Goal: Task Accomplishment & Management: Use online tool/utility

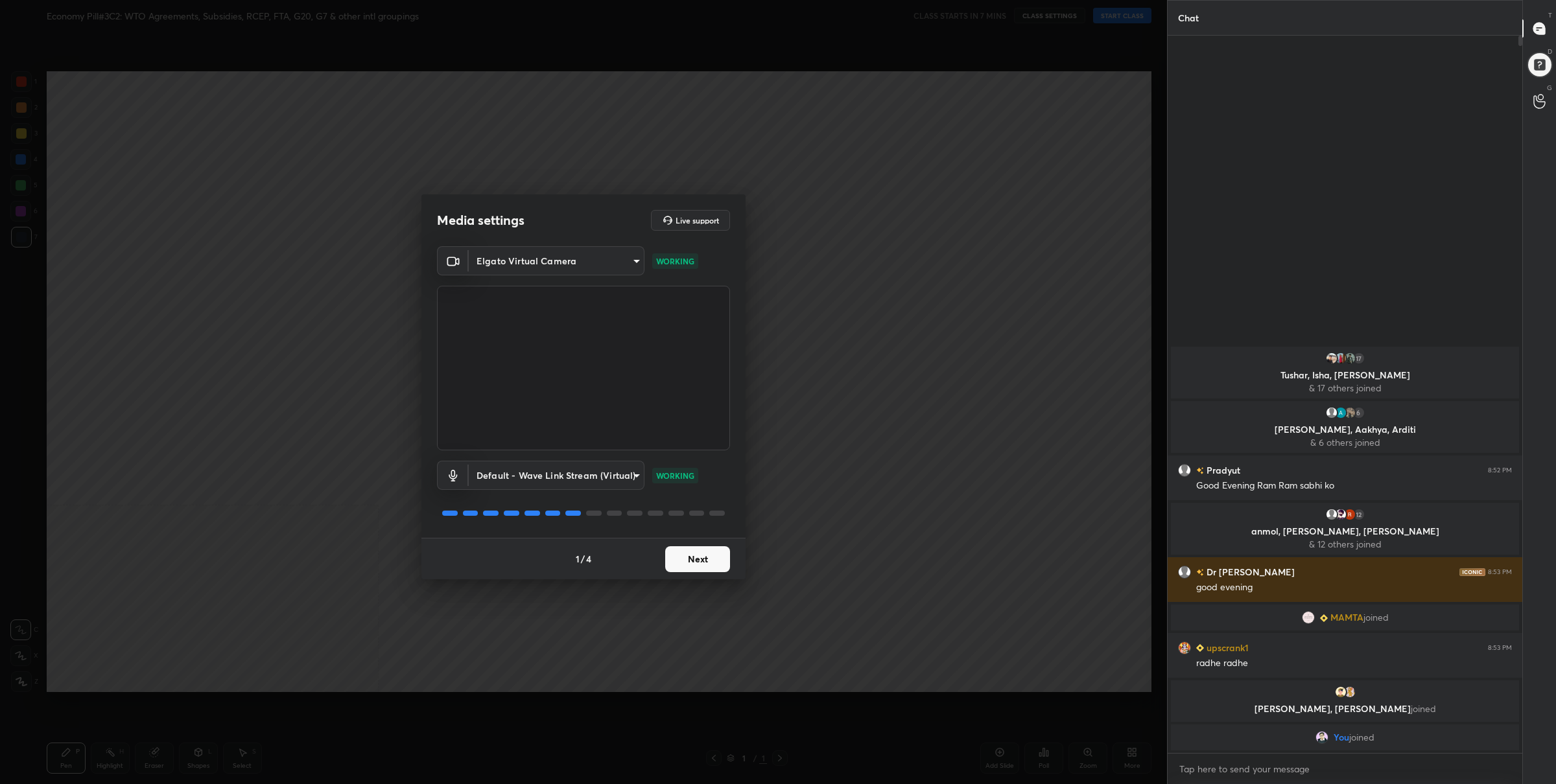
click at [687, 558] on button "Next" at bounding box center [697, 559] width 65 height 26
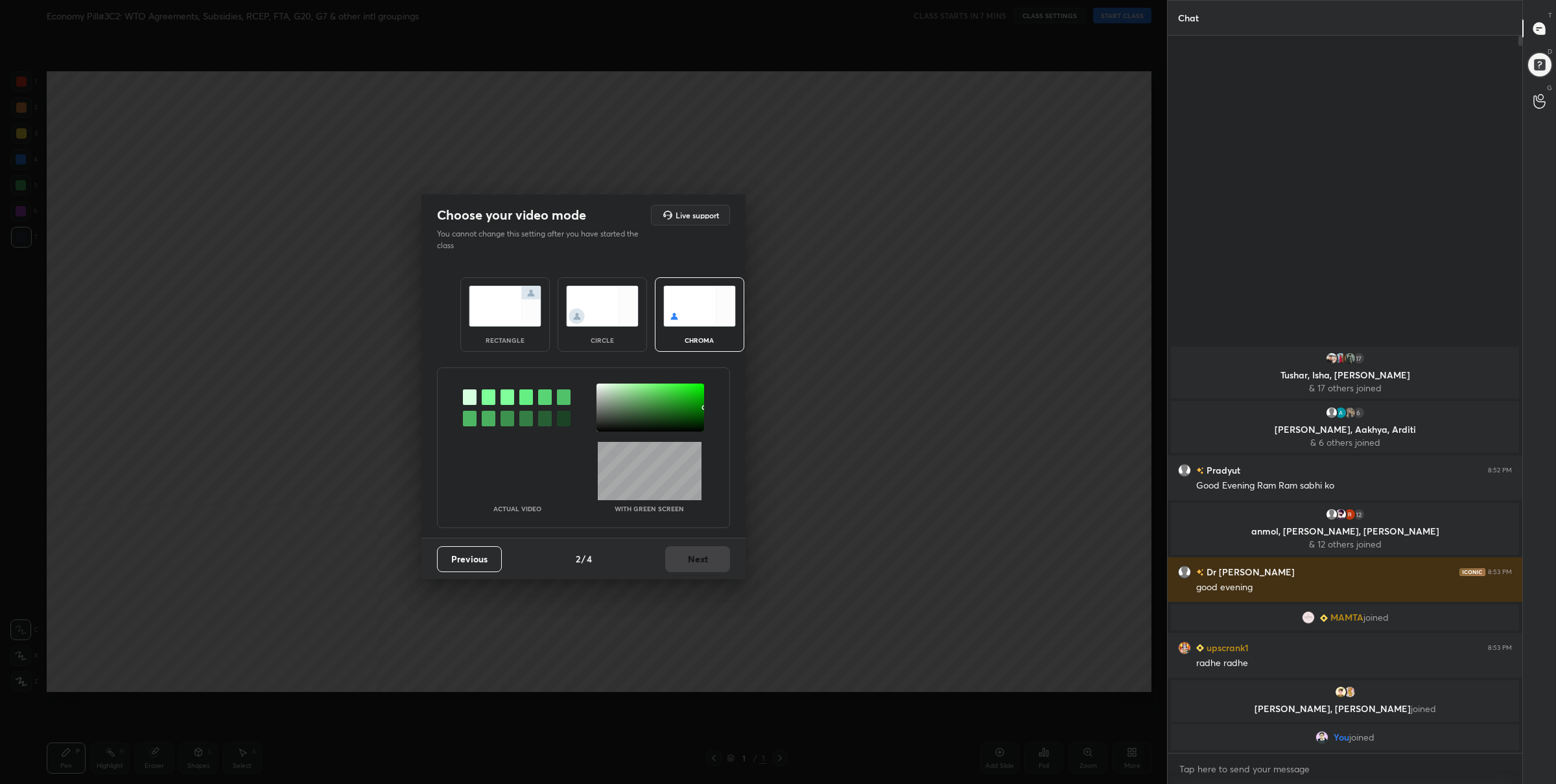
drag, startPoint x: 500, startPoint y: 317, endPoint x: 521, endPoint y: 322, distance: 21.6
click at [500, 317] on img at bounding box center [505, 306] width 73 height 41
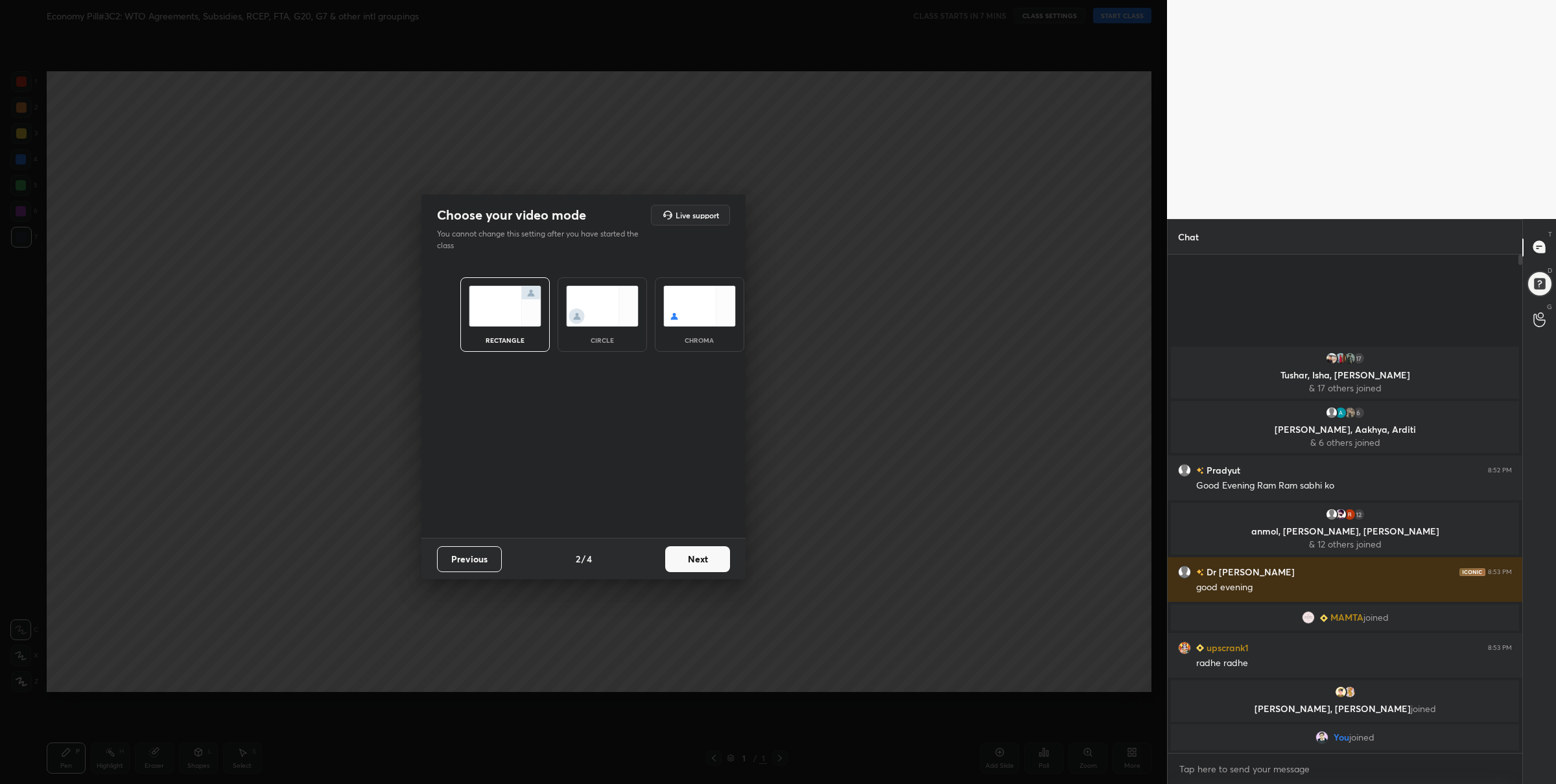
click at [677, 555] on button "Next" at bounding box center [697, 559] width 65 height 26
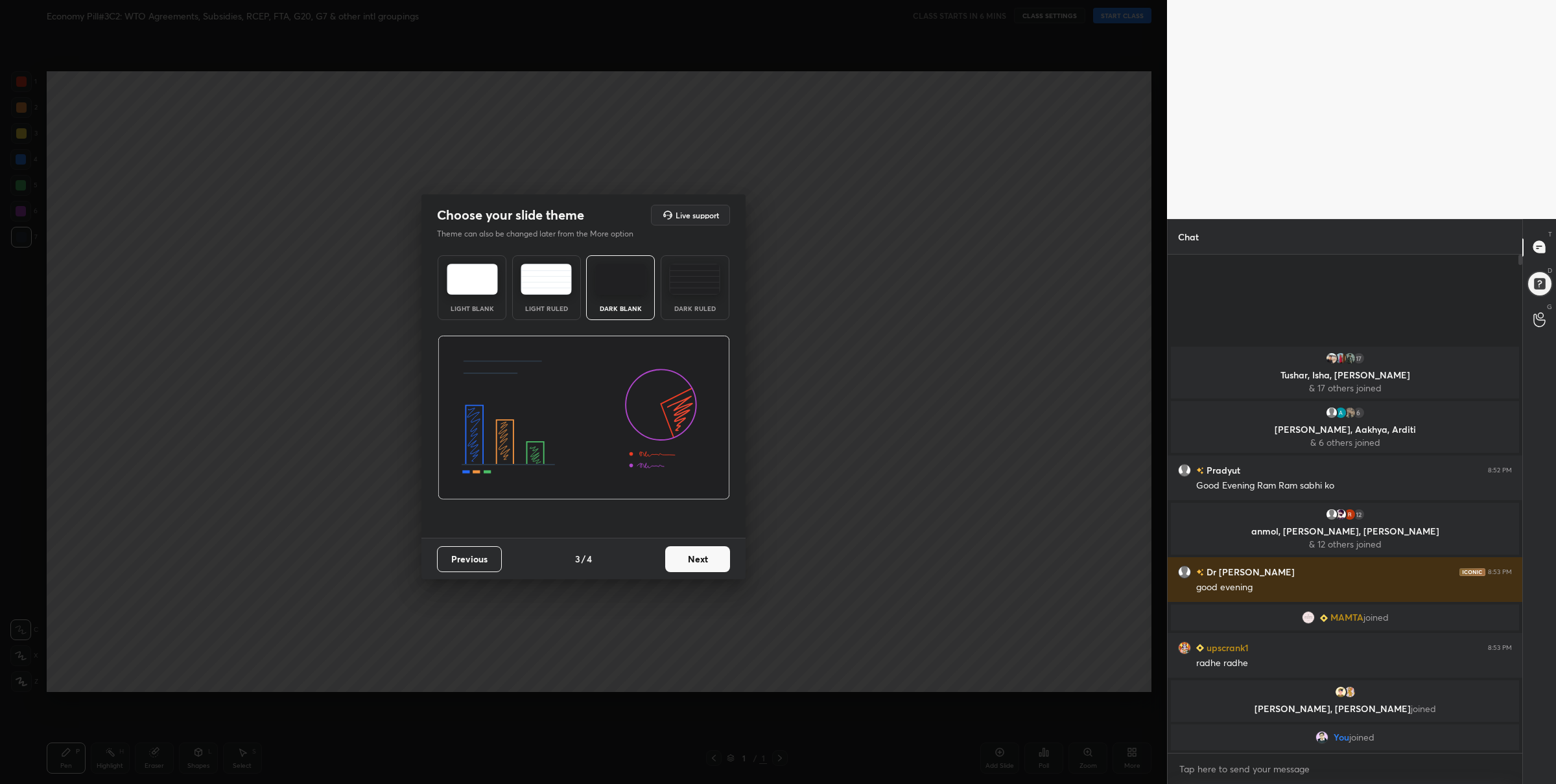
click at [684, 551] on button "Next" at bounding box center [697, 559] width 65 height 26
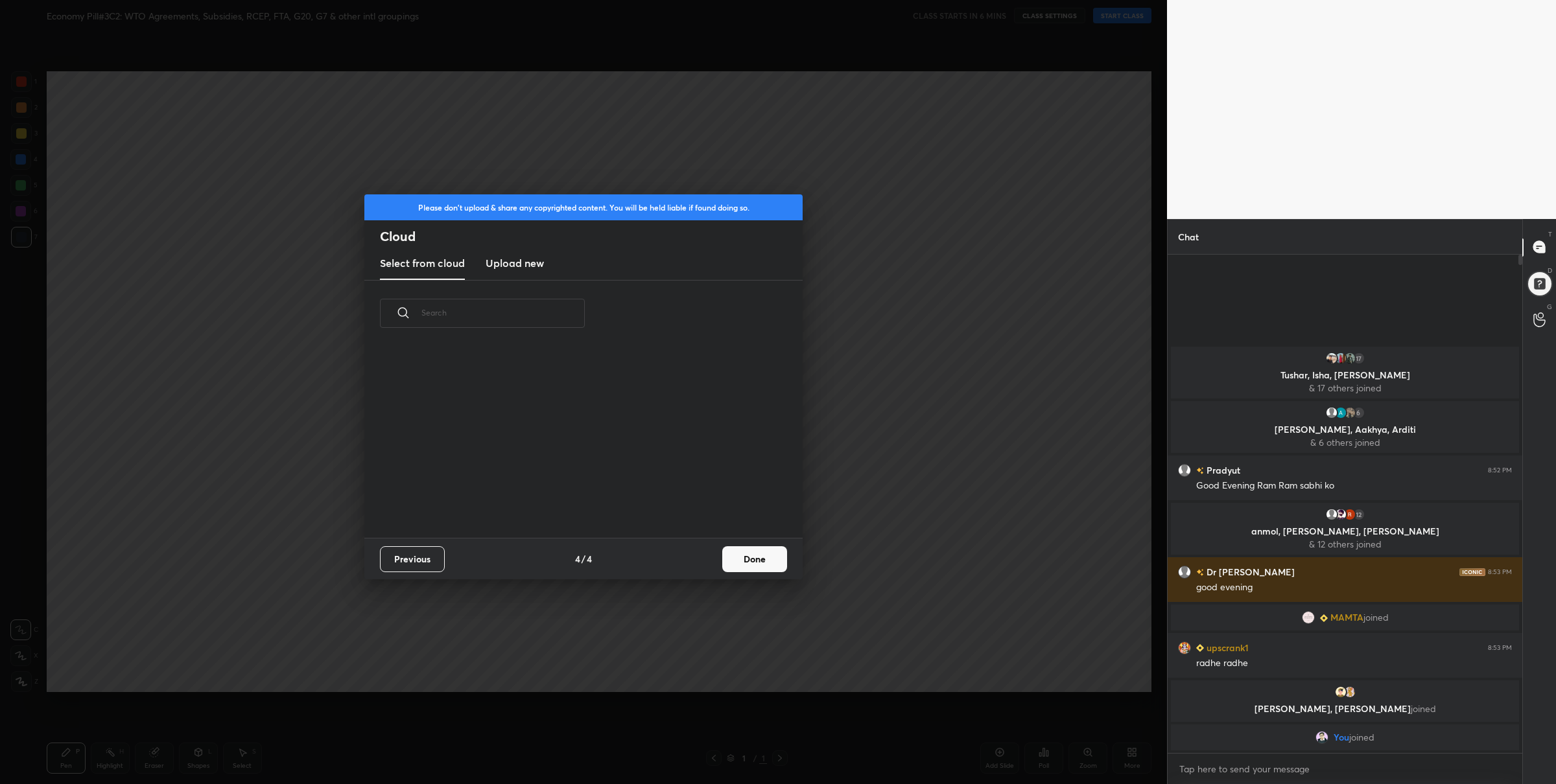
drag, startPoint x: 509, startPoint y: 251, endPoint x: 519, endPoint y: 262, distance: 14.9
click at [509, 251] on new "Upload new" at bounding box center [515, 264] width 59 height 32
click at [592, 494] on label "Browse" at bounding box center [583, 485] width 58 height 21
click at [555, 494] on input "Browse" at bounding box center [555, 485] width 0 height 21
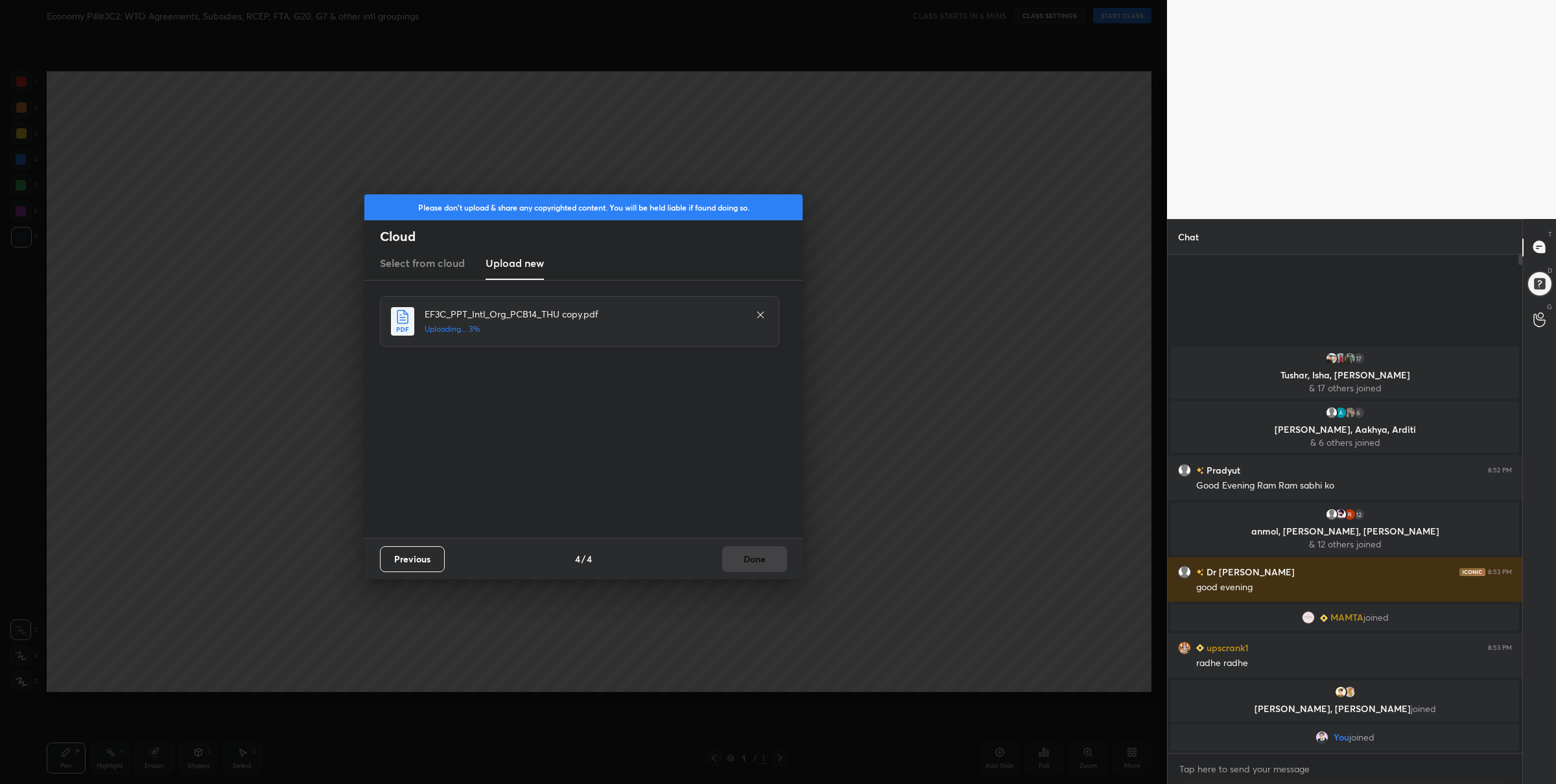
click at [753, 315] on div at bounding box center [761, 315] width 15 height 15
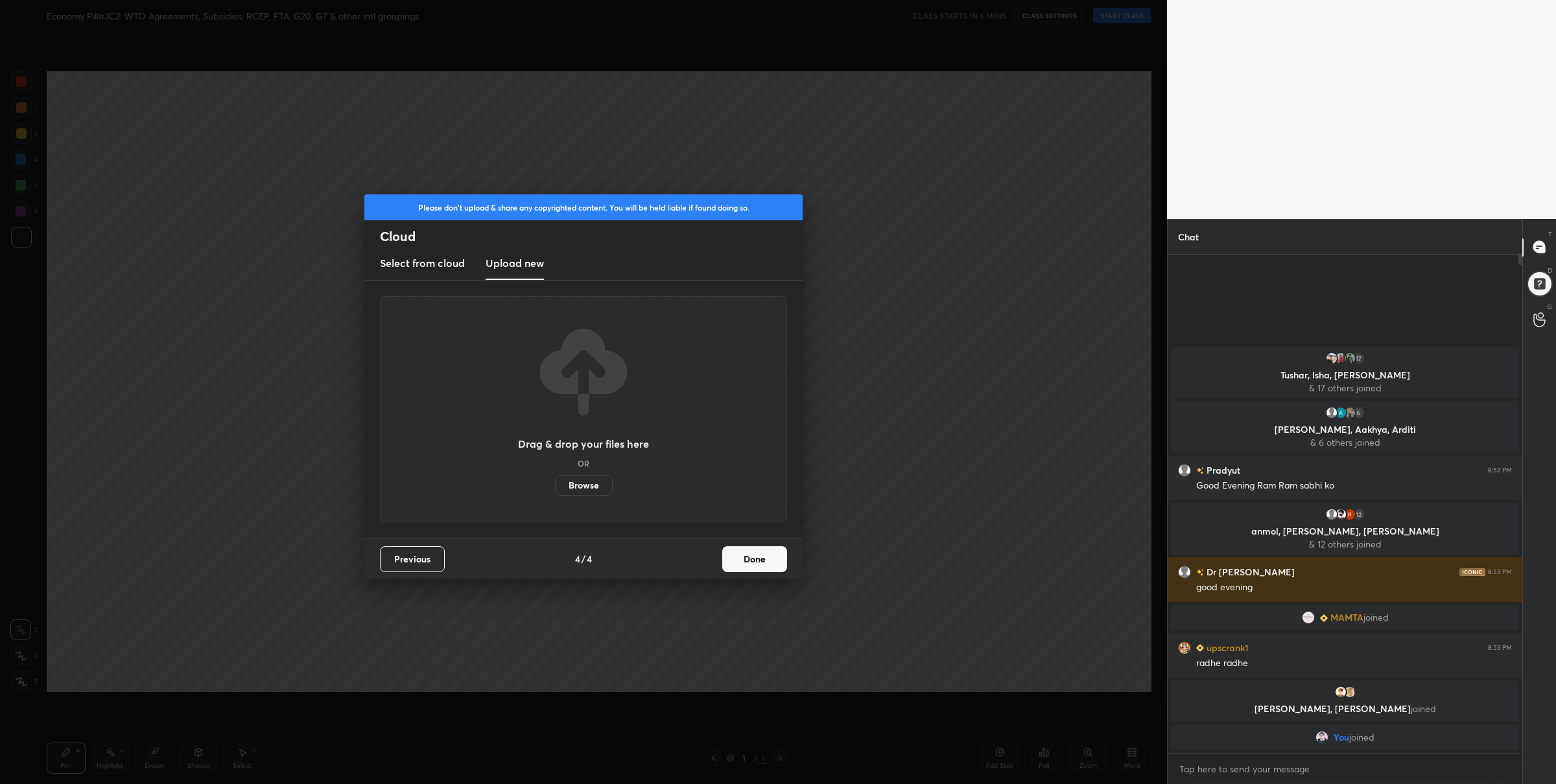
click at [570, 496] on div "Drag & drop your files here OR Browse" at bounding box center [584, 409] width 407 height 226
click at [577, 485] on label "Browse" at bounding box center [583, 485] width 58 height 21
click at [555, 485] on input "Browse" at bounding box center [555, 485] width 0 height 21
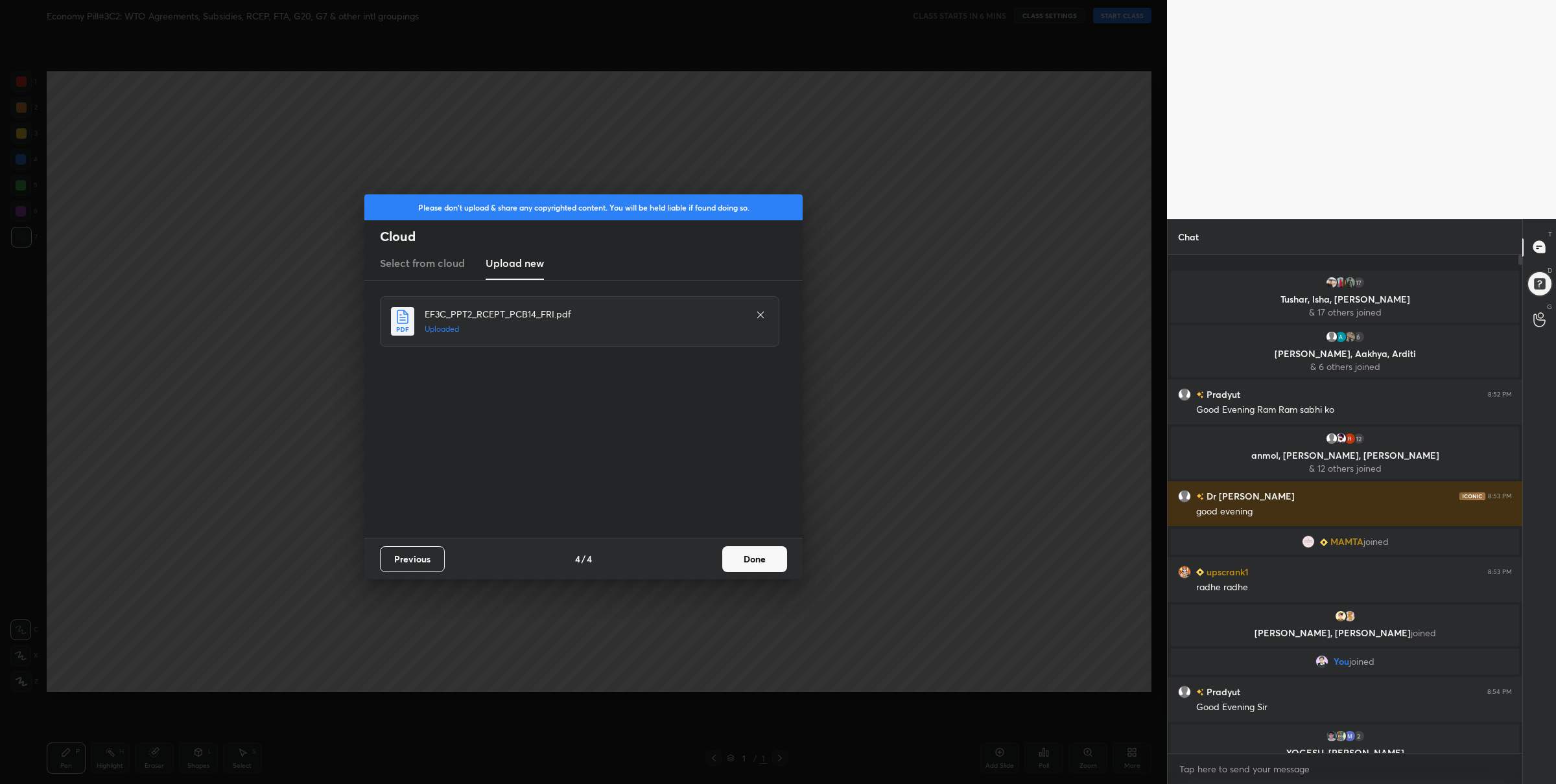
click at [742, 559] on button "Done" at bounding box center [754, 559] width 65 height 26
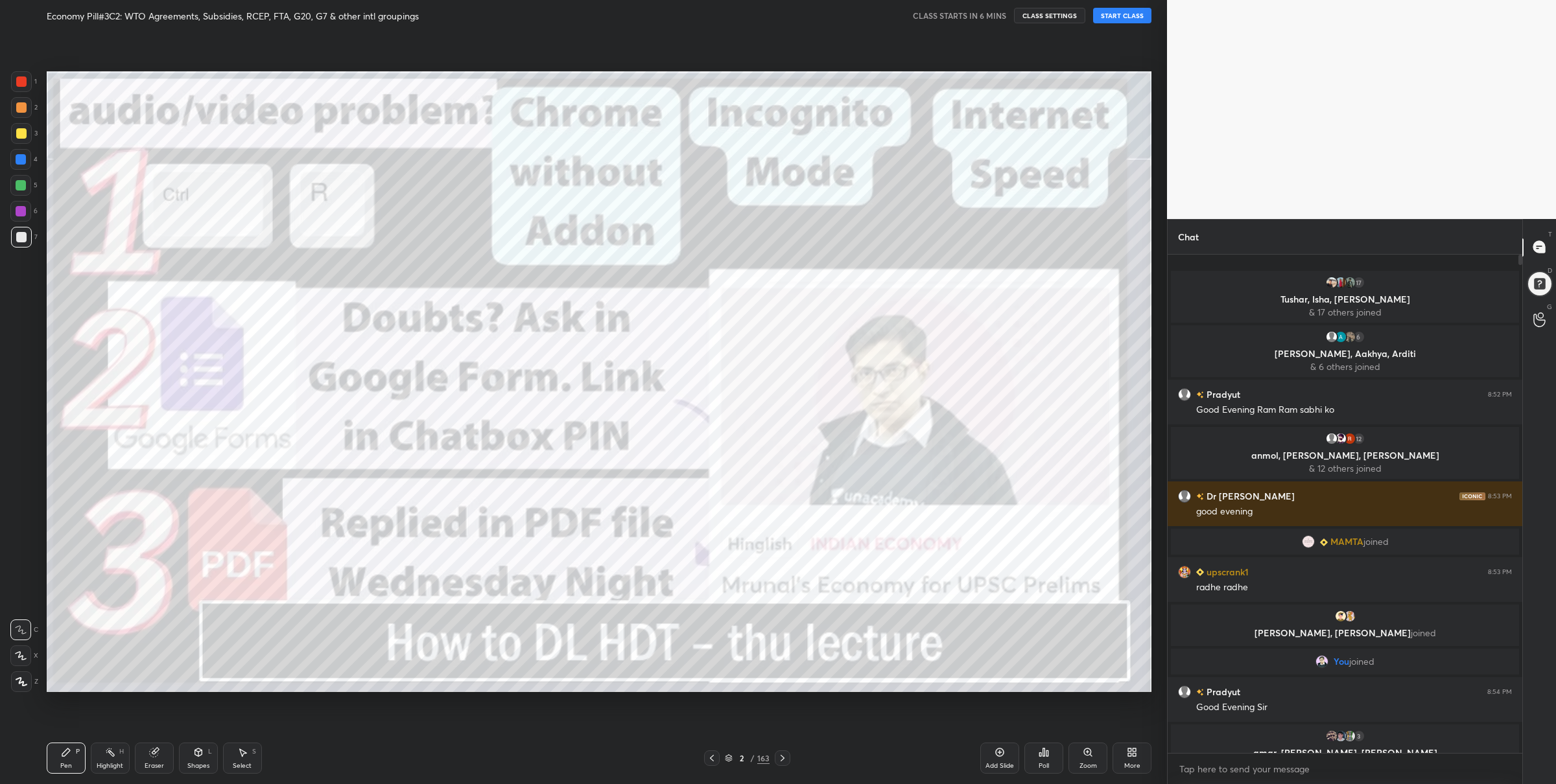
click at [735, 760] on div "2" at bounding box center [742, 758] width 13 height 8
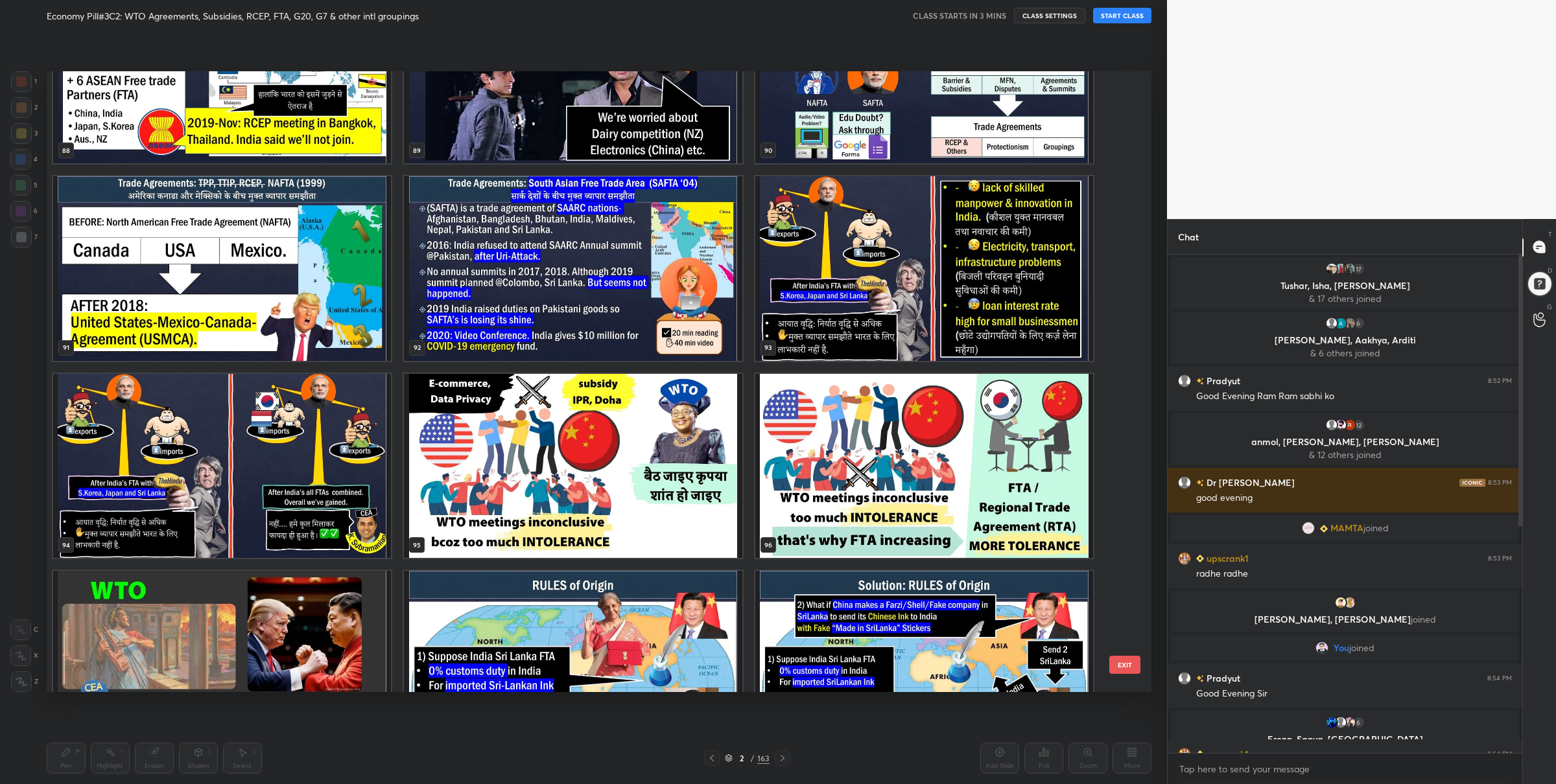
scroll to position [4689, 0]
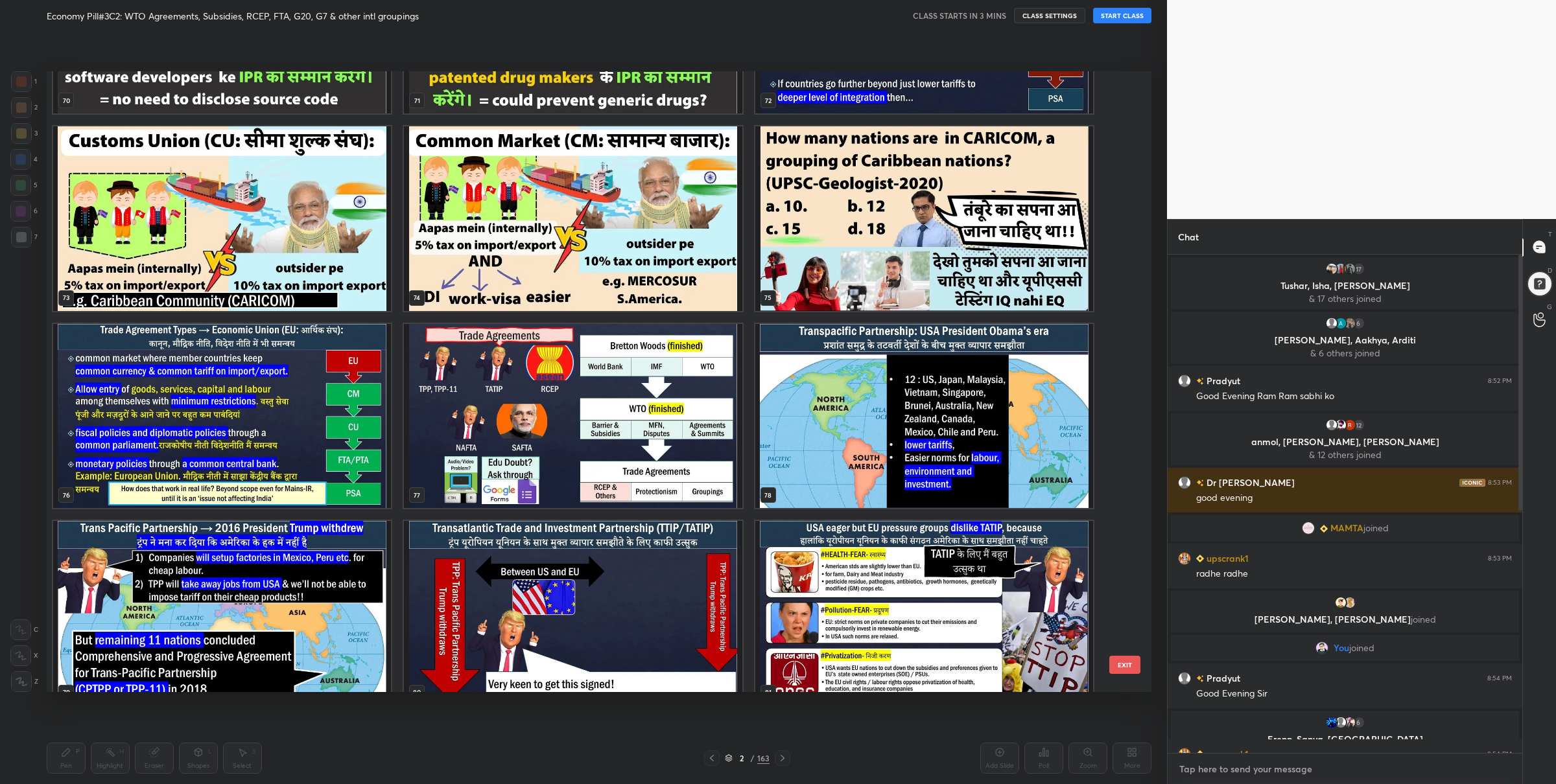
type textarea "x"
click at [1203, 762] on textarea at bounding box center [1345, 769] width 334 height 21
paste textarea "Doubt Form: [URL][DOMAIN_NAME]"
type textarea "Doubt Form: [URL][DOMAIN_NAME]"
type textarea "x"
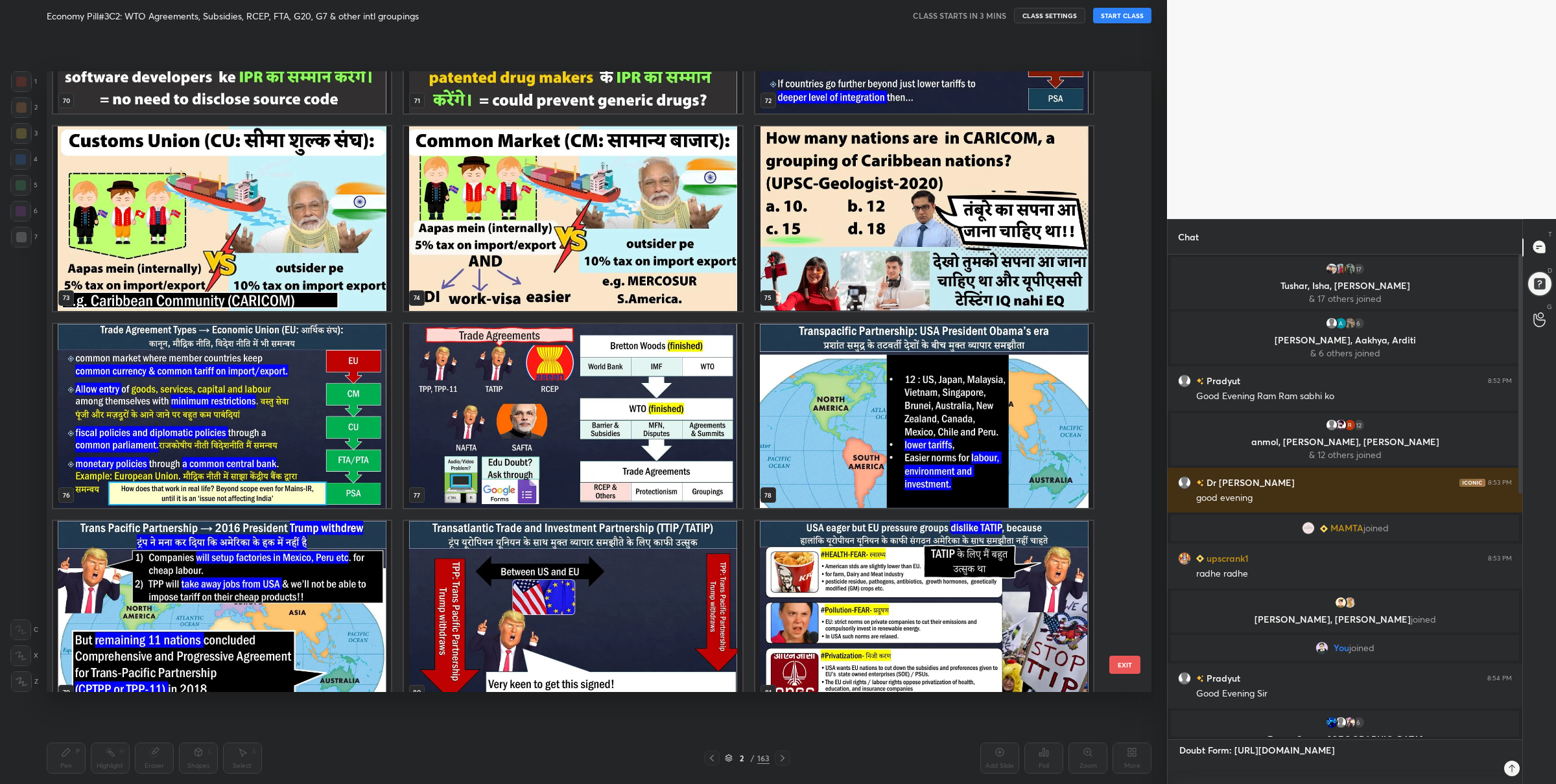
scroll to position [400, 352]
type textarea "Doubt Form: [URL][DOMAIN_NAME]"
type textarea "x"
click at [1500, 769] on icon at bounding box center [1502, 769] width 10 height 10
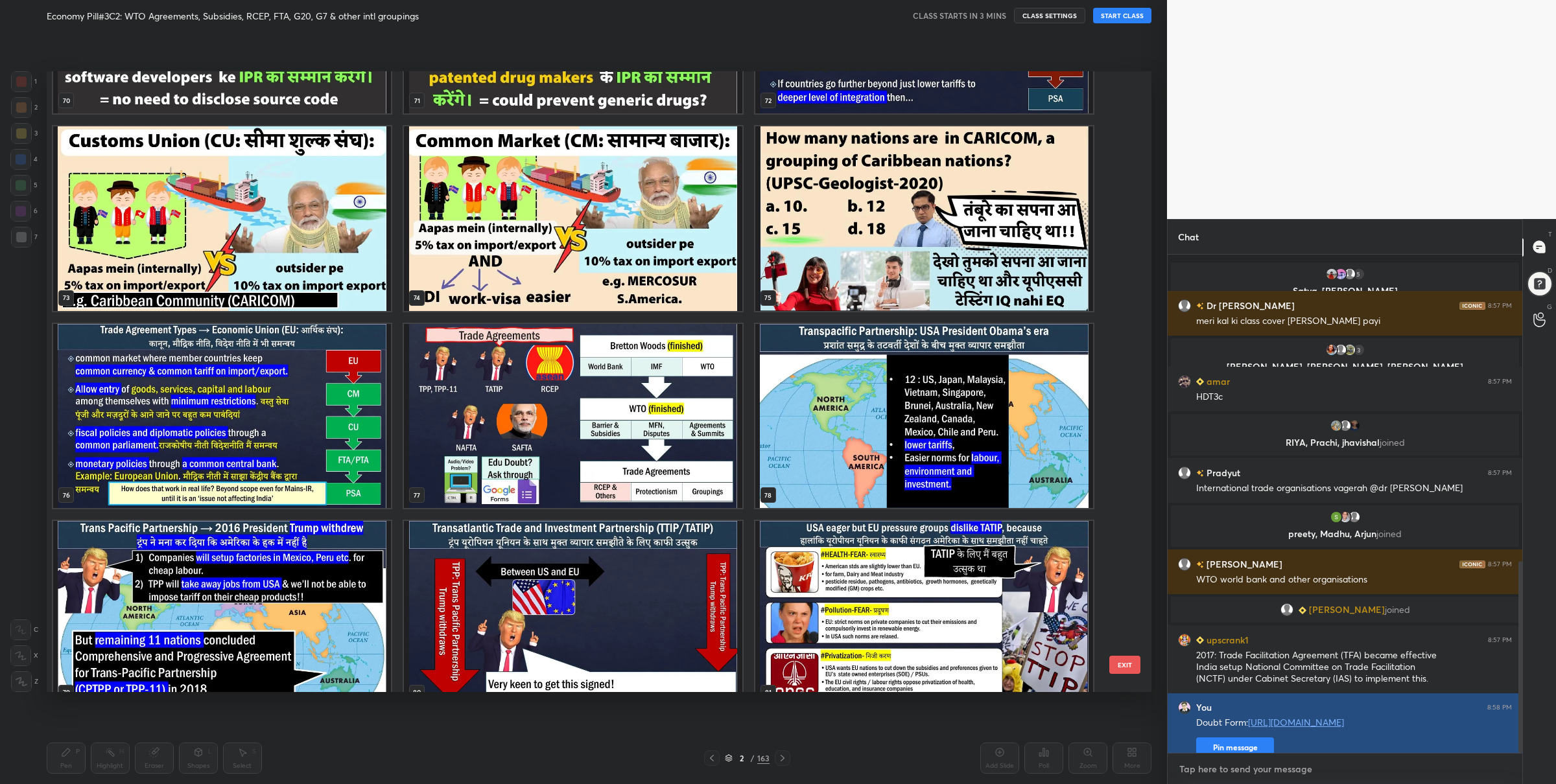
scroll to position [798, 0]
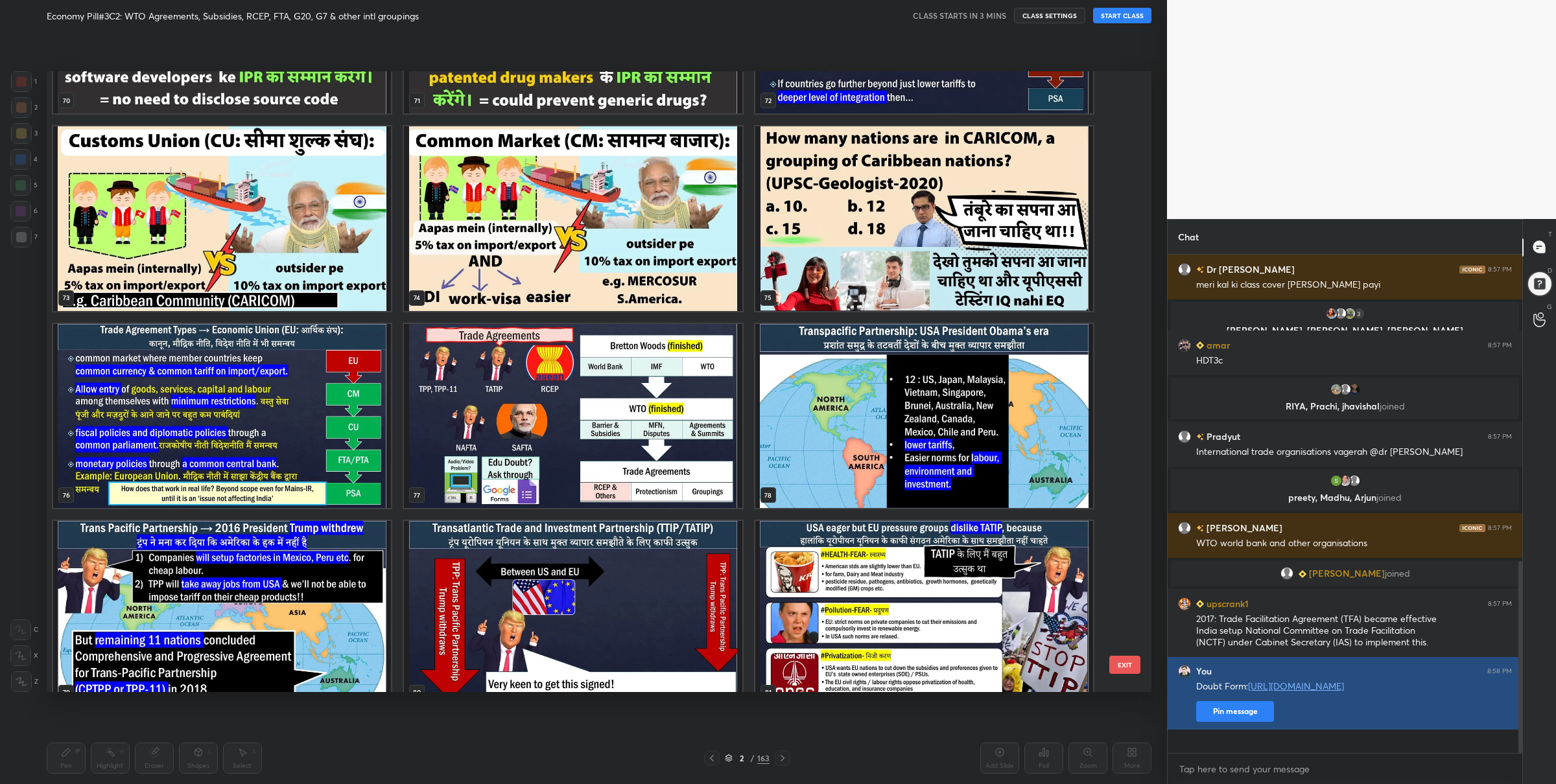
click at [1239, 722] on button "Pin message" at bounding box center [1236, 712] width 78 height 21
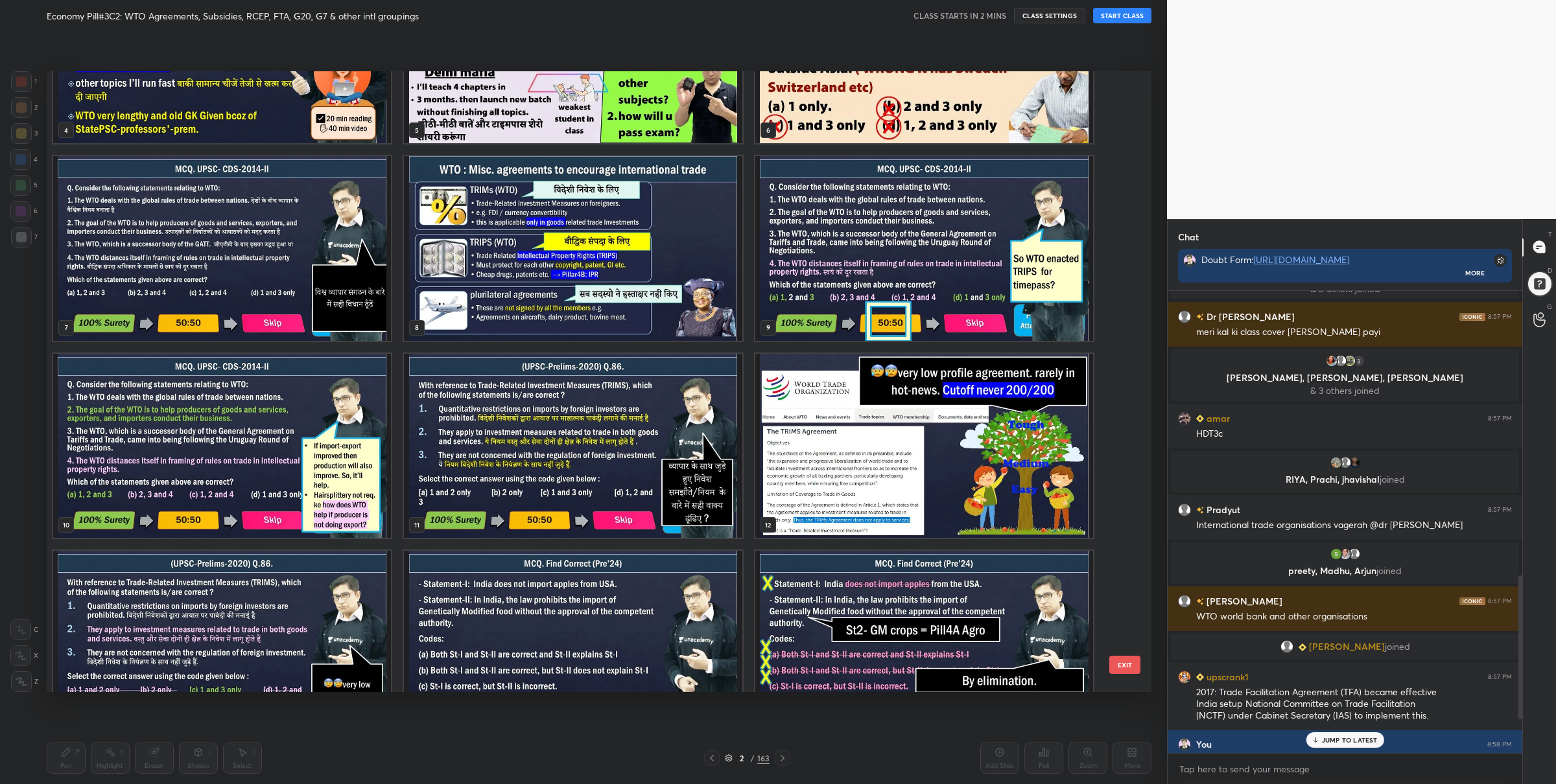
scroll to position [940, 0]
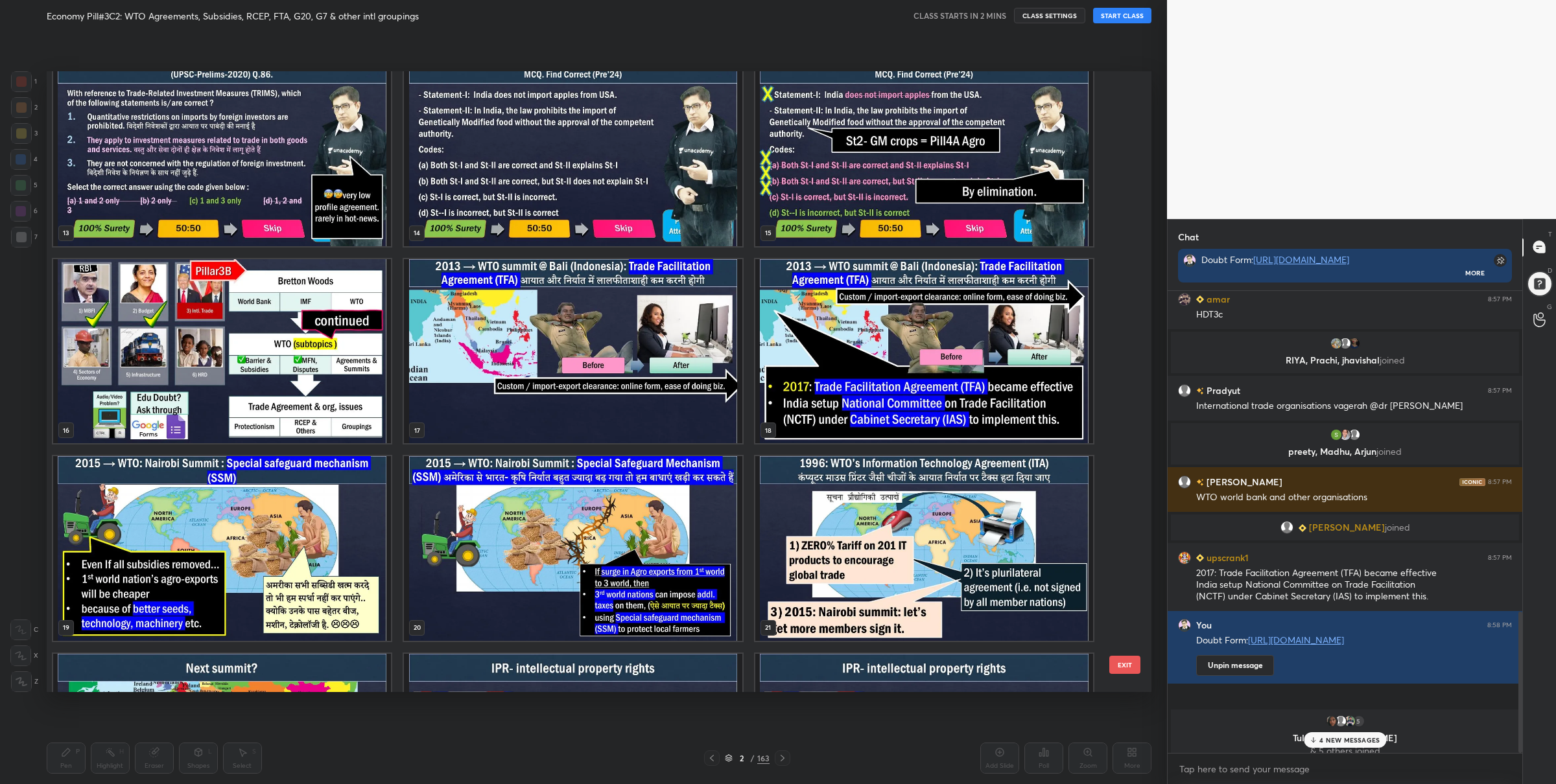
click at [269, 349] on img "grid" at bounding box center [222, 351] width 338 height 185
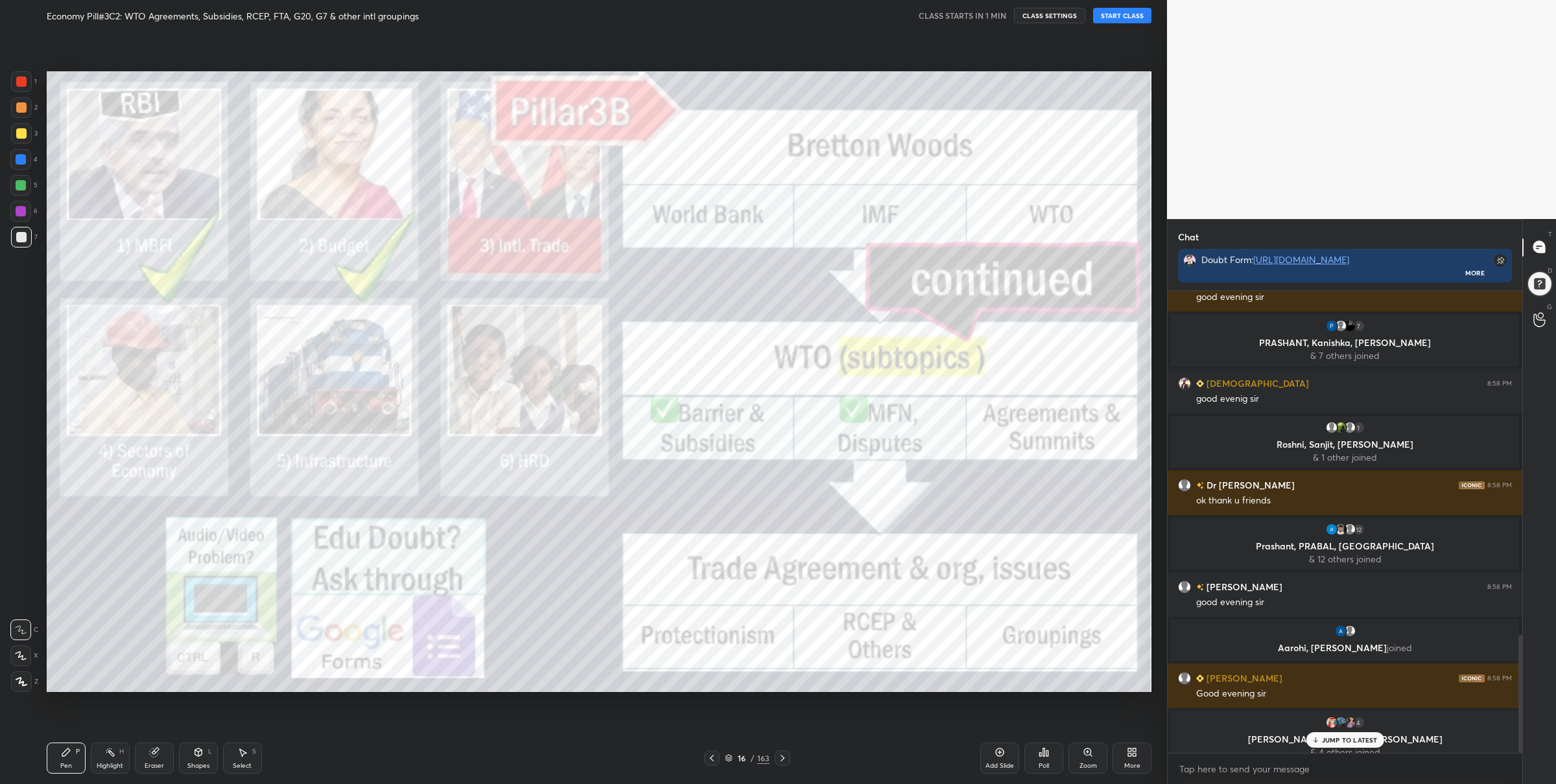
scroll to position [1347, 0]
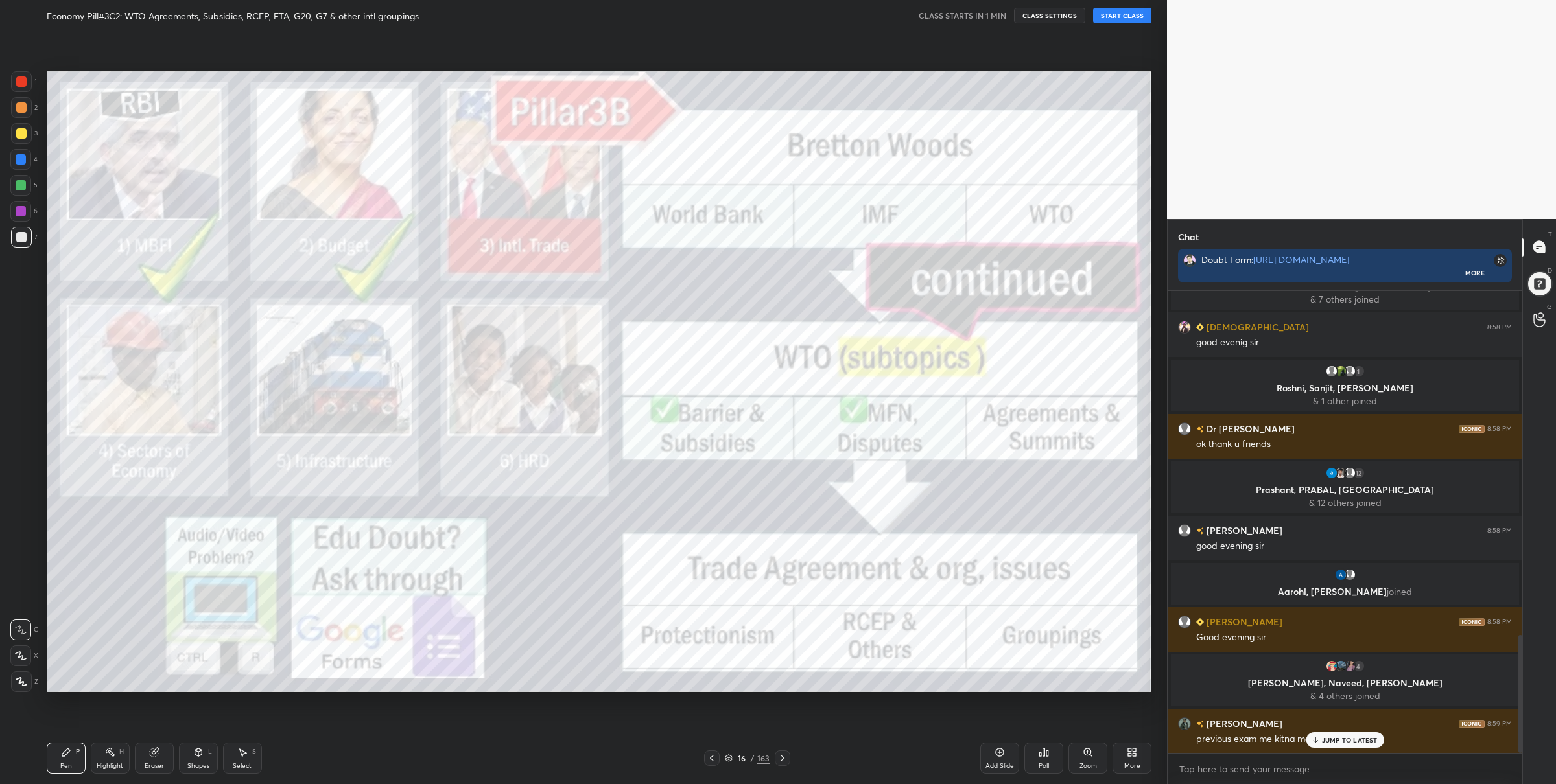
click at [1119, 22] on button "START CLASS" at bounding box center [1123, 15] width 59 height 15
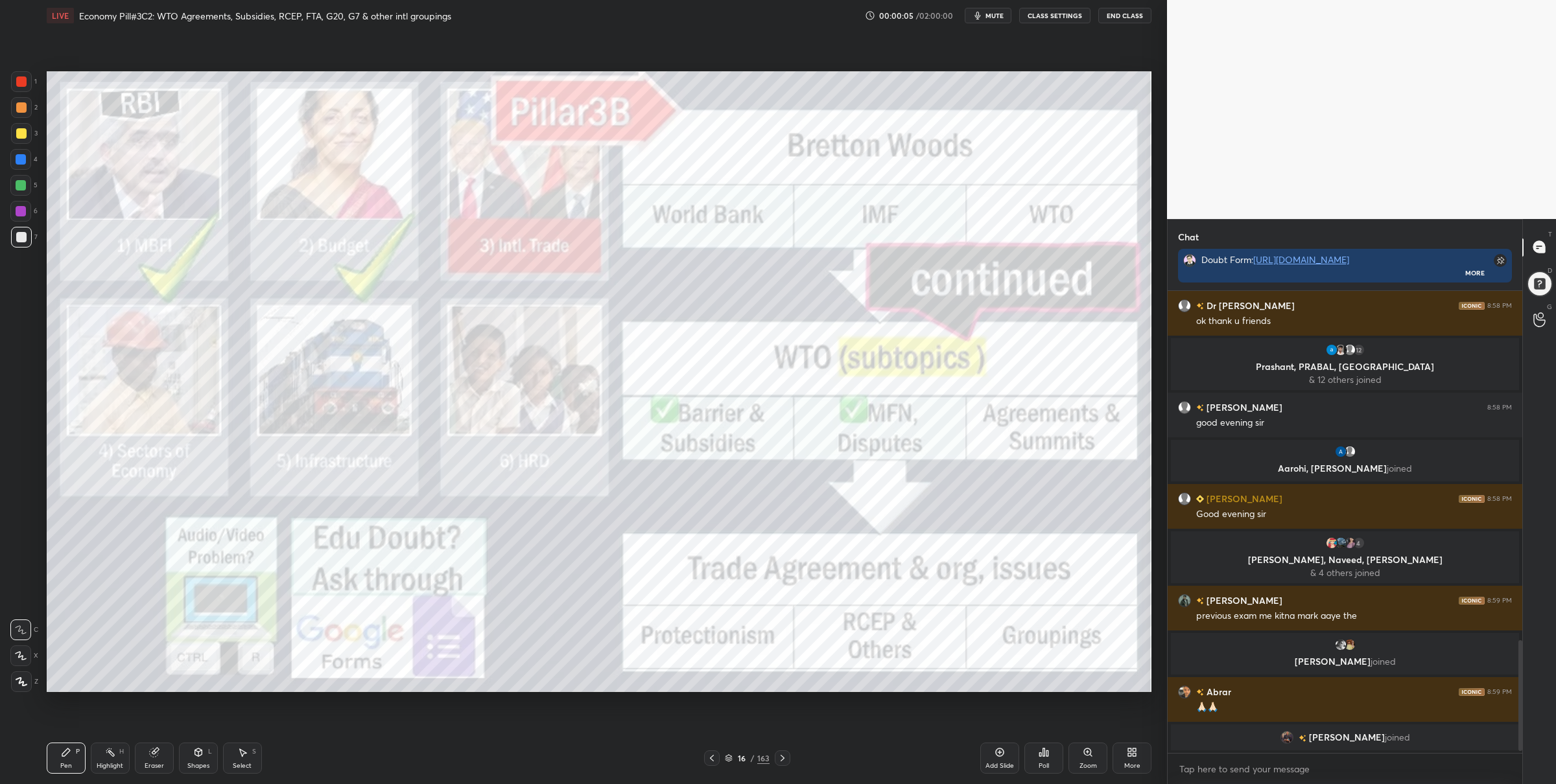
scroll to position [1478, 0]
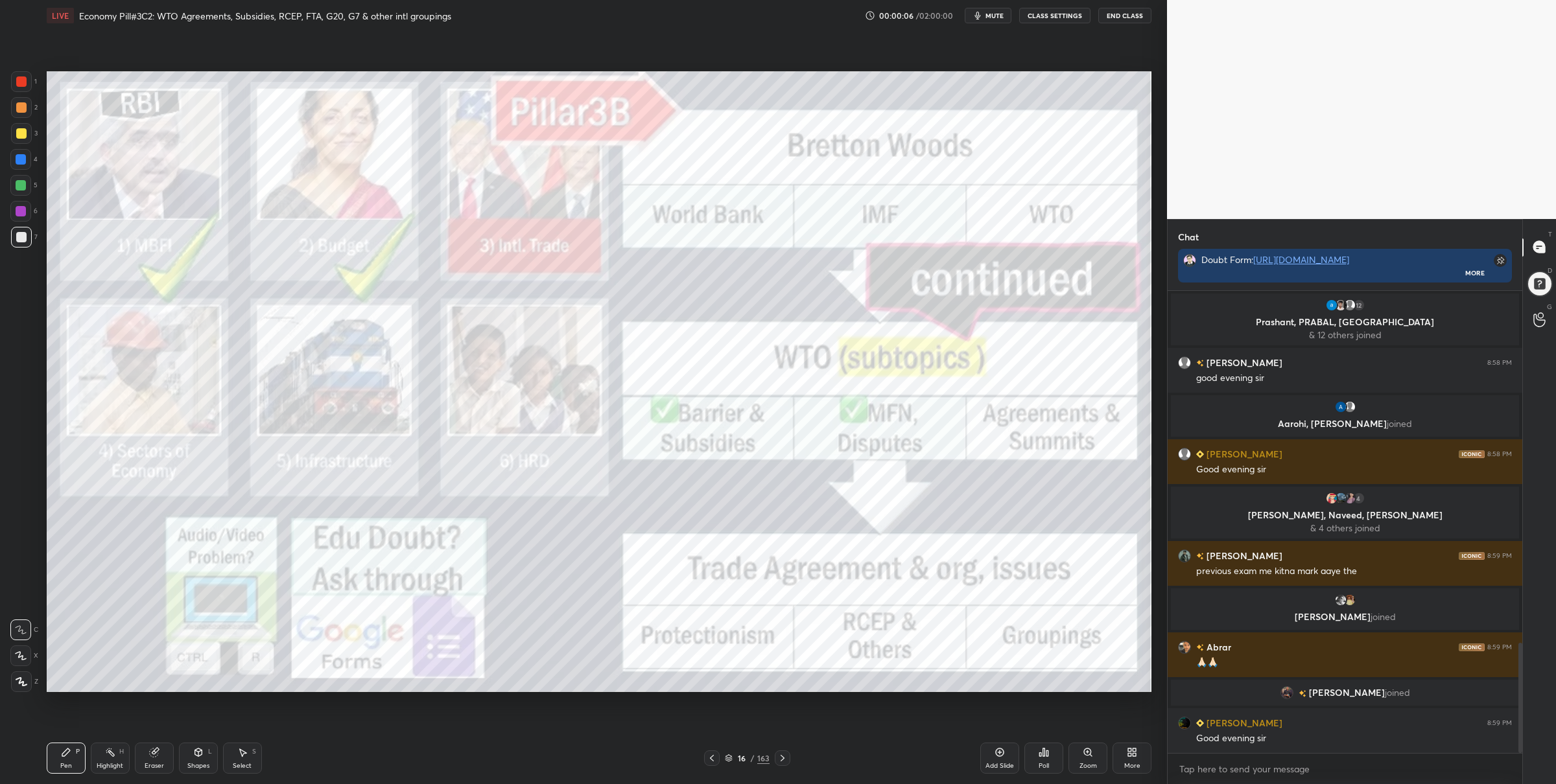
click at [24, 681] on icon at bounding box center [21, 681] width 12 height 9
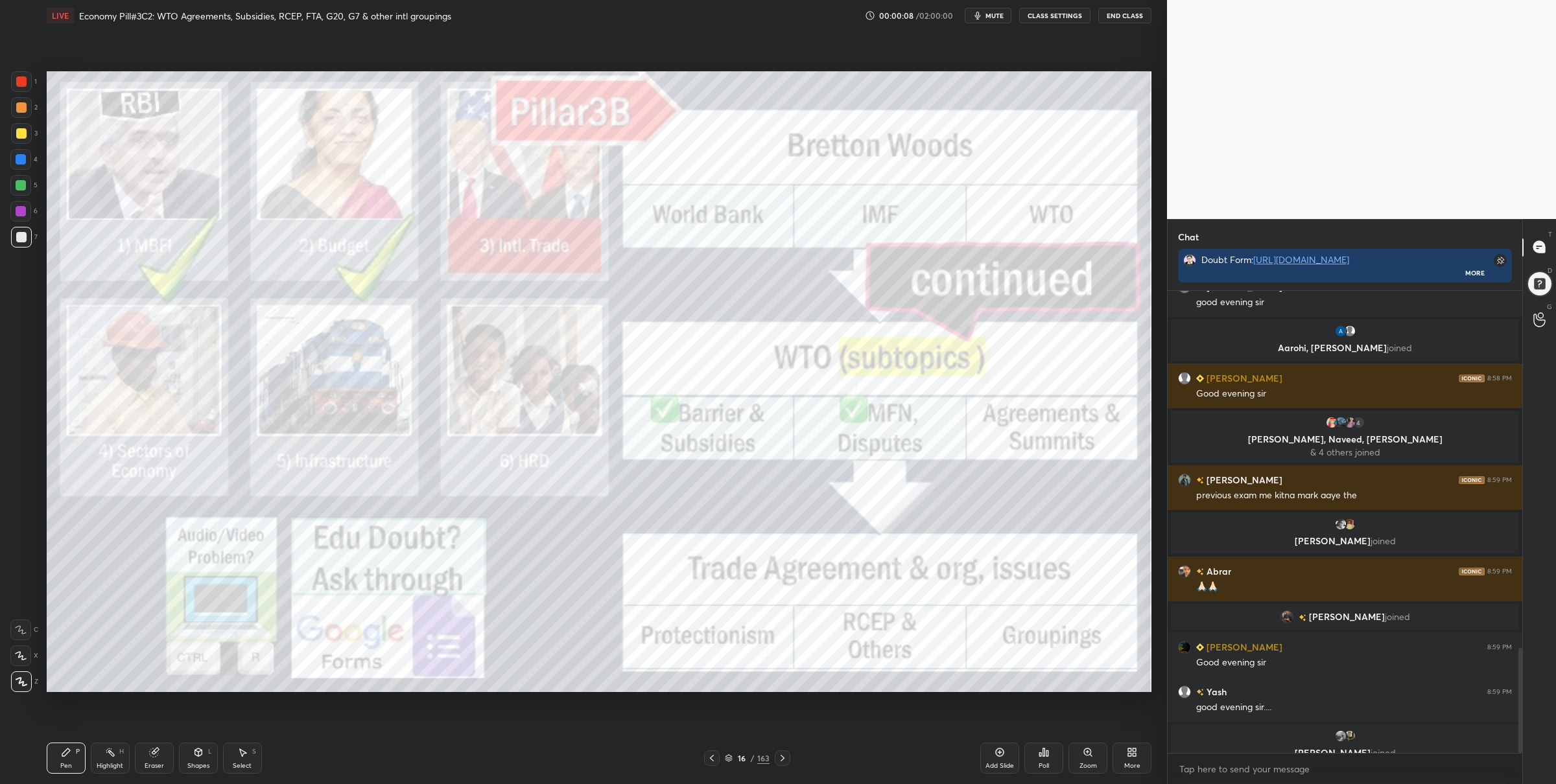
scroll to position [1569, 0]
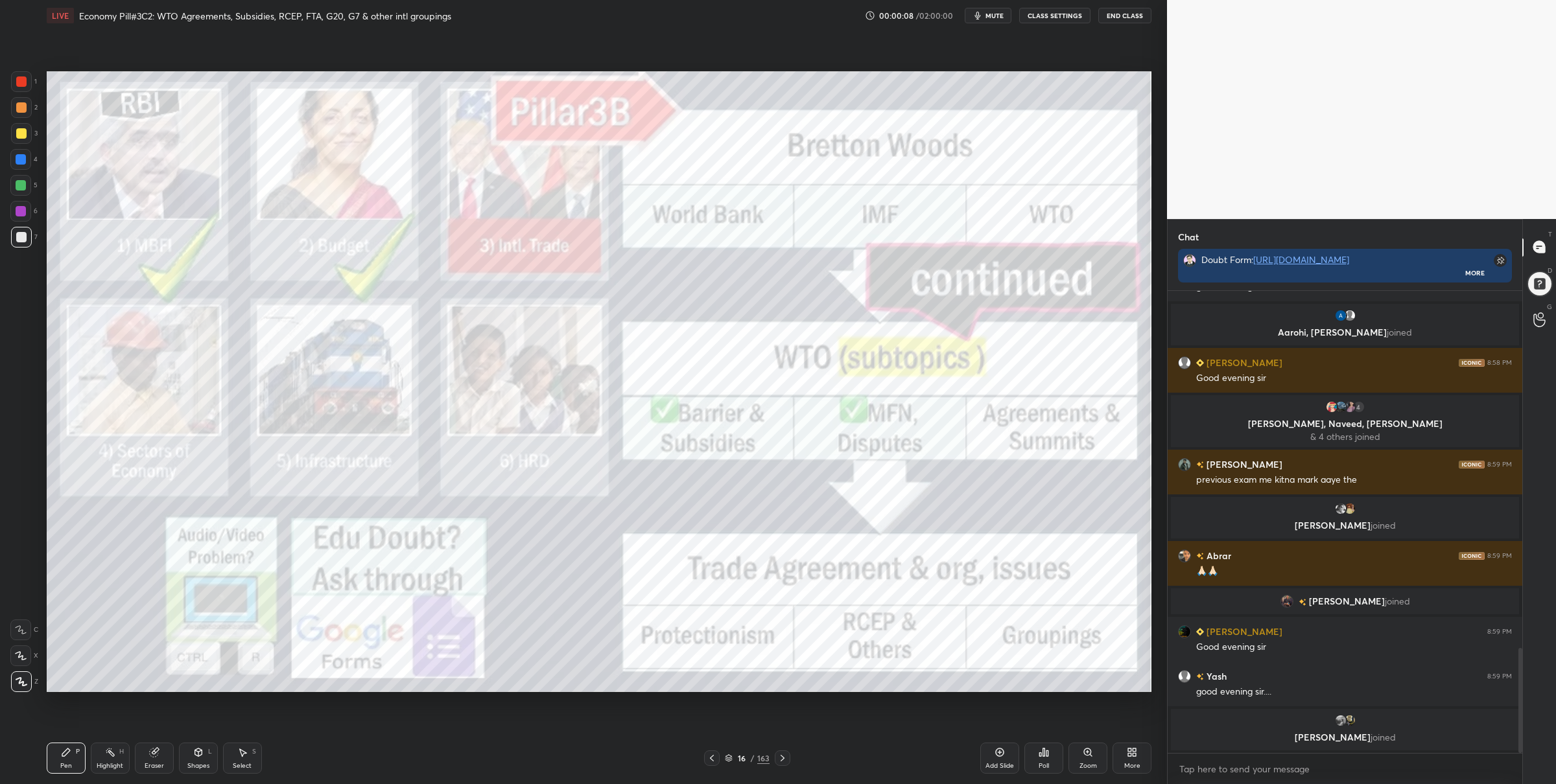
click at [27, 91] on div at bounding box center [22, 82] width 21 height 21
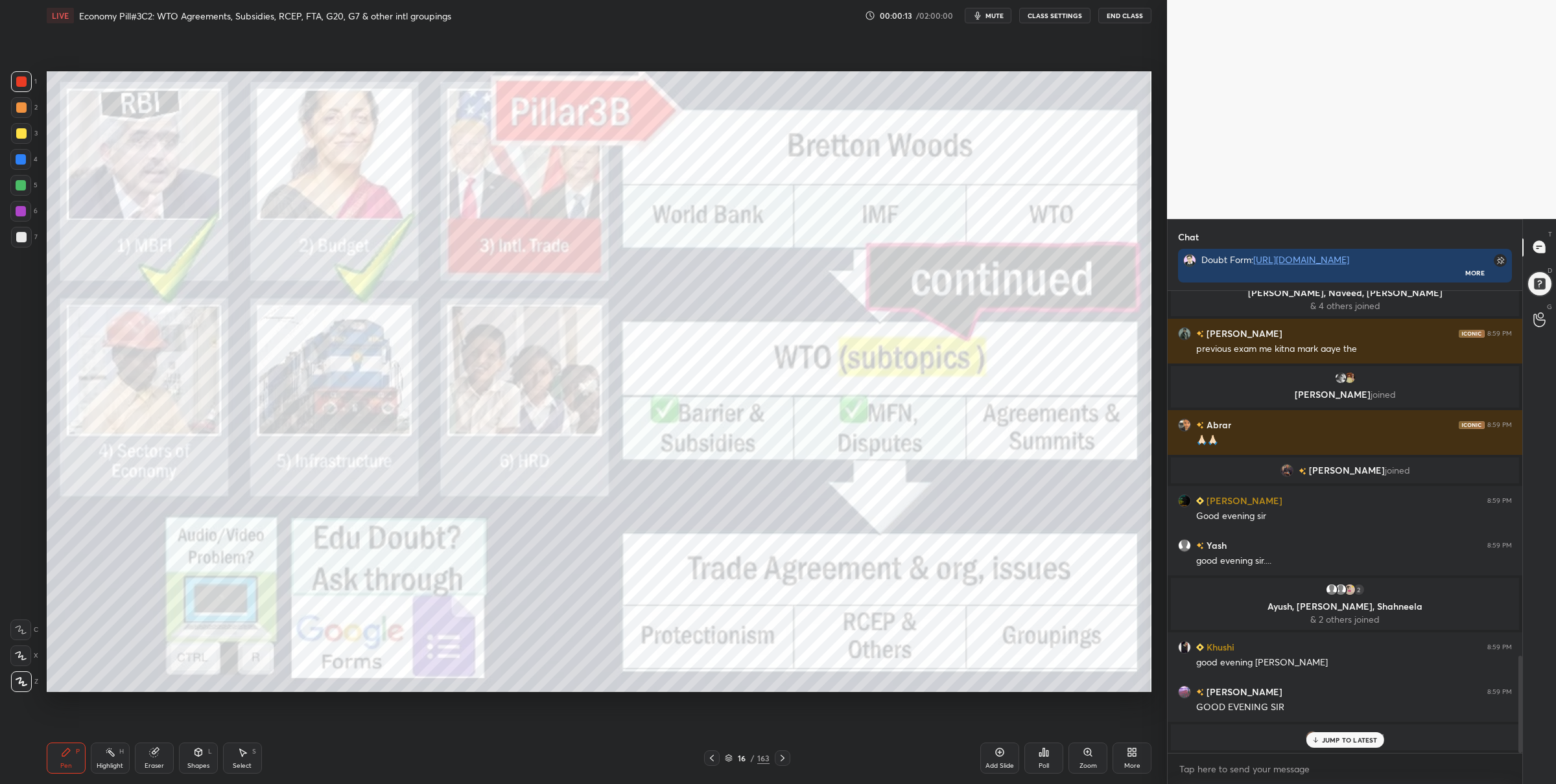
scroll to position [1742, 0]
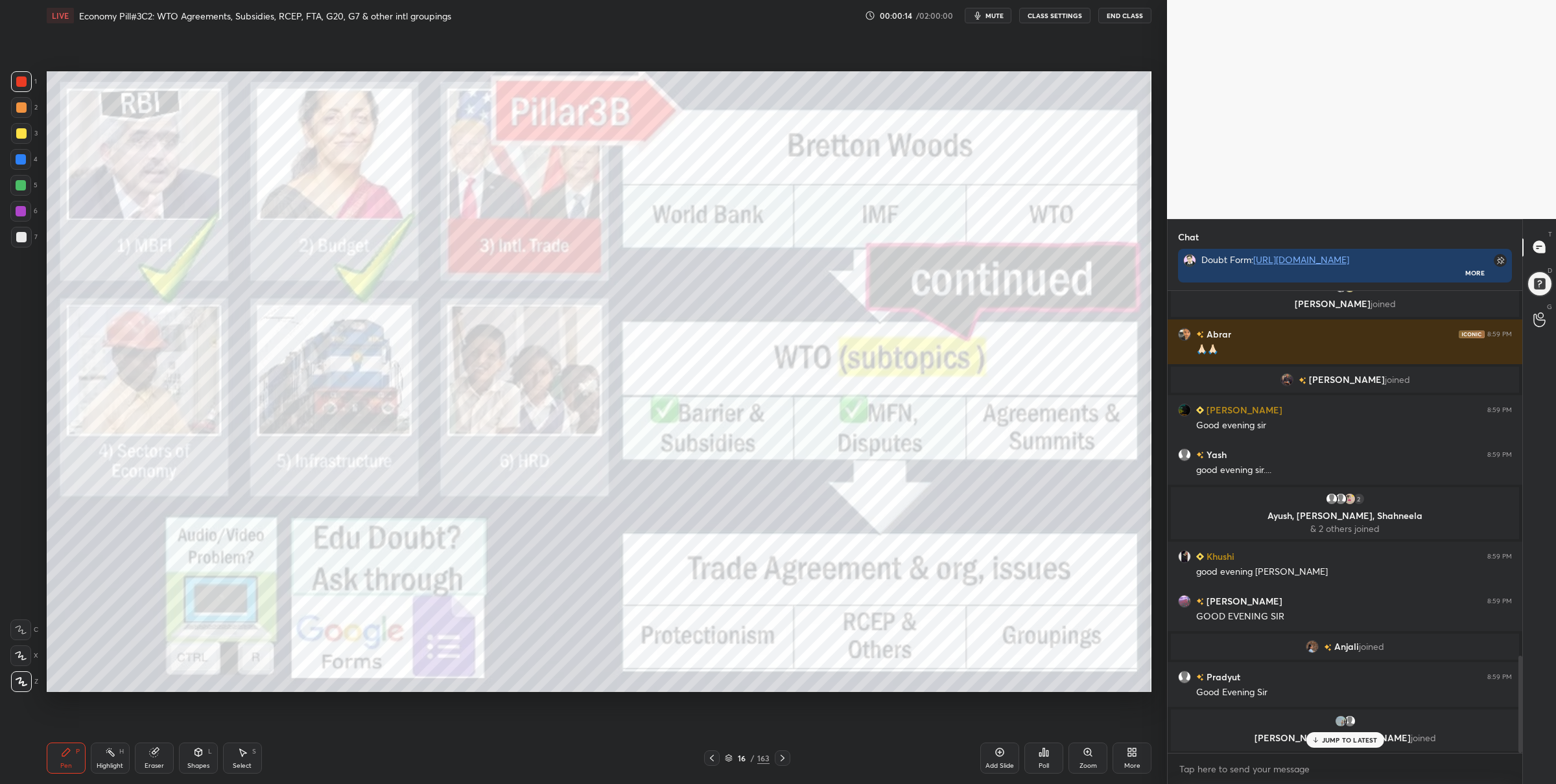
click at [1060, 15] on button "CLASS SETTINGS" at bounding box center [1055, 15] width 71 height 15
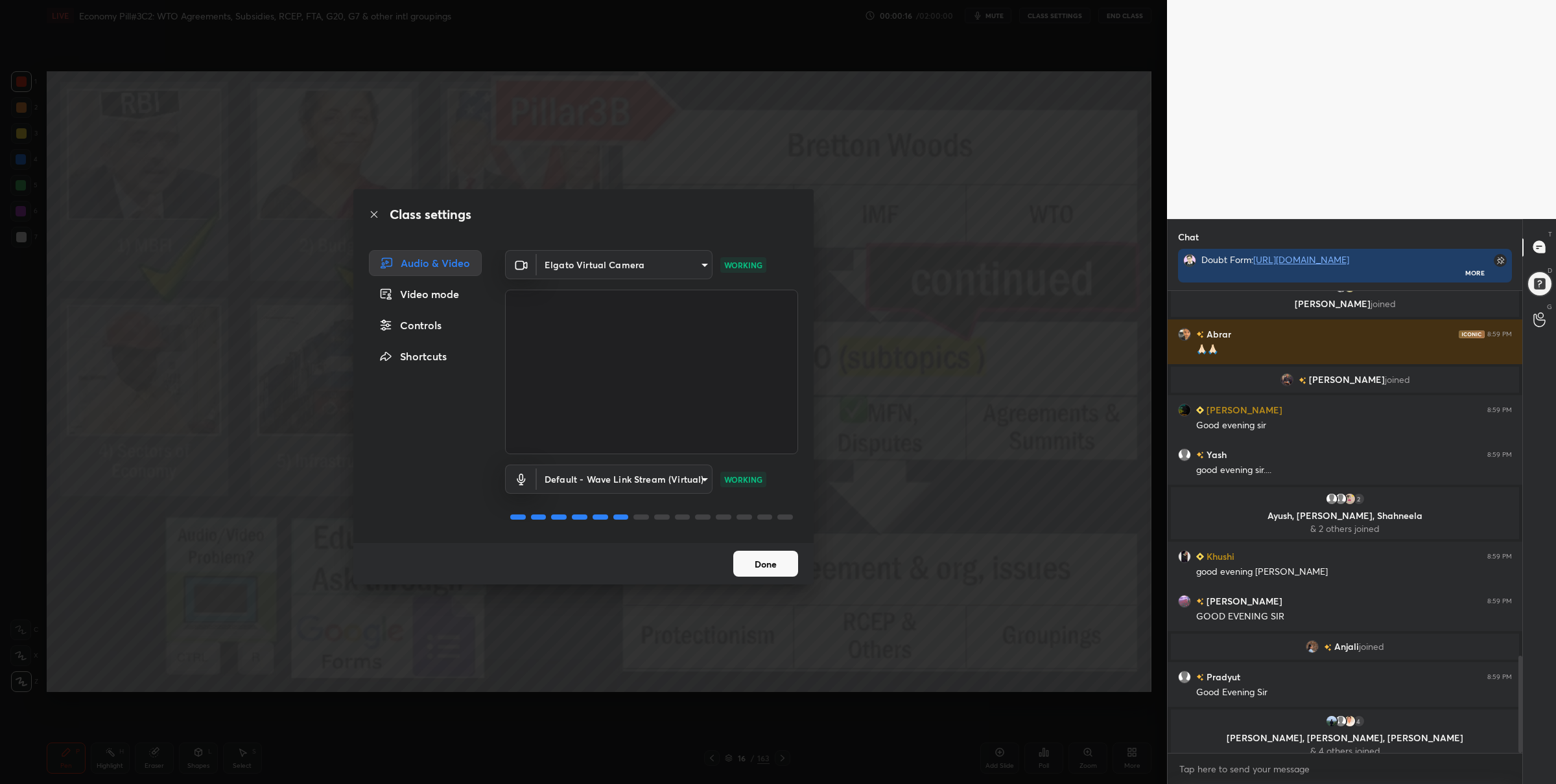
click at [777, 573] on button "Done" at bounding box center [765, 564] width 65 height 26
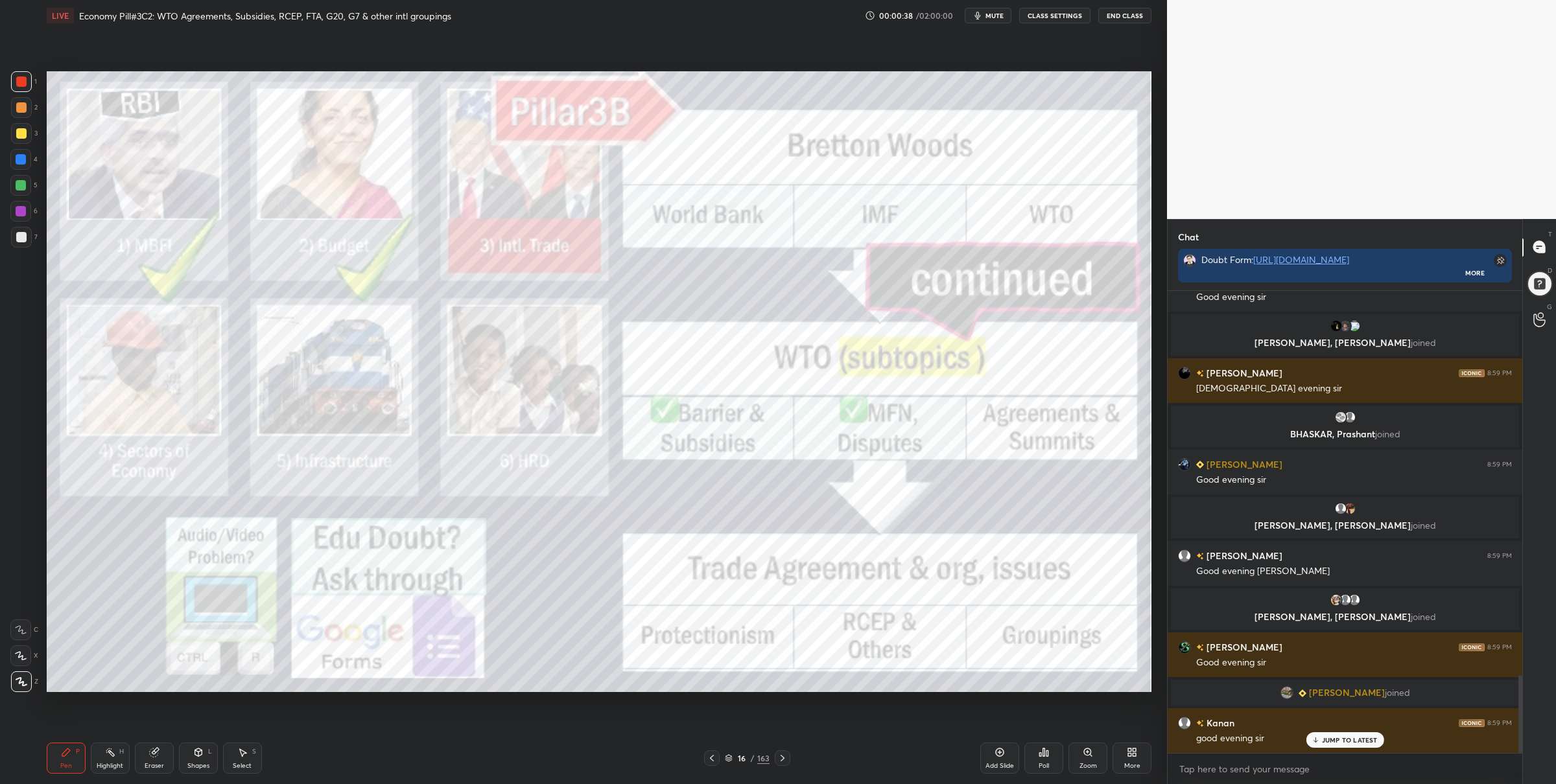
scroll to position [2280, 0]
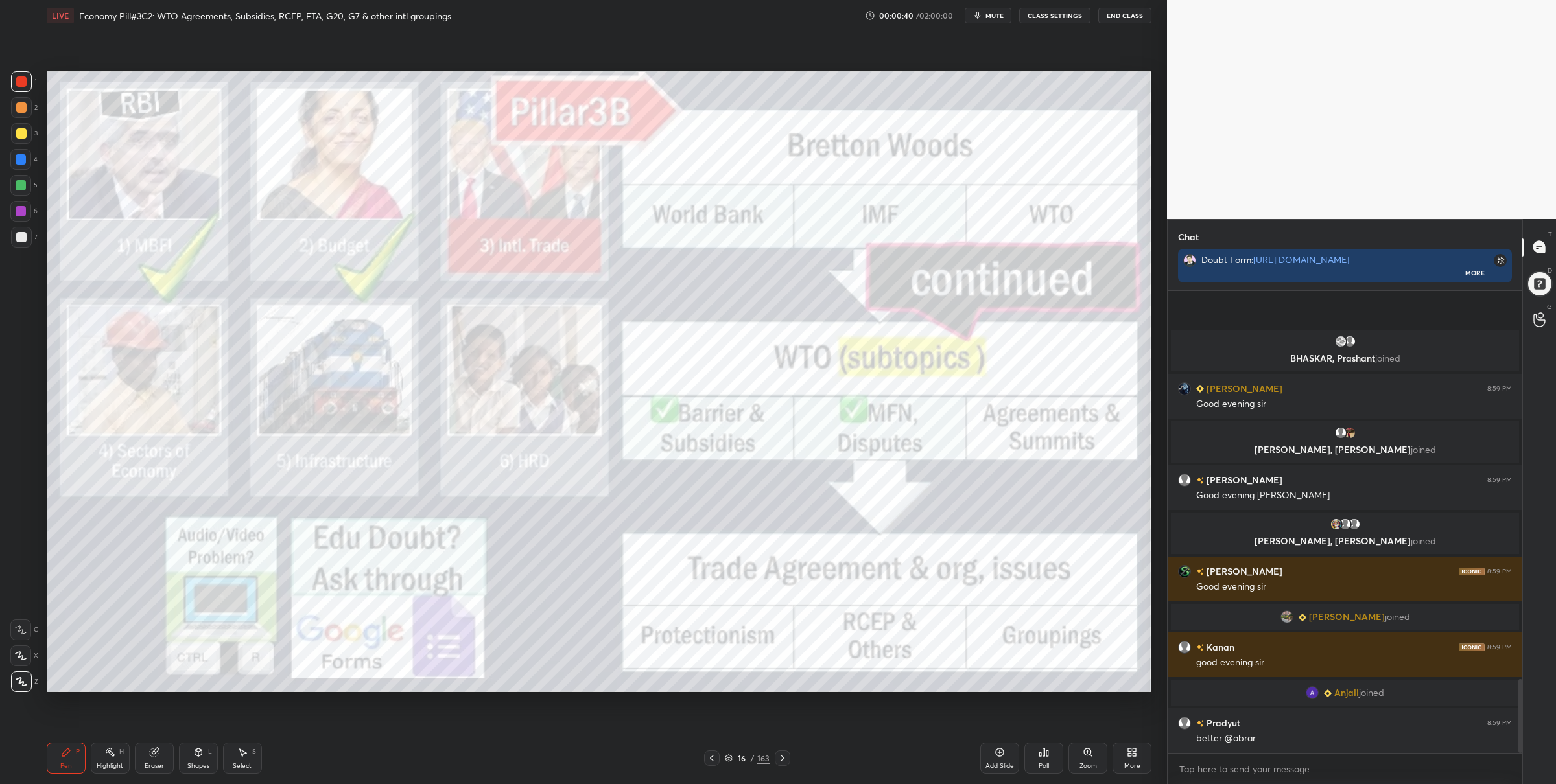
click at [1051, 744] on div "Poll" at bounding box center [1044, 758] width 39 height 31
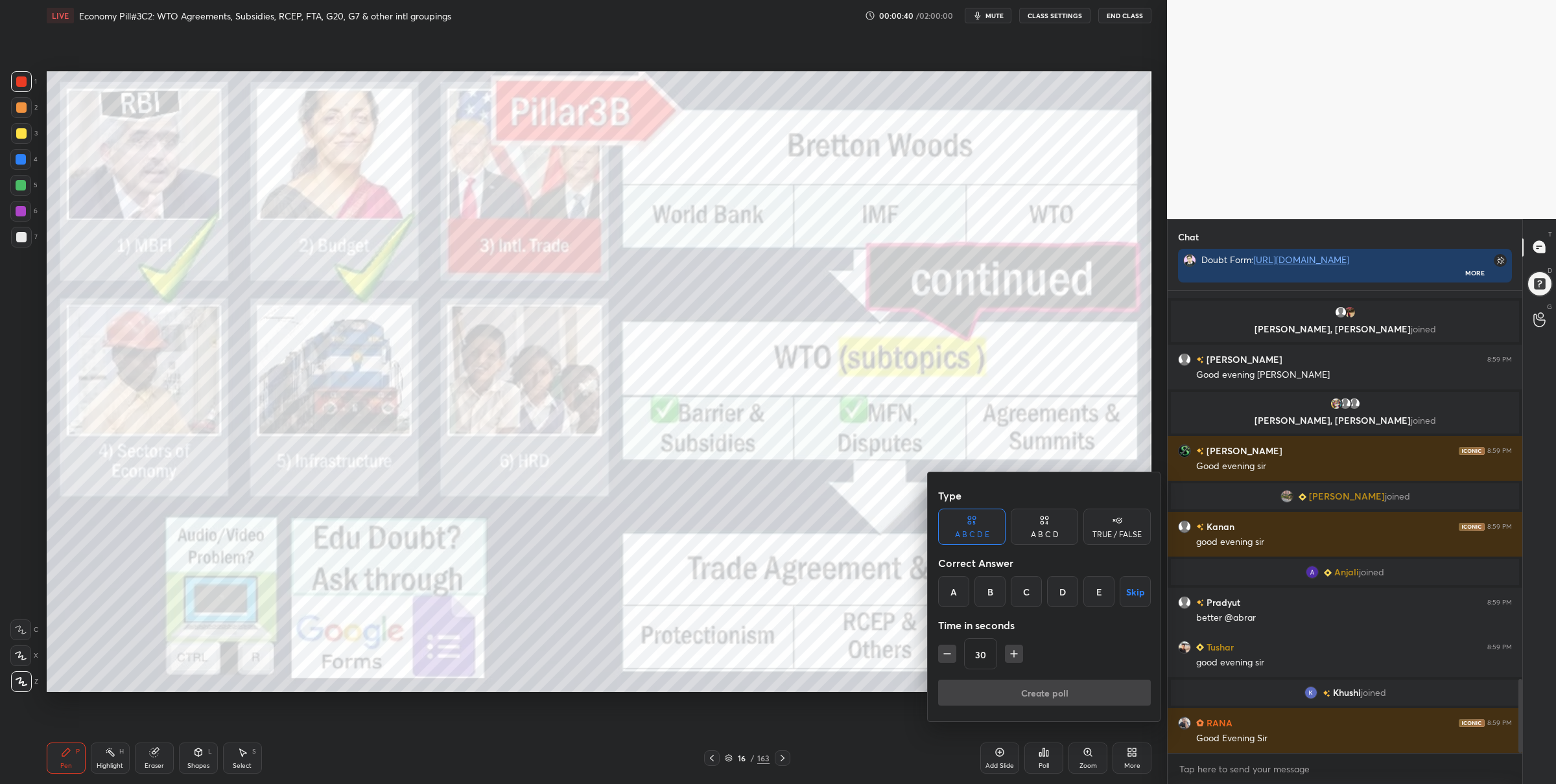
click at [1121, 538] on div "TRUE / FALSE" at bounding box center [1117, 534] width 50 height 8
click at [1125, 619] on div "Time in seconds" at bounding box center [1045, 625] width 213 height 26
click at [1121, 585] on button "Skip" at bounding box center [1117, 591] width 68 height 31
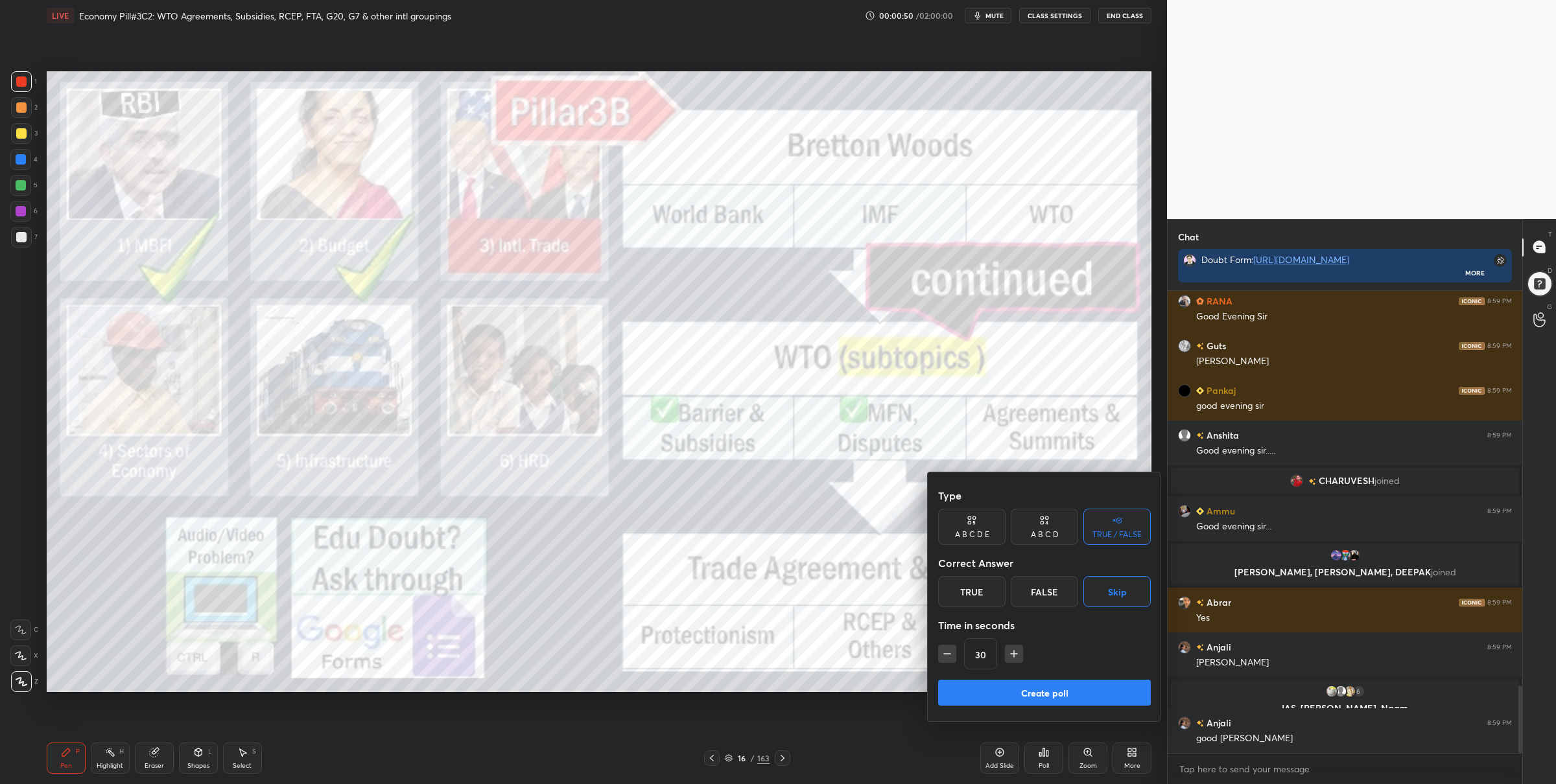
scroll to position [2766, 0]
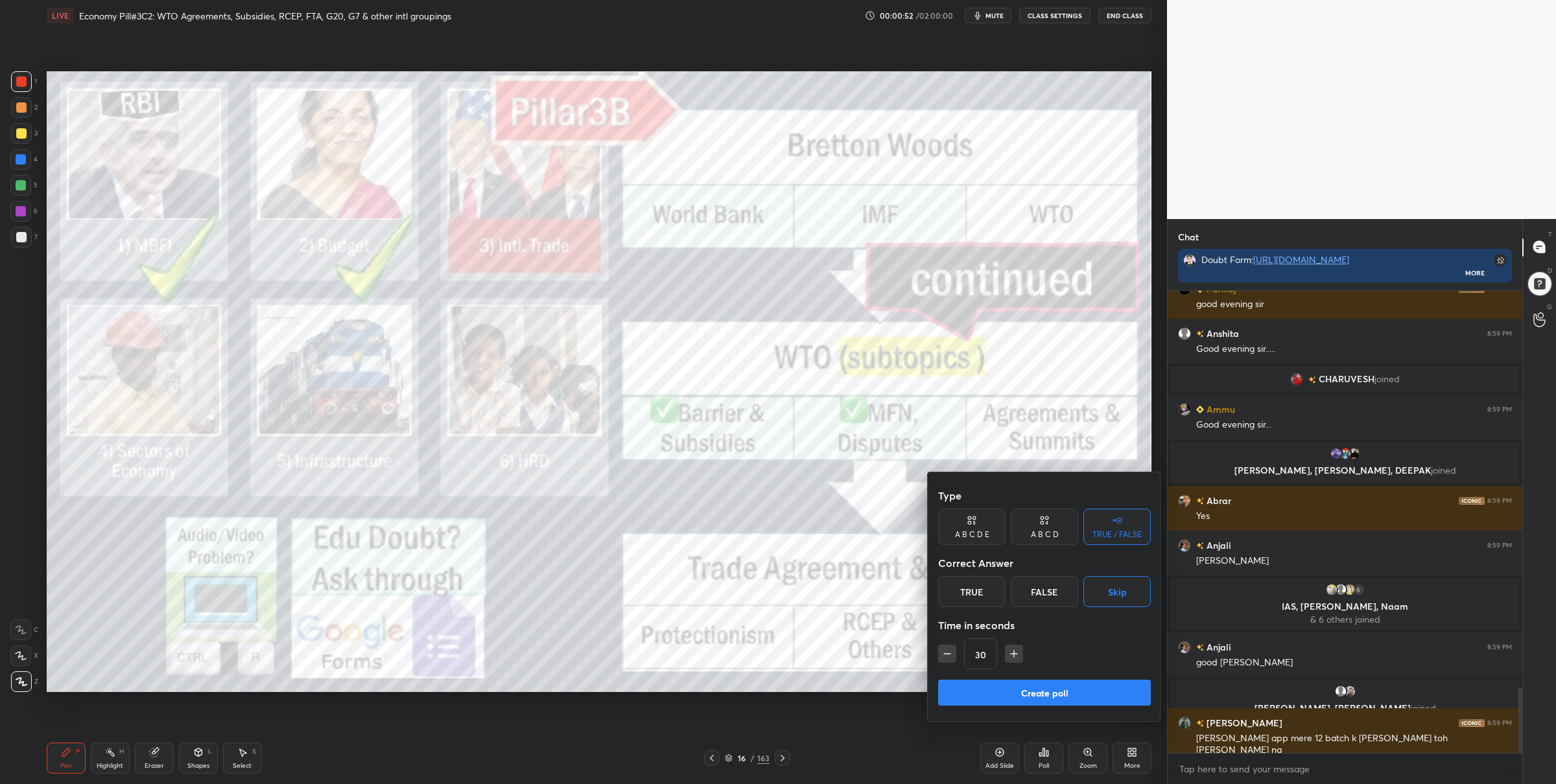
click at [1078, 477] on div "Type A B C D E A B C D TRUE / FALSE Correct Answer True False Skip Time in seco…" at bounding box center [1045, 596] width 234 height 249
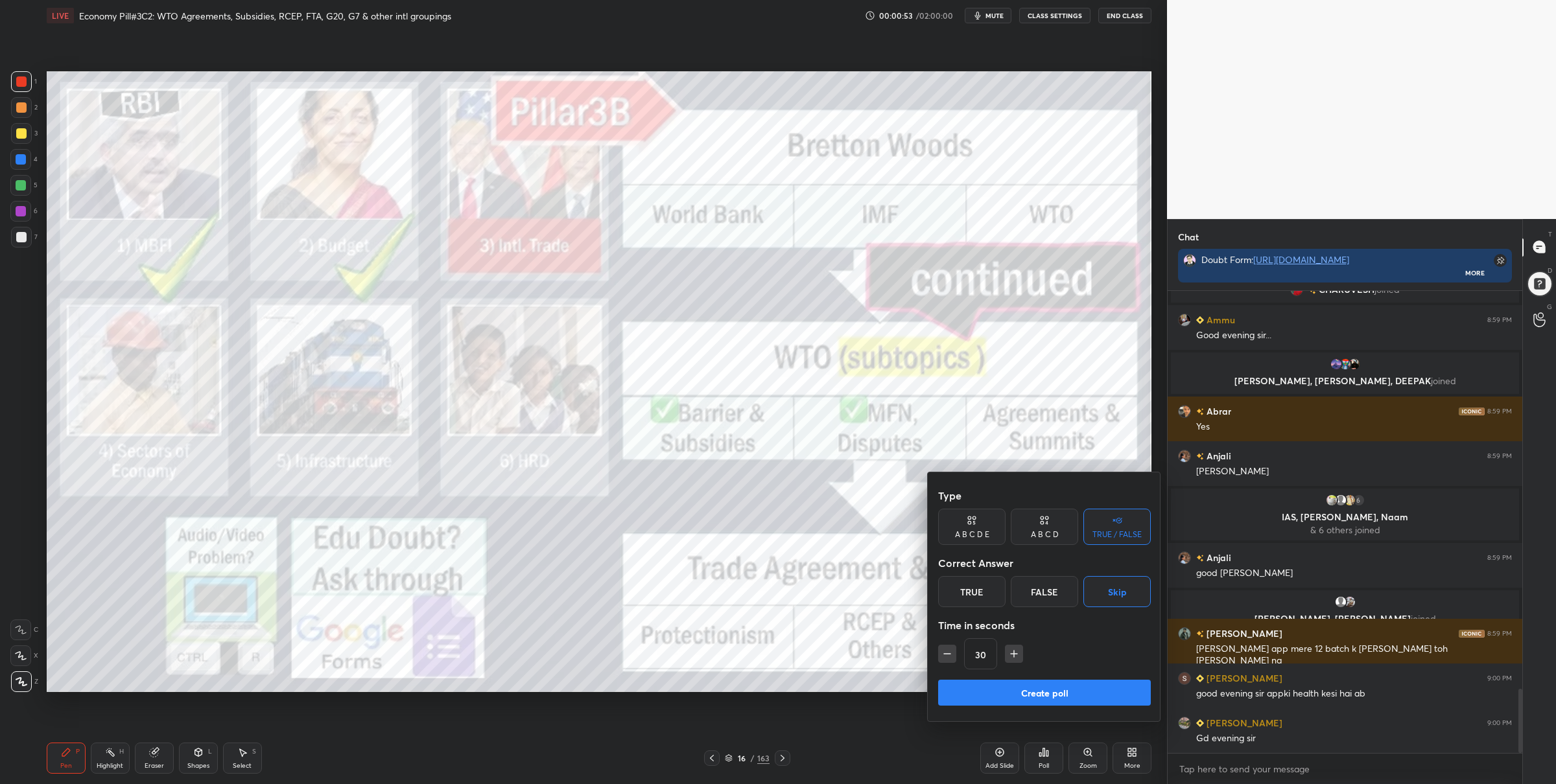
click at [980, 698] on button "Create poll" at bounding box center [1045, 693] width 213 height 26
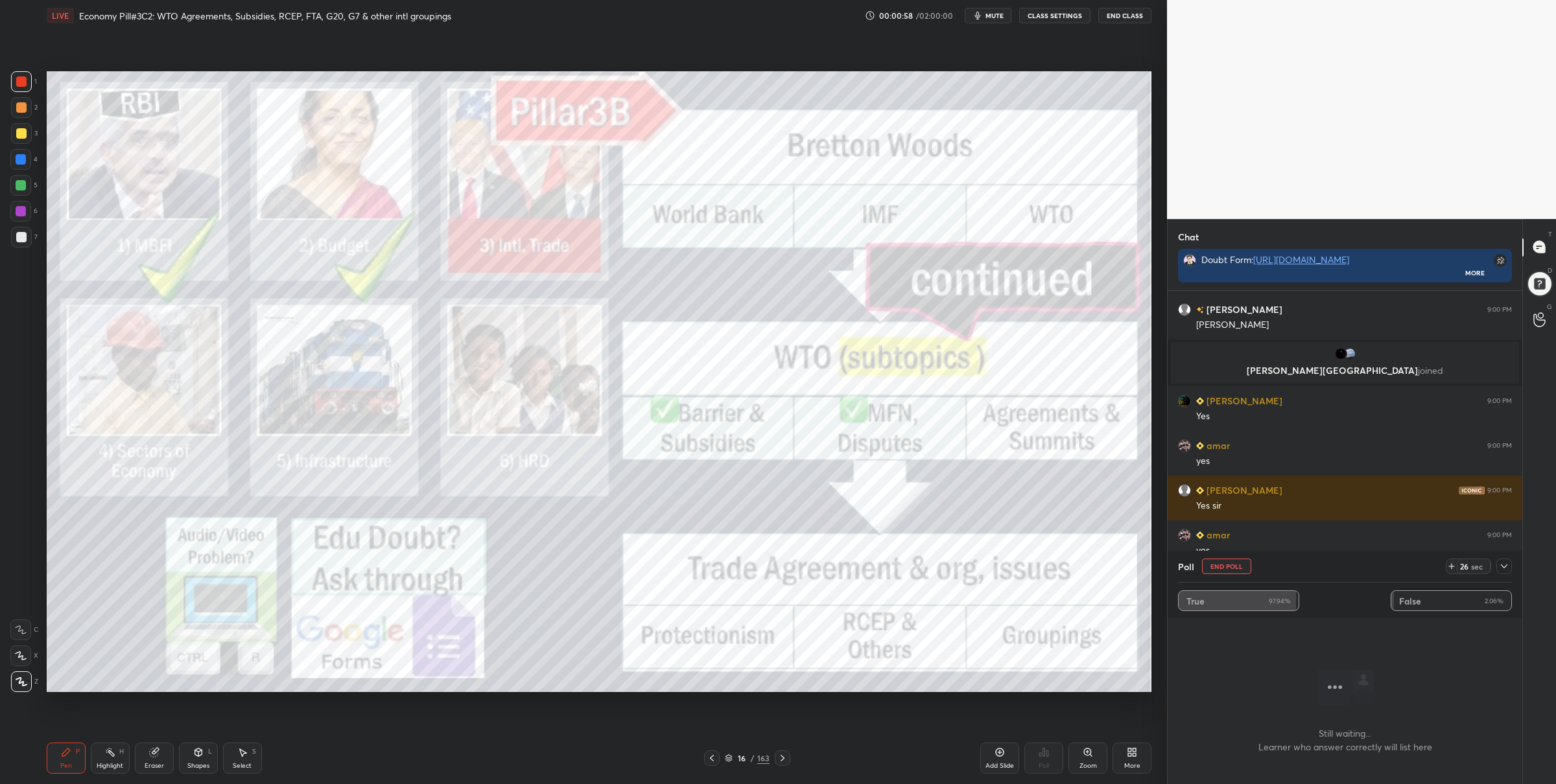
click at [1509, 566] on icon at bounding box center [1504, 566] width 10 height 10
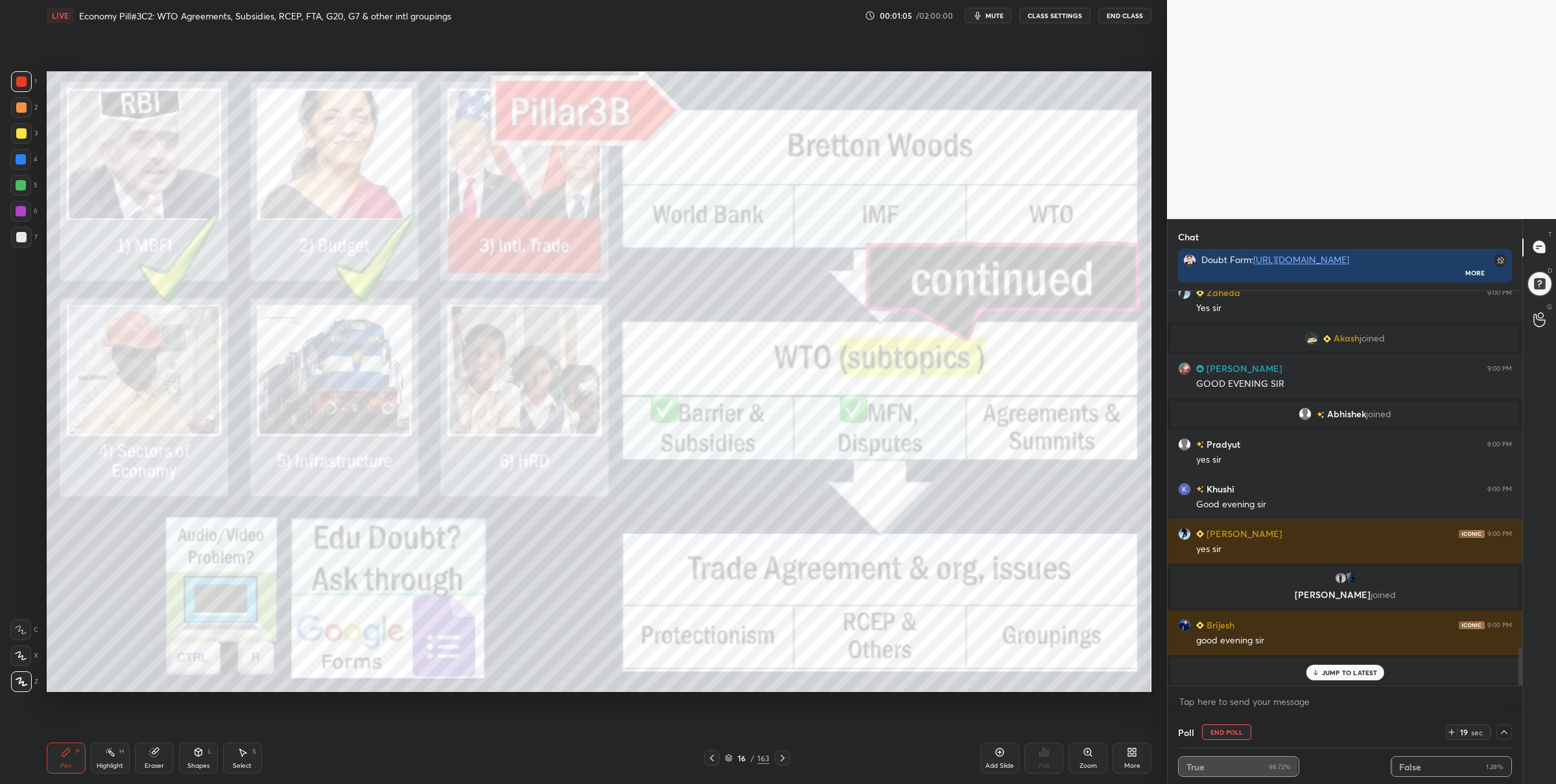
click at [712, 752] on div at bounding box center [712, 758] width 15 height 15
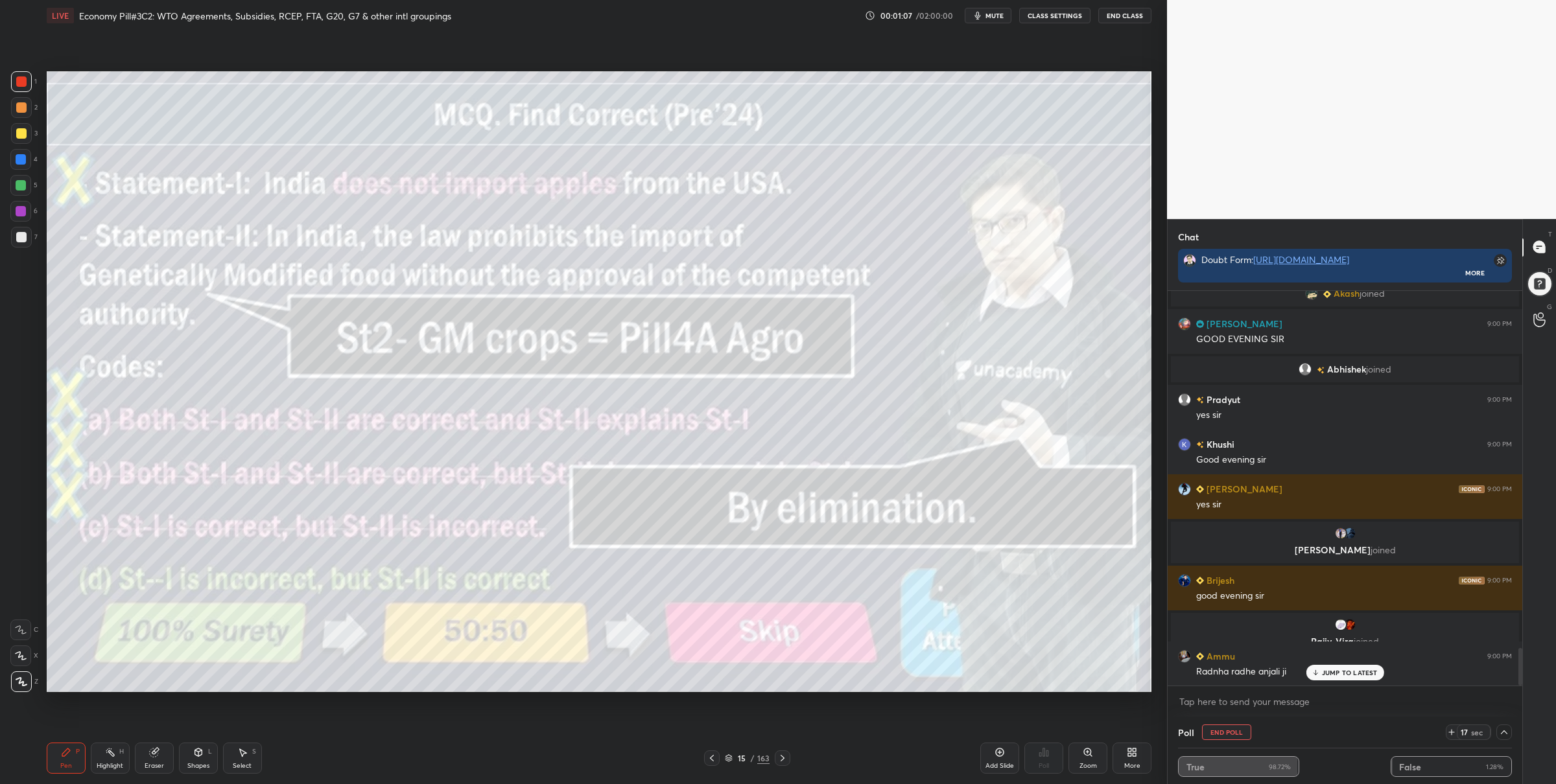
click at [782, 760] on icon at bounding box center [782, 758] width 10 height 10
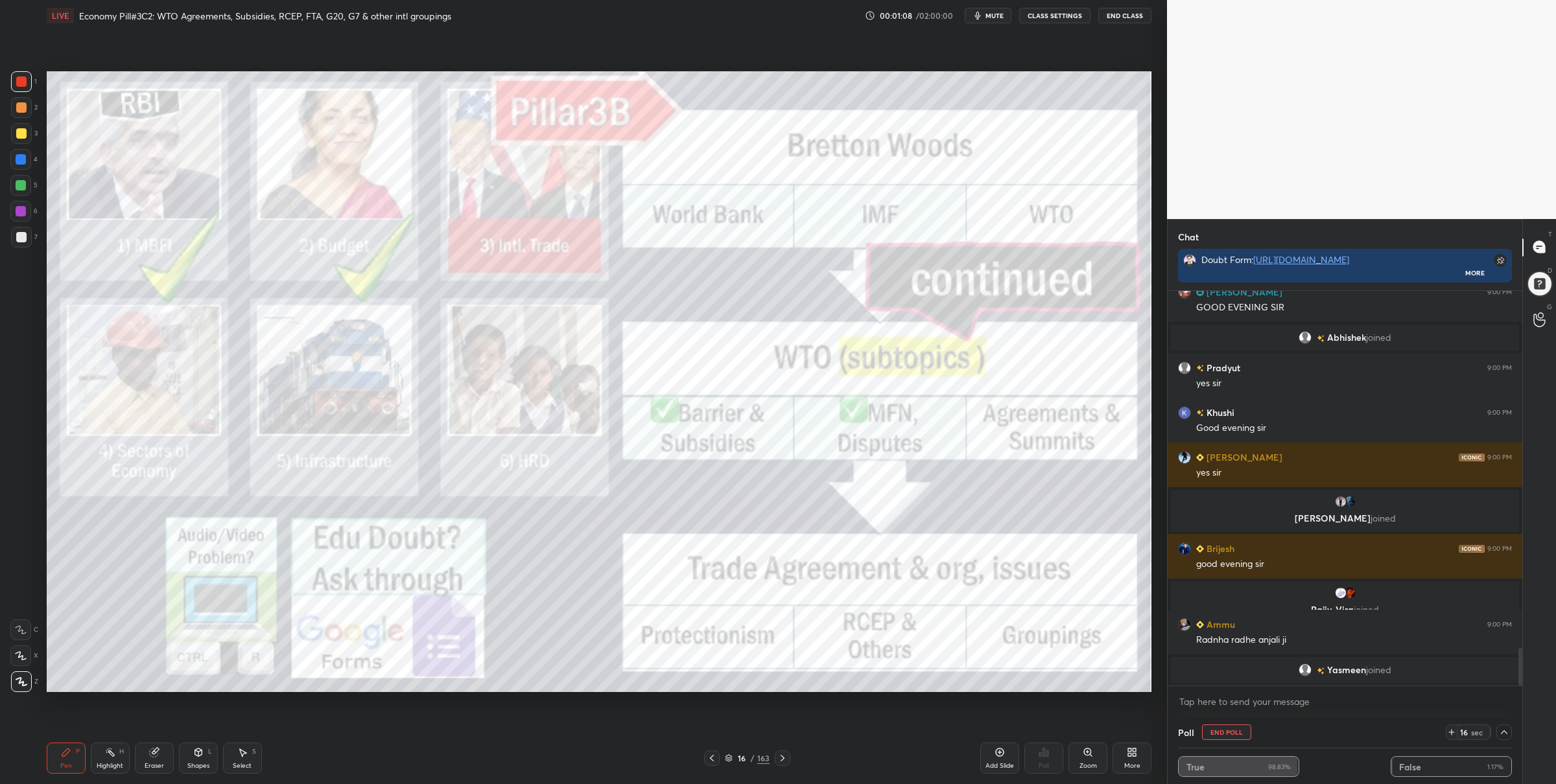
click at [728, 757] on icon at bounding box center [728, 758] width 8 height 8
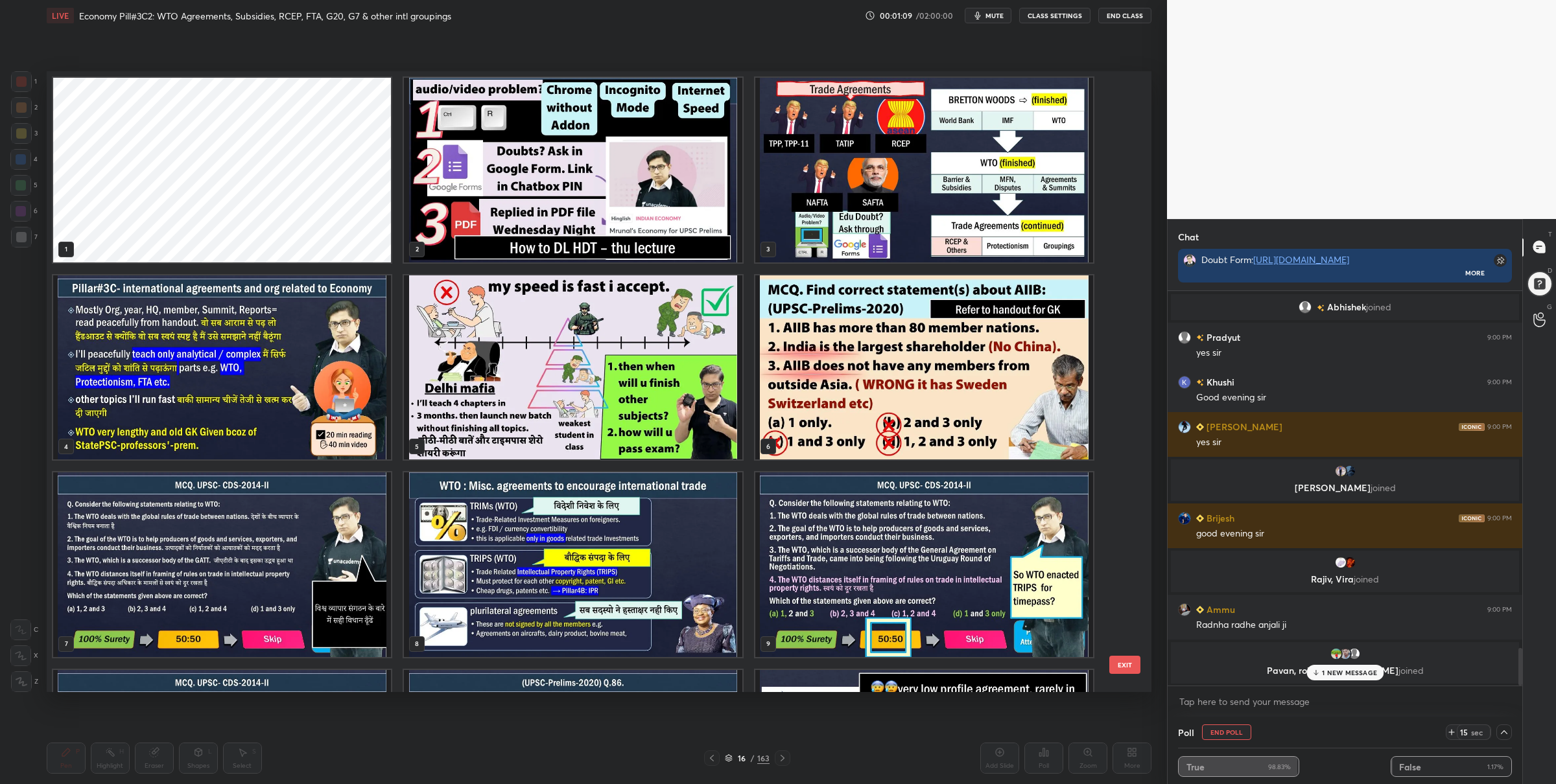
click at [523, 234] on img "grid" at bounding box center [573, 170] width 338 height 185
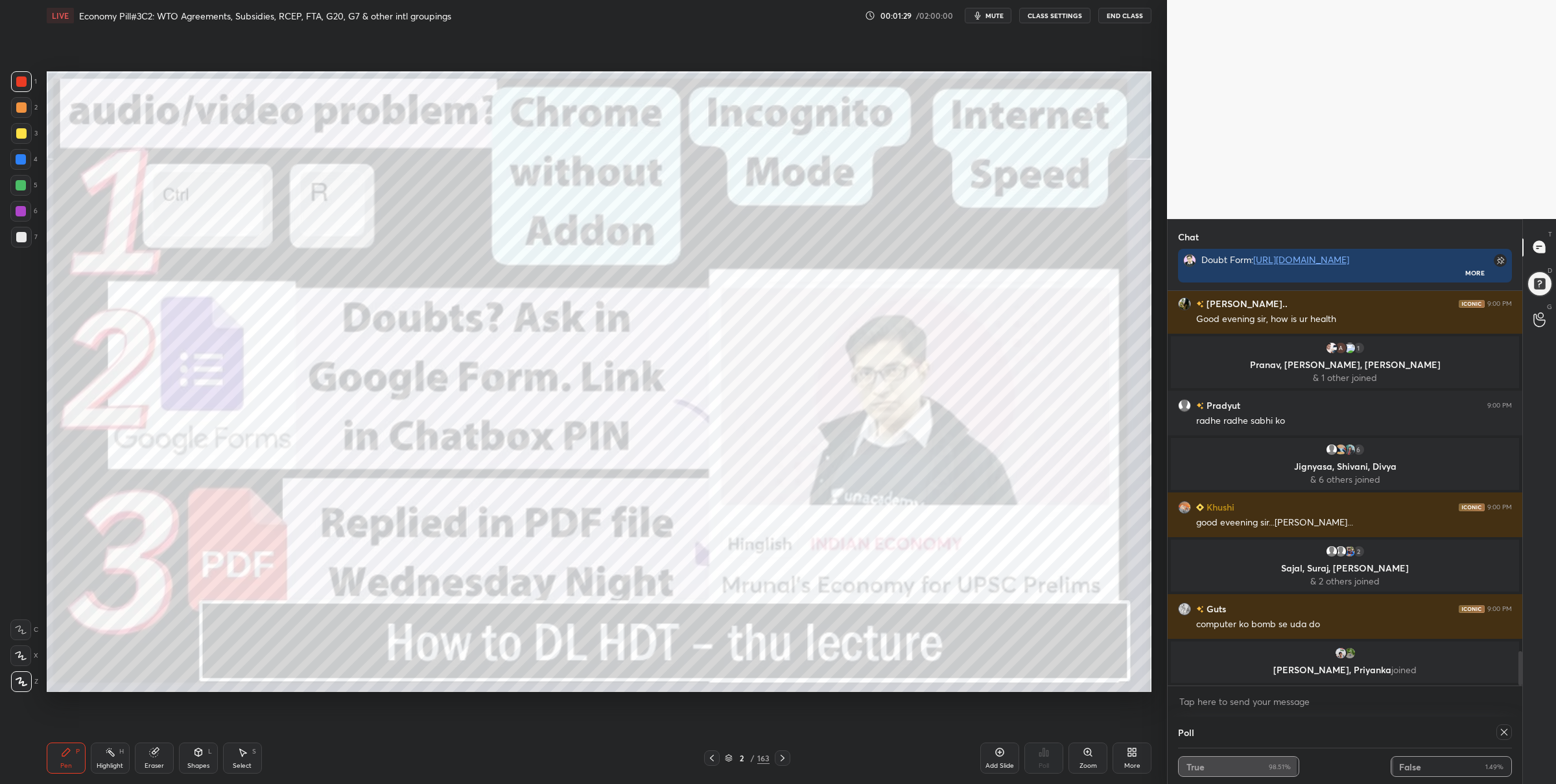
click at [731, 756] on icon at bounding box center [728, 758] width 8 height 8
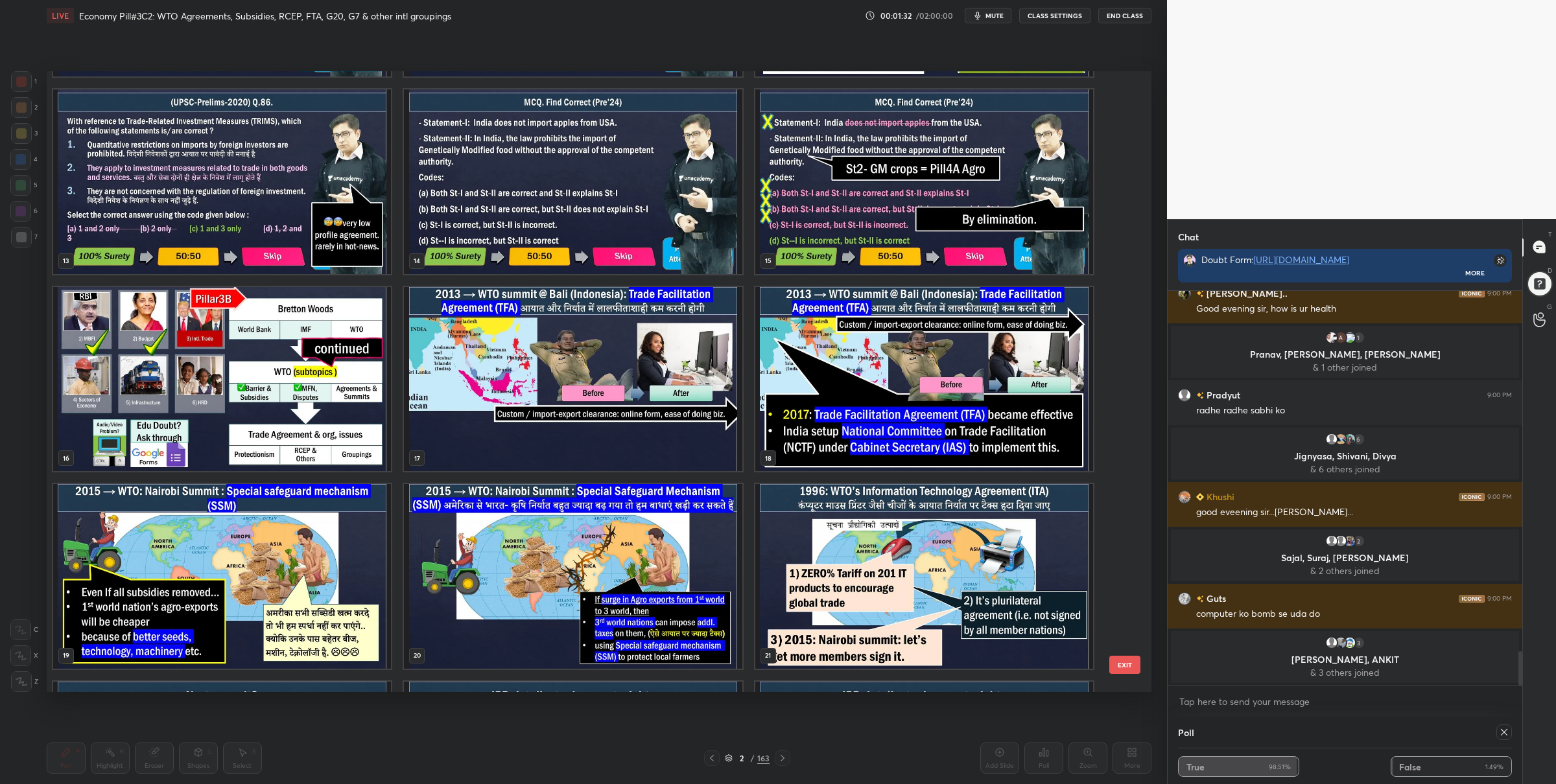
click at [280, 412] on img "grid" at bounding box center [222, 379] width 338 height 185
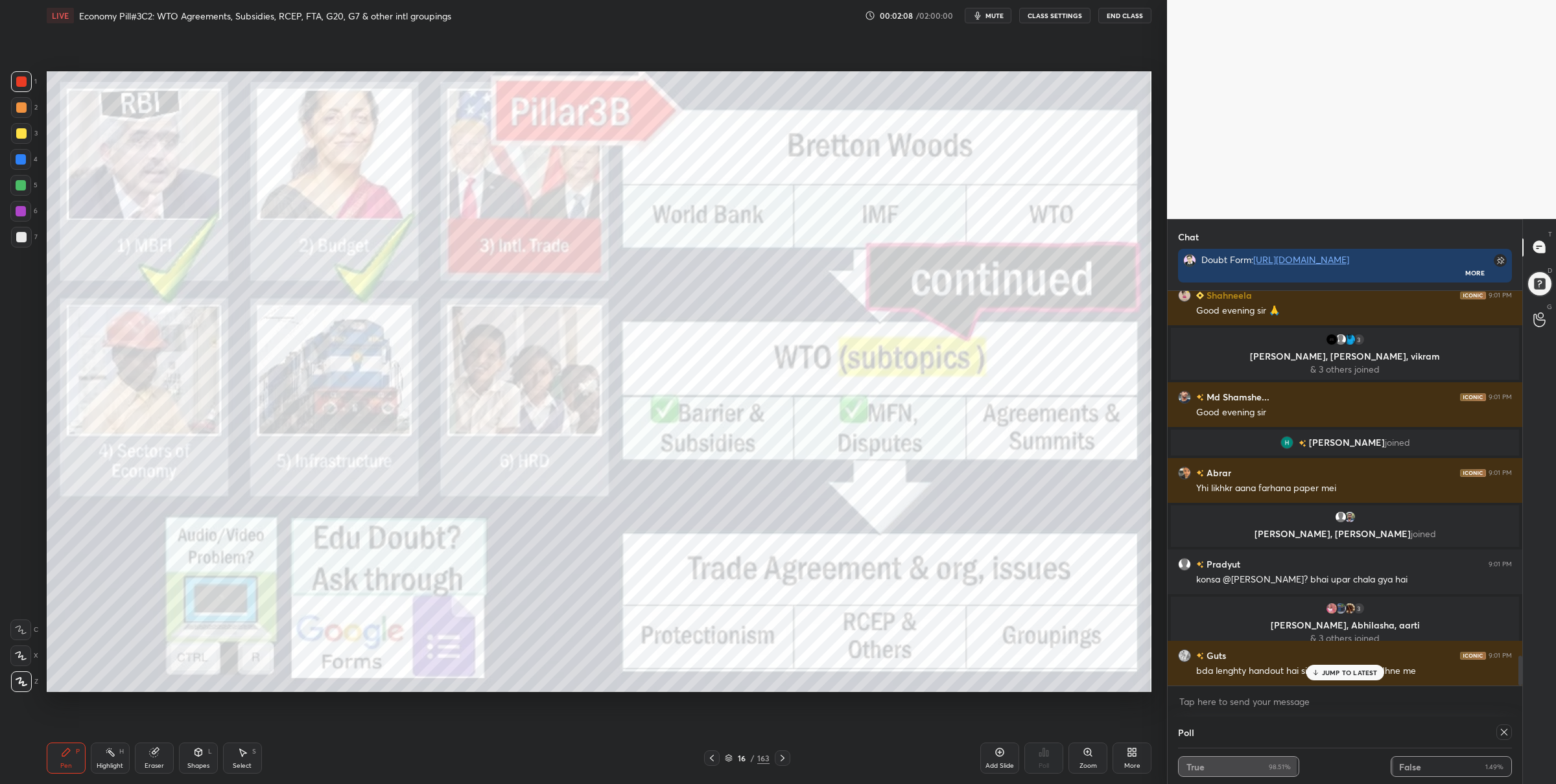
scroll to position [4830, 0]
click at [729, 755] on icon at bounding box center [728, 757] width 6 height 3
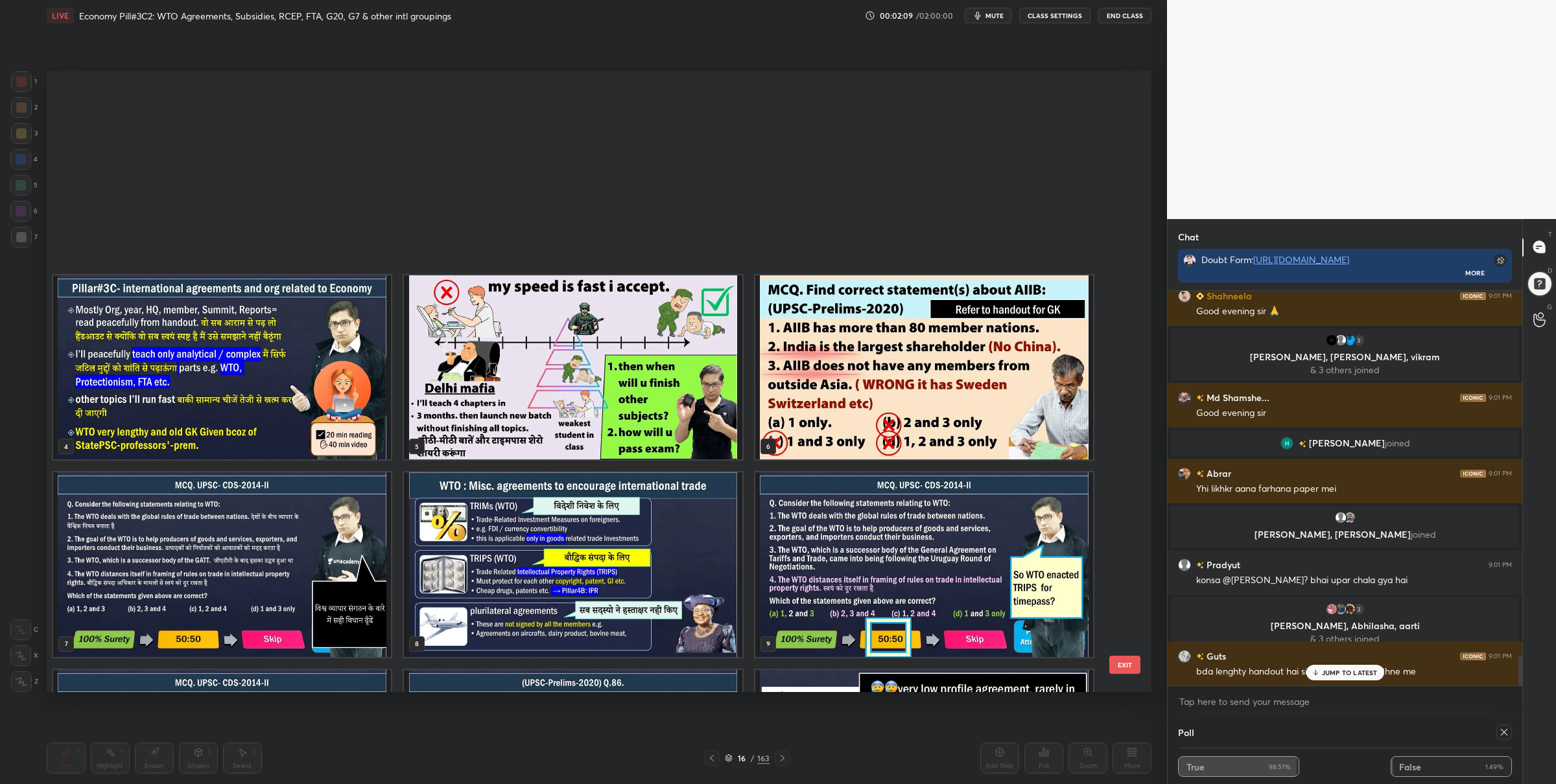
scroll to position [563, 0]
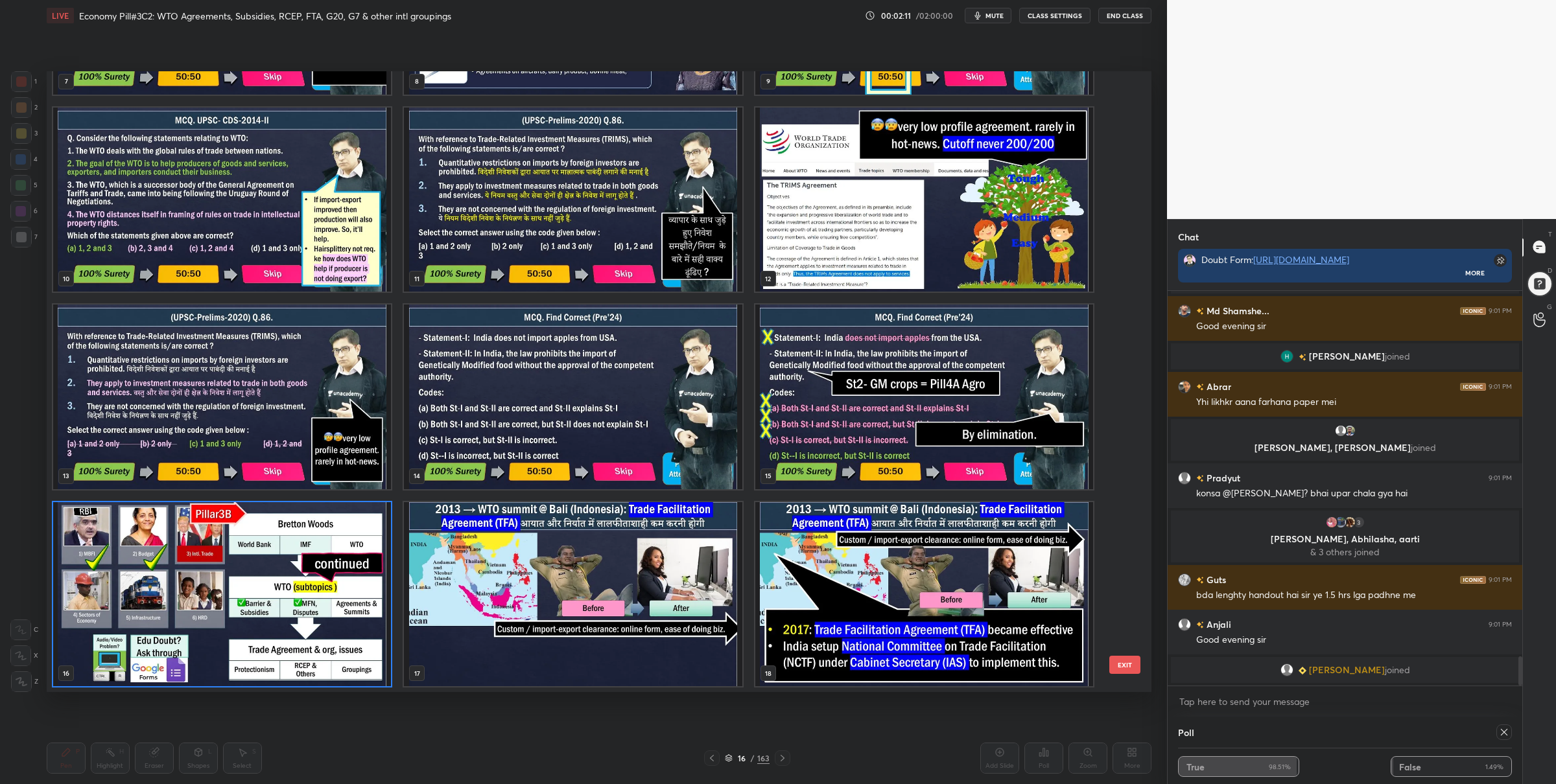
click at [554, 536] on img "grid" at bounding box center [573, 594] width 338 height 185
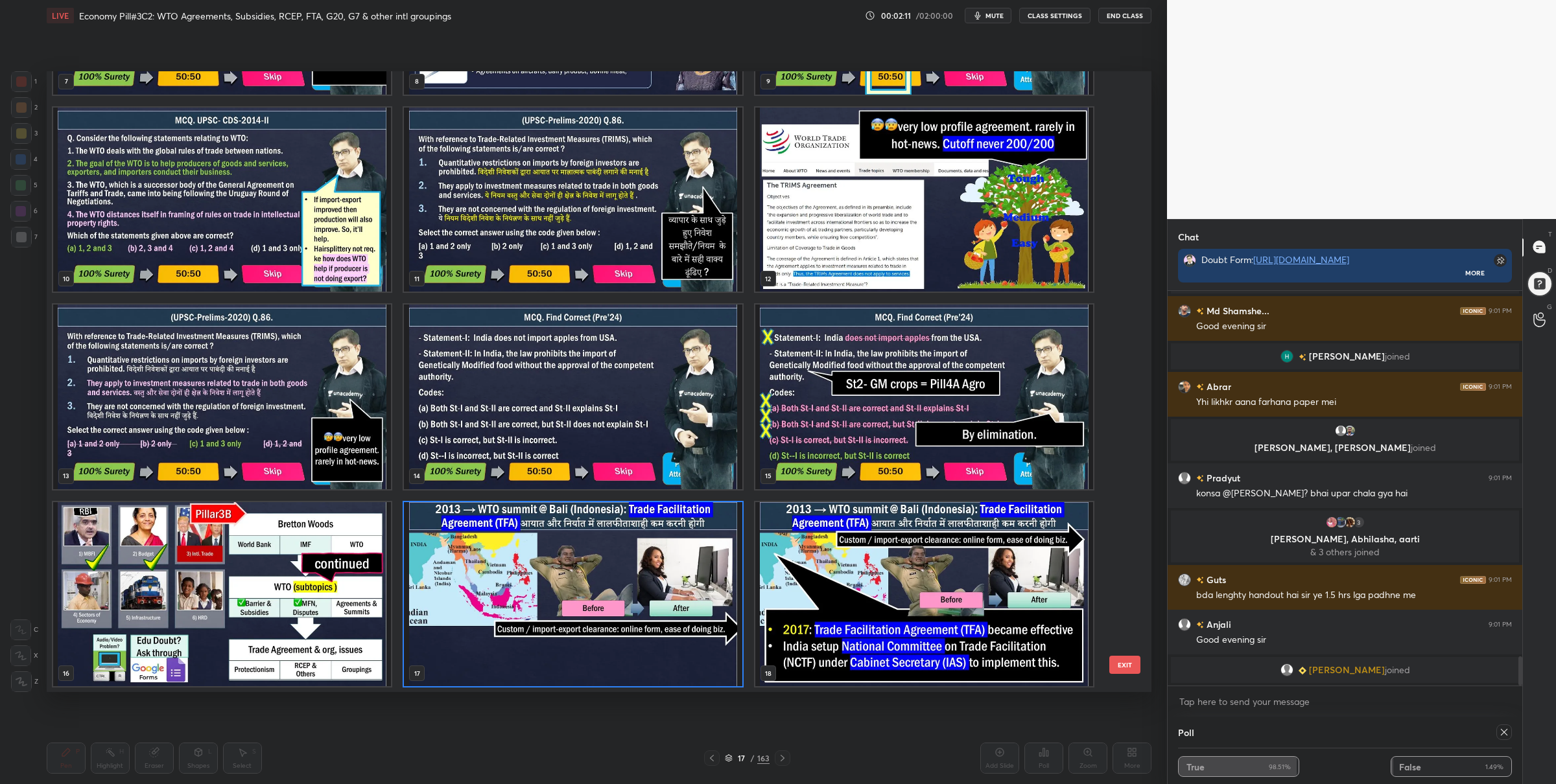
click at [554, 536] on img "grid" at bounding box center [573, 594] width 338 height 185
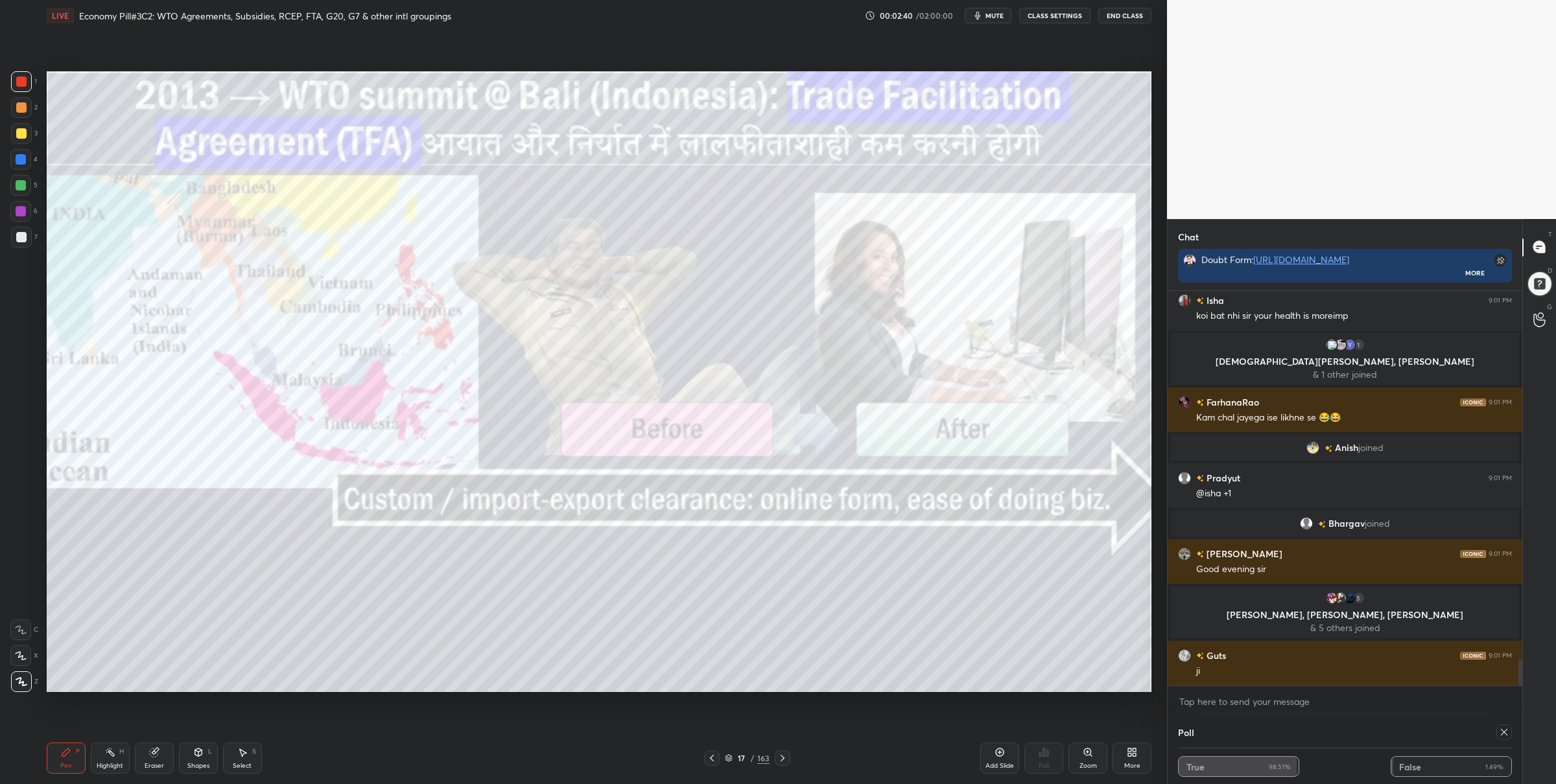
scroll to position [5592, 0]
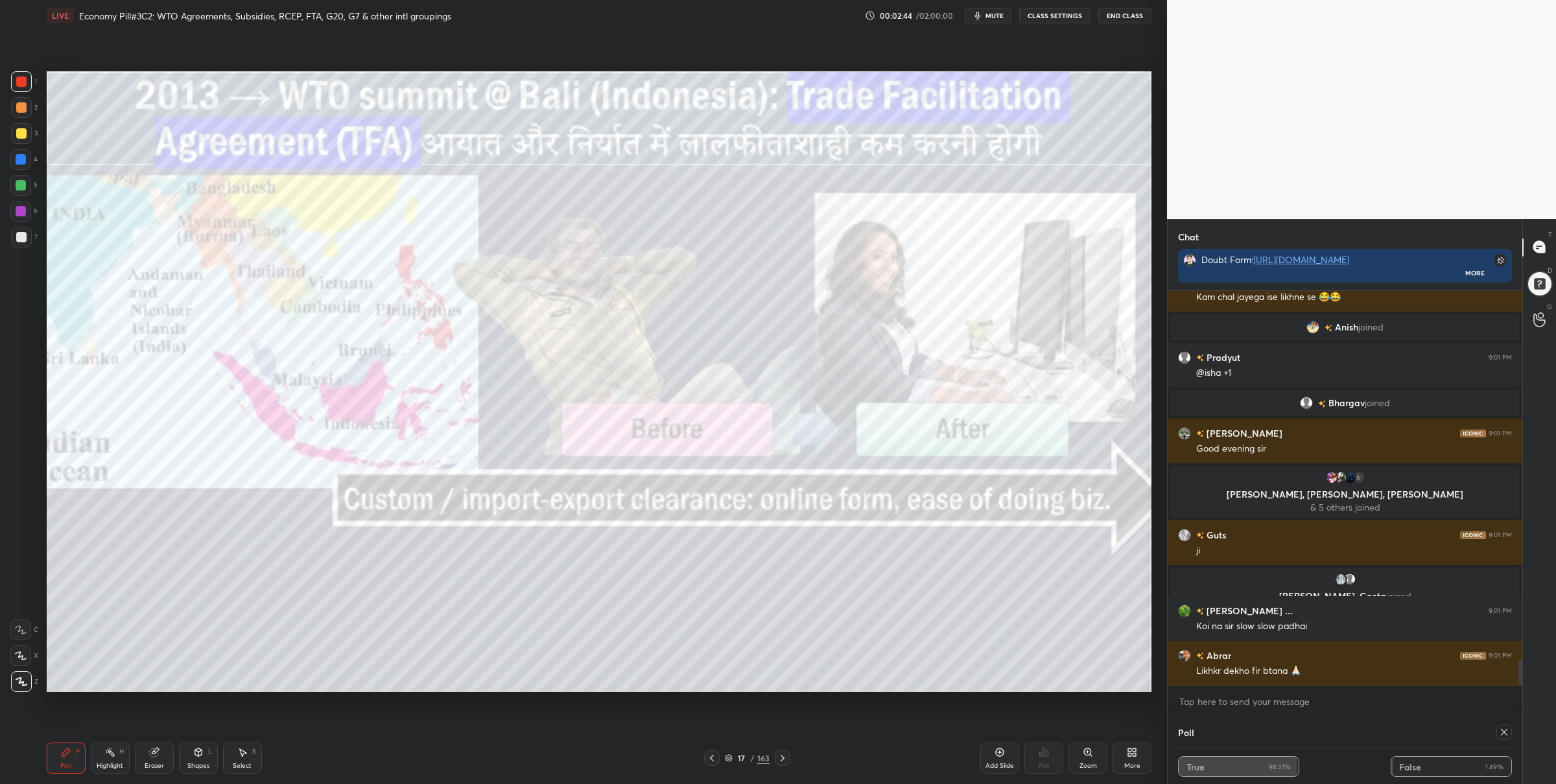
click at [731, 756] on icon at bounding box center [728, 758] width 8 height 8
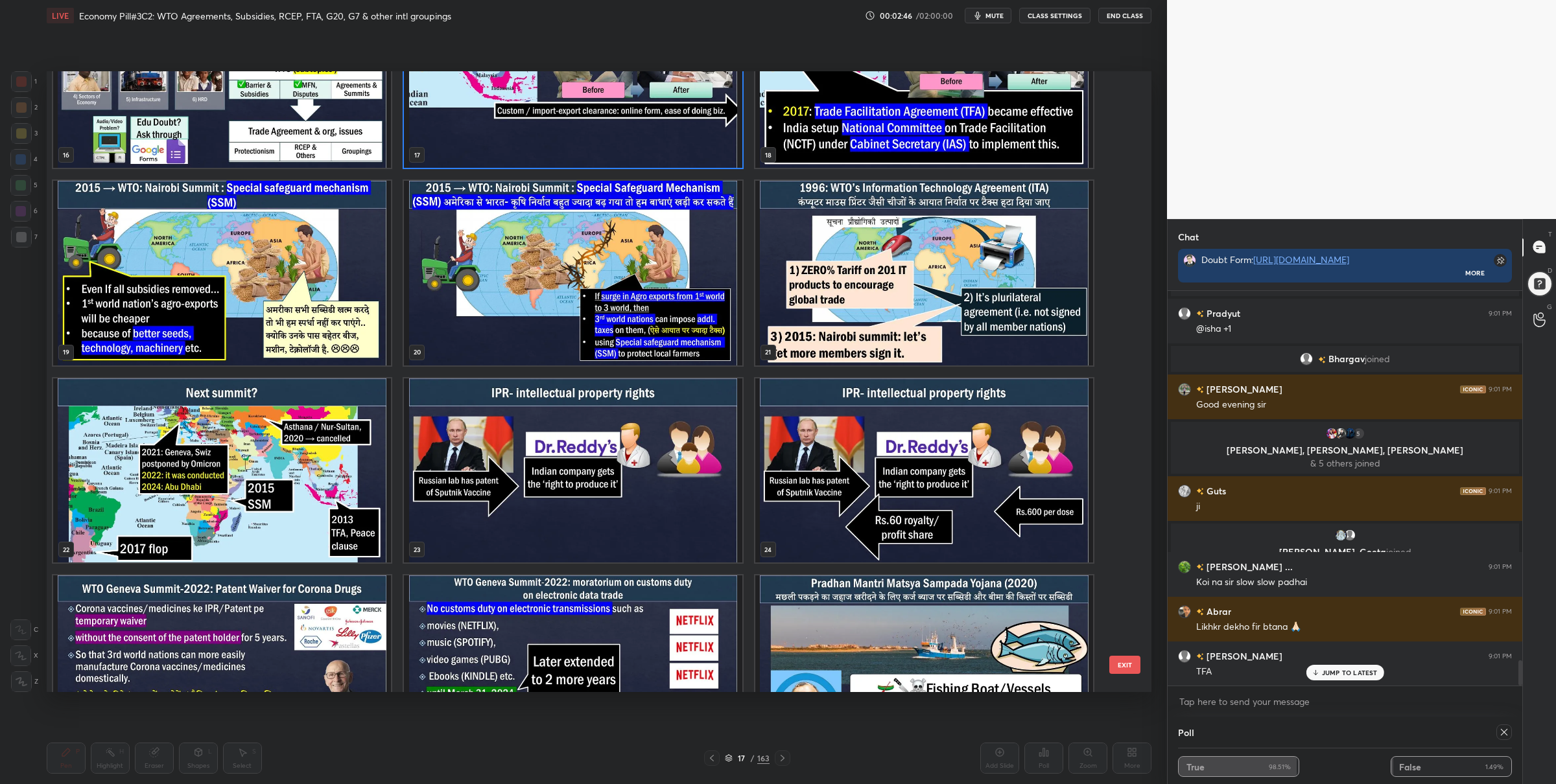
click at [262, 296] on img "grid" at bounding box center [222, 273] width 338 height 185
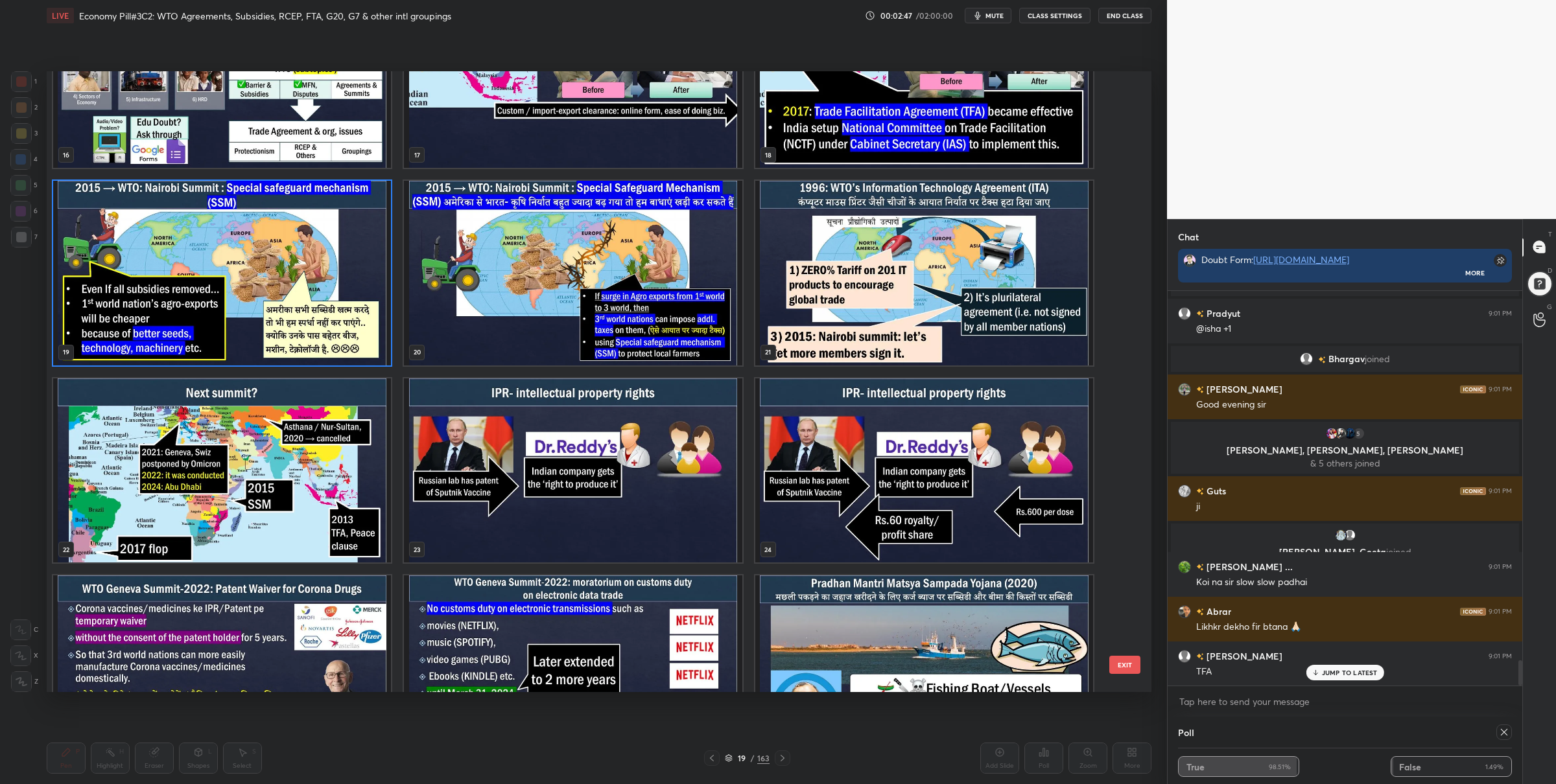
click at [262, 296] on img "grid" at bounding box center [222, 273] width 338 height 185
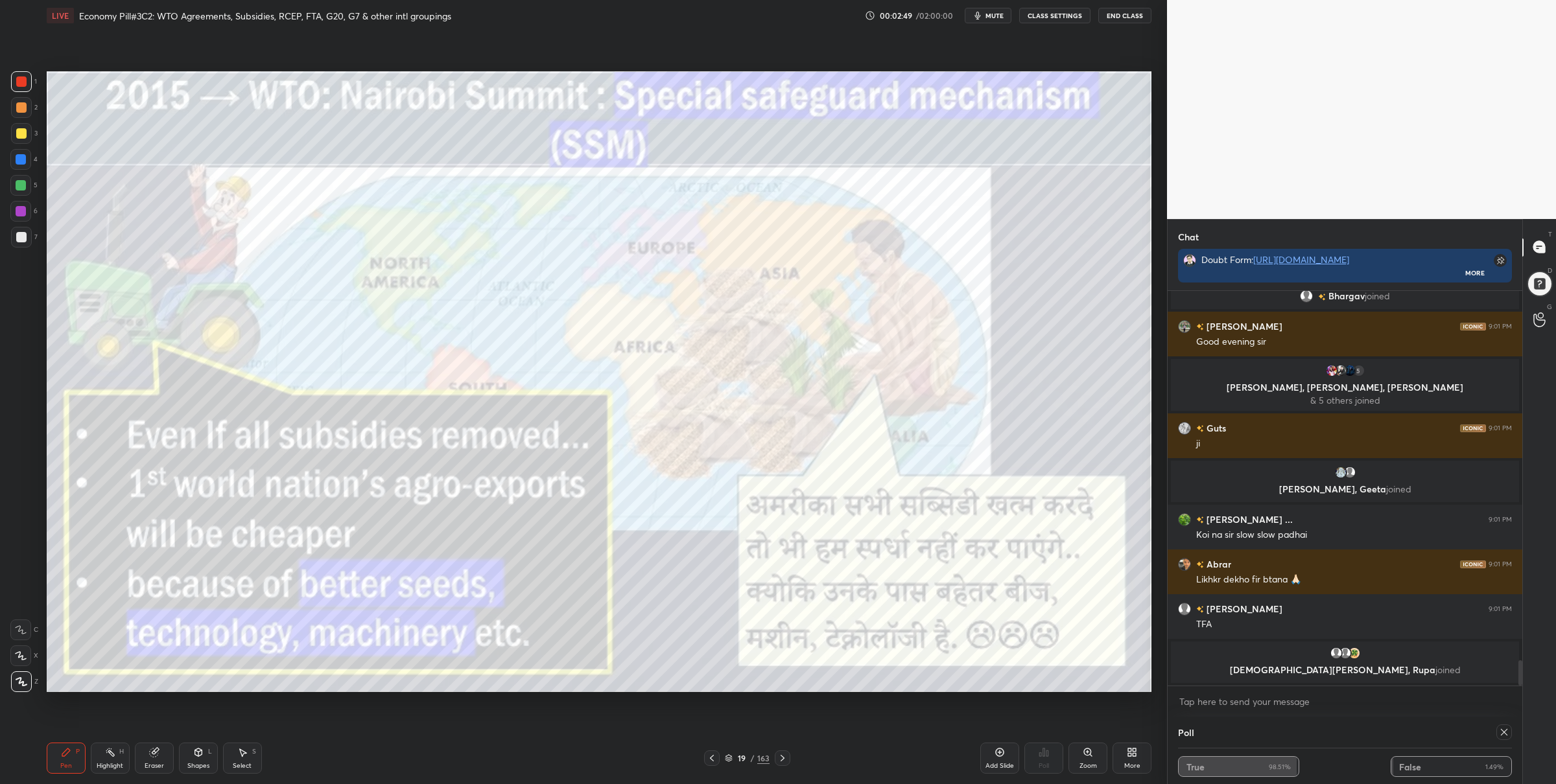
click at [1509, 732] on icon at bounding box center [1504, 732] width 10 height 10
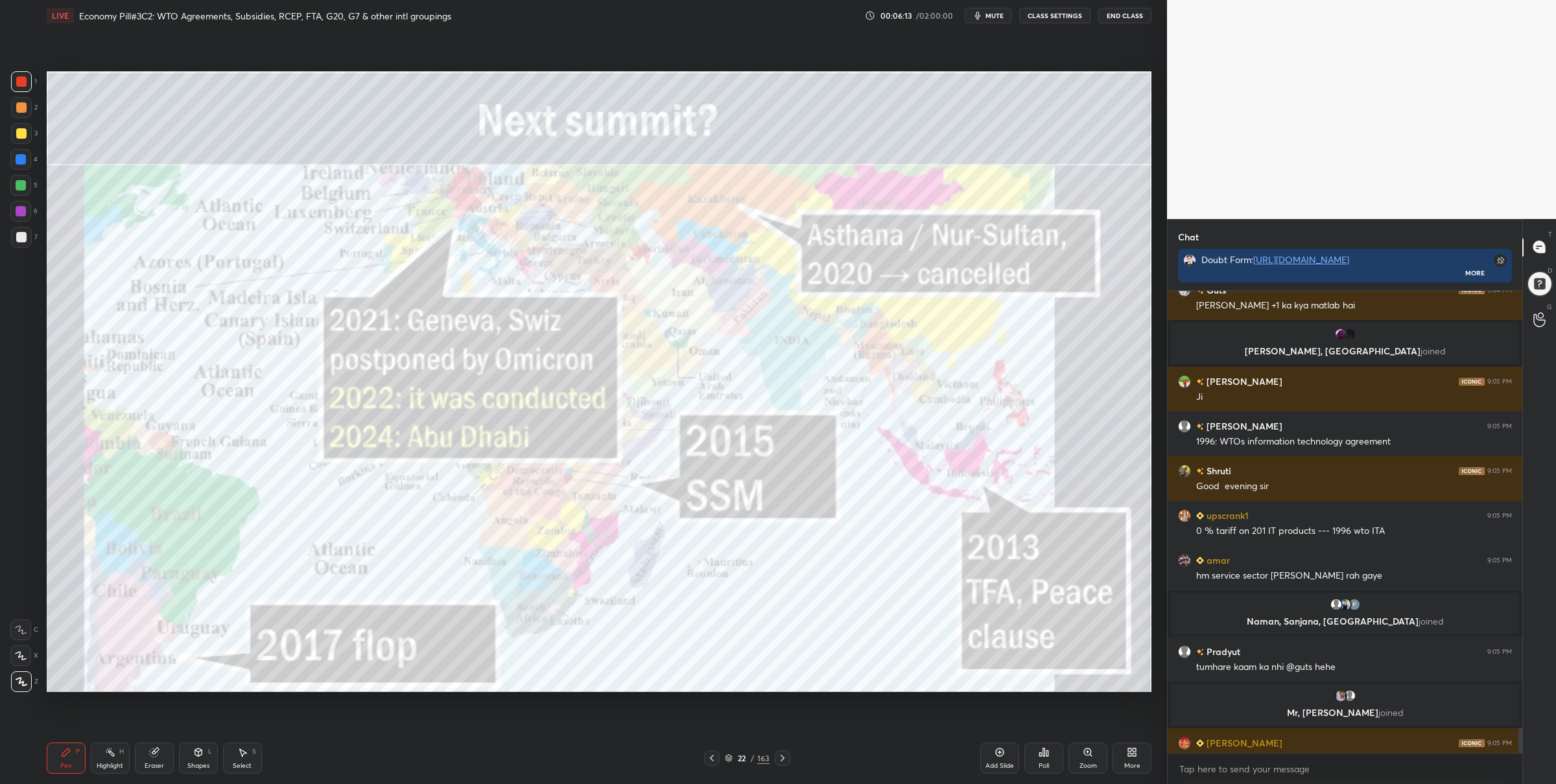
scroll to position [8036, 0]
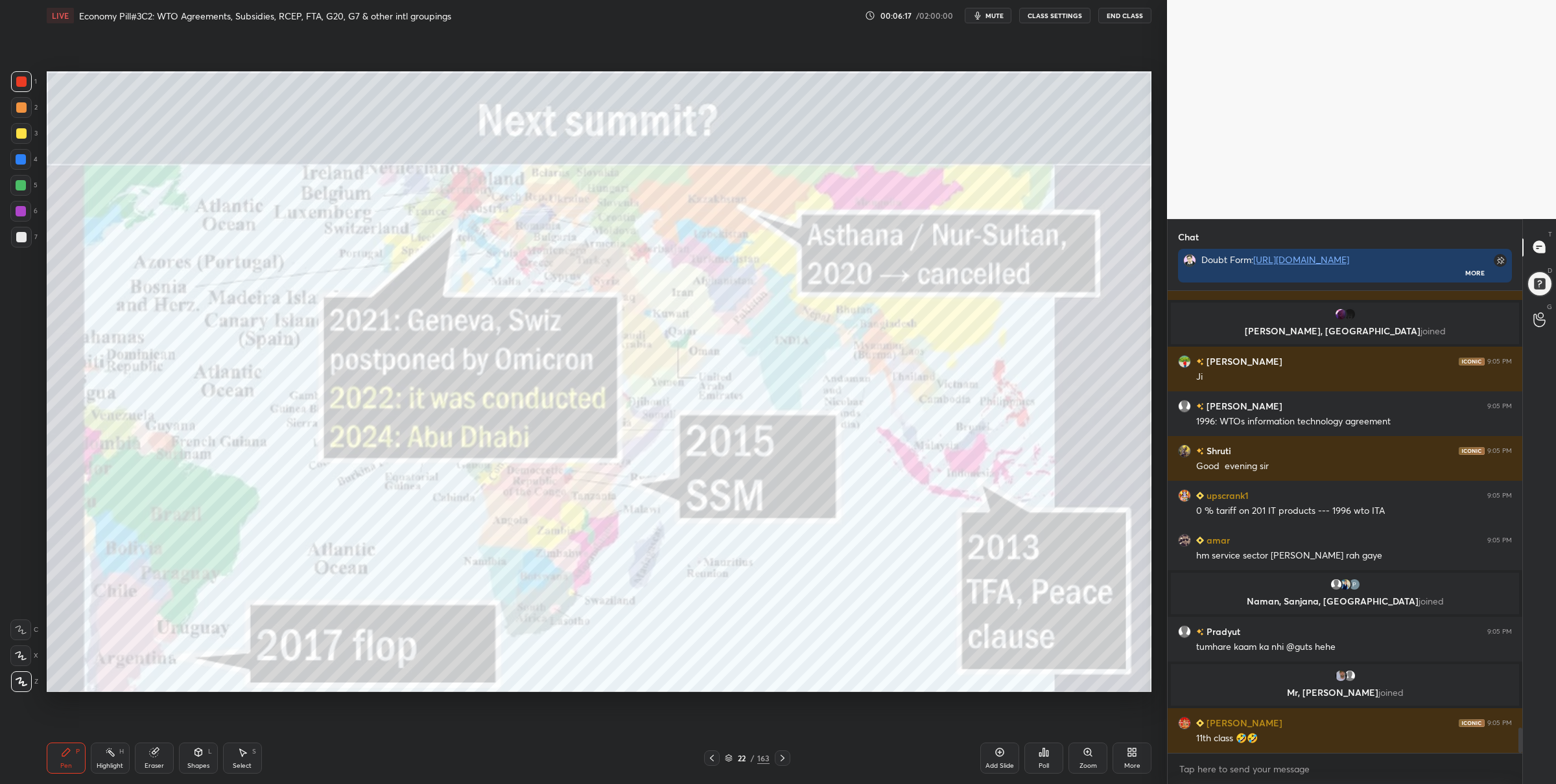
click at [781, 758] on icon at bounding box center [782, 758] width 10 height 10
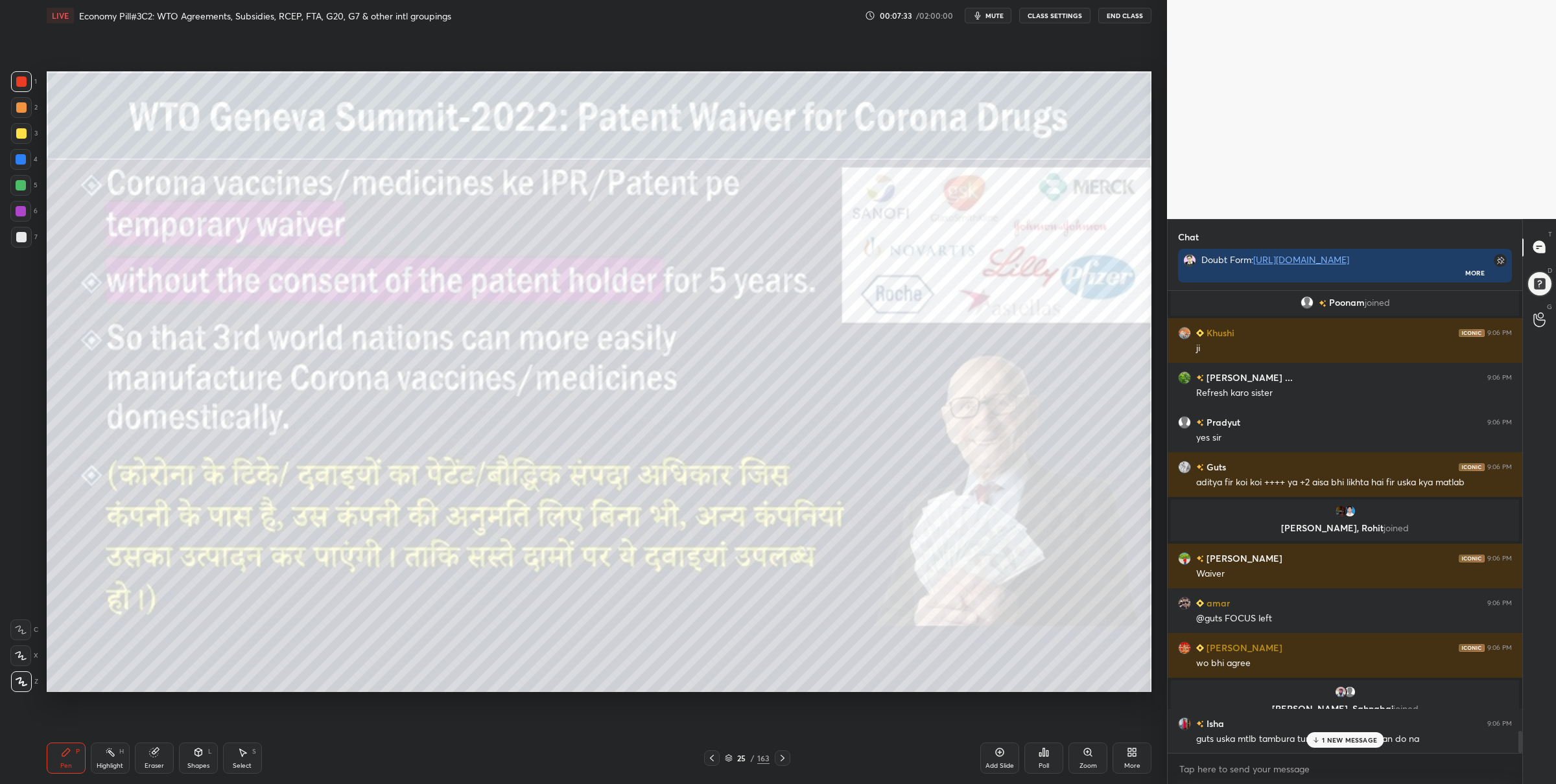
scroll to position [9160, 0]
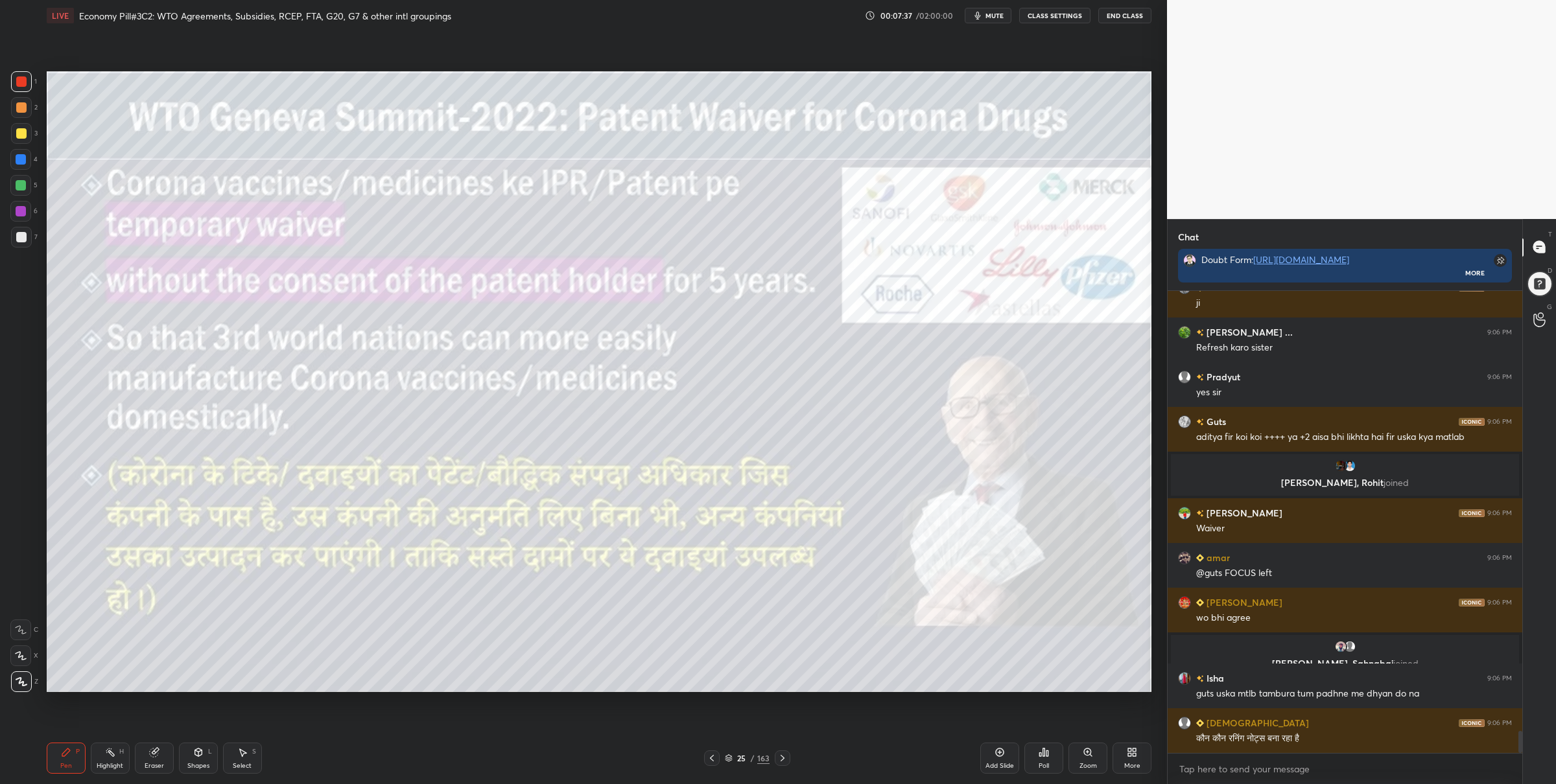
click at [23, 194] on div "5" at bounding box center [24, 186] width 27 height 21
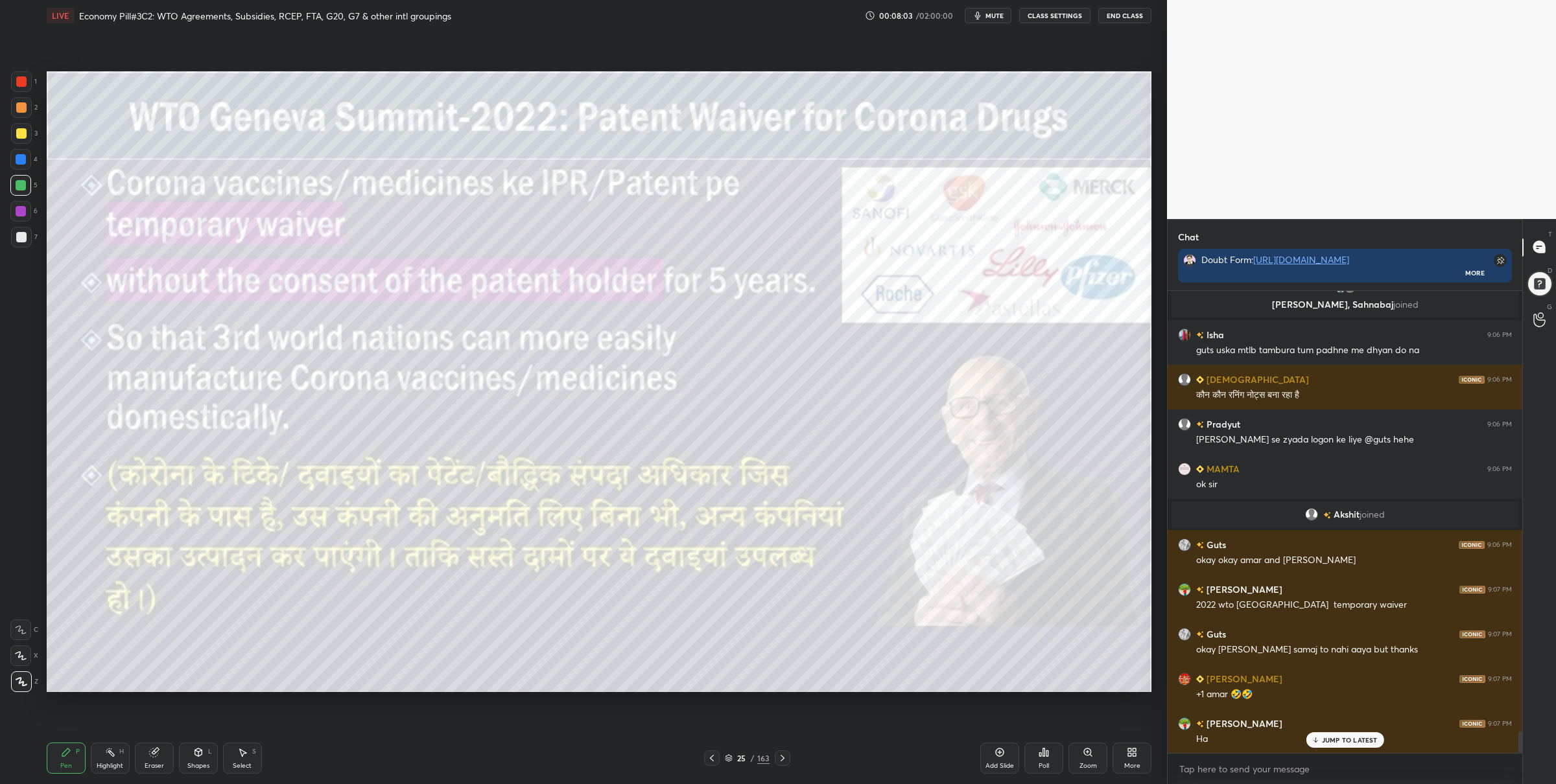
scroll to position [9514, 0]
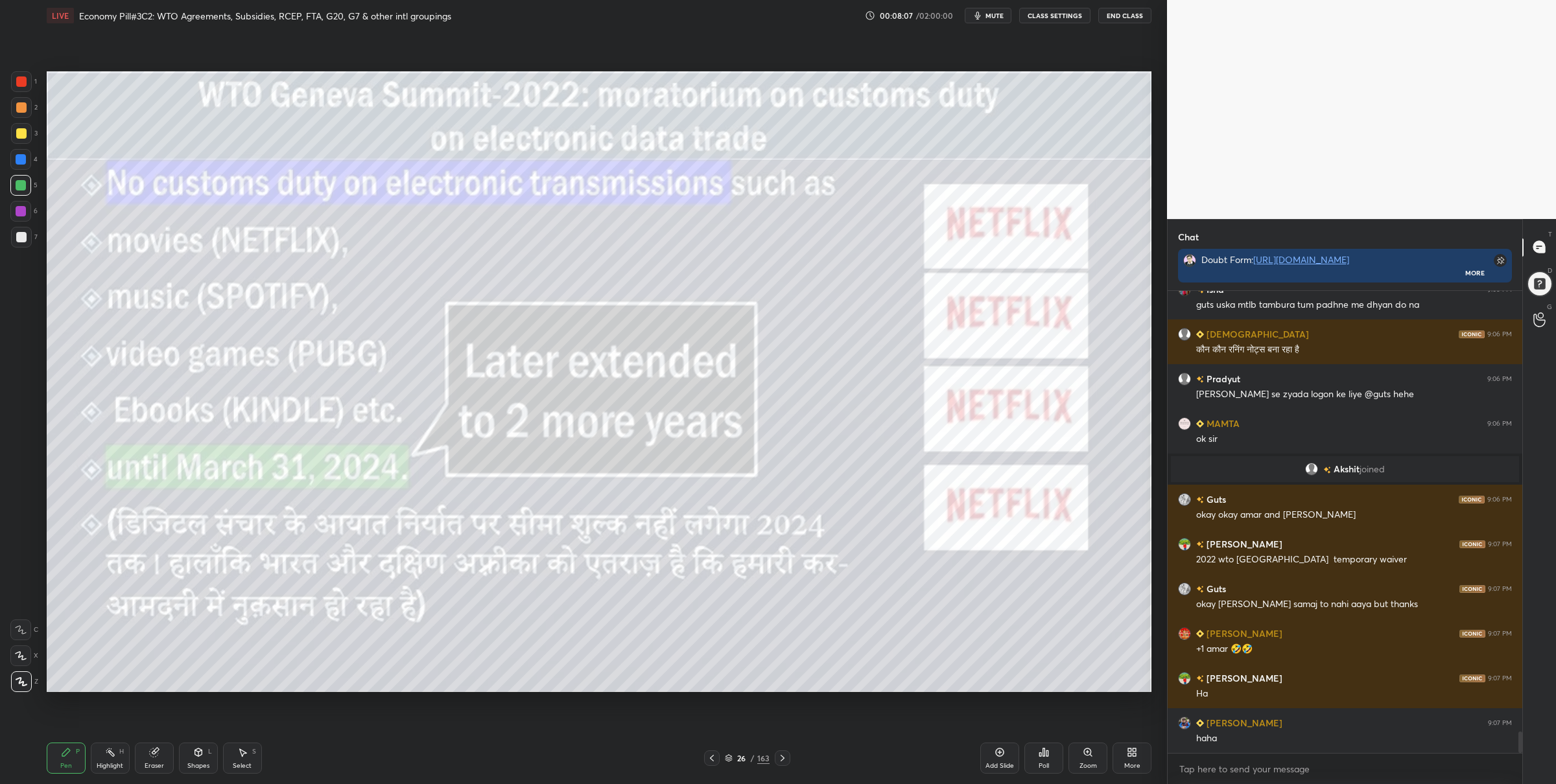
click at [22, 89] on div at bounding box center [22, 82] width 21 height 21
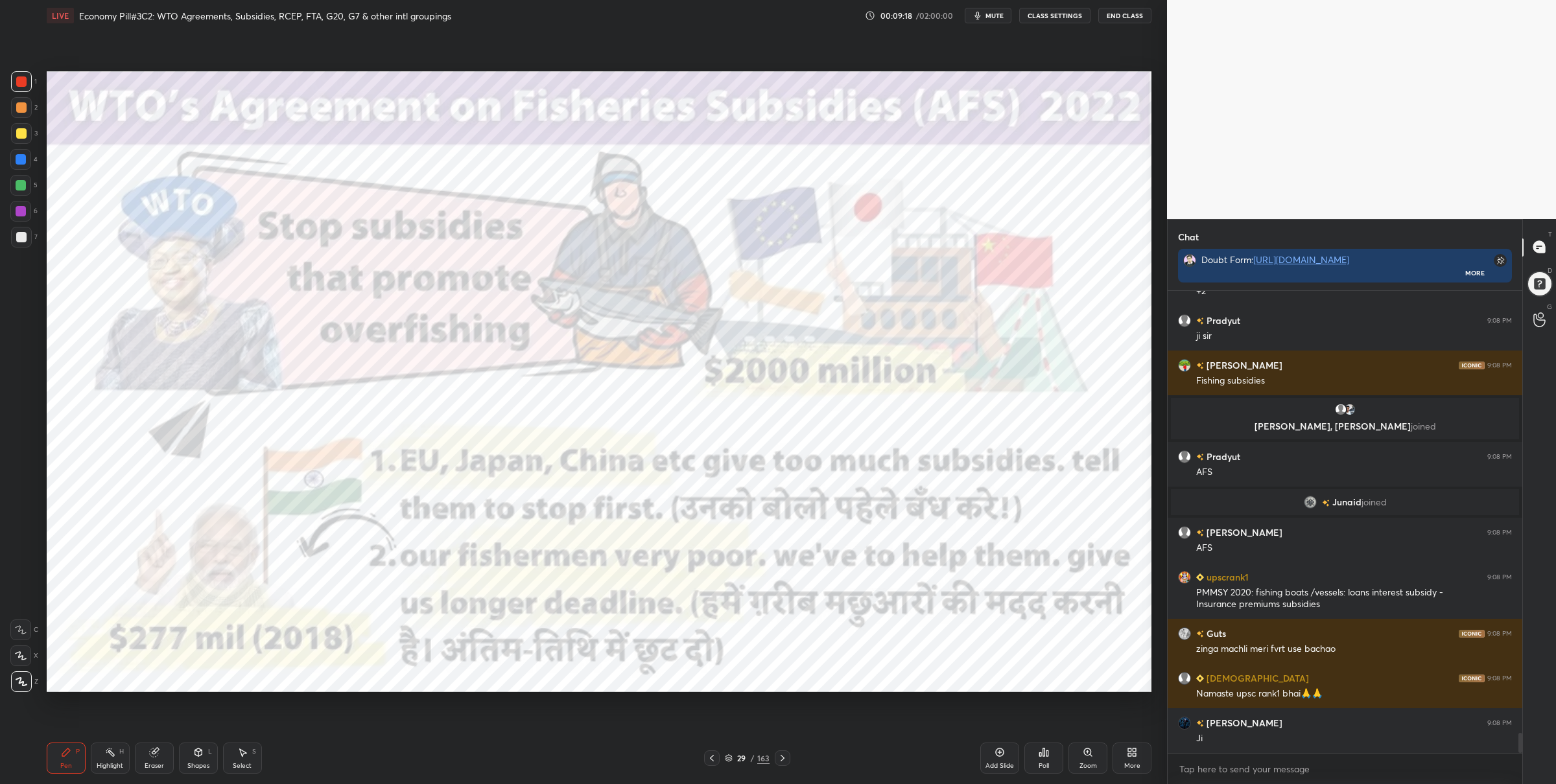
scroll to position [10331, 0]
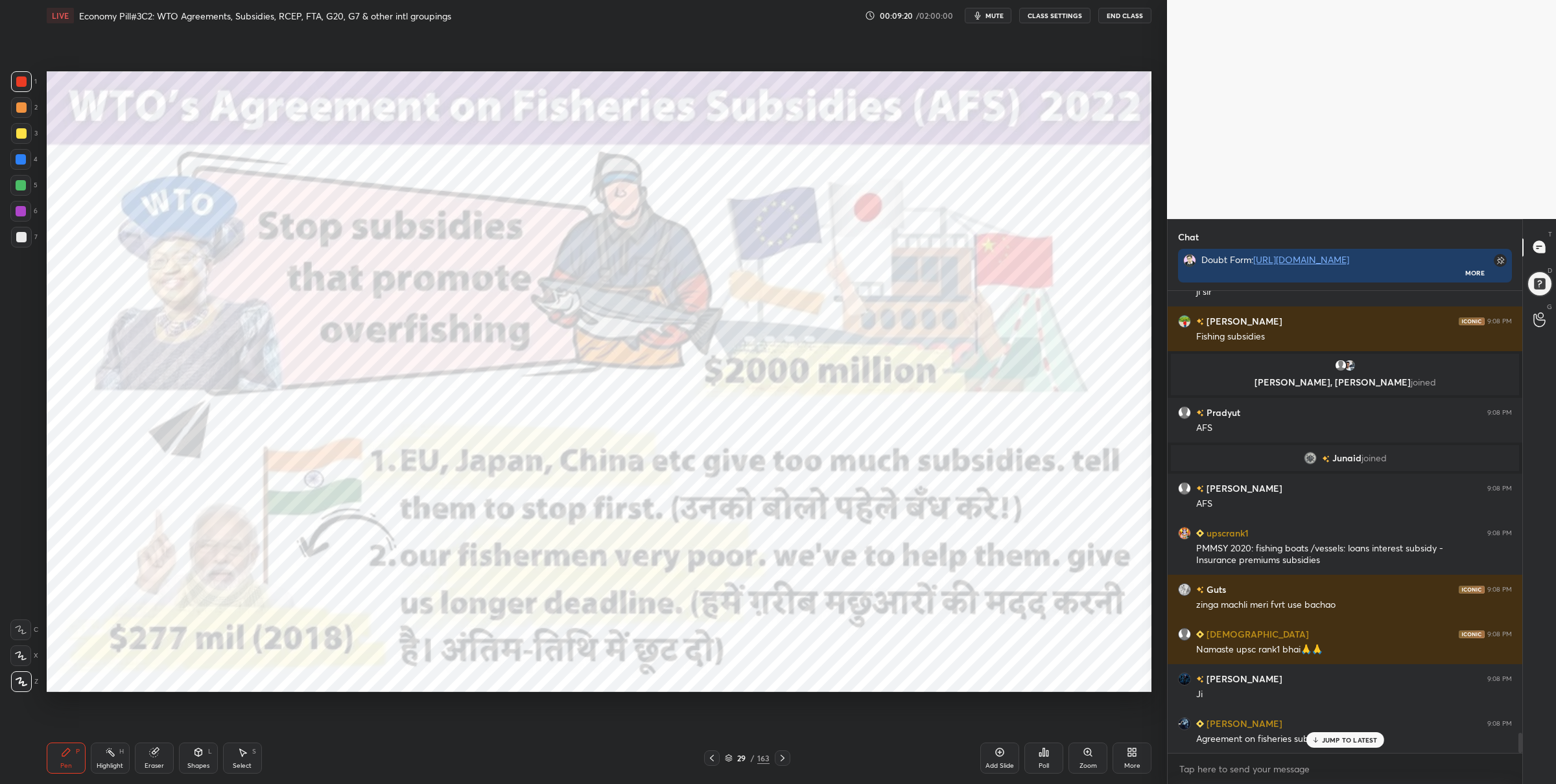
click at [36, 534] on div "1 2 3 4 5 6 7 C X Z C X Z E E Erase all H H LIVE Economy Pill#3C2: WTO Agreemen…" at bounding box center [578, 392] width 1157 height 784
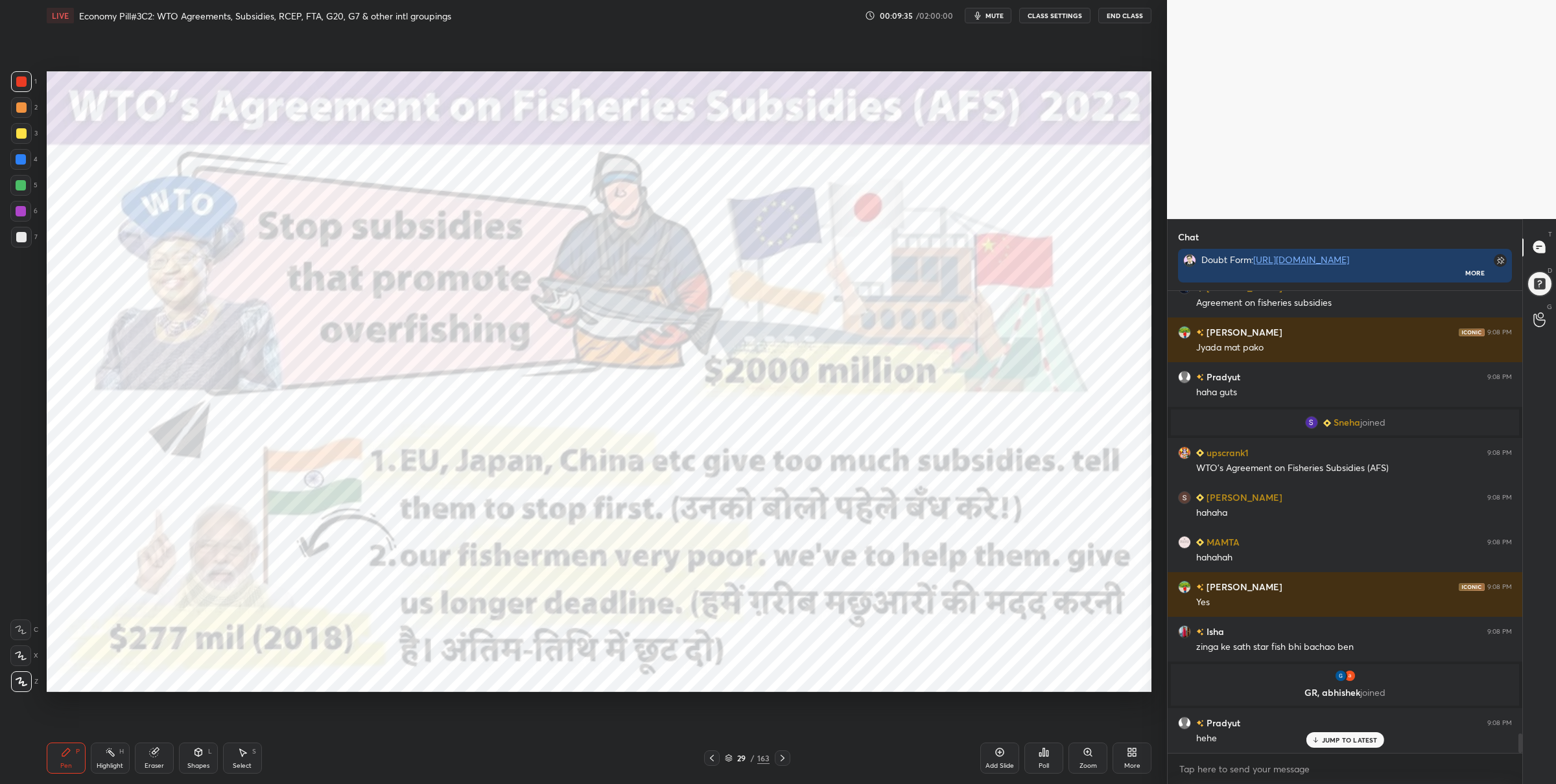
scroll to position [10613, 0]
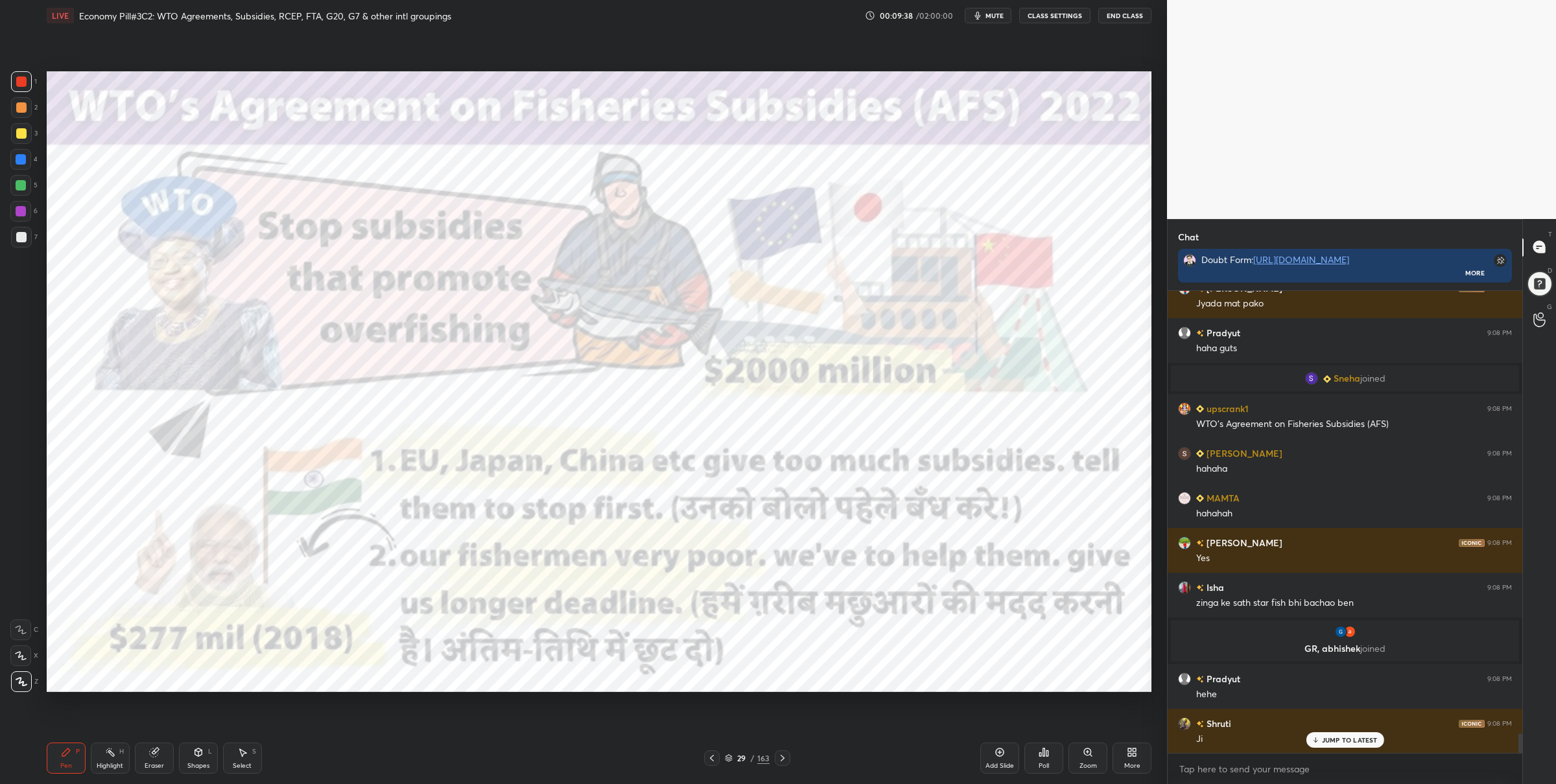
click at [27, 187] on div at bounding box center [21, 186] width 21 height 21
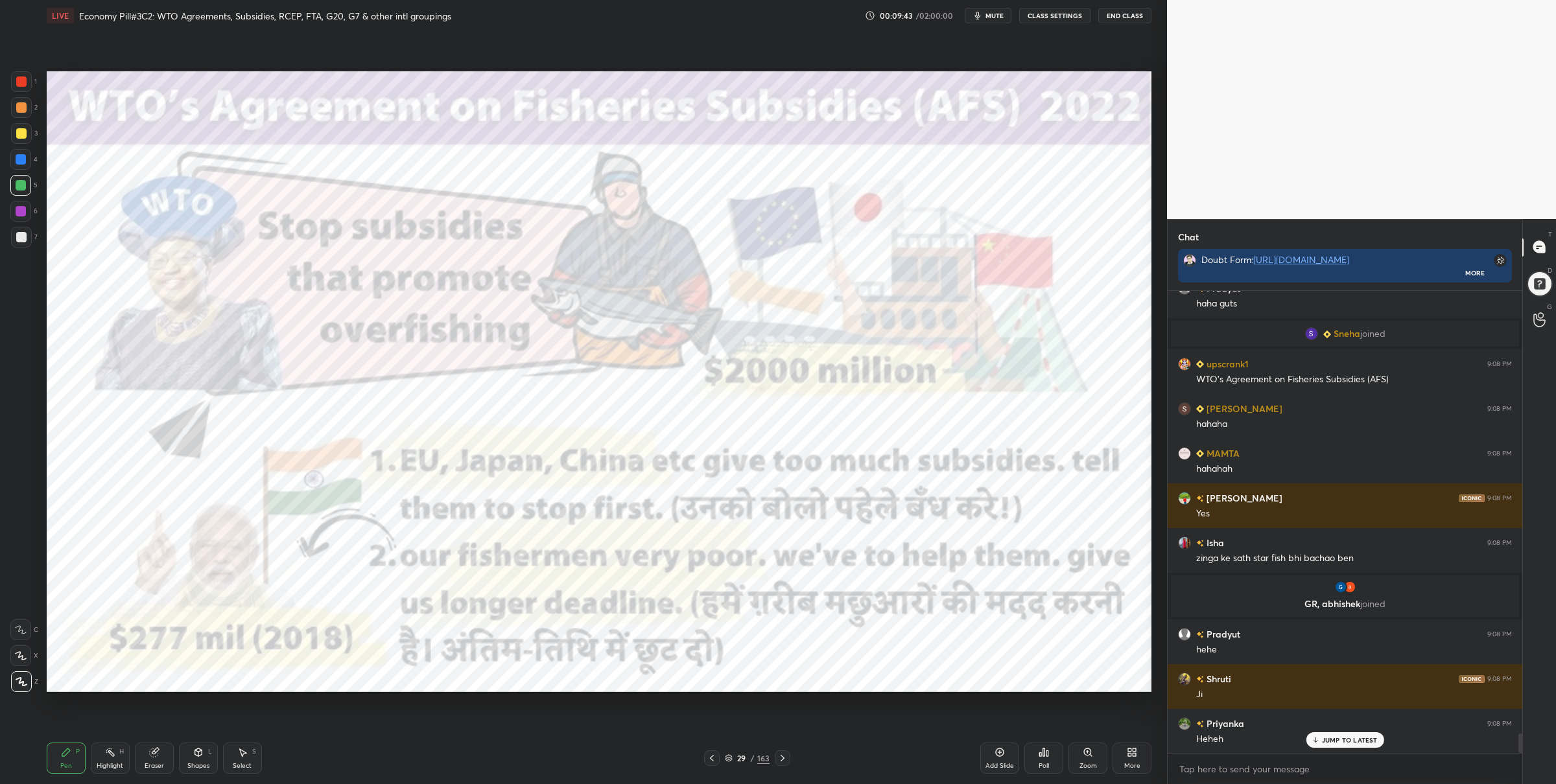
scroll to position [10726, 0]
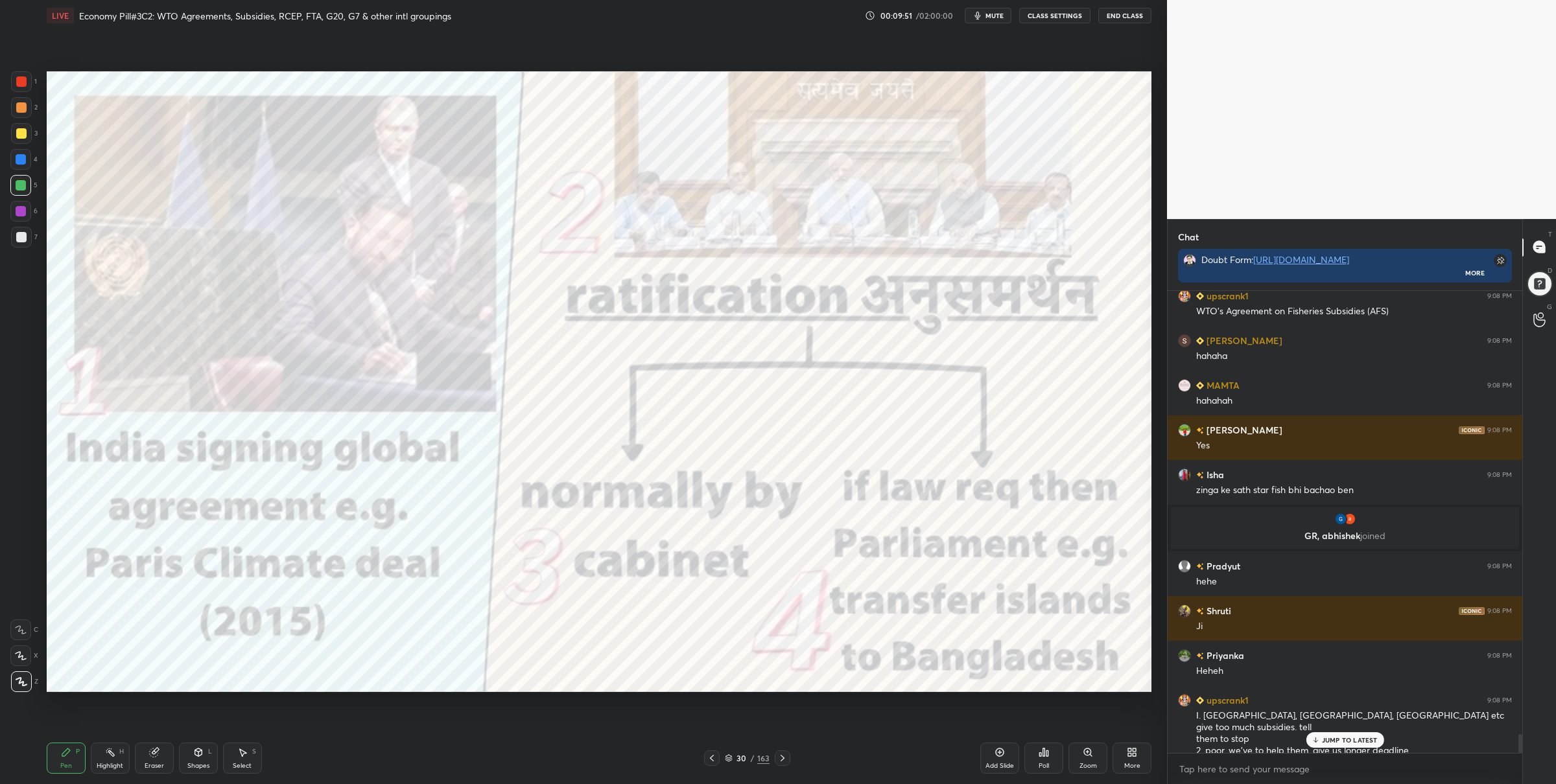
click at [23, 86] on div at bounding box center [22, 82] width 21 height 21
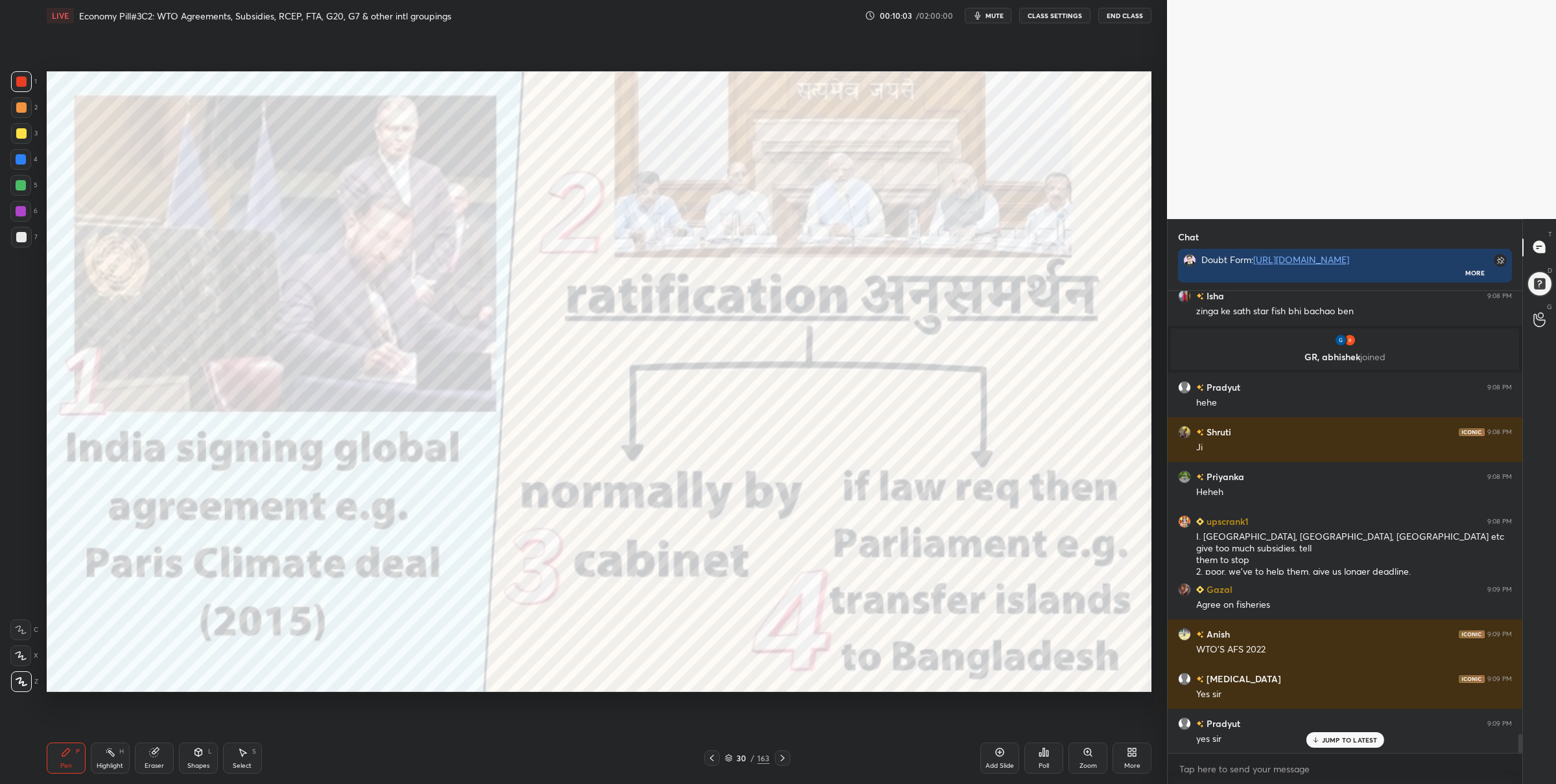
scroll to position [10949, 0]
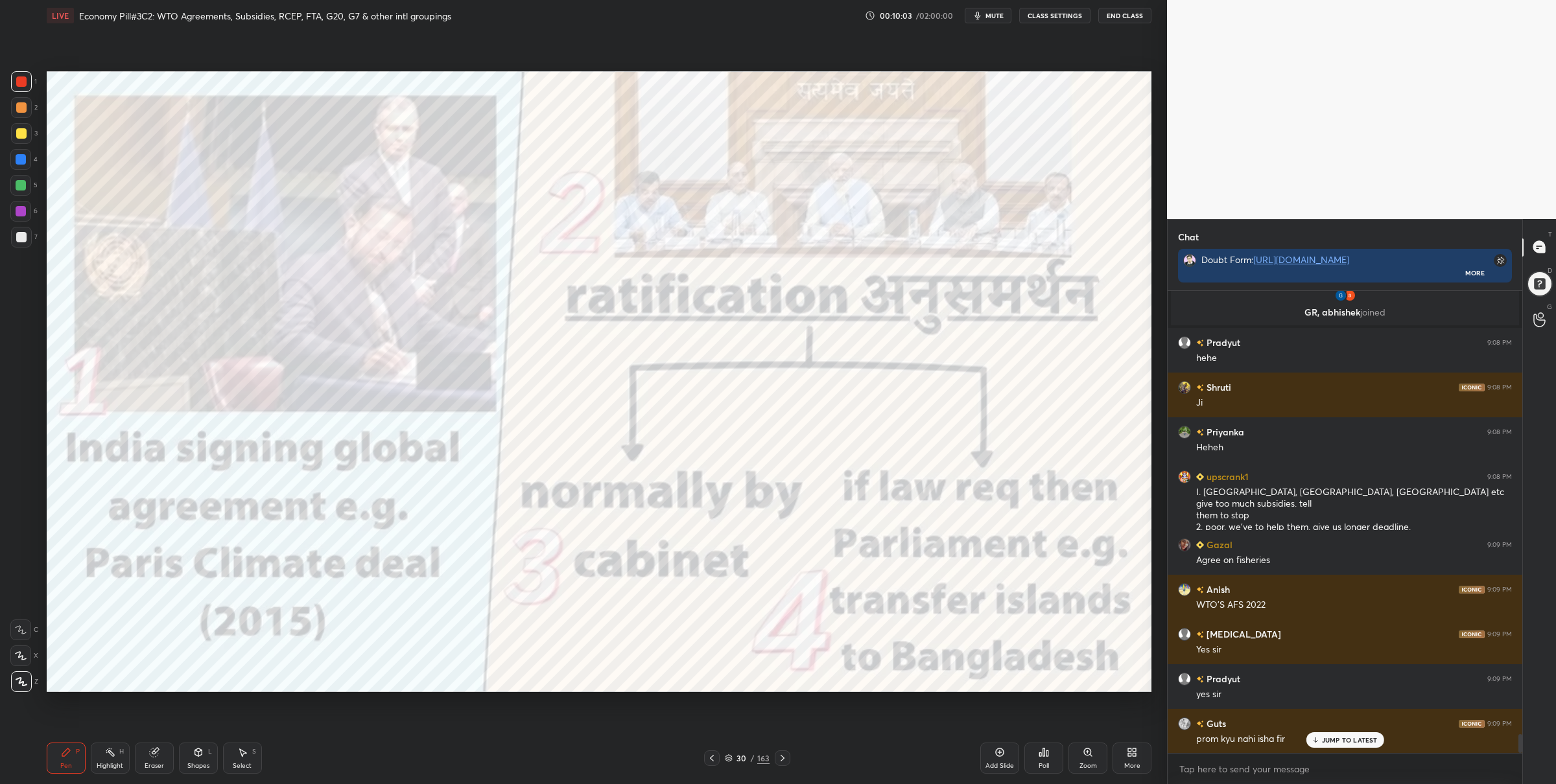
click at [19, 183] on div at bounding box center [20, 185] width 10 height 10
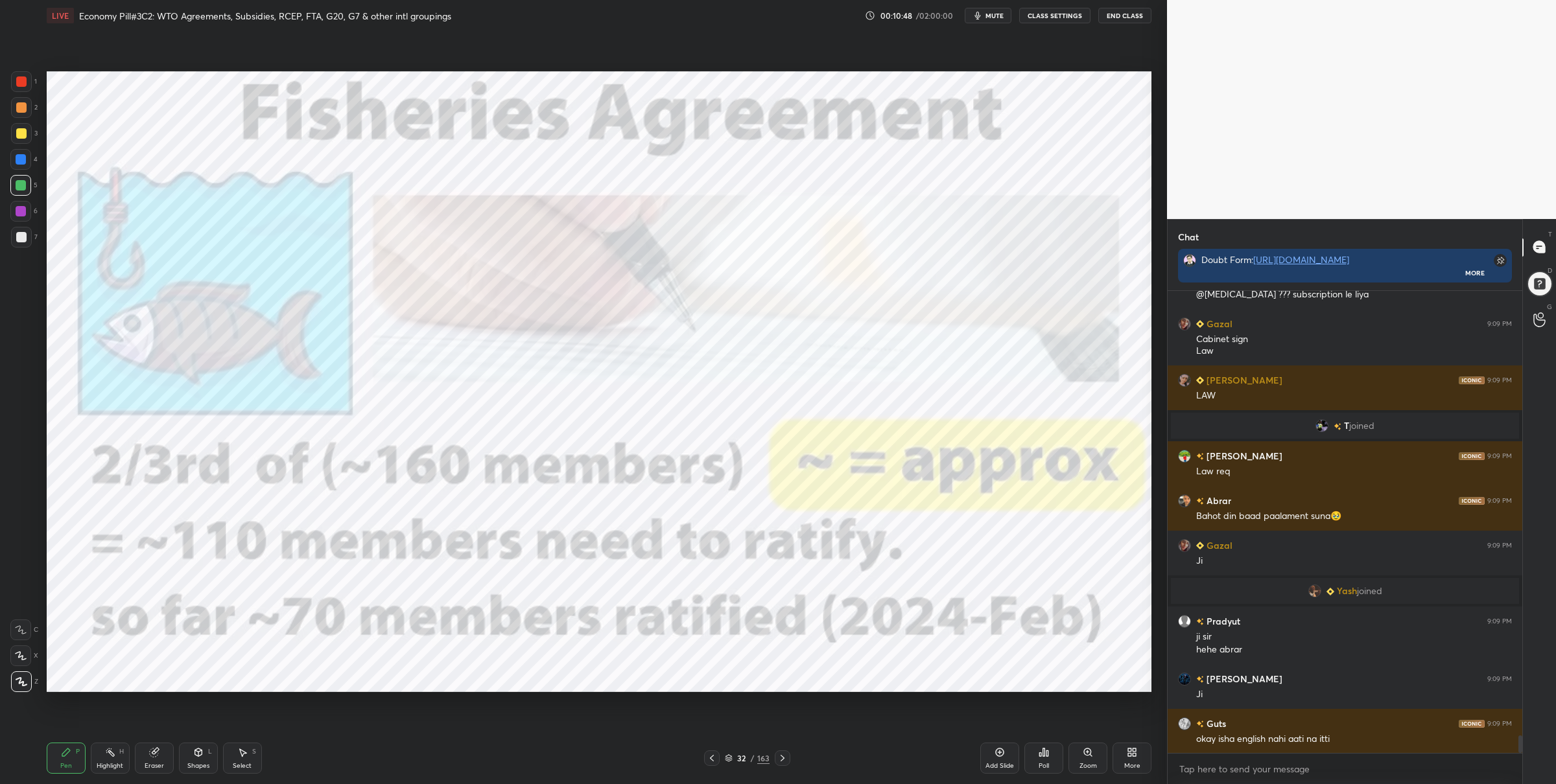
scroll to position [11853, 0]
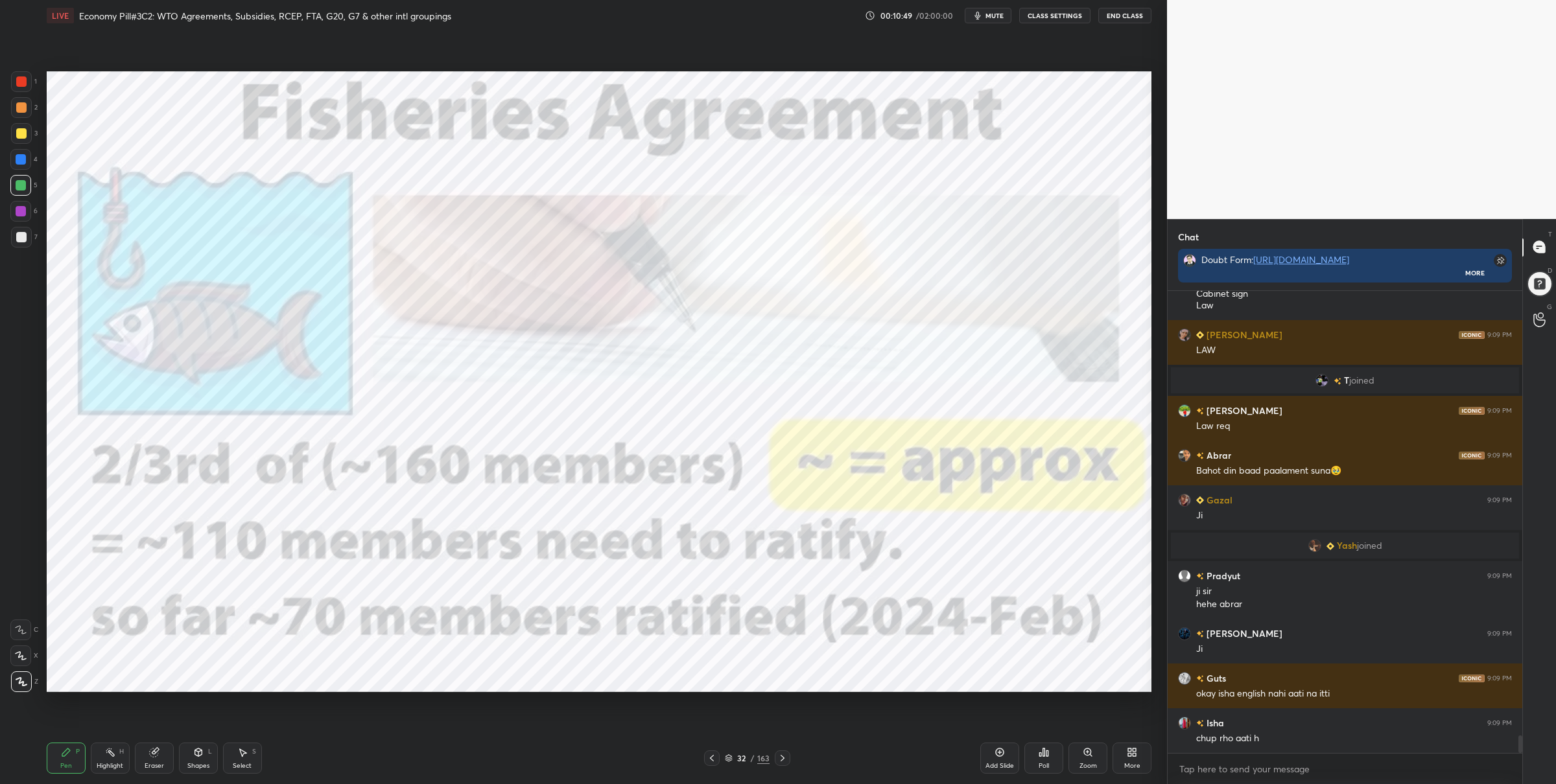
click at [163, 131] on div "Setting up your live class Poll for secs No correct answer Start poll" at bounding box center [599, 382] width 1115 height 702
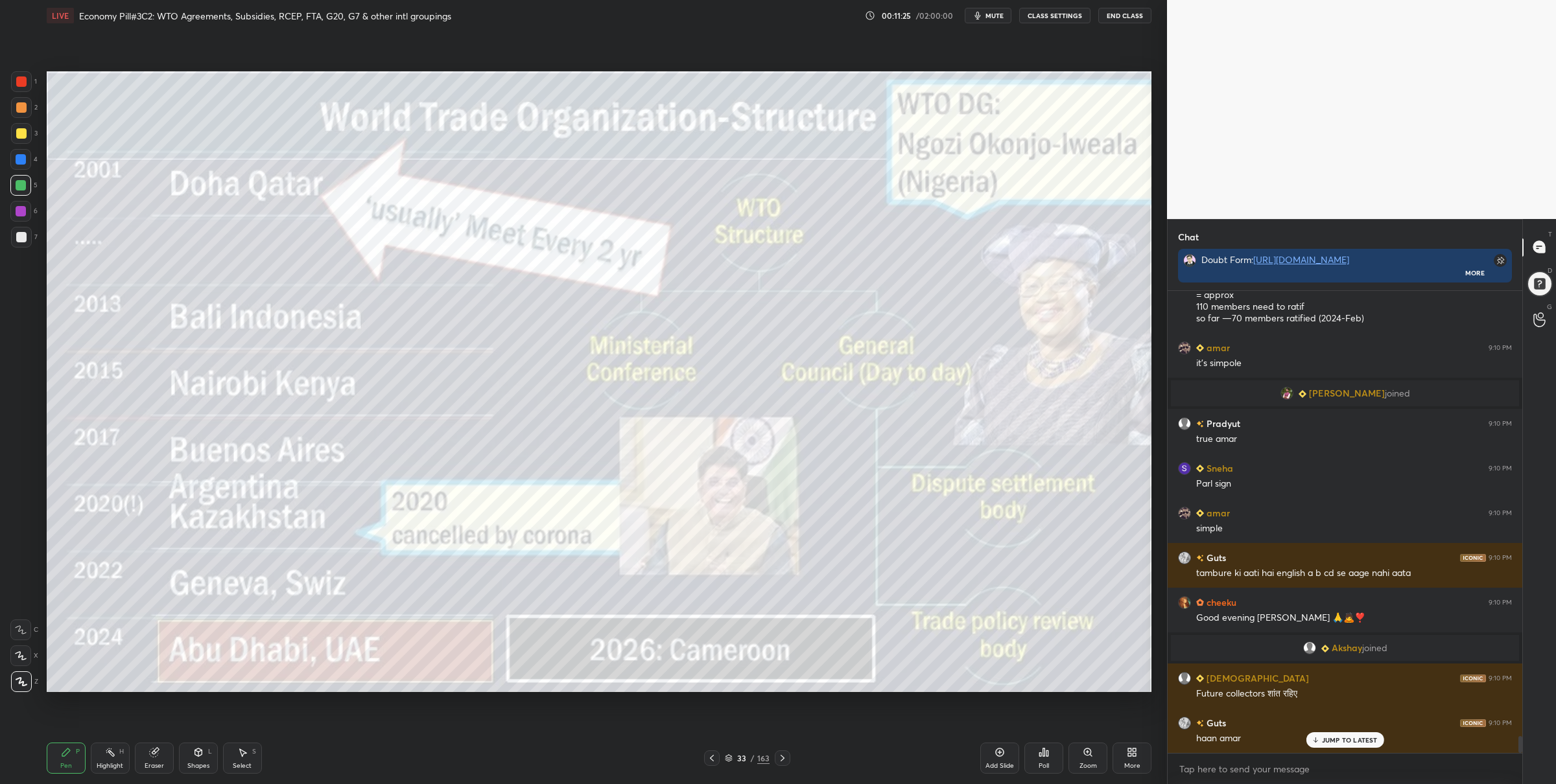
scroll to position [11997, 0]
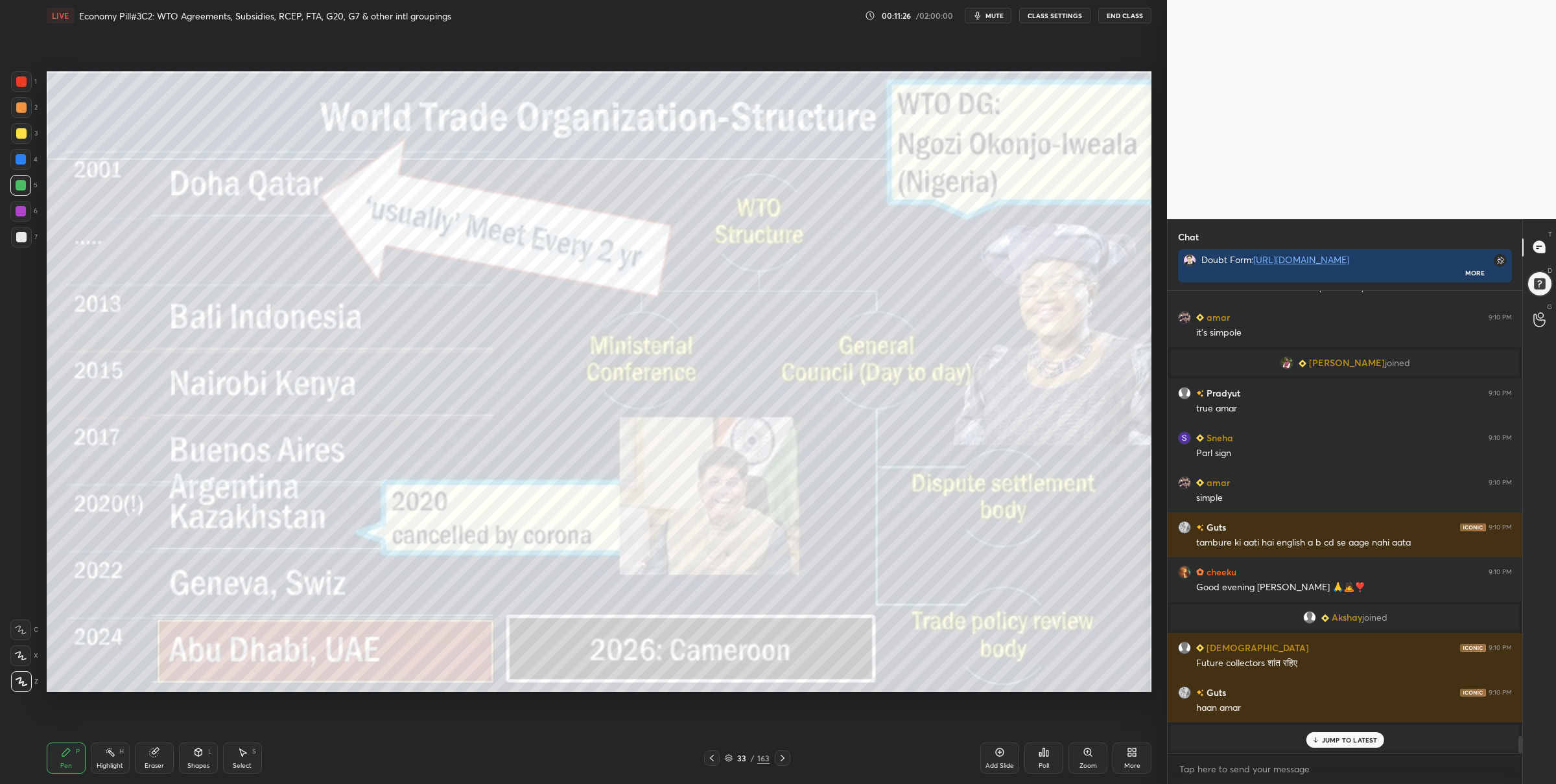
click at [23, 87] on div at bounding box center [22, 82] width 21 height 21
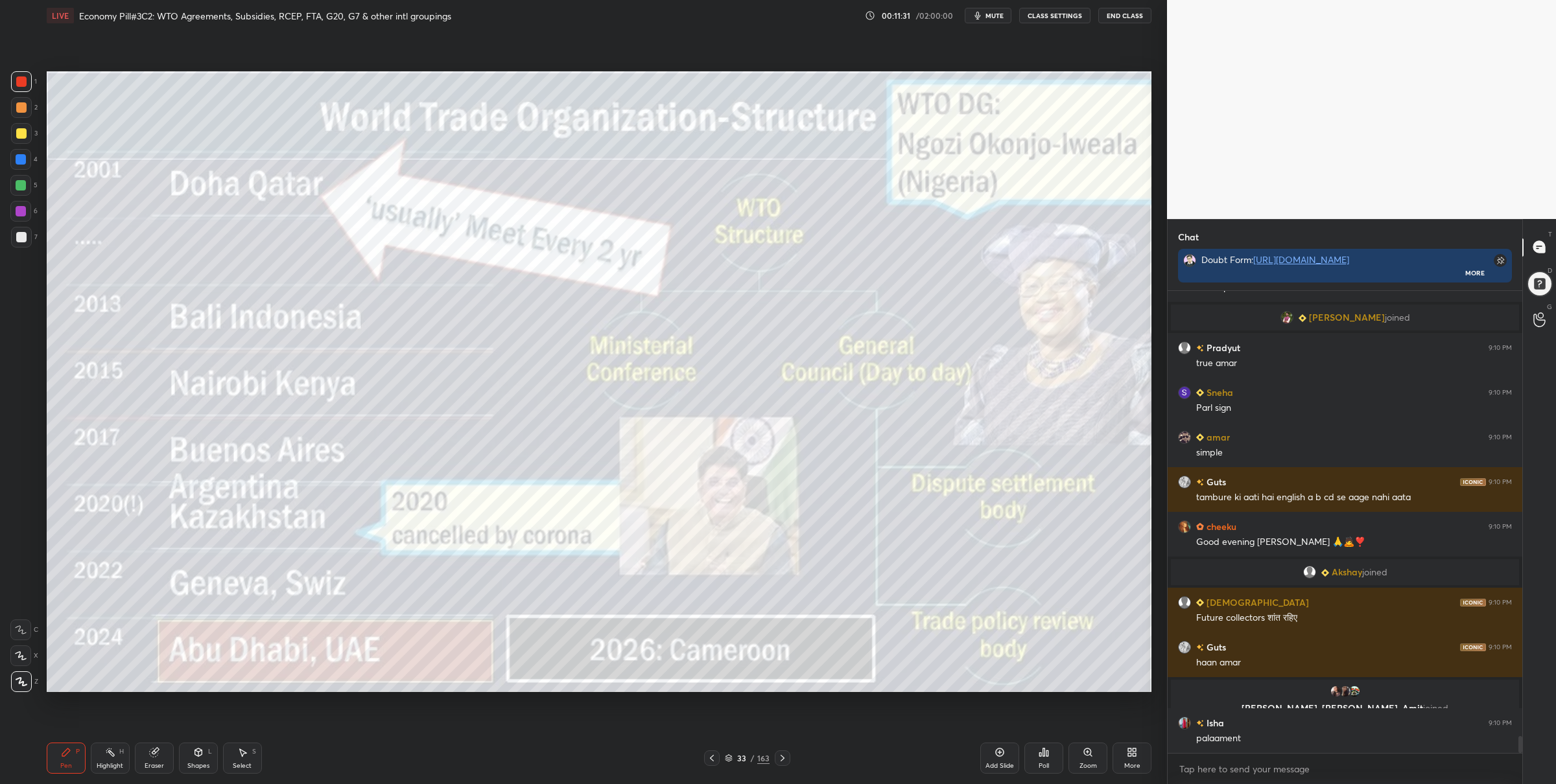
scroll to position [12062, 0]
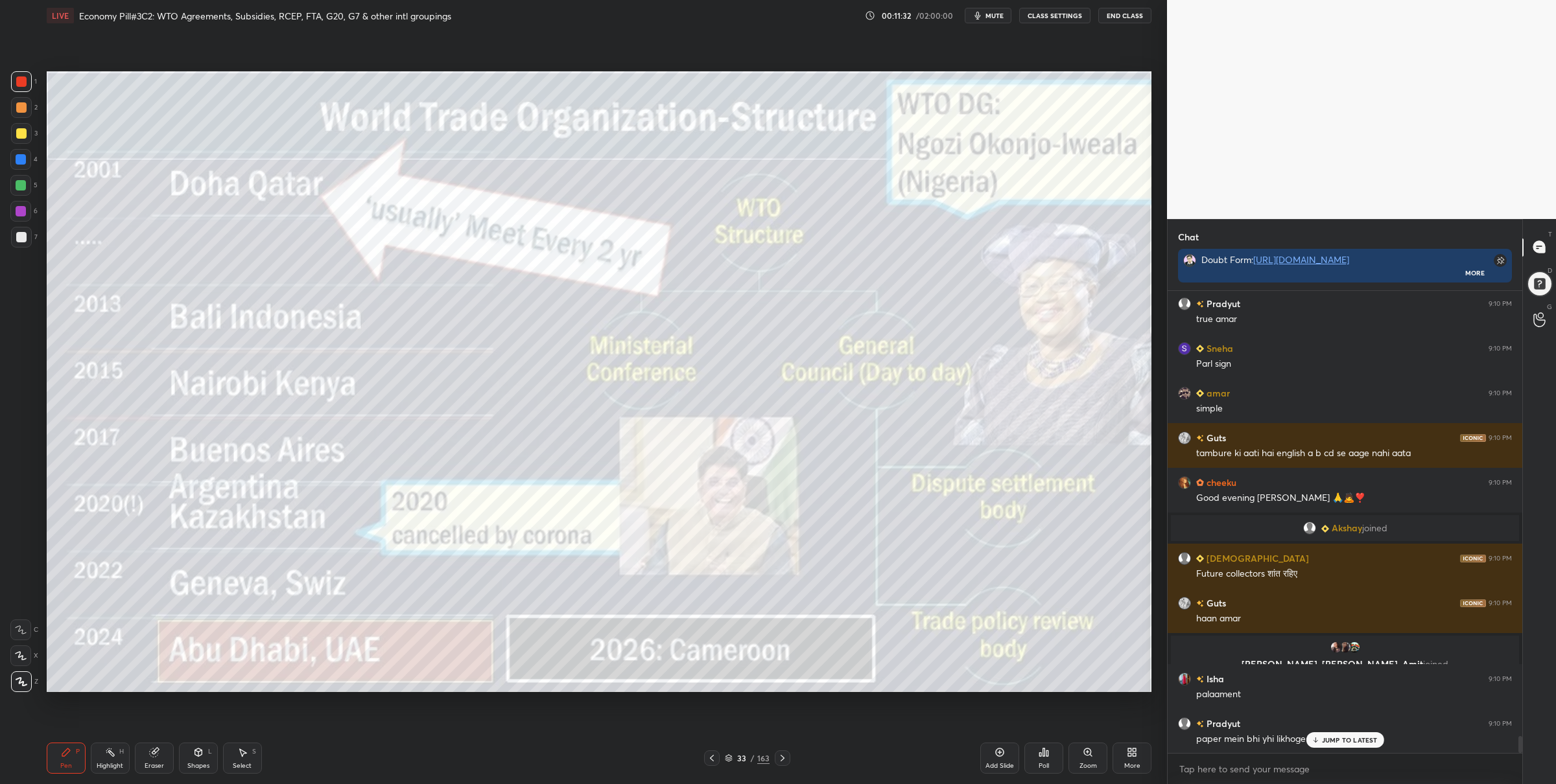
click at [26, 187] on div at bounding box center [21, 186] width 21 height 21
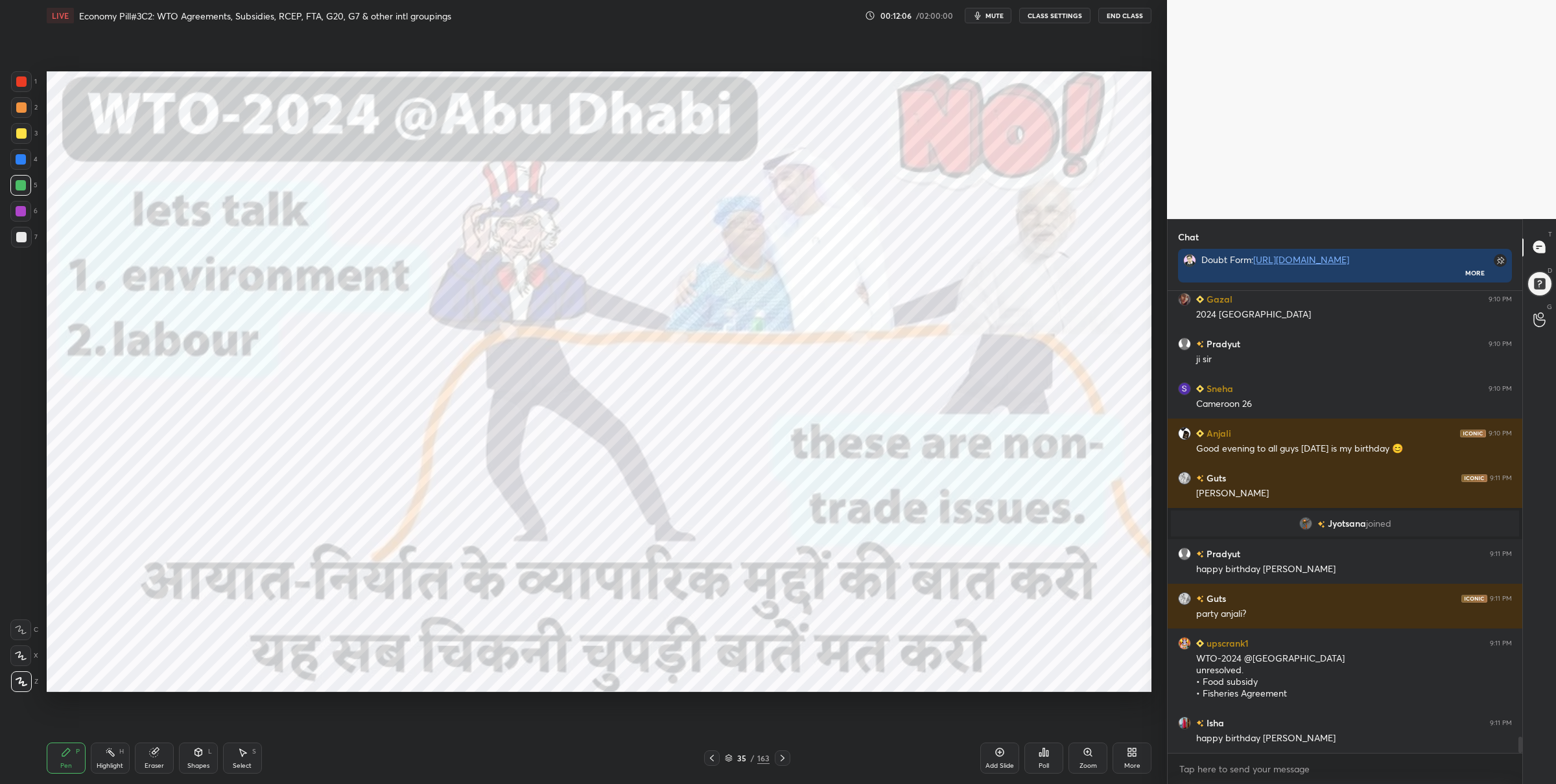
scroll to position [12576, 0]
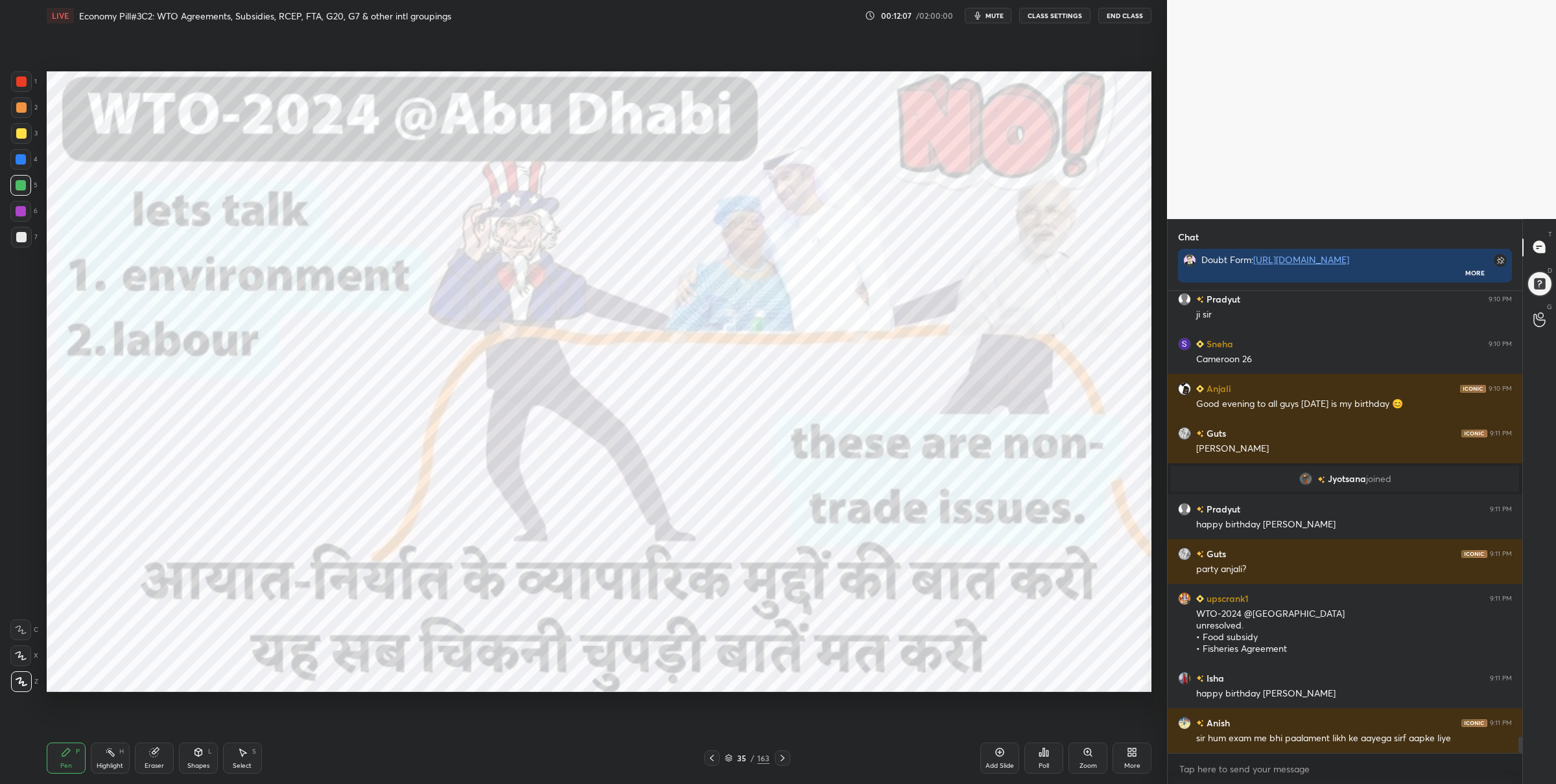
click at [38, 79] on div "1 2 3 4 5 6 7 C X Z C X Z E E Erase all H H" at bounding box center [20, 382] width 41 height 621
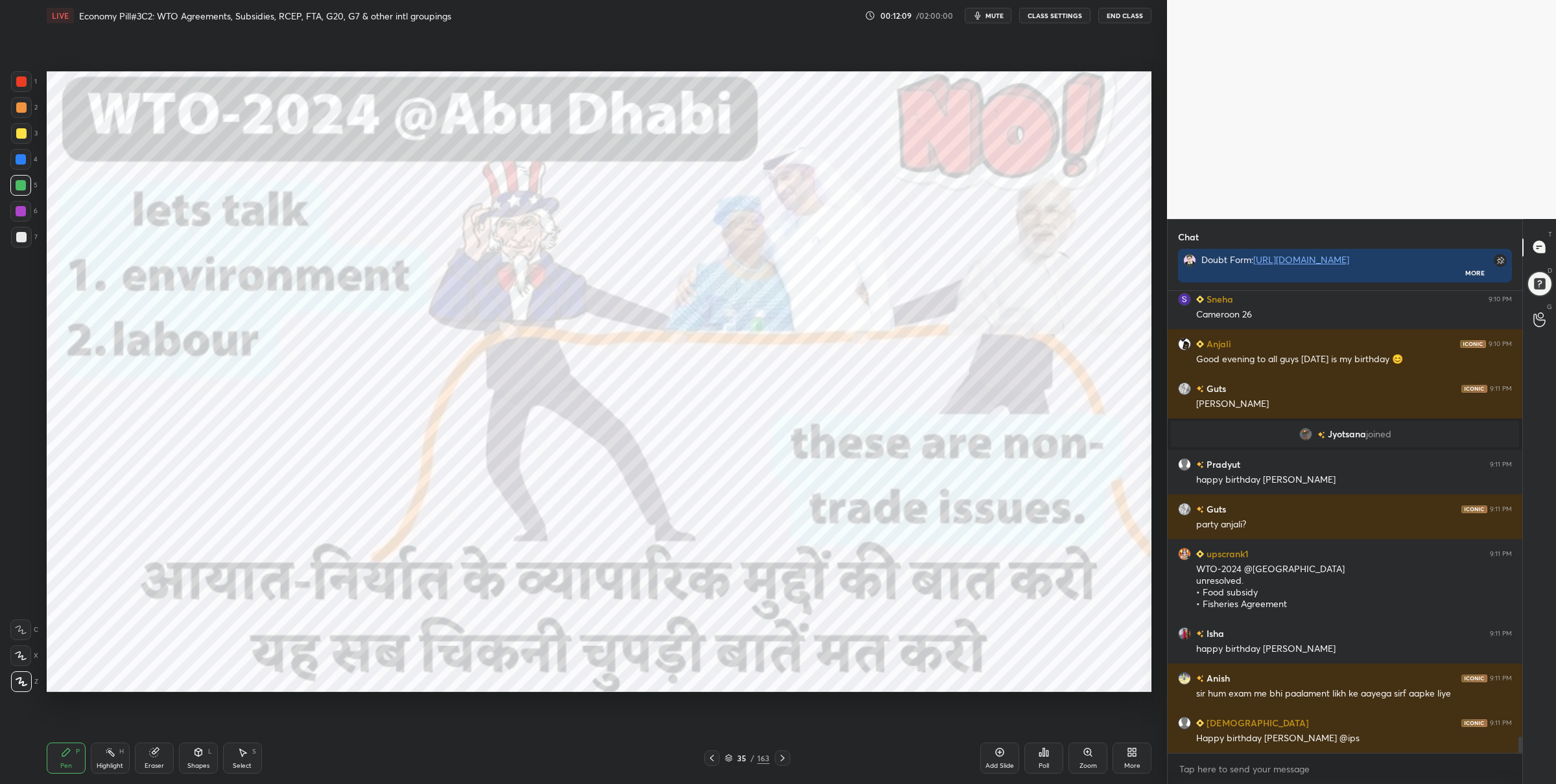
click at [13, 79] on div at bounding box center [22, 82] width 21 height 21
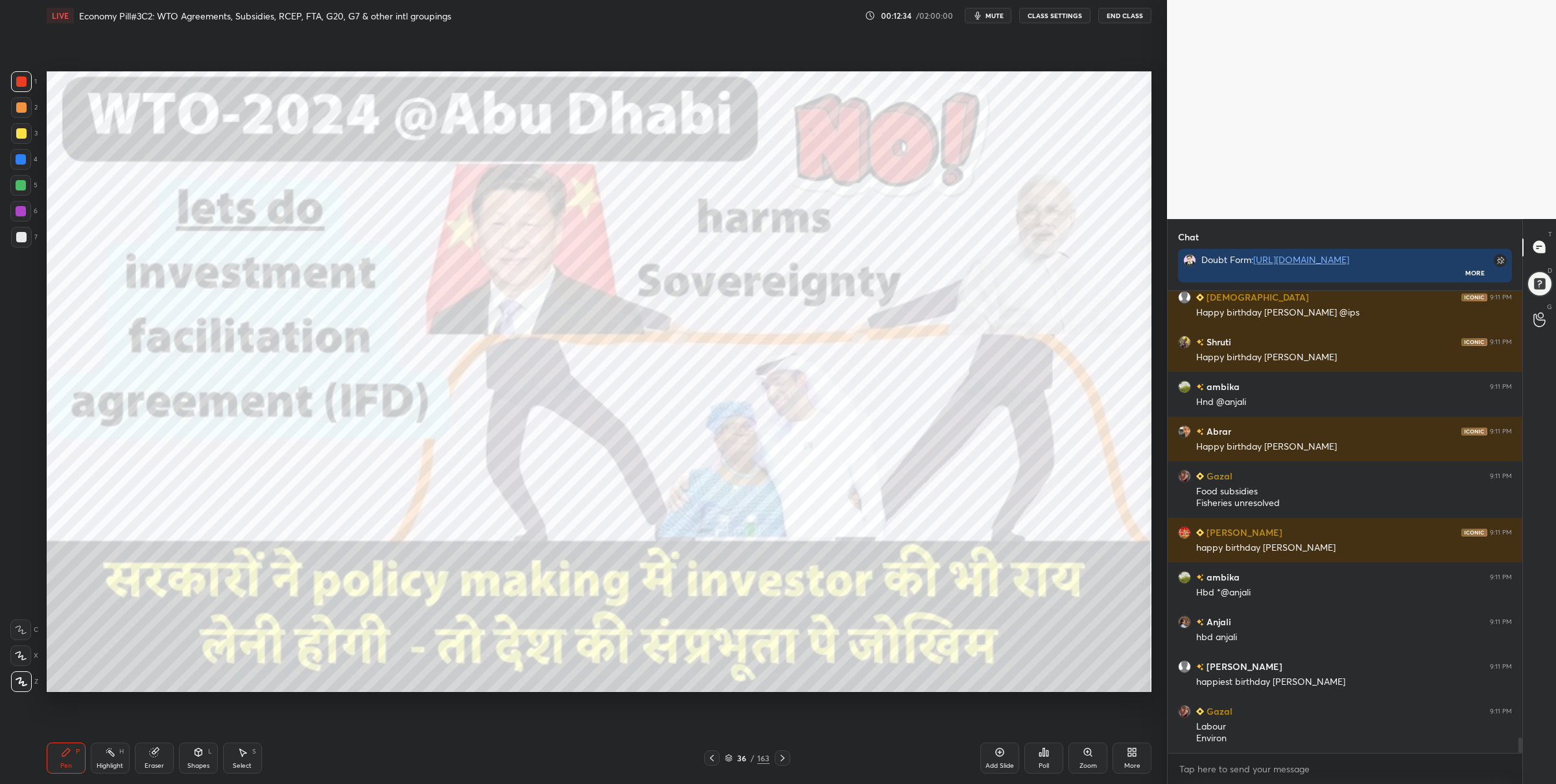
scroll to position [13078, 0]
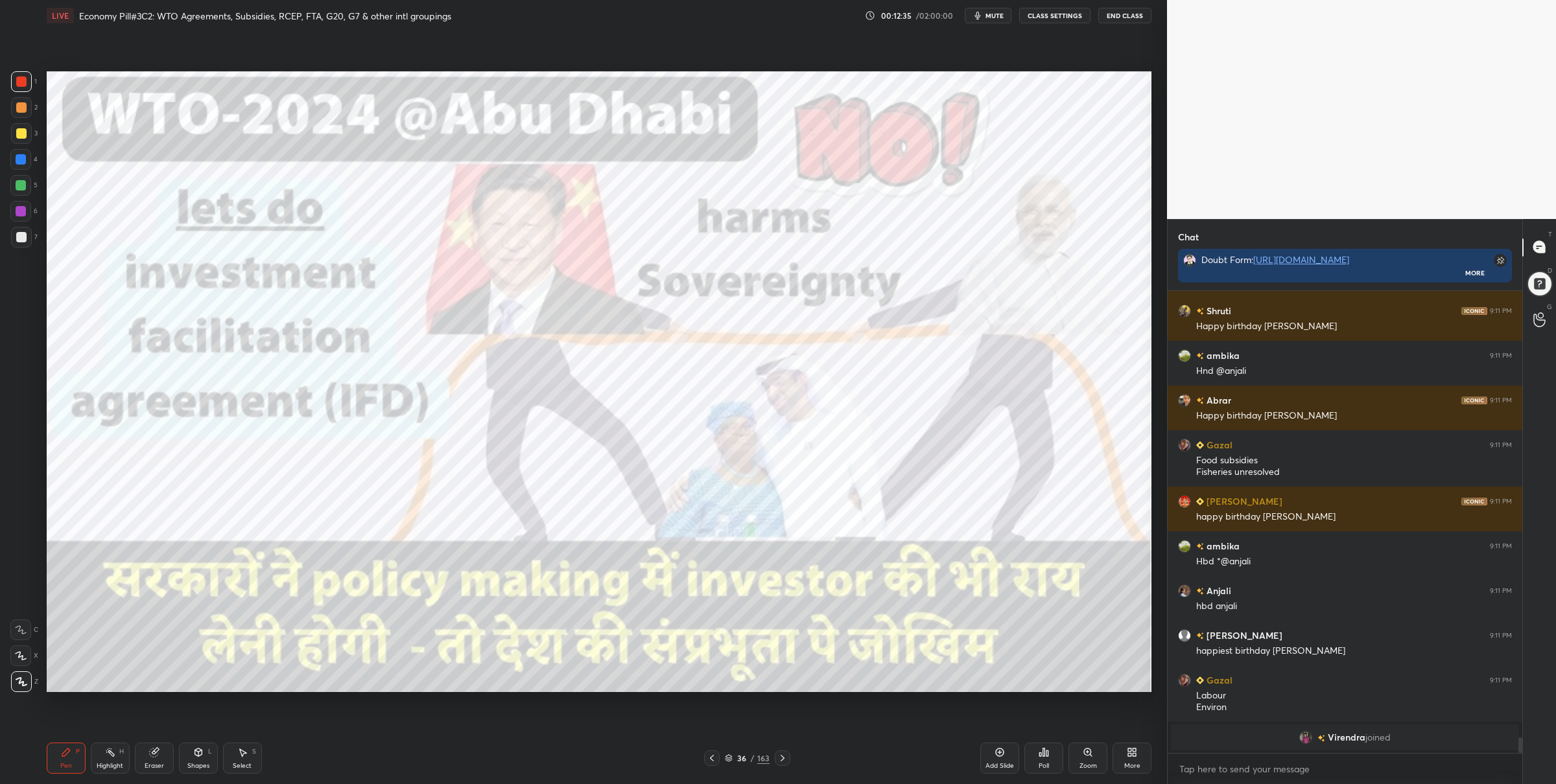
drag, startPoint x: 28, startPoint y: 183, endPoint x: 33, endPoint y: 189, distance: 7.8
click at [29, 183] on div at bounding box center [21, 186] width 21 height 21
click at [24, 163] on div at bounding box center [20, 159] width 10 height 10
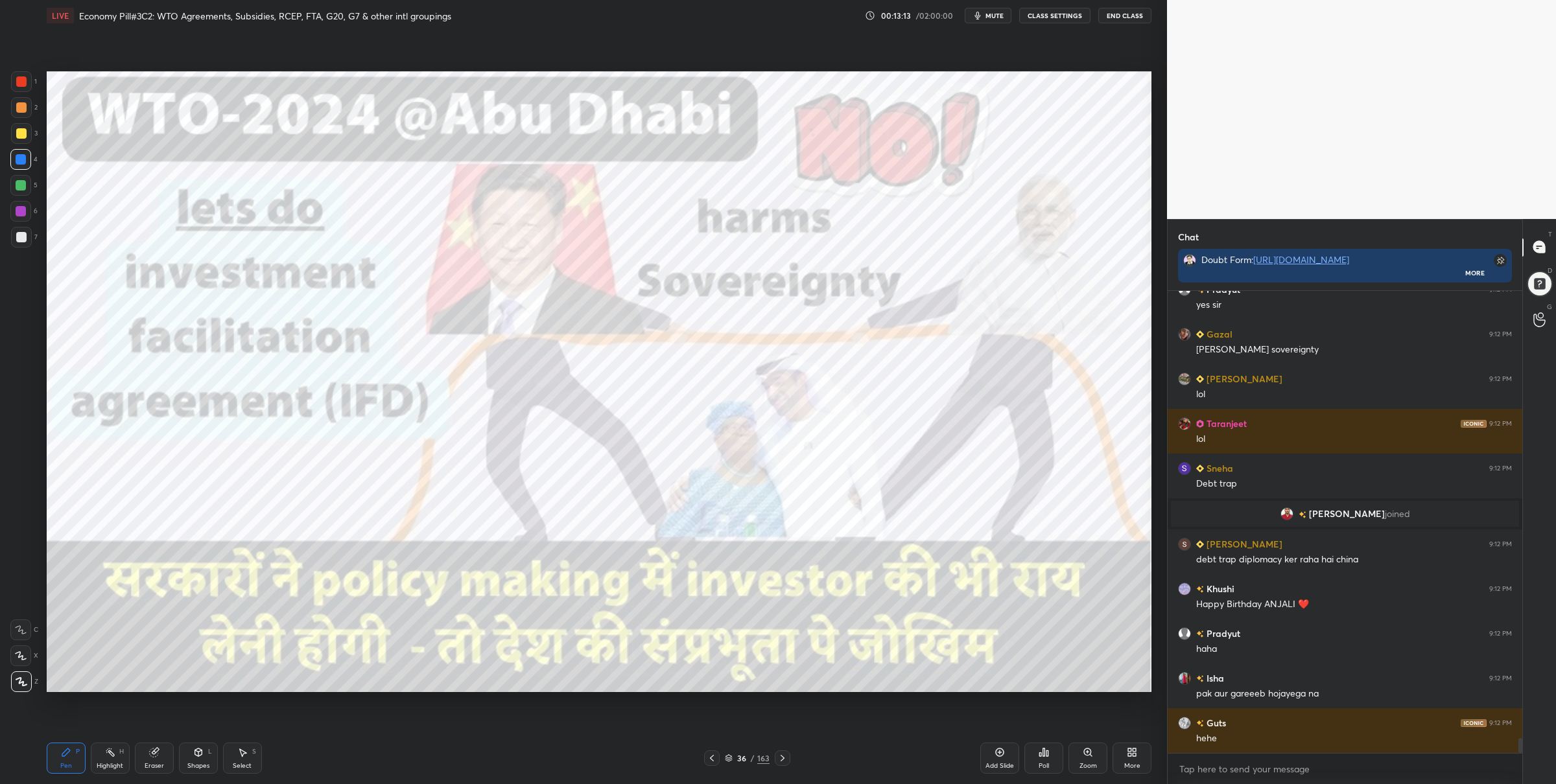
scroll to position [13639, 0]
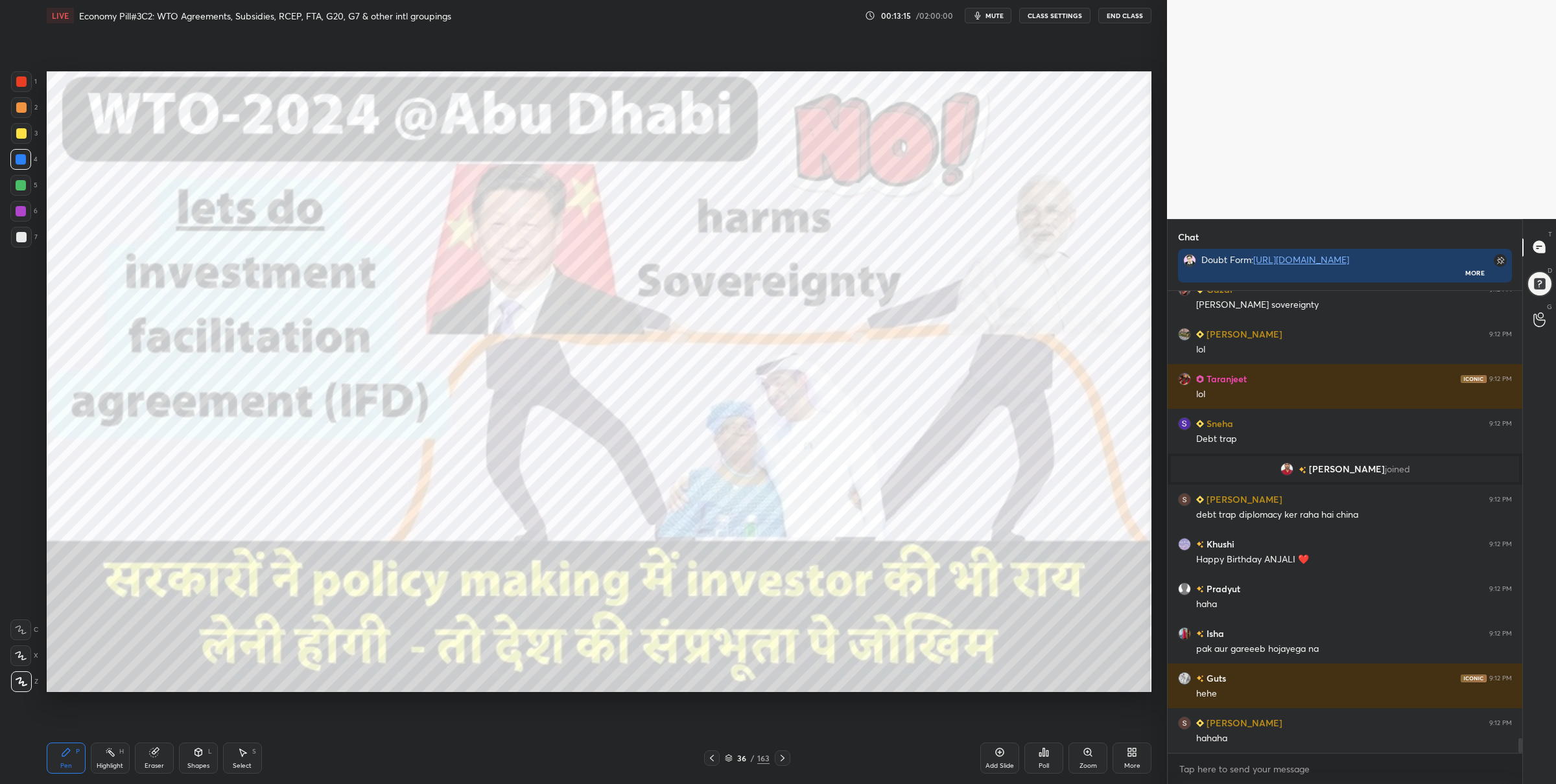
drag, startPoint x: 29, startPoint y: 86, endPoint x: 40, endPoint y: 107, distance: 23.7
click at [25, 86] on div at bounding box center [22, 82] width 21 height 21
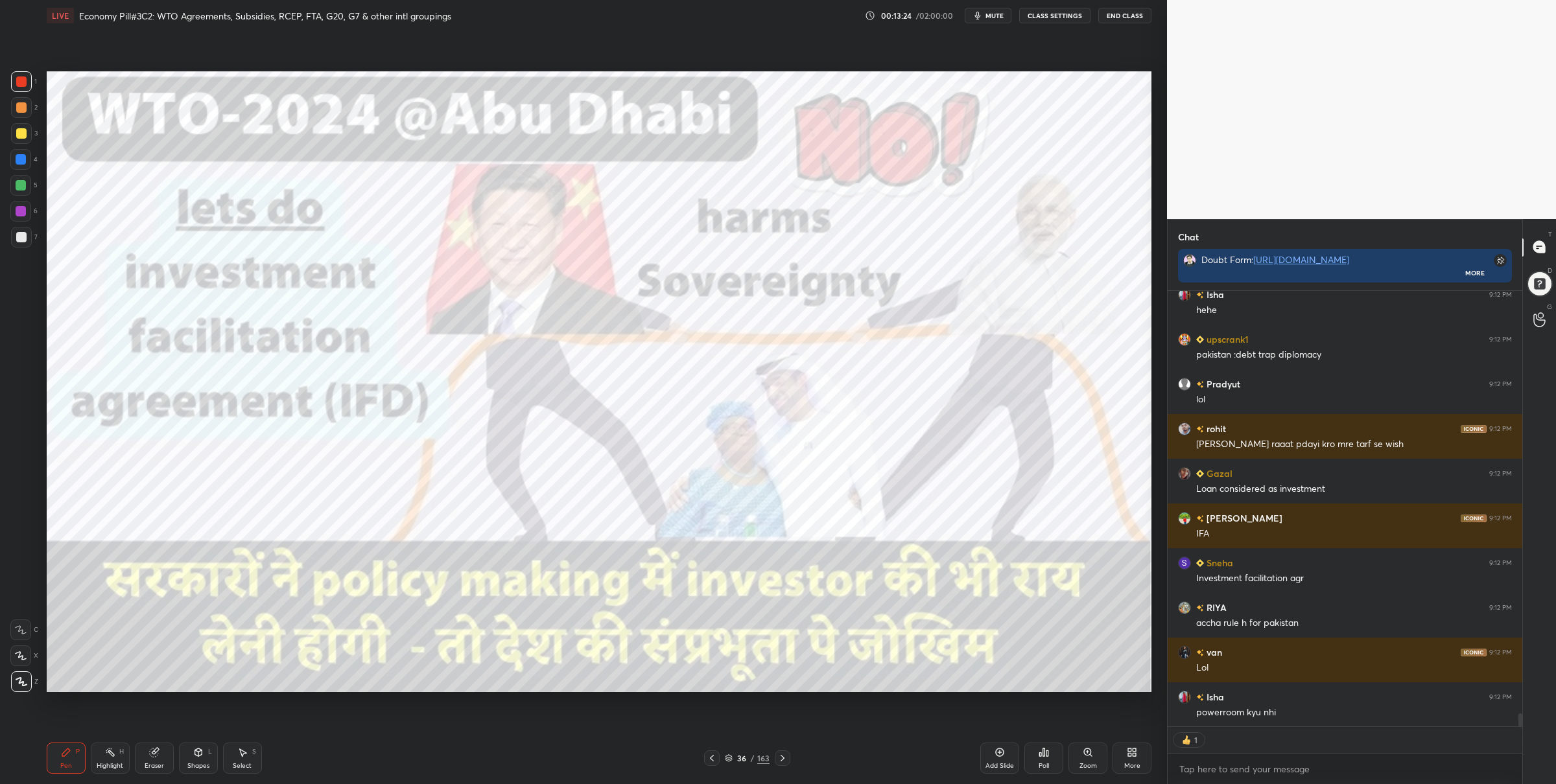
scroll to position [14202, 0]
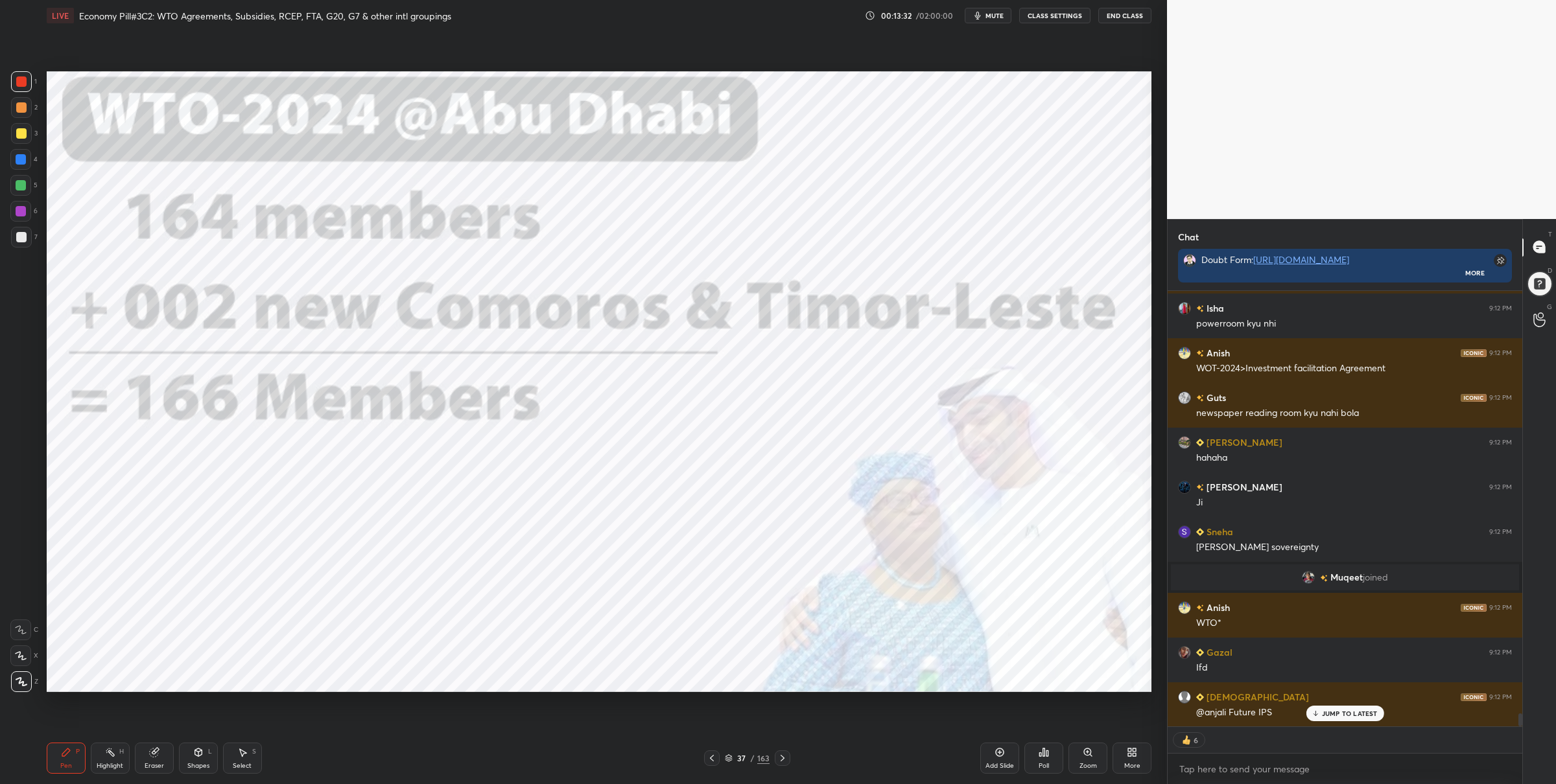
click at [38, 186] on div "1 2 3 4 5 6 7 C X Z C X Z E E Erase all H H" at bounding box center [20, 382] width 41 height 621
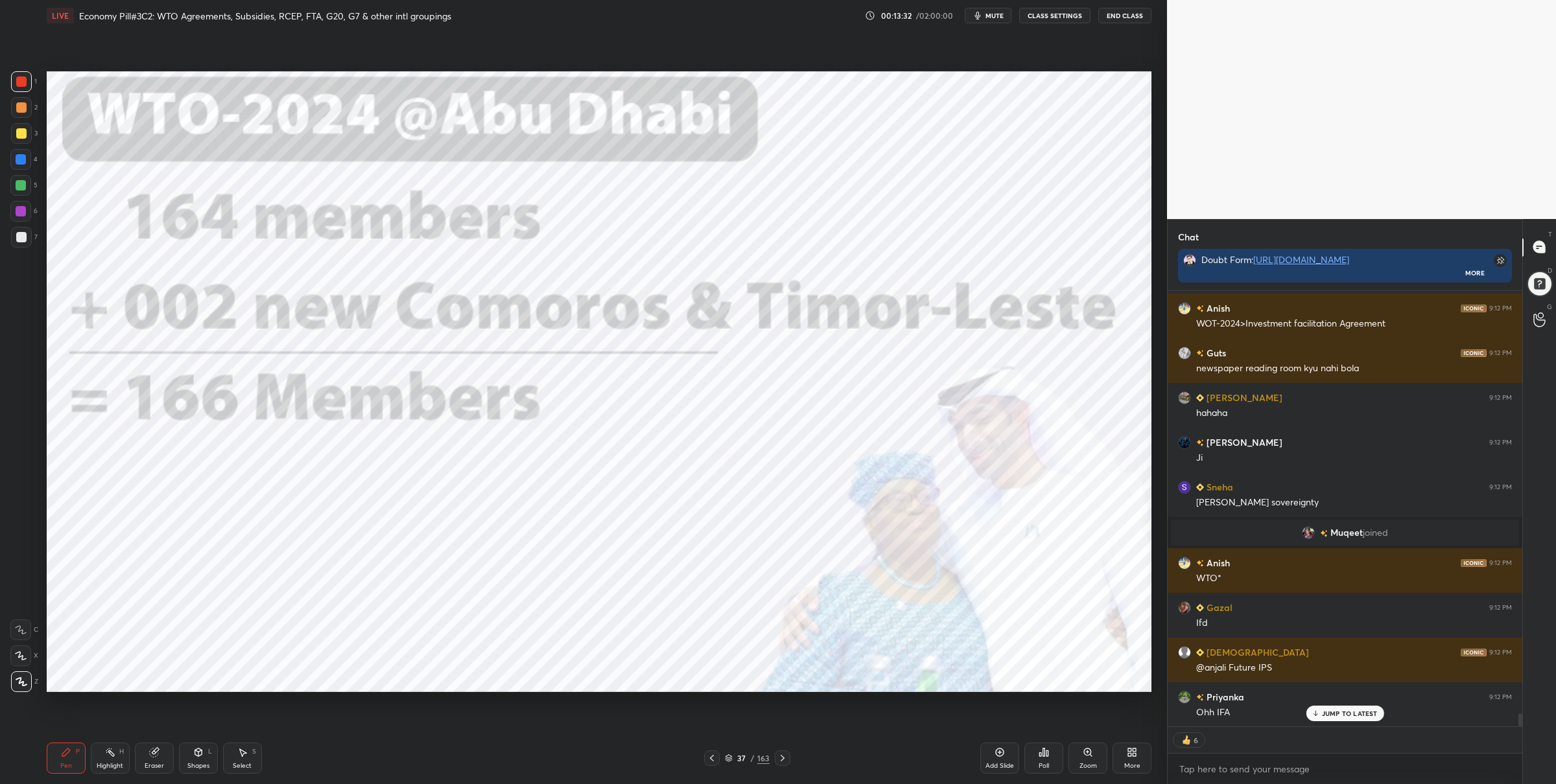
drag, startPoint x: 25, startPoint y: 188, endPoint x: 41, endPoint y: 192, distance: 16.5
click at [31, 190] on div "5" at bounding box center [24, 186] width 27 height 21
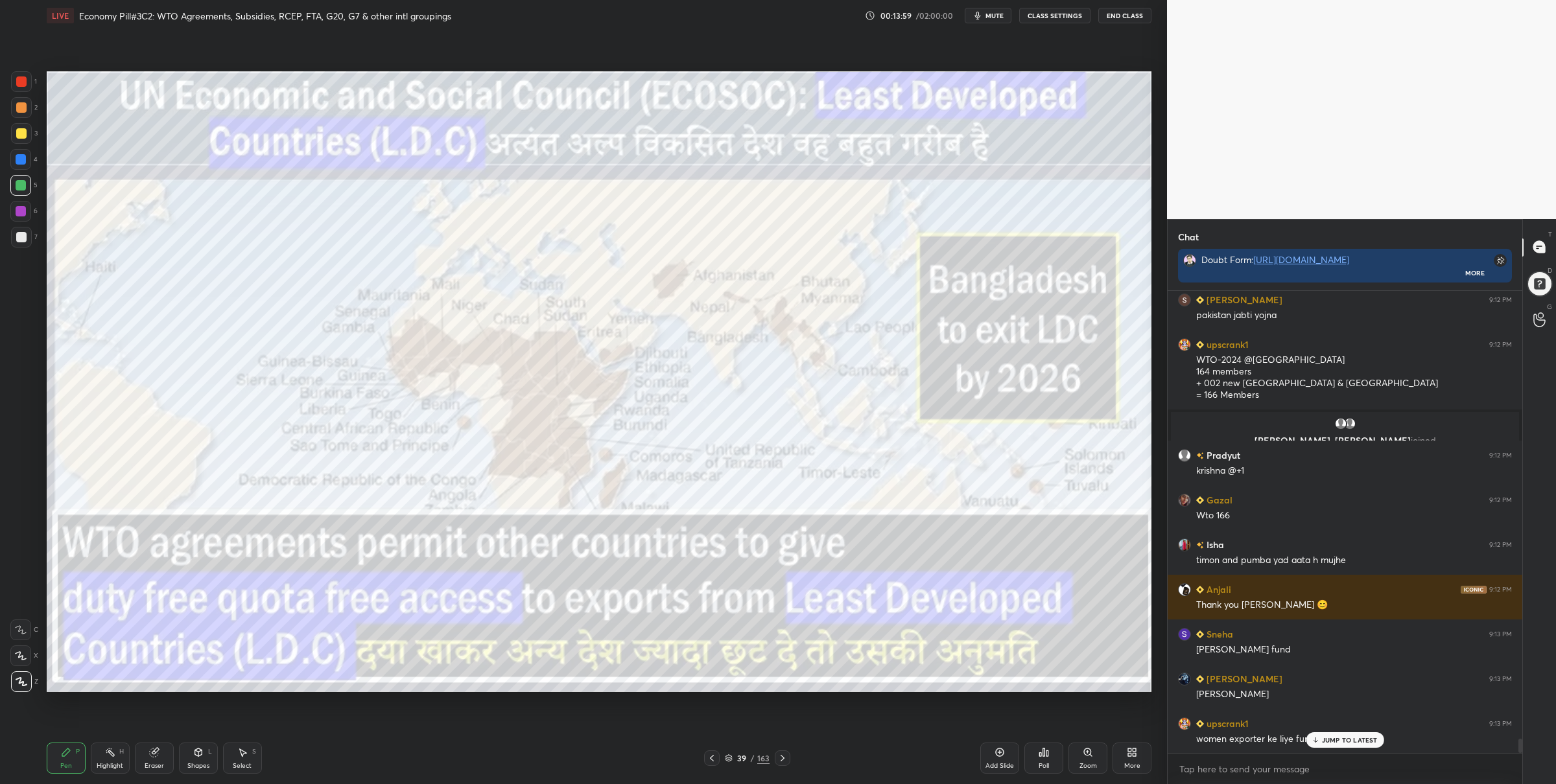
drag, startPoint x: 33, startPoint y: 90, endPoint x: 43, endPoint y: 95, distance: 11.2
click at [33, 90] on div "1" at bounding box center [24, 82] width 26 height 21
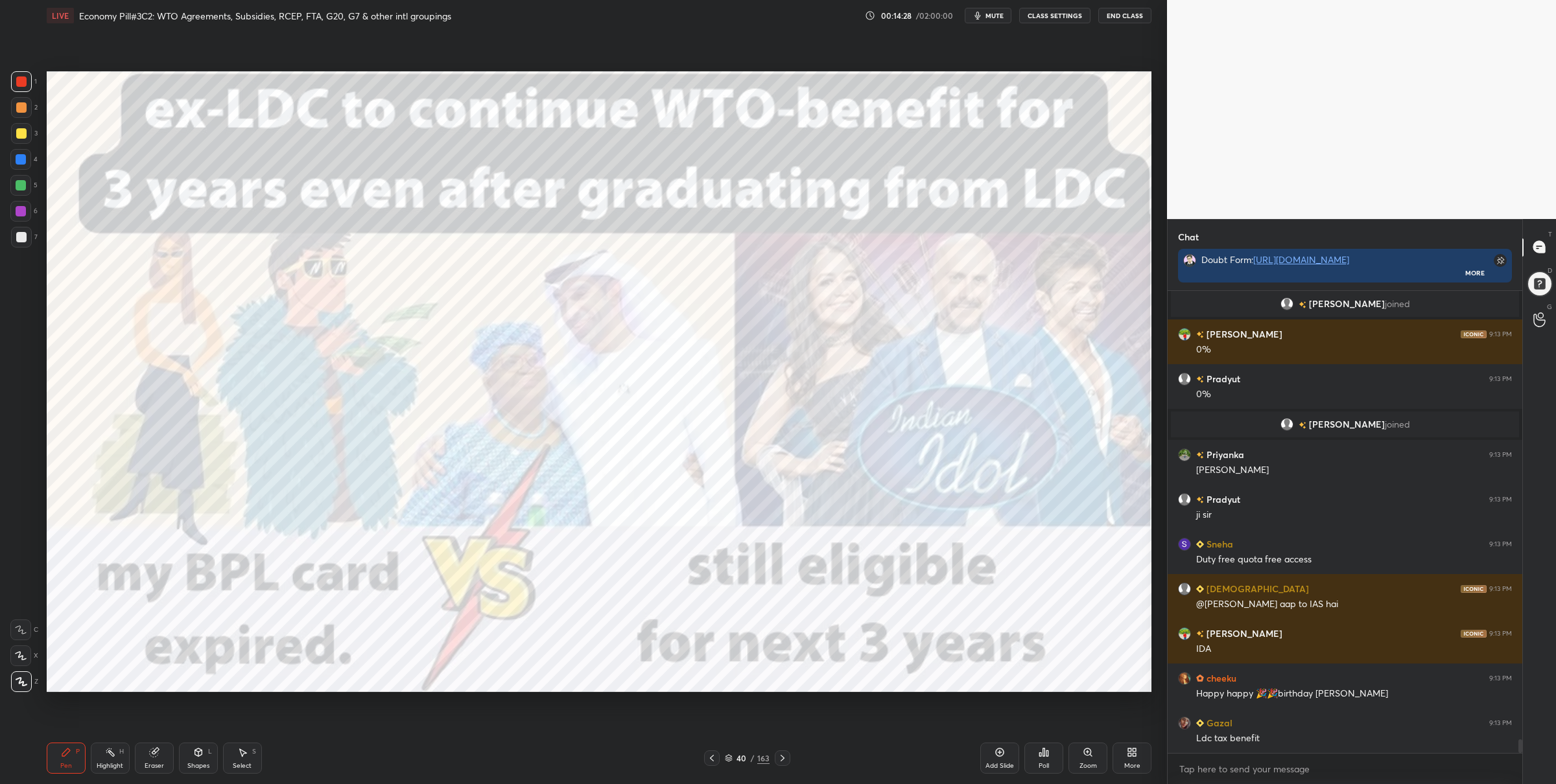
click at [31, 184] on div "5" at bounding box center [24, 186] width 27 height 21
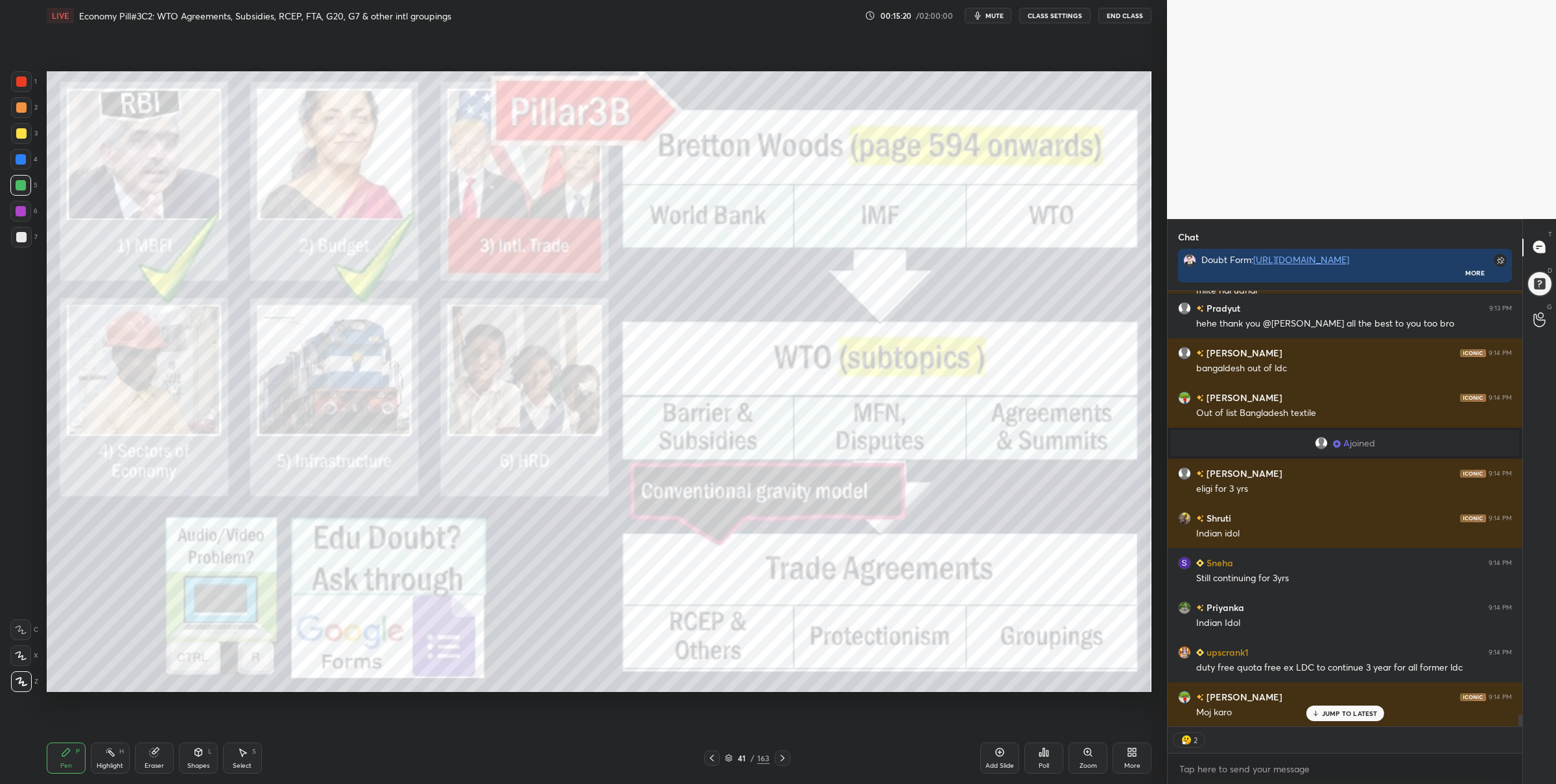
scroll to position [15651, 0]
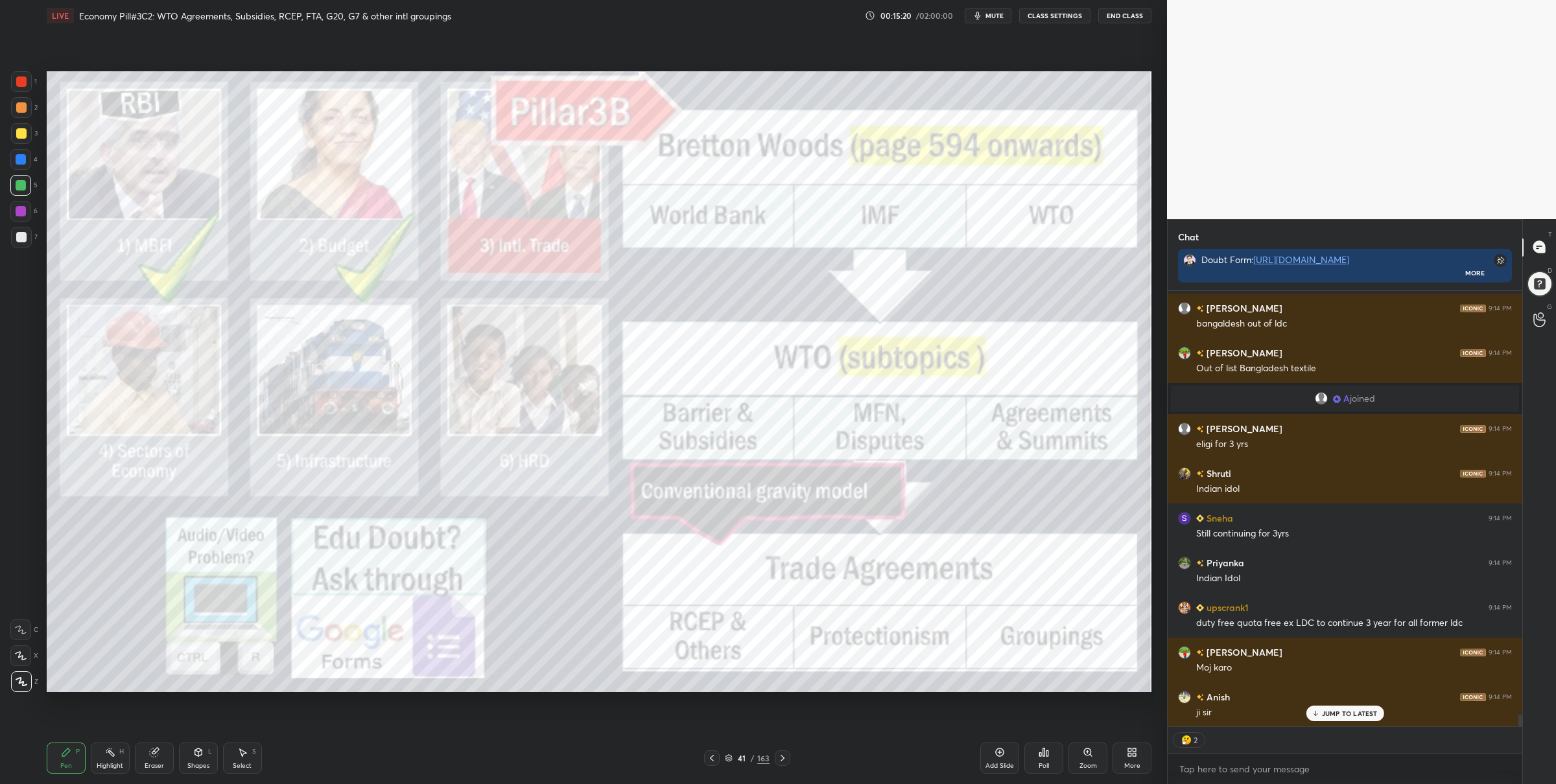
click at [17, 82] on div at bounding box center [21, 82] width 10 height 10
click at [712, 762] on icon at bounding box center [712, 758] width 4 height 6
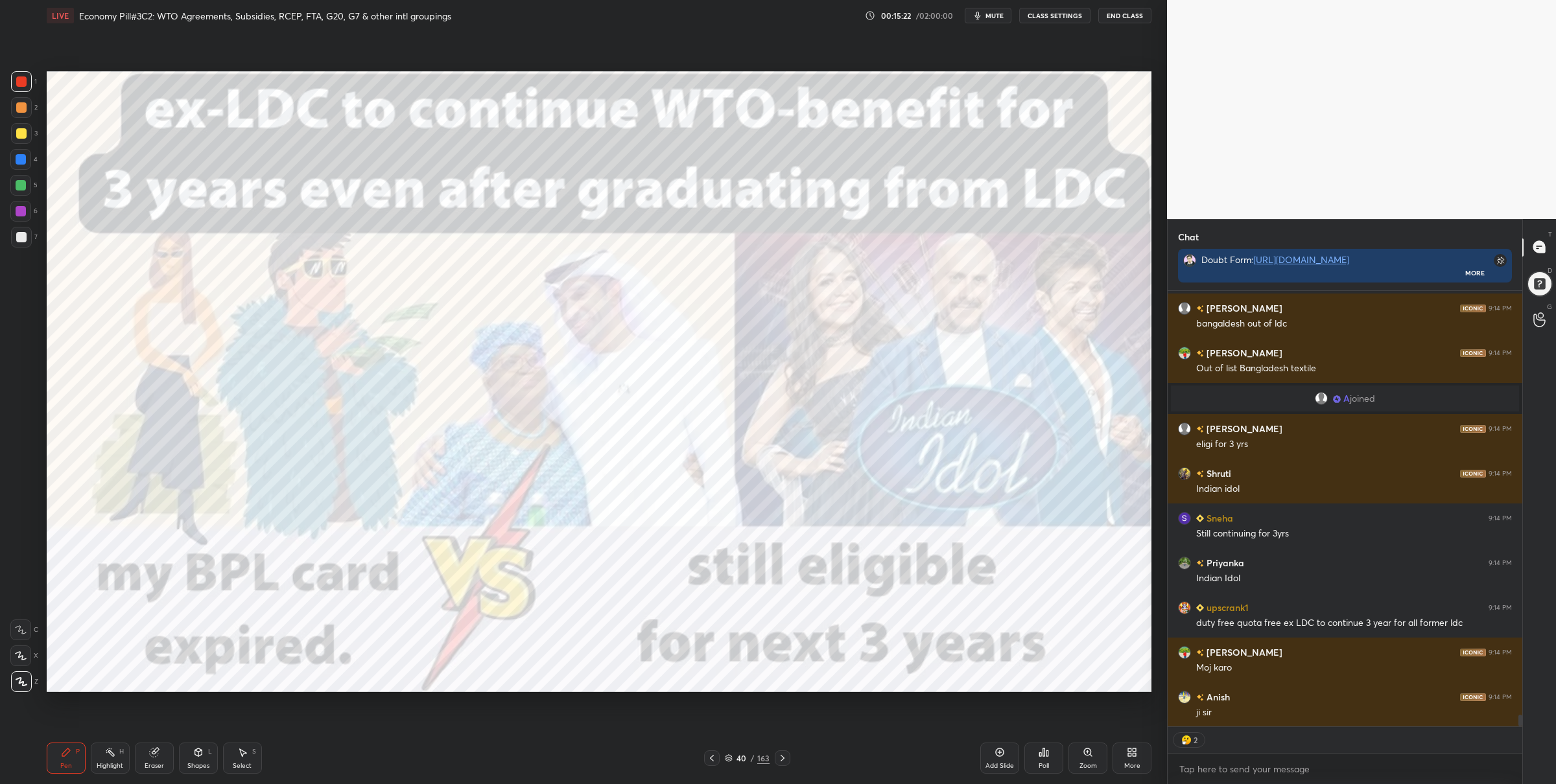
scroll to position [15696, 0]
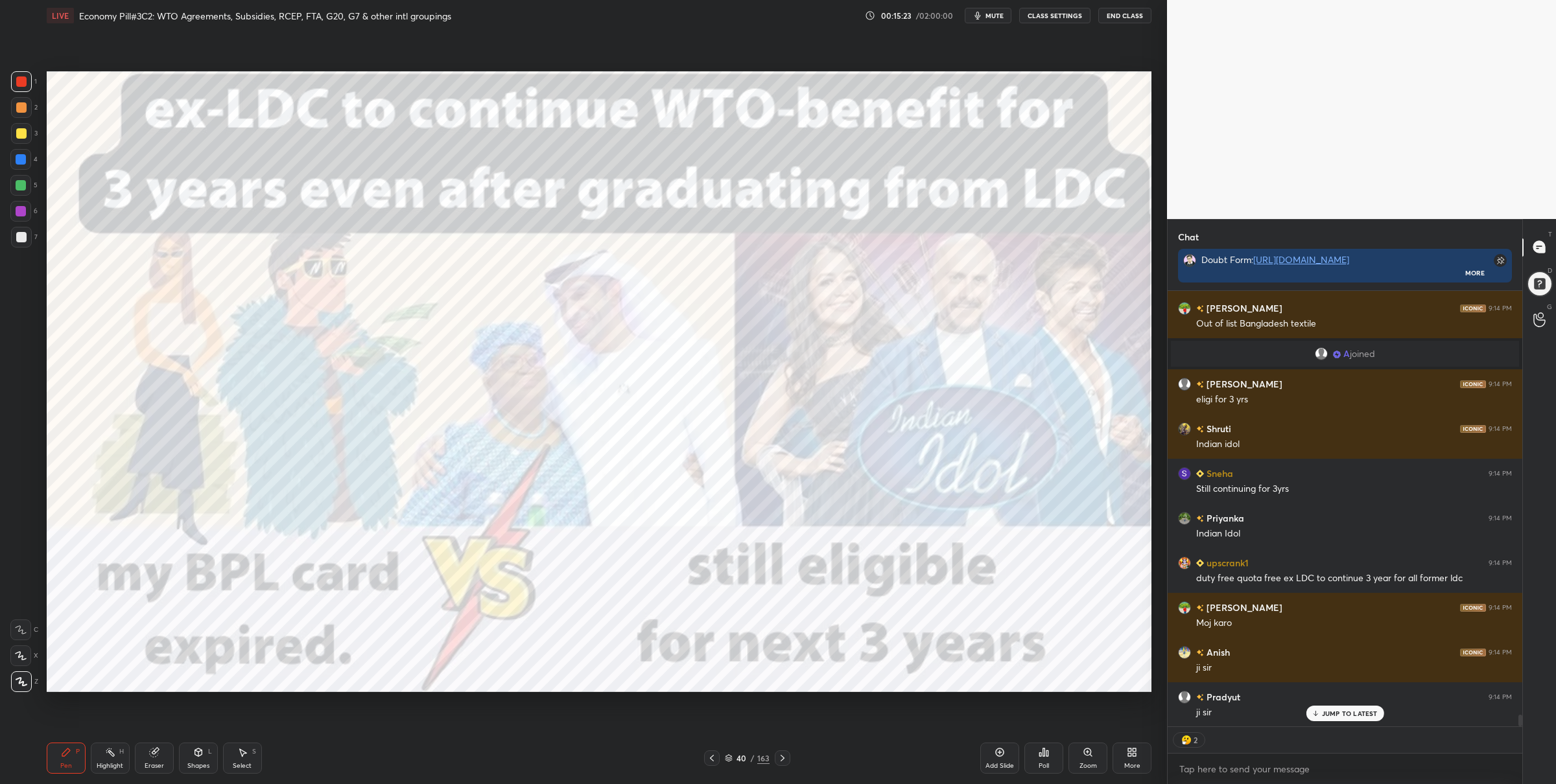
click at [17, 184] on div at bounding box center [20, 185] width 10 height 10
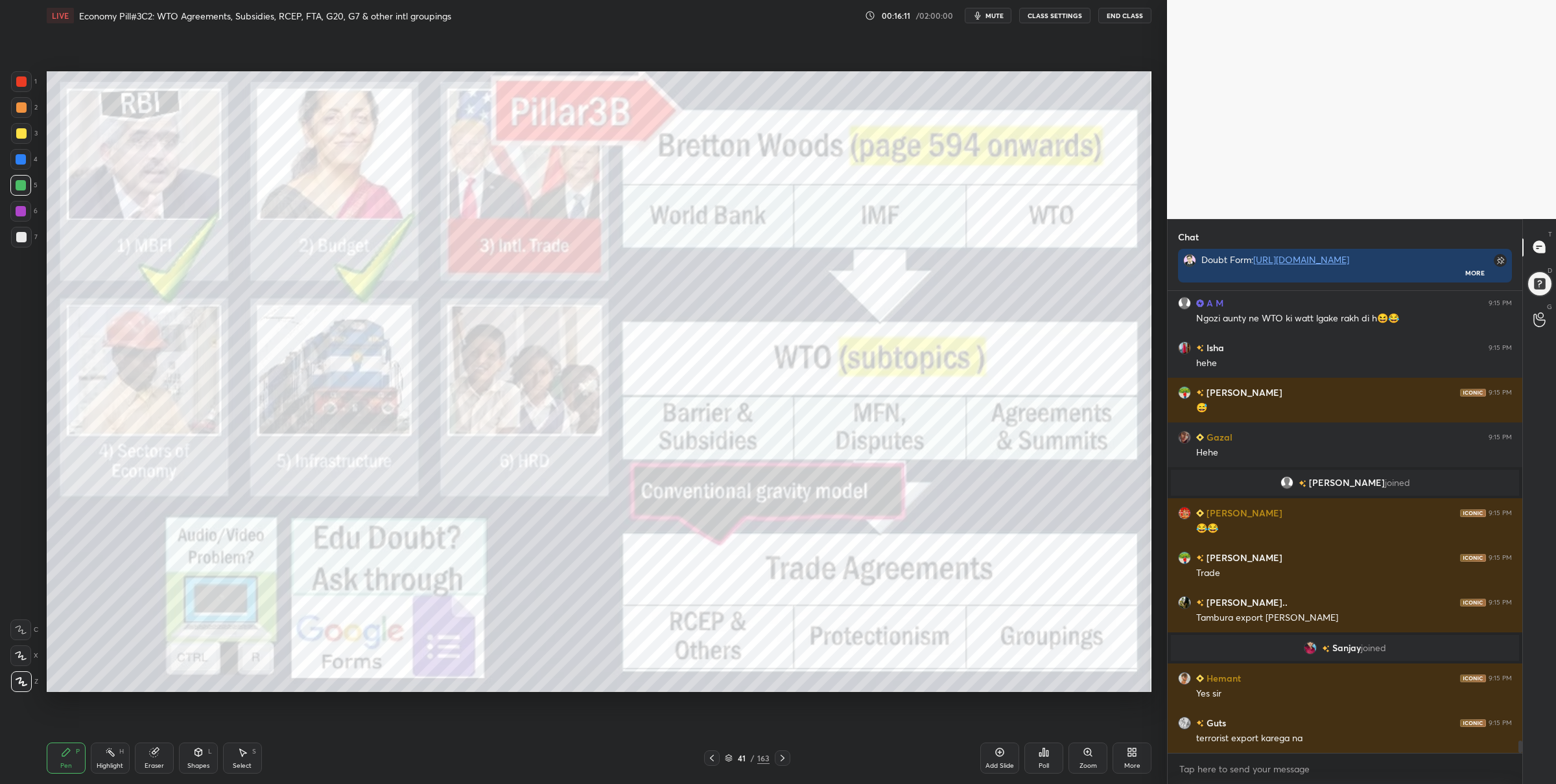
scroll to position [16675, 0]
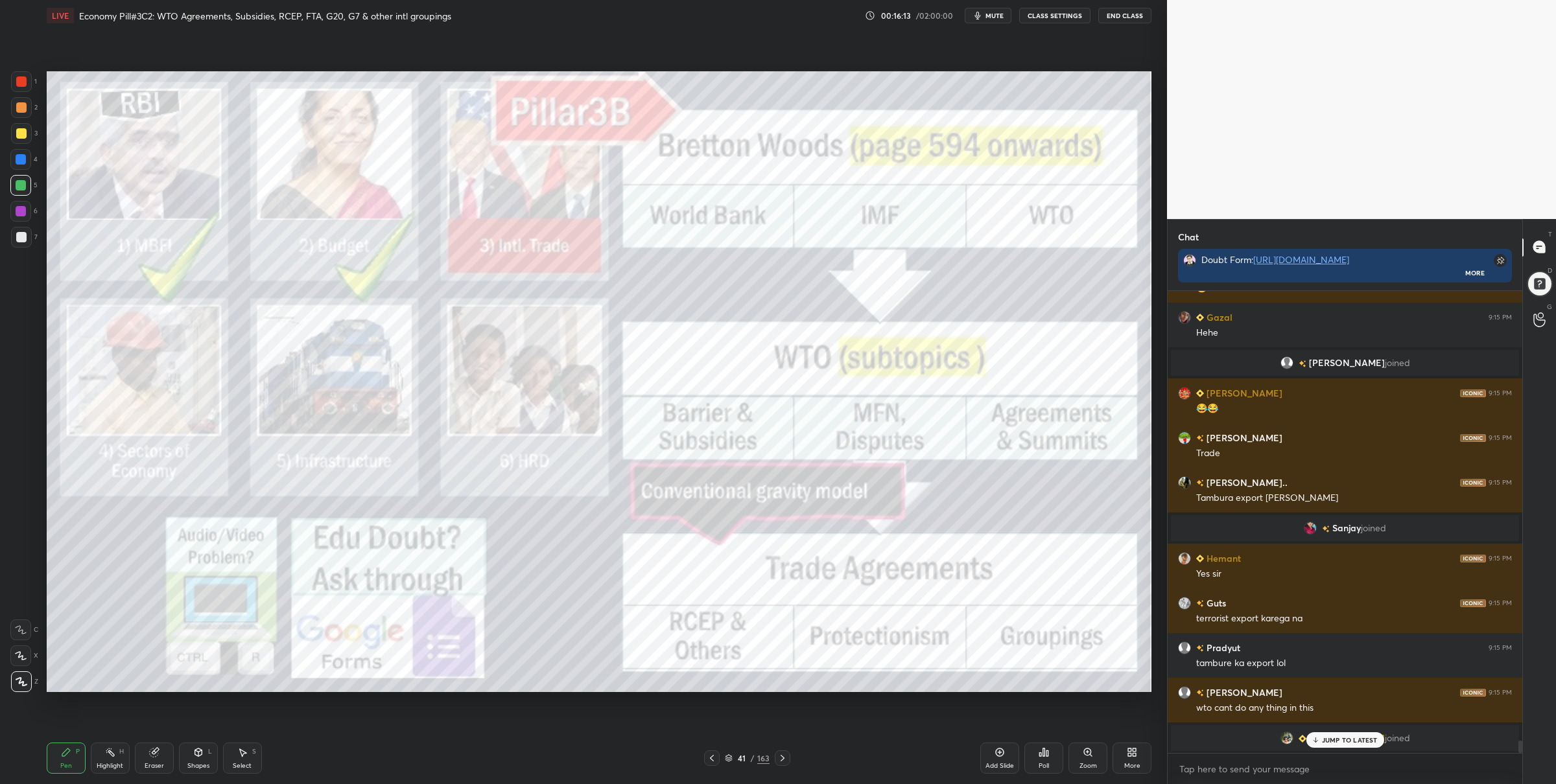
click at [784, 755] on icon at bounding box center [782, 758] width 10 height 10
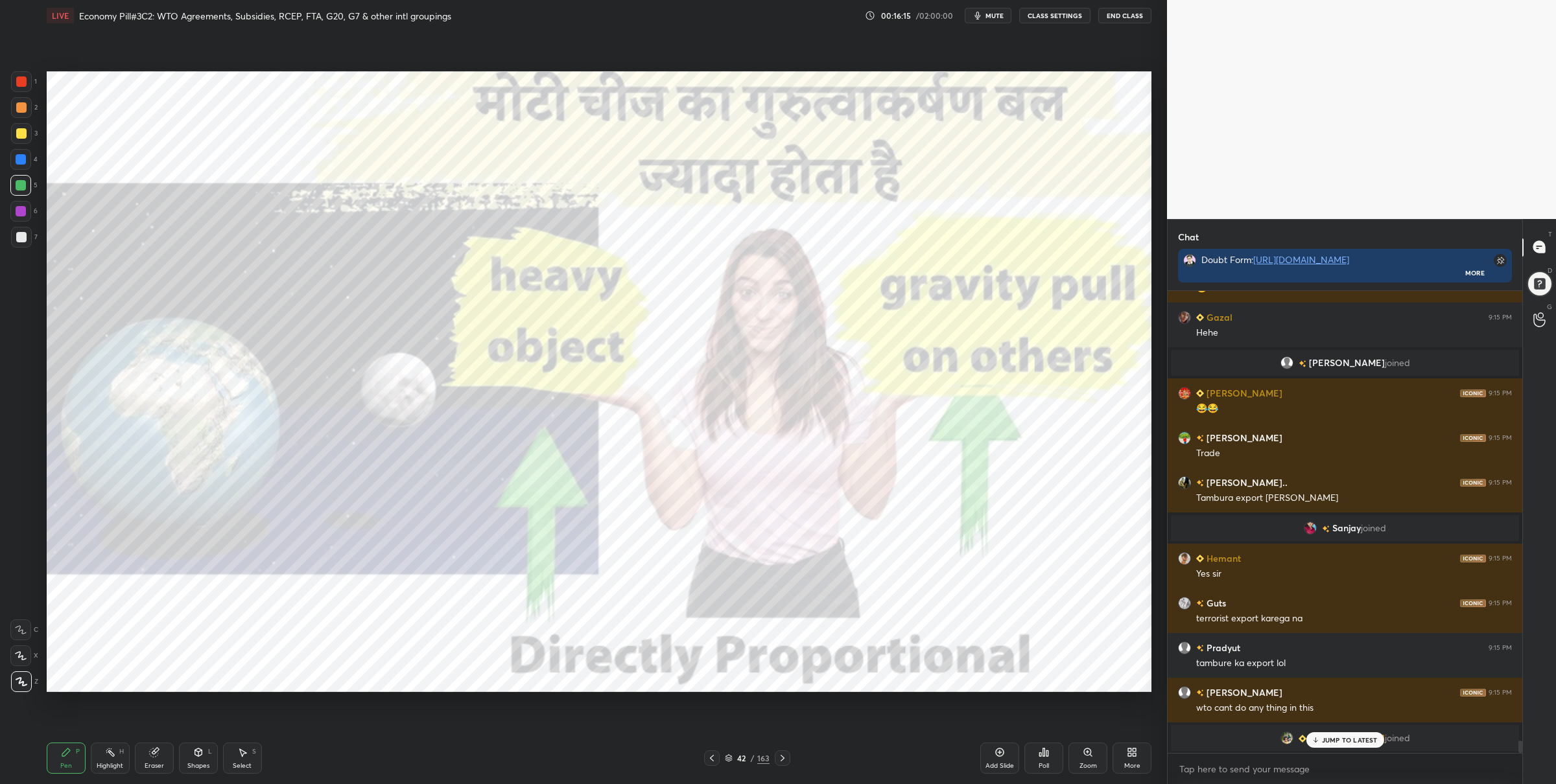
click at [708, 761] on icon at bounding box center [712, 758] width 10 height 10
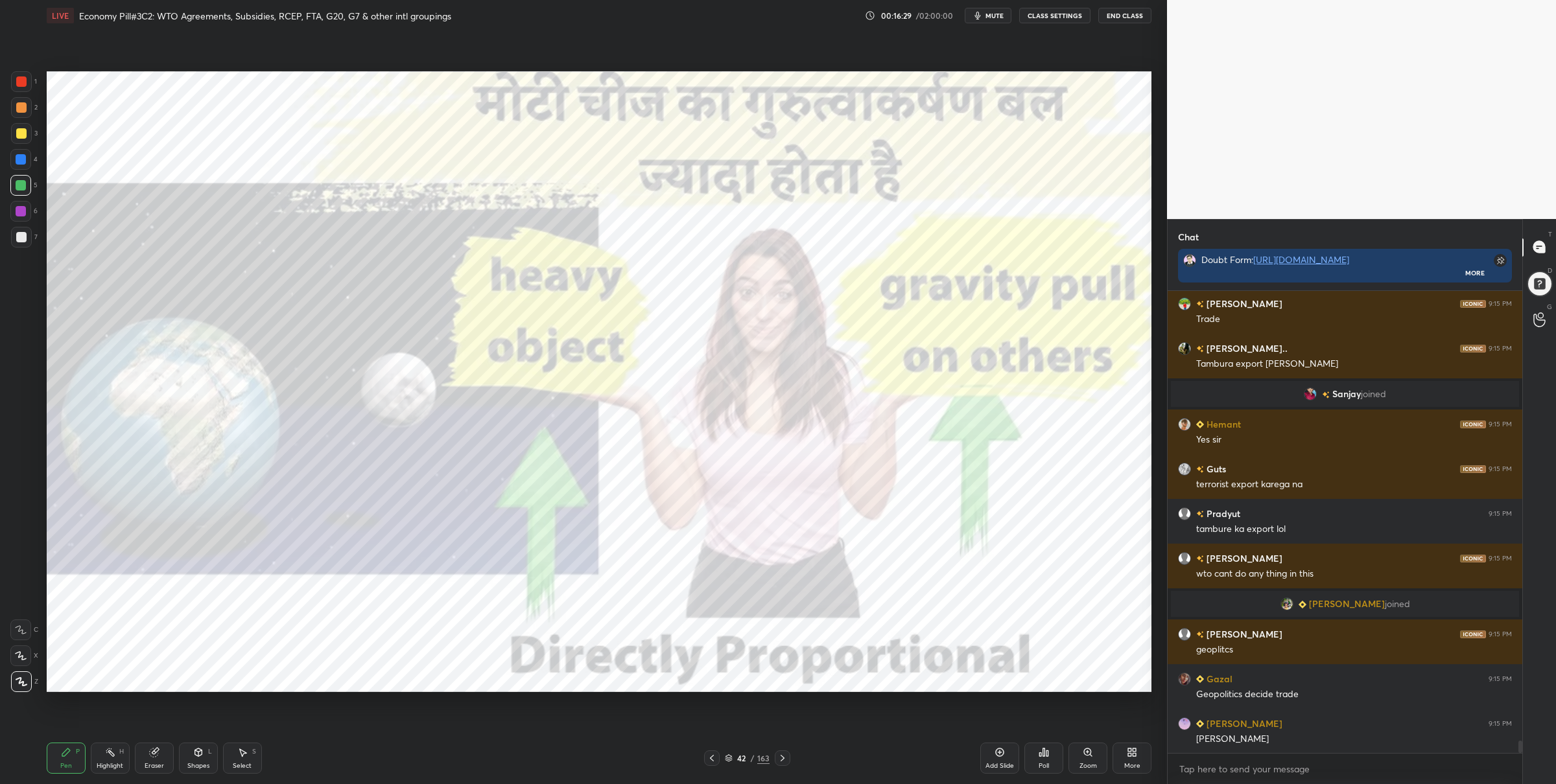
scroll to position [16786, 0]
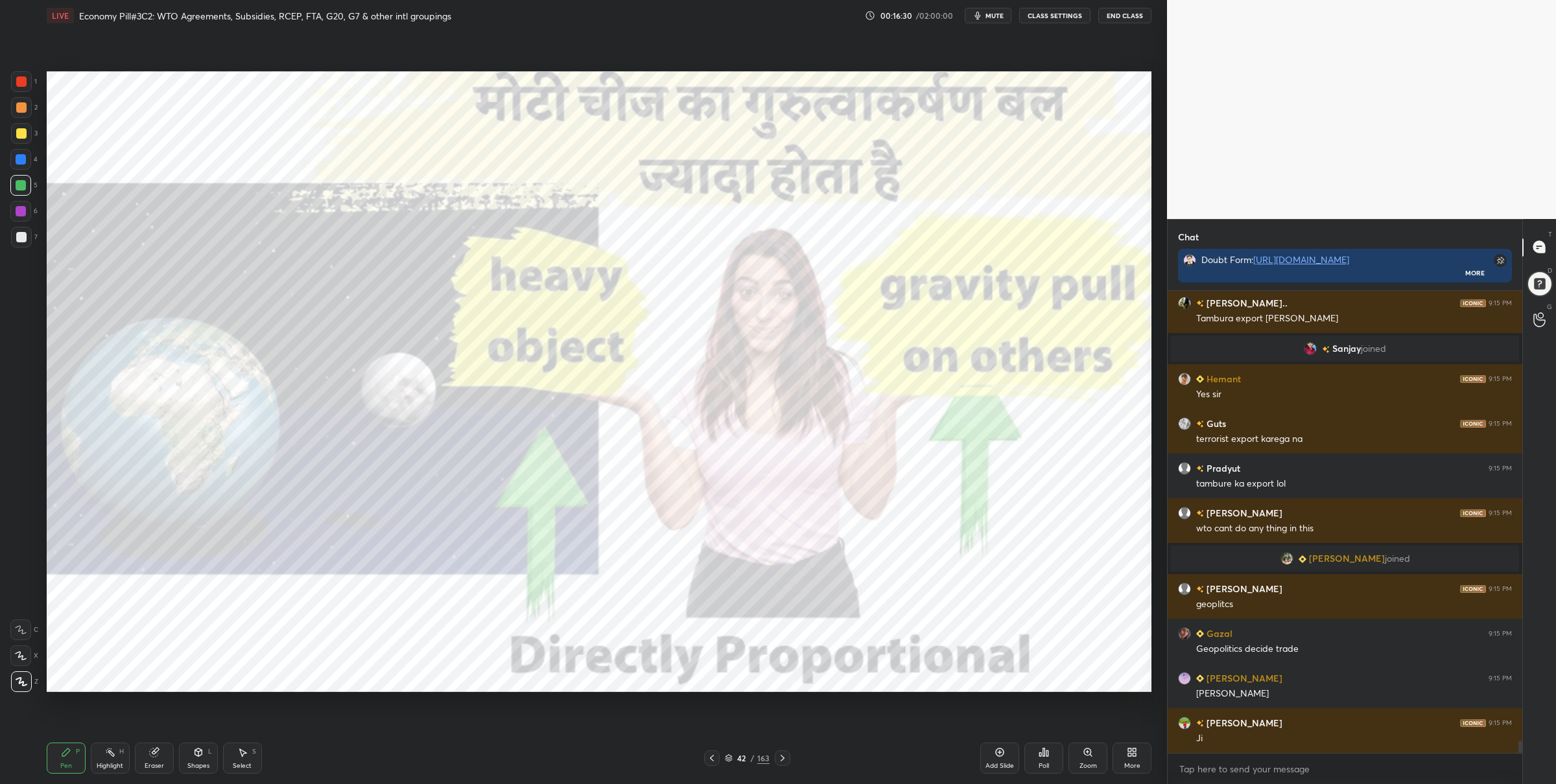
drag, startPoint x: 17, startPoint y: 91, endPoint x: 28, endPoint y: 97, distance: 12.5
click at [18, 91] on div at bounding box center [22, 82] width 21 height 21
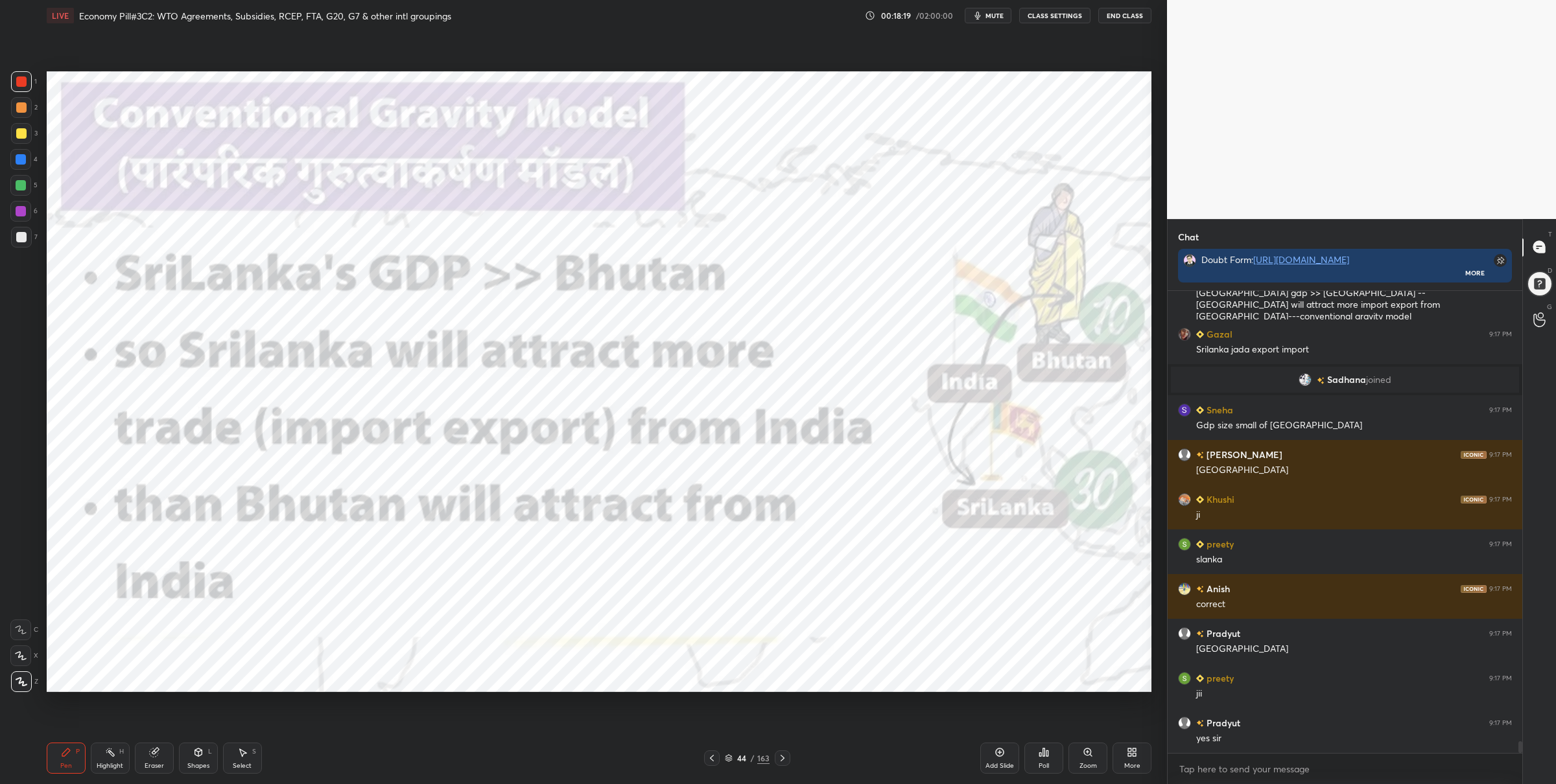
scroll to position [18286, 0]
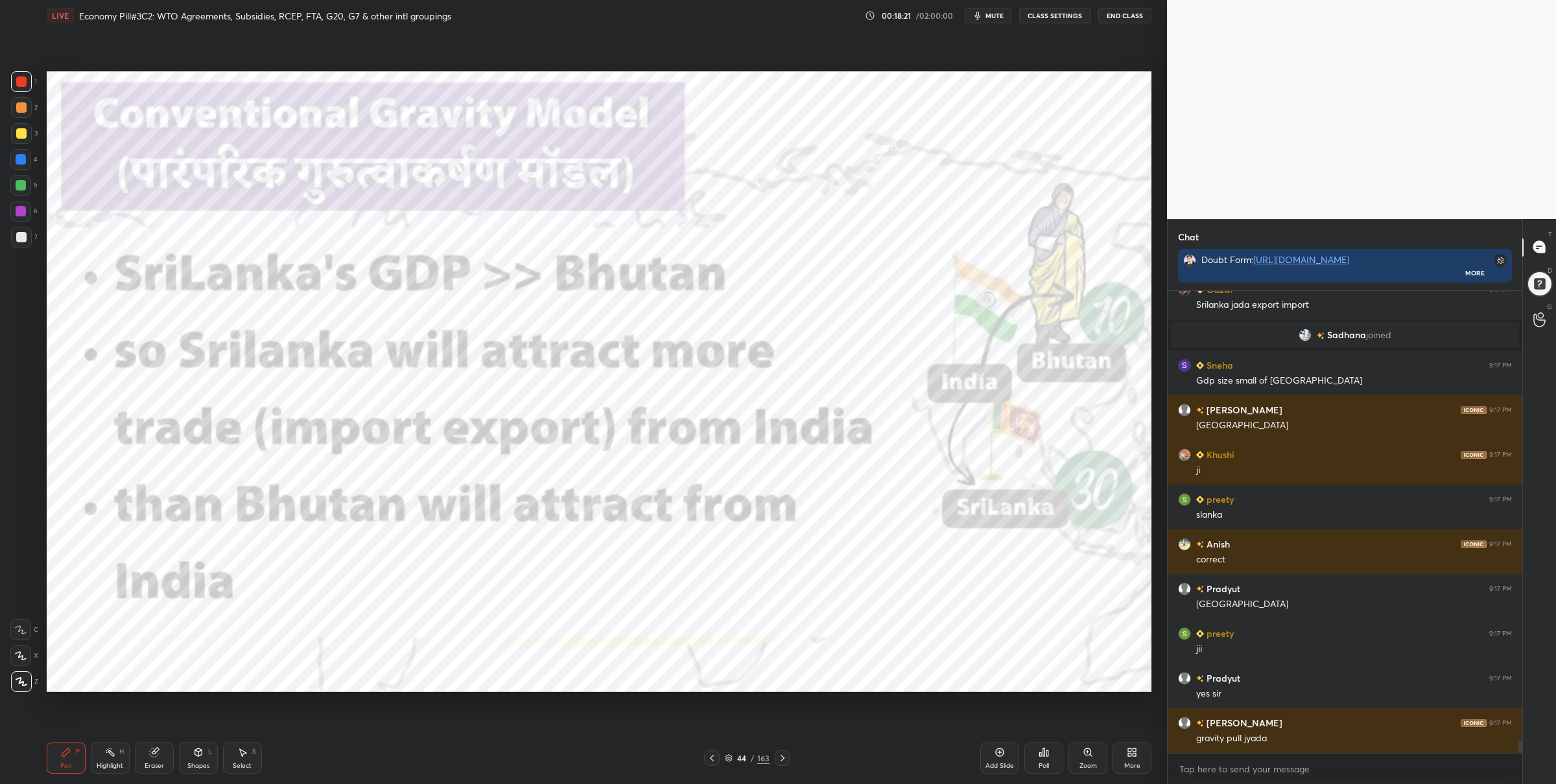
click at [26, 188] on div at bounding box center [21, 186] width 21 height 21
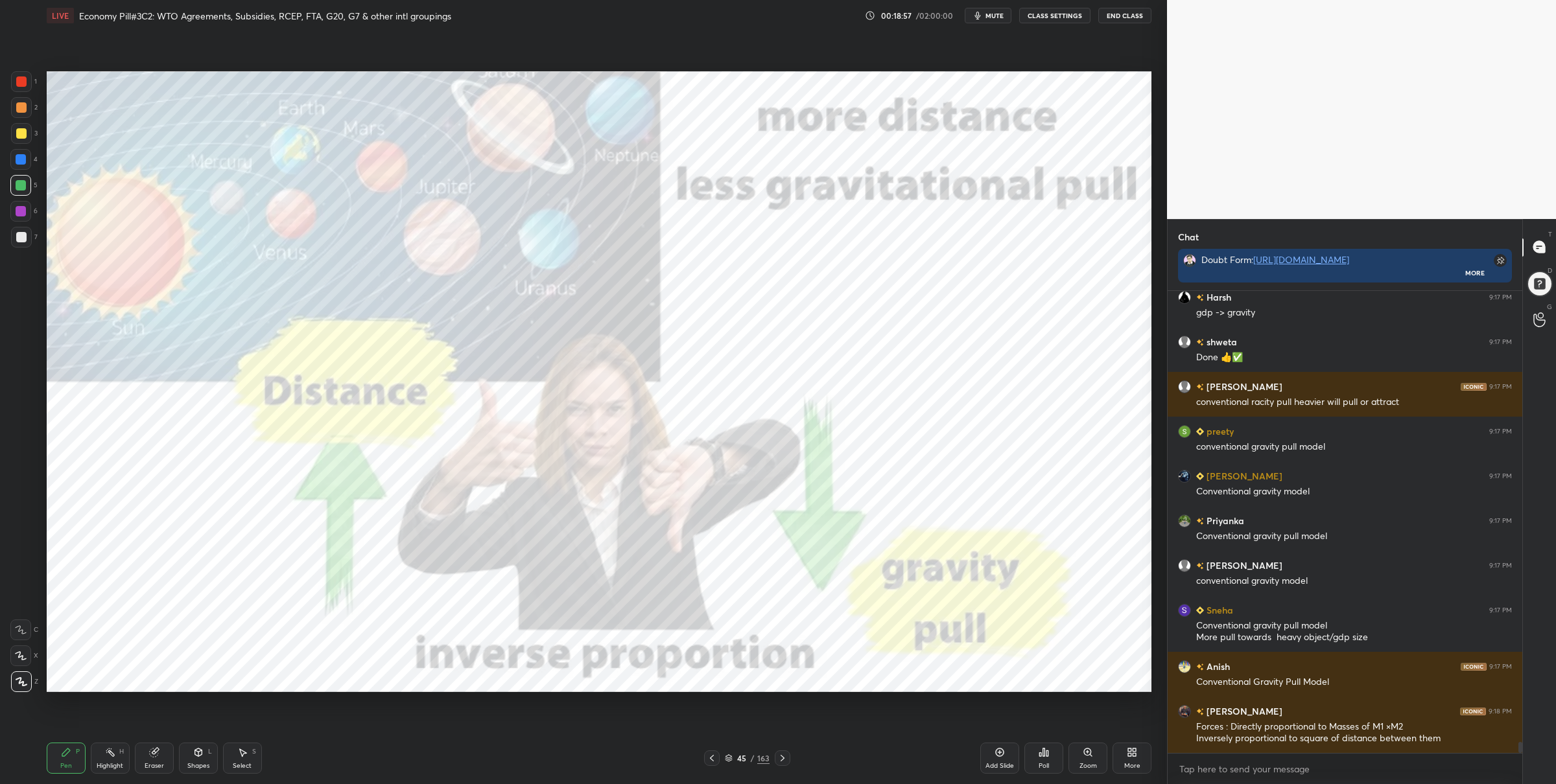
scroll to position [19030, 0]
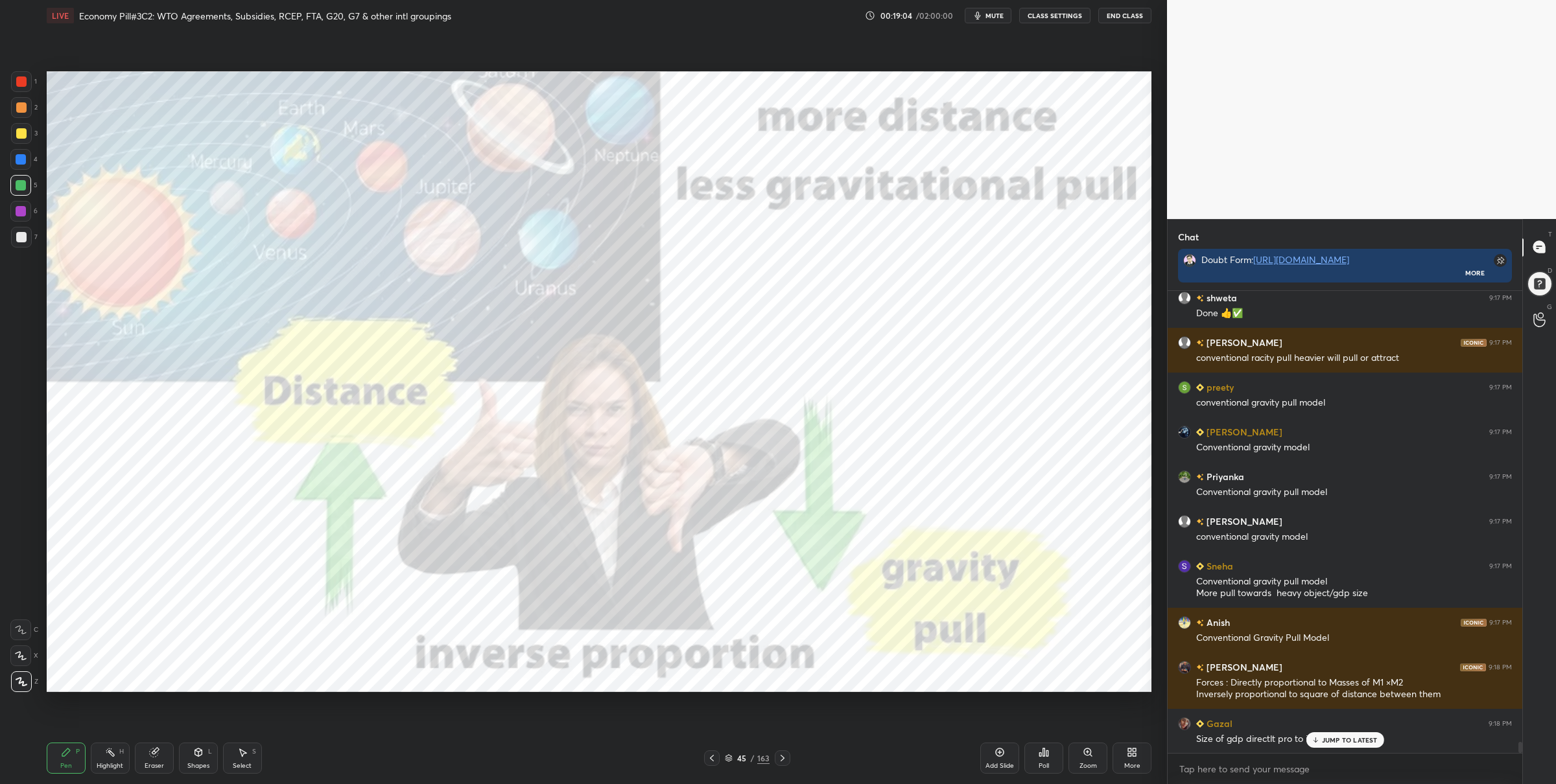
click at [20, 77] on div at bounding box center [21, 82] width 10 height 10
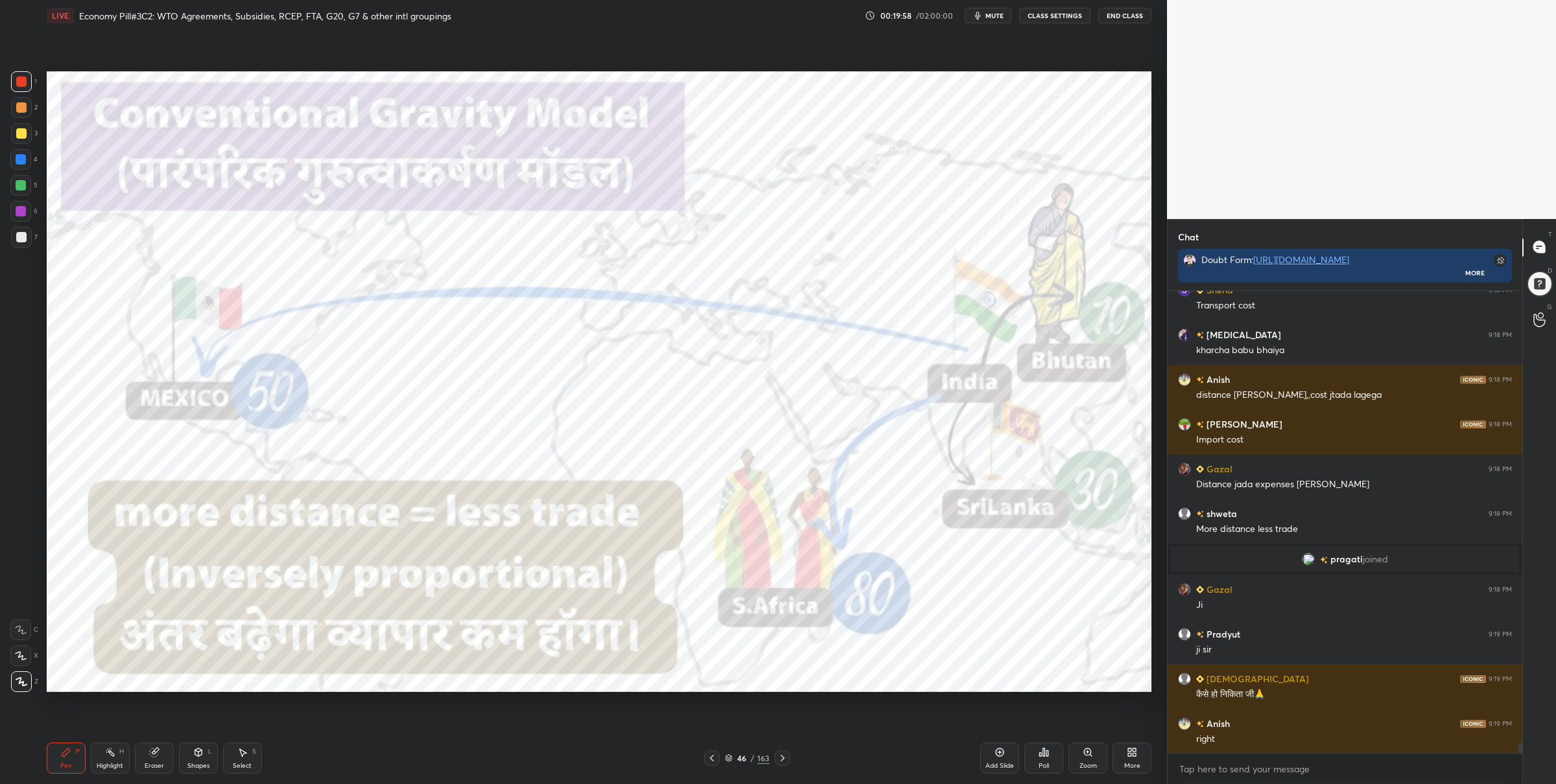
scroll to position [19767, 0]
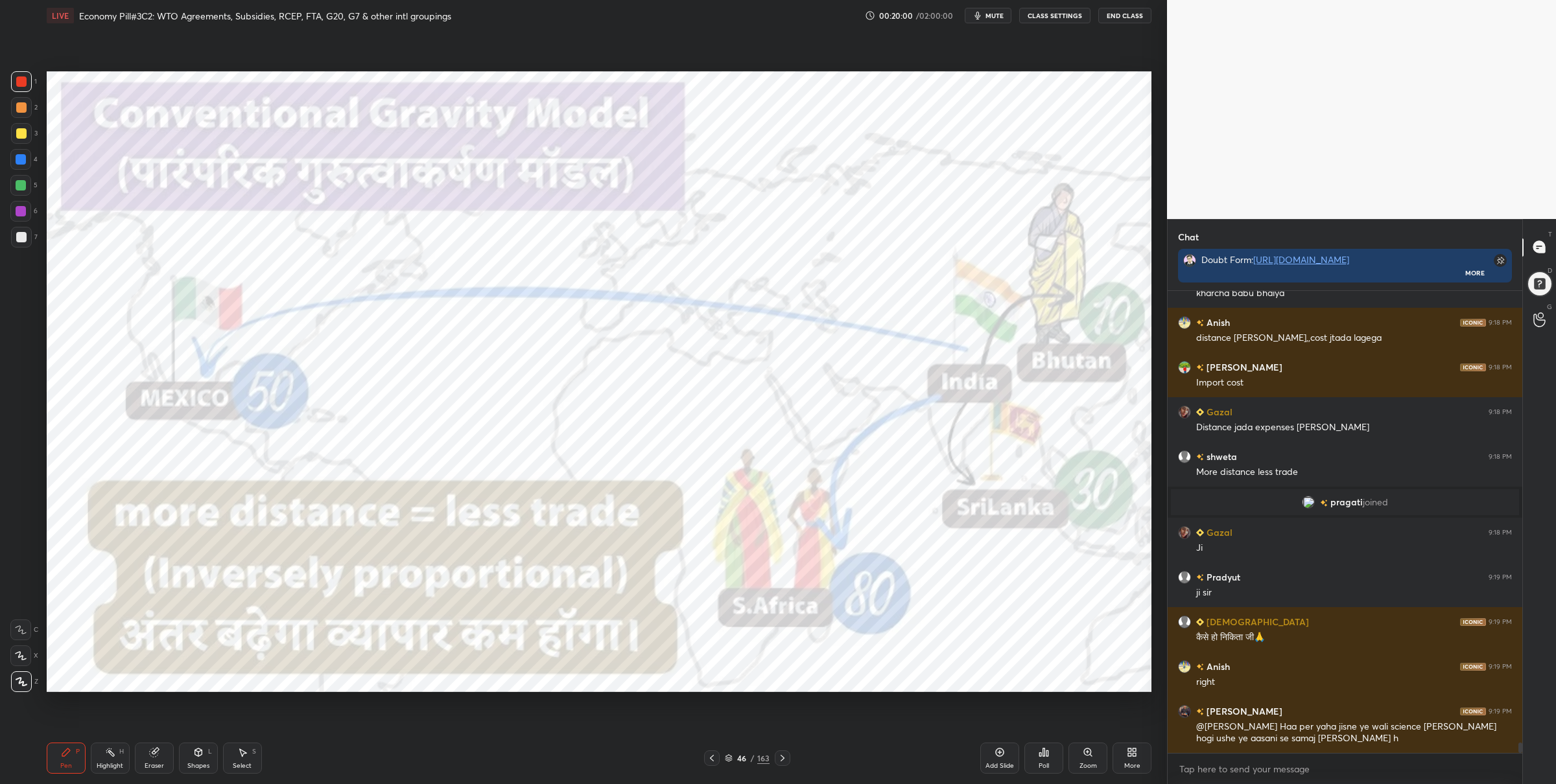
drag, startPoint x: 20, startPoint y: 89, endPoint x: 40, endPoint y: 96, distance: 21.2
click at [20, 91] on div "1" at bounding box center [24, 82] width 26 height 21
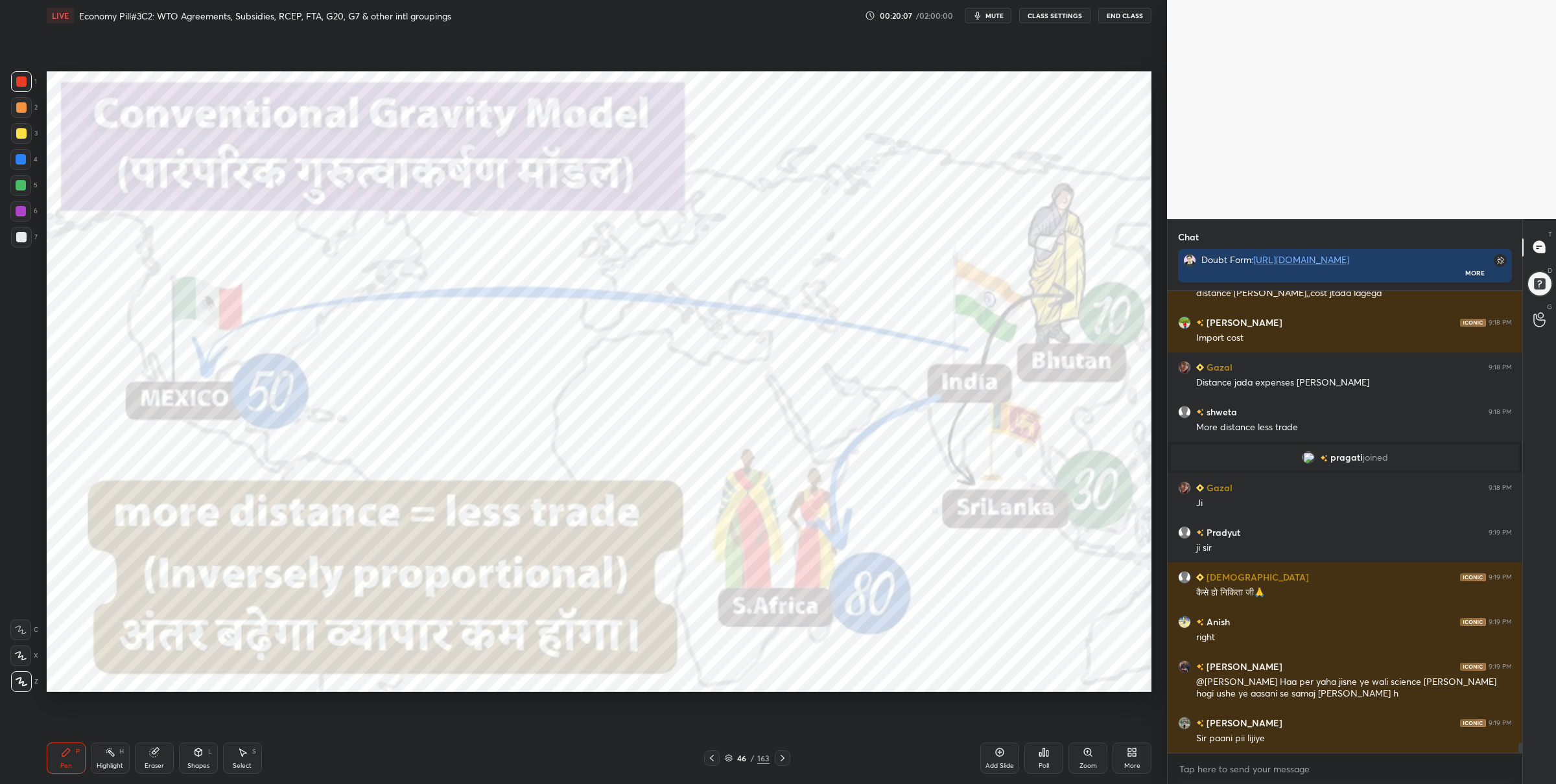
click at [24, 188] on div at bounding box center [21, 186] width 21 height 21
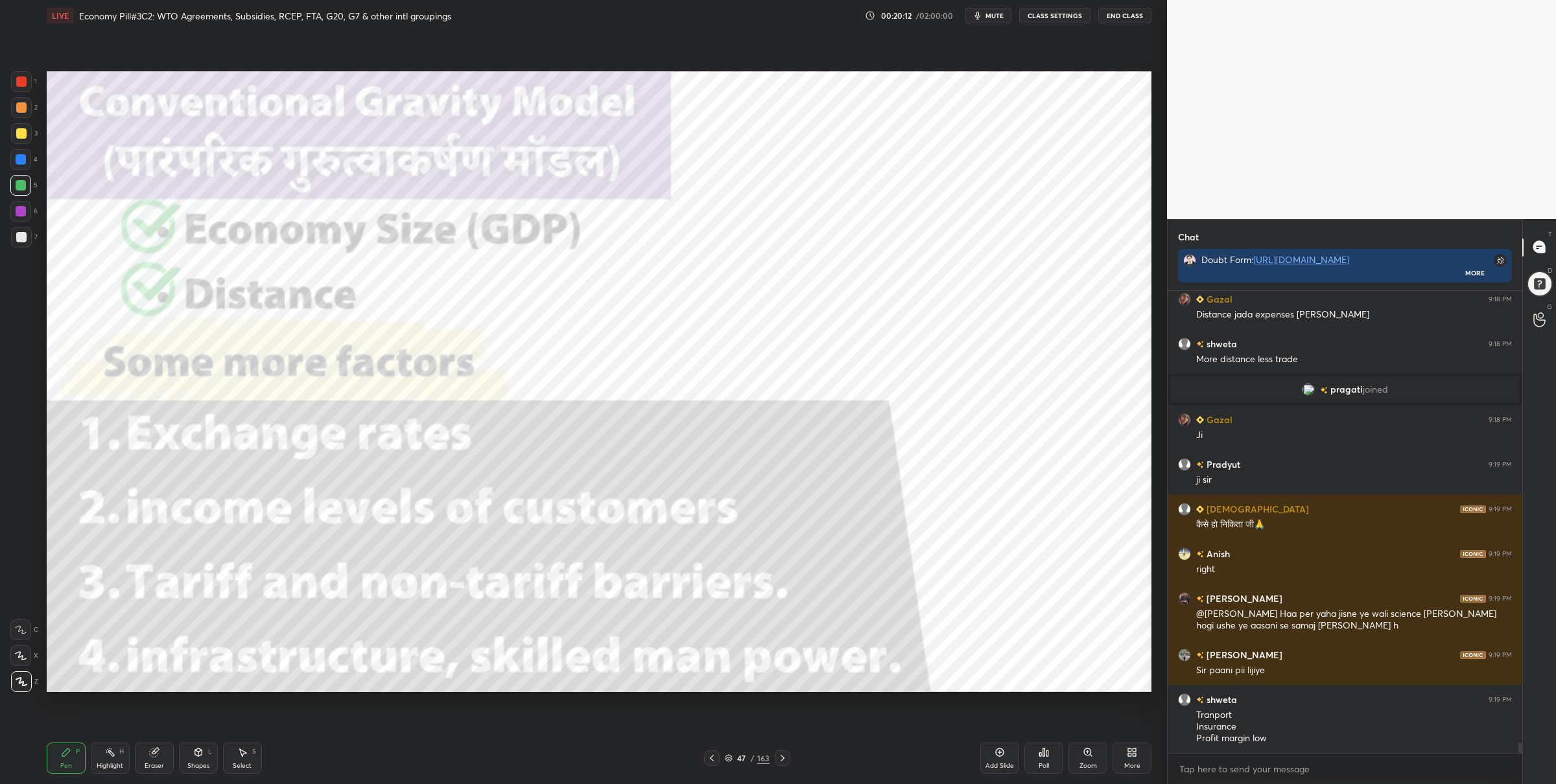
scroll to position [19924, 0]
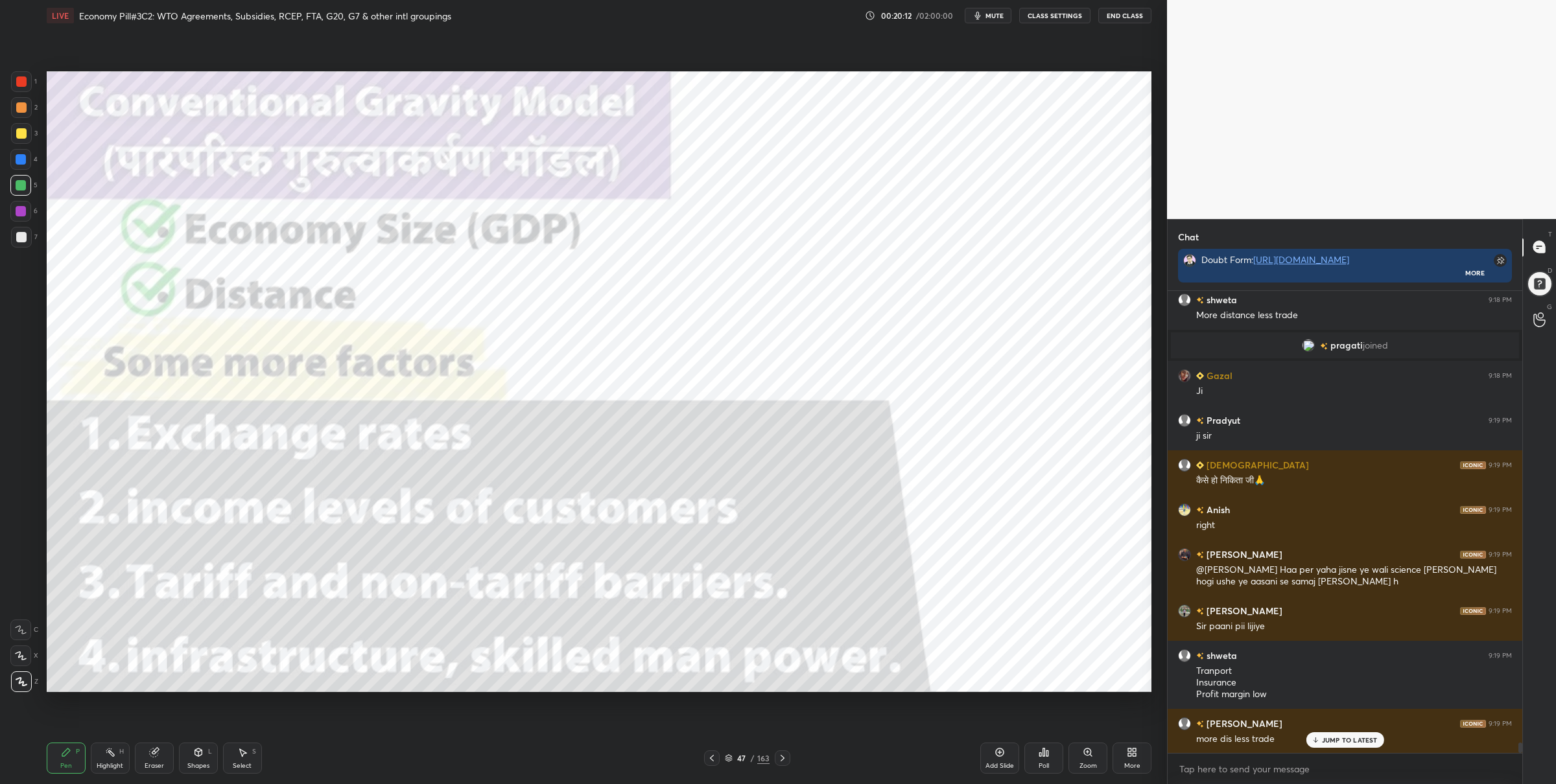
drag, startPoint x: 20, startPoint y: 90, endPoint x: 43, endPoint y: 98, distance: 24.4
click at [22, 89] on div at bounding box center [22, 82] width 21 height 21
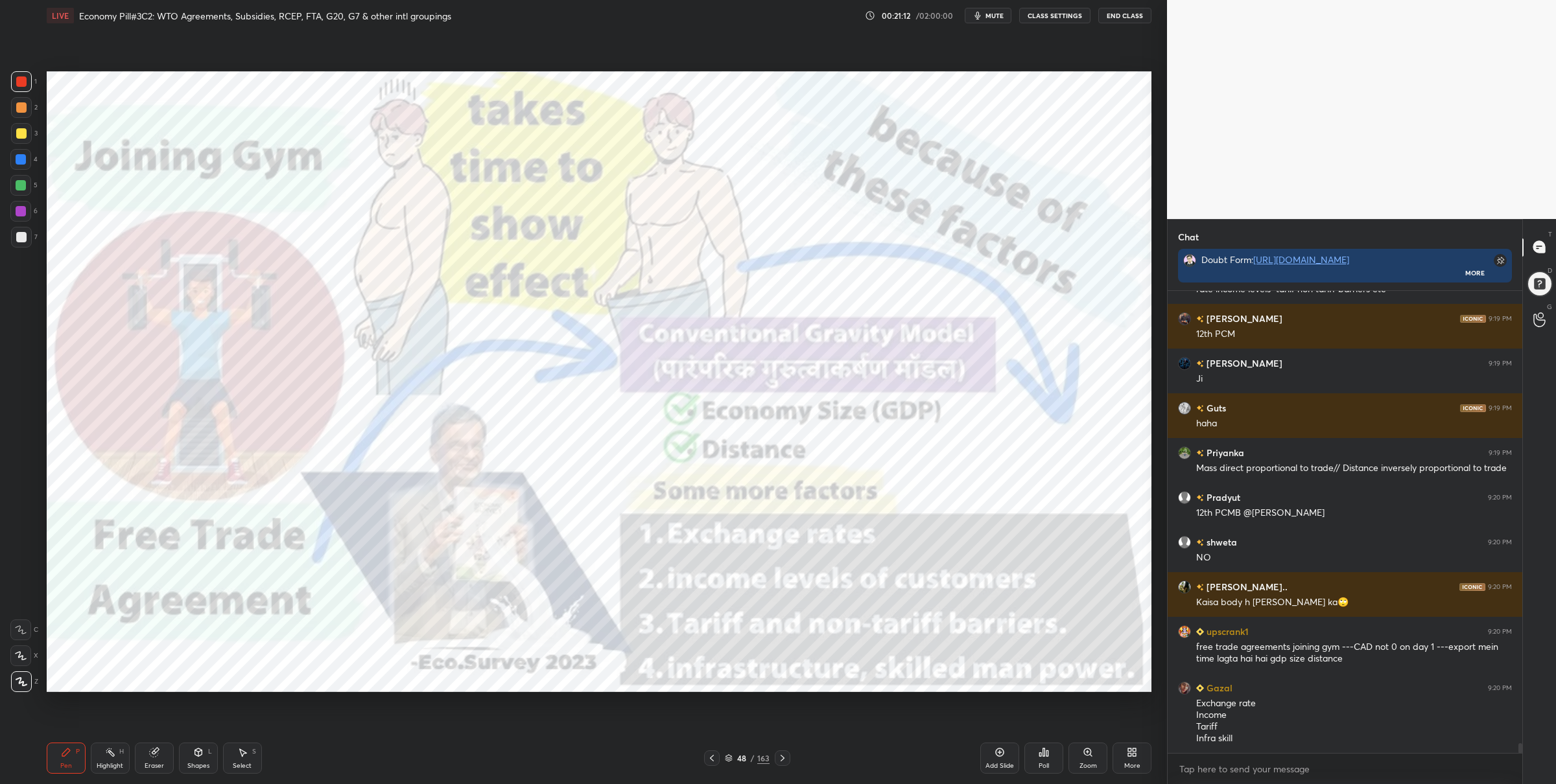
scroll to position [21154, 0]
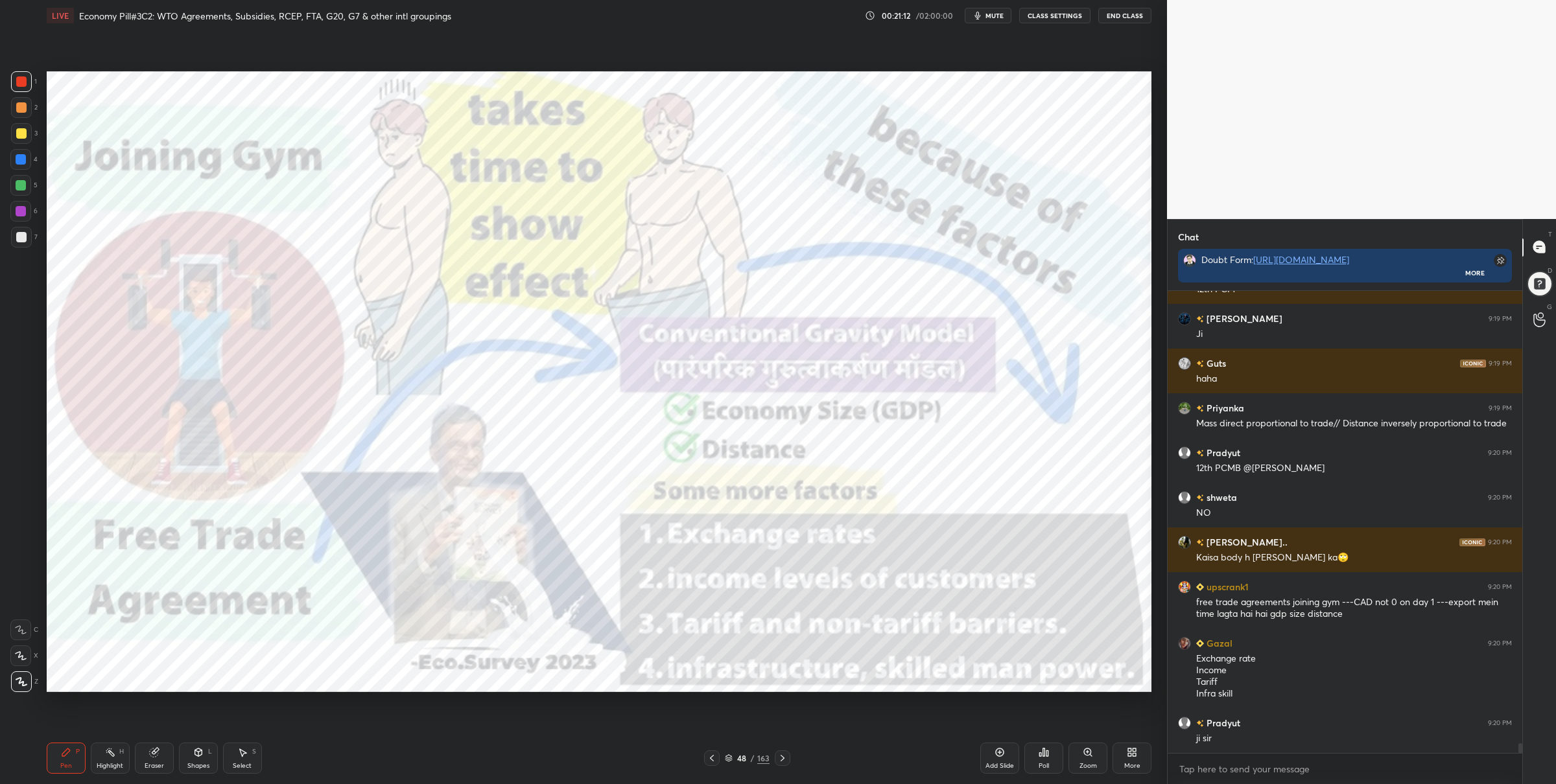
click at [715, 757] on div at bounding box center [712, 758] width 15 height 15
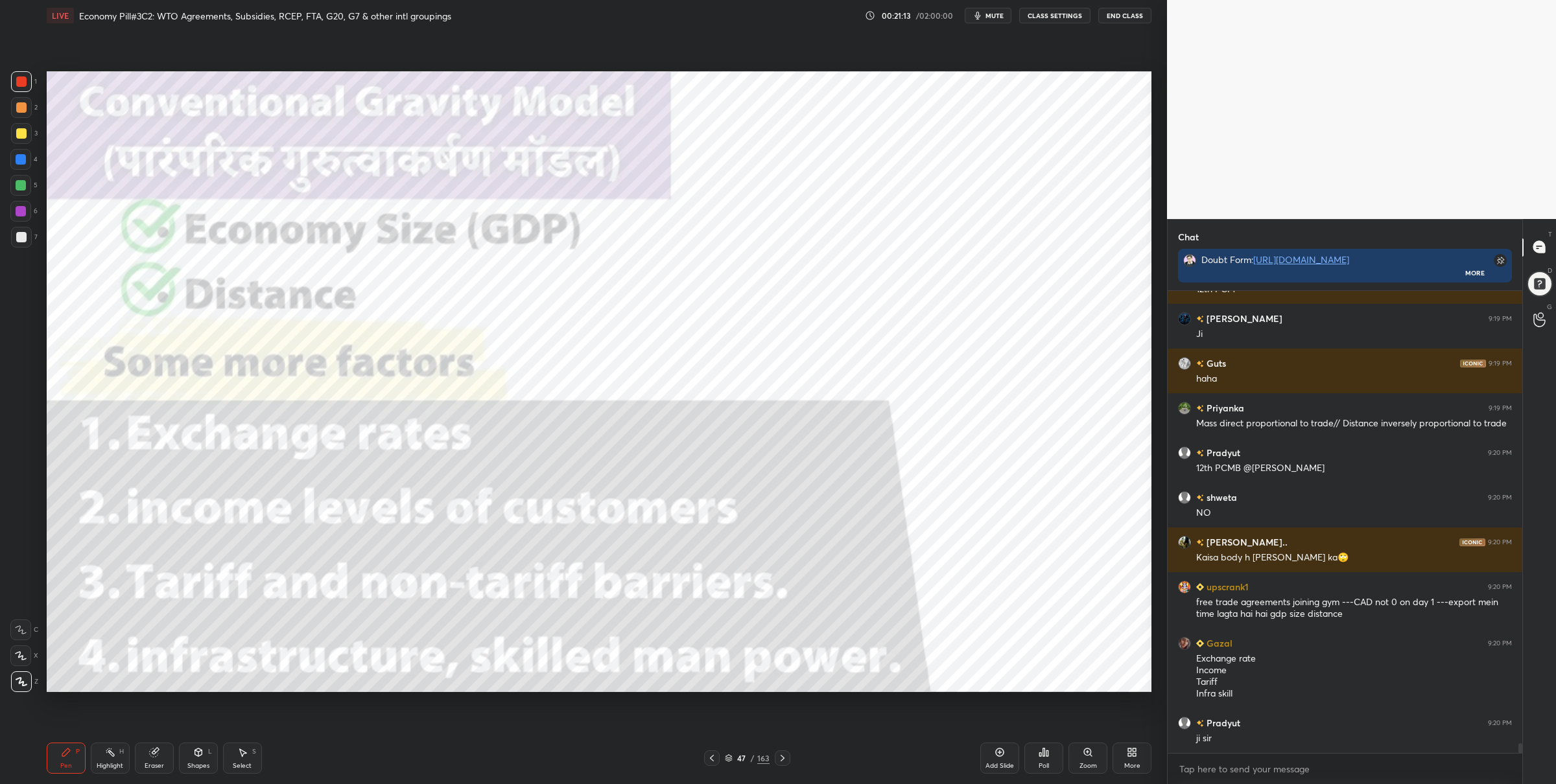
click at [718, 763] on div at bounding box center [712, 758] width 15 height 15
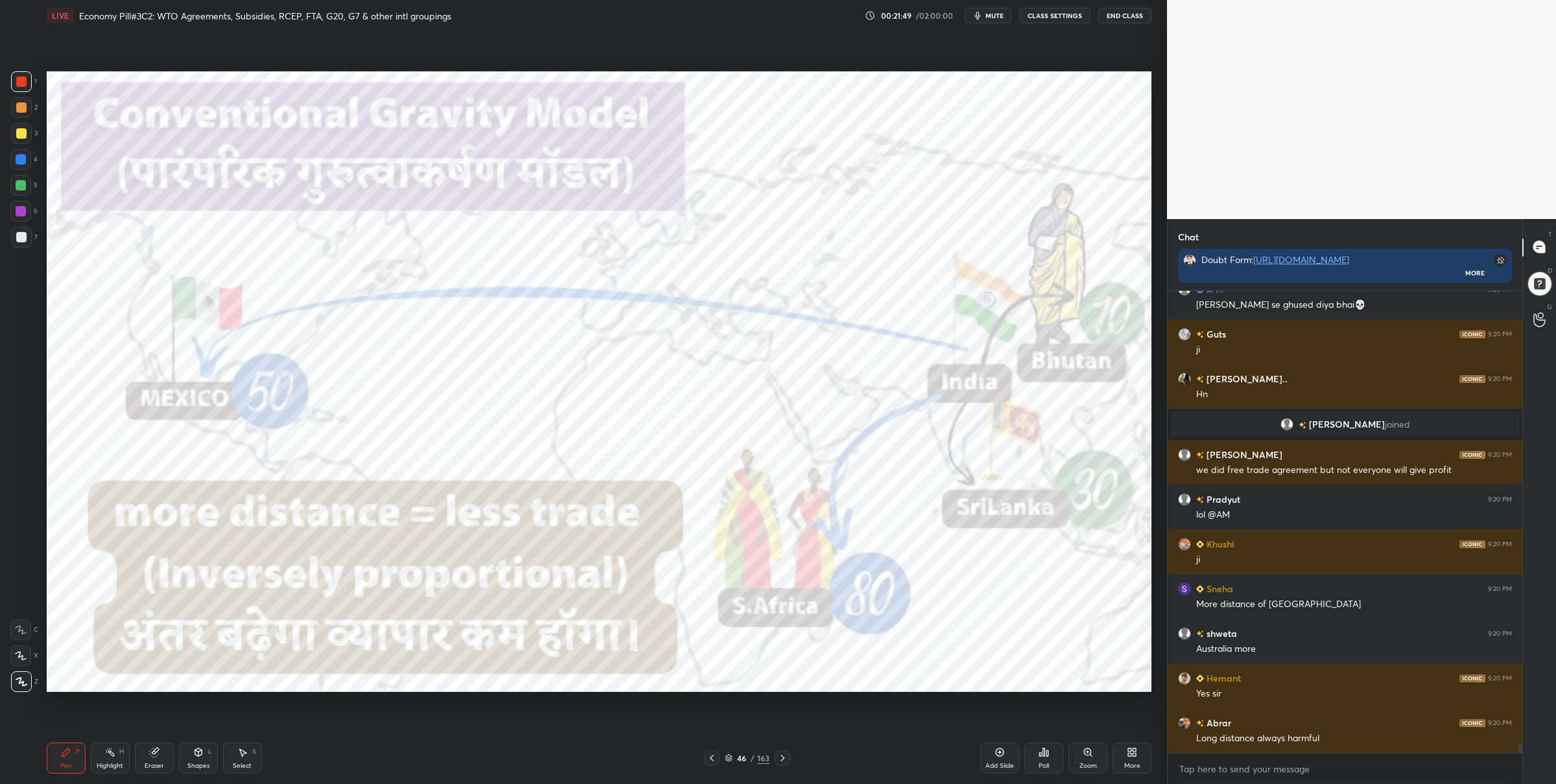
scroll to position [21153, 0]
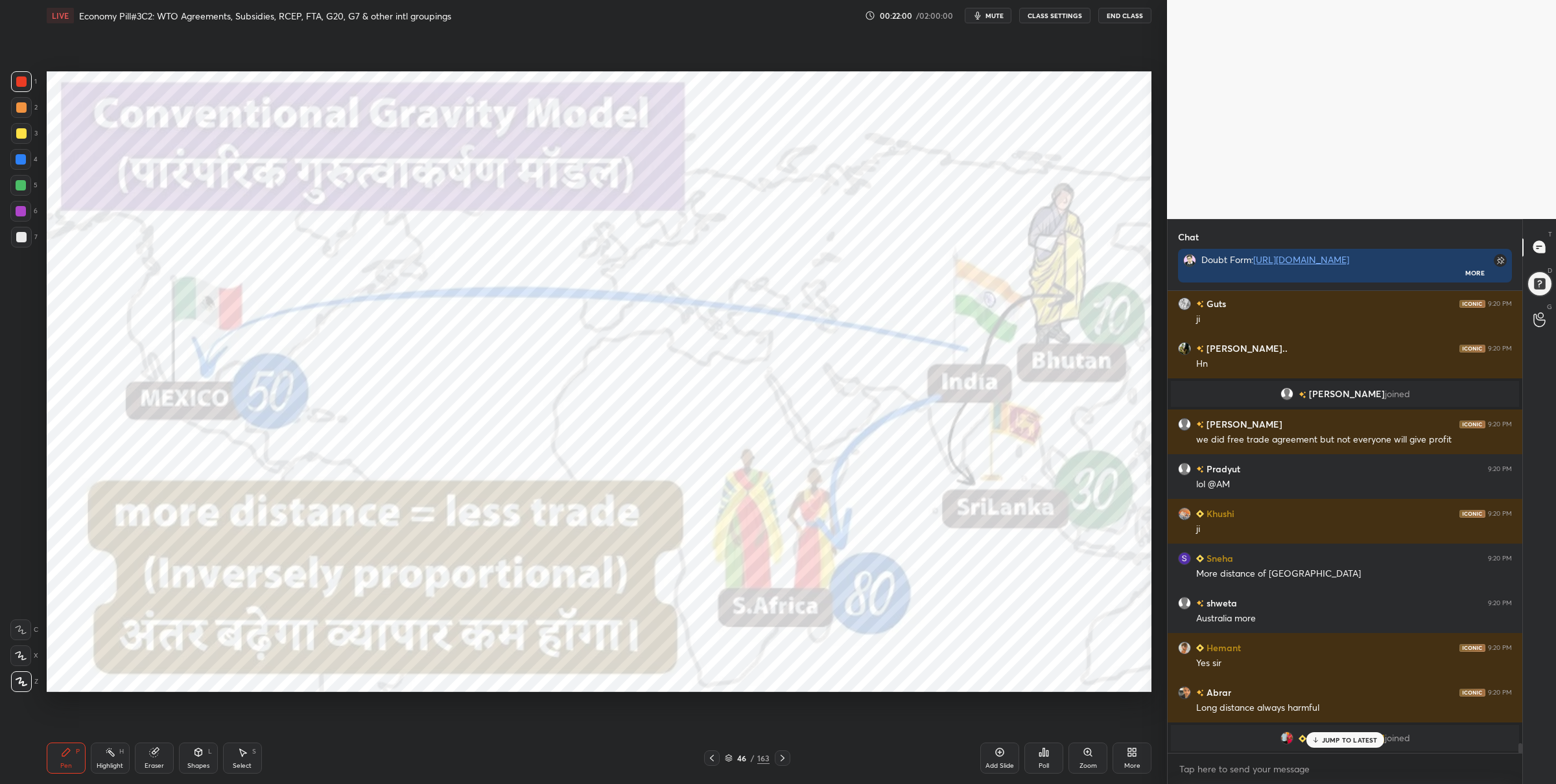
click at [784, 755] on icon at bounding box center [782, 758] width 10 height 10
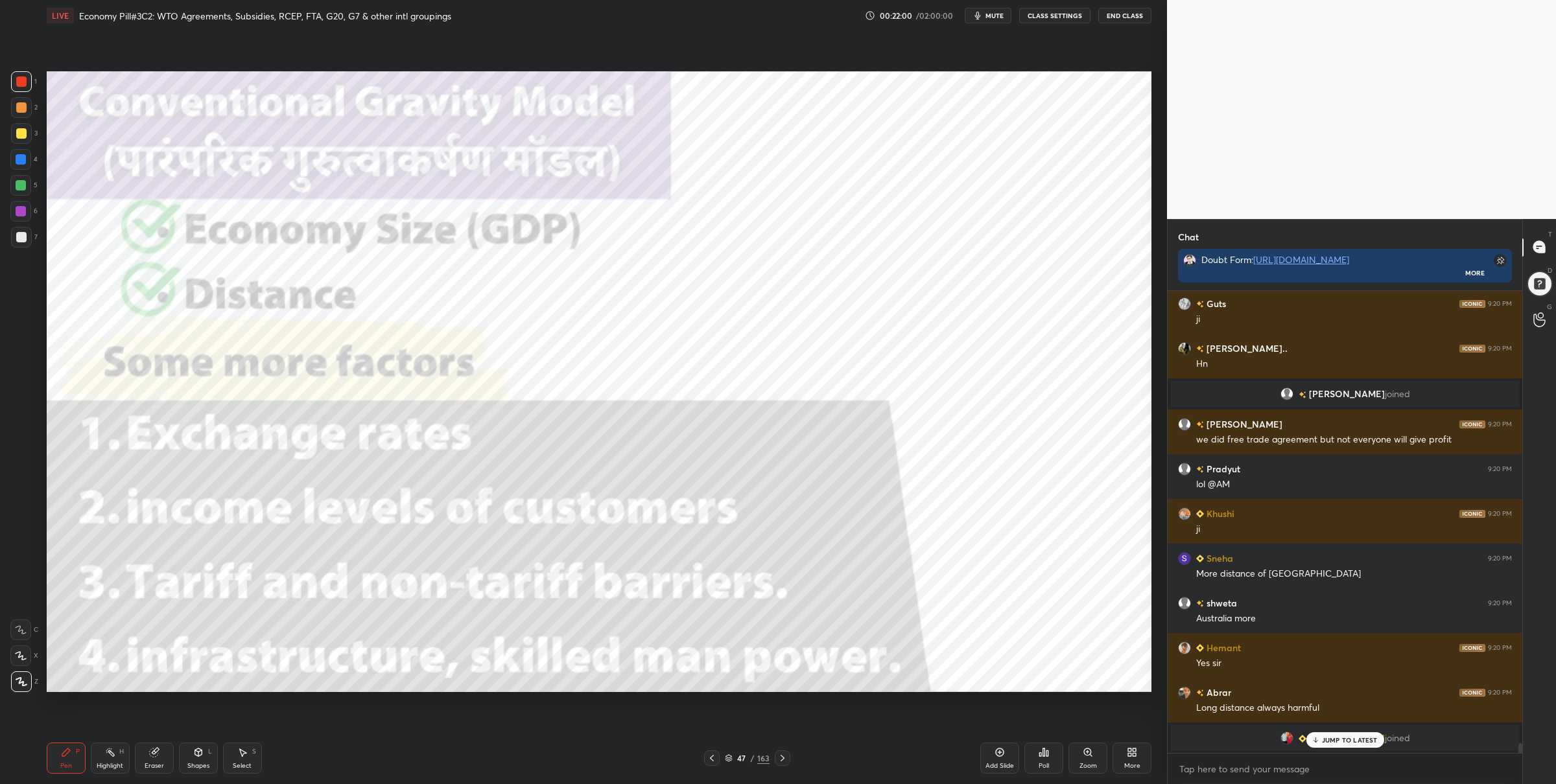
click at [786, 752] on div at bounding box center [783, 758] width 15 height 15
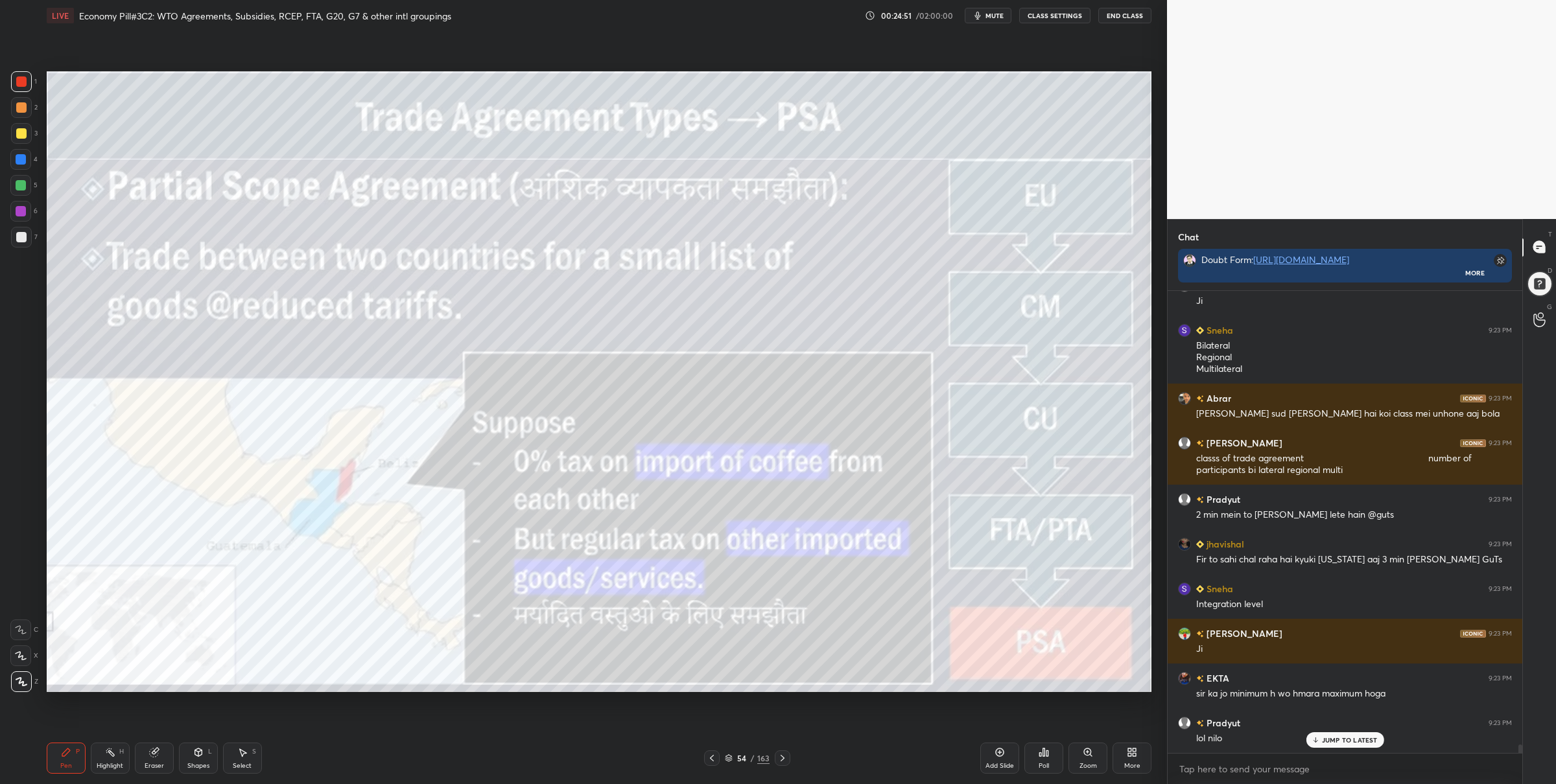
scroll to position [25424, 0]
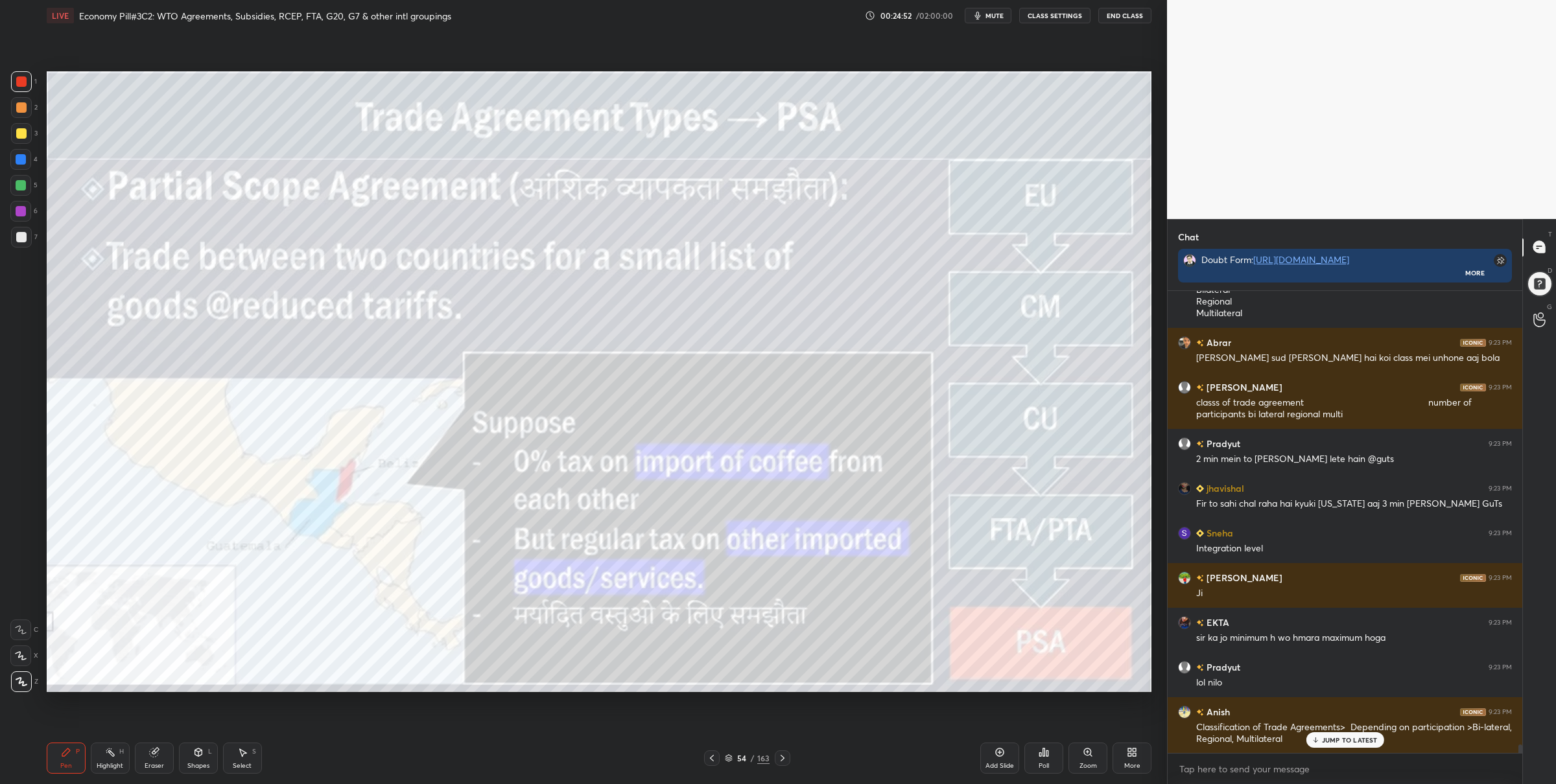
click at [1087, 760] on div "Zoom" at bounding box center [1089, 758] width 39 height 31
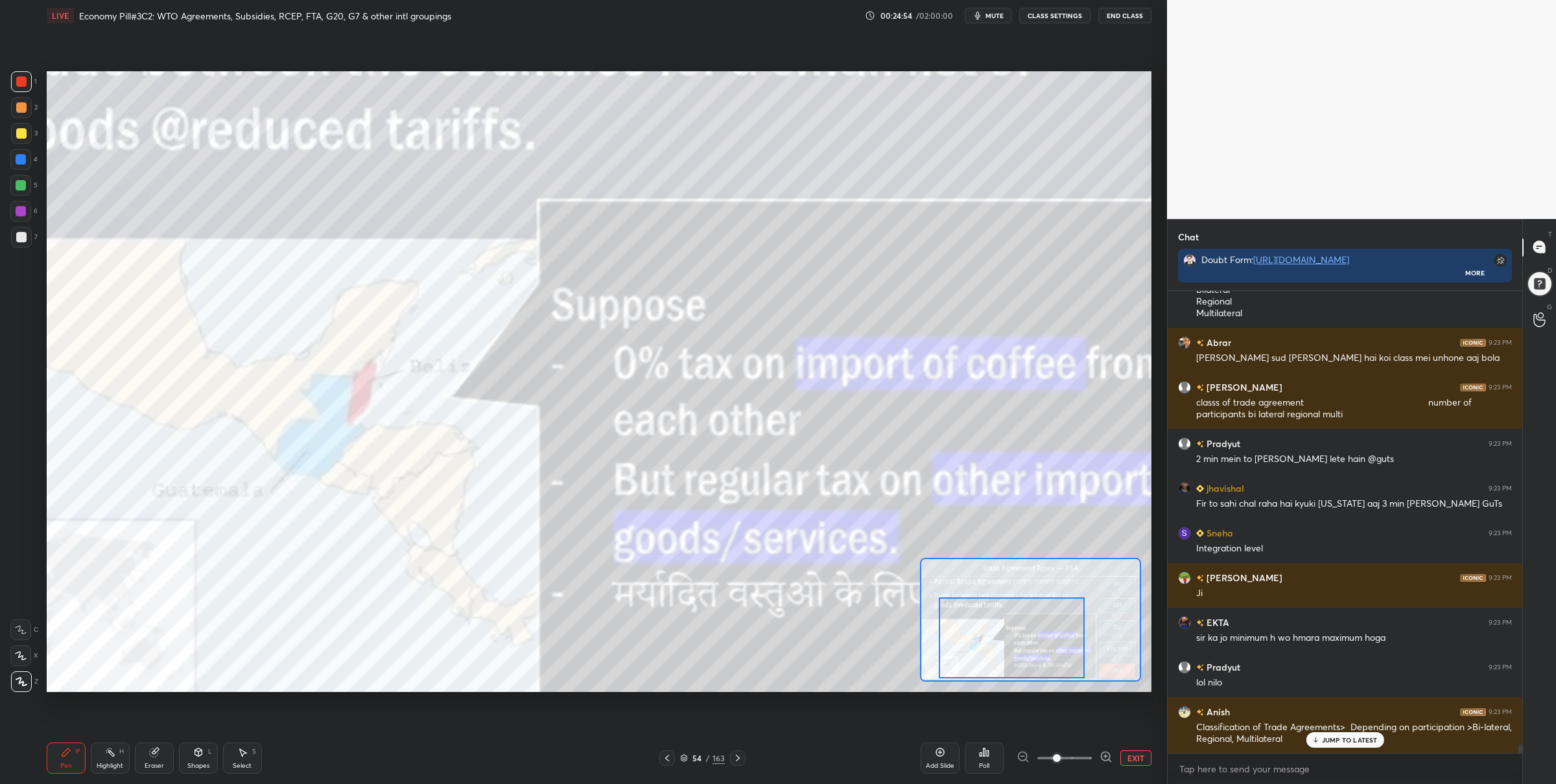
drag, startPoint x: 1009, startPoint y: 638, endPoint x: 992, endPoint y: 644, distance: 18.0
click at [996, 649] on div at bounding box center [1012, 638] width 146 height 81
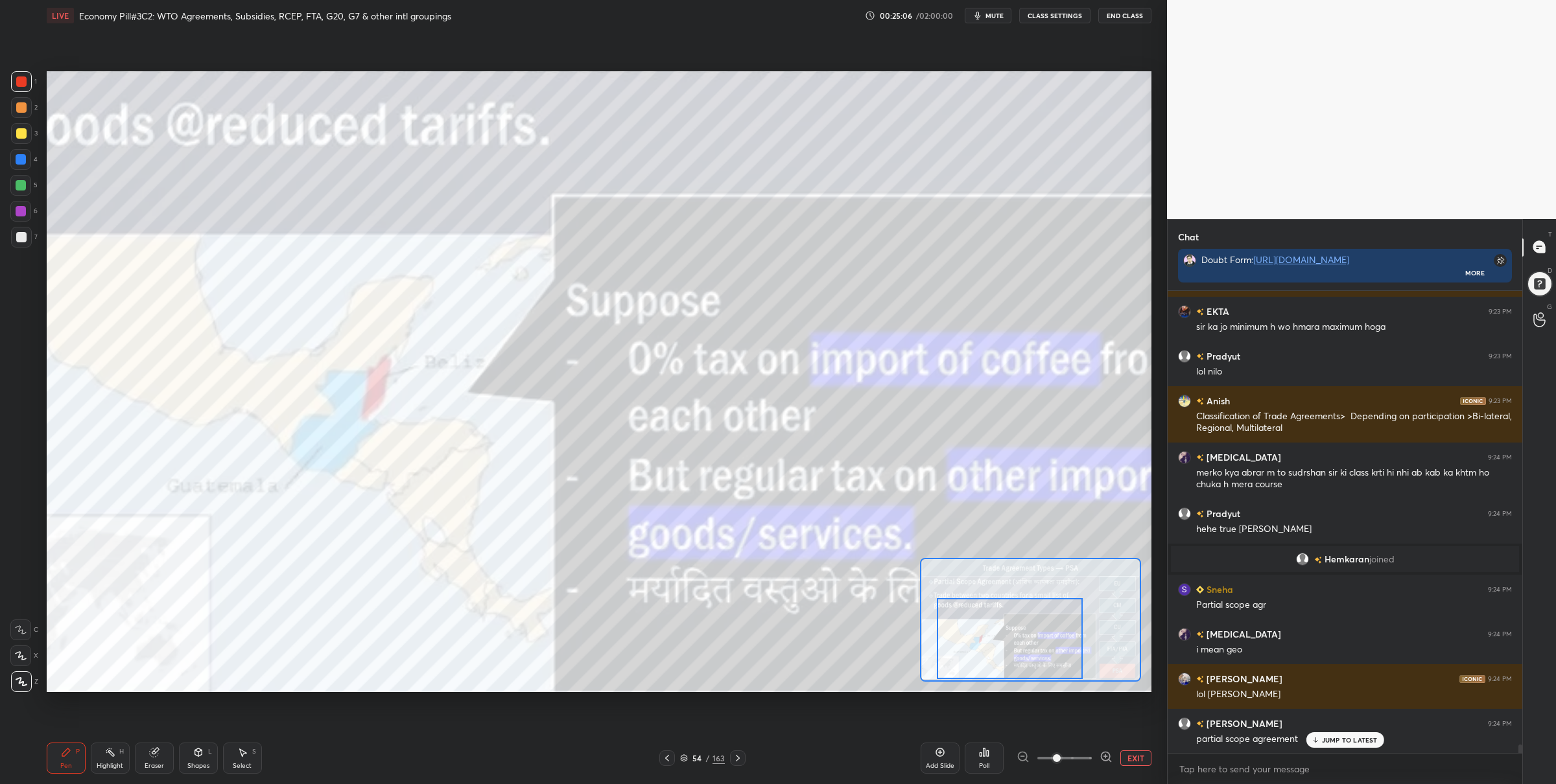
scroll to position [25781, 0]
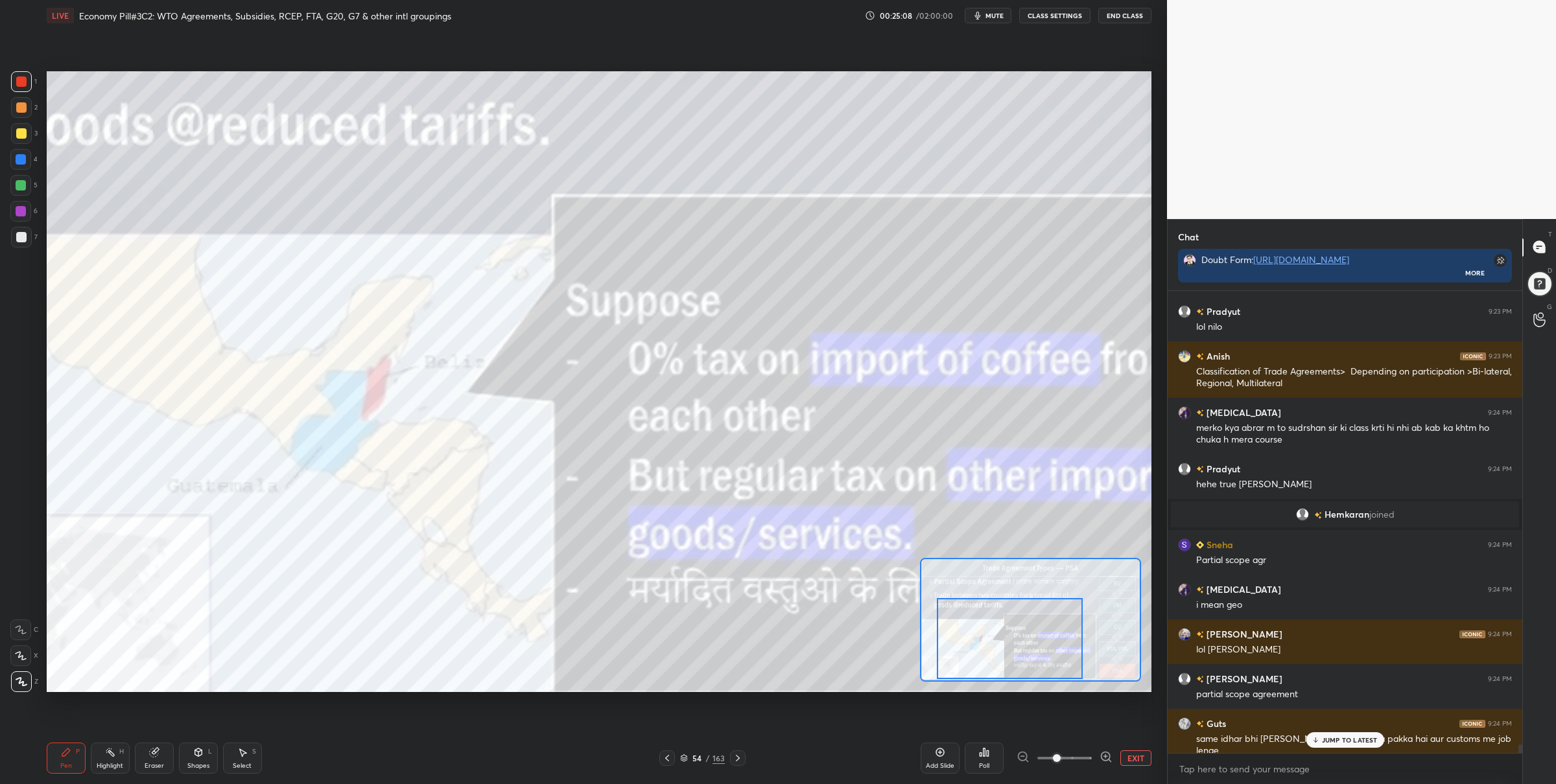
click at [1133, 755] on button "EXIT" at bounding box center [1136, 758] width 31 height 15
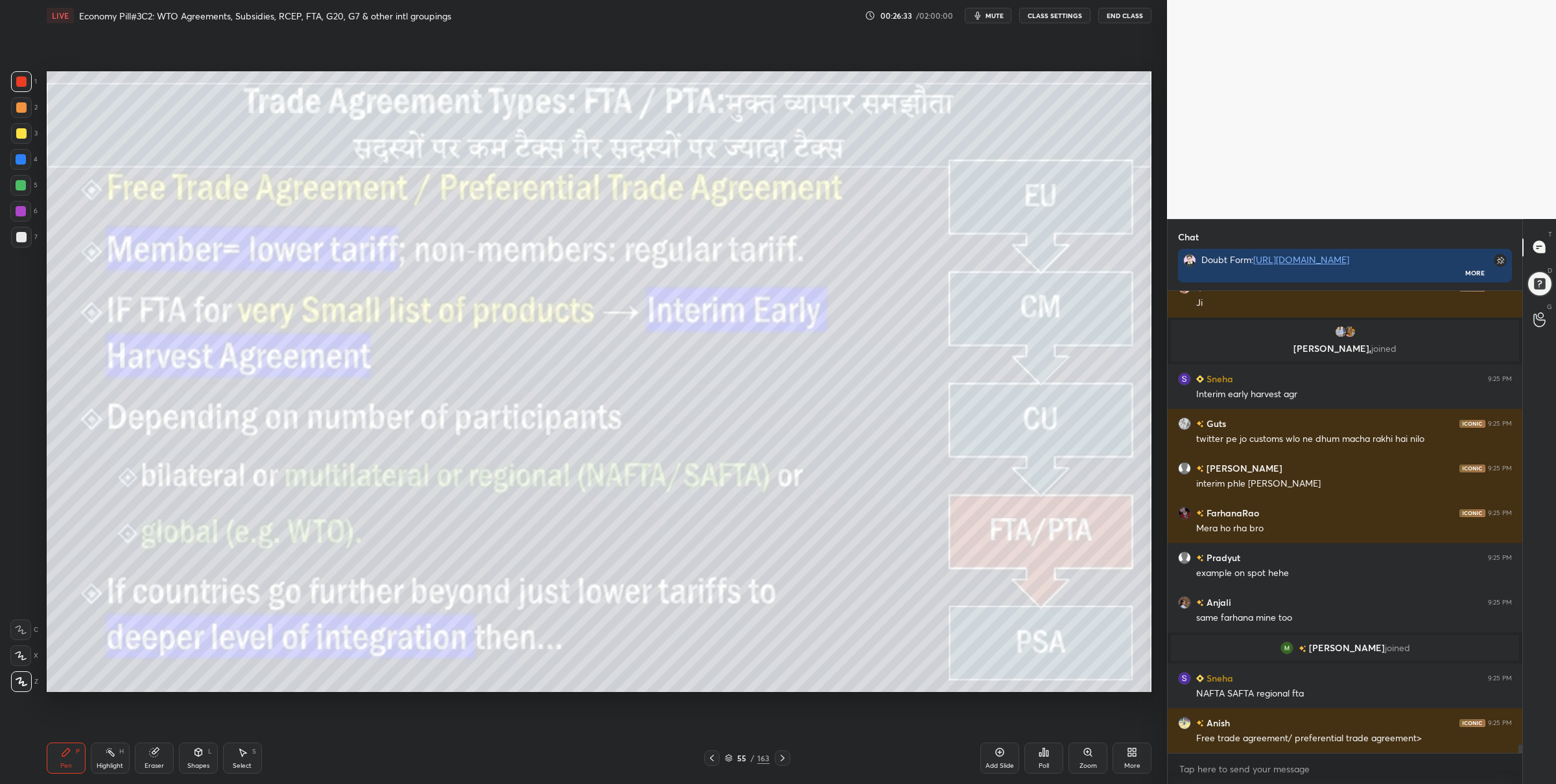
scroll to position [25820, 0]
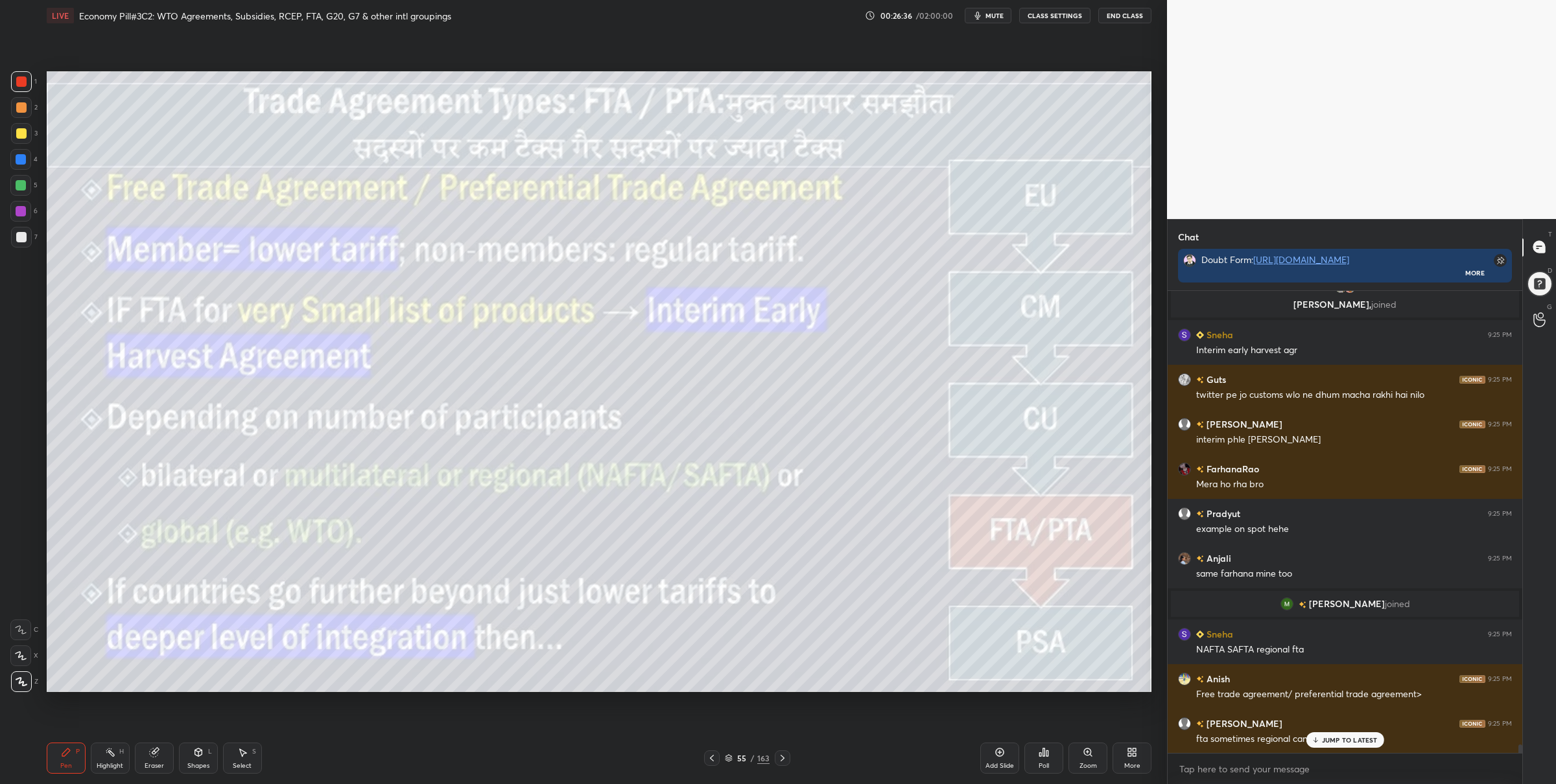
click at [781, 758] on icon at bounding box center [782, 758] width 10 height 10
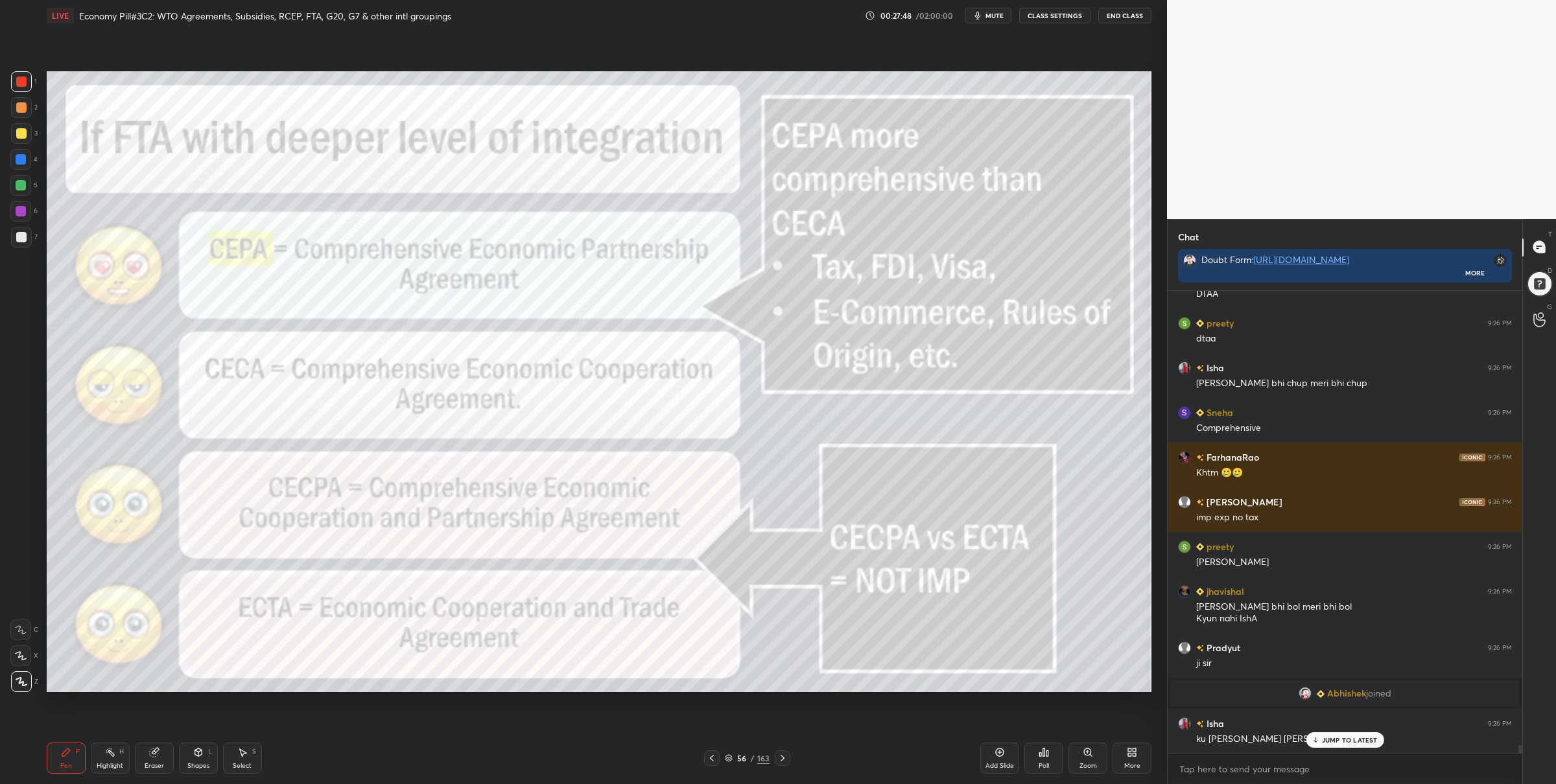
scroll to position [26509, 0]
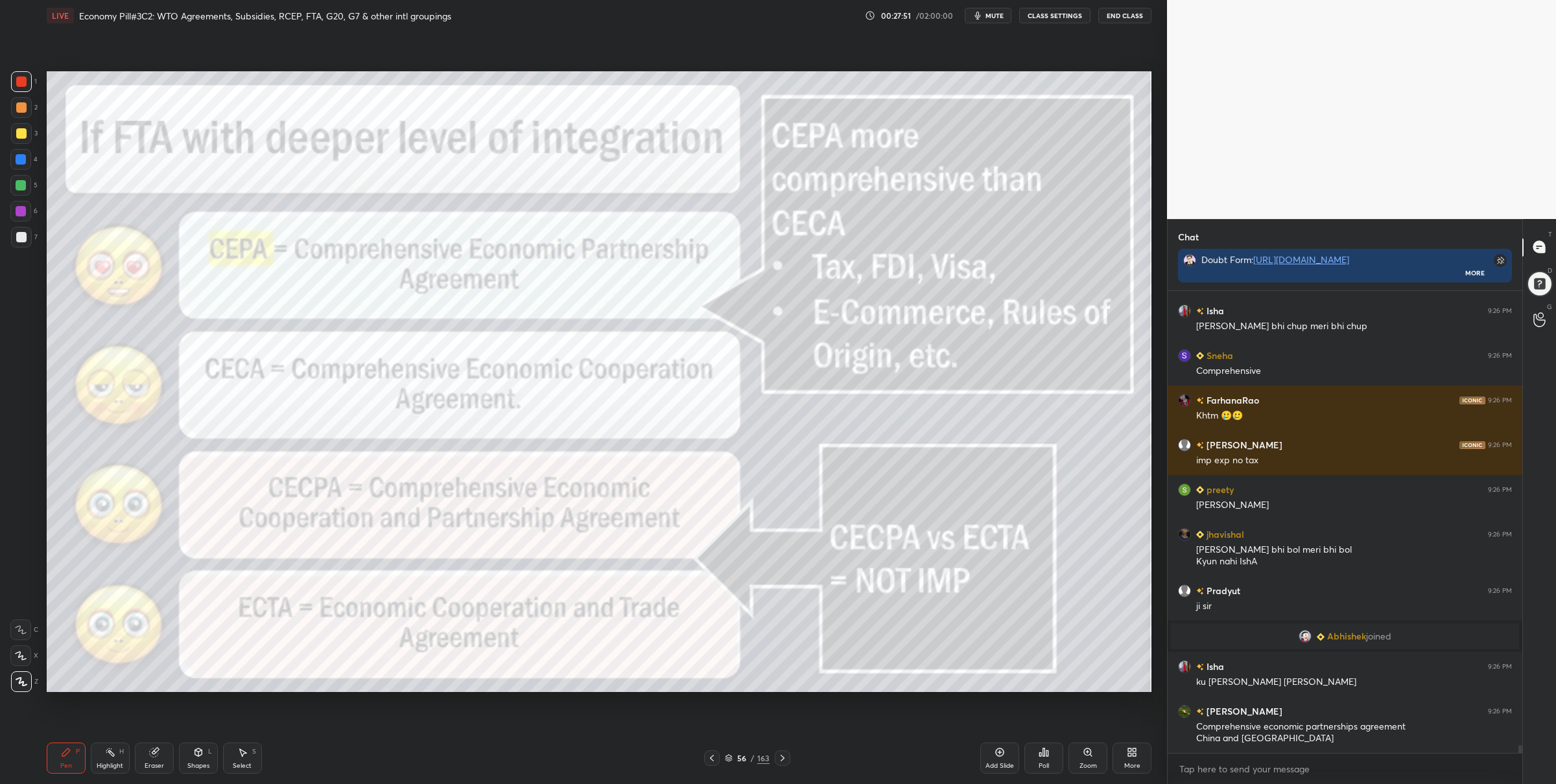
click at [1082, 760] on div "Zoom" at bounding box center [1089, 758] width 39 height 31
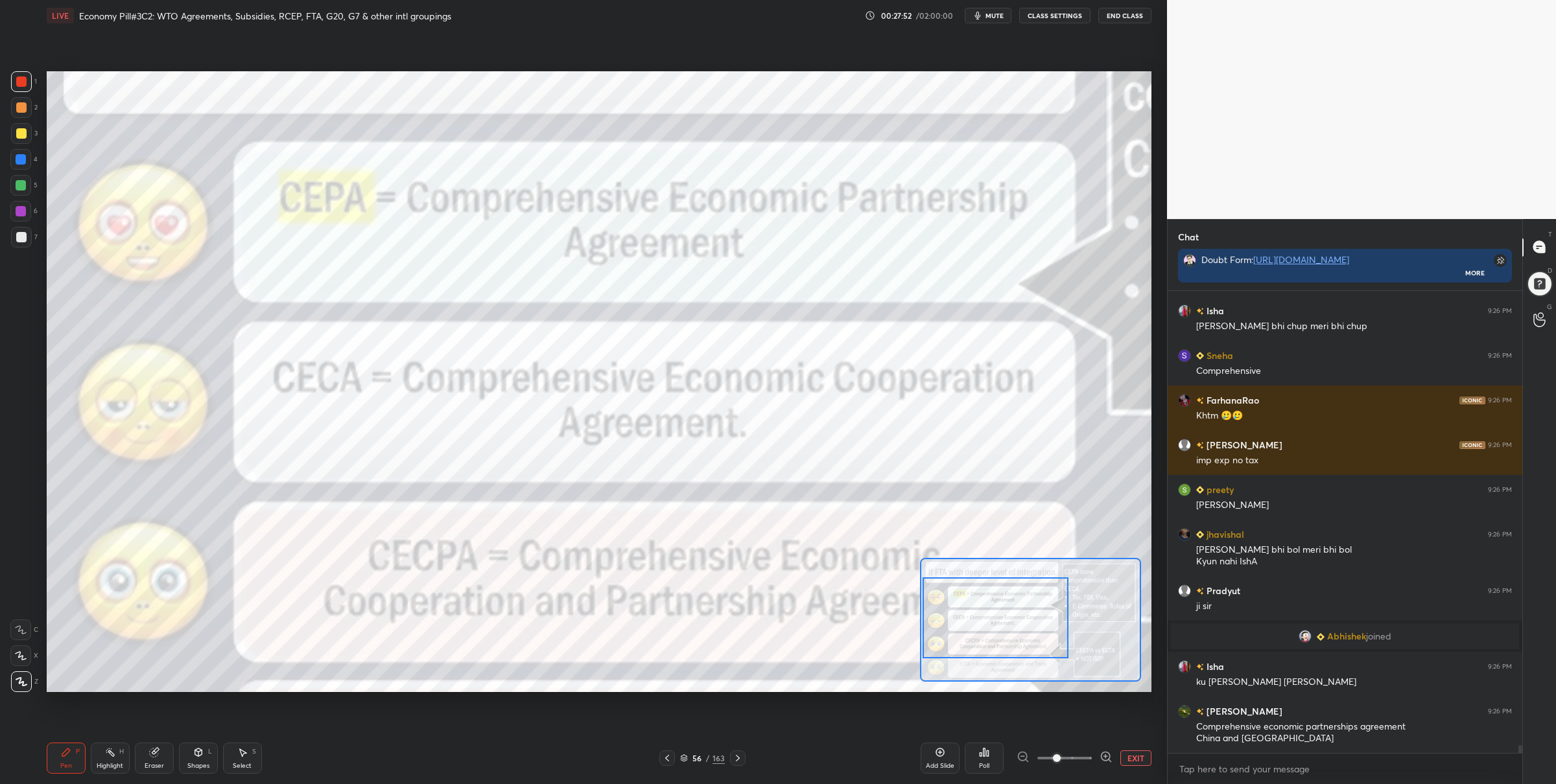
drag, startPoint x: 1019, startPoint y: 614, endPoint x: 979, endPoint y: 608, distance: 40.4
click at [978, 611] on div at bounding box center [995, 618] width 146 height 81
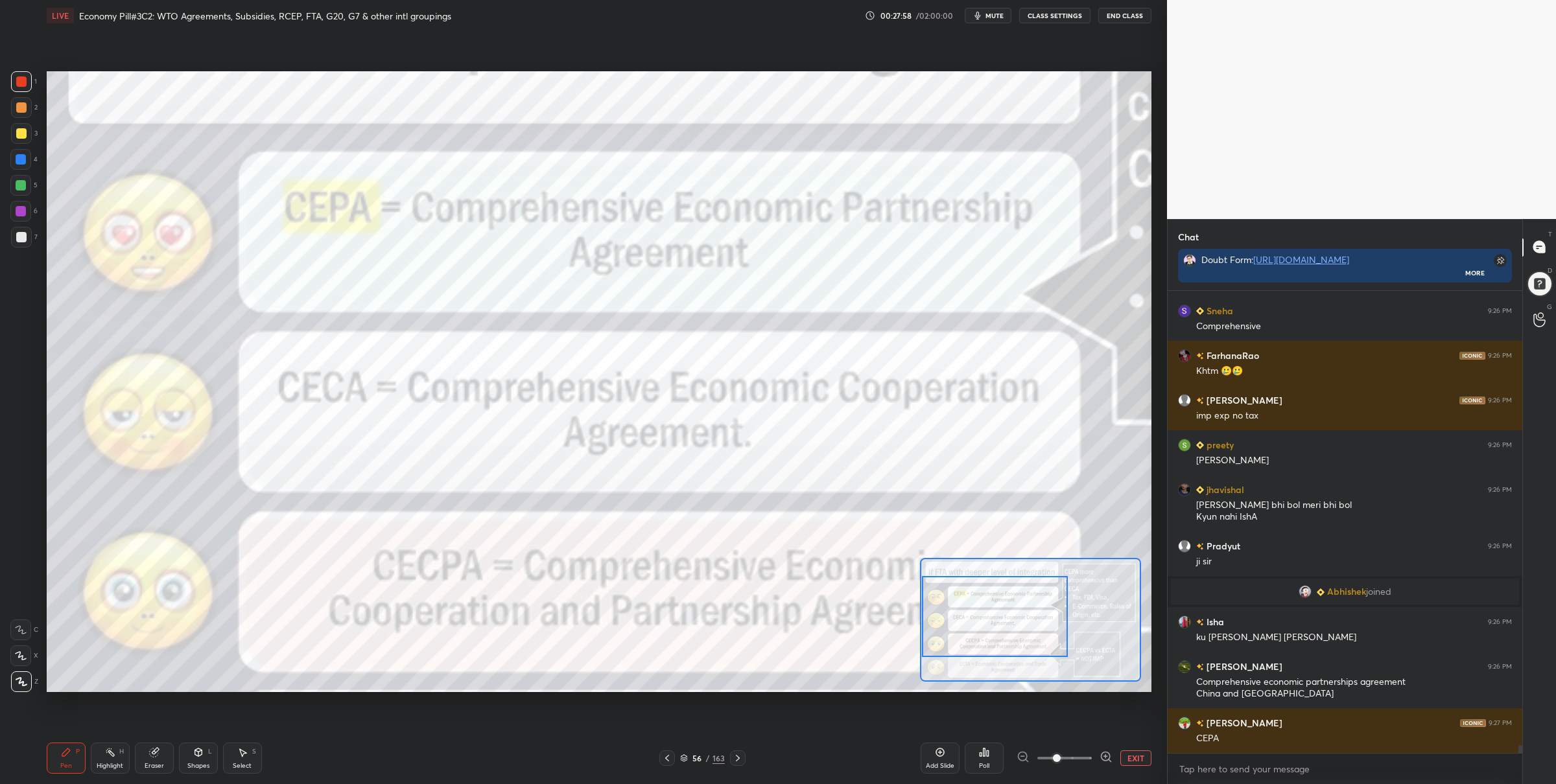
scroll to position [26598, 0]
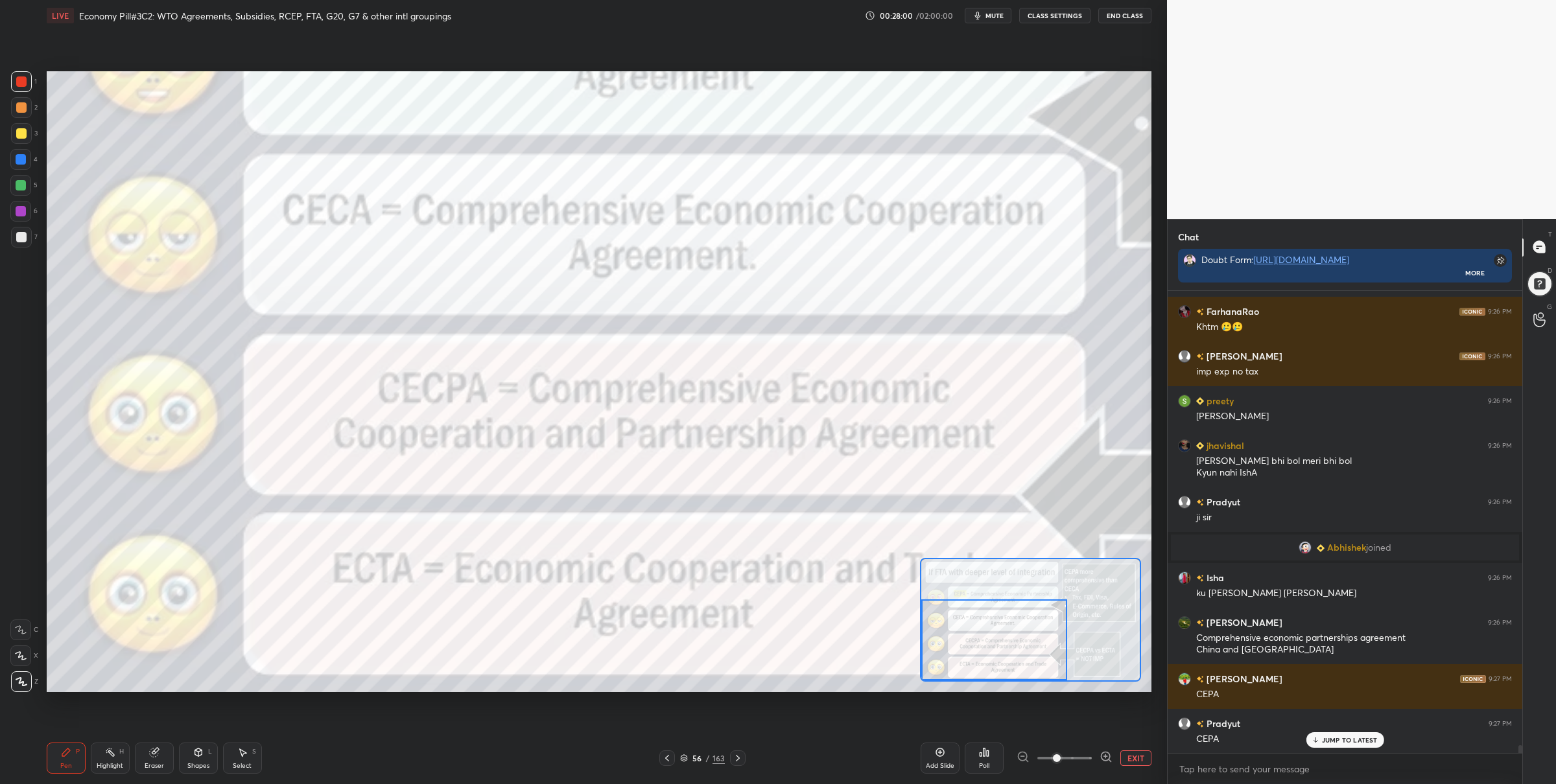
drag, startPoint x: 1006, startPoint y: 633, endPoint x: 1002, endPoint y: 656, distance: 23.3
click at [1002, 657] on div at bounding box center [994, 640] width 146 height 81
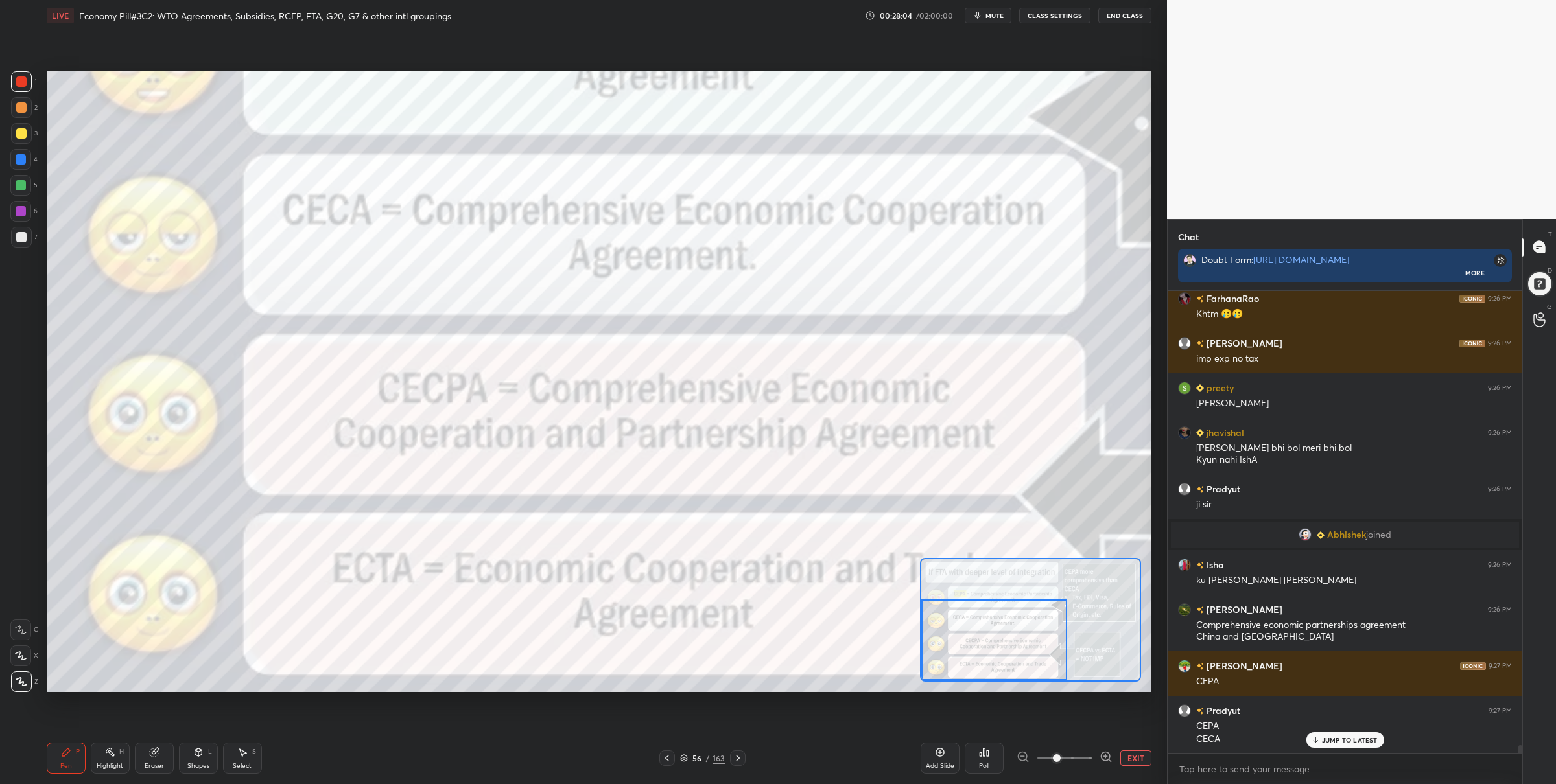
click at [1116, 760] on div "EXIT" at bounding box center [1084, 758] width 135 height 15
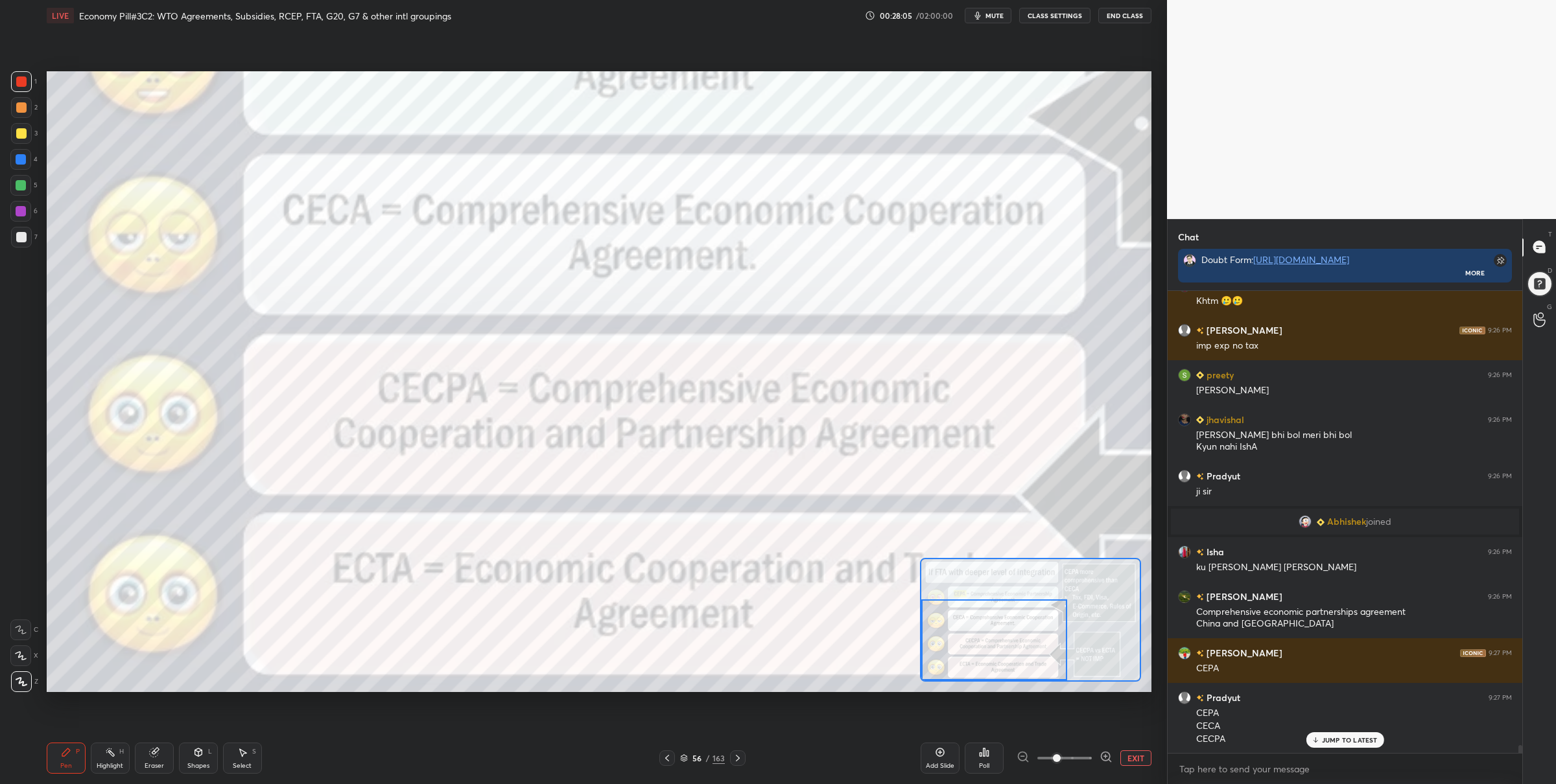
click at [1129, 760] on button "EXIT" at bounding box center [1136, 758] width 31 height 15
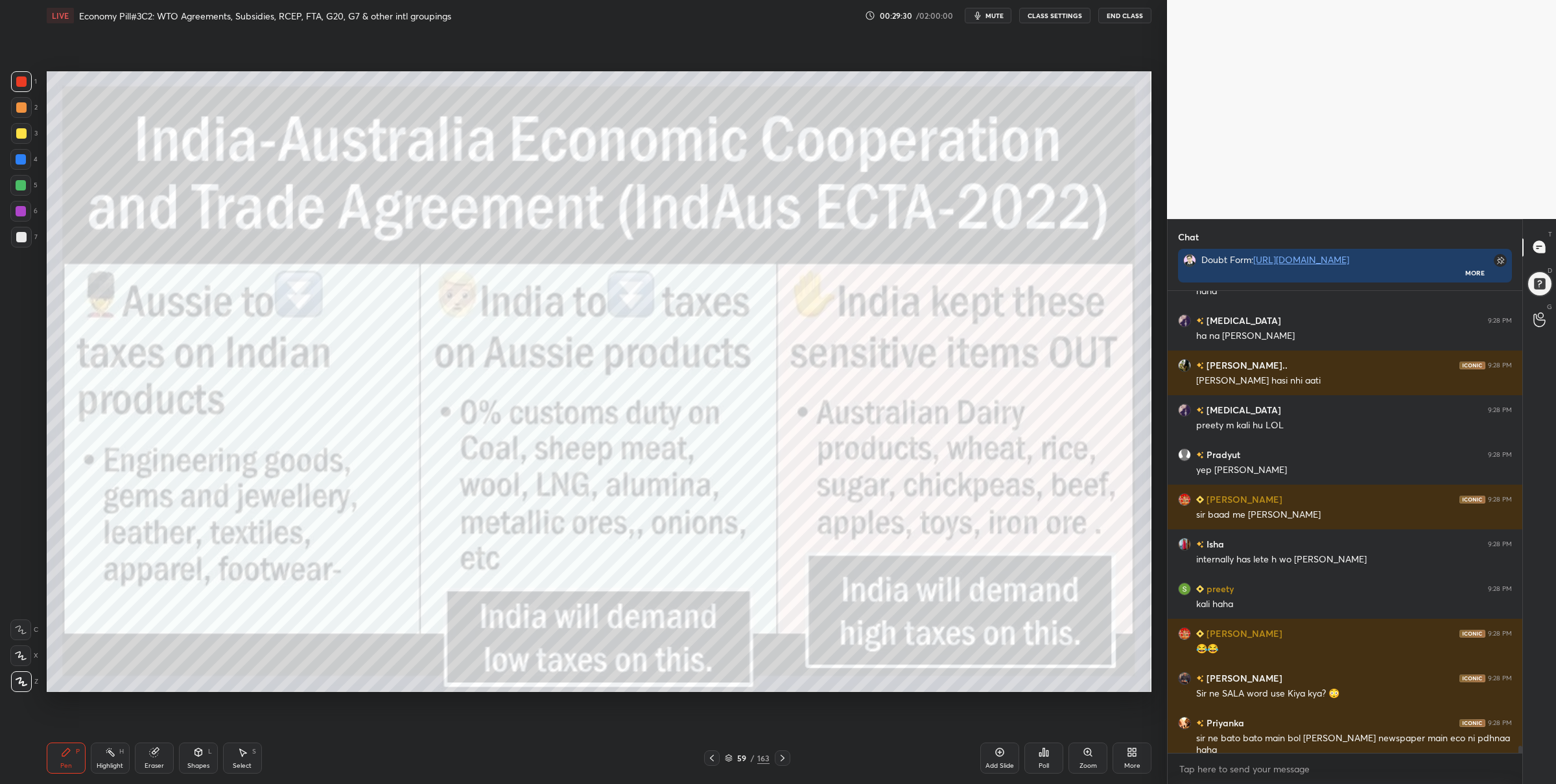
scroll to position [28730, 0]
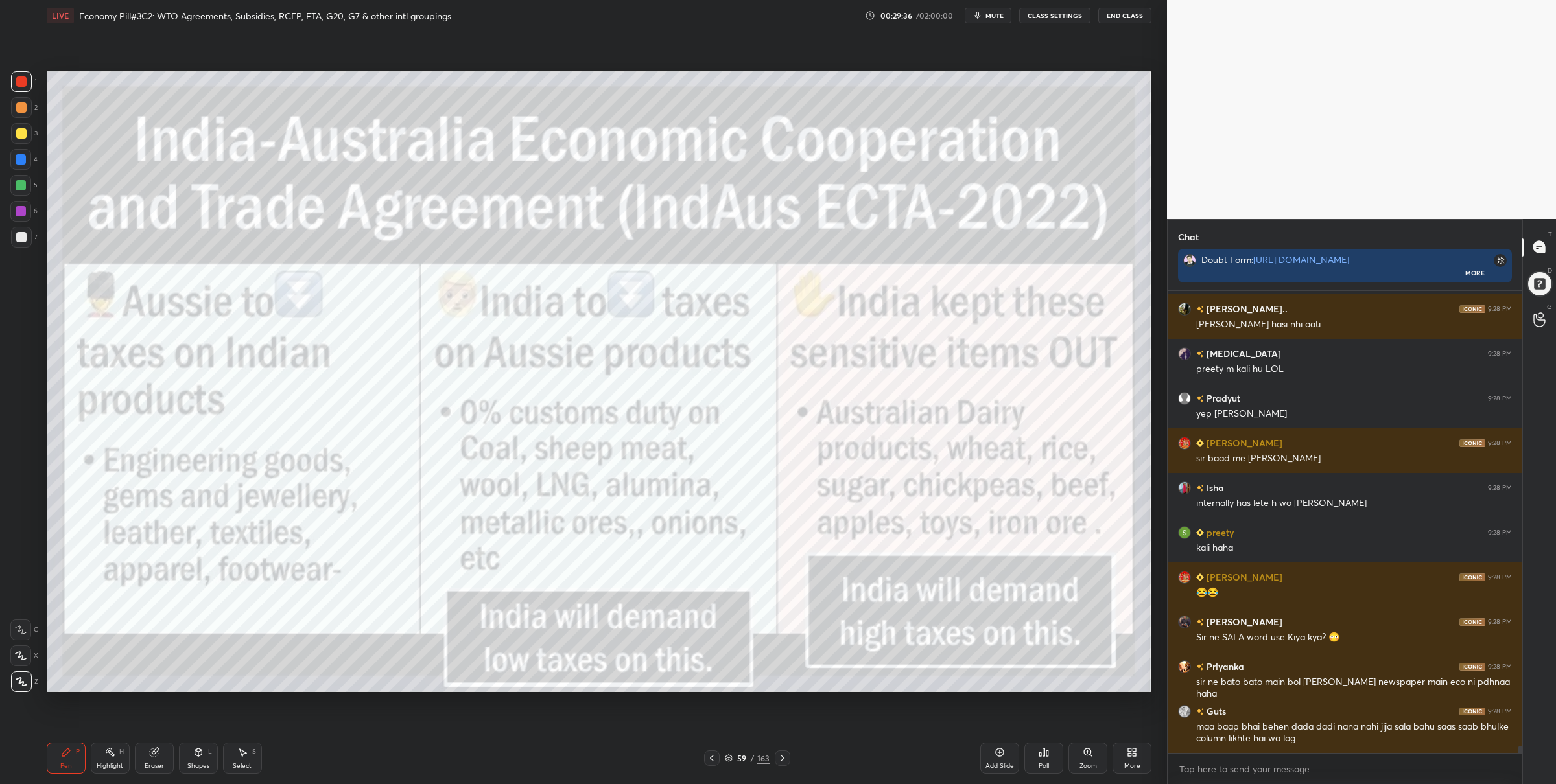
click at [20, 185] on div at bounding box center [20, 185] width 10 height 10
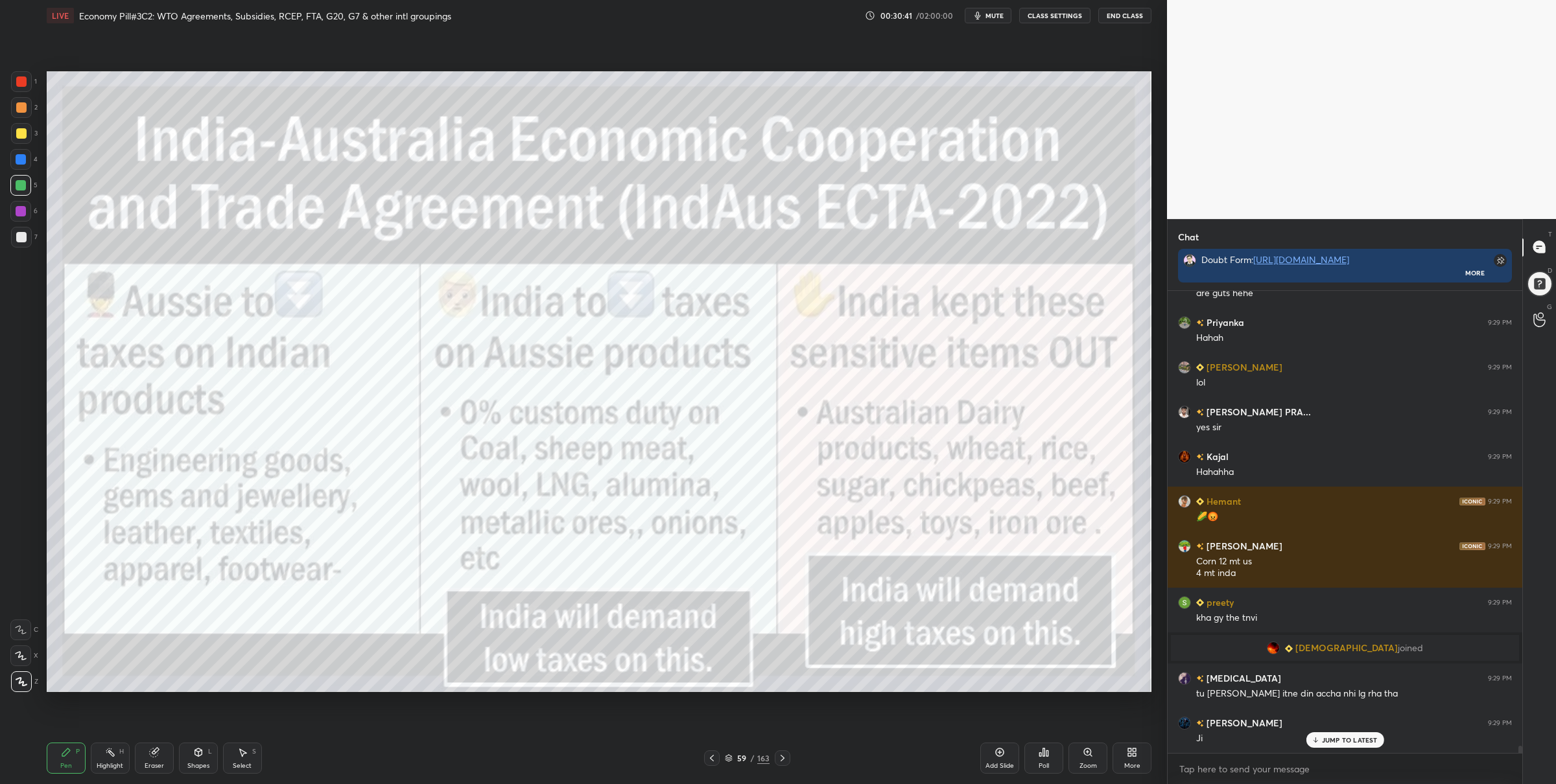
scroll to position [30023, 0]
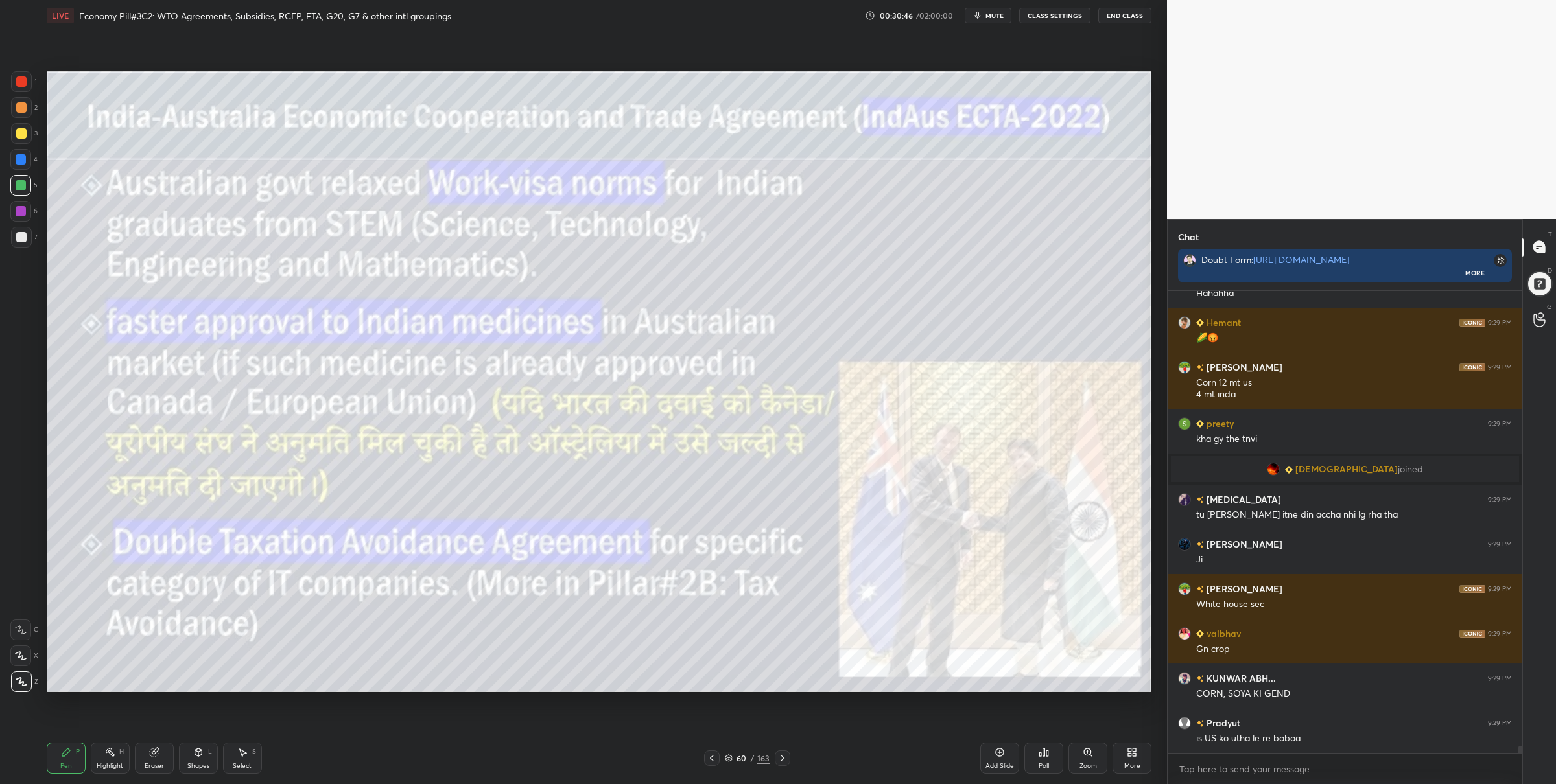
click at [24, 85] on div at bounding box center [22, 82] width 21 height 21
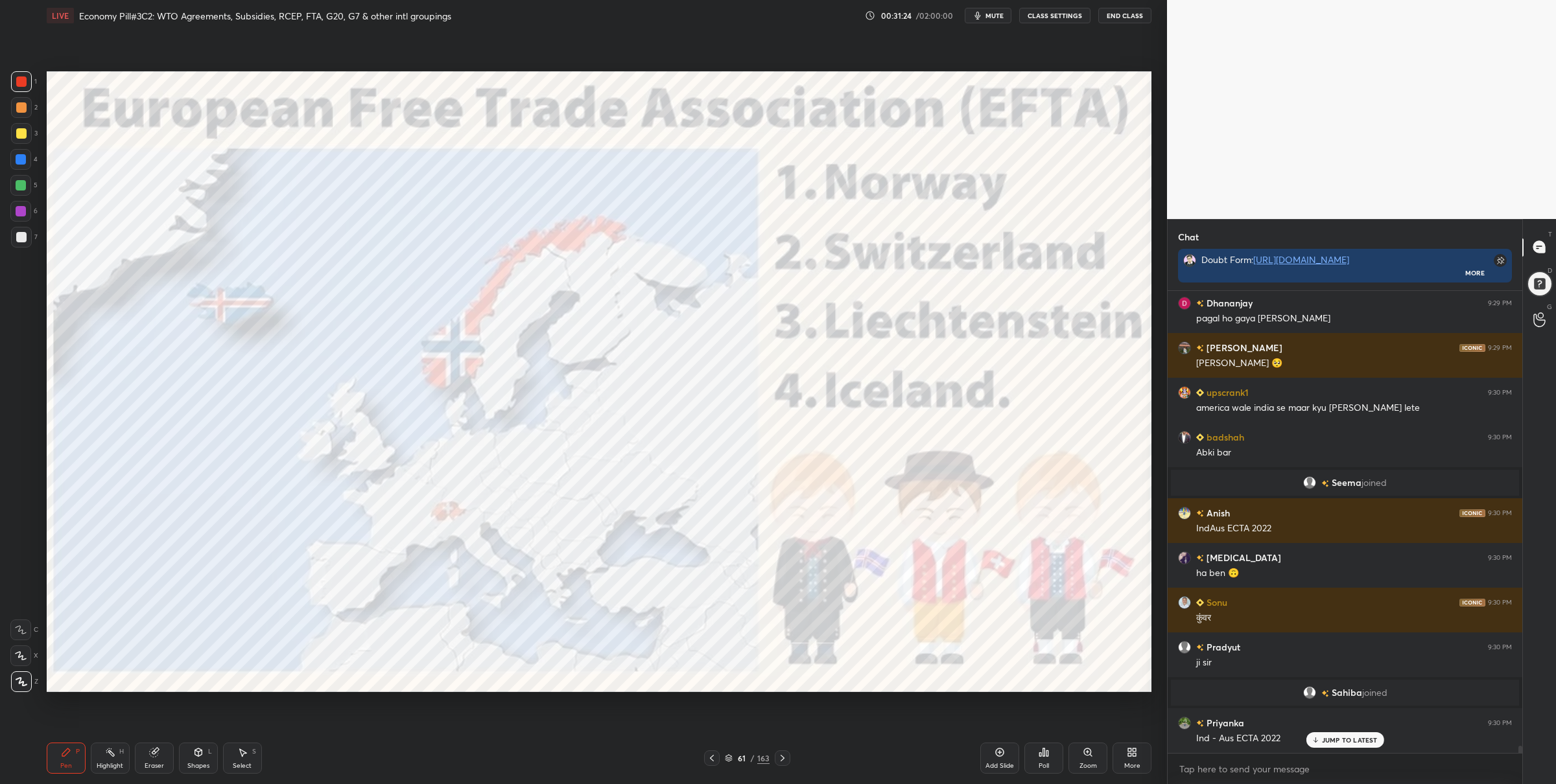
scroll to position [30095, 0]
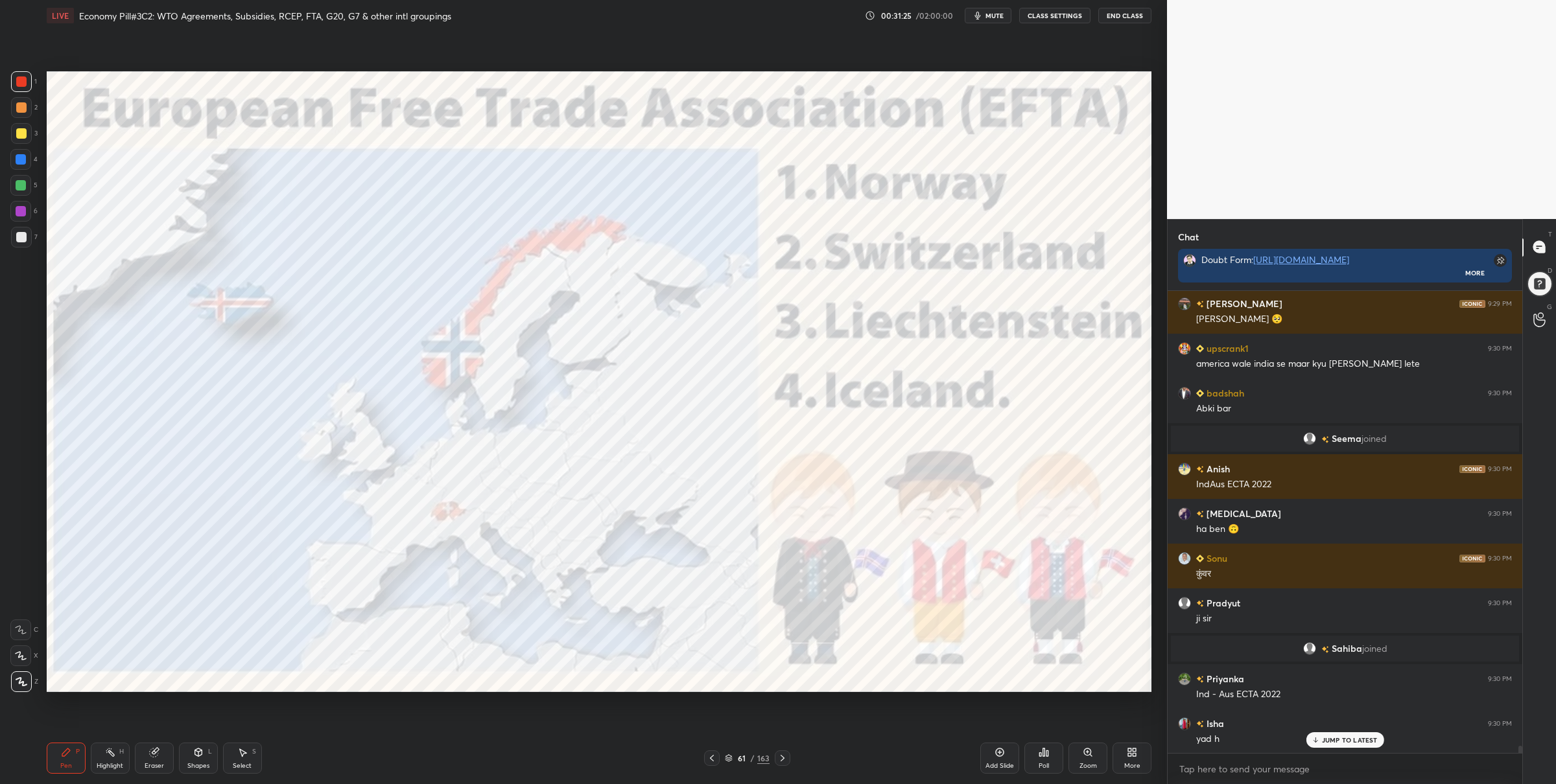
click at [20, 186] on div at bounding box center [20, 185] width 10 height 10
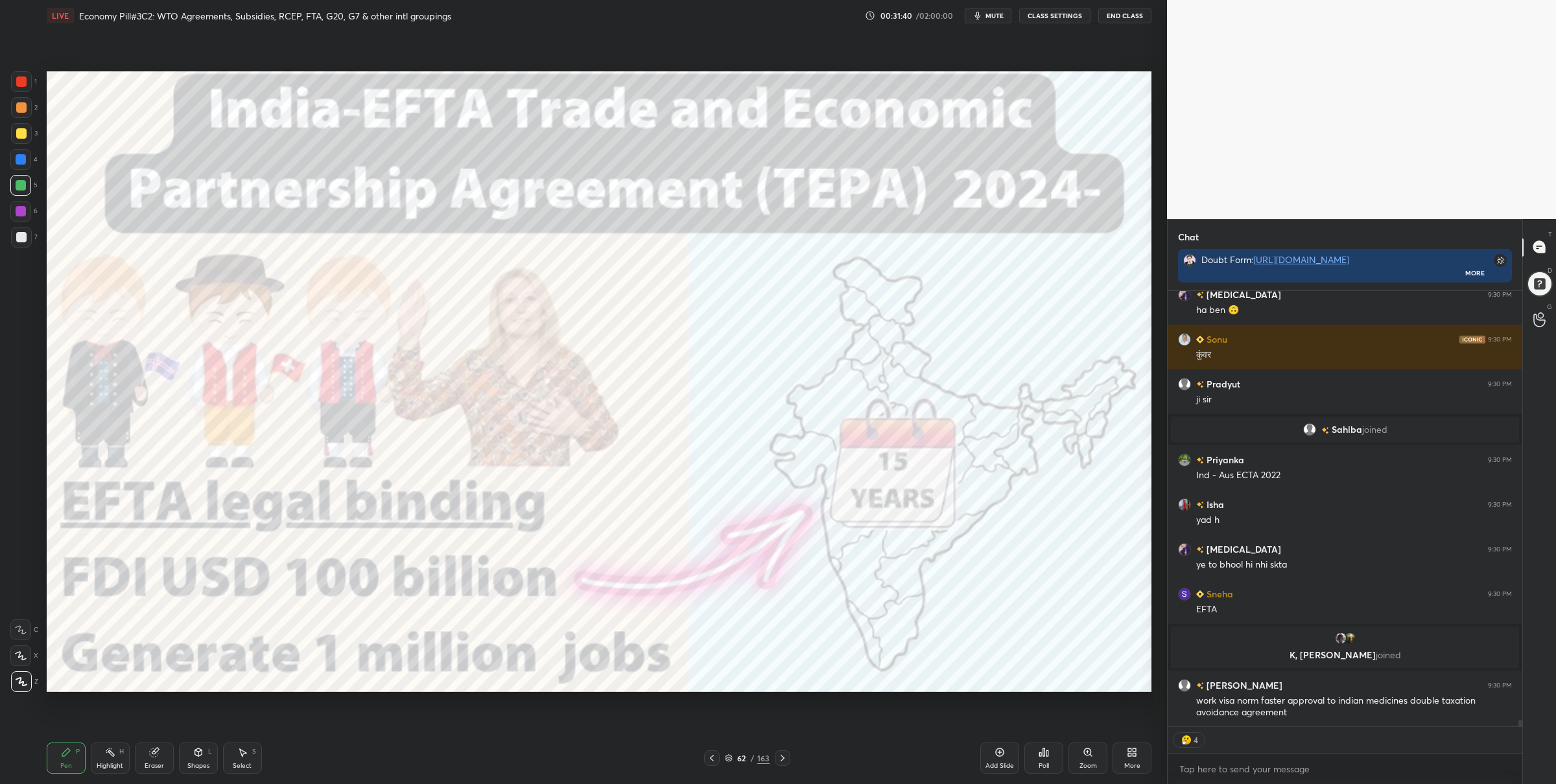
scroll to position [30321, 0]
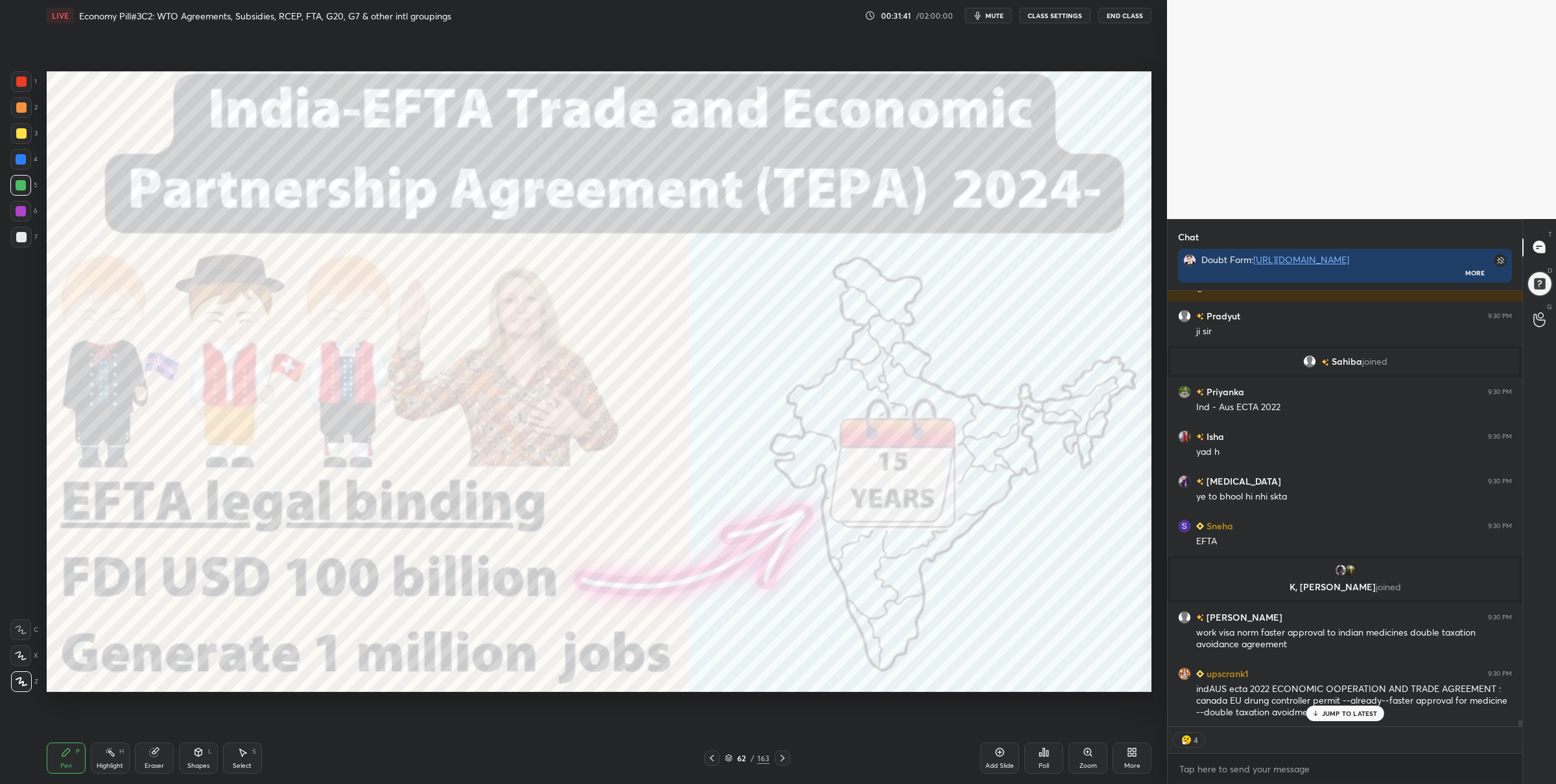
click at [31, 84] on div at bounding box center [22, 82] width 21 height 21
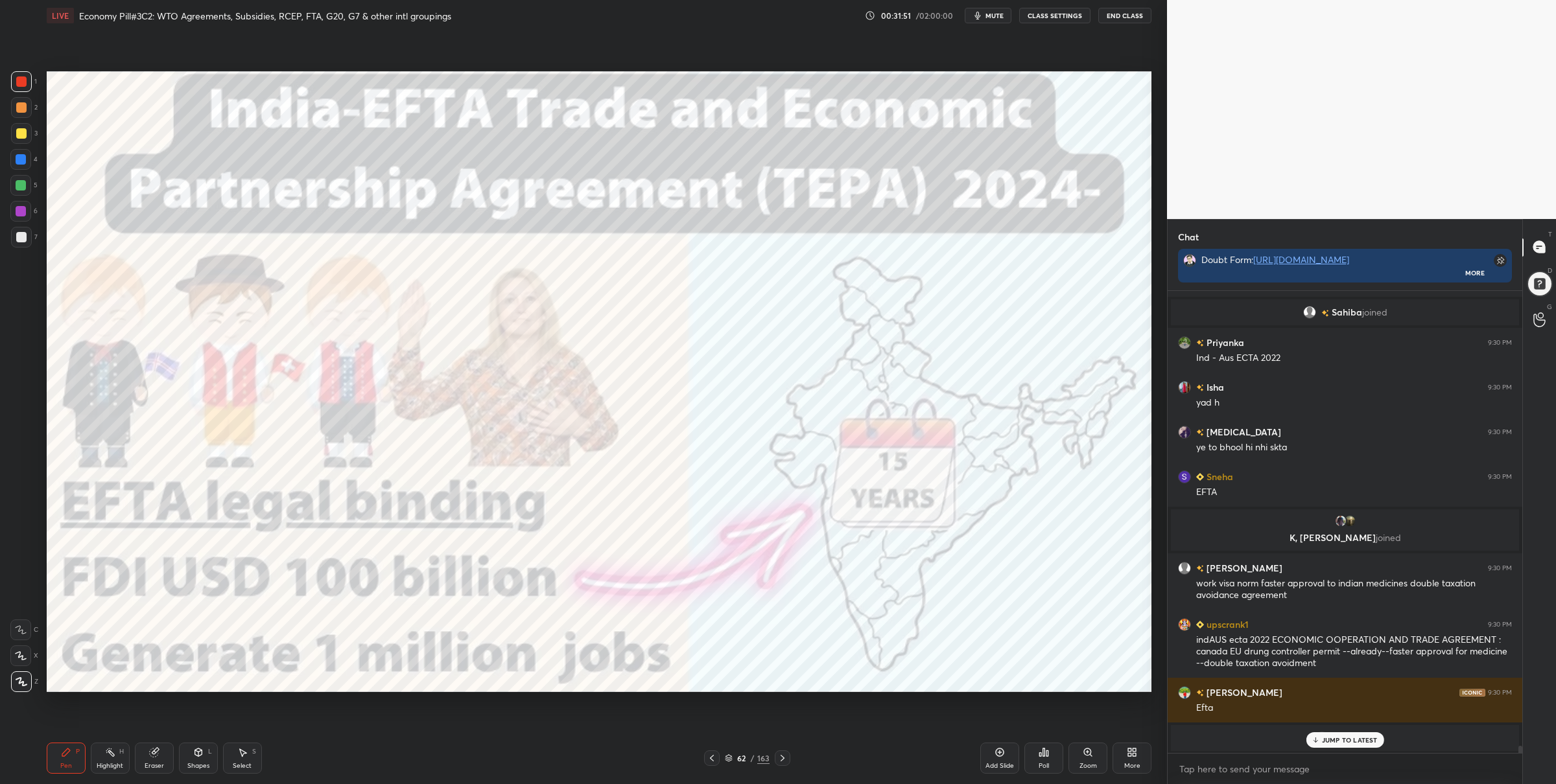
scroll to position [30415, 0]
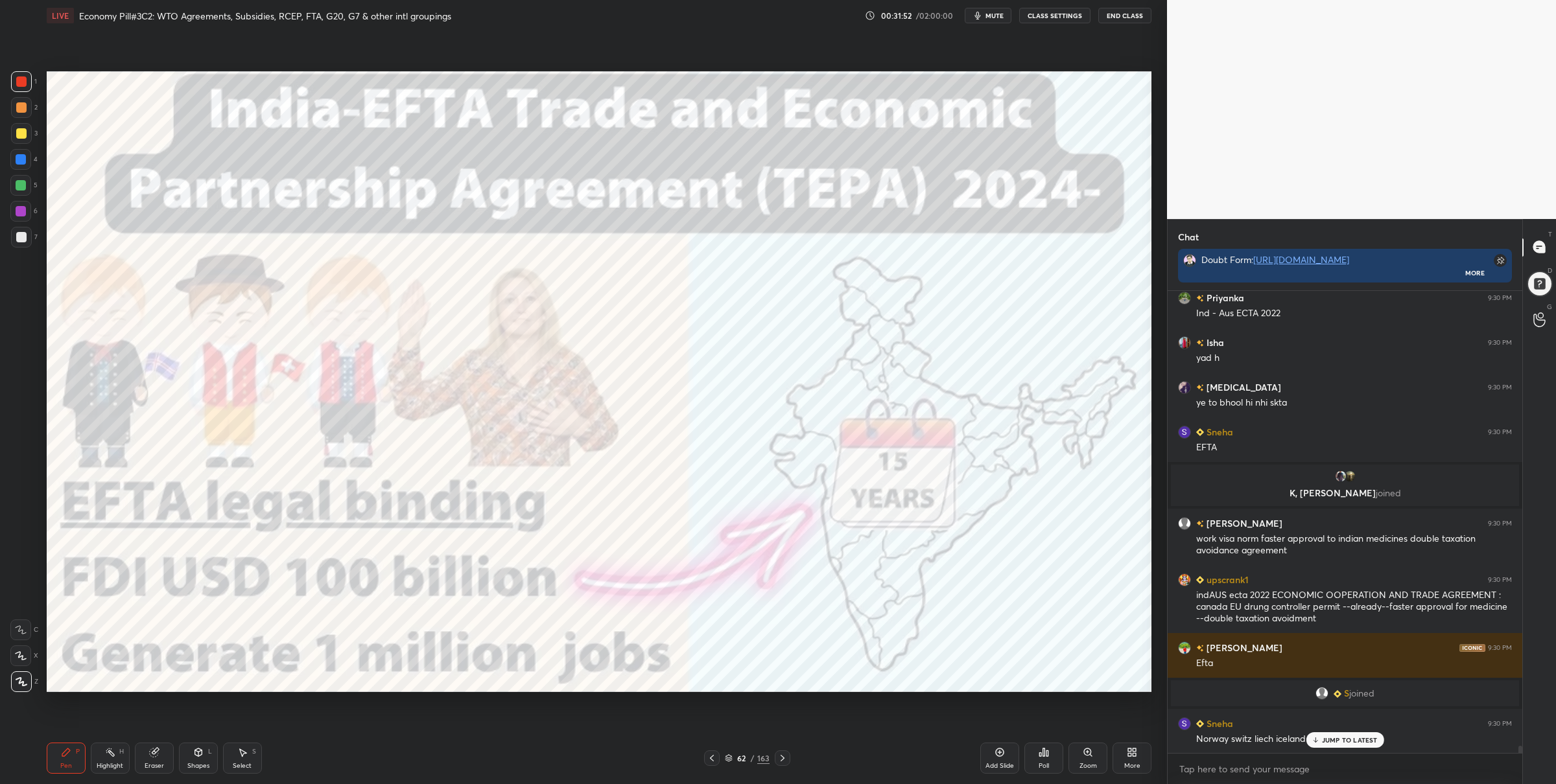
click at [17, 185] on div at bounding box center [20, 185] width 10 height 10
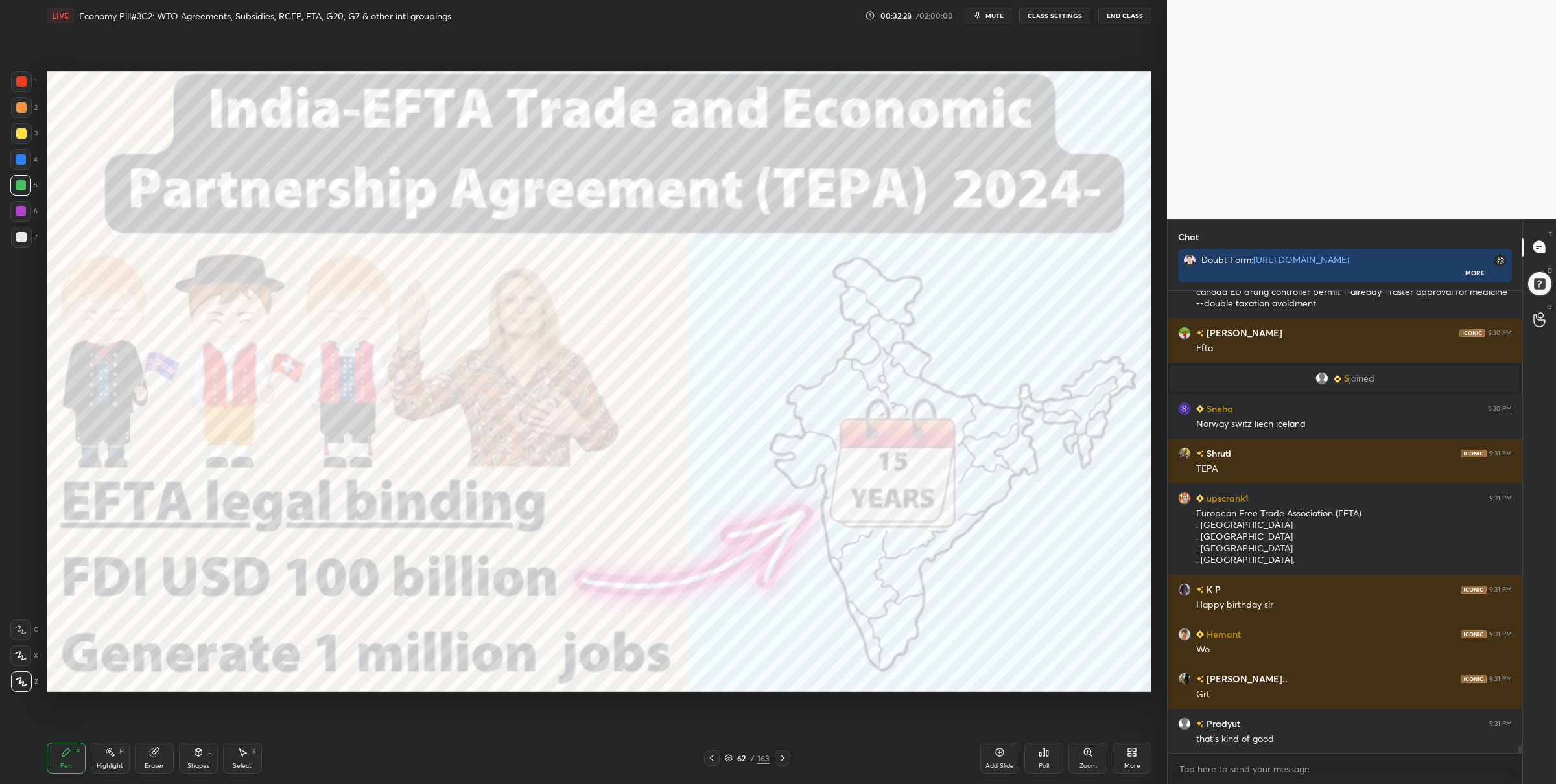
scroll to position [30775, 0]
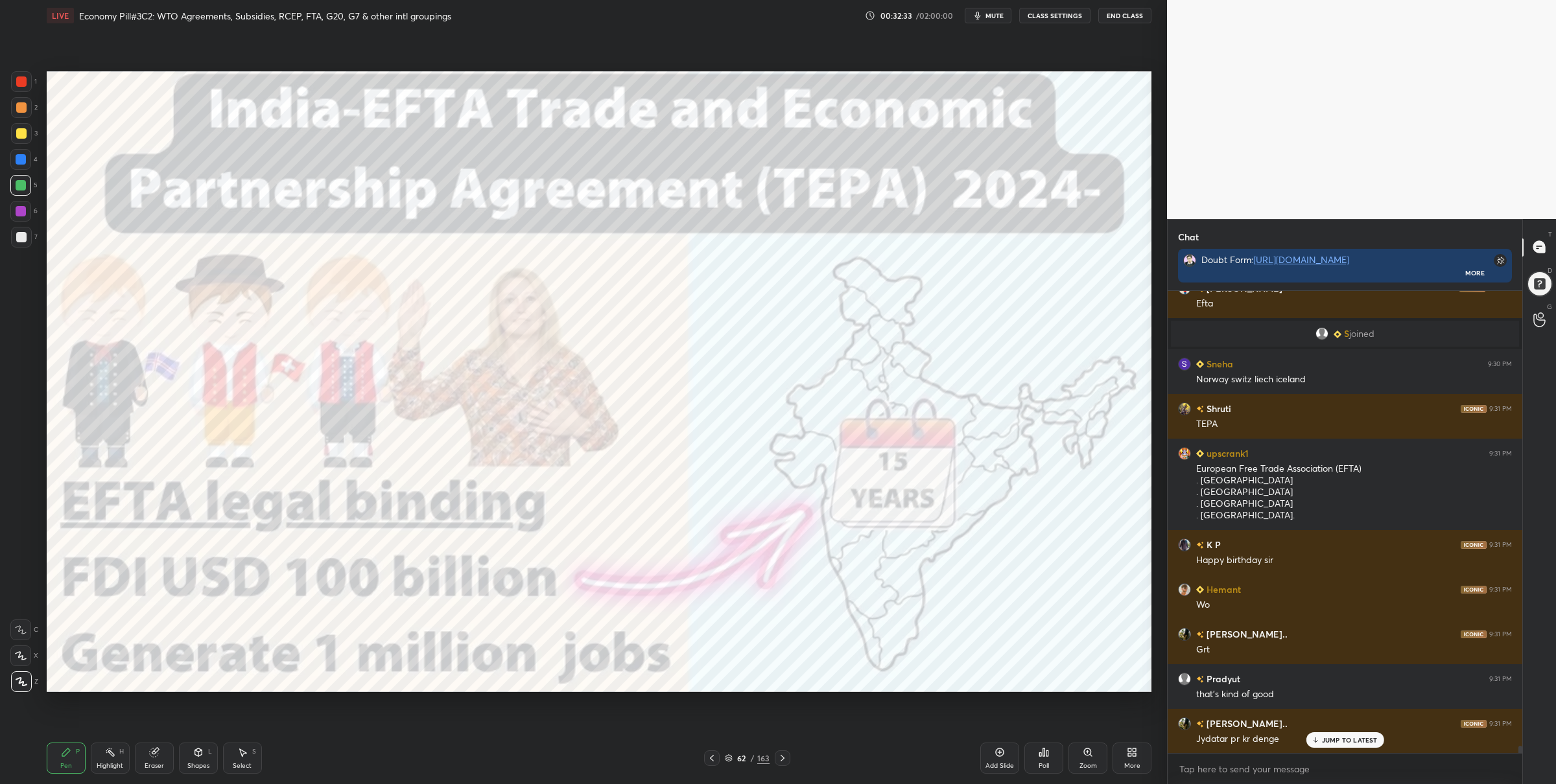
drag, startPoint x: 24, startPoint y: 84, endPoint x: 38, endPoint y: 88, distance: 14.6
click at [26, 84] on div at bounding box center [21, 82] width 10 height 10
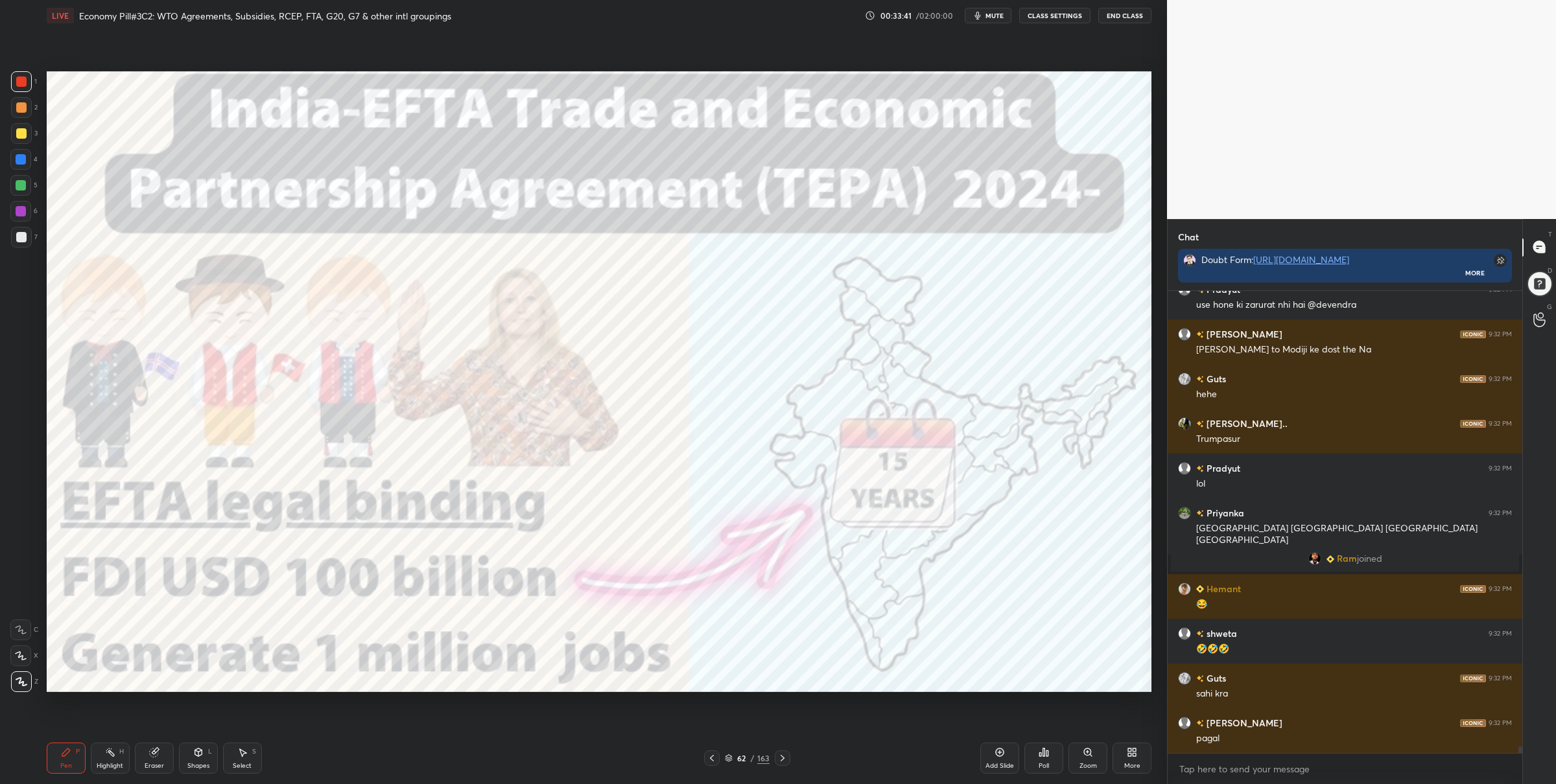
scroll to position [31866, 0]
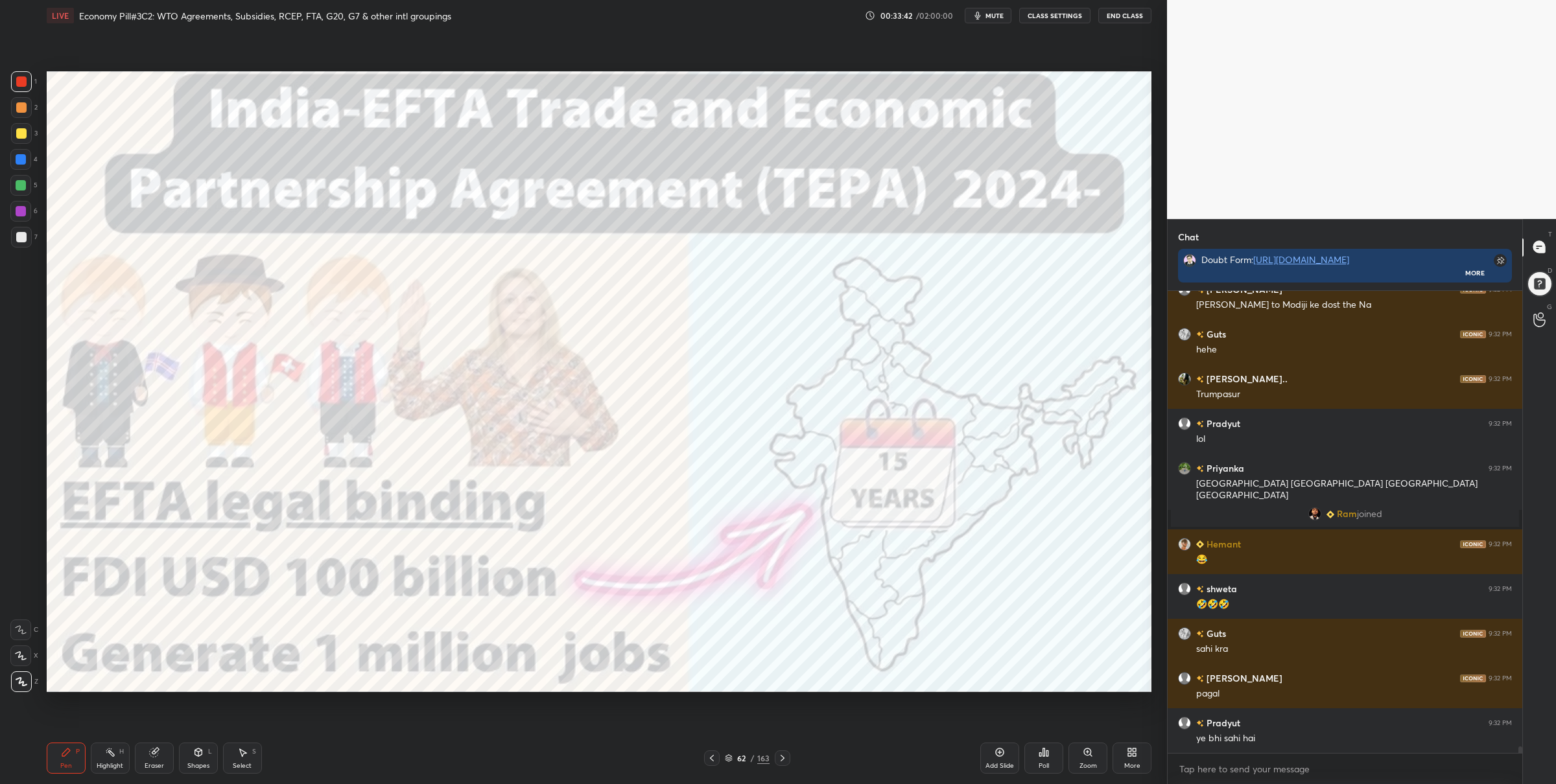
drag, startPoint x: 20, startPoint y: 213, endPoint x: 36, endPoint y: 209, distance: 16.5
click at [20, 210] on div at bounding box center [20, 211] width 10 height 10
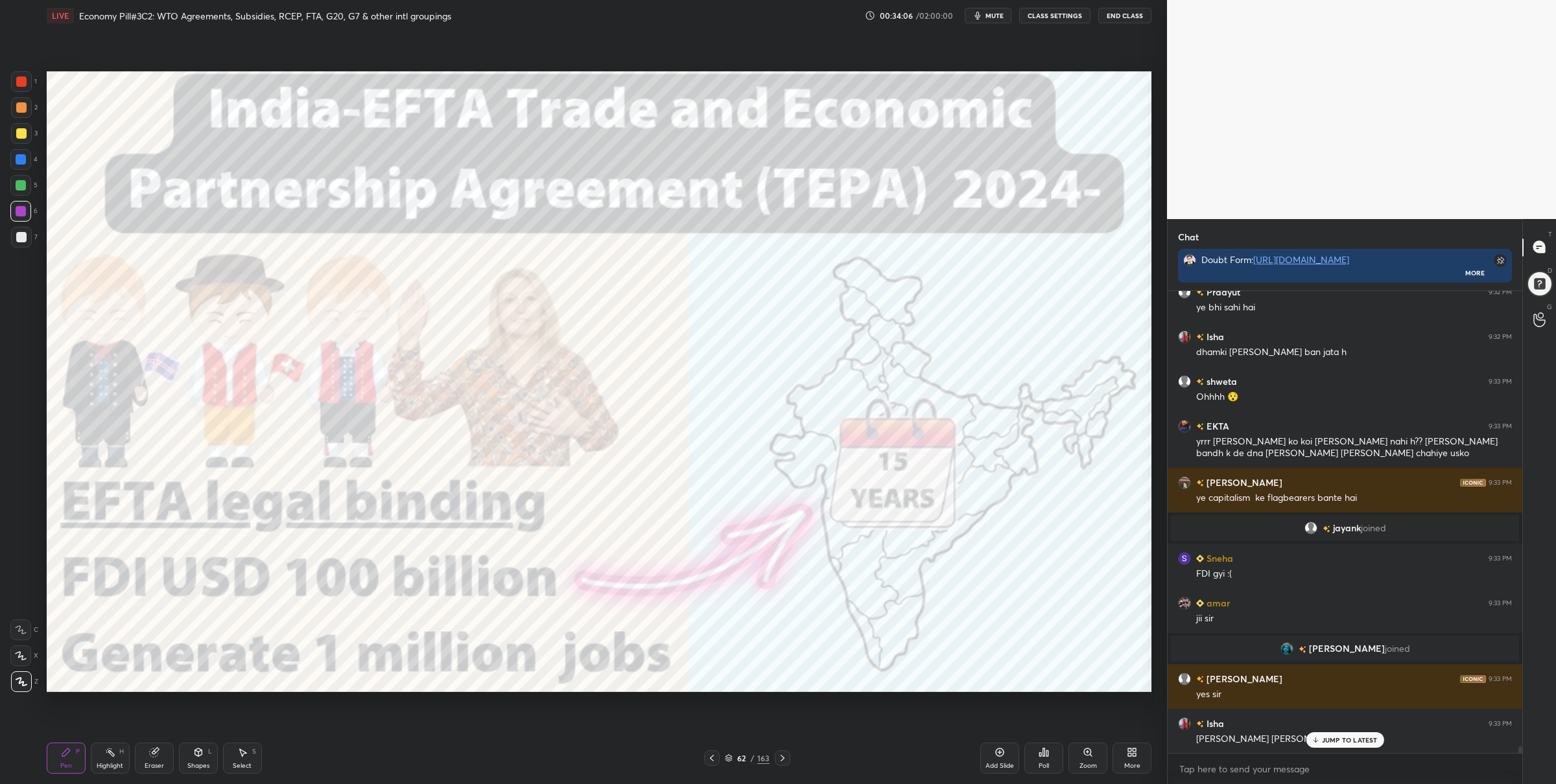
scroll to position [32182, 0]
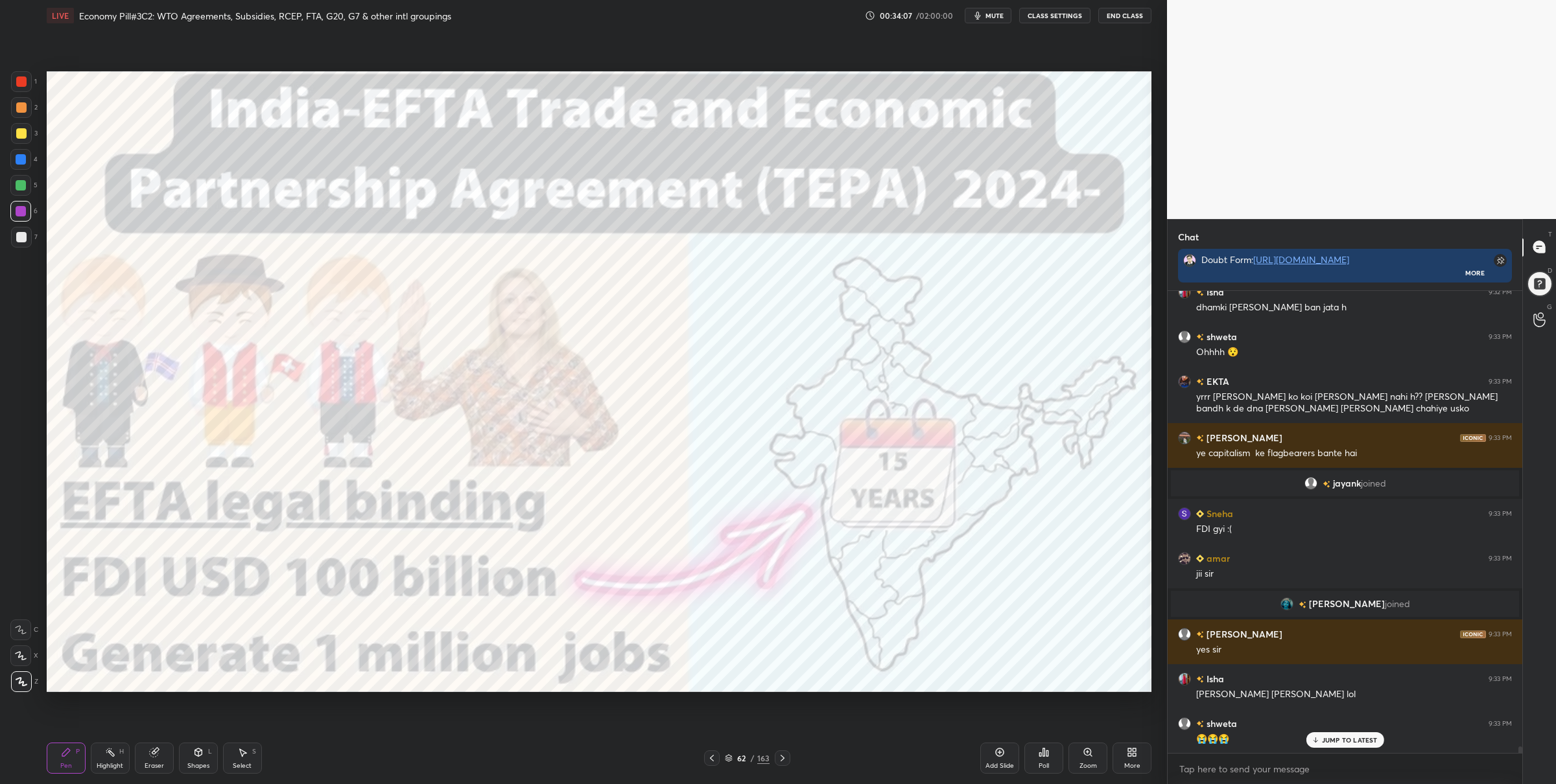
click at [267, 632] on div "Setting up your live class Poll for secs No correct answer Start poll" at bounding box center [599, 382] width 1115 height 702
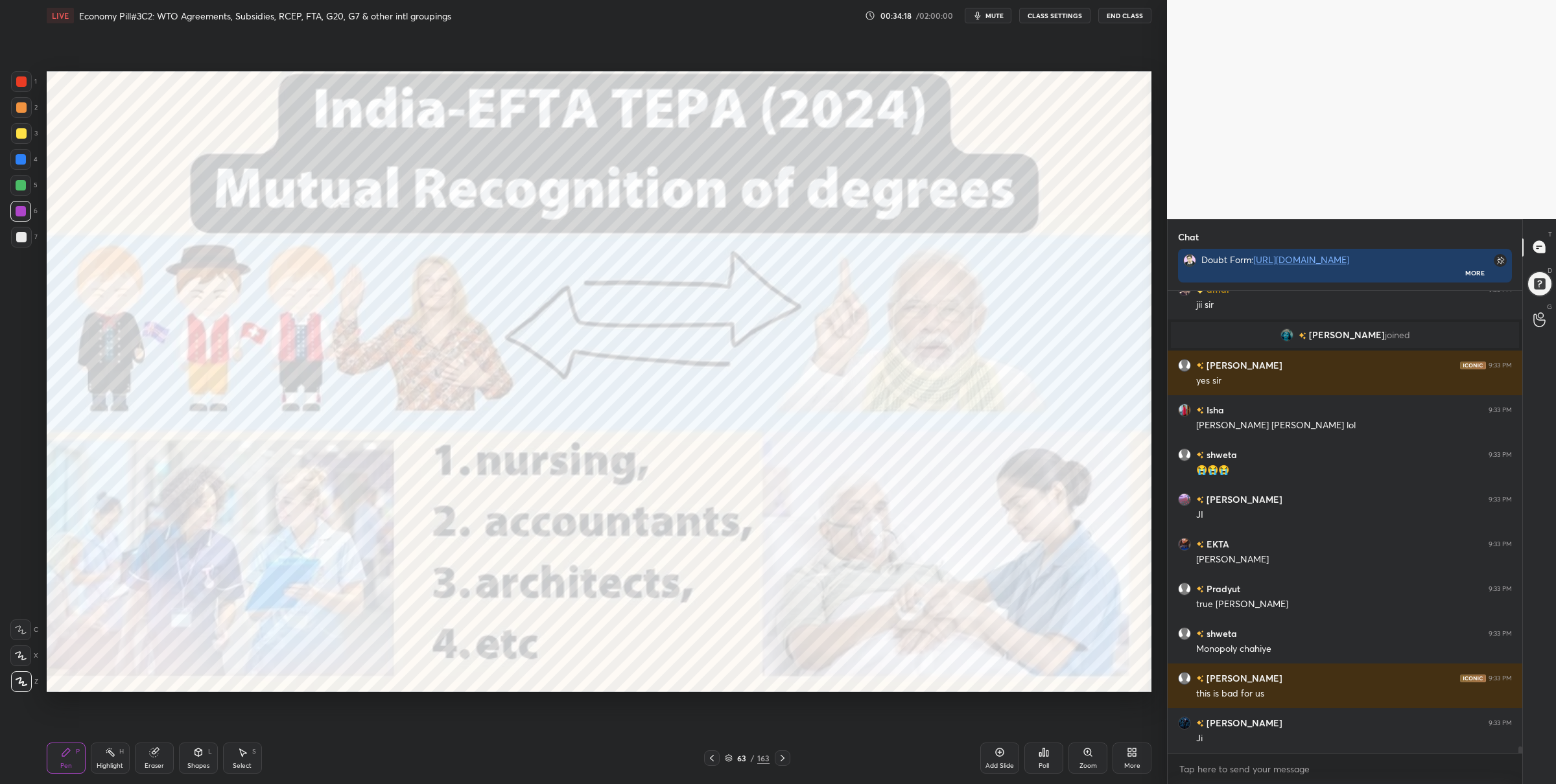
scroll to position [32540, 0]
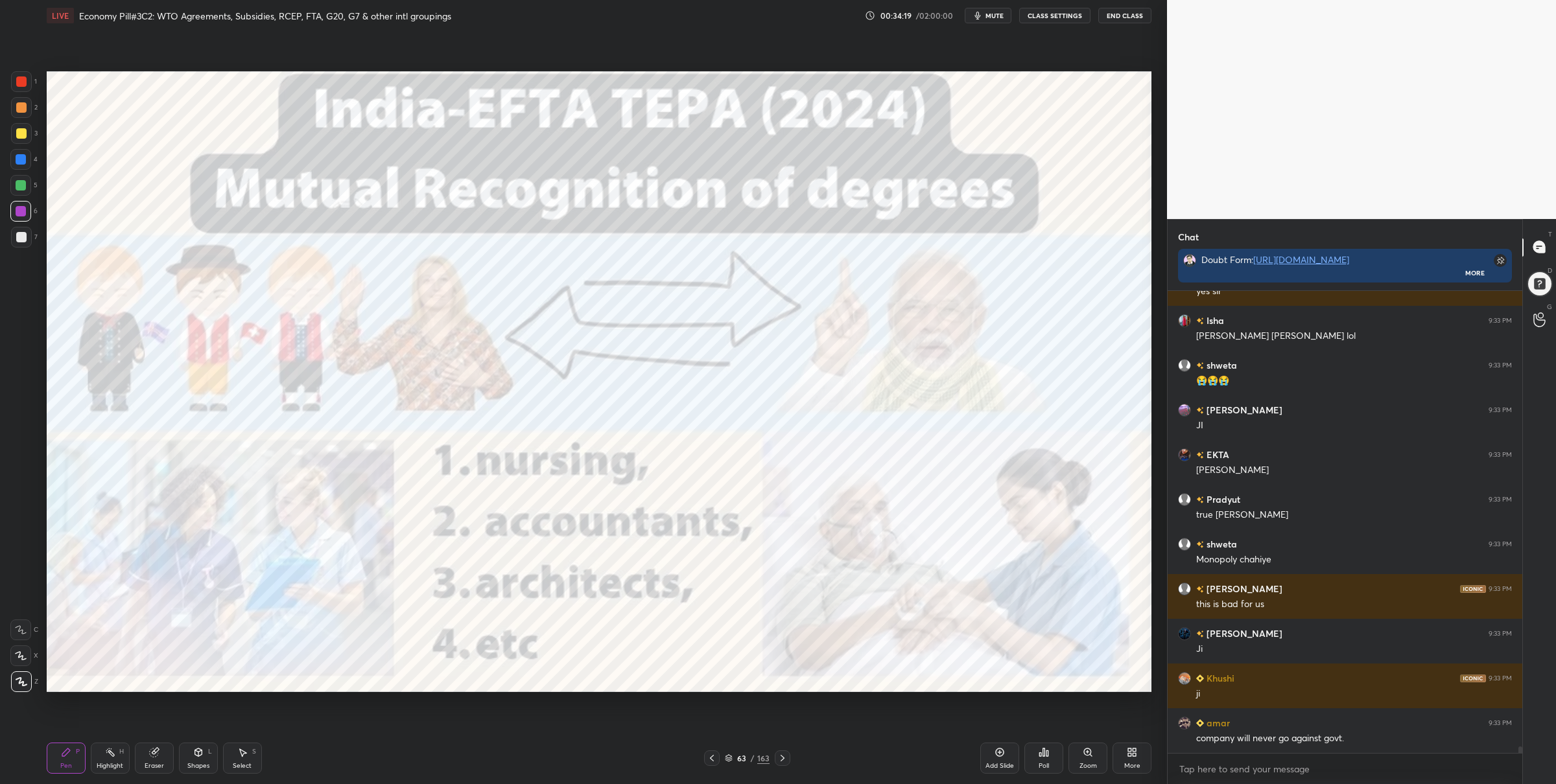
drag, startPoint x: 19, startPoint y: 84, endPoint x: 39, endPoint y: 86, distance: 20.1
click at [20, 83] on div at bounding box center [21, 82] width 10 height 10
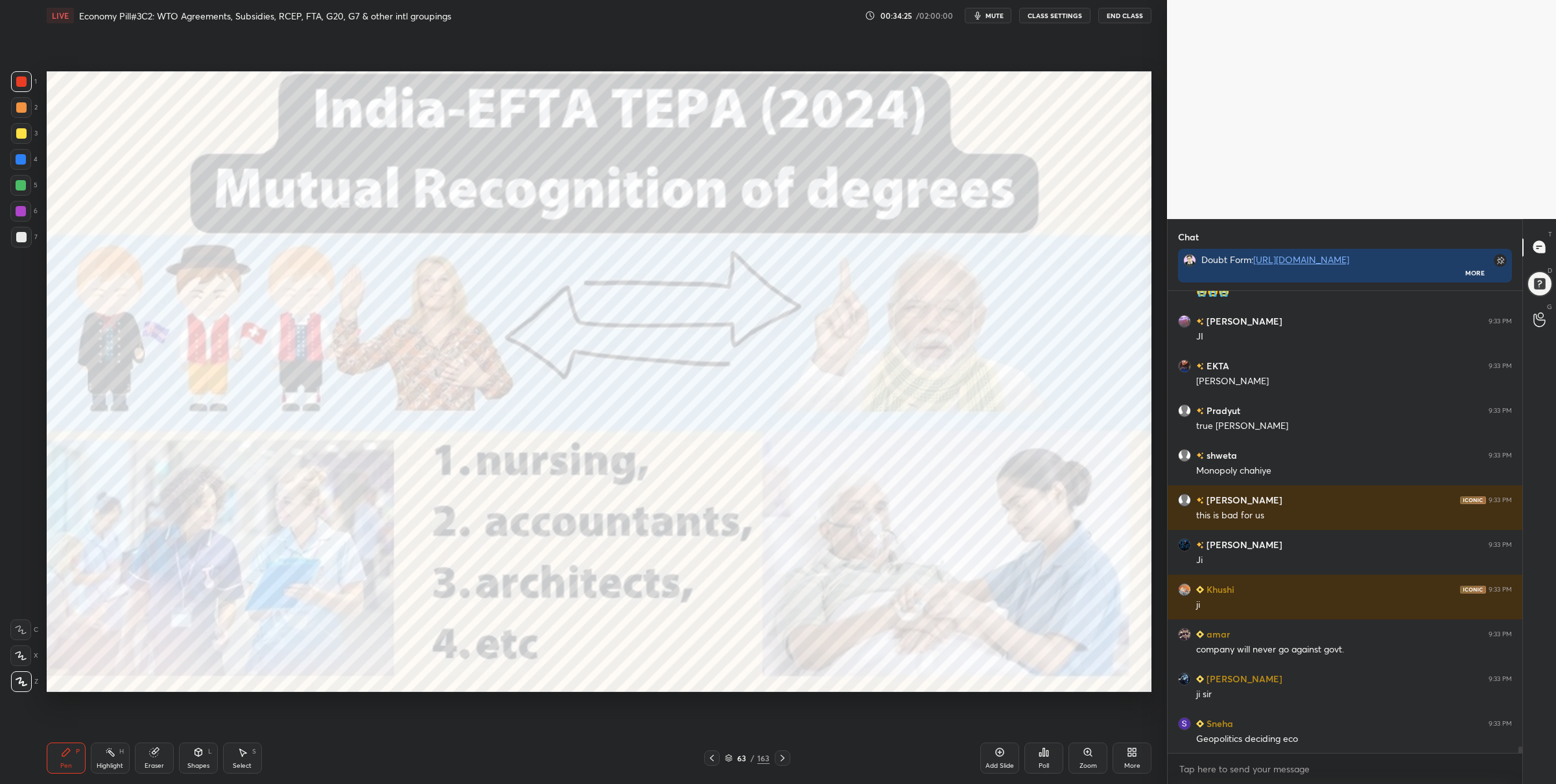
scroll to position [32674, 0]
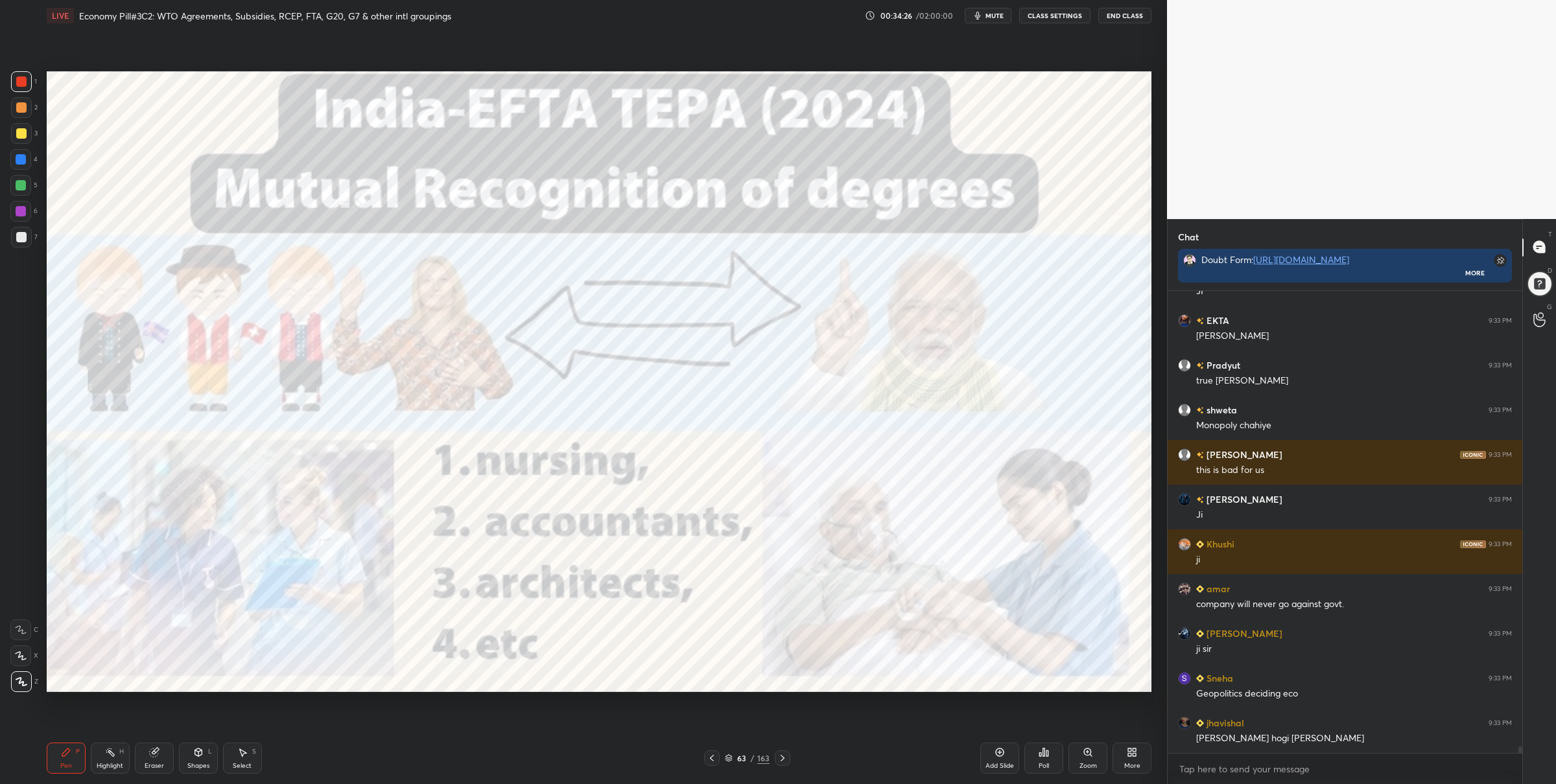
drag, startPoint x: 23, startPoint y: 186, endPoint x: 44, endPoint y: 199, distance: 24.7
click at [23, 188] on div at bounding box center [20, 185] width 10 height 10
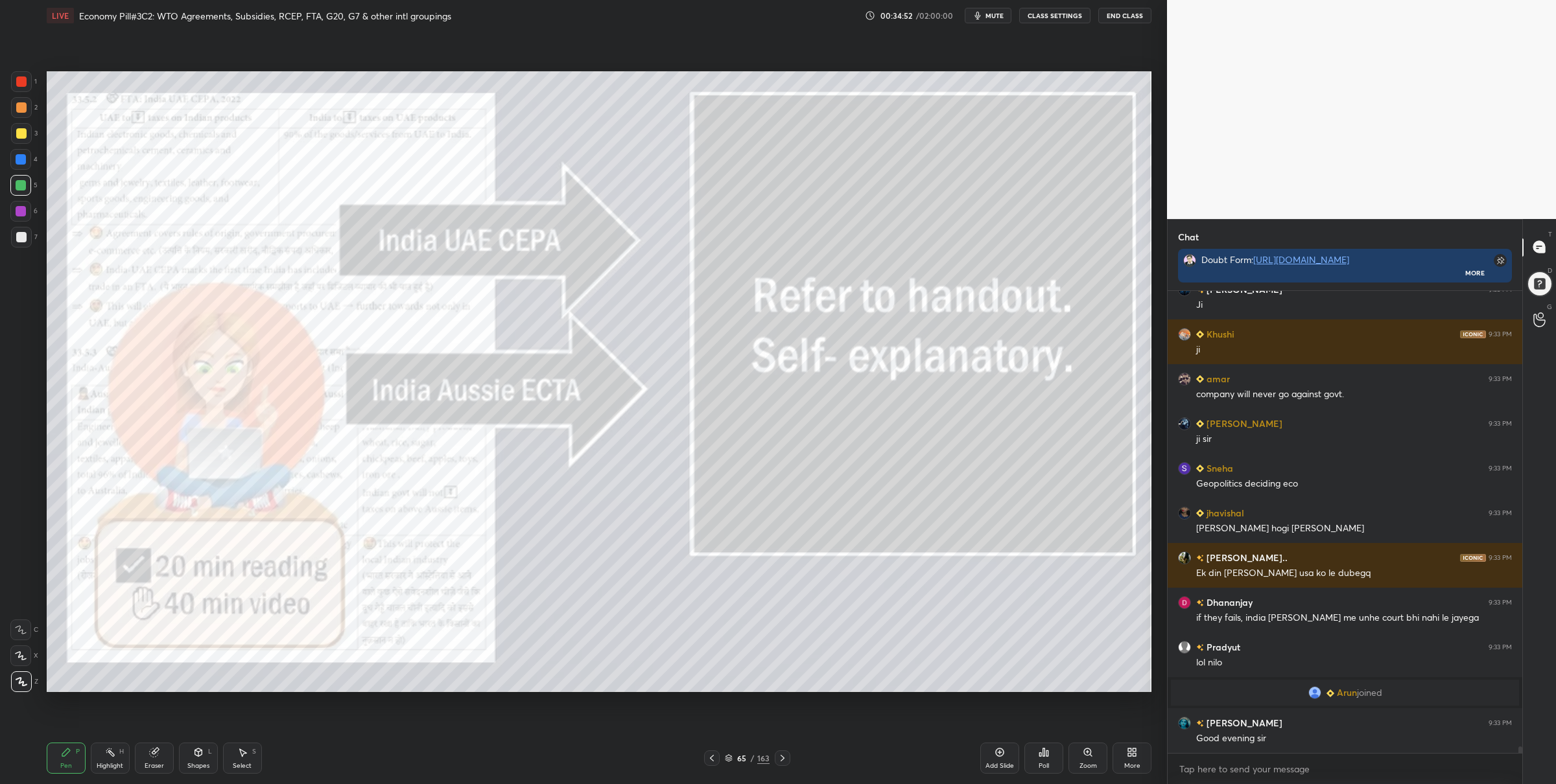
scroll to position [32929, 0]
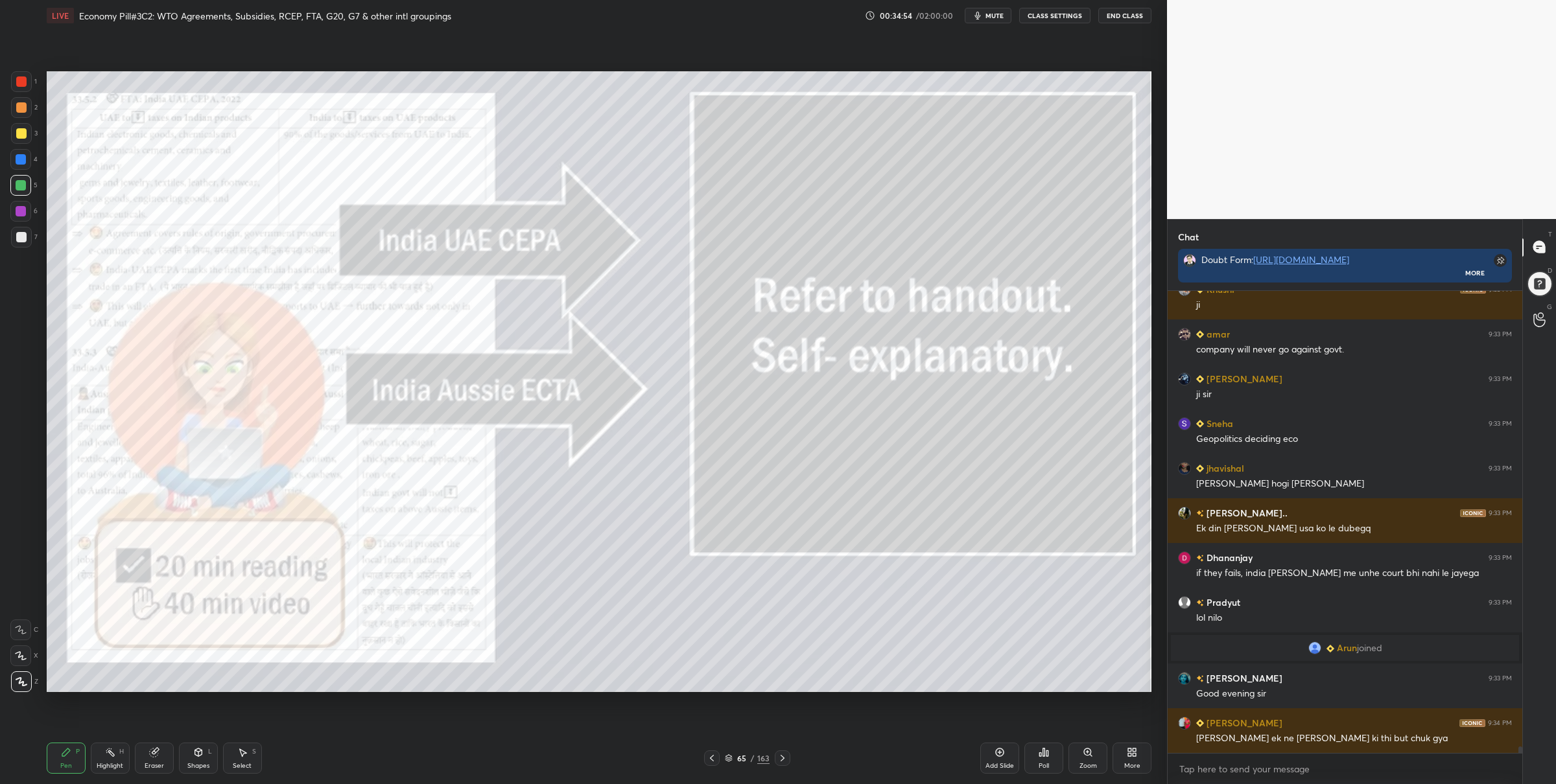
click at [30, 83] on div at bounding box center [22, 82] width 21 height 21
click at [731, 754] on div "65 / 163" at bounding box center [747, 758] width 45 height 12
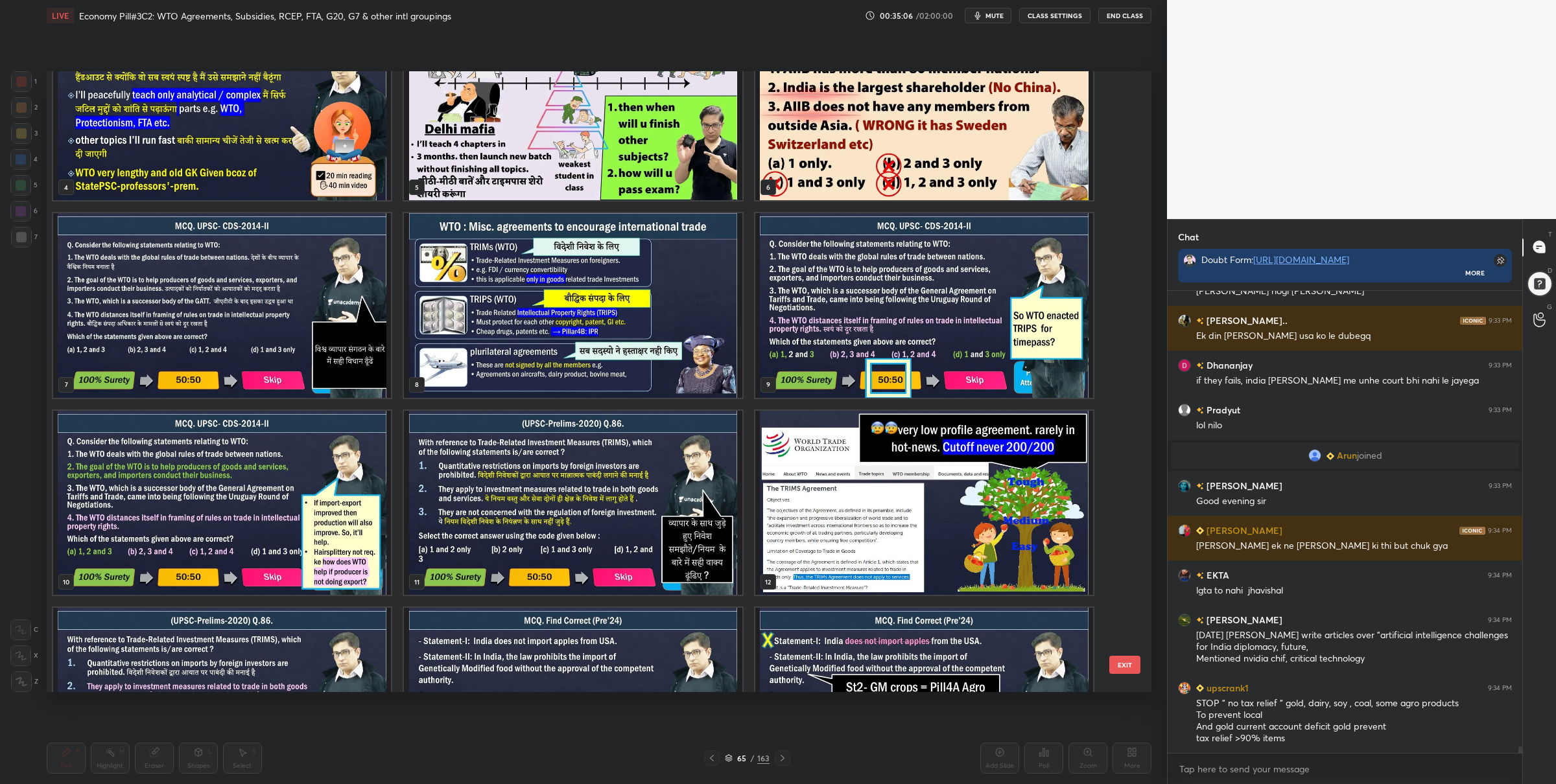
scroll to position [3, 4]
click at [334, 294] on img "grid" at bounding box center [222, 306] width 338 height 185
click at [334, 294] on img "grid" at bounding box center [222, 306] width 338 height 185
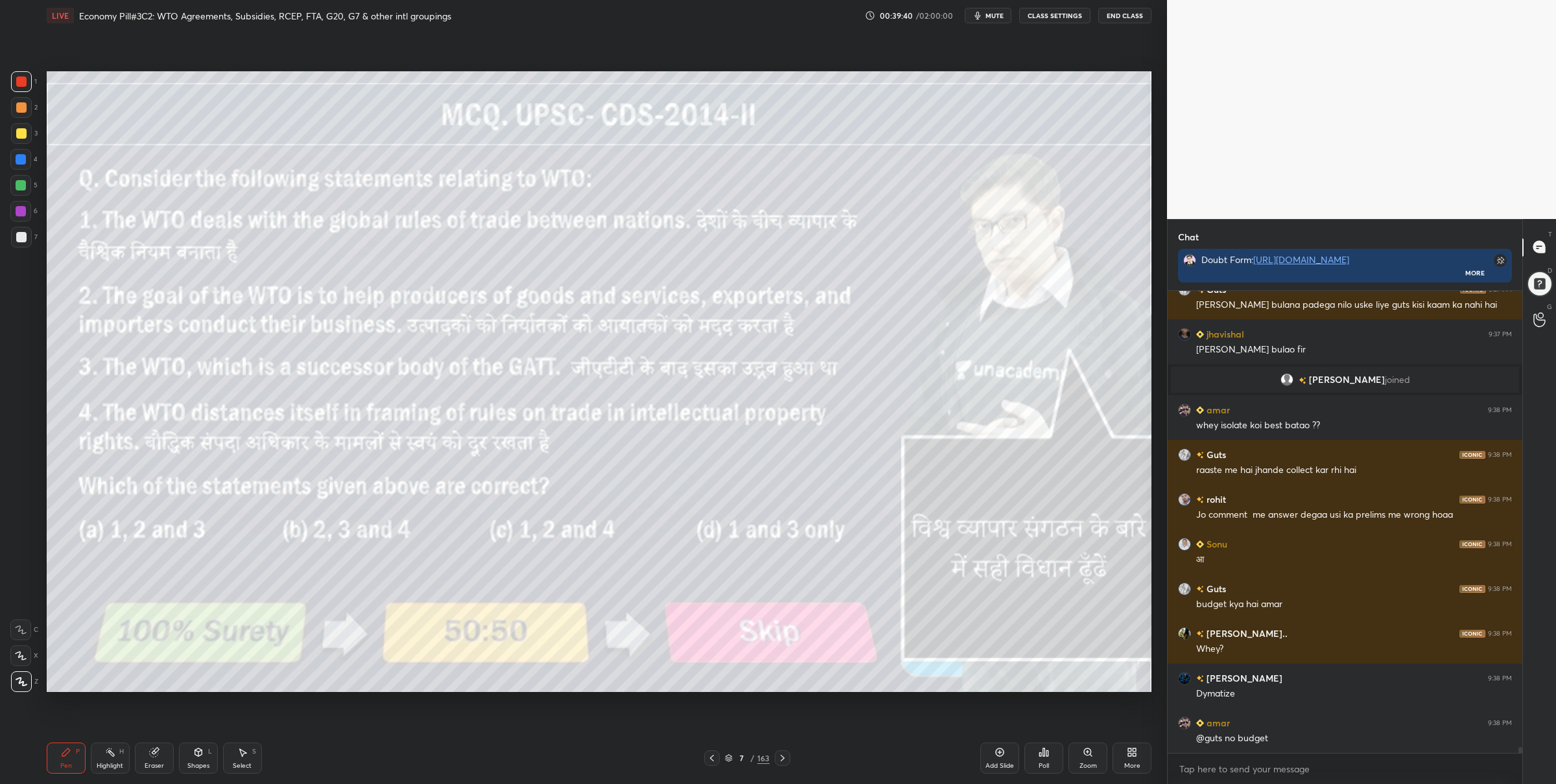
scroll to position [34517, 0]
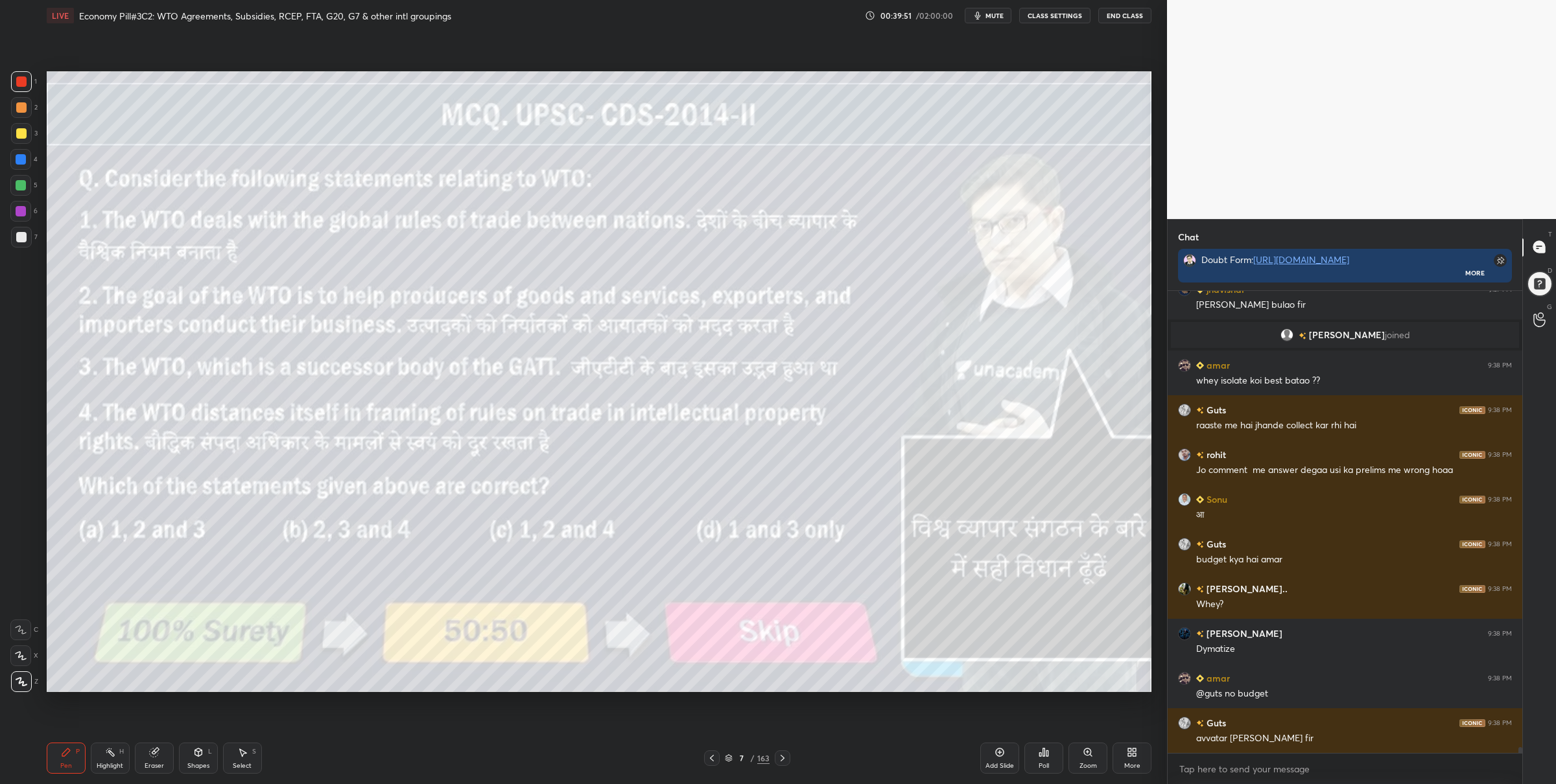
click at [731, 753] on div "7 / 163" at bounding box center [747, 758] width 45 height 12
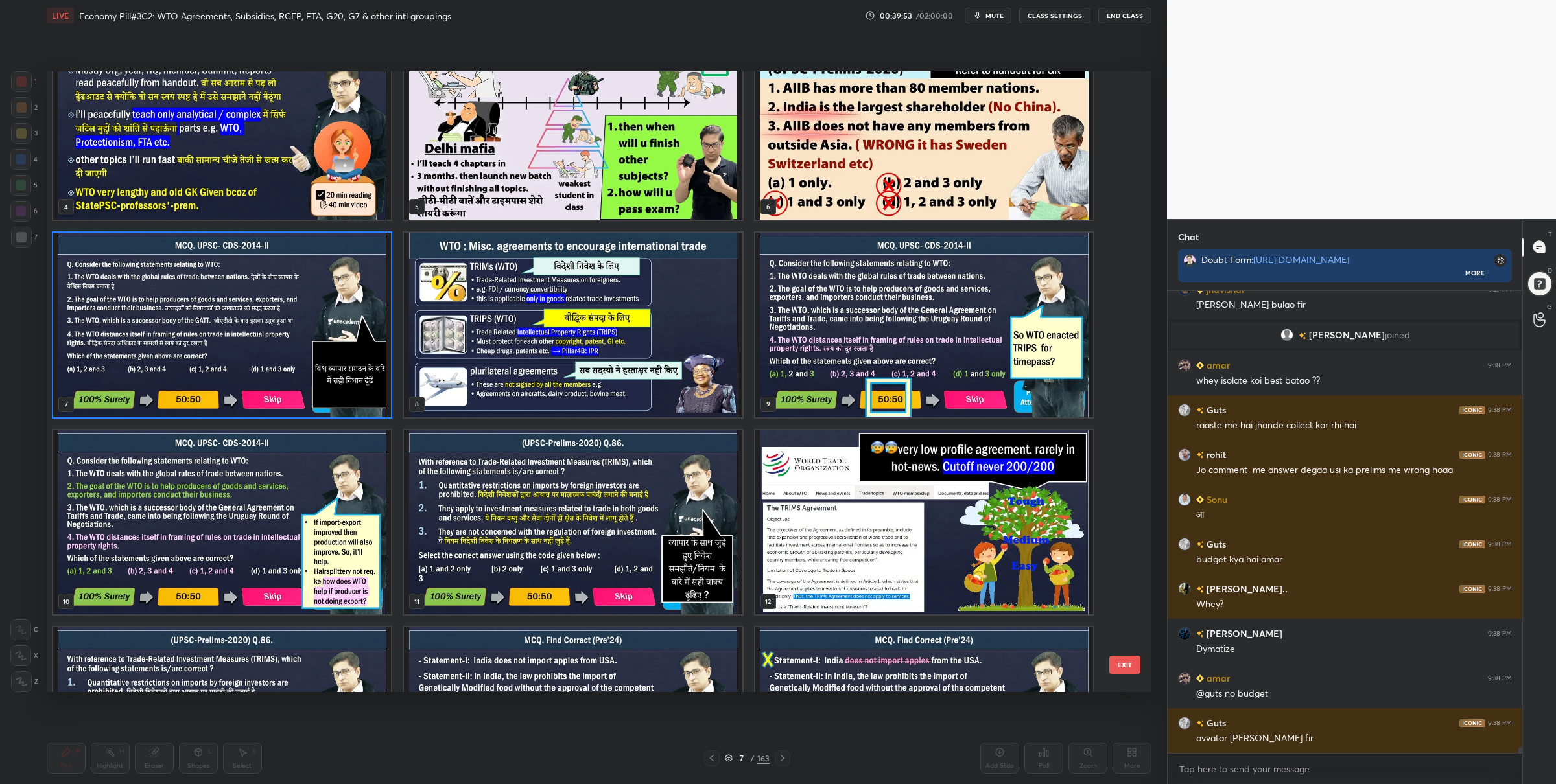
scroll to position [259, 0]
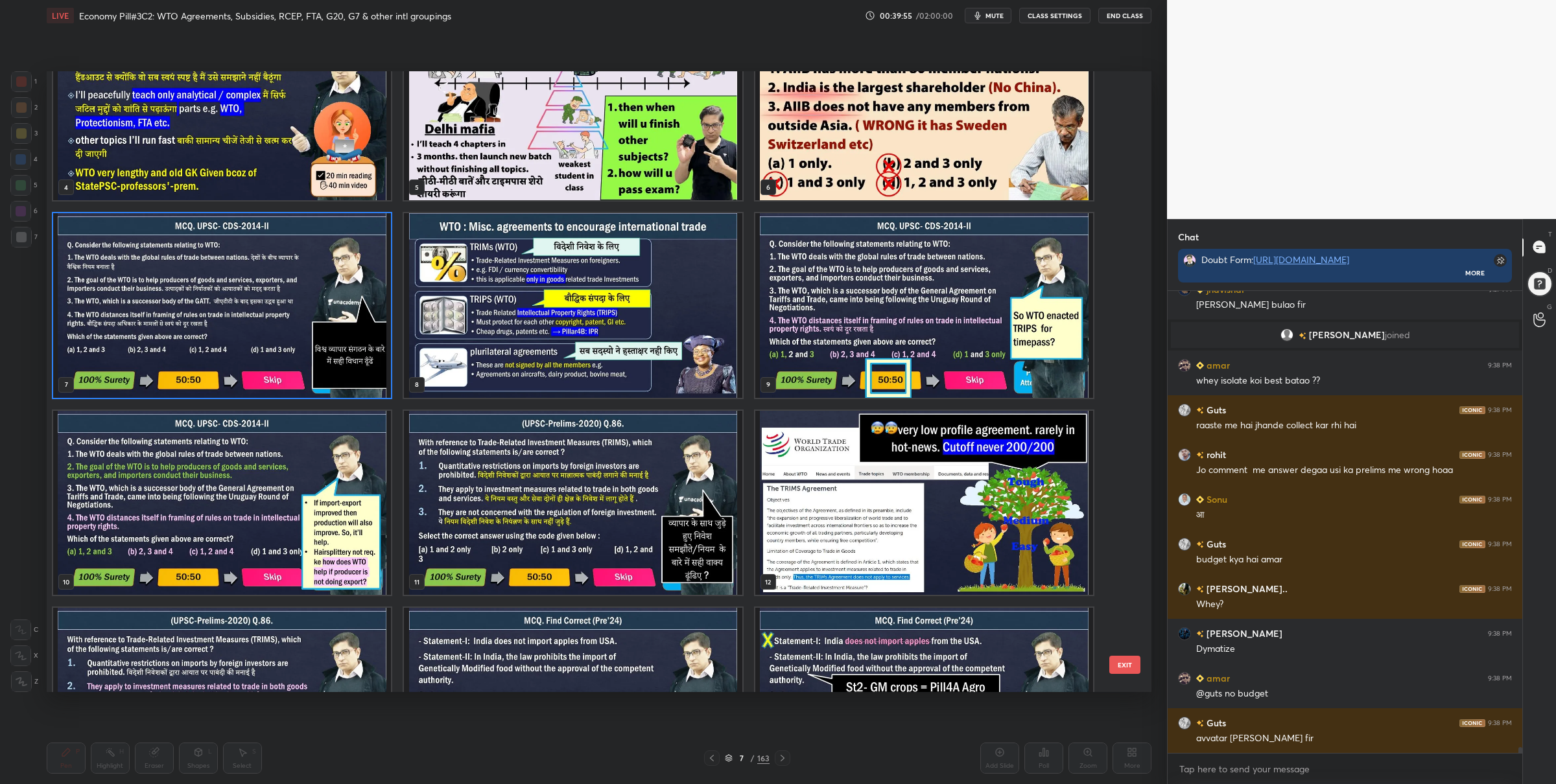
click at [307, 302] on img "grid" at bounding box center [222, 306] width 338 height 185
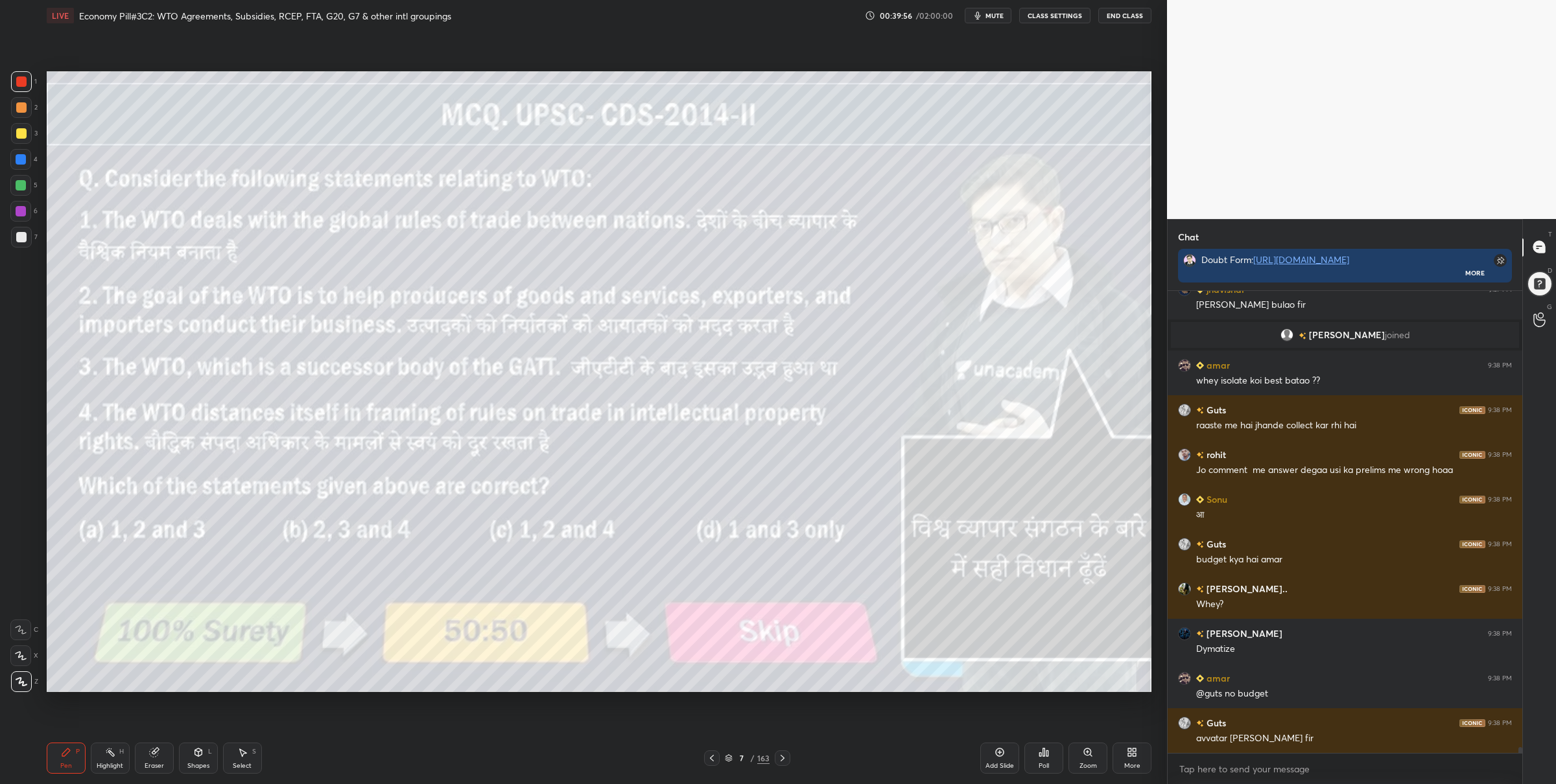
click at [1054, 756] on div "Poll" at bounding box center [1044, 758] width 39 height 31
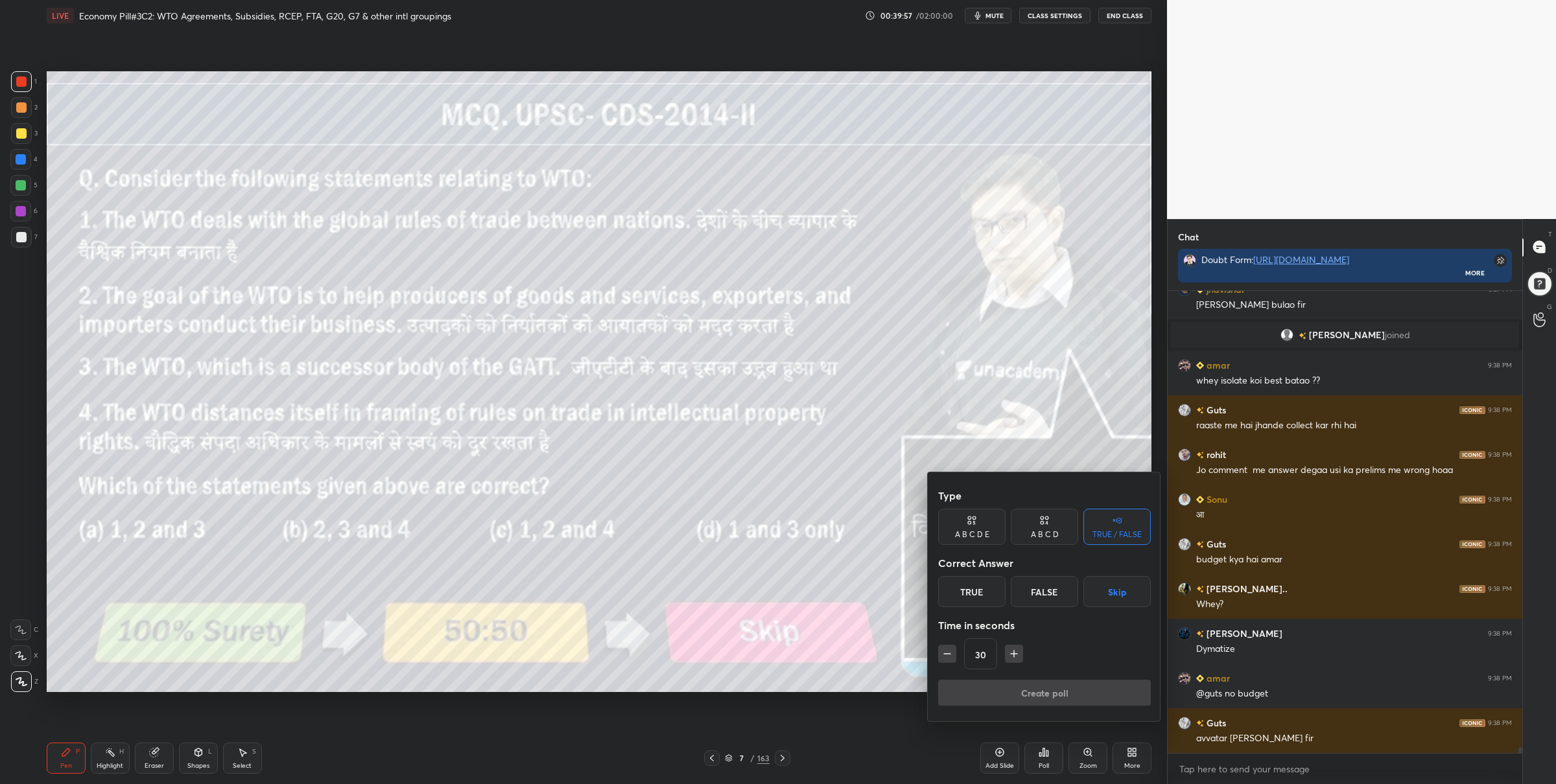
click at [987, 541] on div "A B C D E" at bounding box center [972, 527] width 68 height 36
click at [962, 591] on div "A" at bounding box center [954, 591] width 31 height 31
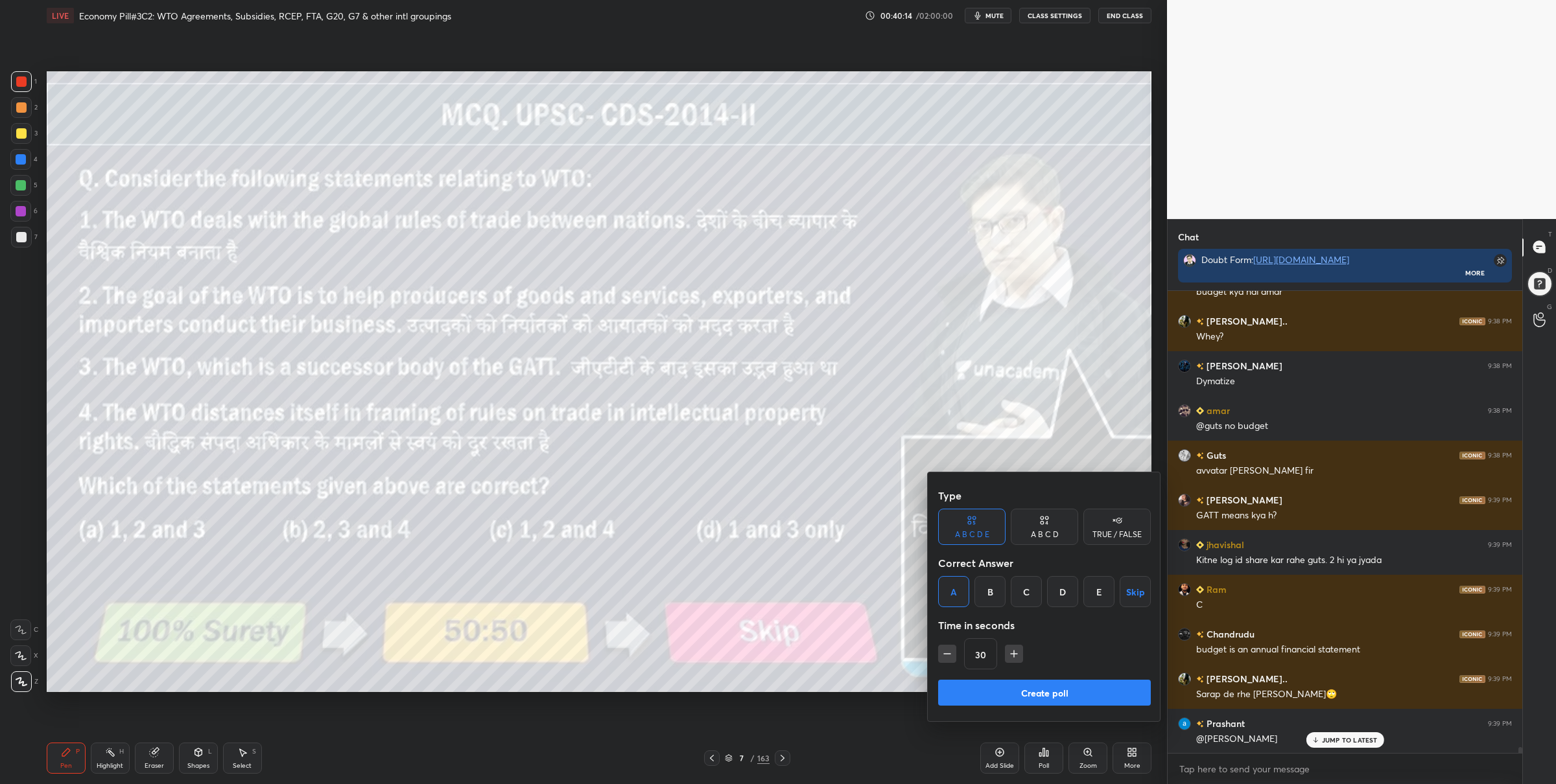
scroll to position [34829, 0]
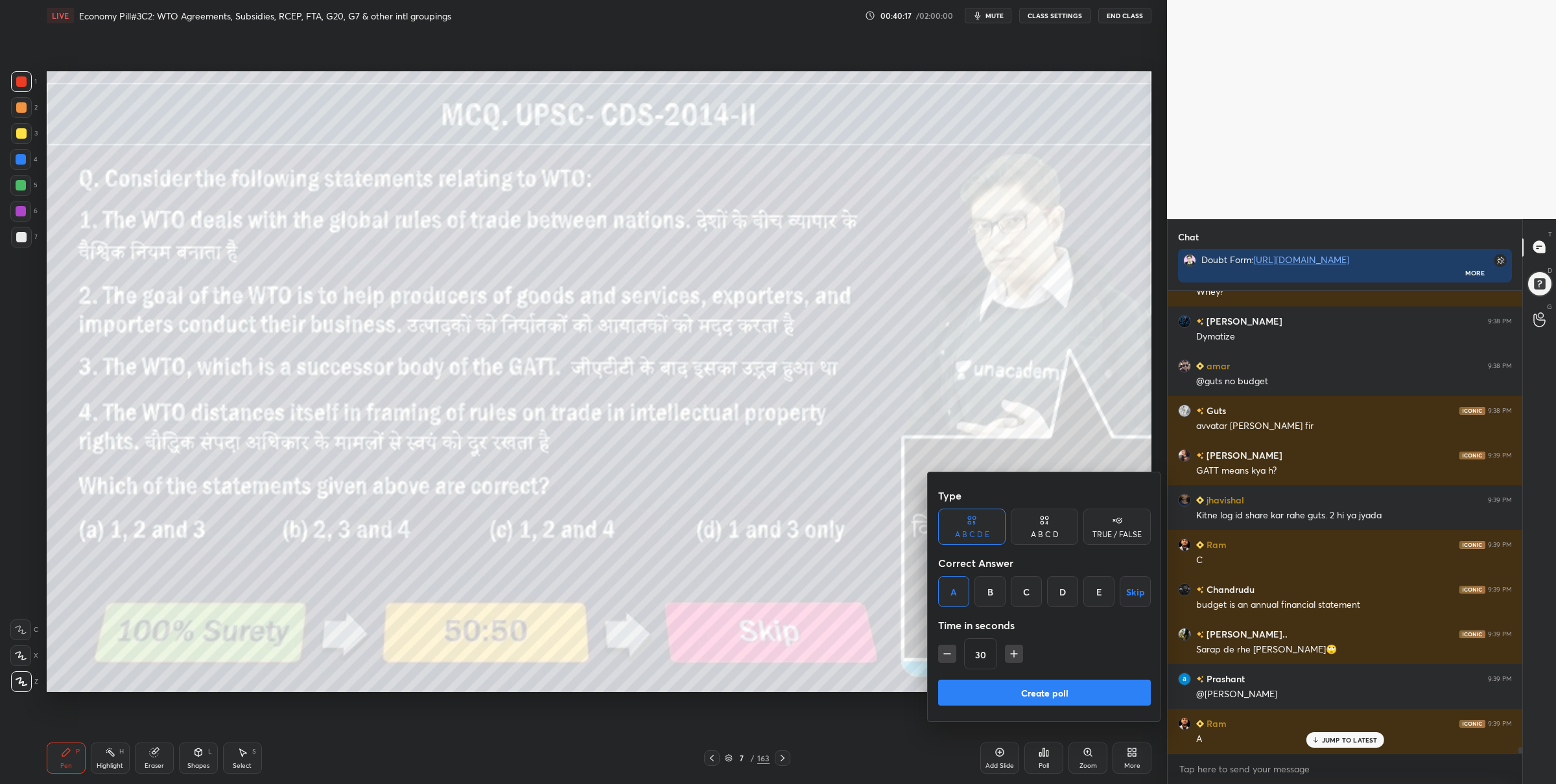
click at [1010, 690] on button "Create poll" at bounding box center [1045, 693] width 213 height 26
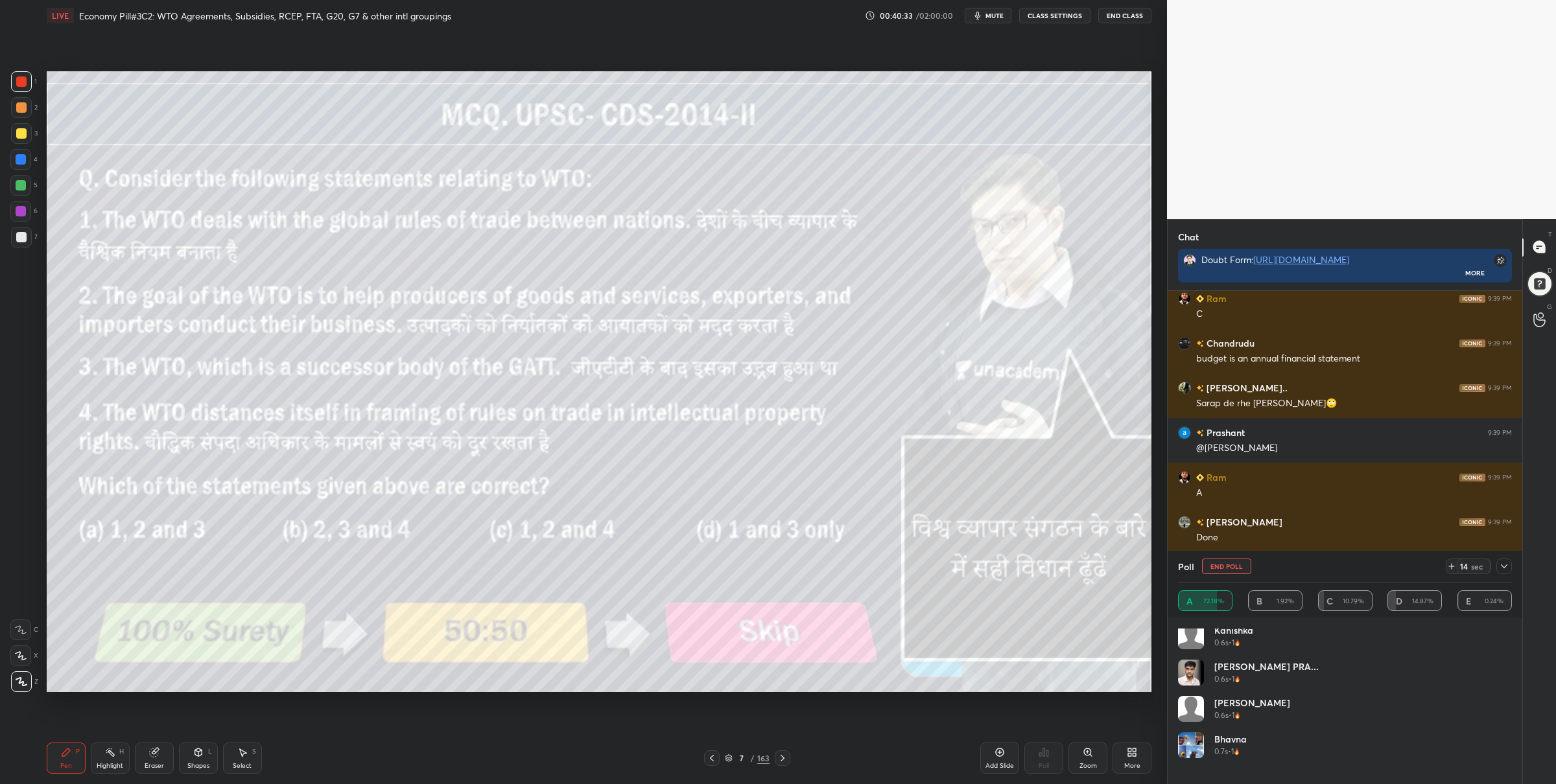
scroll to position [2178, 0]
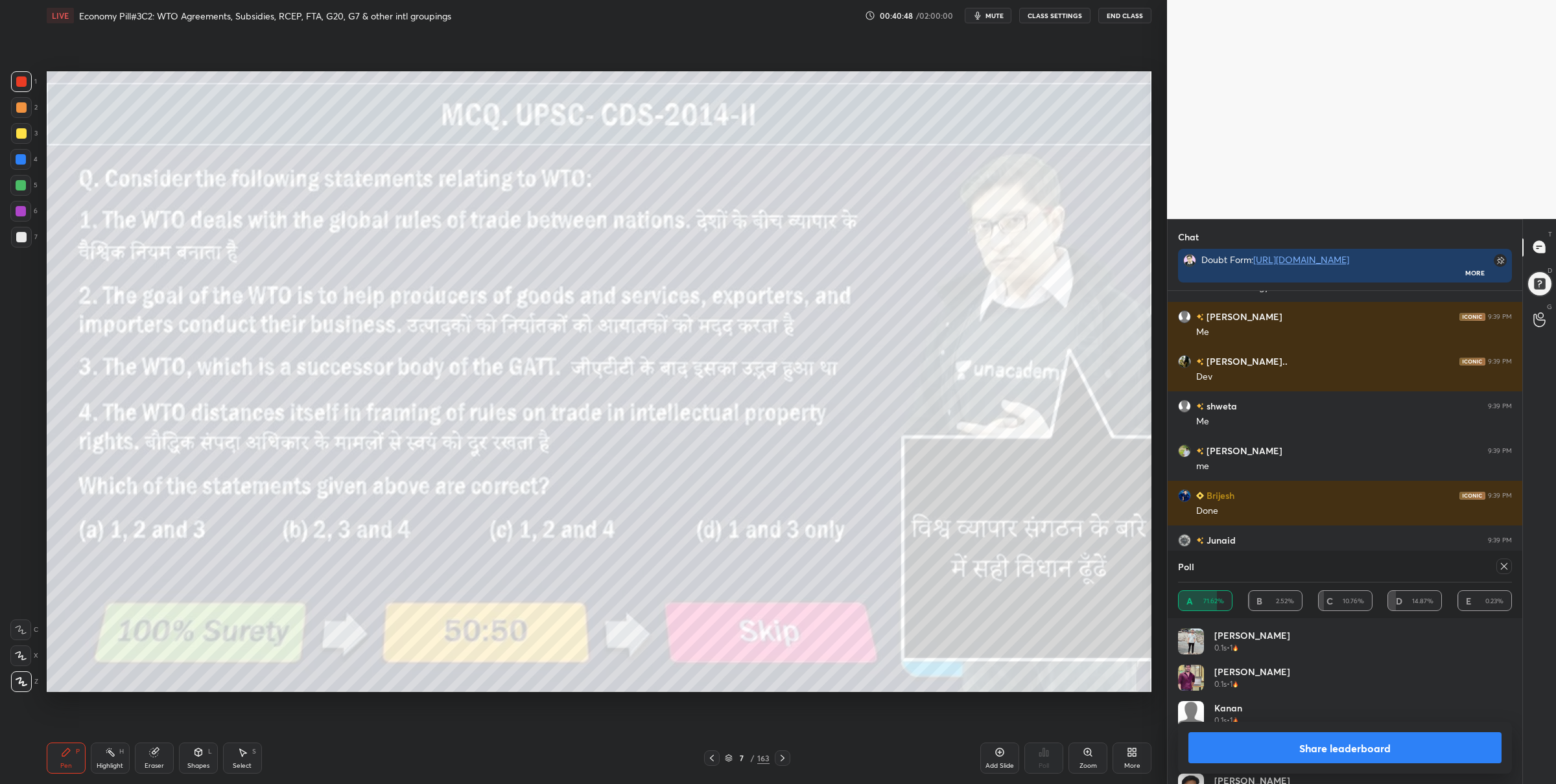
click at [1346, 743] on button "Share leaderboard" at bounding box center [1345, 748] width 313 height 31
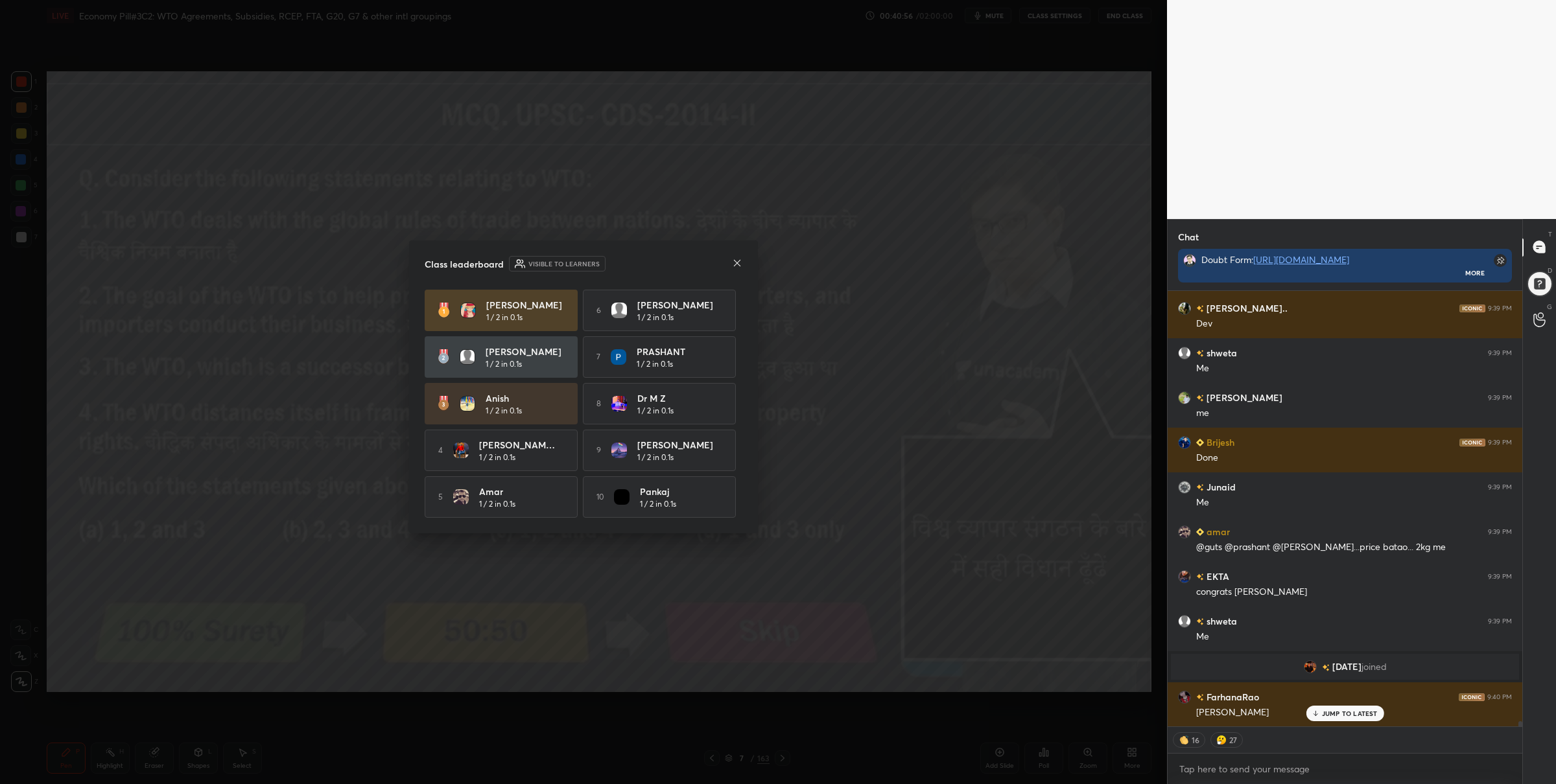
click at [733, 253] on div "Class leaderboard Visible to learners [PERSON_NAME] 1 / 2 in 0.1s 6 [PERSON_NAM…" at bounding box center [583, 387] width 349 height 293
click at [733, 258] on icon at bounding box center [737, 263] width 10 height 10
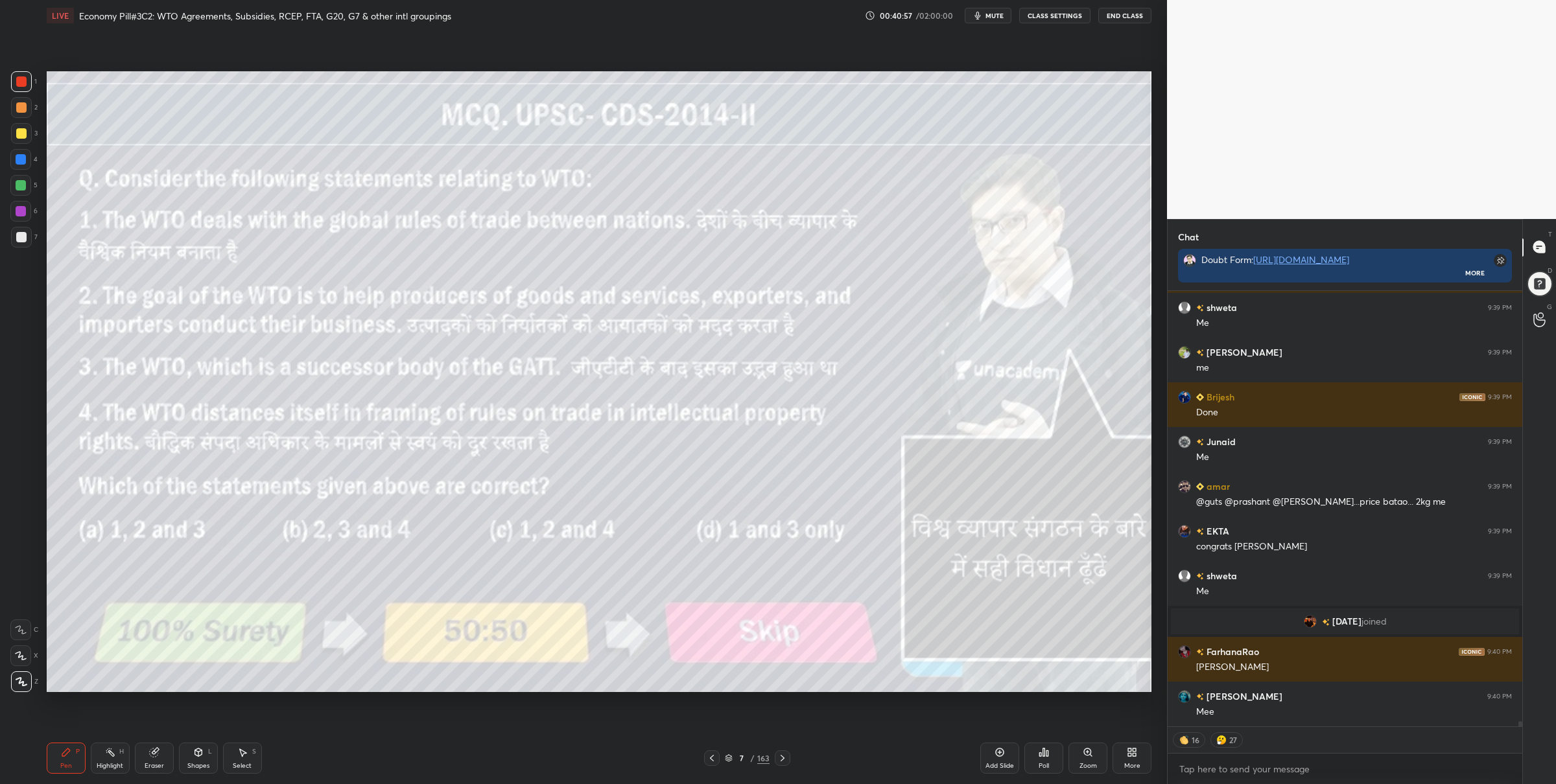
click at [781, 757] on icon at bounding box center [782, 758] width 10 height 10
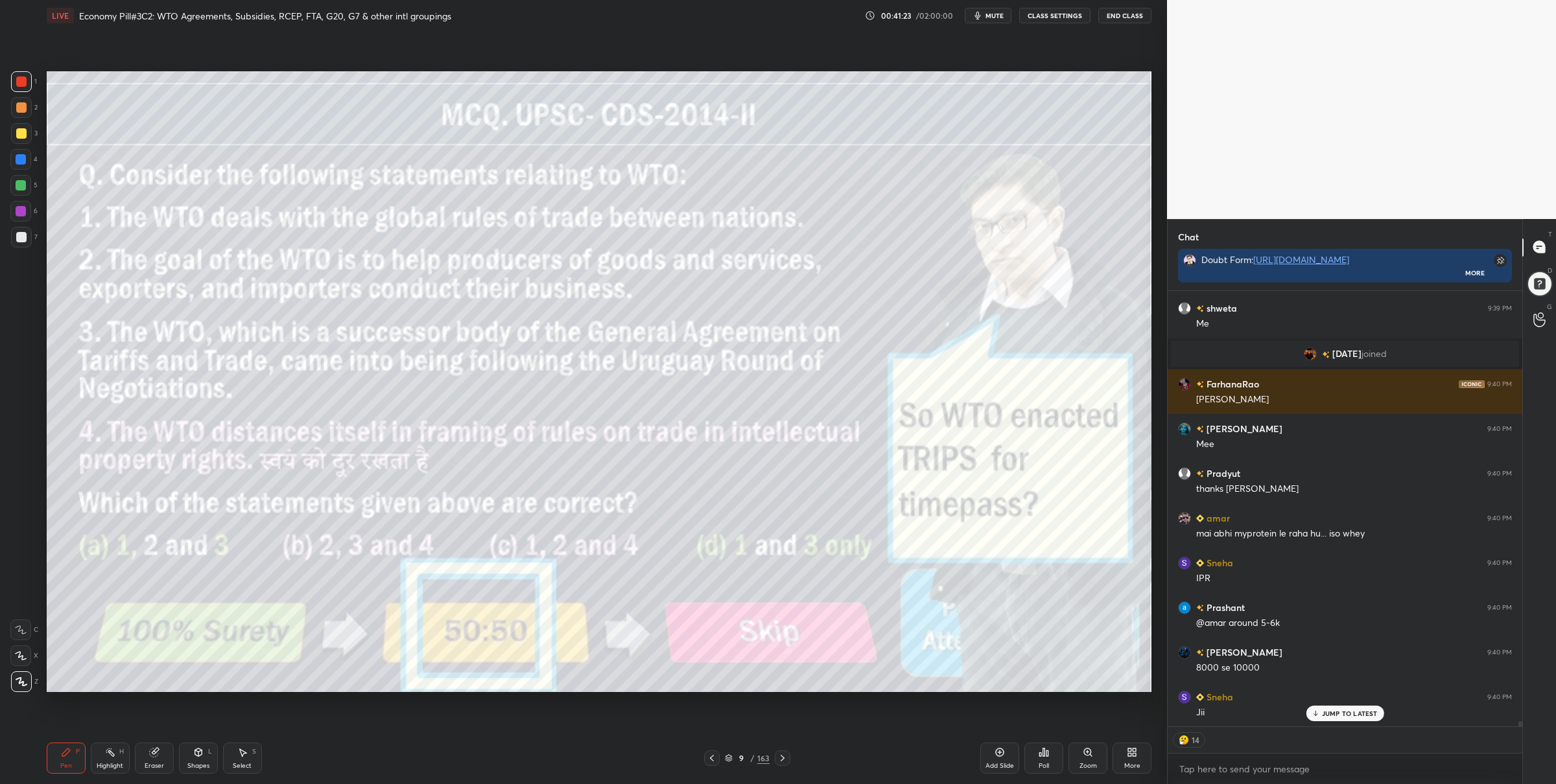
click at [25, 130] on div at bounding box center [22, 134] width 21 height 21
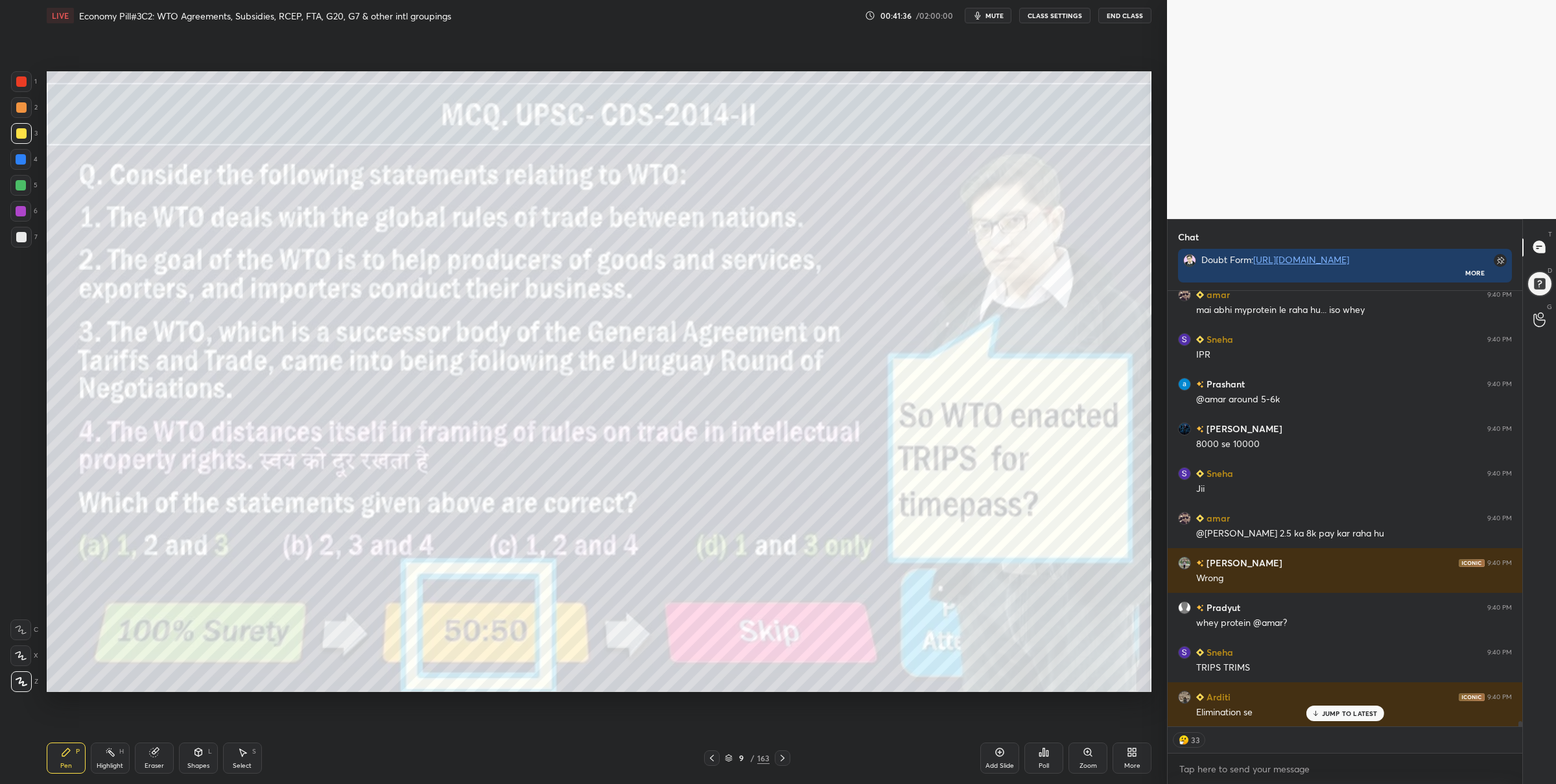
click at [25, 185] on div at bounding box center [20, 185] width 10 height 10
click at [783, 761] on icon at bounding box center [782, 758] width 10 height 10
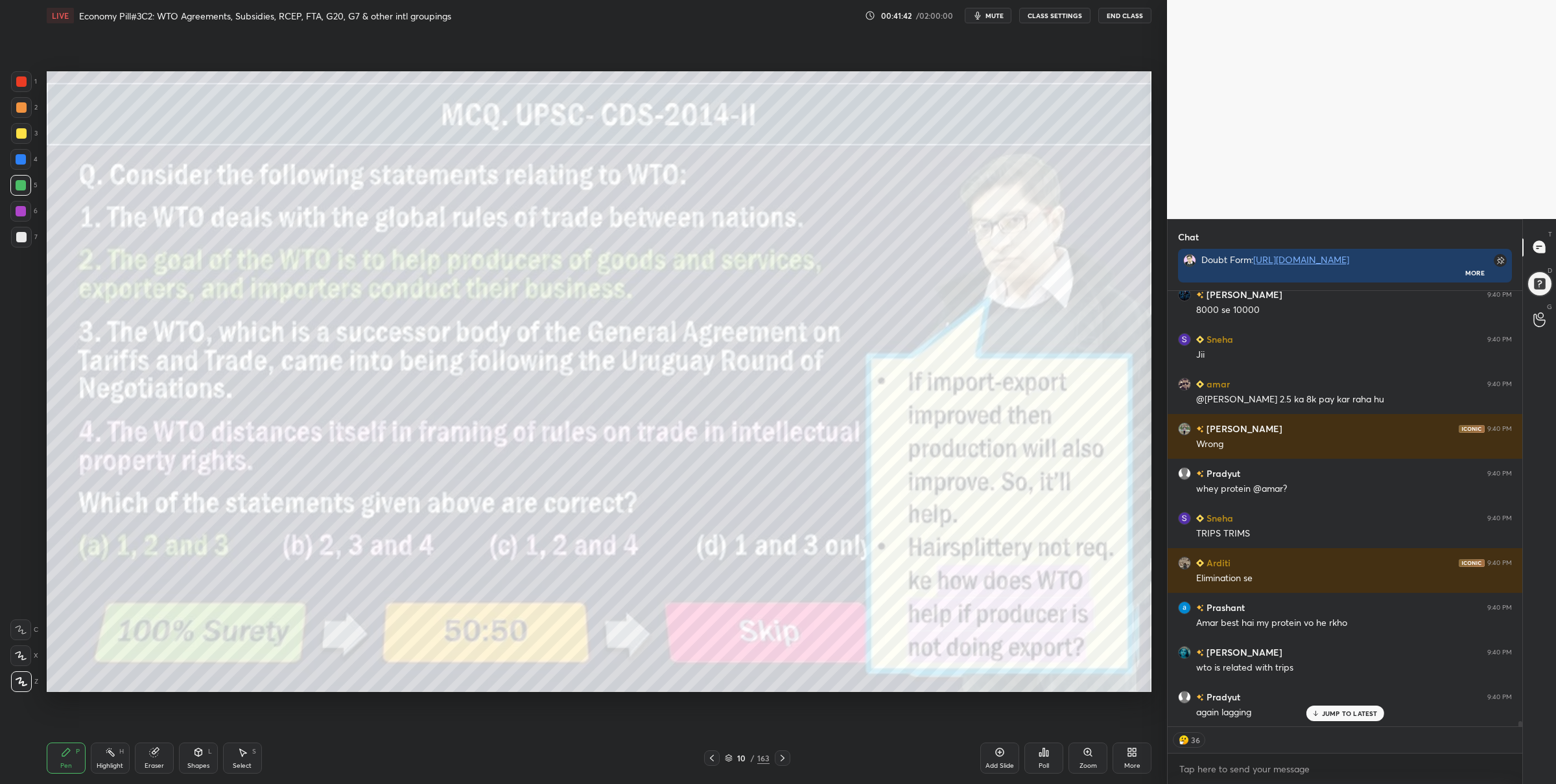
click at [23, 139] on div at bounding box center [22, 134] width 21 height 21
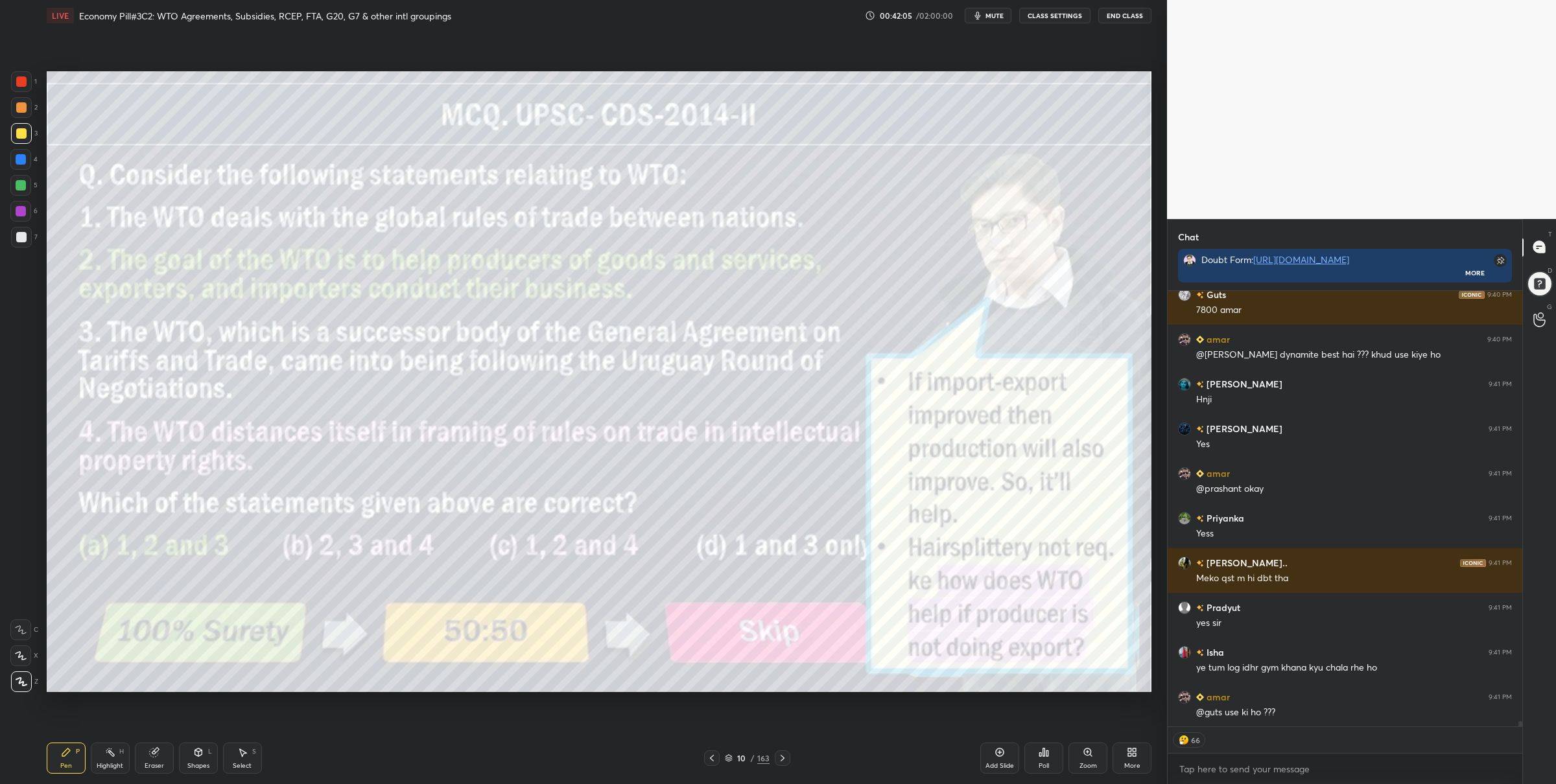
scroll to position [36766, 0]
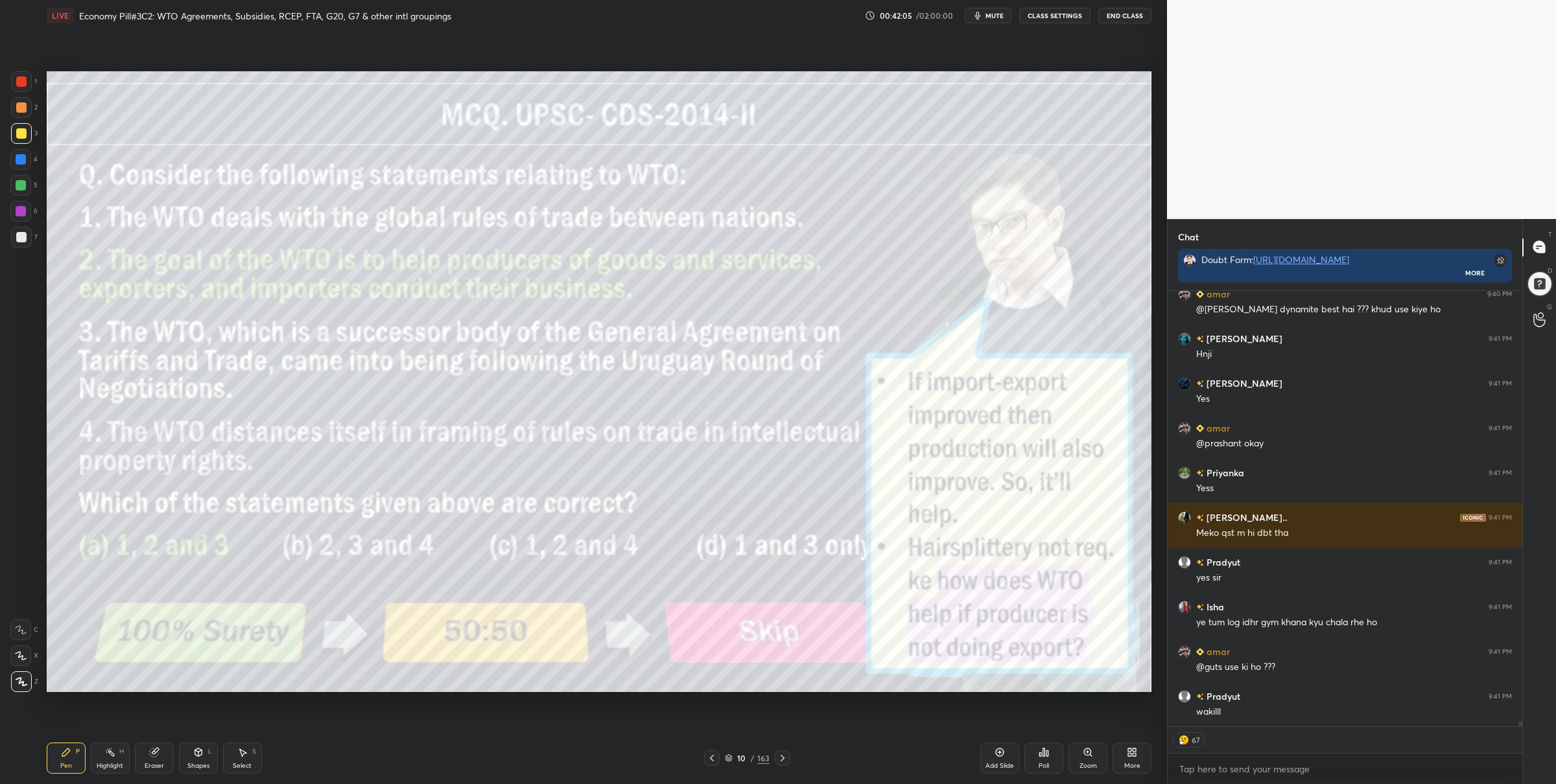
click at [22, 83] on div at bounding box center [21, 82] width 10 height 10
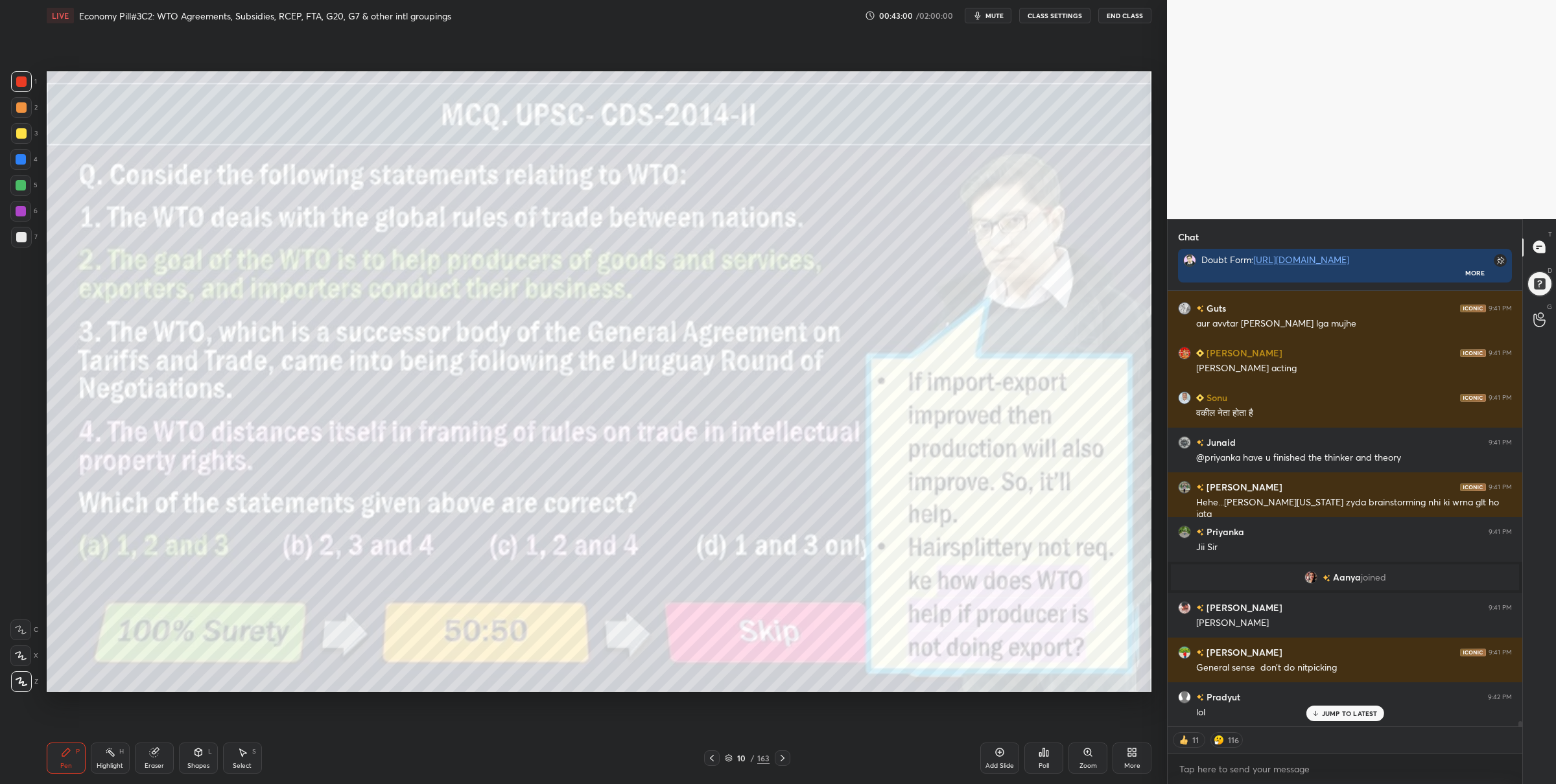
scroll to position [37914, 0]
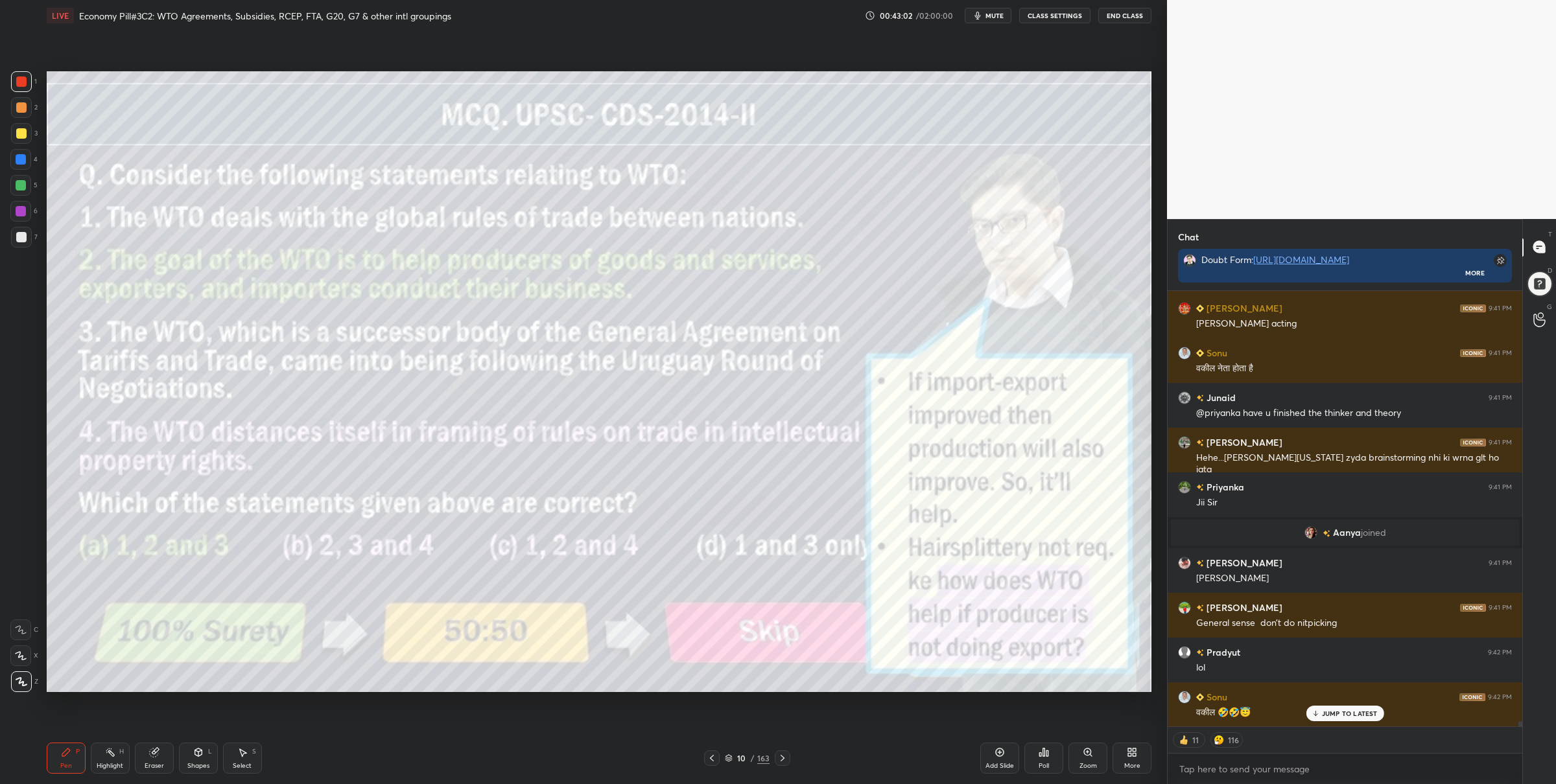
click at [731, 760] on icon at bounding box center [728, 760] width 6 height 2
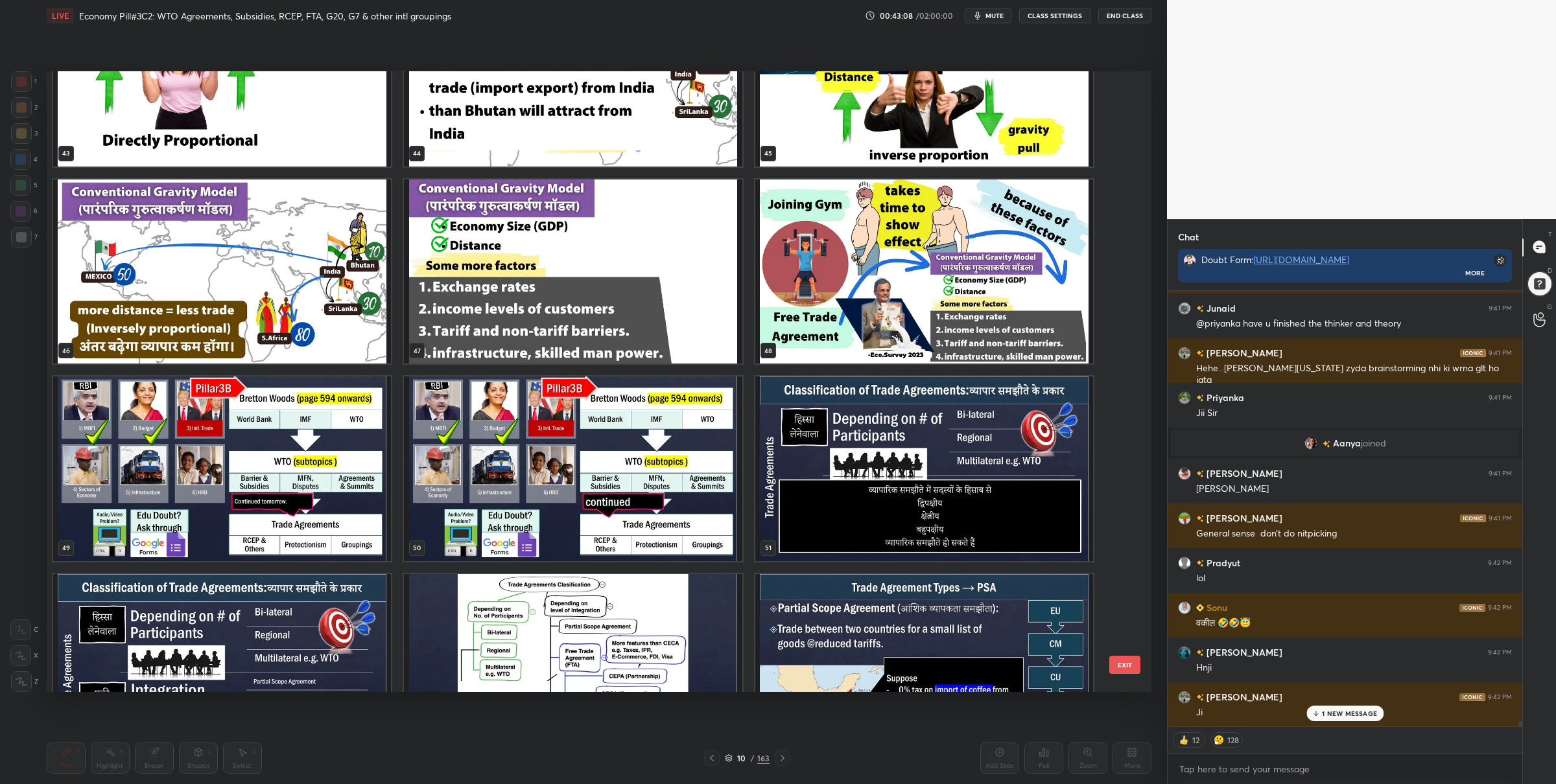
scroll to position [38050, 0]
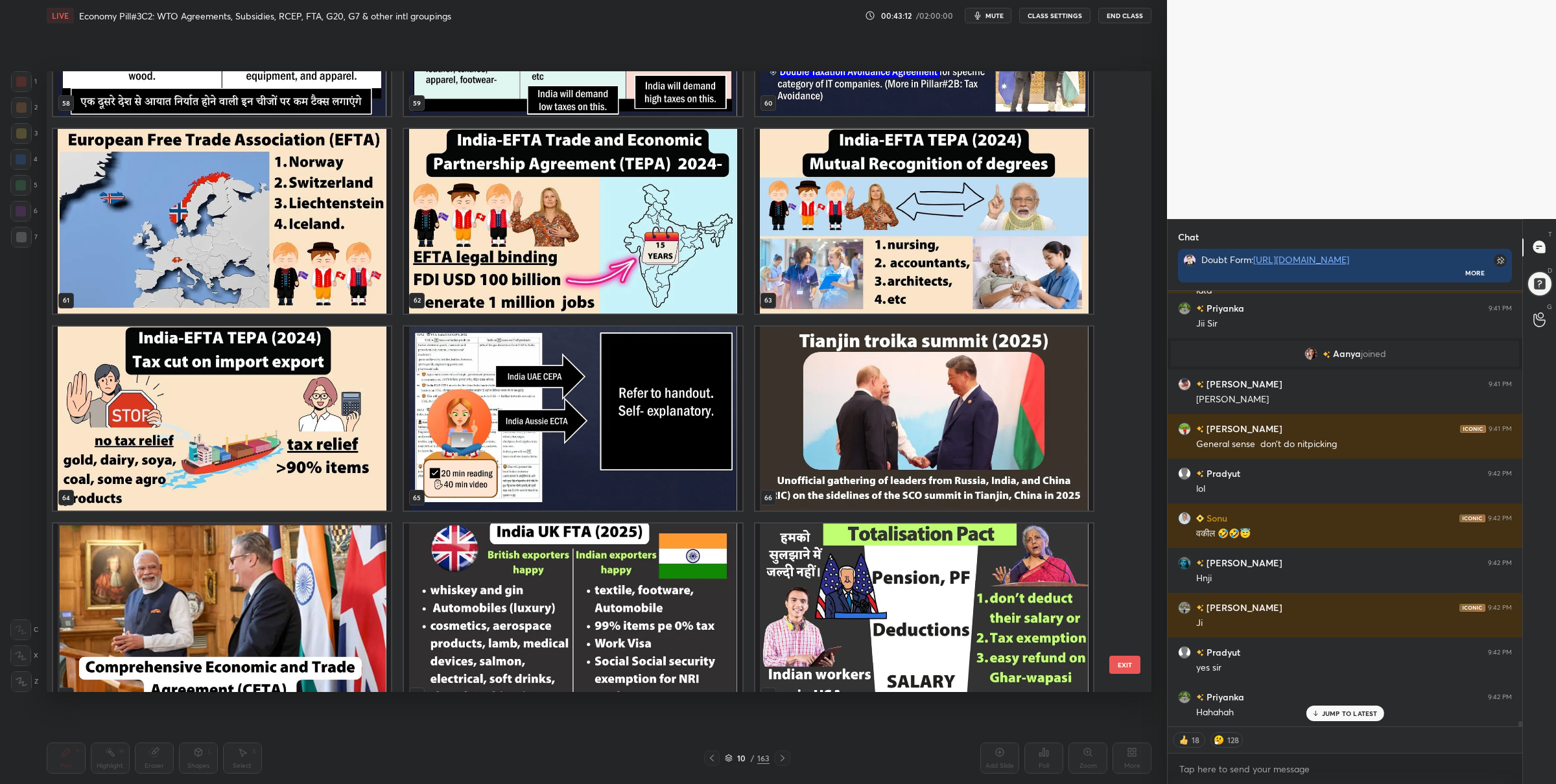
click at [271, 588] on img "grid" at bounding box center [222, 616] width 338 height 185
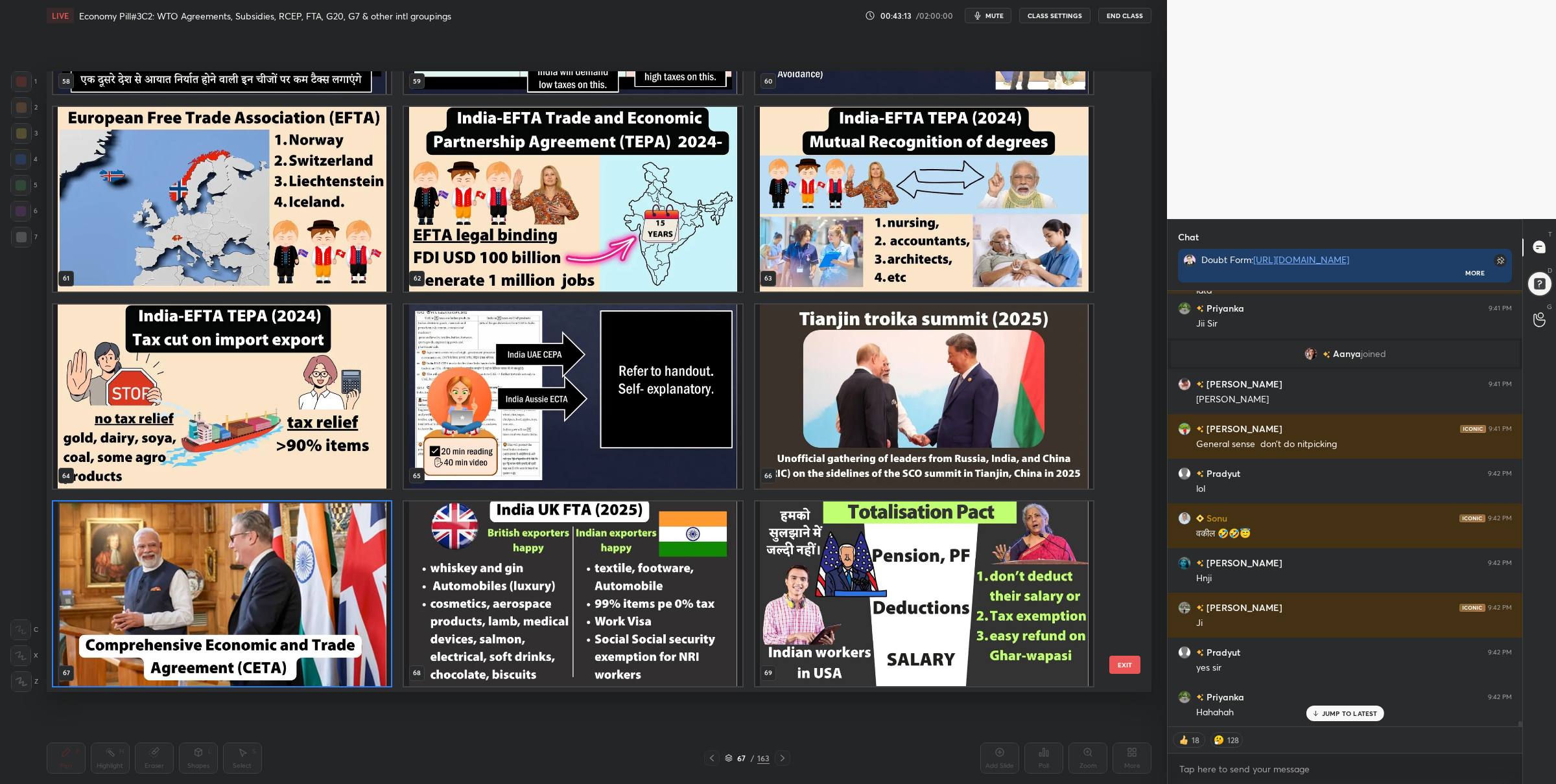
click at [271, 588] on div "55 56 57 58 59 60 61 62 63 64 65 66 67 68 69" at bounding box center [588, 382] width 1082 height 621
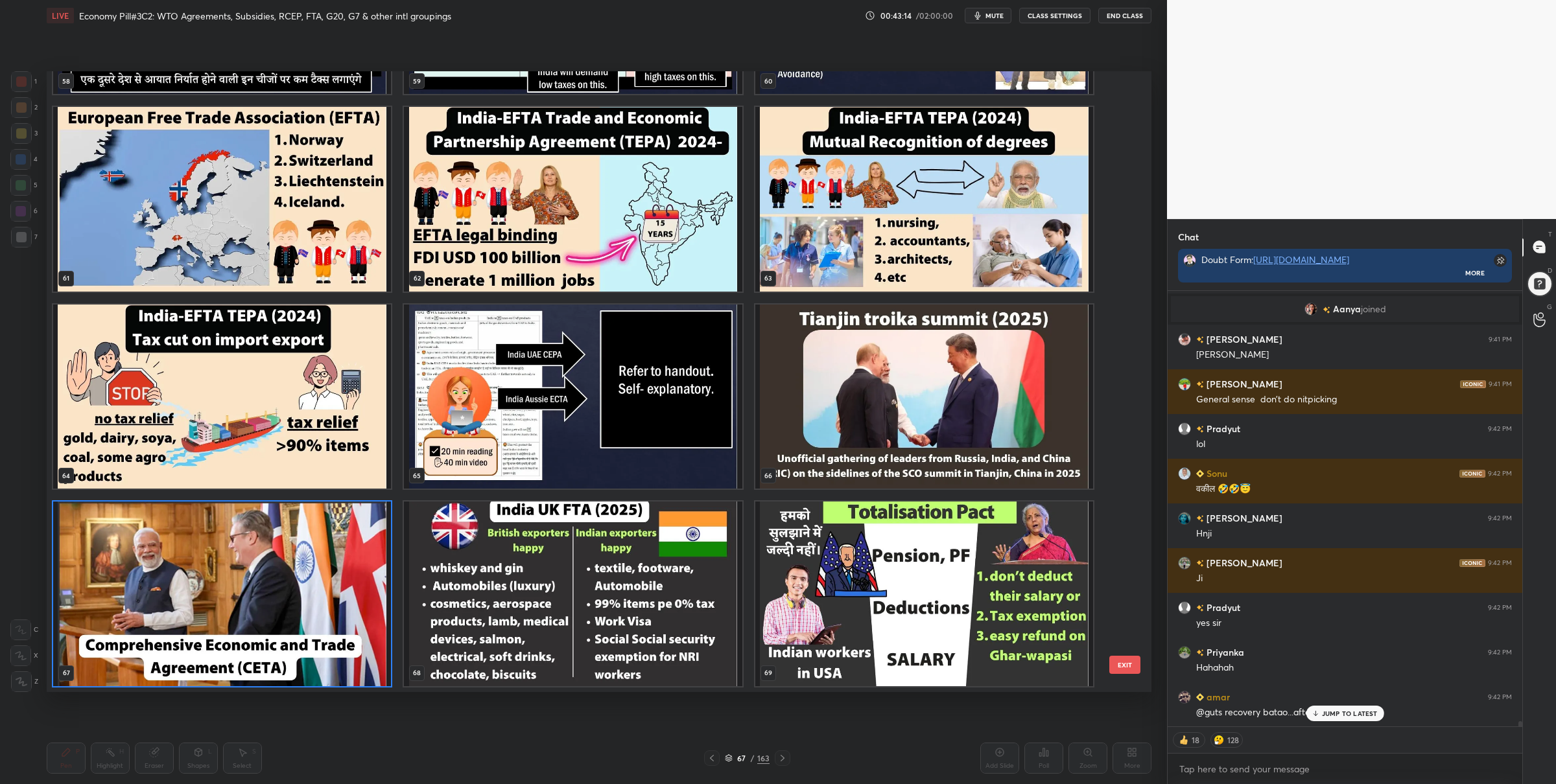
click at [316, 545] on img "grid" at bounding box center [222, 594] width 338 height 185
click at [317, 545] on img "grid" at bounding box center [222, 594] width 338 height 185
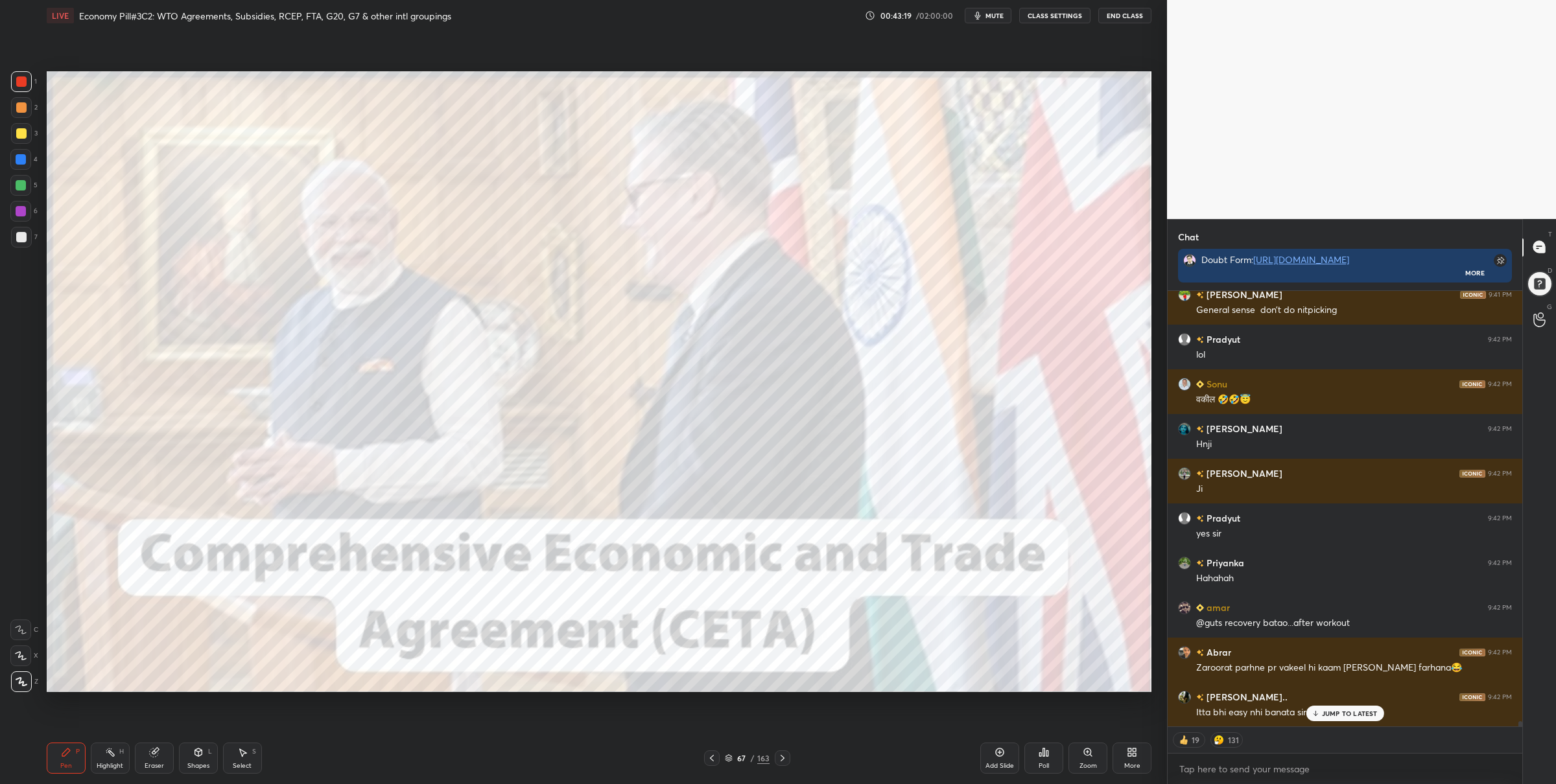
click at [781, 758] on icon at bounding box center [782, 758] width 10 height 10
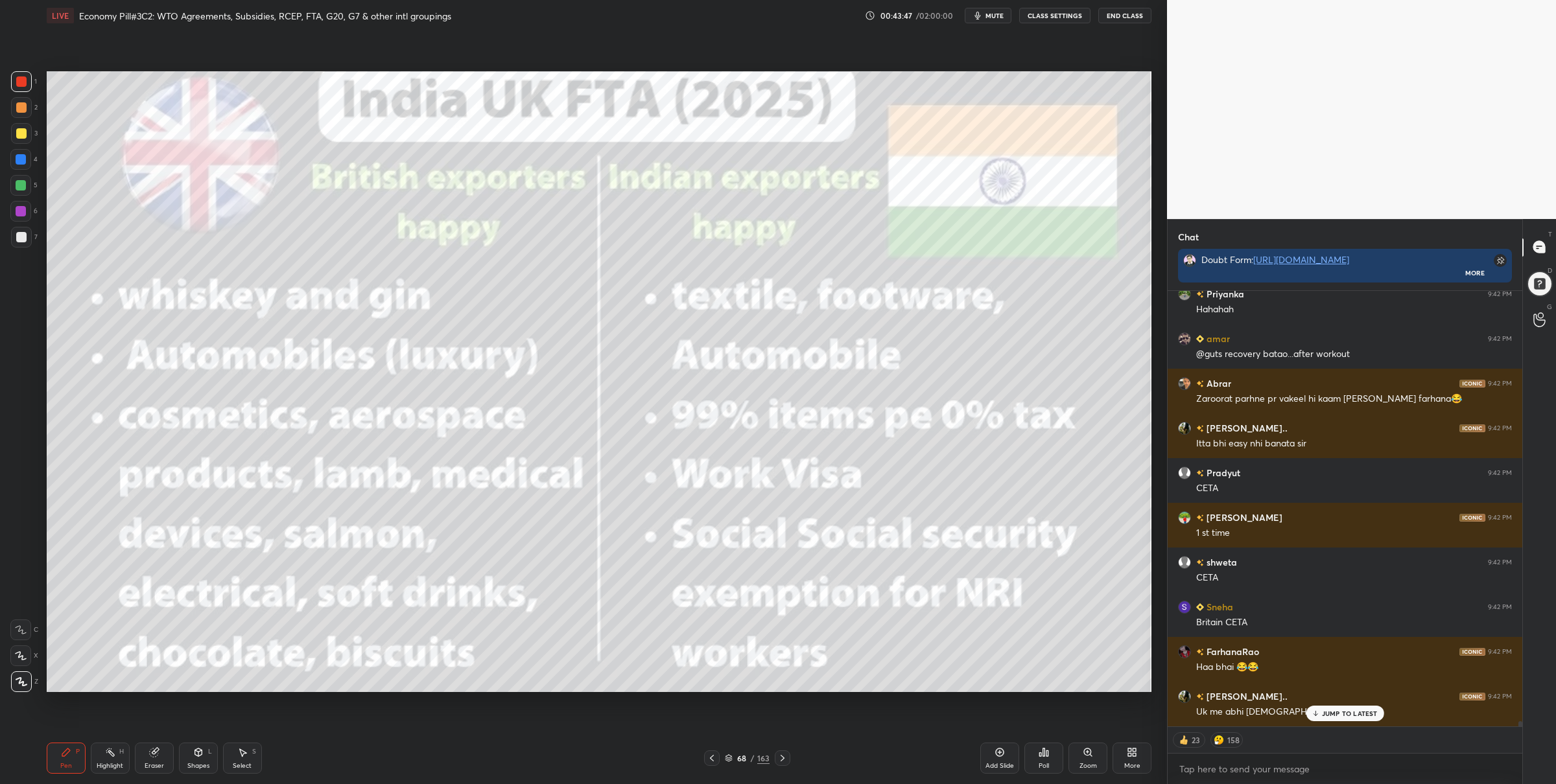
scroll to position [38541, 0]
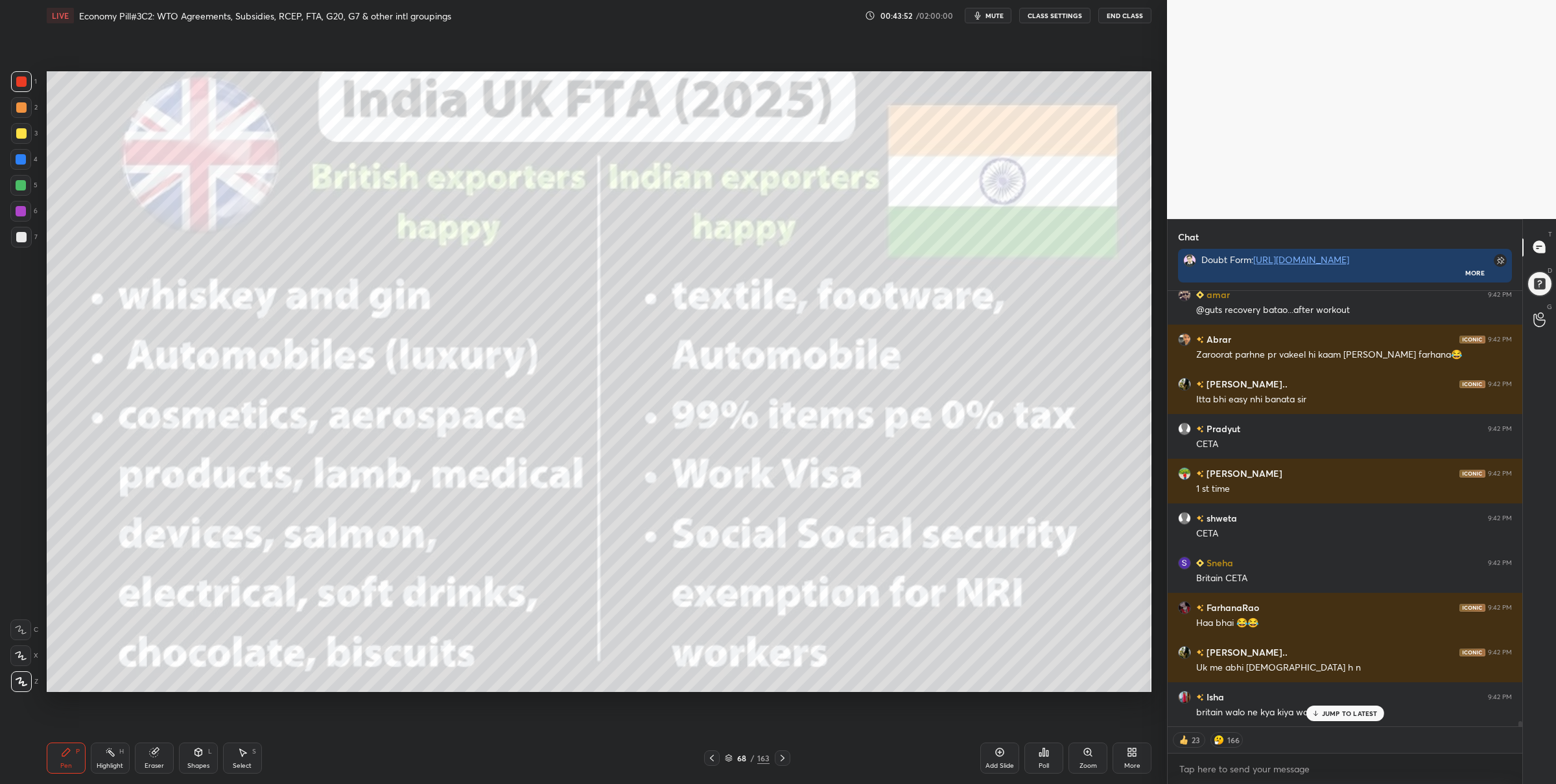
click at [783, 753] on icon at bounding box center [782, 758] width 10 height 10
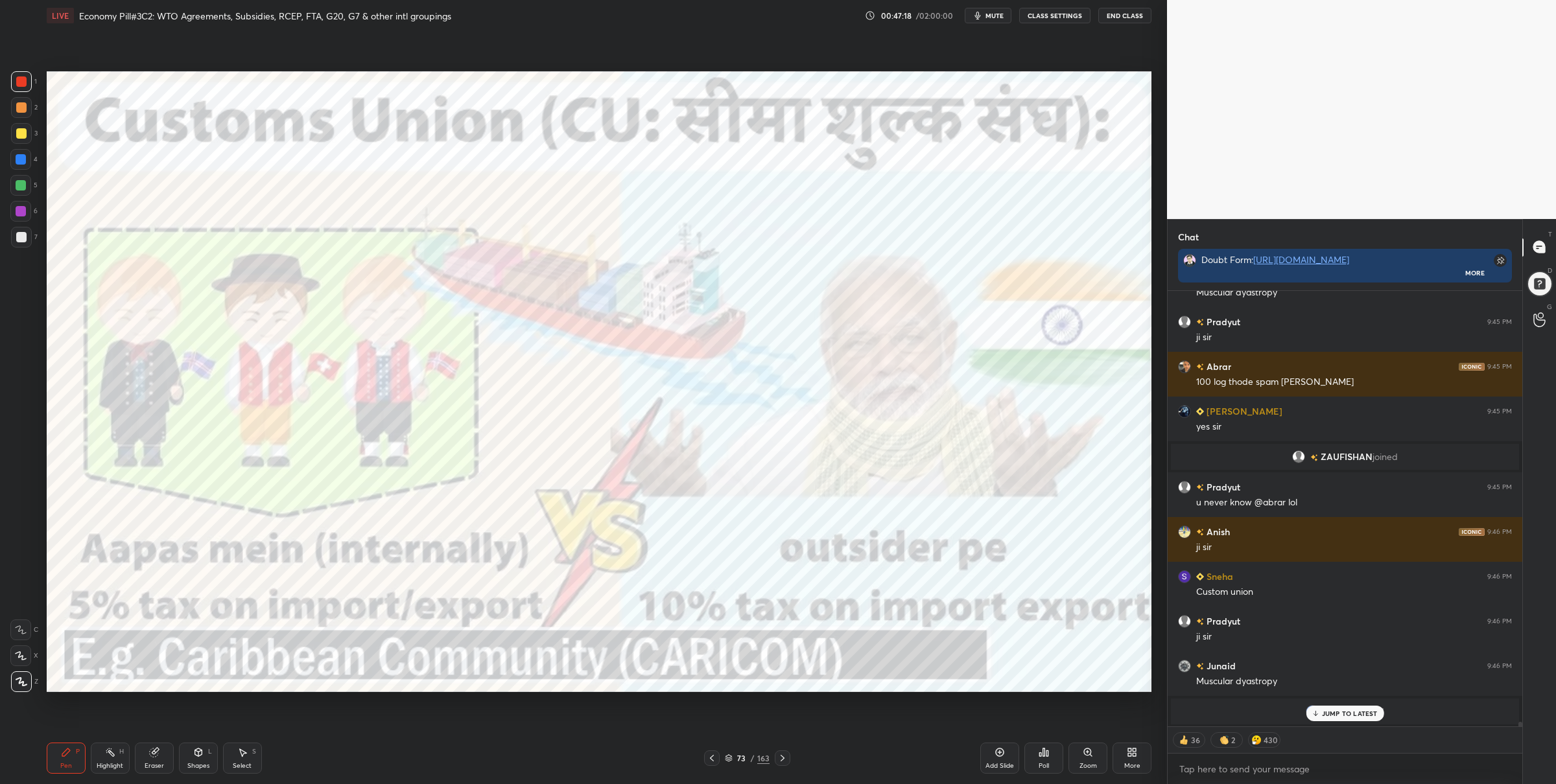
scroll to position [39070, 0]
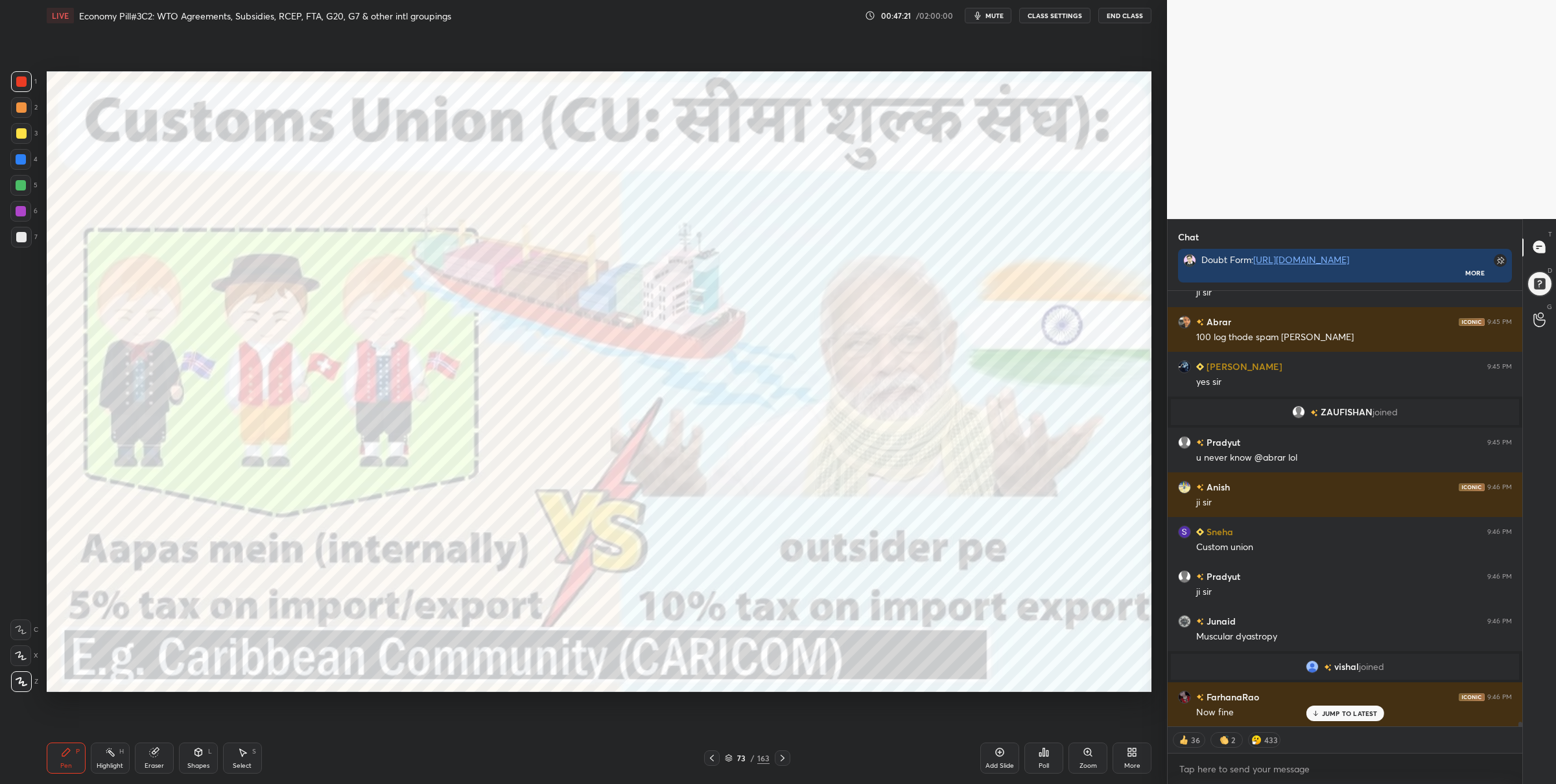
click at [24, 196] on div "5" at bounding box center [24, 188] width 27 height 26
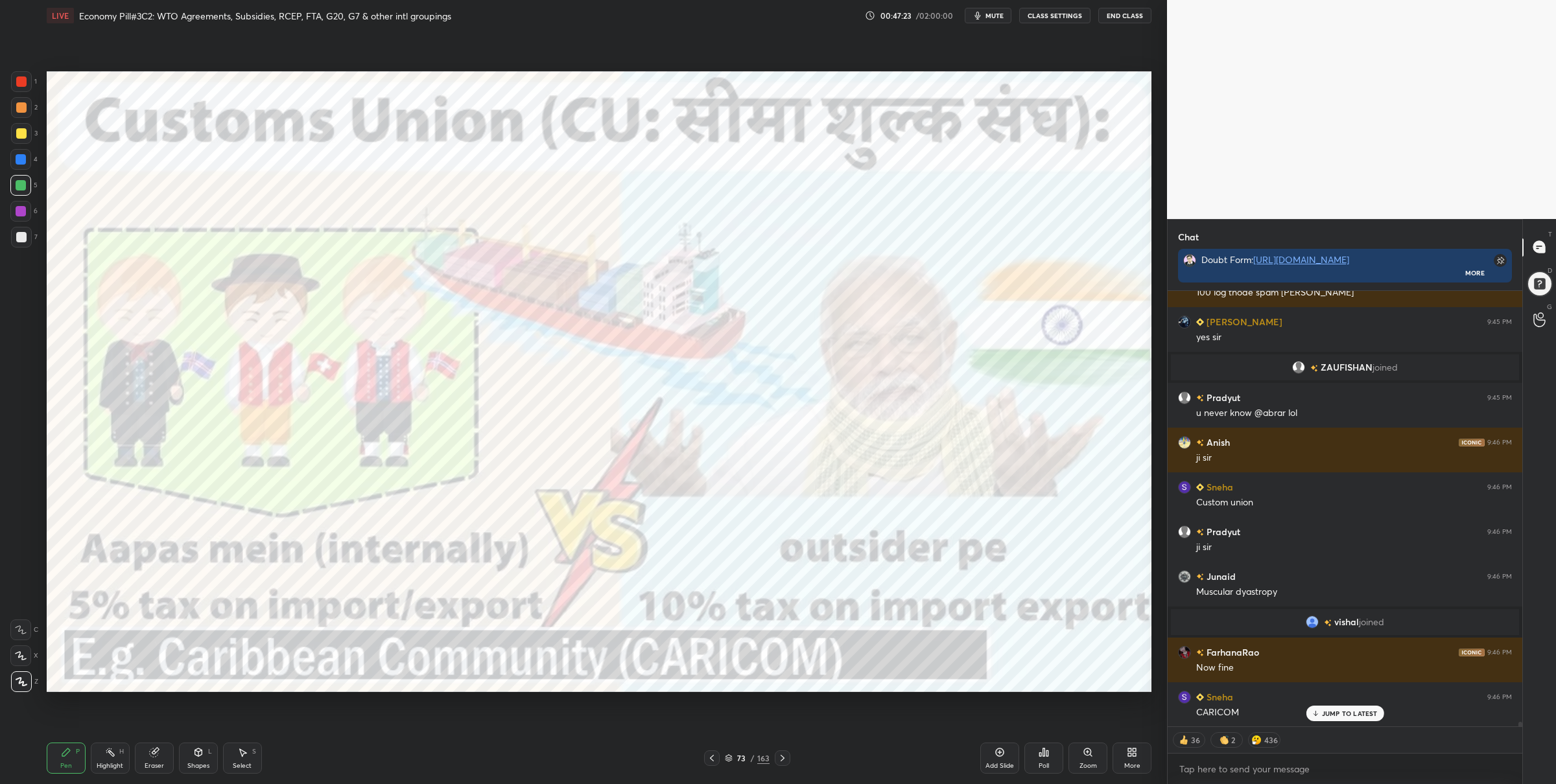
scroll to position [39159, 0]
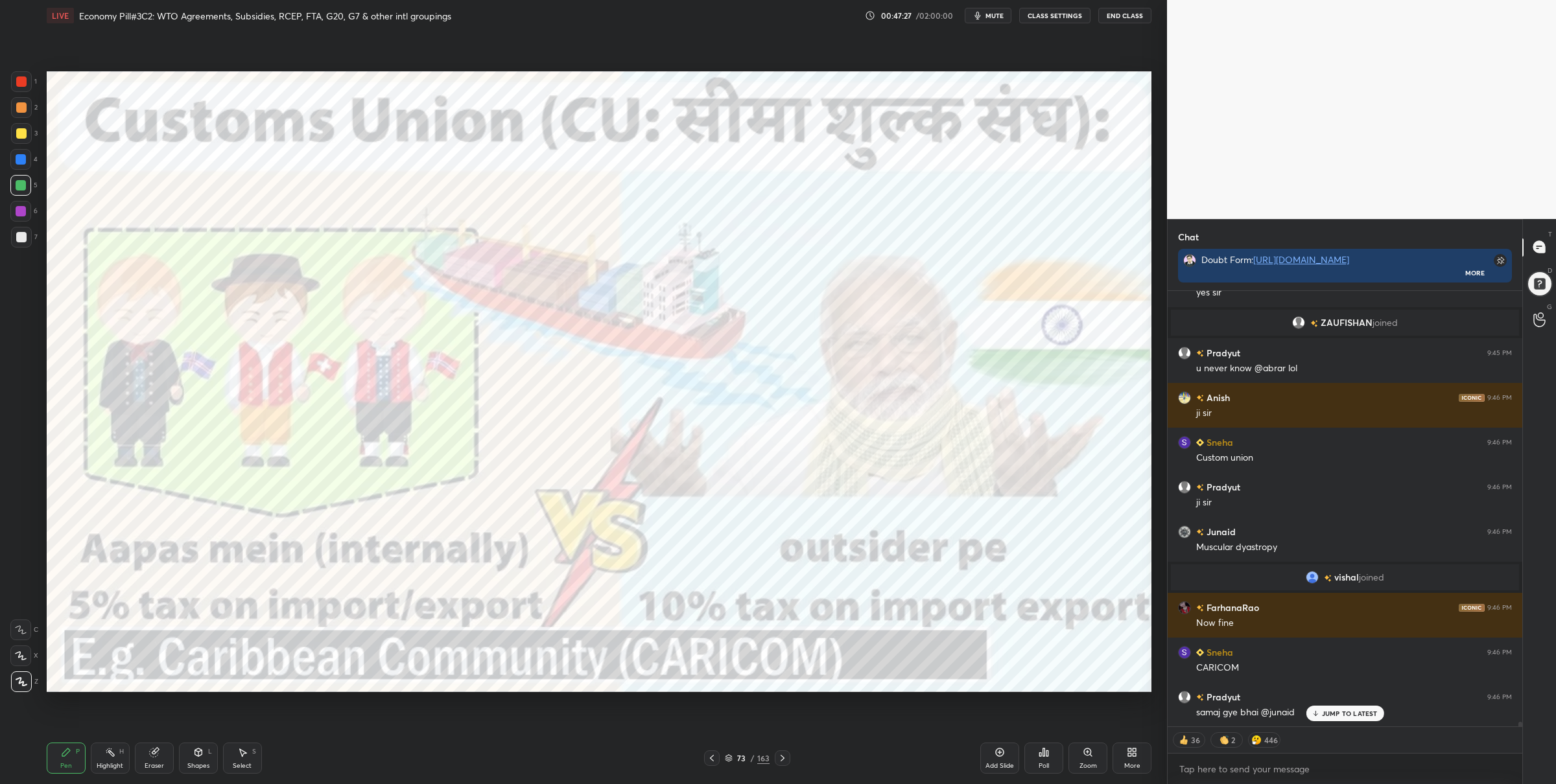
click at [35, 88] on div "1 2 3 4 5 6 7 C X Z C X Z E E Erase all H H" at bounding box center [20, 382] width 41 height 621
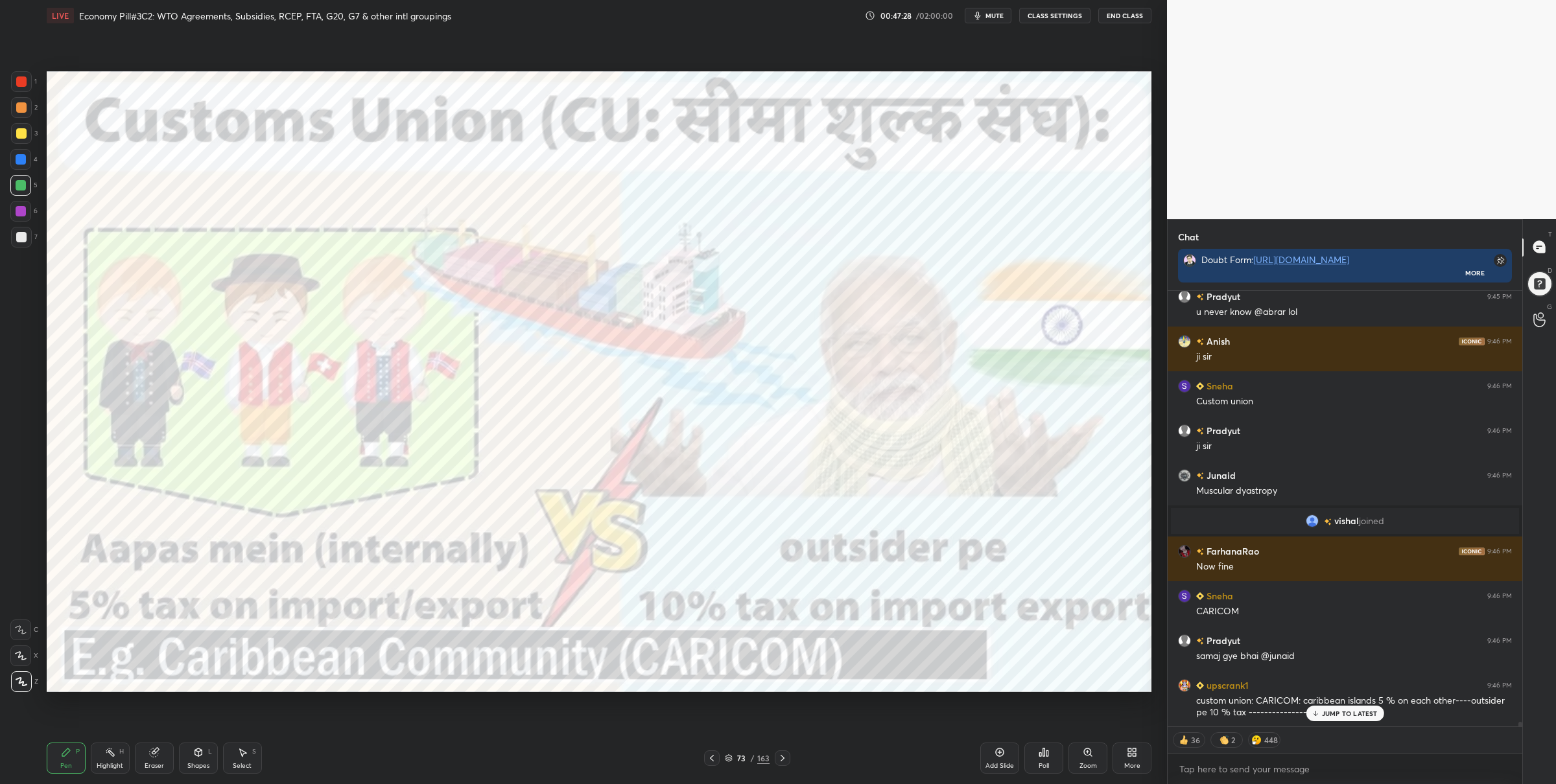
click at [17, 77] on div at bounding box center [21, 82] width 10 height 10
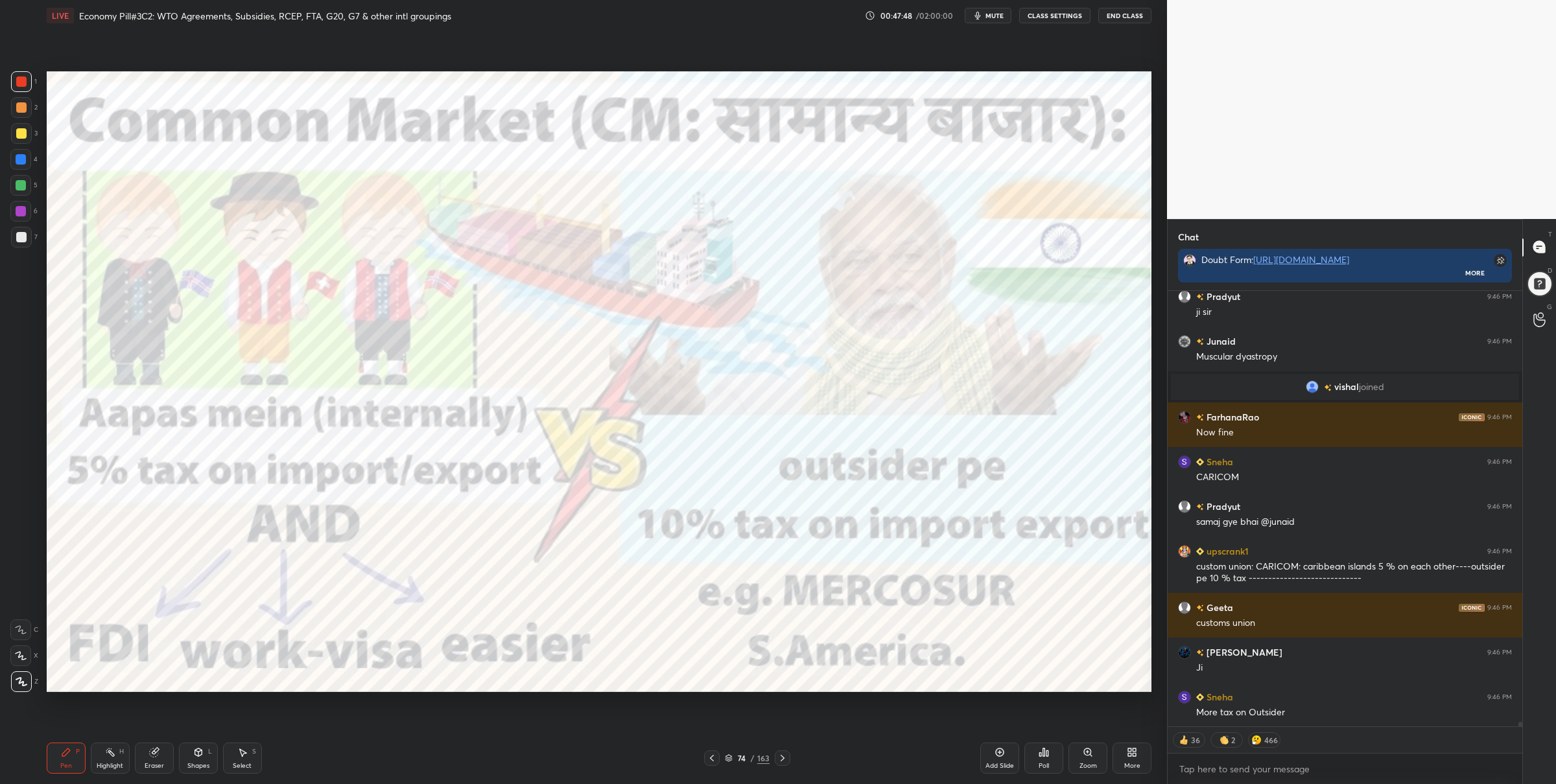
scroll to position [39395, 0]
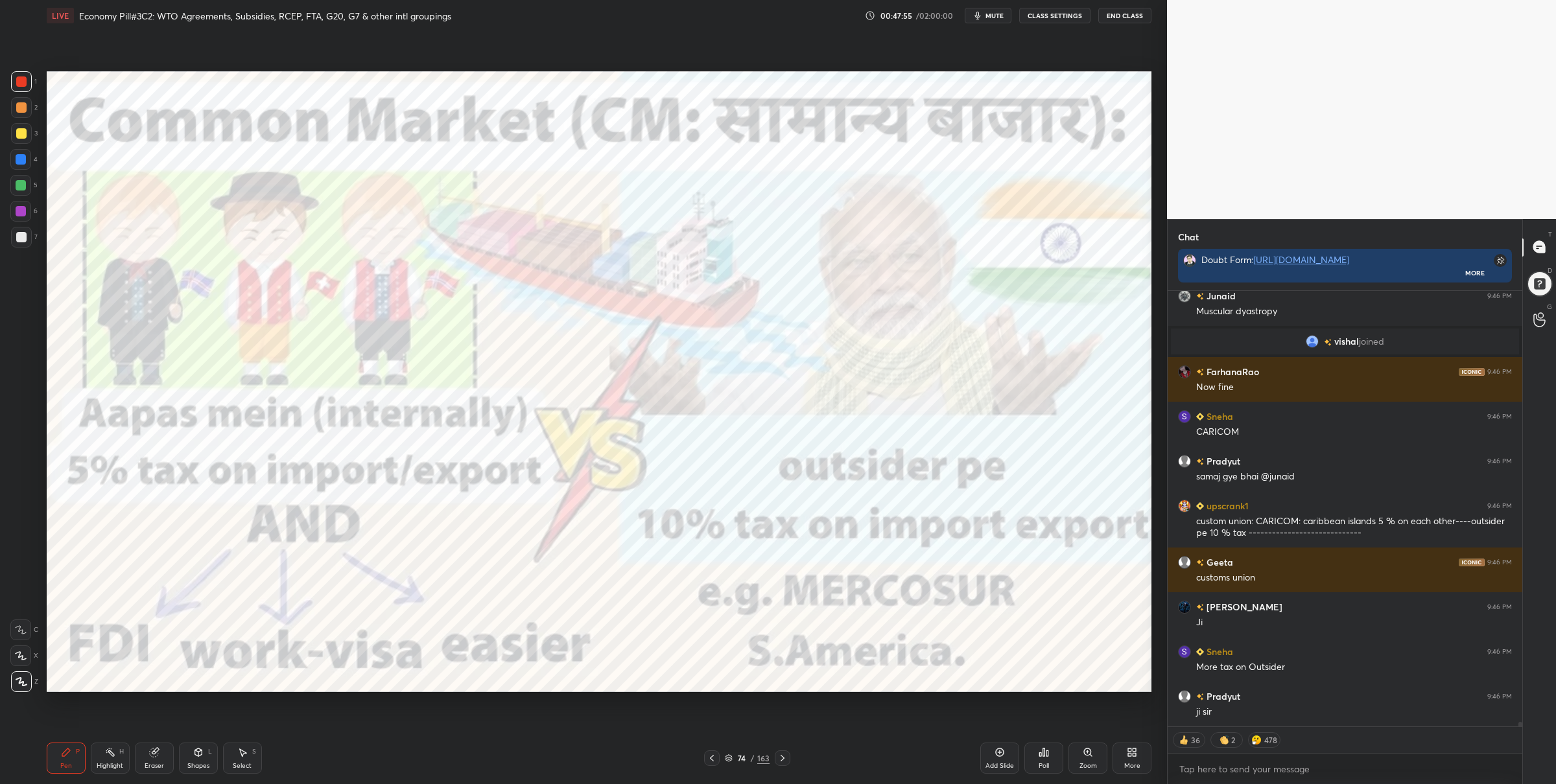
click at [33, 182] on div "5" at bounding box center [24, 186] width 27 height 21
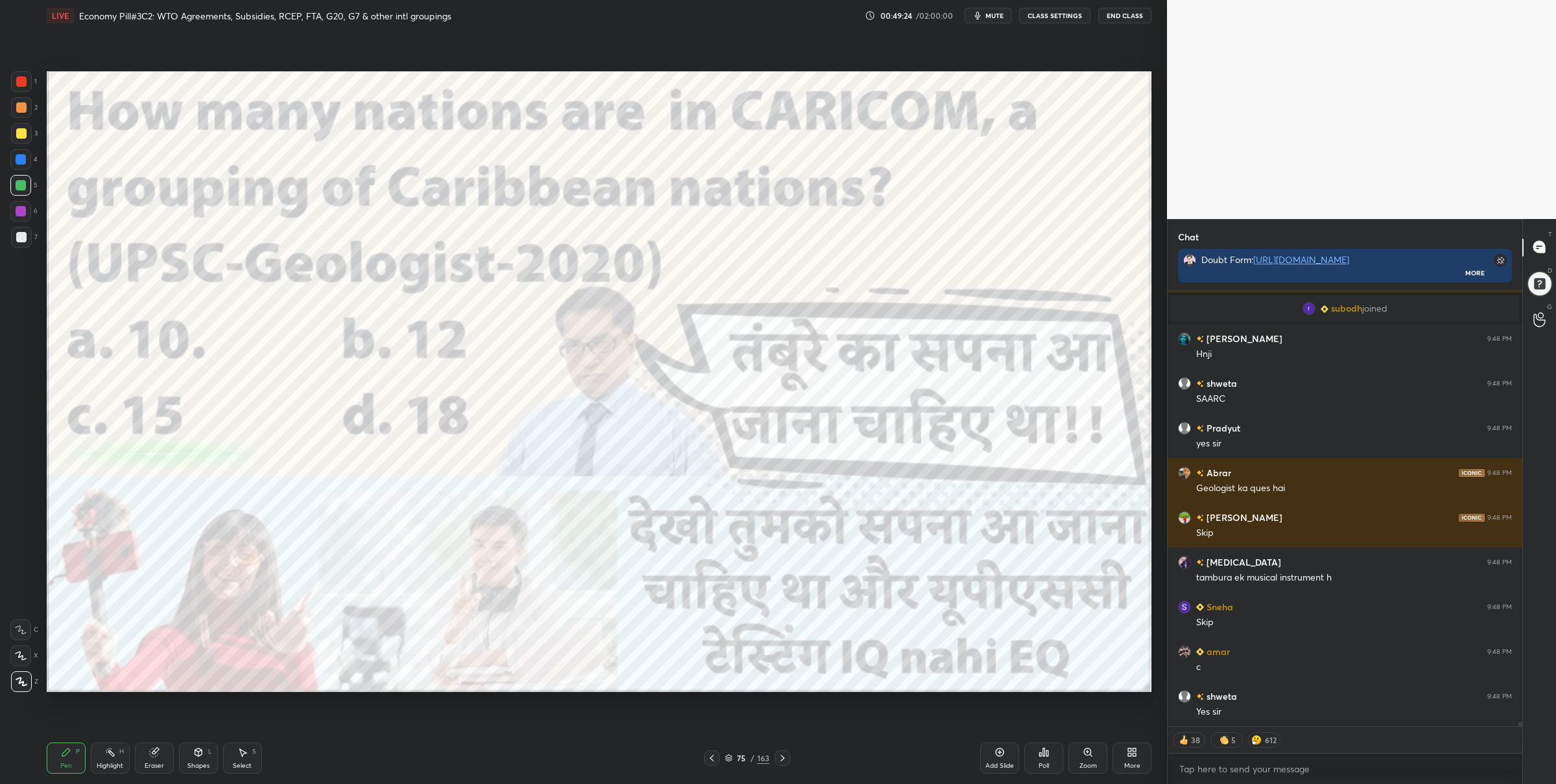
scroll to position [40810, 0]
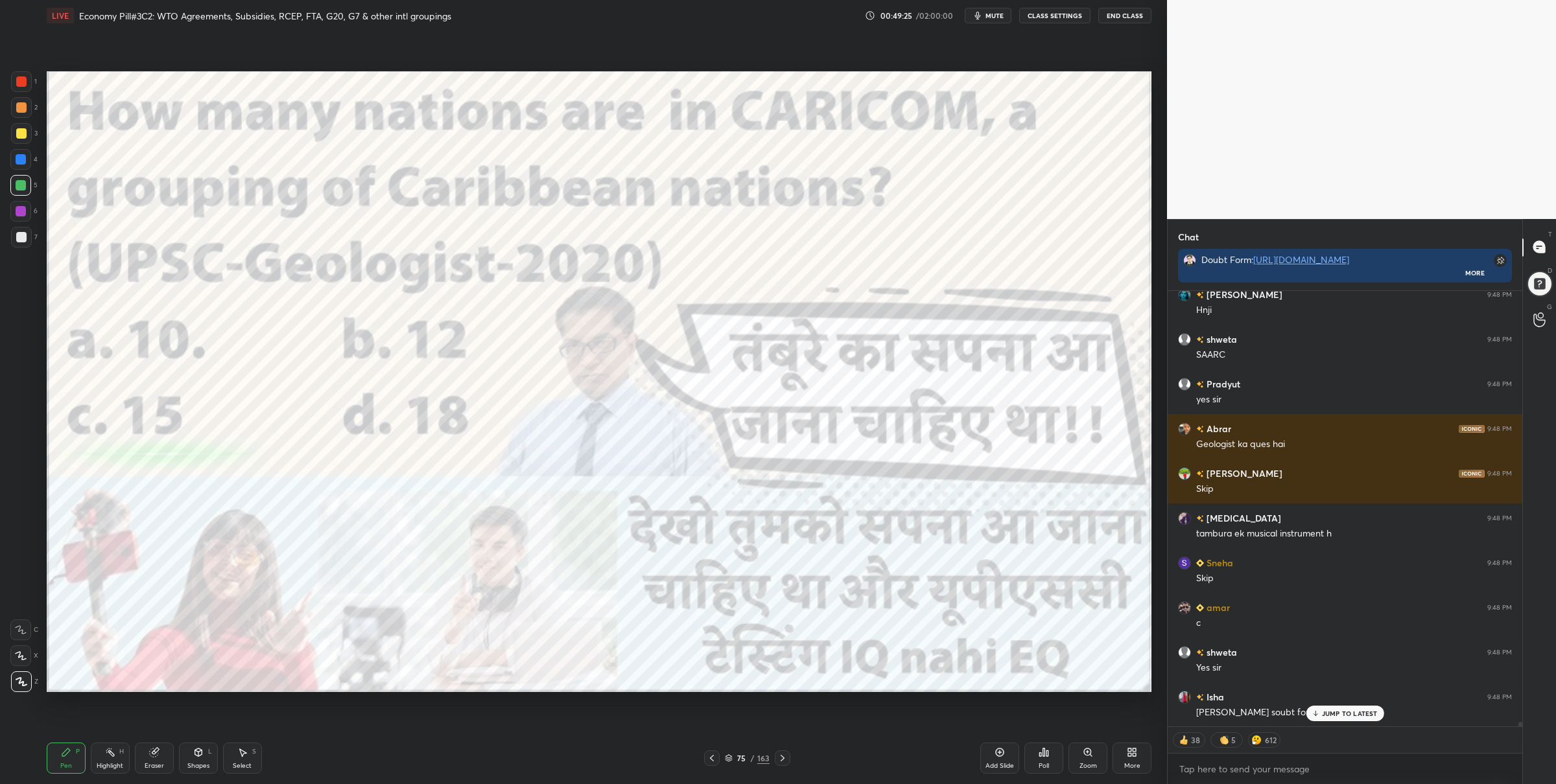
drag, startPoint x: 14, startPoint y: 79, endPoint x: 44, endPoint y: 105, distance: 39.7
click at [14, 80] on div at bounding box center [22, 82] width 21 height 21
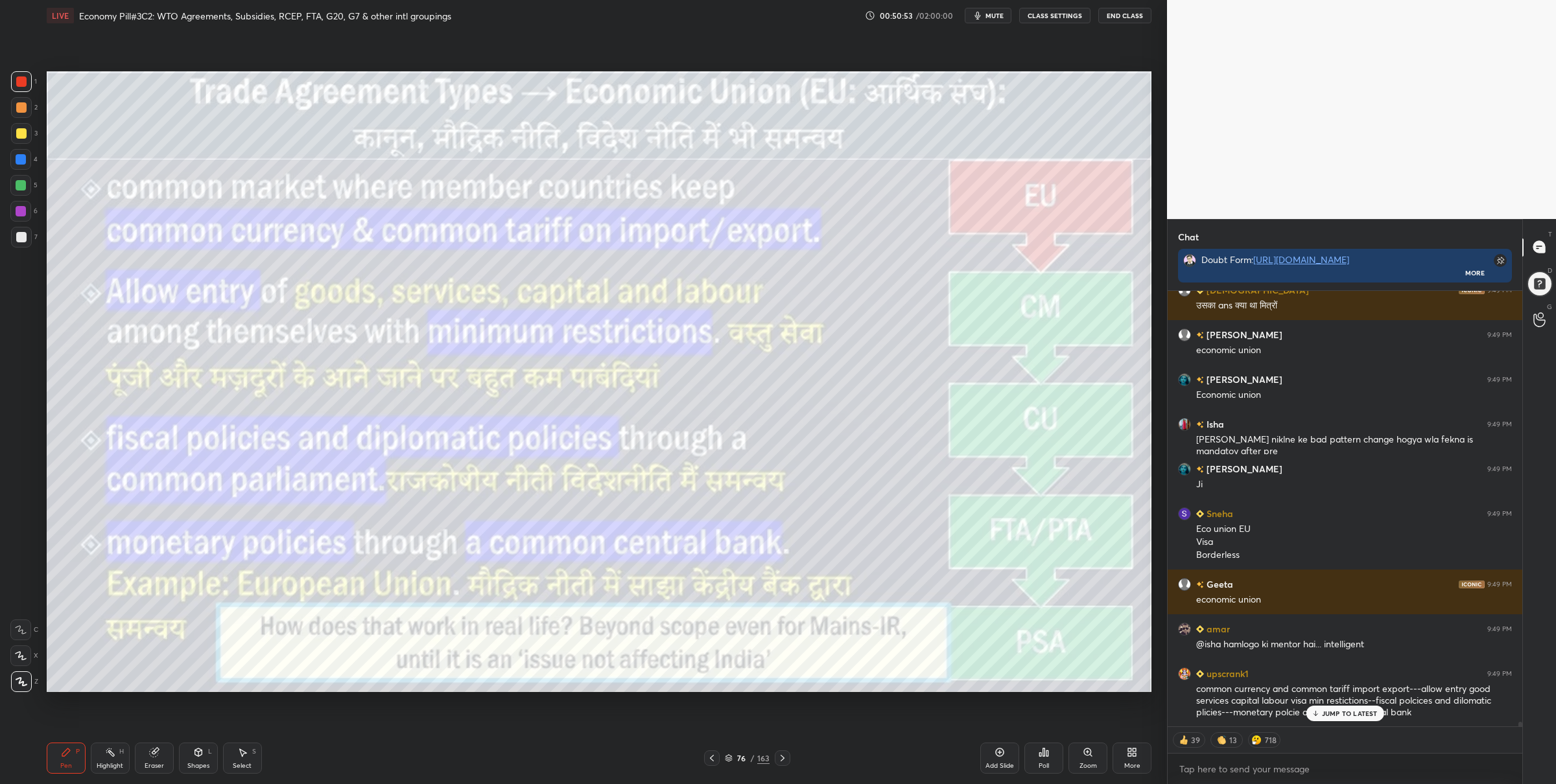
scroll to position [43453, 0]
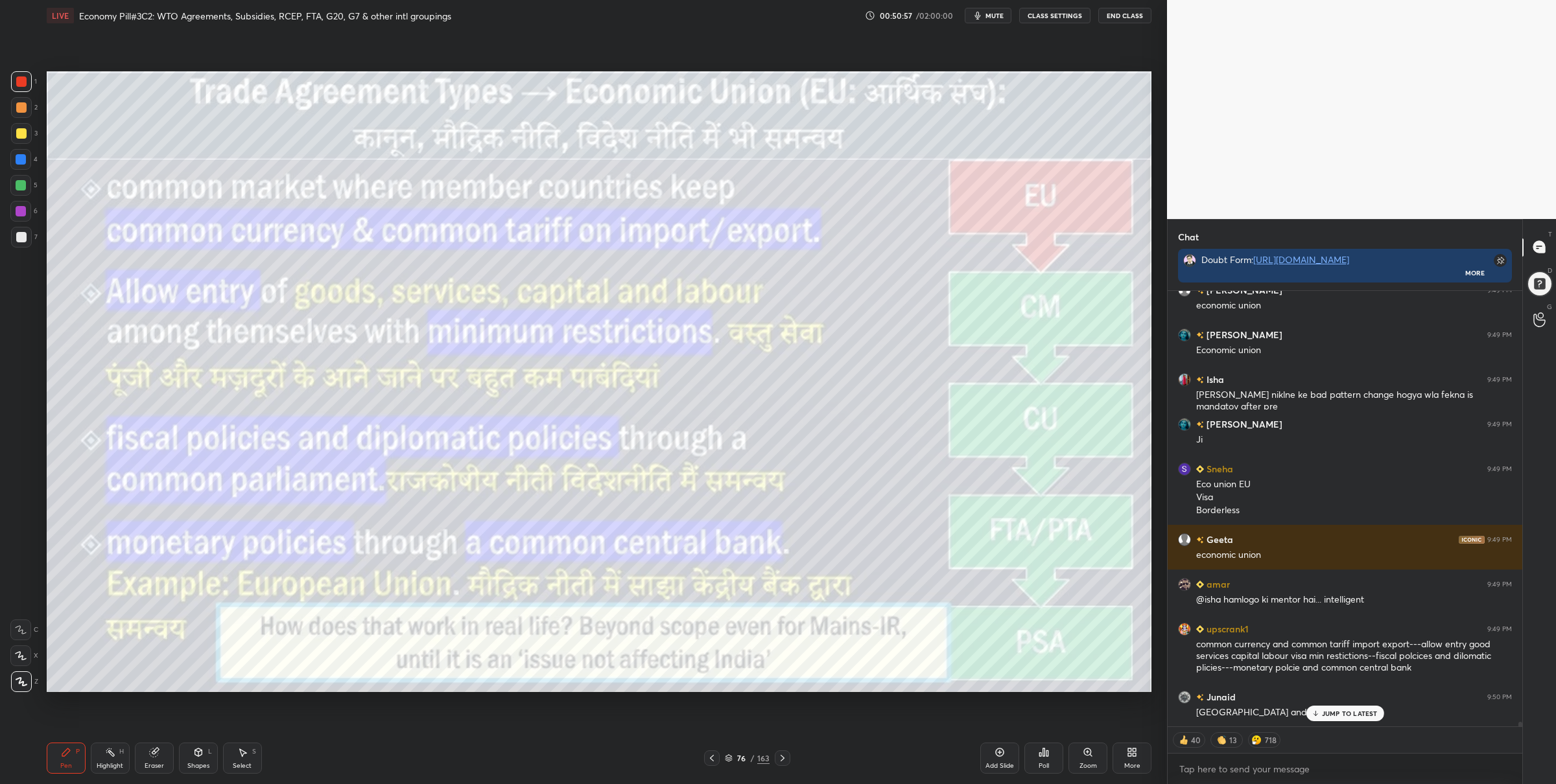
click at [781, 754] on icon at bounding box center [782, 758] width 10 height 10
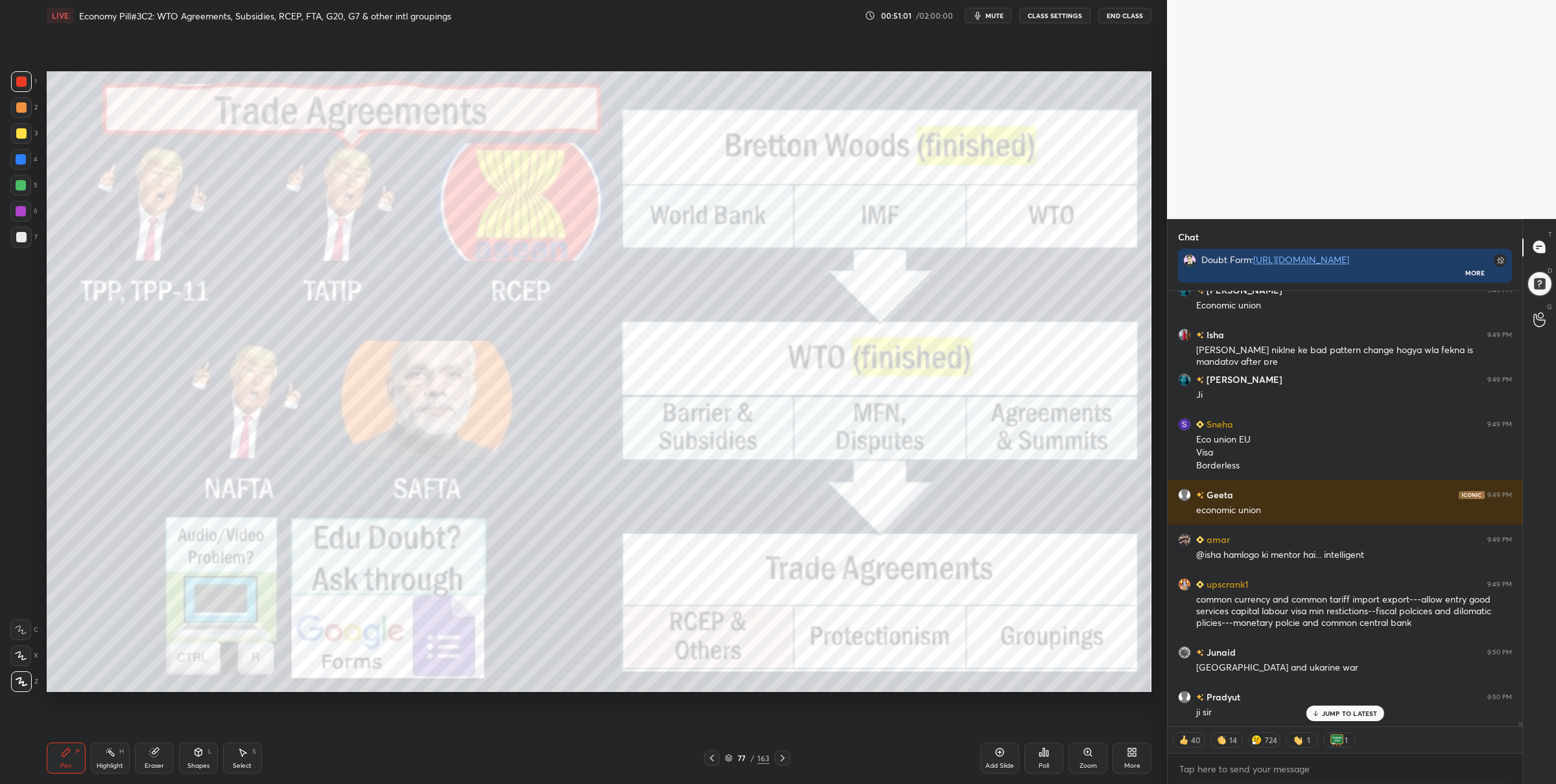
scroll to position [43543, 0]
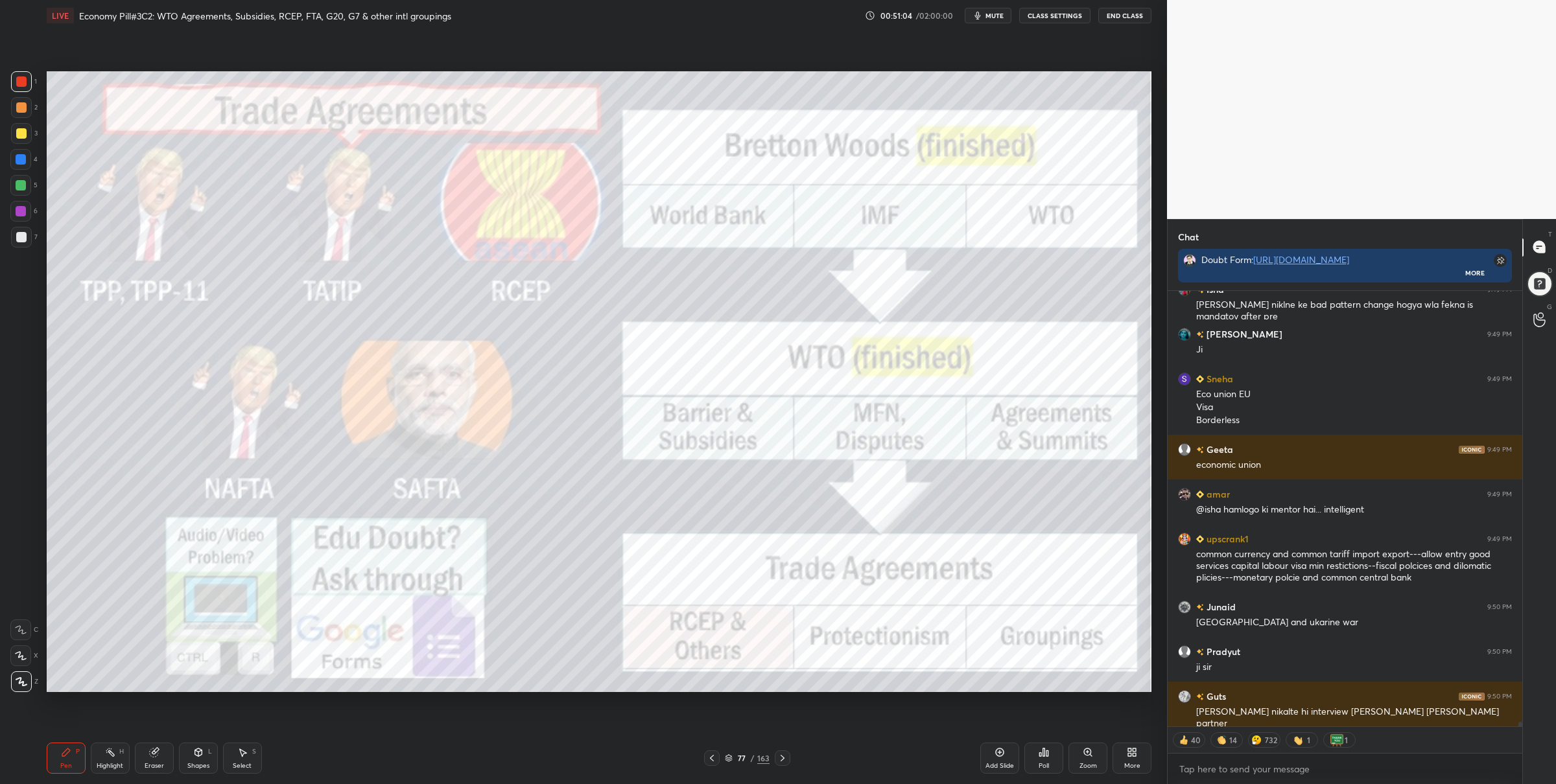
click at [784, 755] on icon at bounding box center [782, 758] width 10 height 10
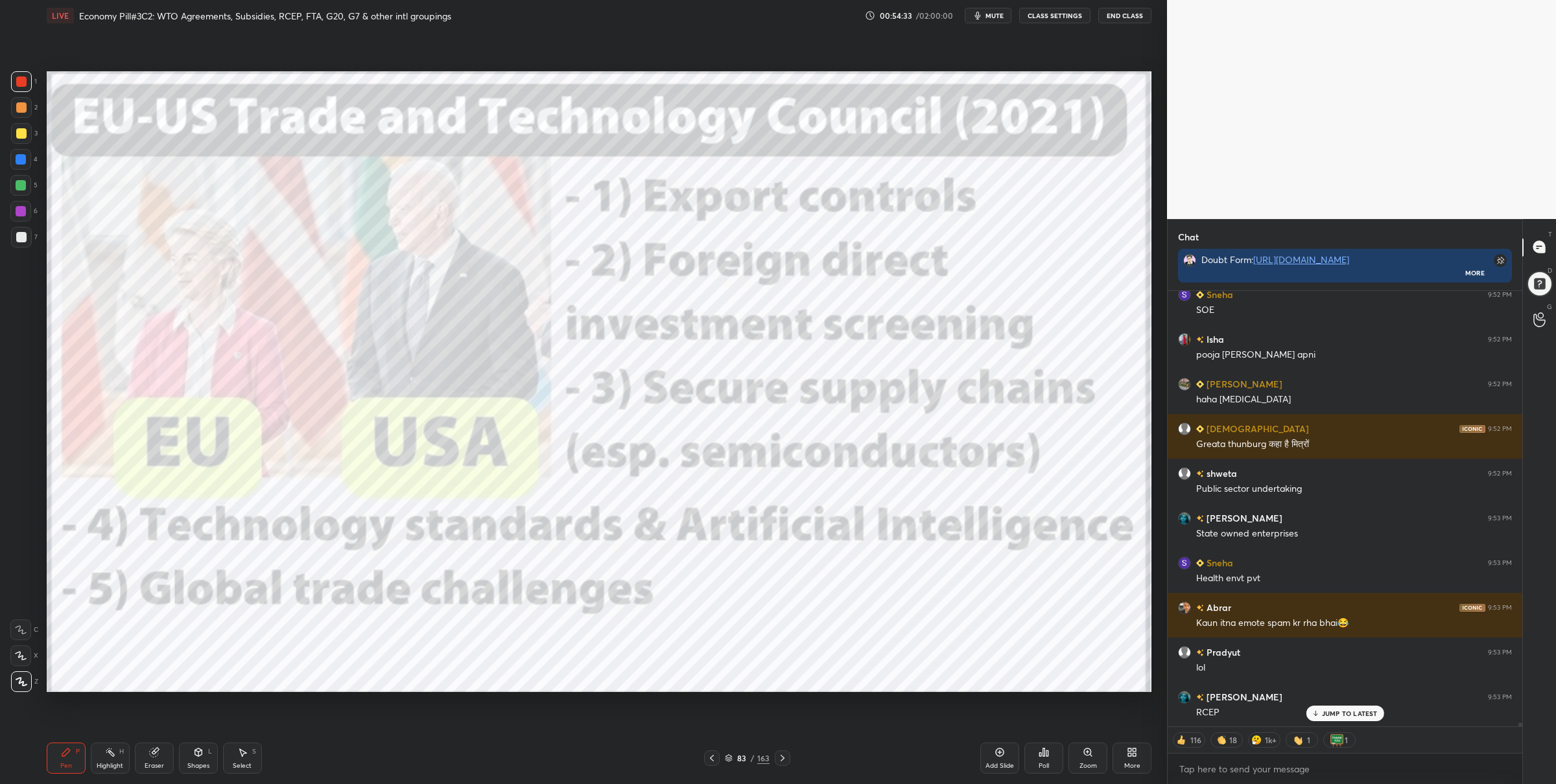
scroll to position [45327, 0]
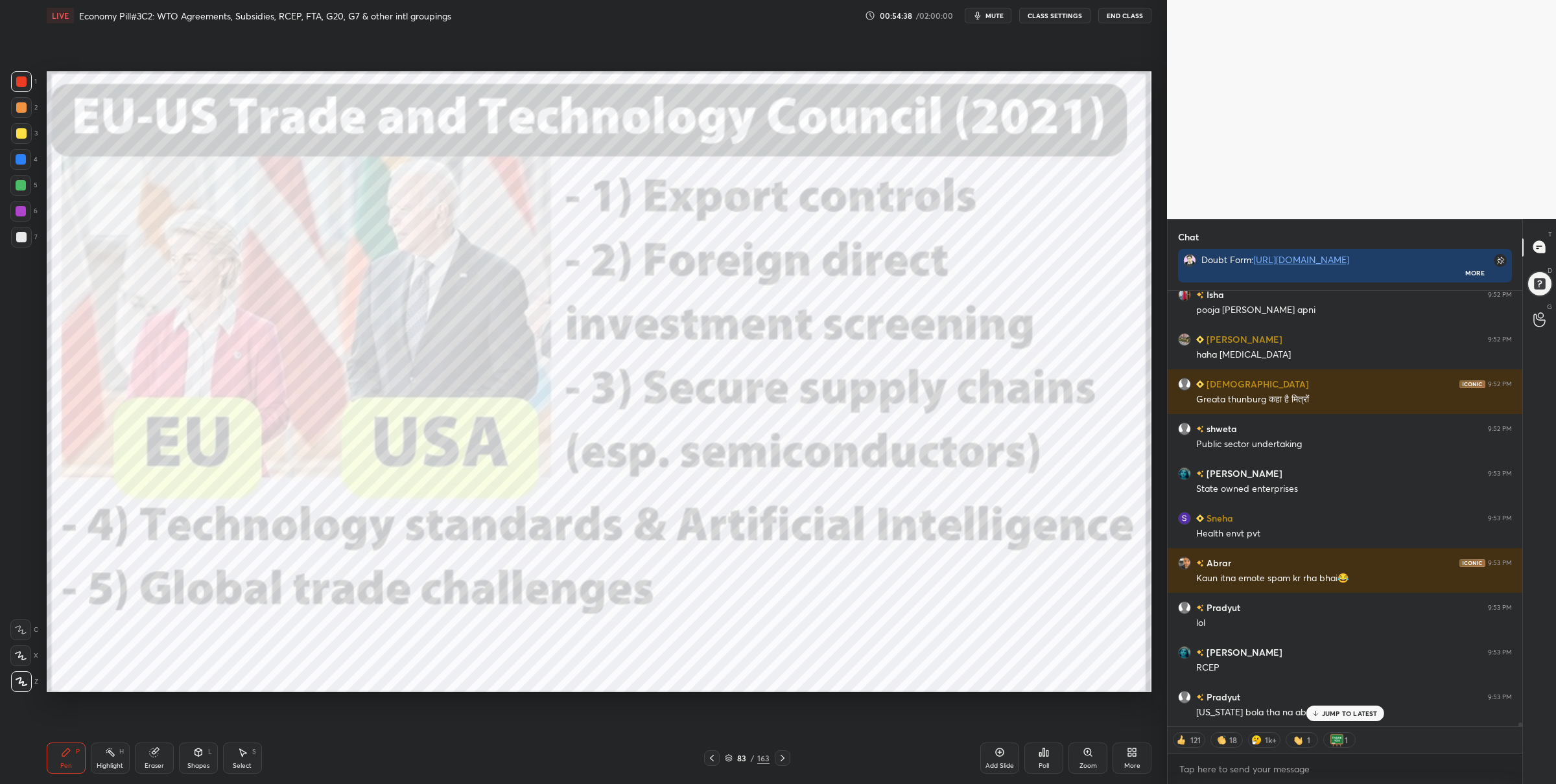
click at [22, 198] on div "1 2 3 4 5 6 7" at bounding box center [24, 162] width 27 height 181
click at [13, 186] on div at bounding box center [21, 186] width 21 height 21
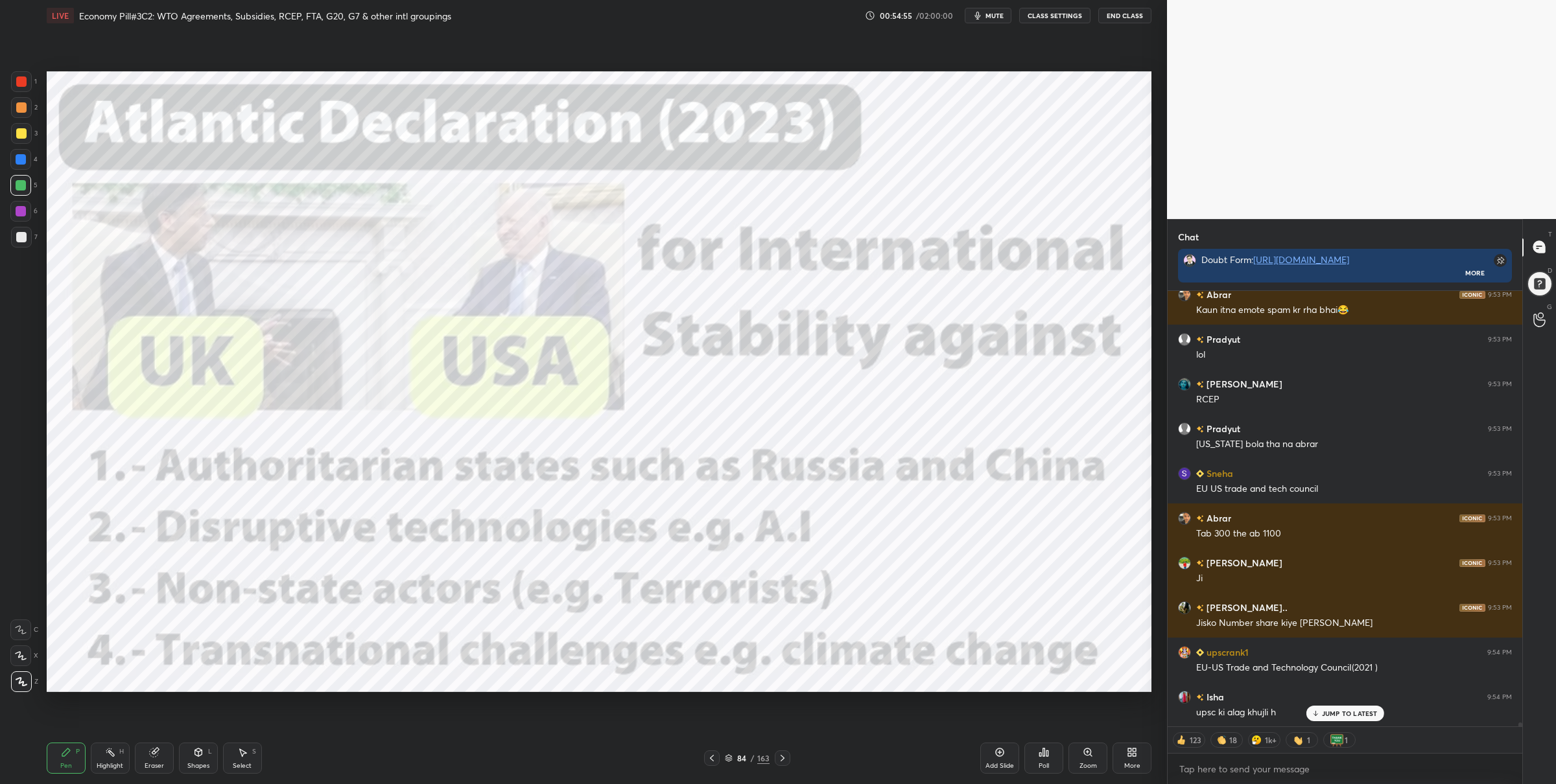
scroll to position [45640, 0]
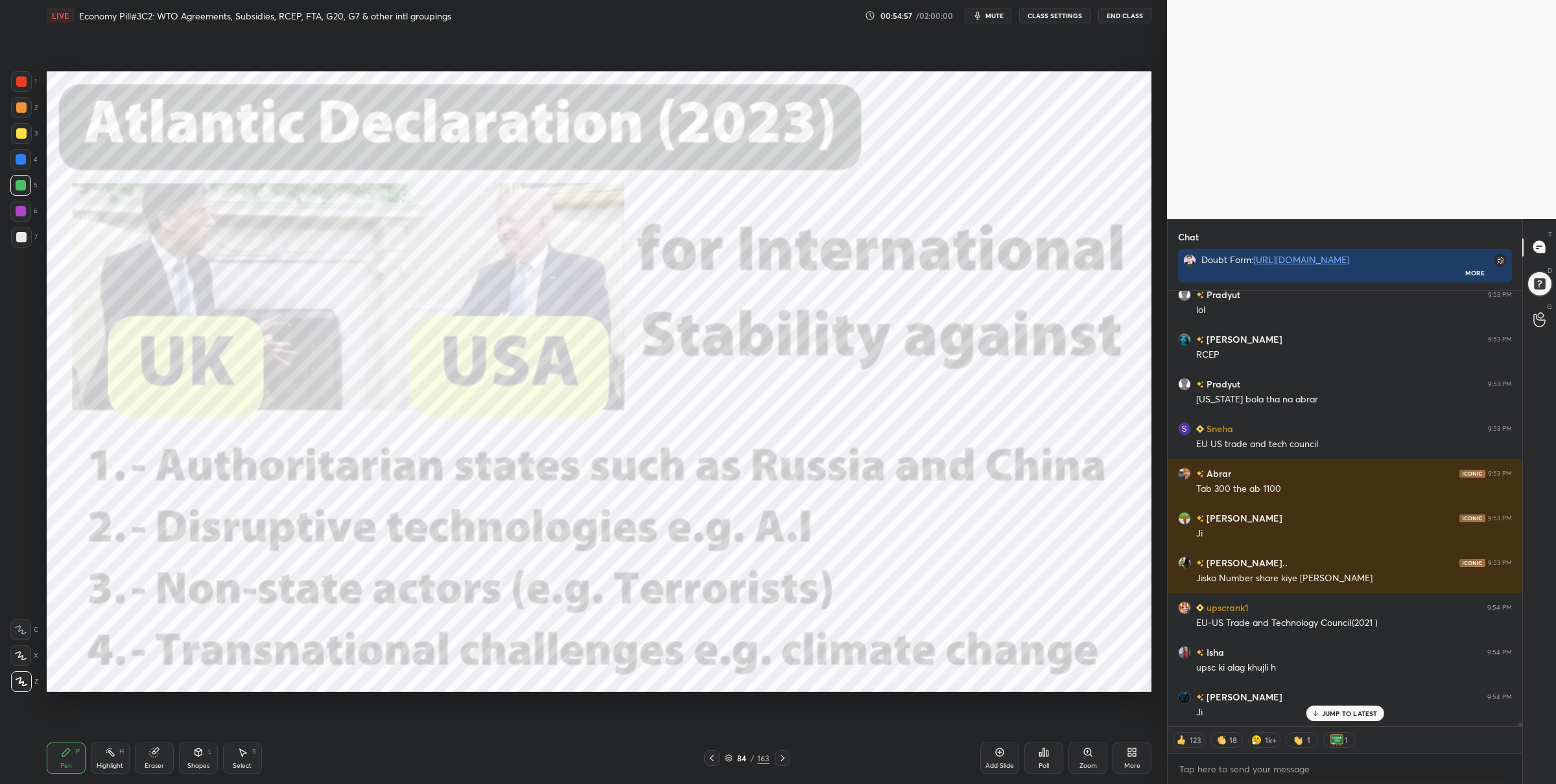
drag, startPoint x: 16, startPoint y: 86, endPoint x: 23, endPoint y: 88, distance: 7.3
click at [17, 88] on div at bounding box center [22, 82] width 21 height 21
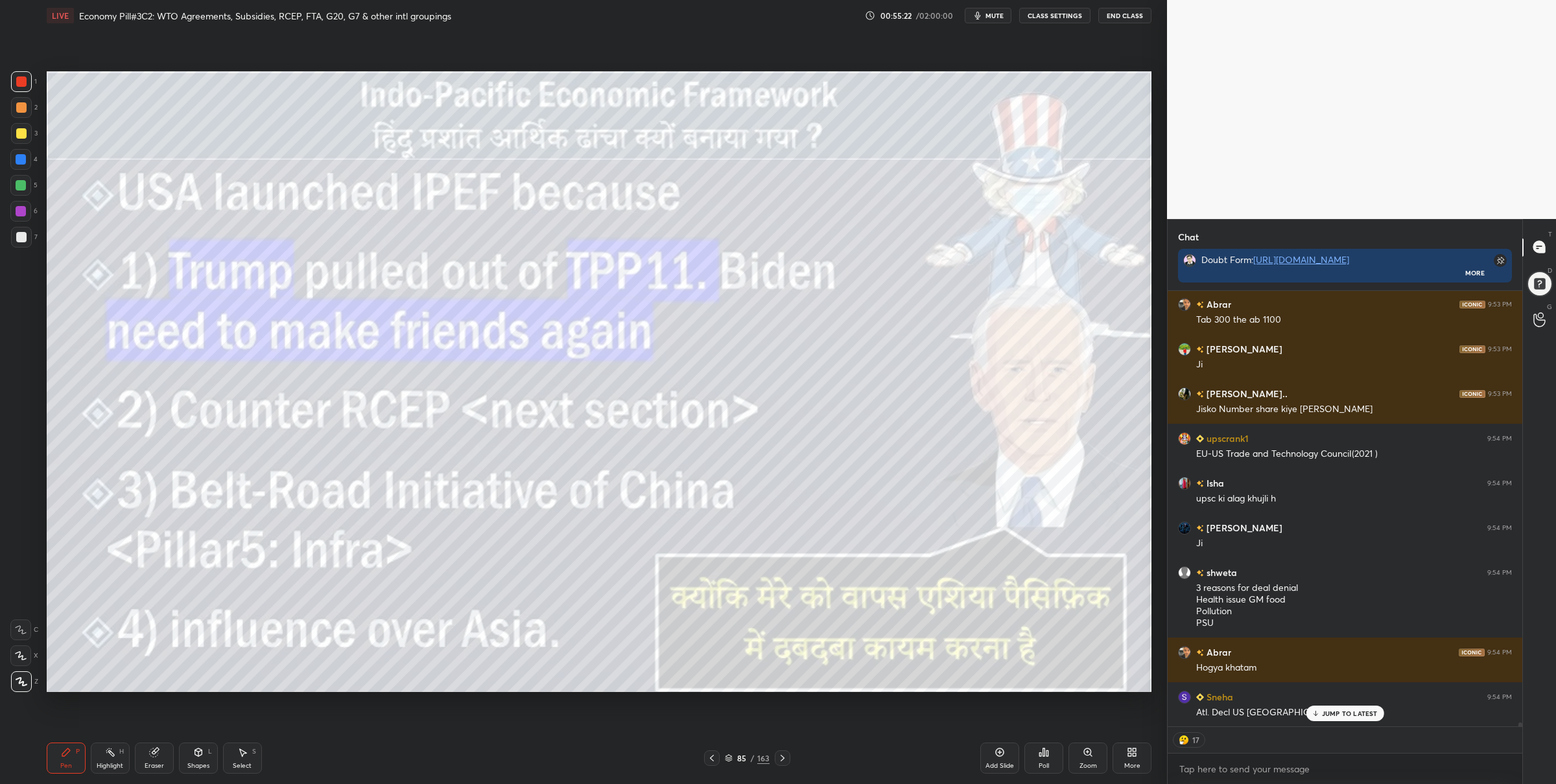
scroll to position [45822, 0]
click at [786, 760] on icon at bounding box center [782, 758] width 10 height 10
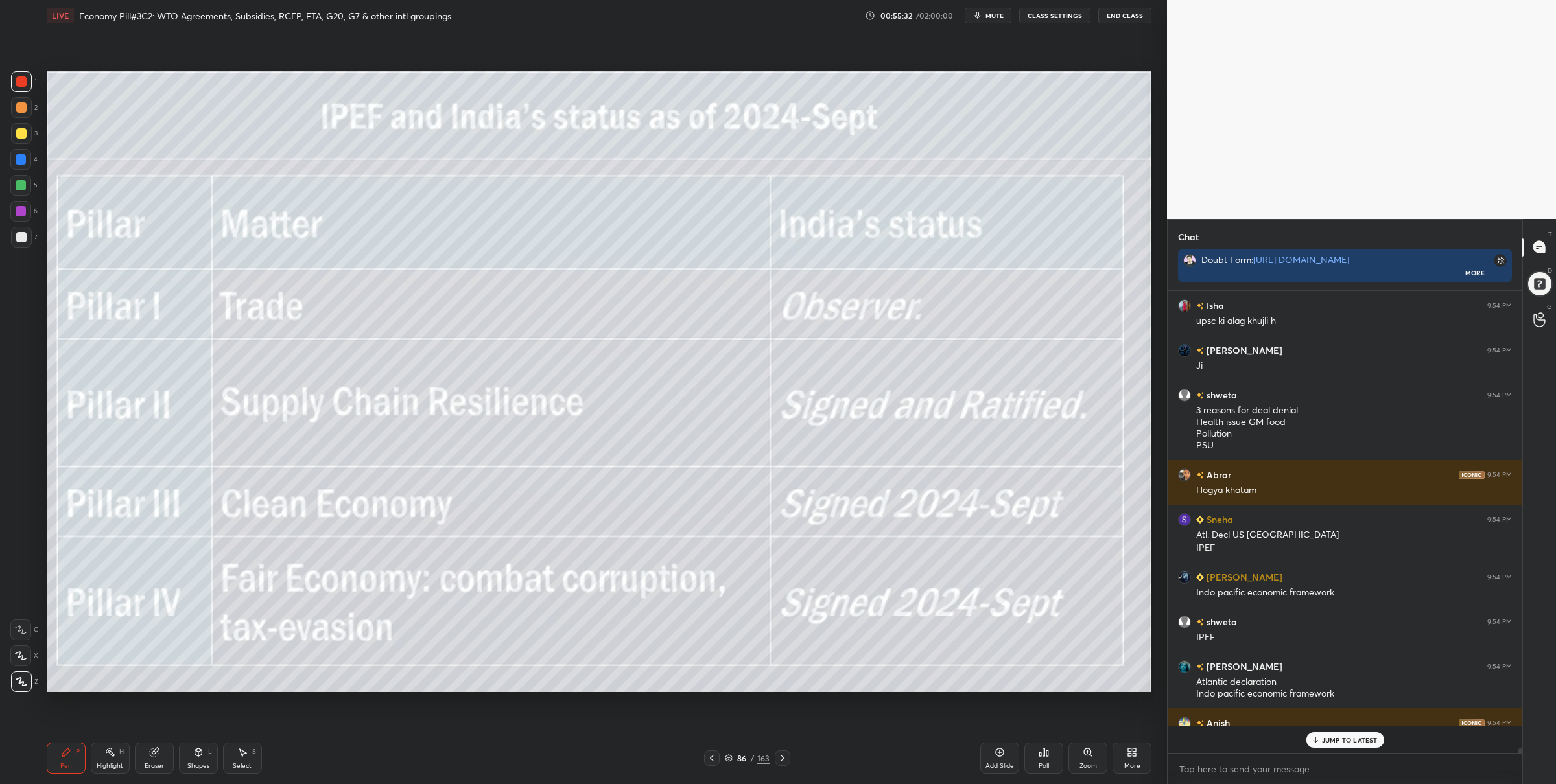
scroll to position [458, 352]
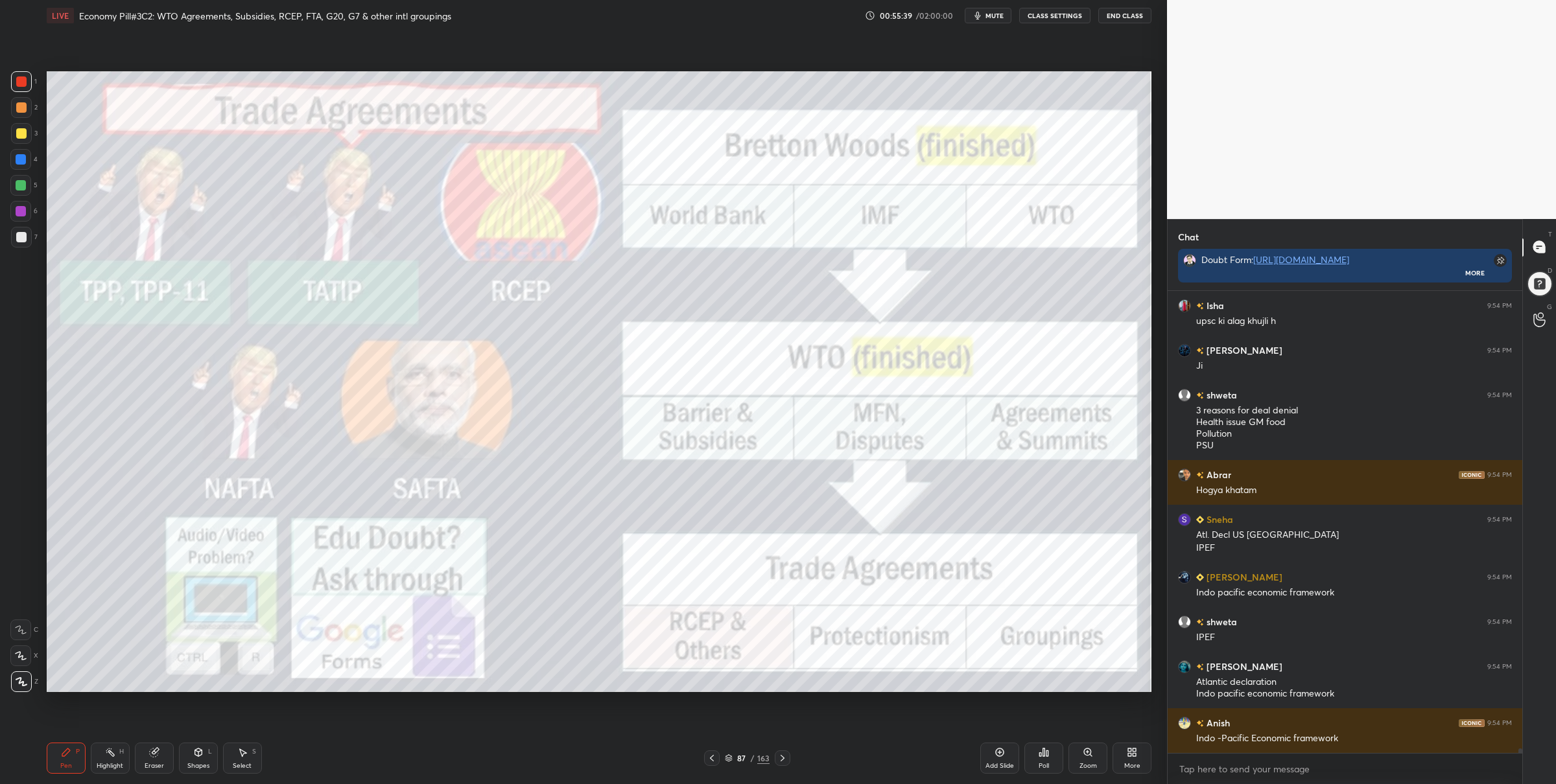
click at [777, 755] on icon at bounding box center [782, 758] width 10 height 10
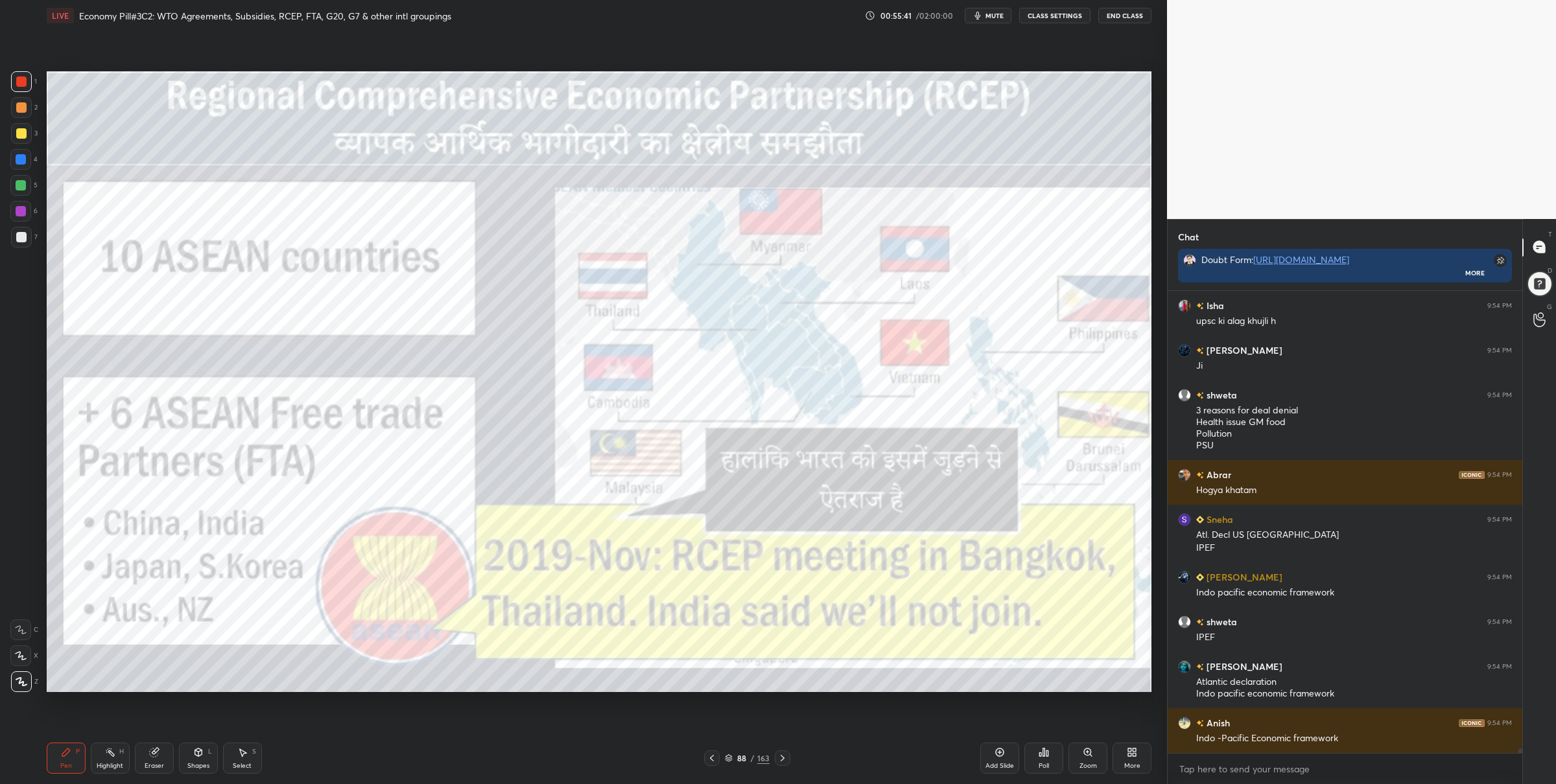
drag, startPoint x: 710, startPoint y: 757, endPoint x: 705, endPoint y: 744, distance: 13.9
click at [710, 757] on icon at bounding box center [712, 758] width 10 height 10
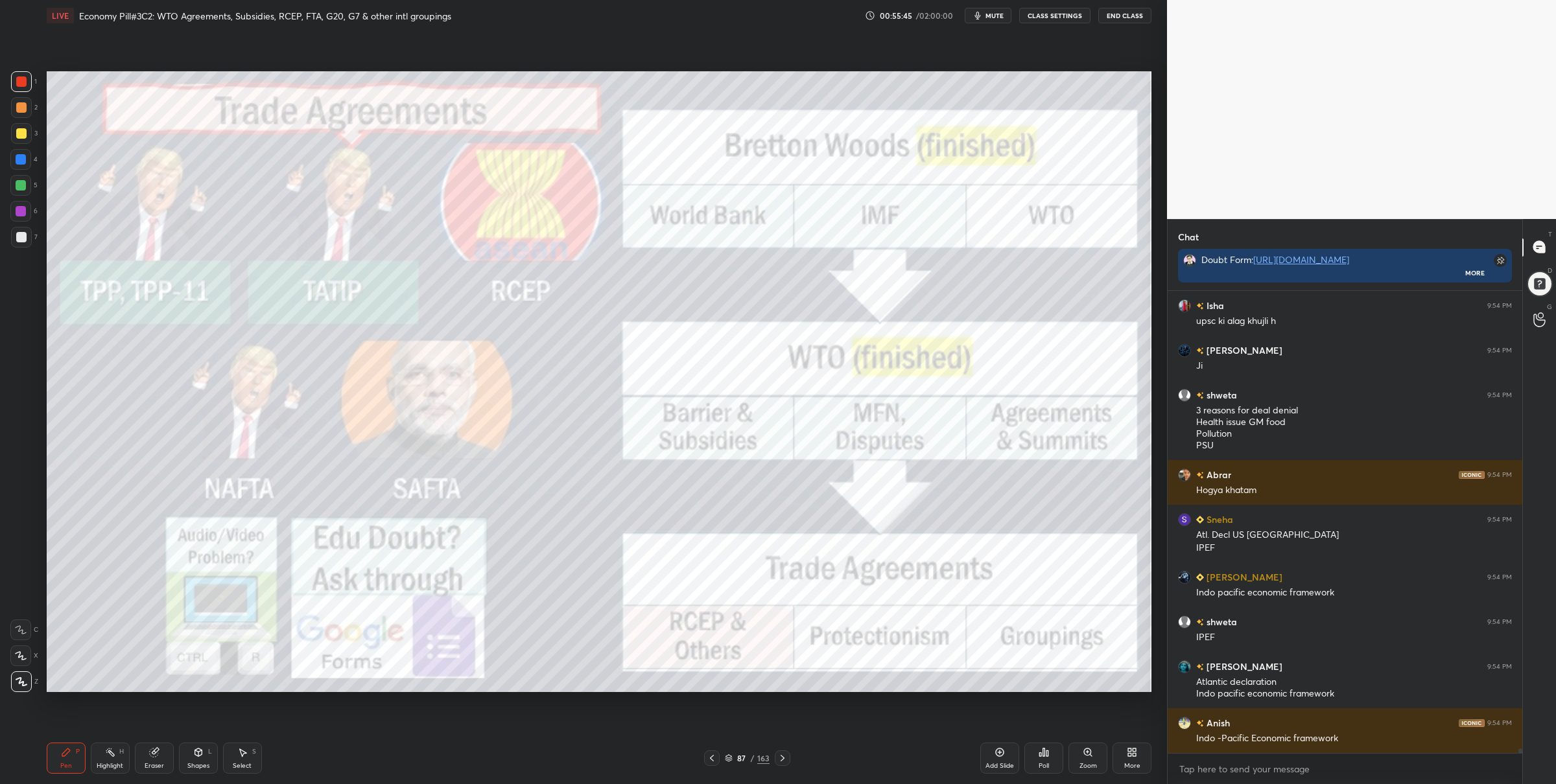
scroll to position [46017, 0]
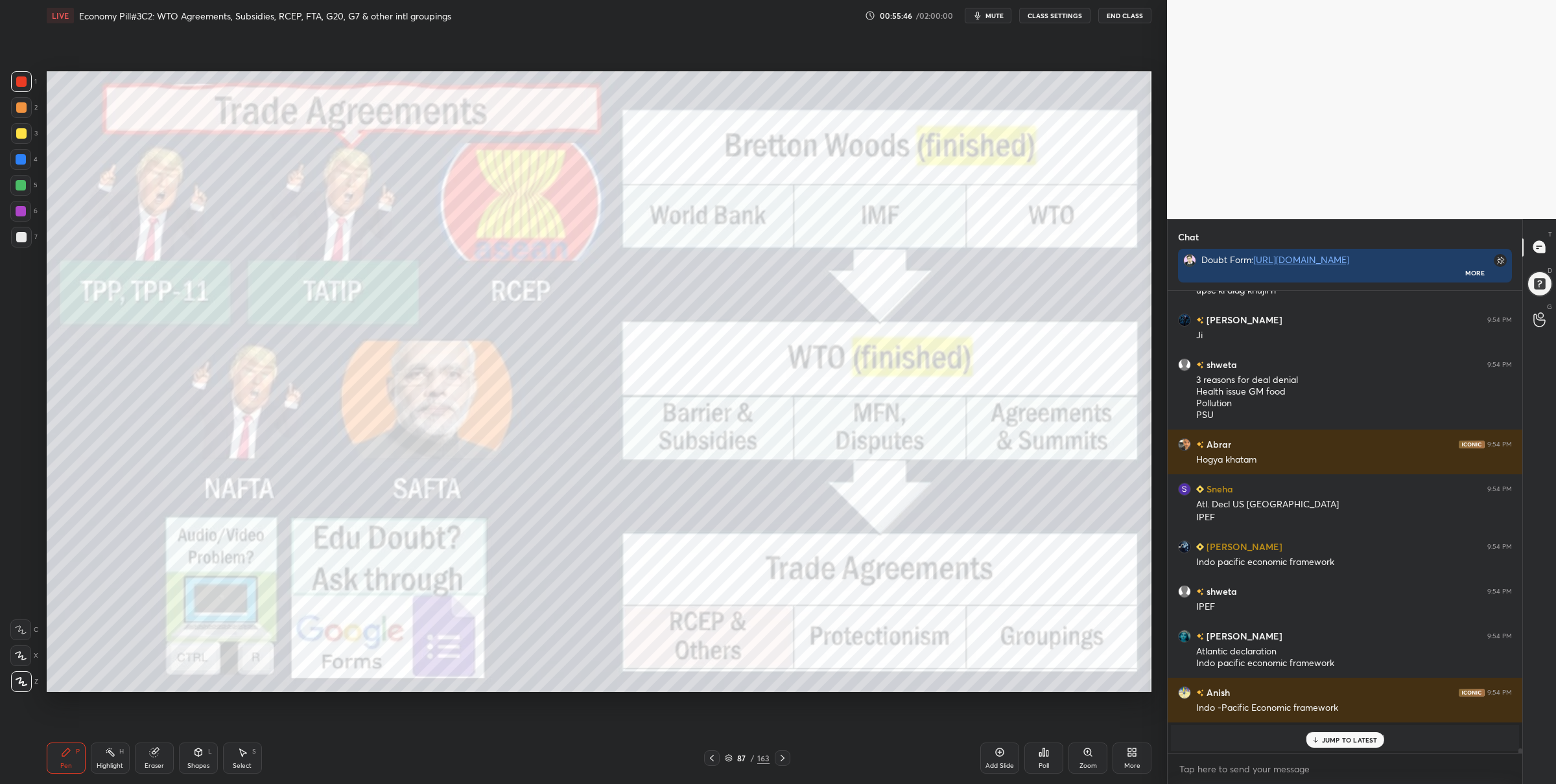
click at [780, 751] on div at bounding box center [783, 758] width 15 height 15
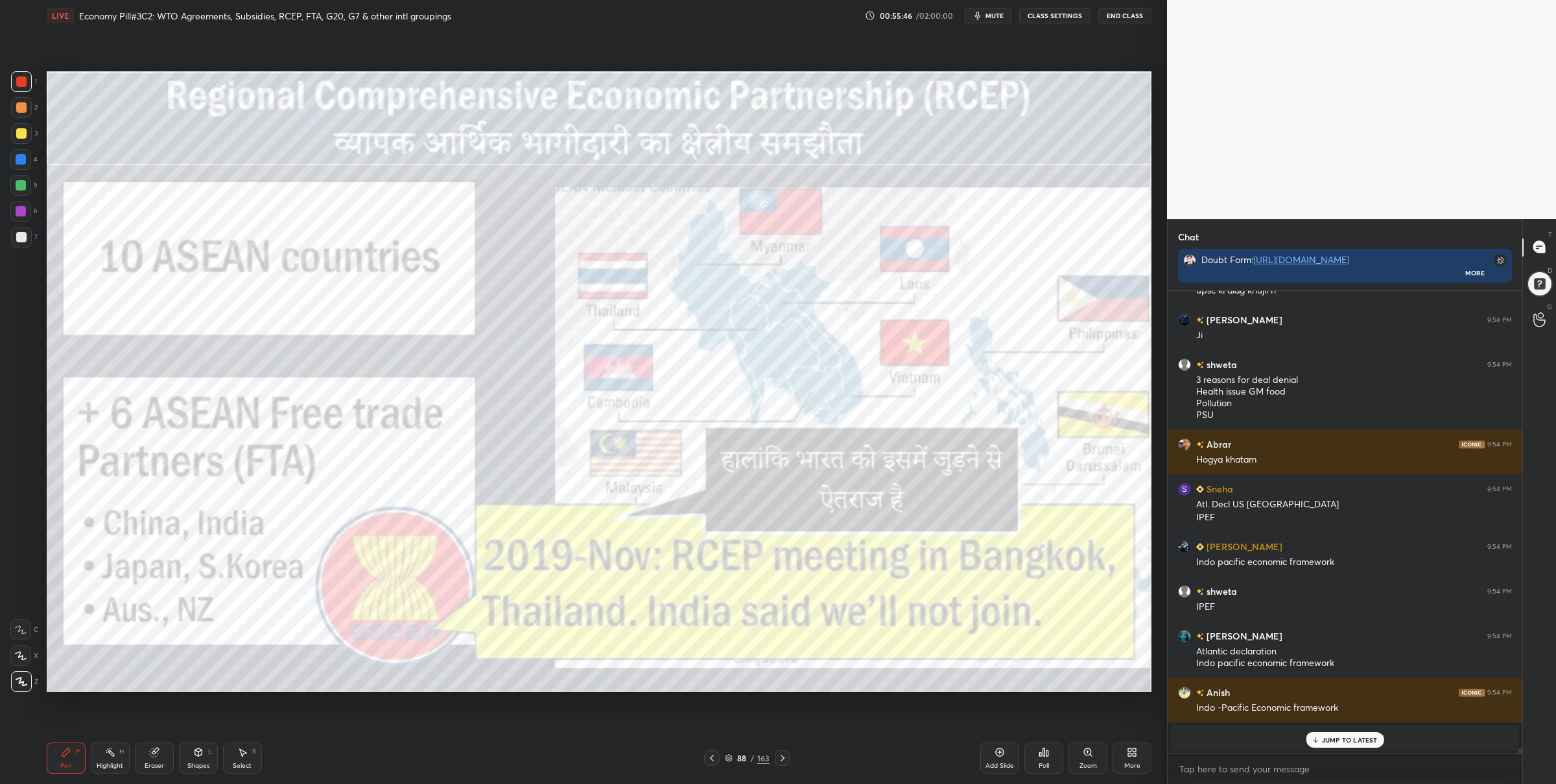
scroll to position [45476, 0]
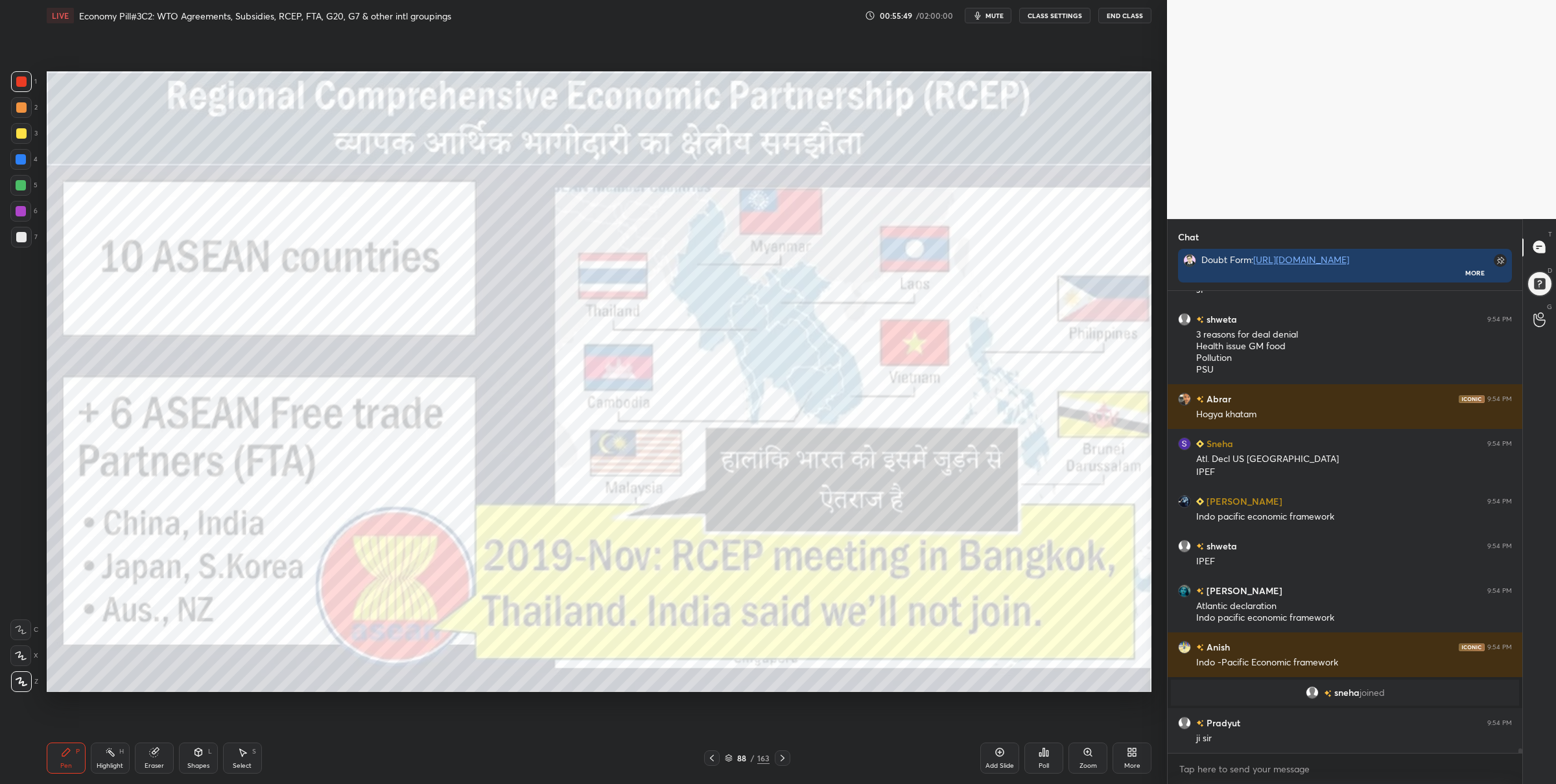
click at [729, 757] on icon at bounding box center [728, 758] width 8 height 8
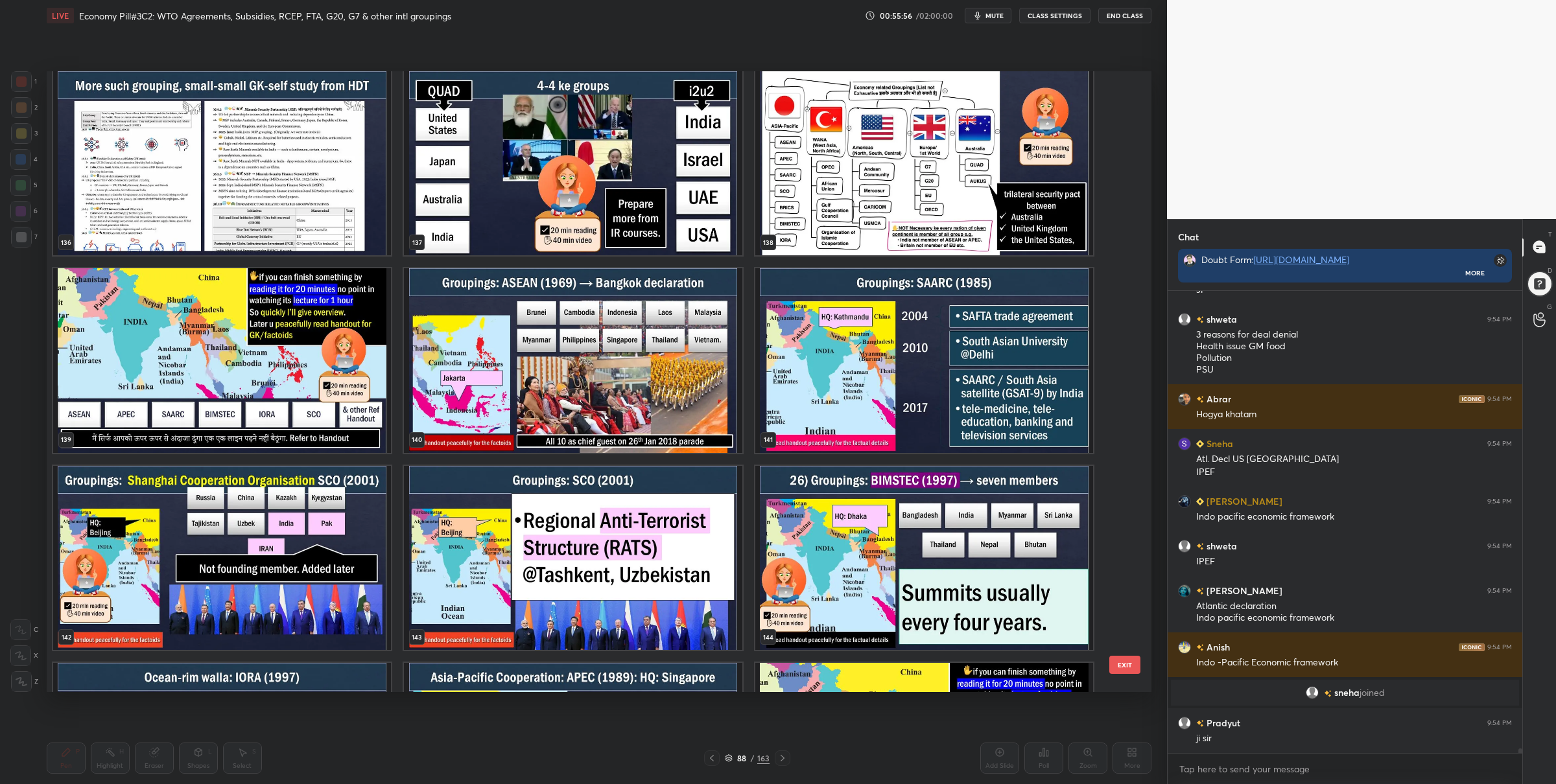
scroll to position [8930, 0]
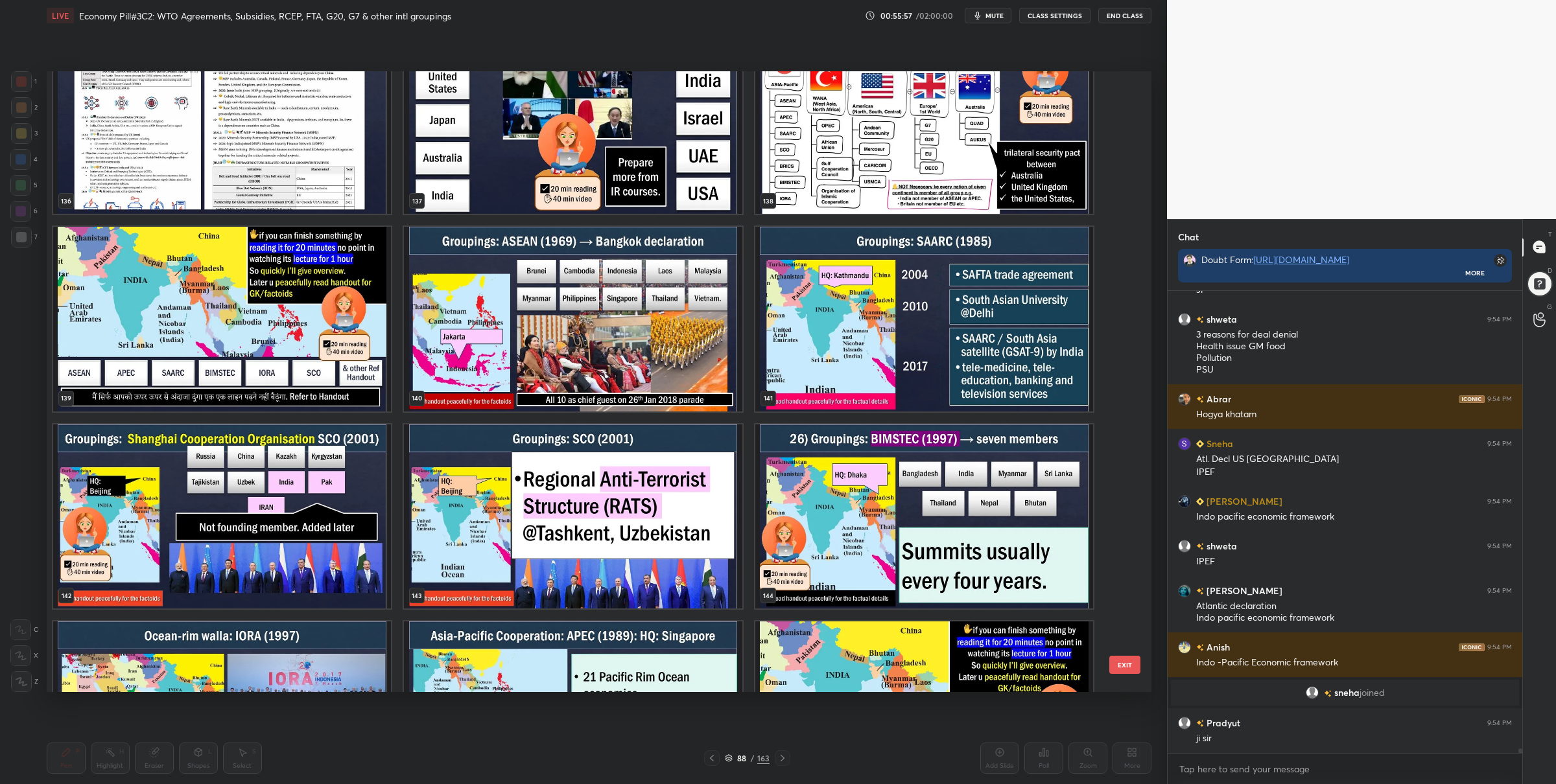
click at [516, 301] on img "grid" at bounding box center [573, 319] width 338 height 185
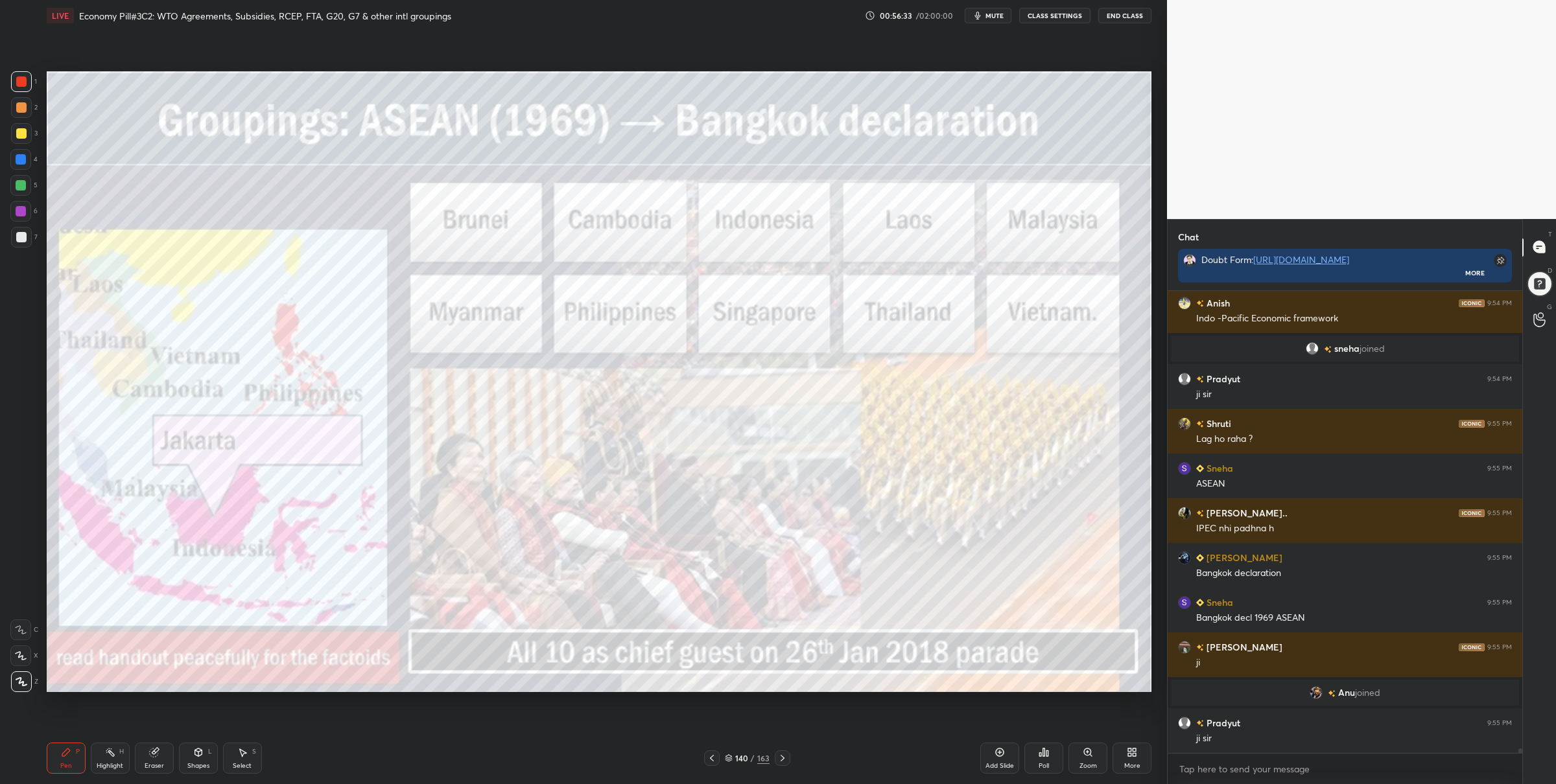
scroll to position [45778, 0]
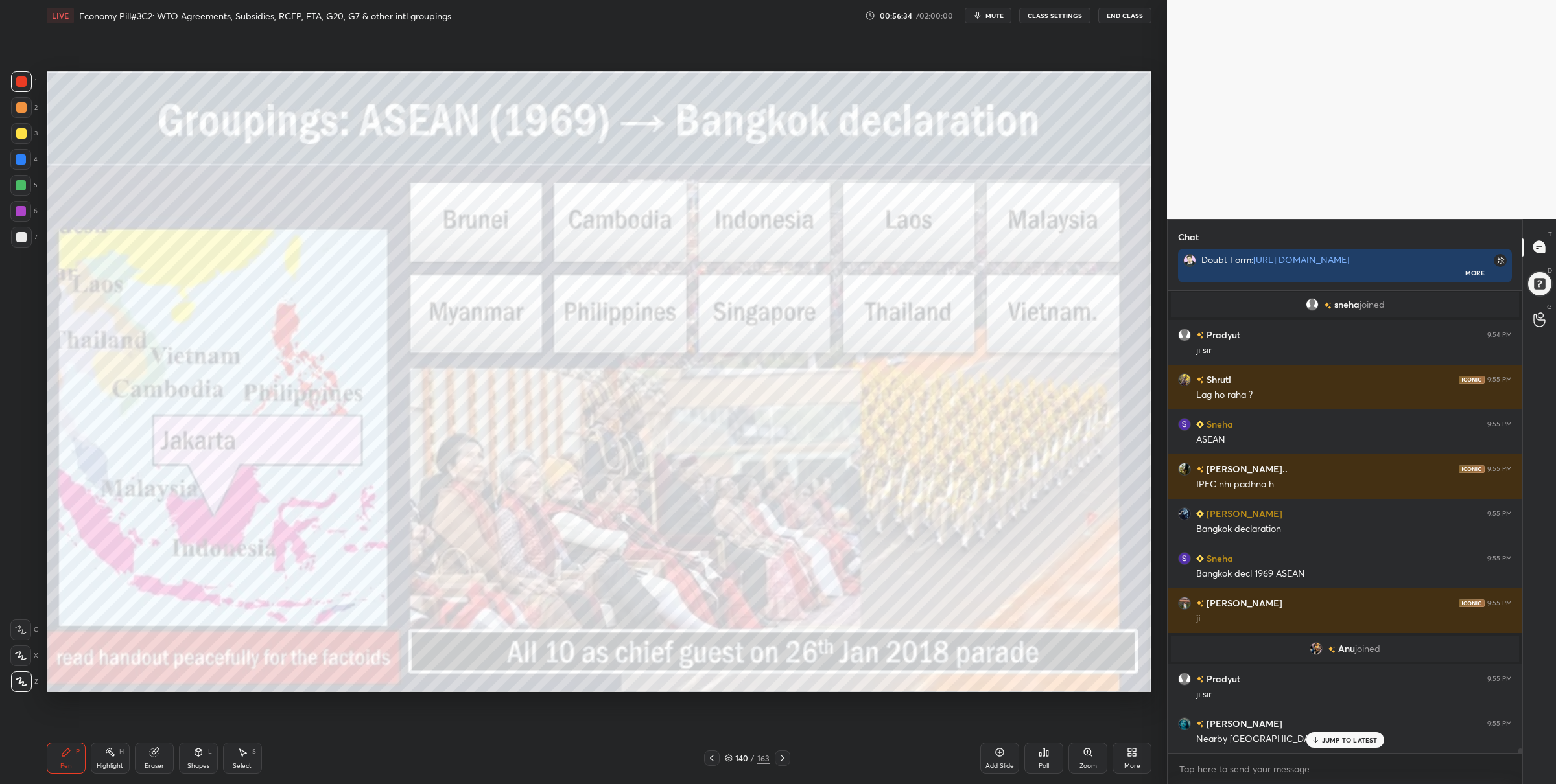
click at [723, 757] on div "140 / 163" at bounding box center [747, 758] width 87 height 15
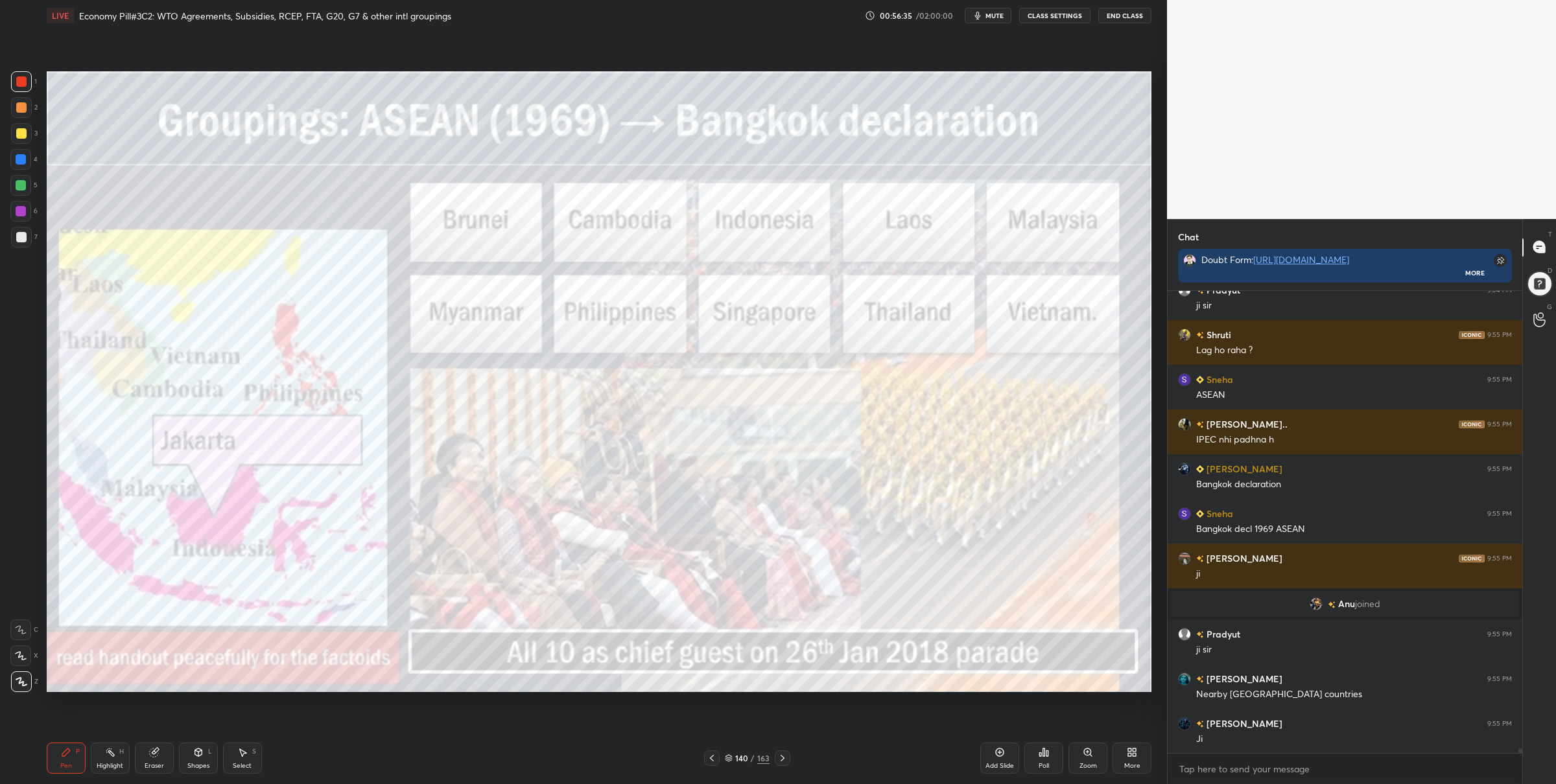
drag, startPoint x: 730, startPoint y: 755, endPoint x: 725, endPoint y: 738, distance: 17.7
click at [731, 755] on icon at bounding box center [728, 758] width 8 height 8
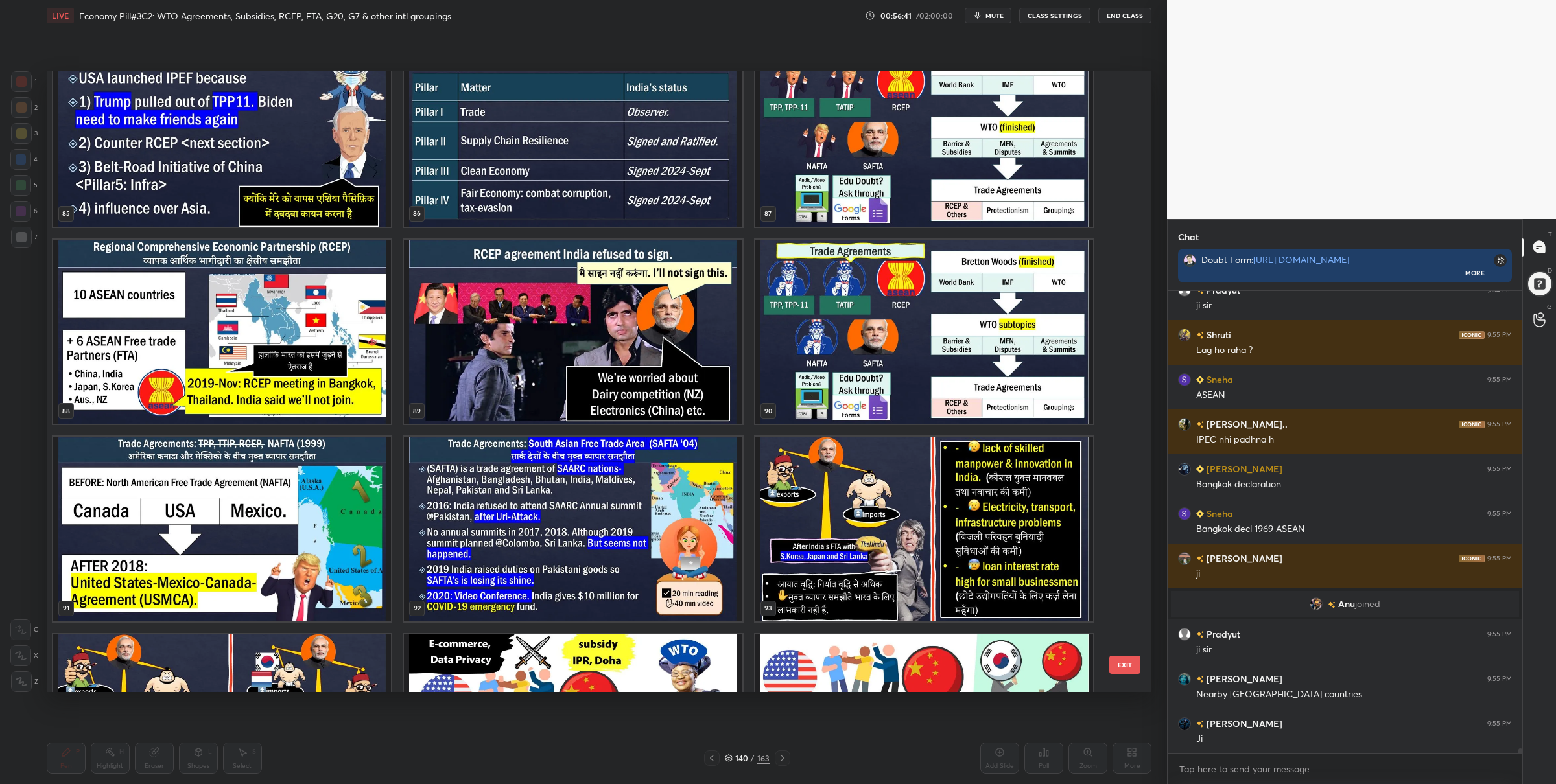
scroll to position [5544, 0]
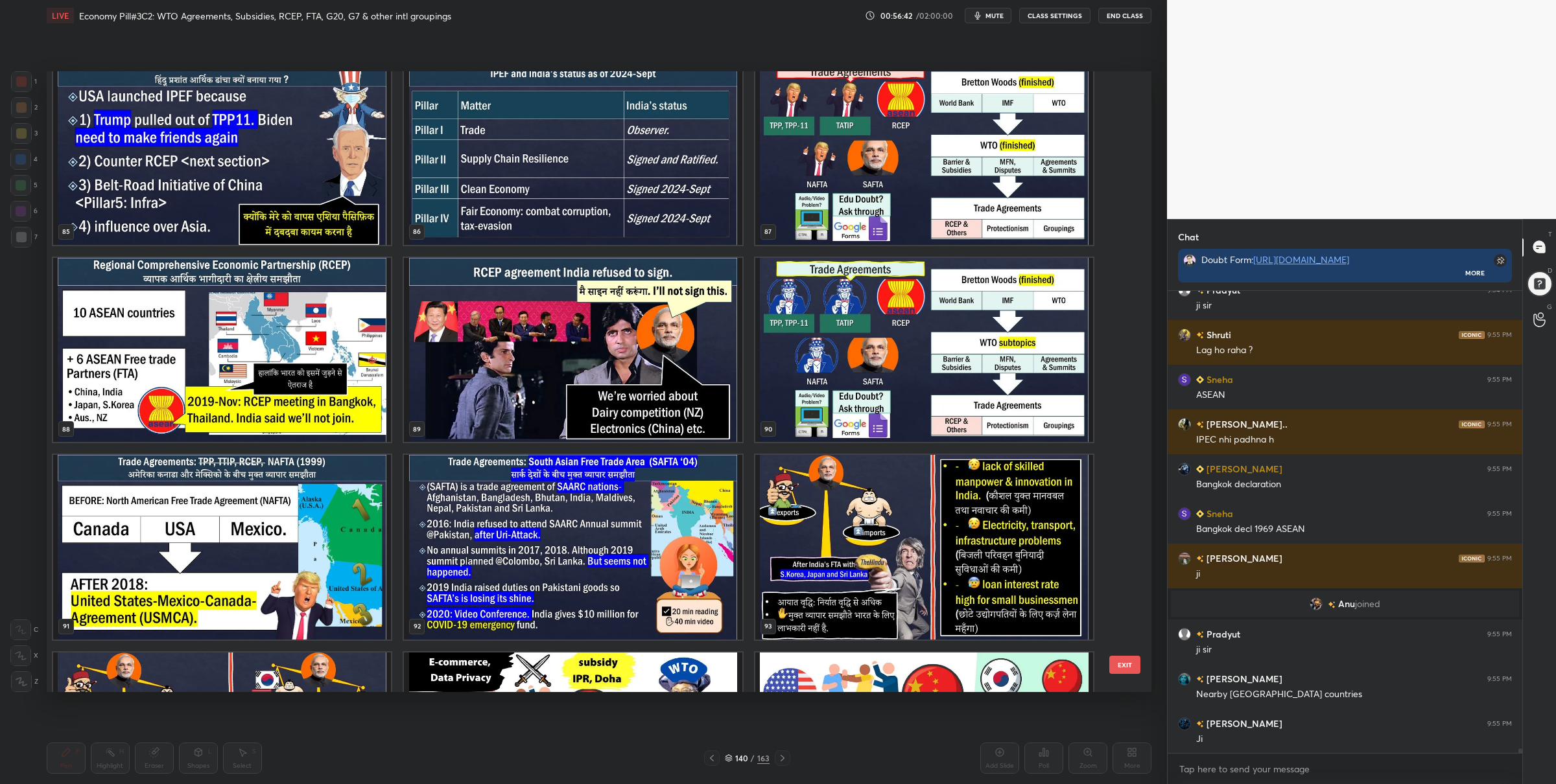
click at [314, 412] on img "grid" at bounding box center [222, 349] width 338 height 185
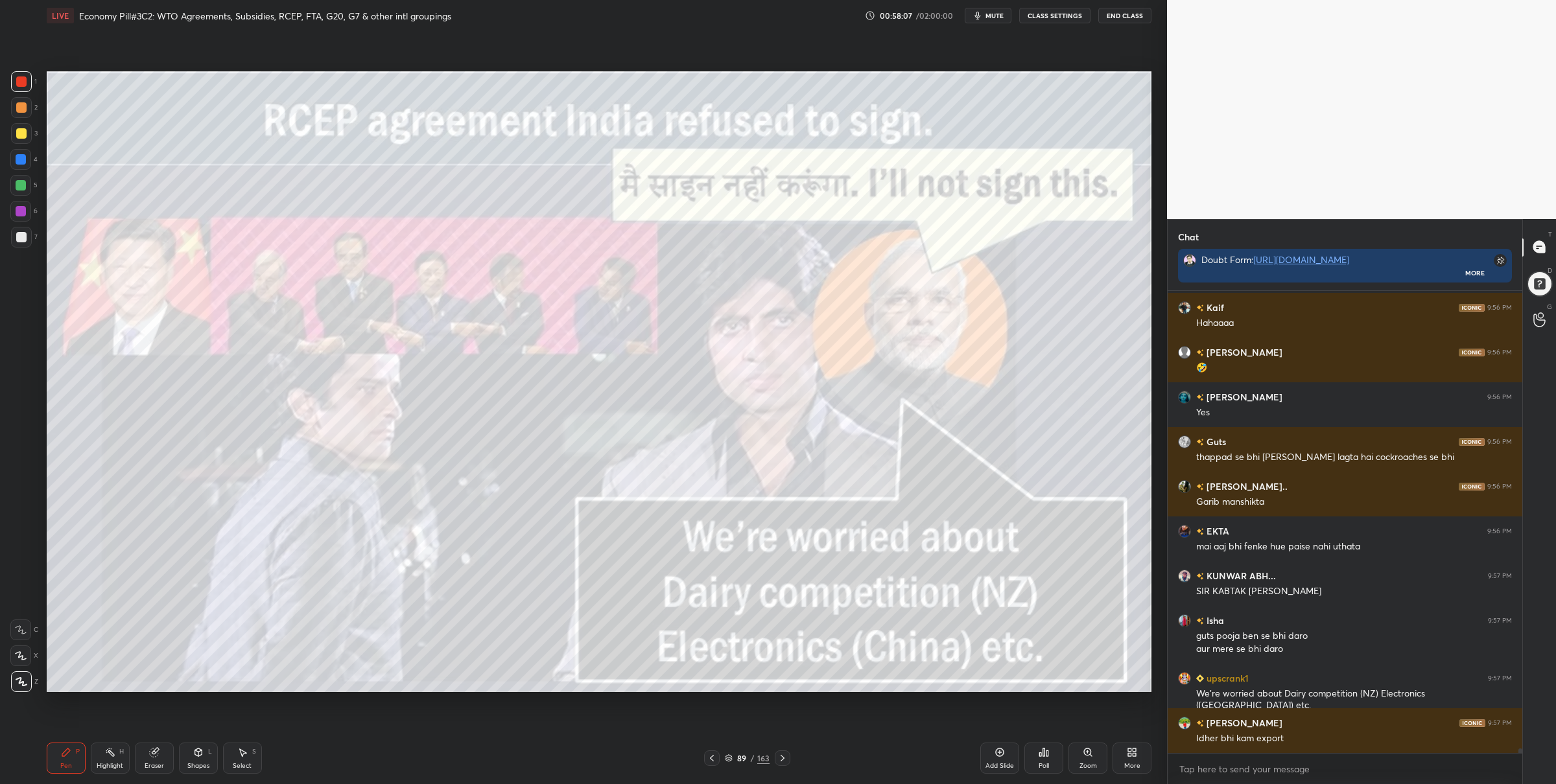
scroll to position [46966, 0]
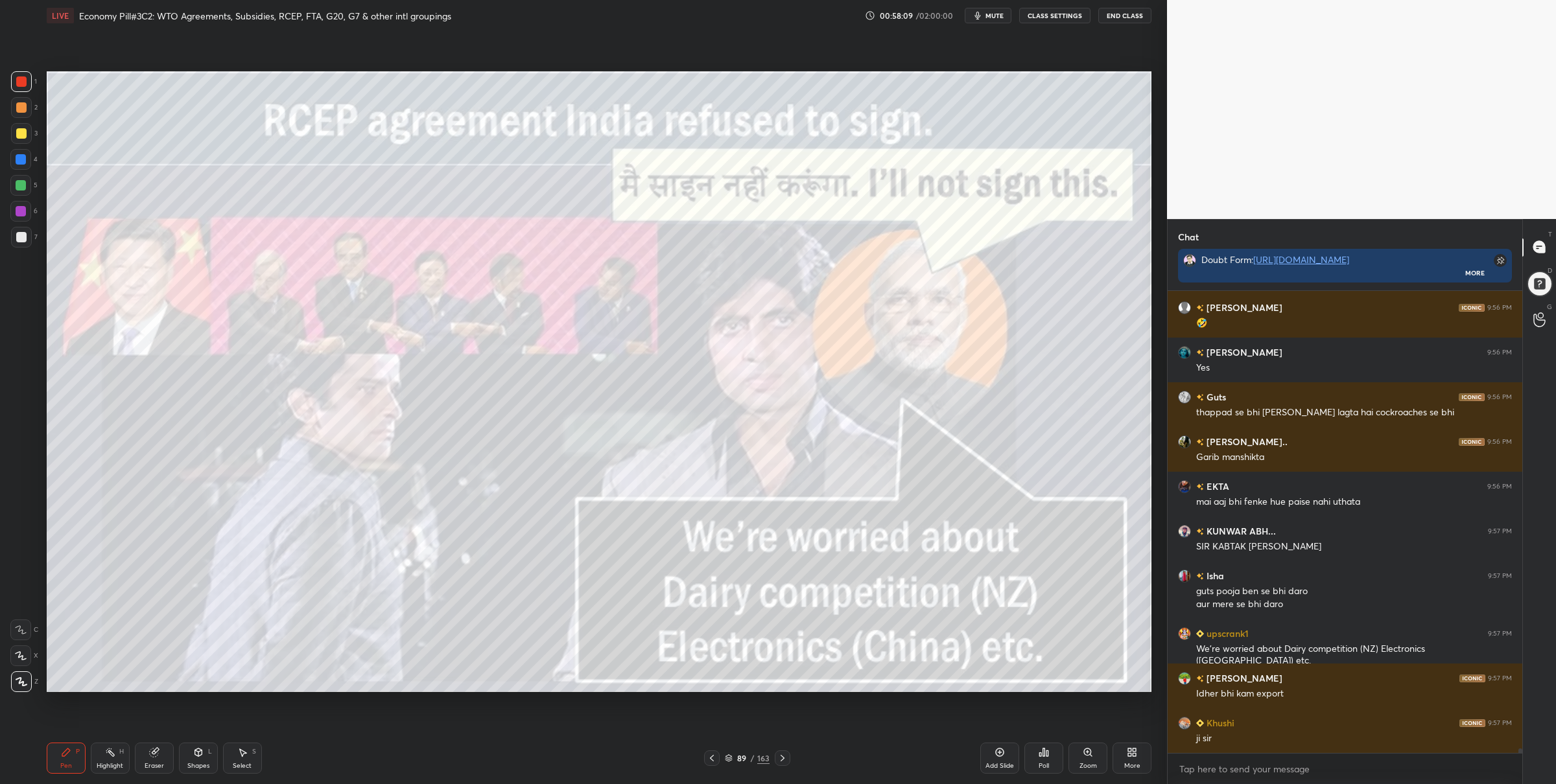
click at [728, 757] on icon at bounding box center [728, 758] width 8 height 8
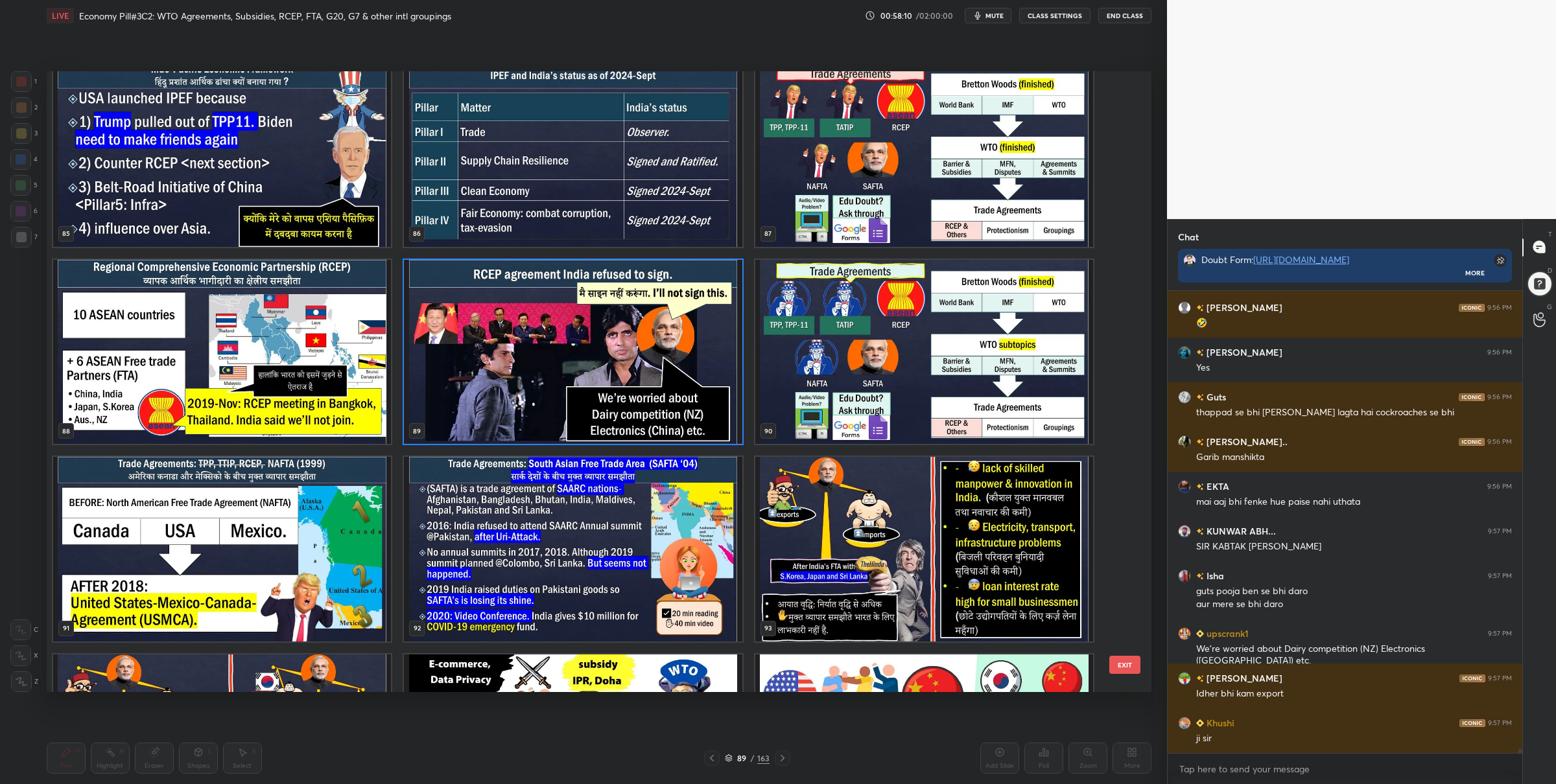
scroll to position [5560, 0]
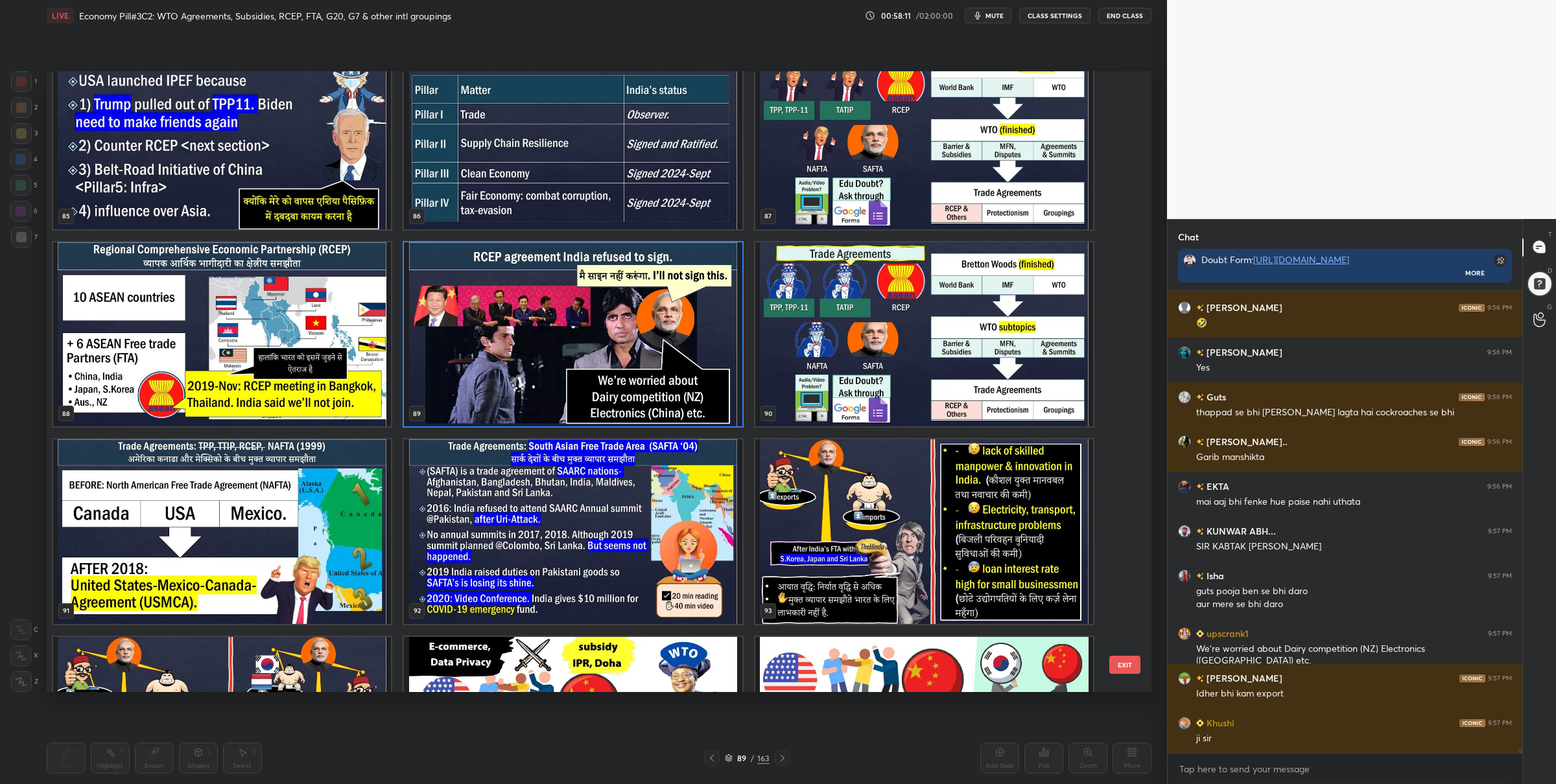
click at [830, 325] on img "grid" at bounding box center [925, 334] width 338 height 185
click at [830, 324] on img "grid" at bounding box center [925, 334] width 338 height 185
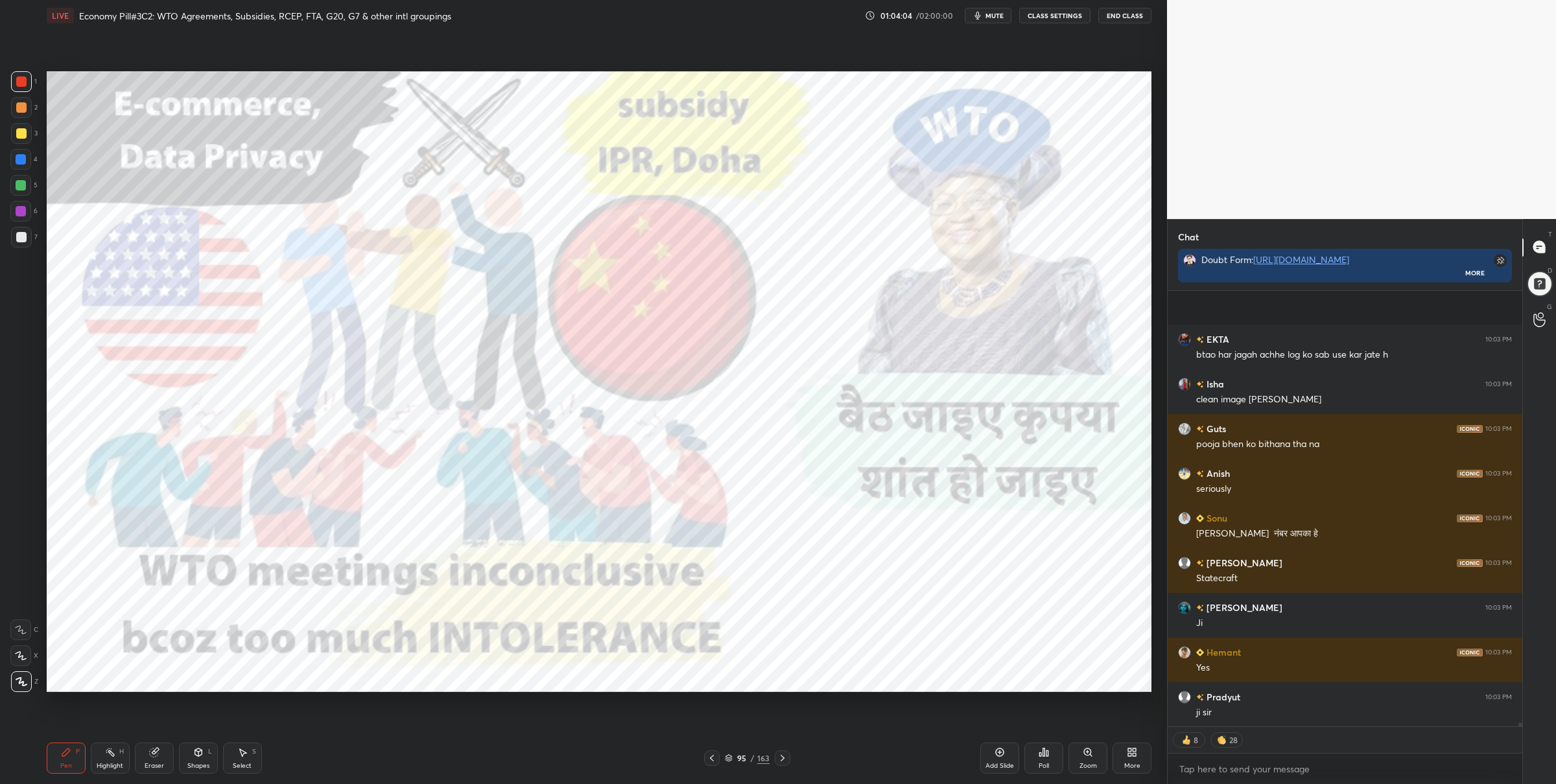
scroll to position [52563, 0]
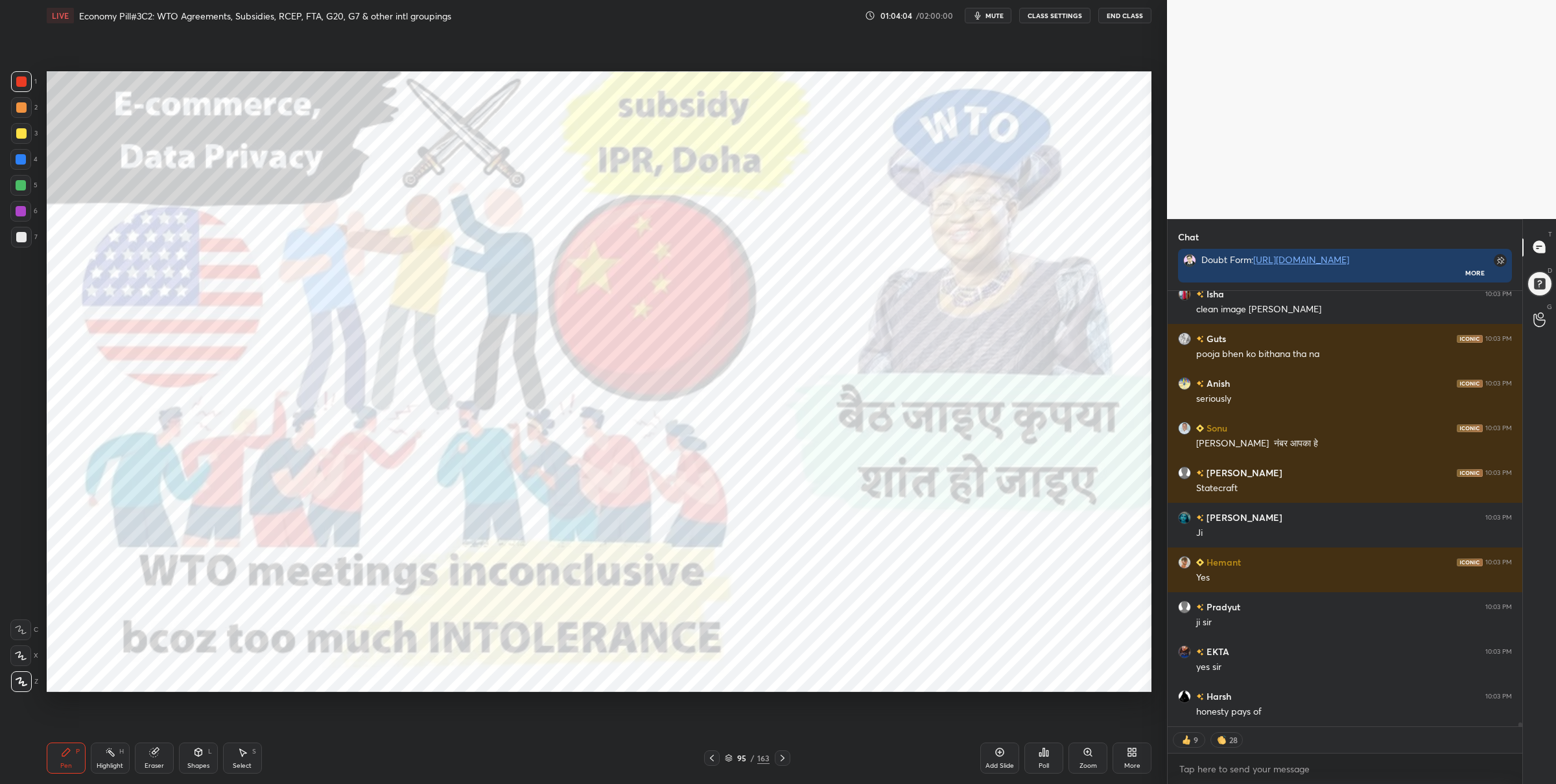
click at [729, 753] on div "95 / 163" at bounding box center [747, 758] width 45 height 12
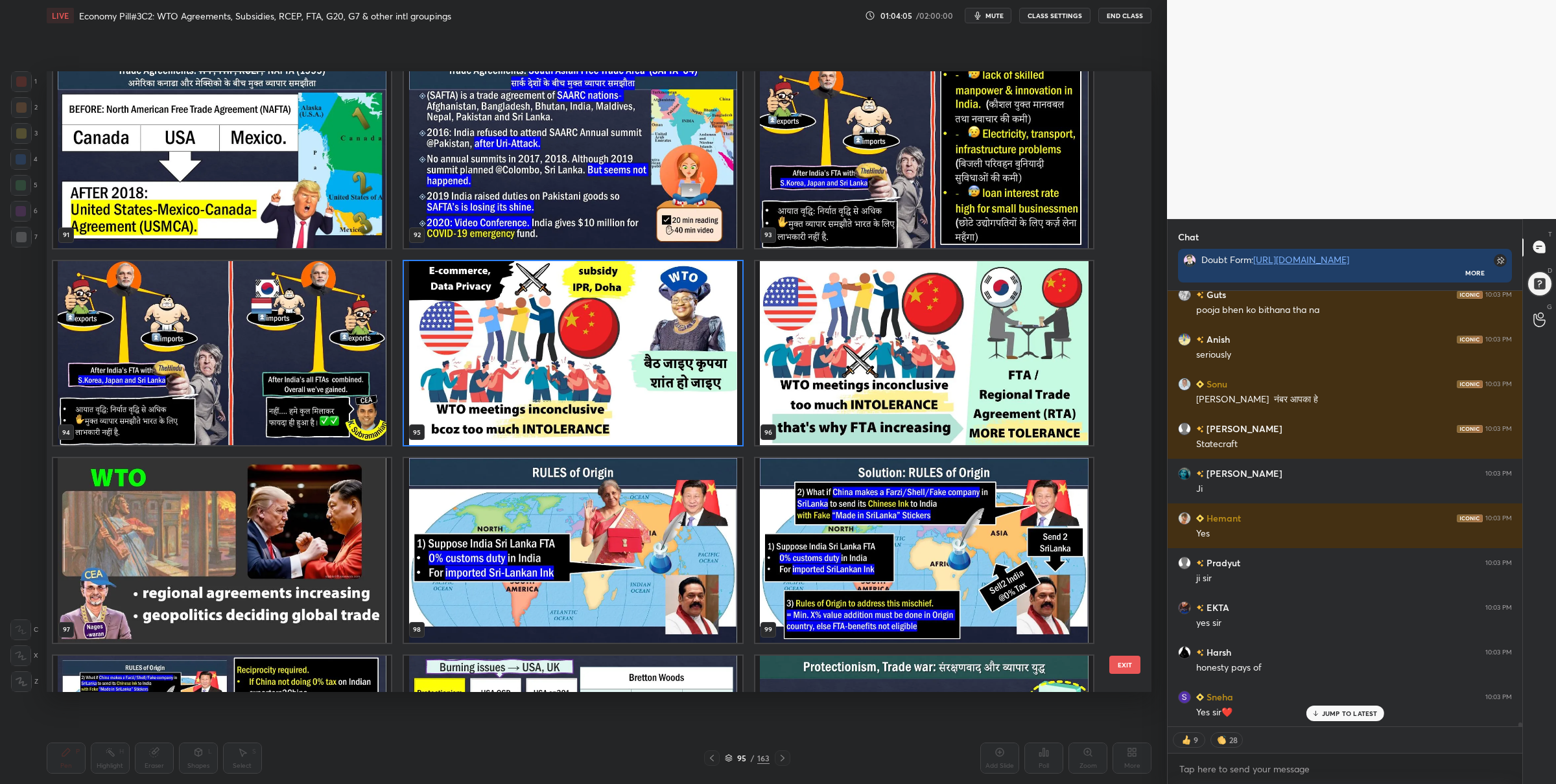
scroll to position [5955, 0]
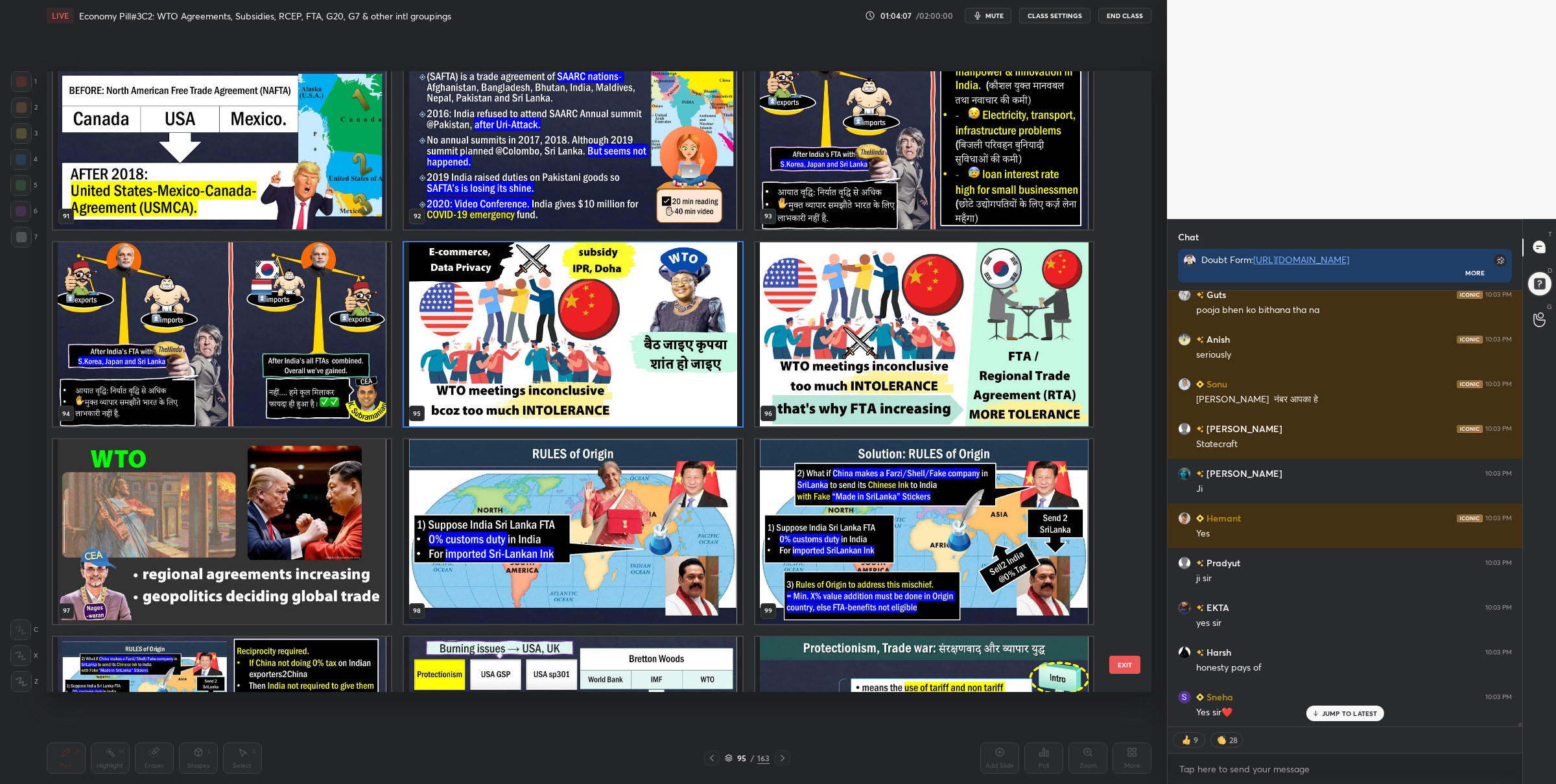
click at [571, 349] on img "grid" at bounding box center [573, 334] width 338 height 185
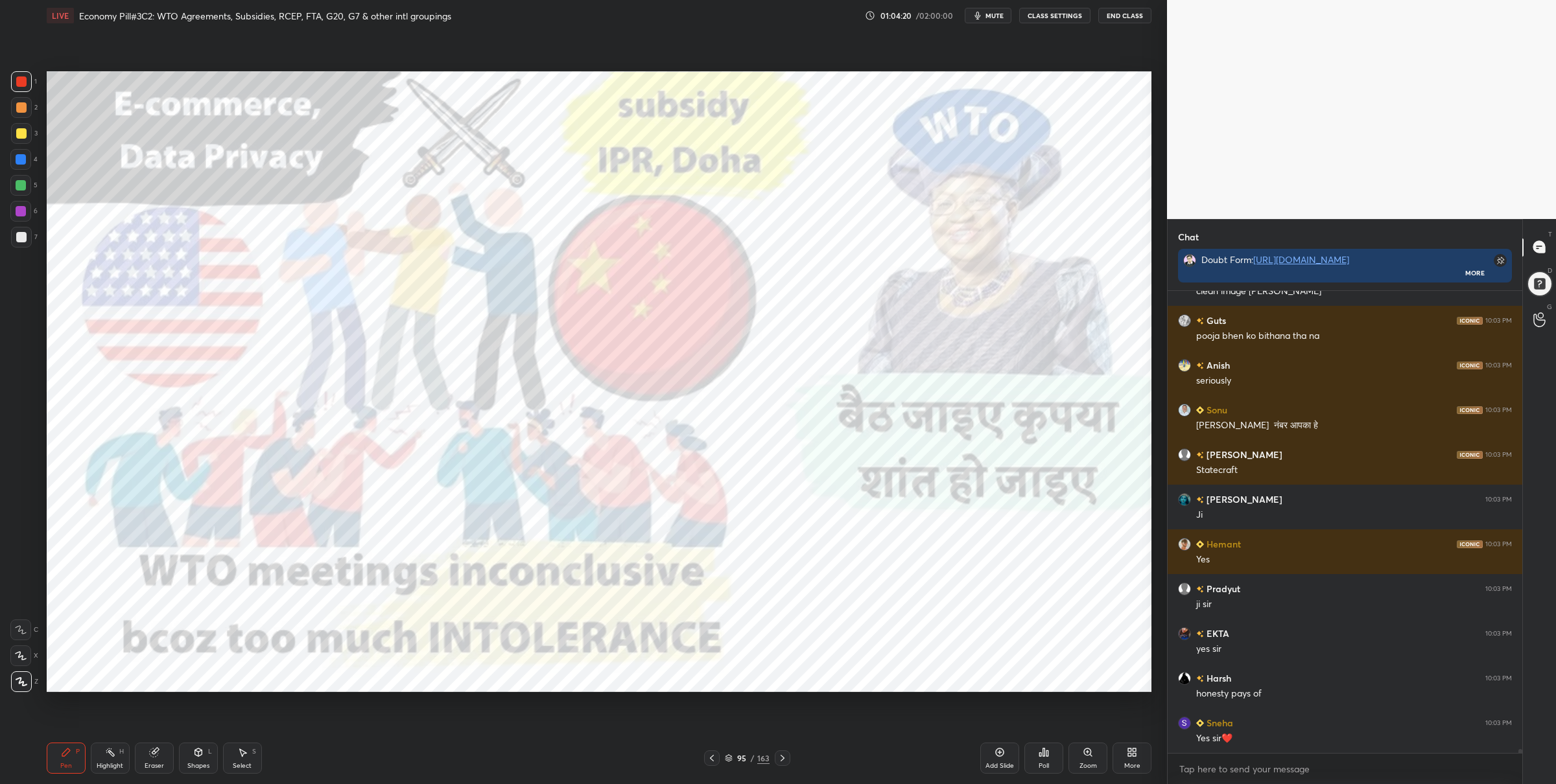
scroll to position [52626, 0]
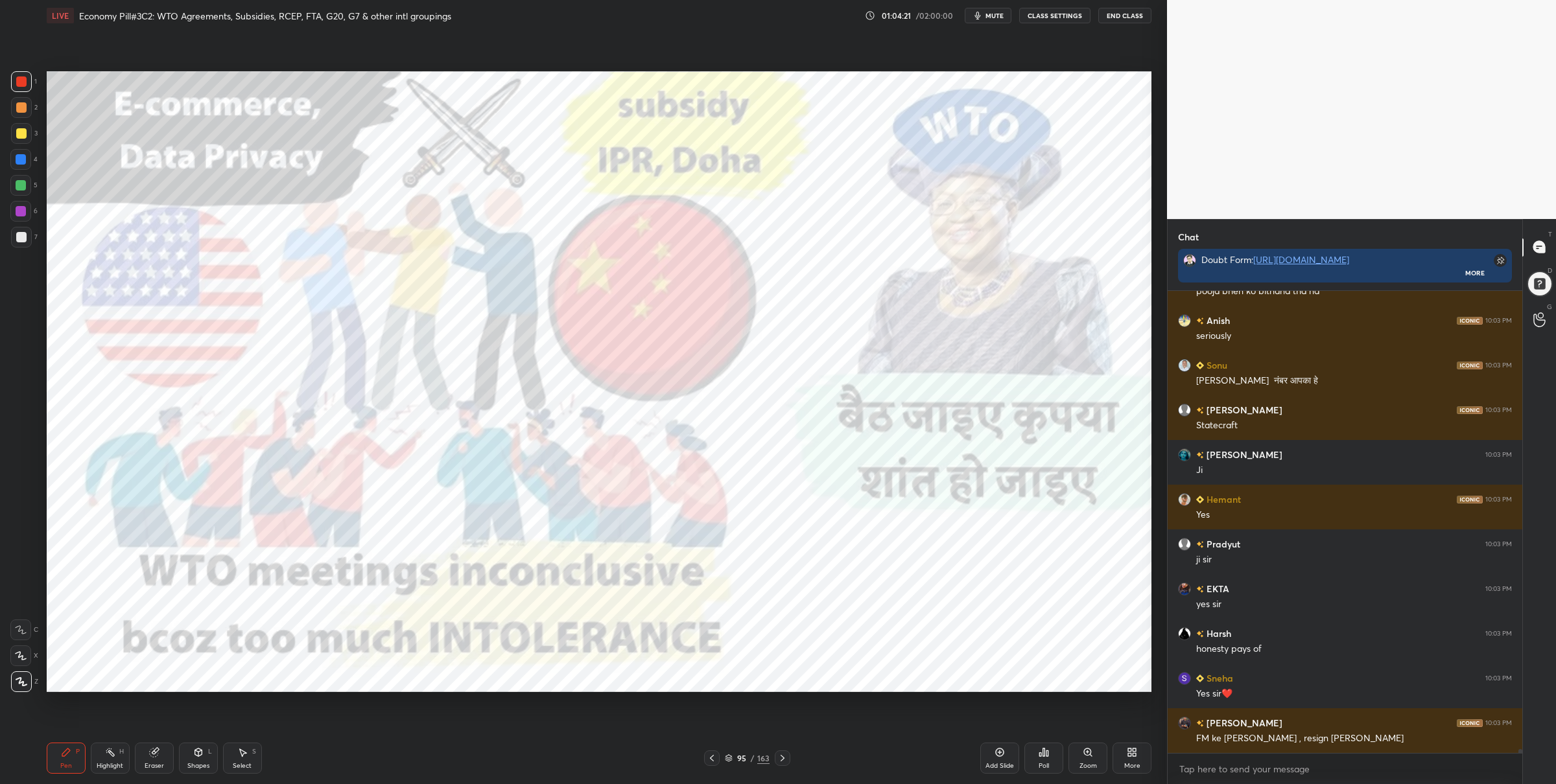
click at [89, 317] on div "1 2 3 4 5 6 7 C X Z C X Z E E Erase all H H LIVE Economy Pill#3C2: WTO Agreemen…" at bounding box center [578, 392] width 1157 height 784
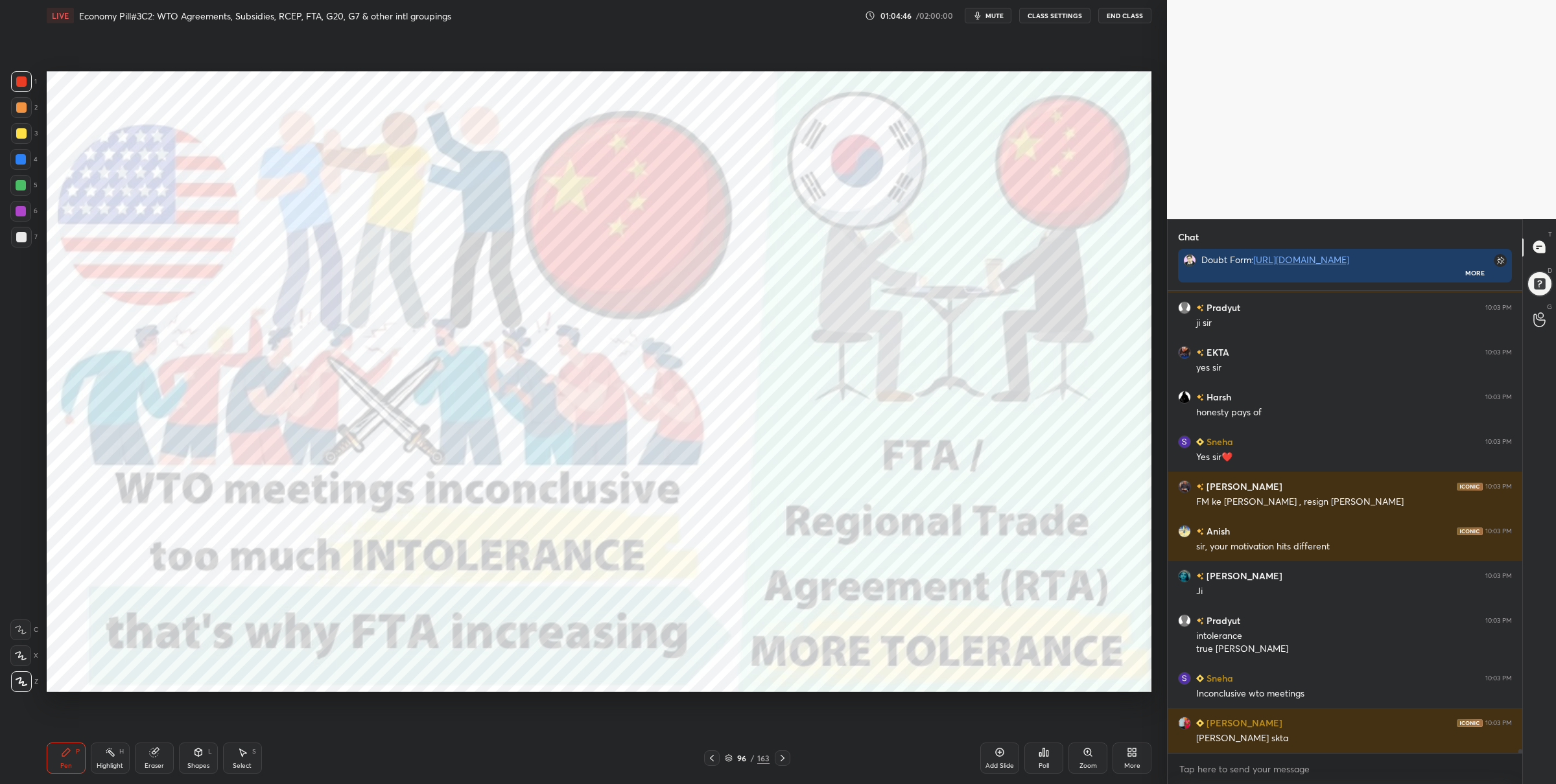
scroll to position [52907, 0]
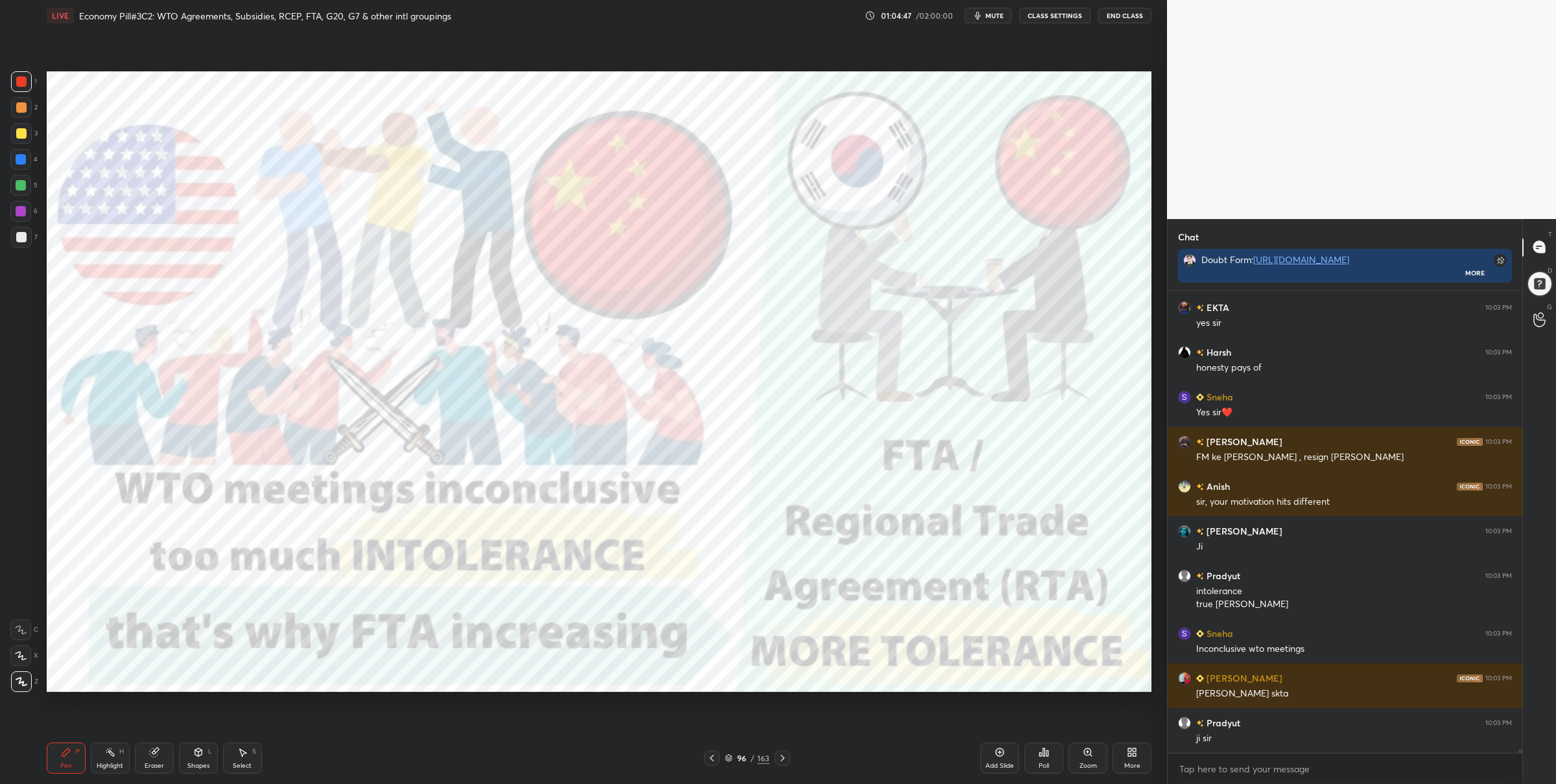
click at [729, 755] on icon at bounding box center [728, 757] width 6 height 3
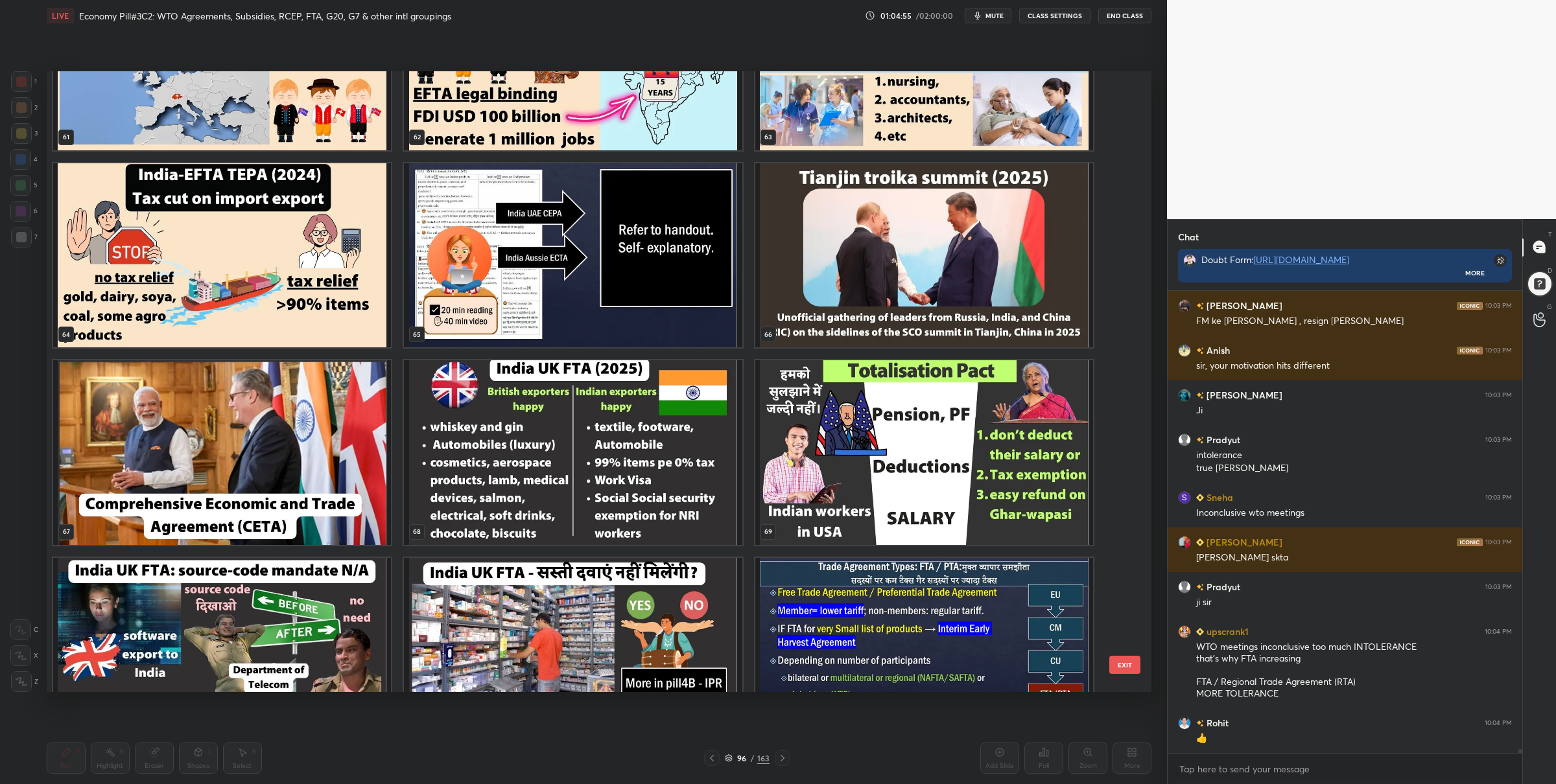
scroll to position [4078, 0]
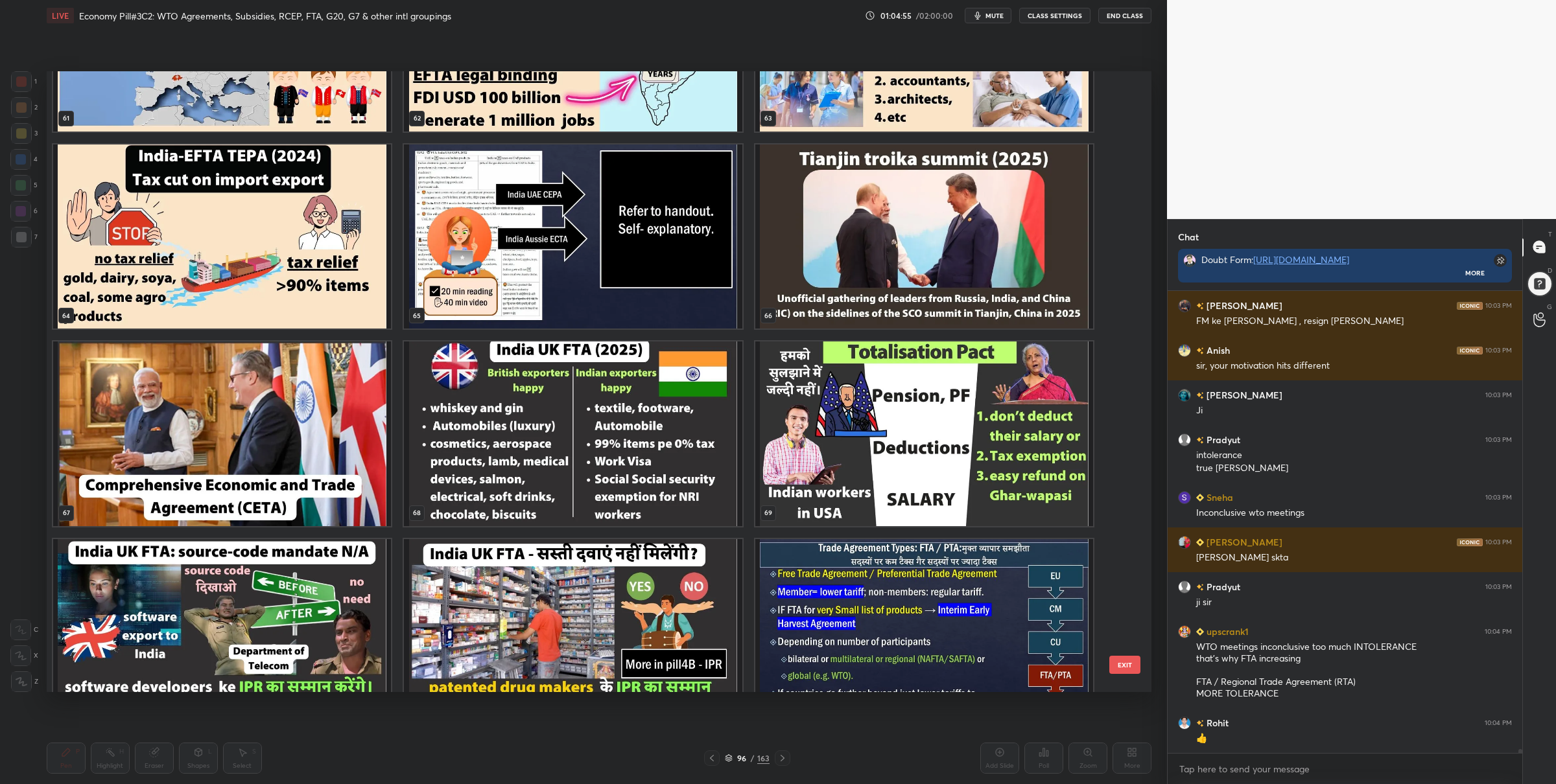
click at [881, 213] on img "grid" at bounding box center [925, 236] width 338 height 185
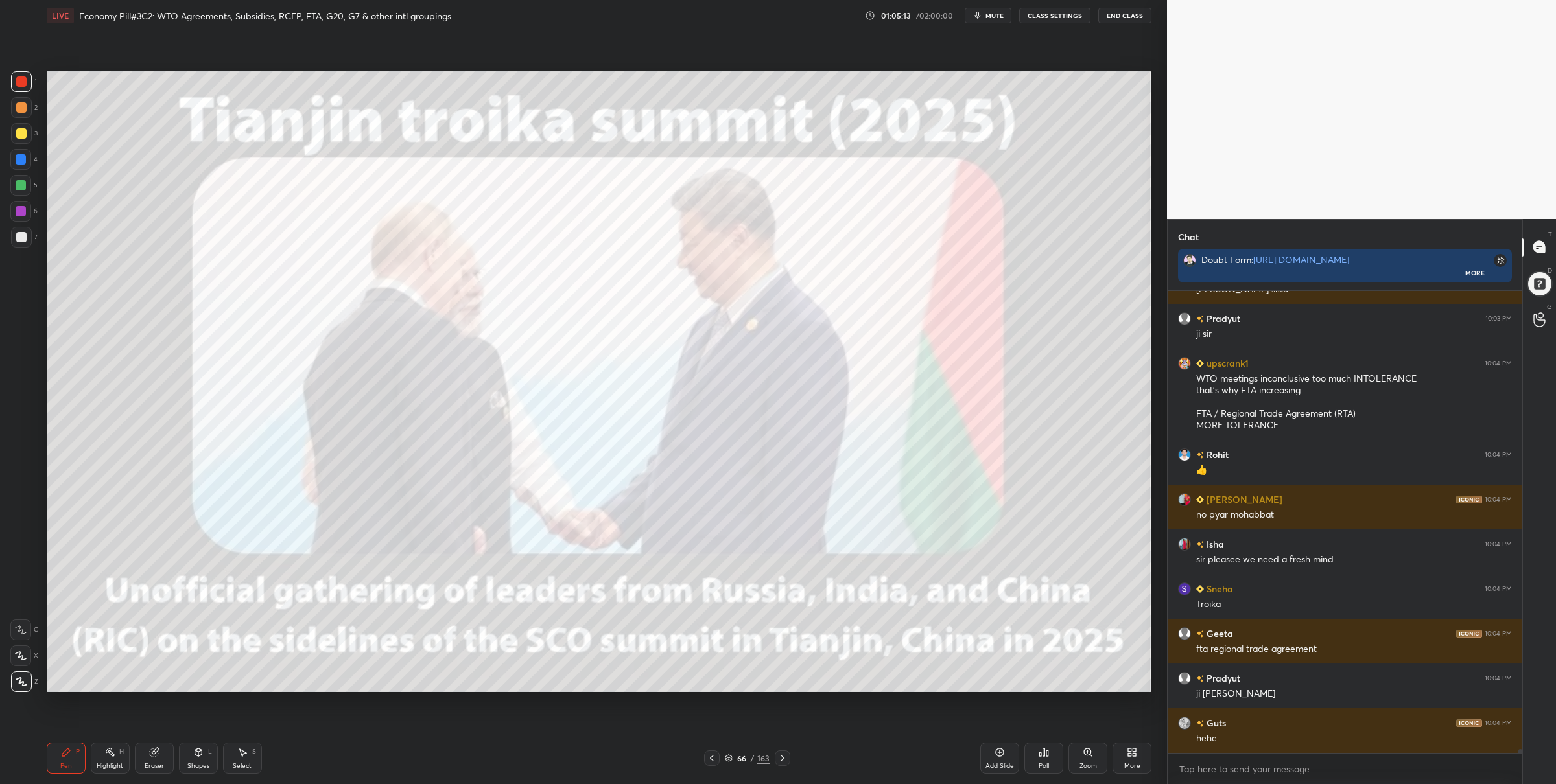
scroll to position [53356, 0]
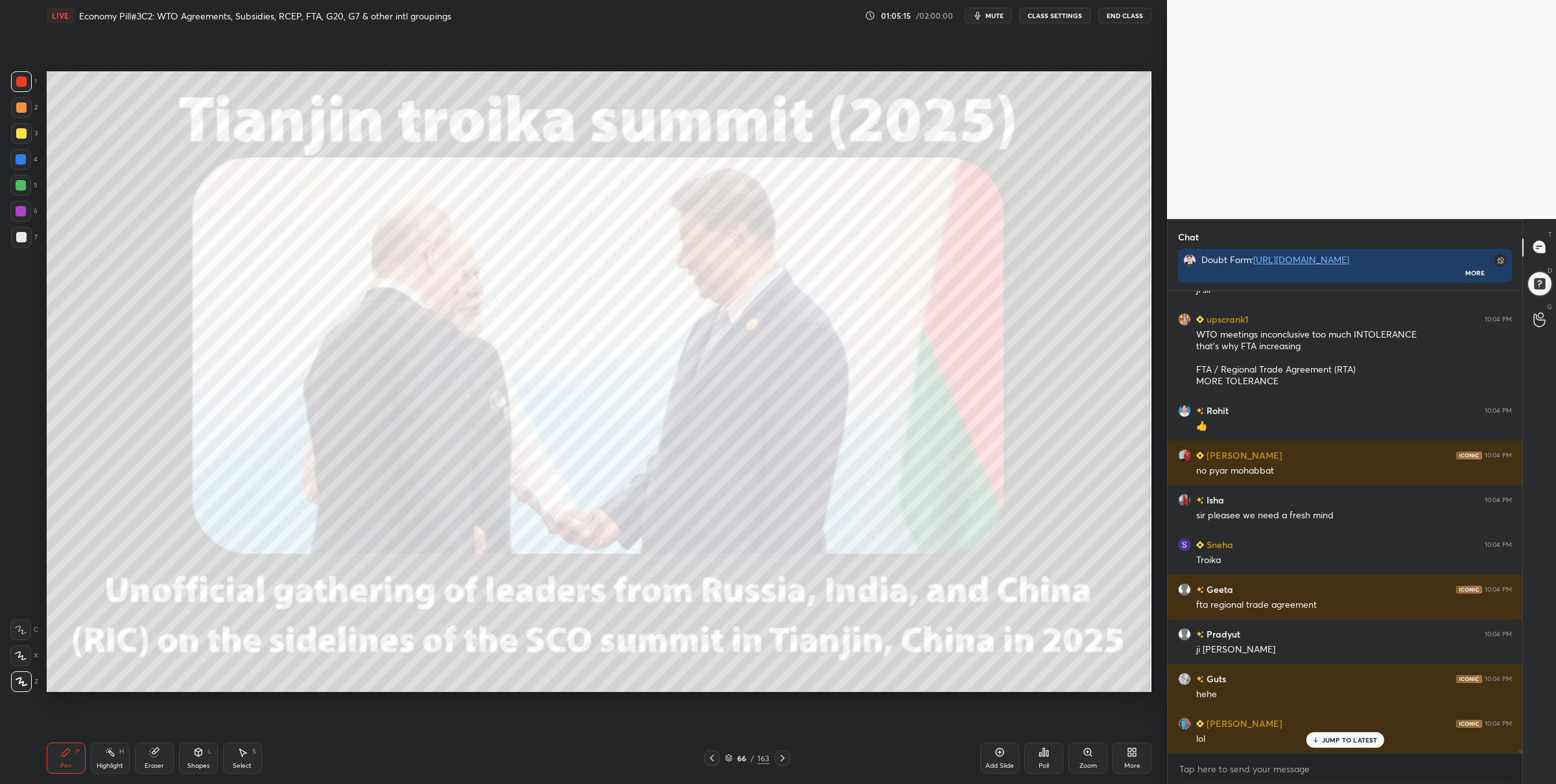
drag, startPoint x: 18, startPoint y: 183, endPoint x: 31, endPoint y: 179, distance: 13.6
click at [17, 186] on div at bounding box center [20, 185] width 10 height 10
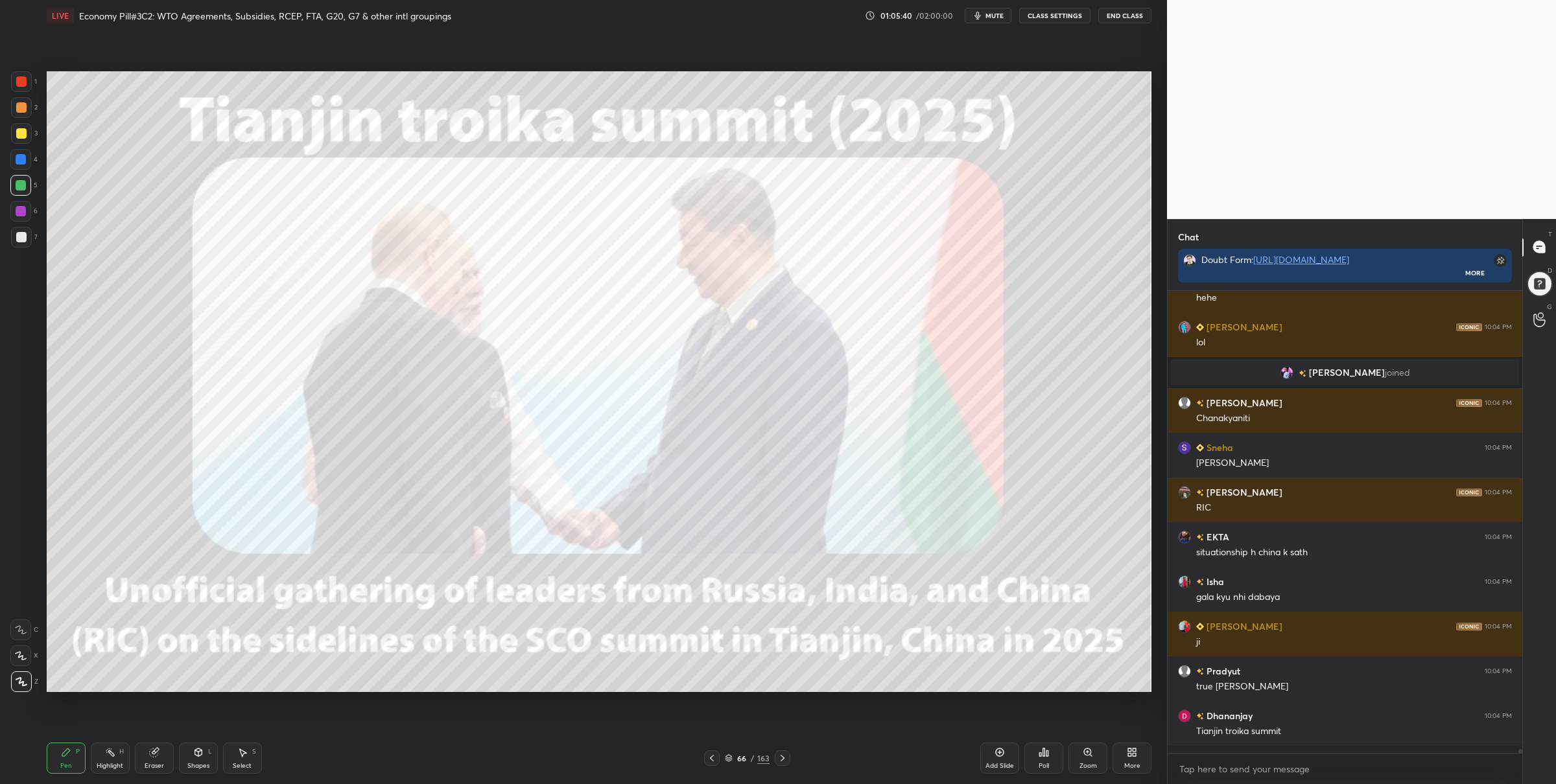
scroll to position [458, 352]
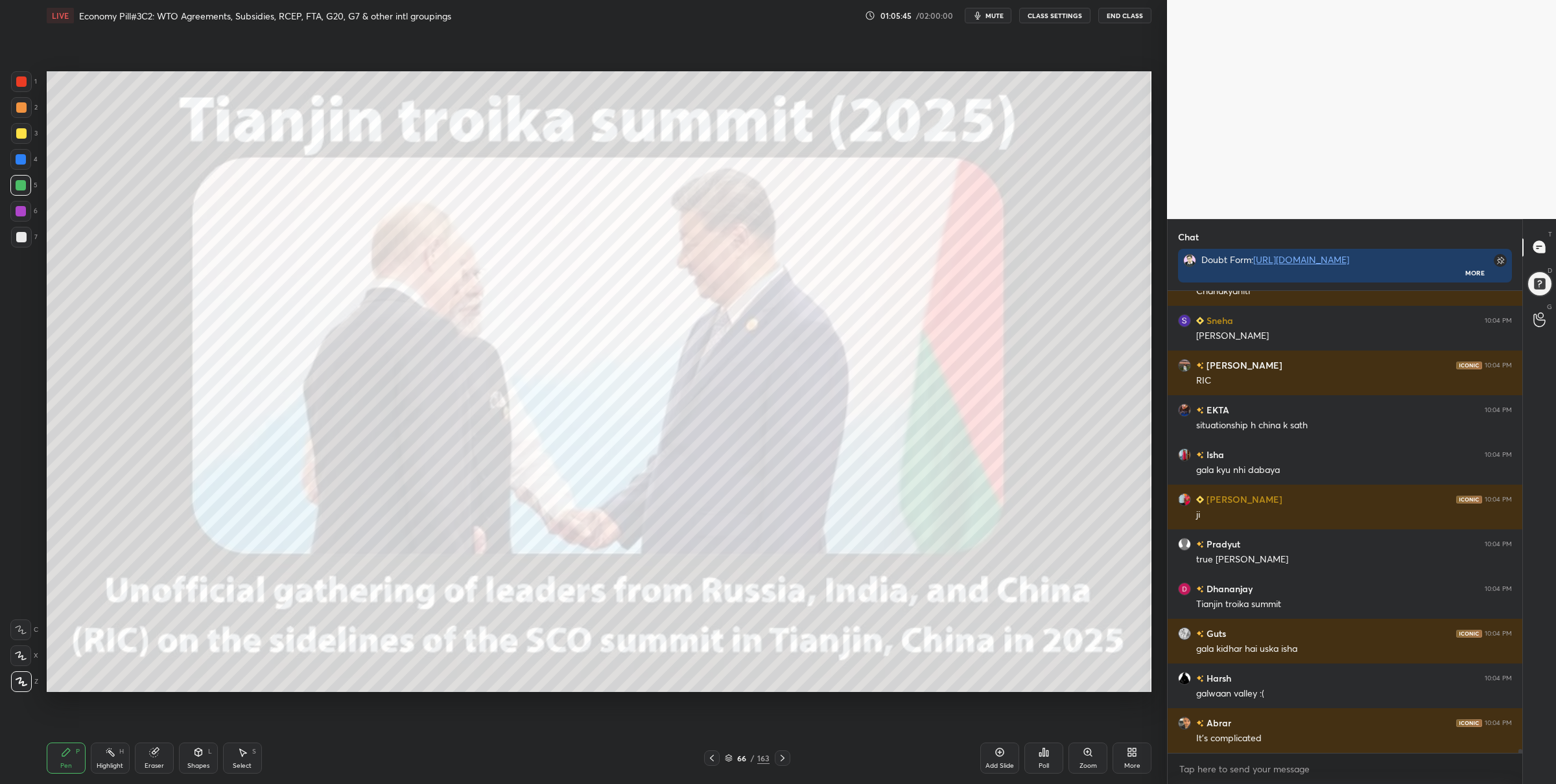
click at [730, 758] on div "66 / 163" at bounding box center [747, 758] width 45 height 12
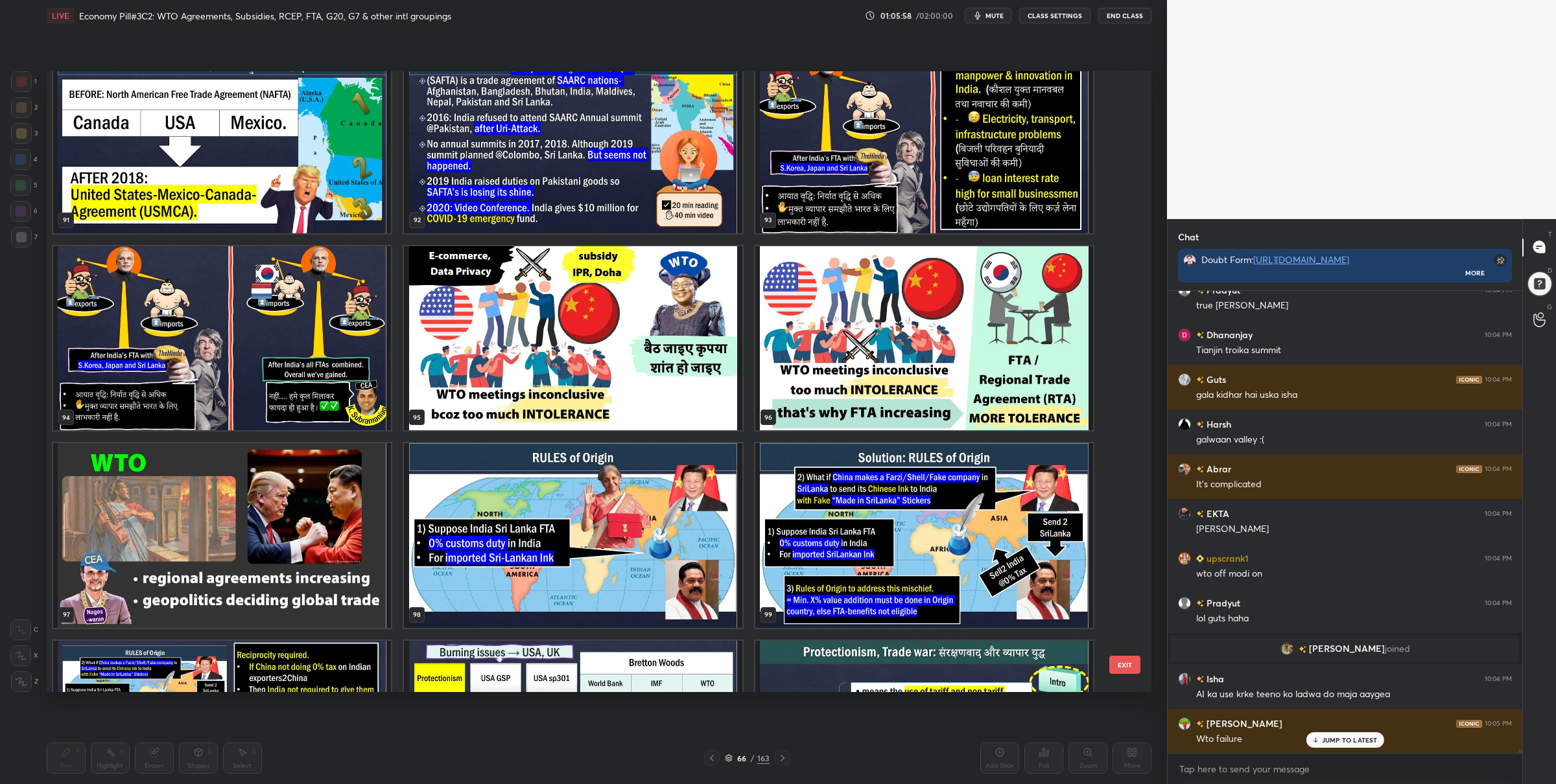
click at [893, 359] on img "grid" at bounding box center [925, 338] width 338 height 185
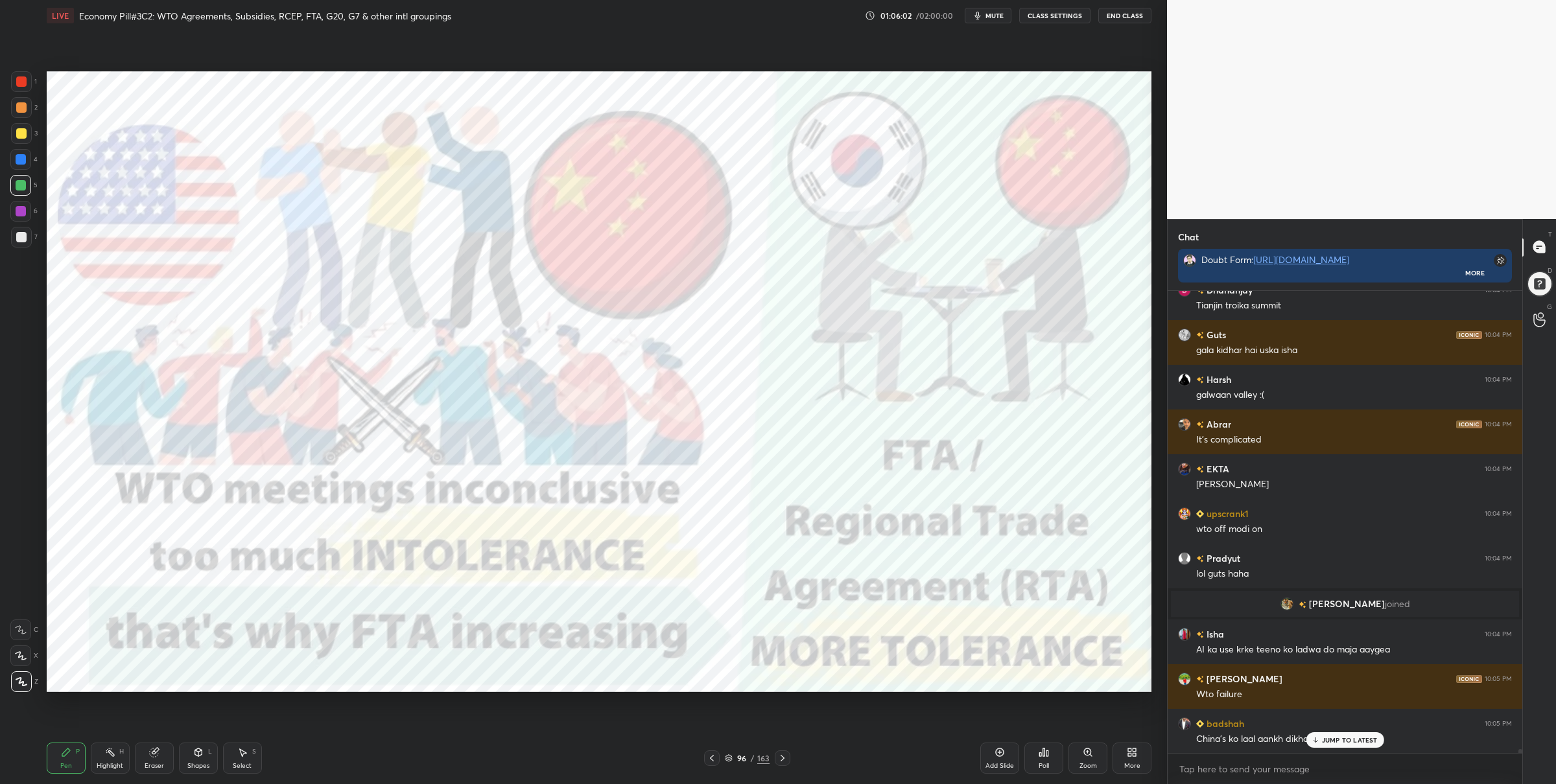
drag, startPoint x: 27, startPoint y: 89, endPoint x: 45, endPoint y: 107, distance: 25.5
click at [26, 89] on div at bounding box center [22, 82] width 21 height 21
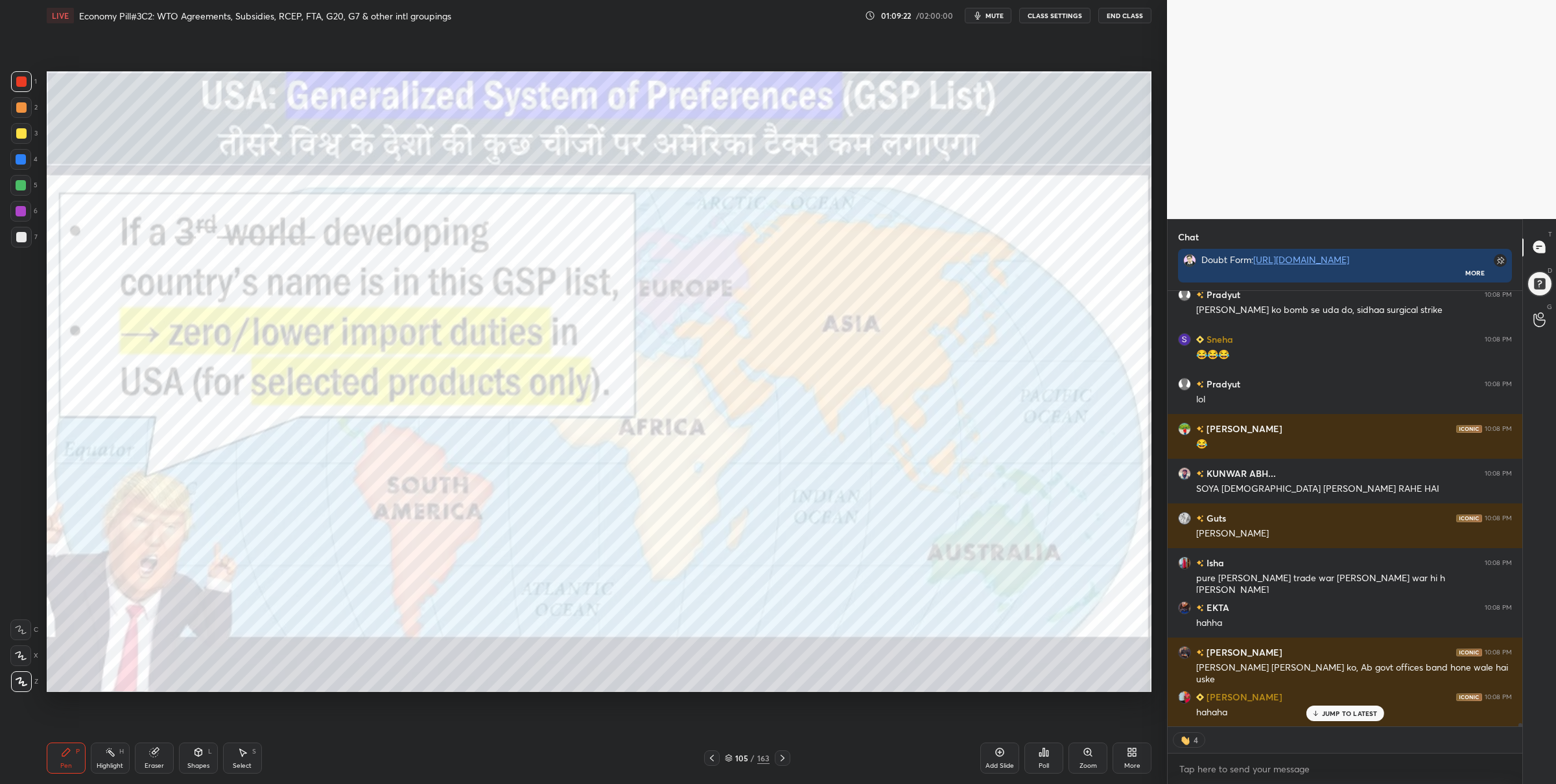
scroll to position [55470, 0]
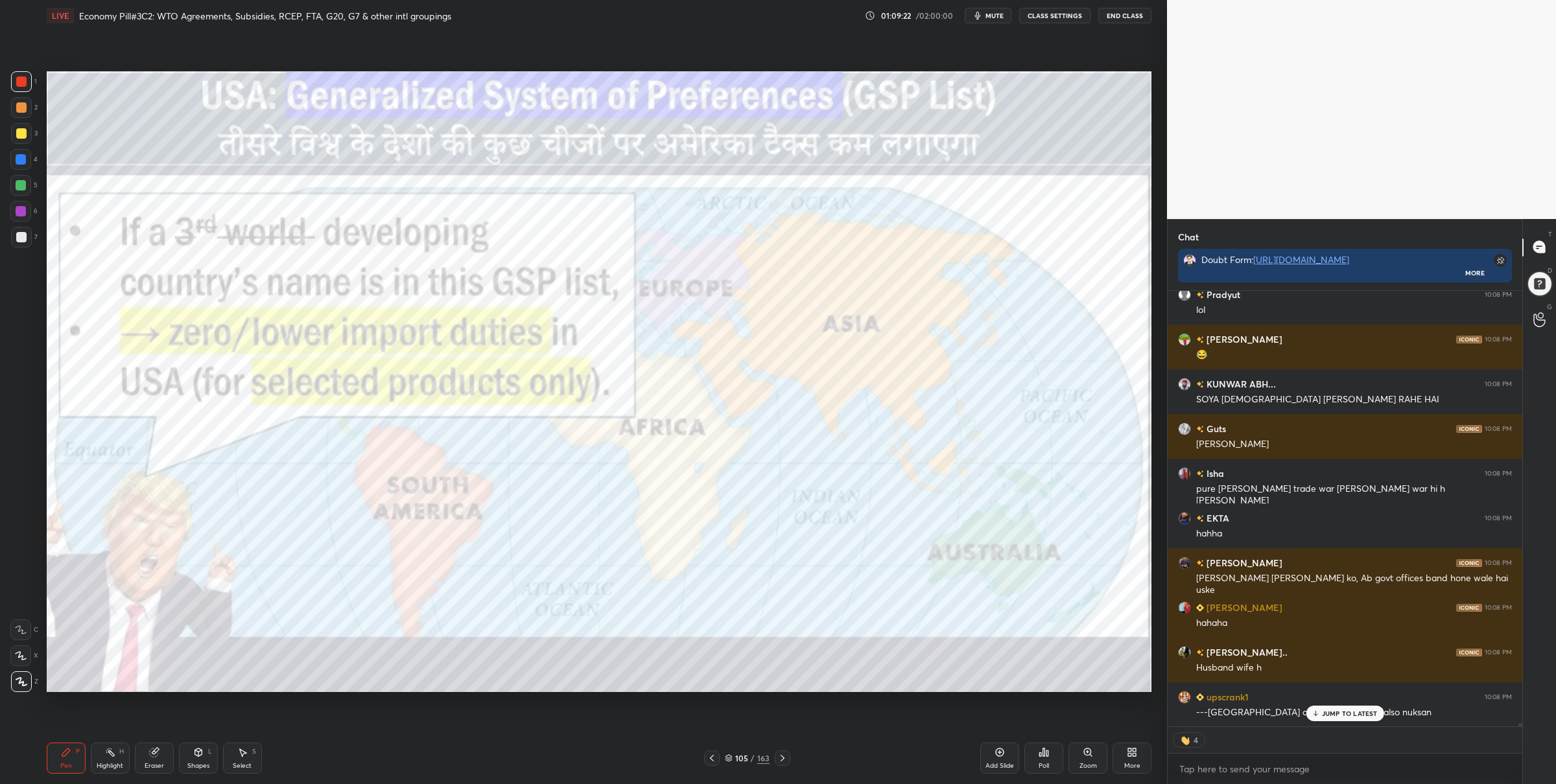
drag, startPoint x: 729, startPoint y: 755, endPoint x: 736, endPoint y: 747, distance: 10.6
click at [729, 755] on icon at bounding box center [728, 758] width 8 height 8
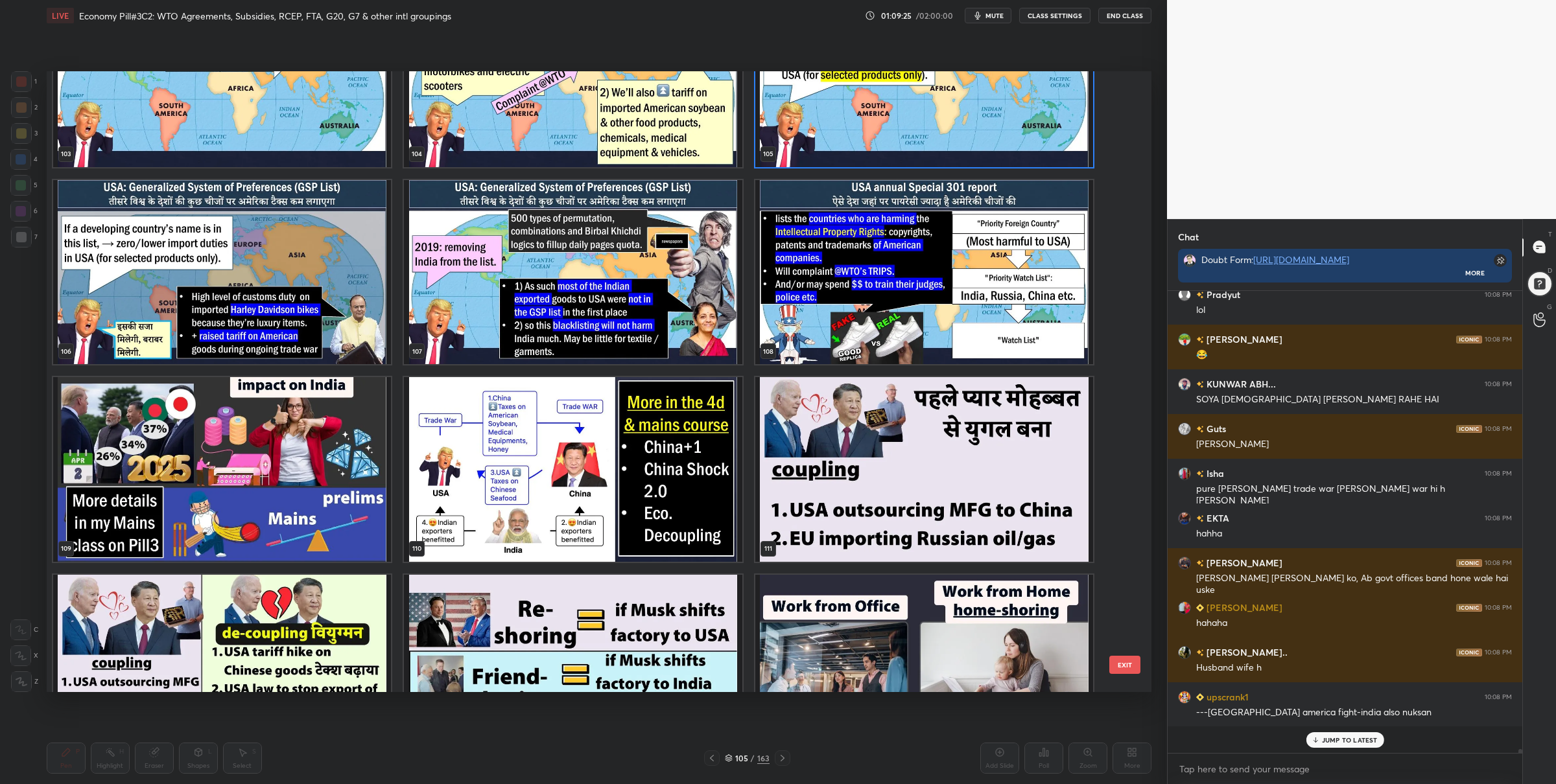
scroll to position [55444, 0]
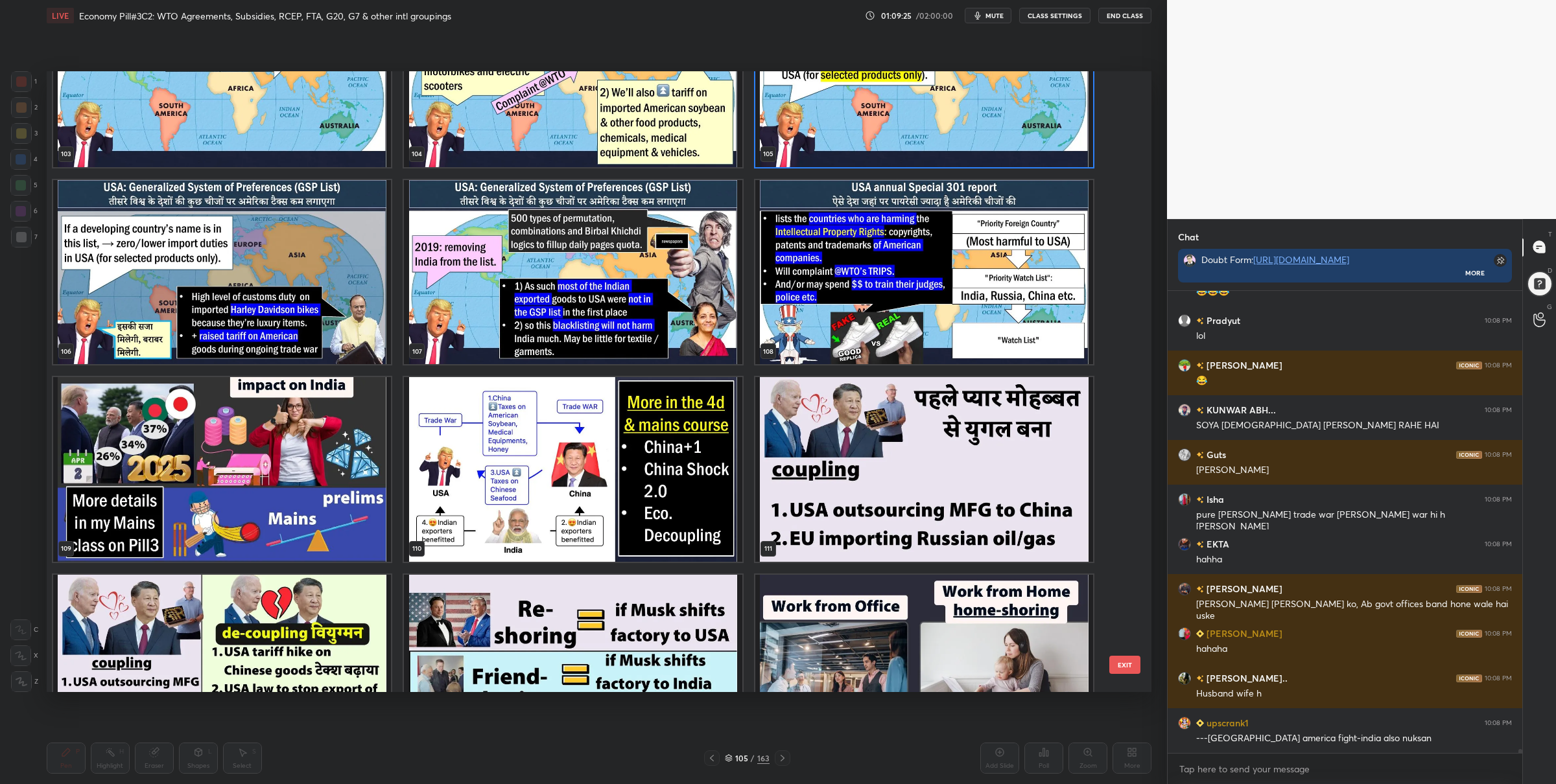
click at [640, 529] on img "grid" at bounding box center [573, 469] width 338 height 185
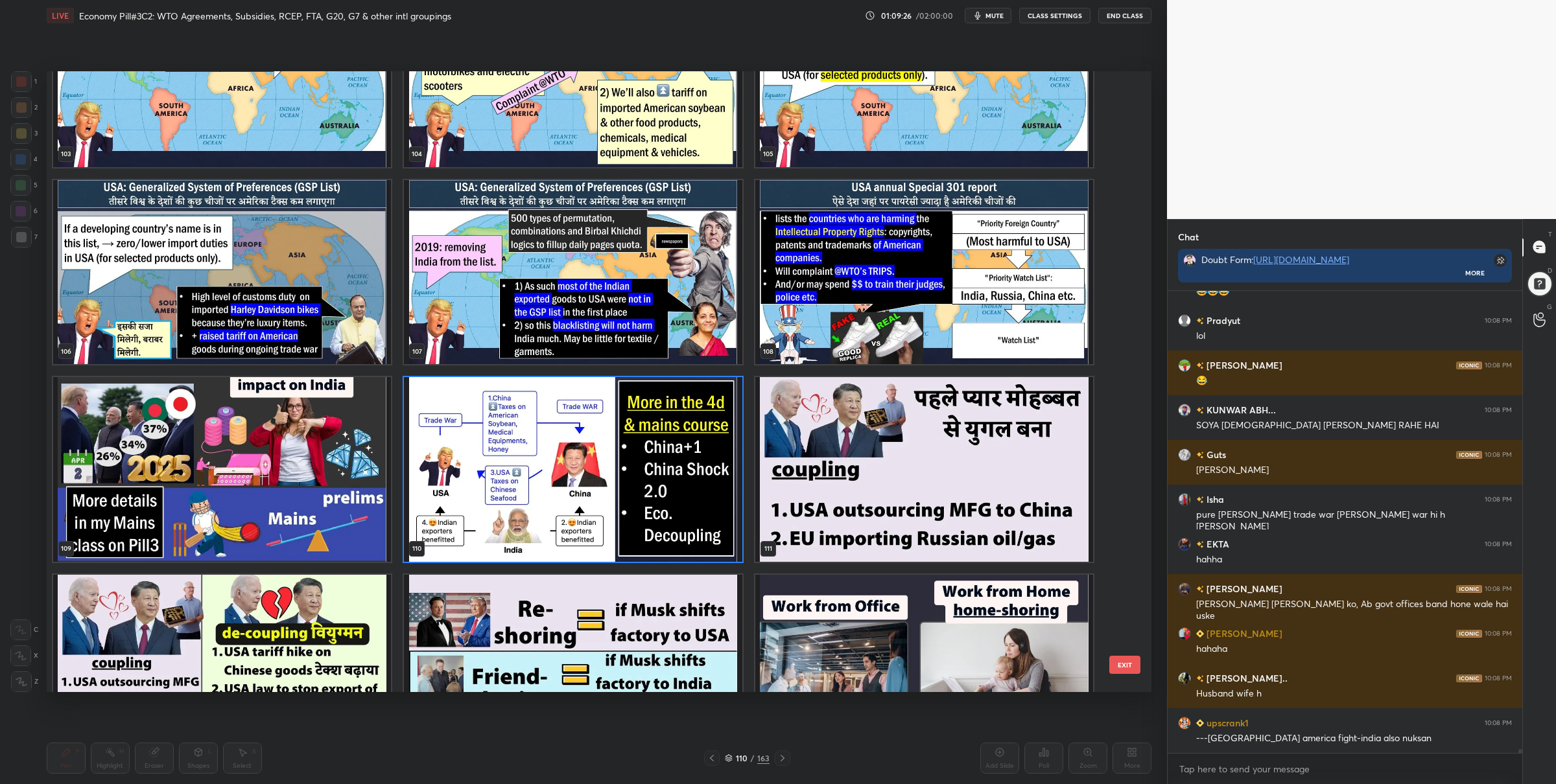
click at [640, 529] on img "grid" at bounding box center [573, 469] width 338 height 185
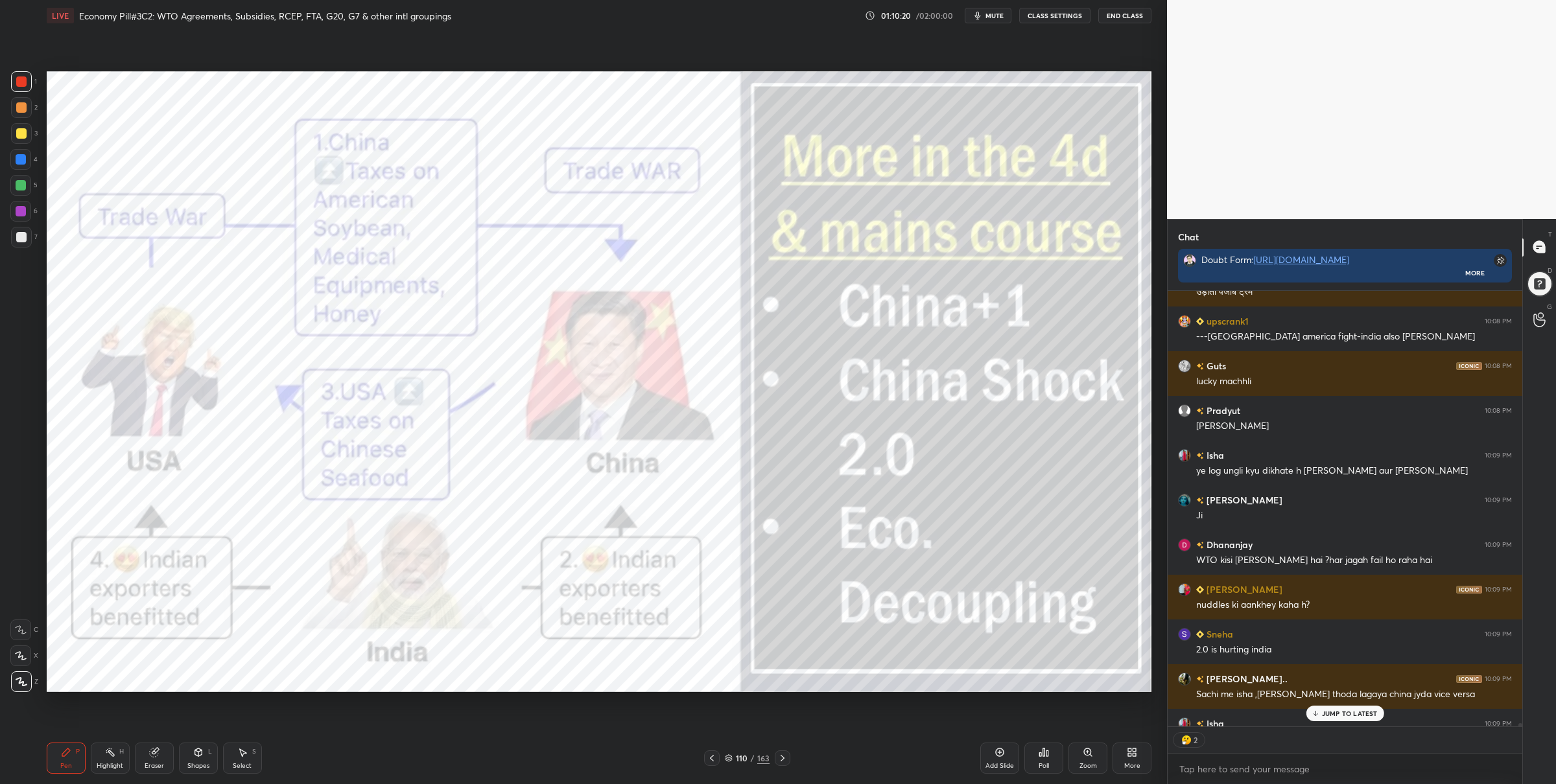
scroll to position [56052, 0]
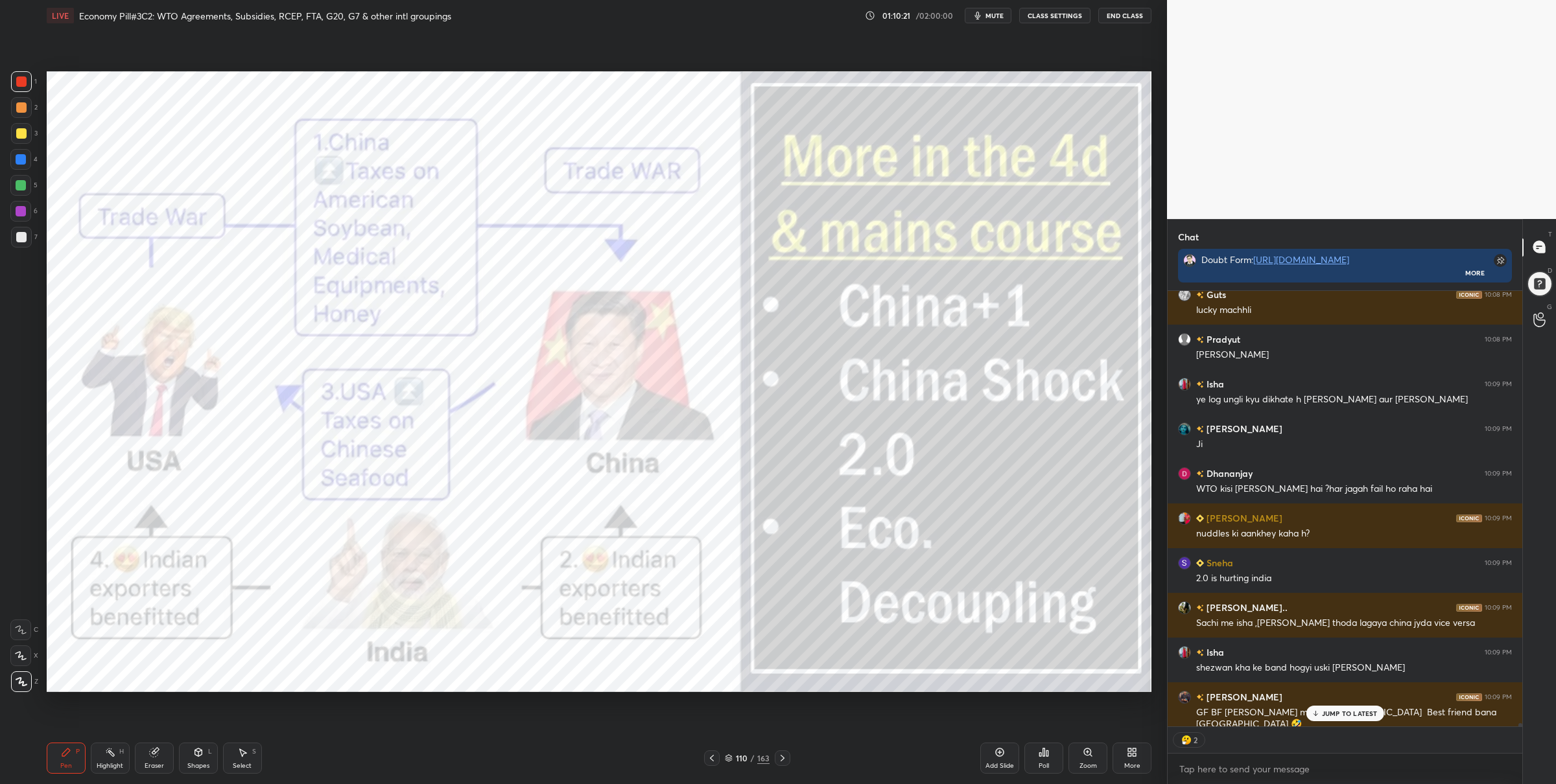
click at [731, 761] on icon at bounding box center [728, 758] width 8 height 8
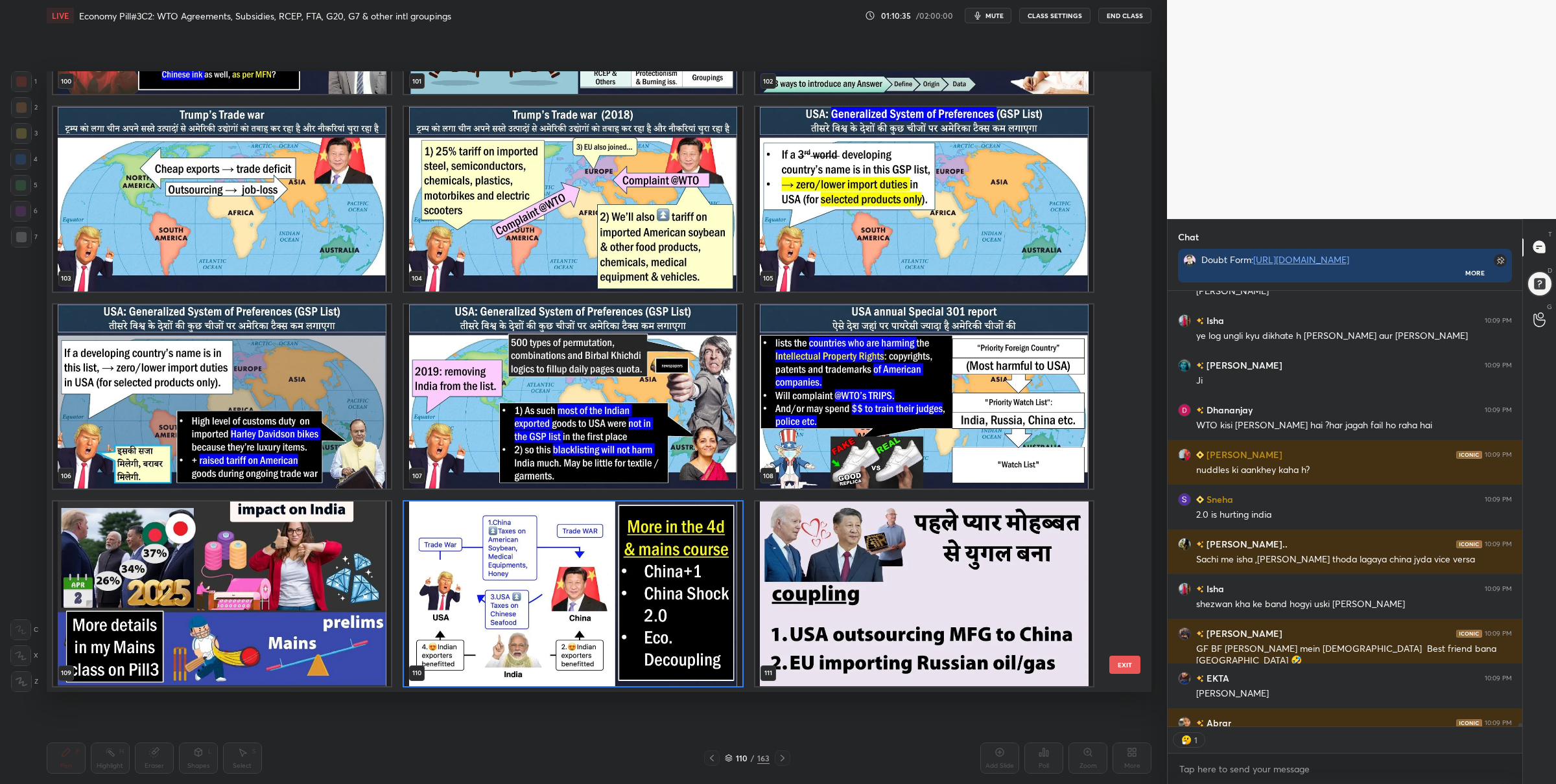
scroll to position [56186, 0]
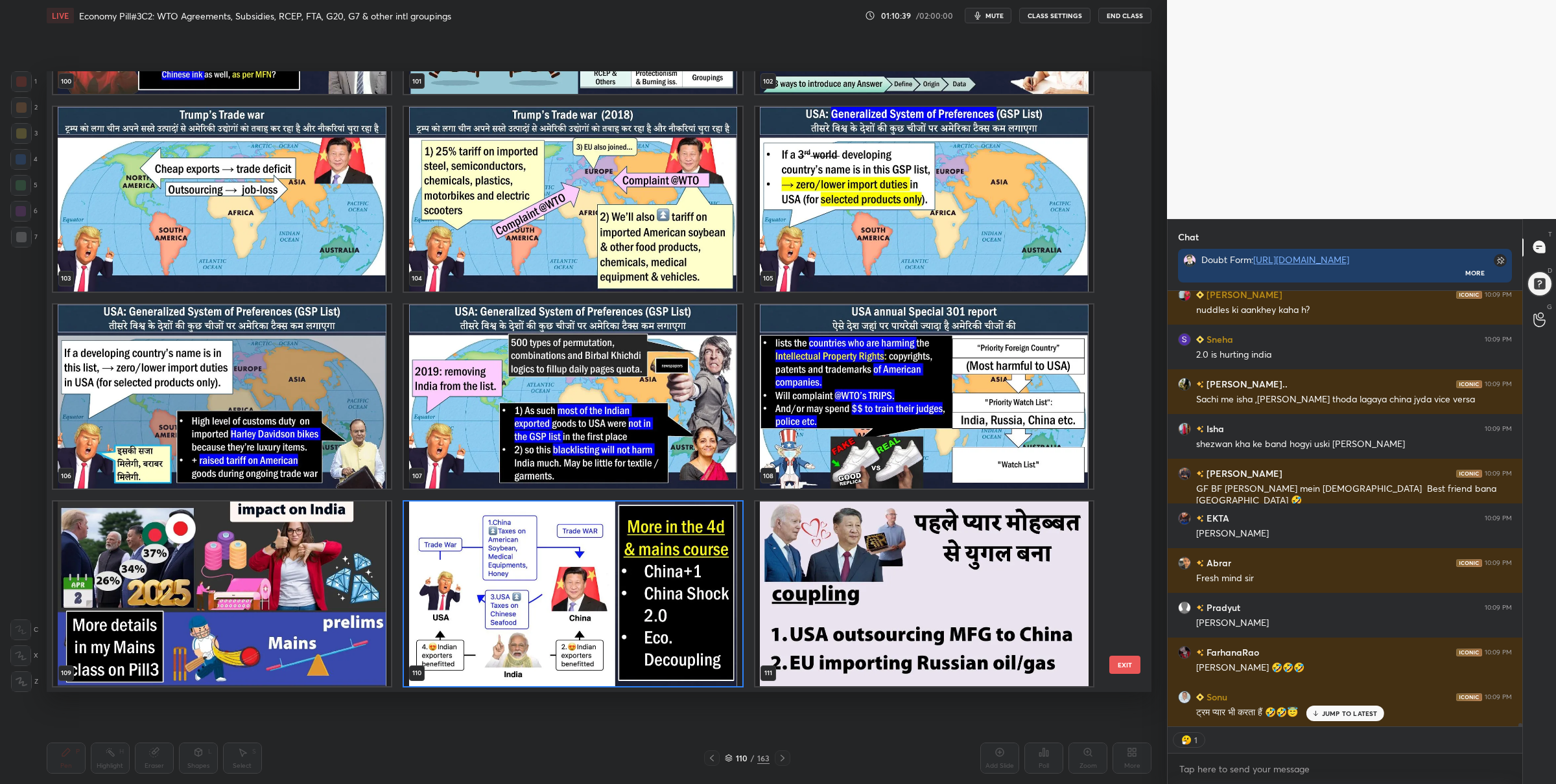
click at [837, 243] on img "grid" at bounding box center [925, 199] width 338 height 185
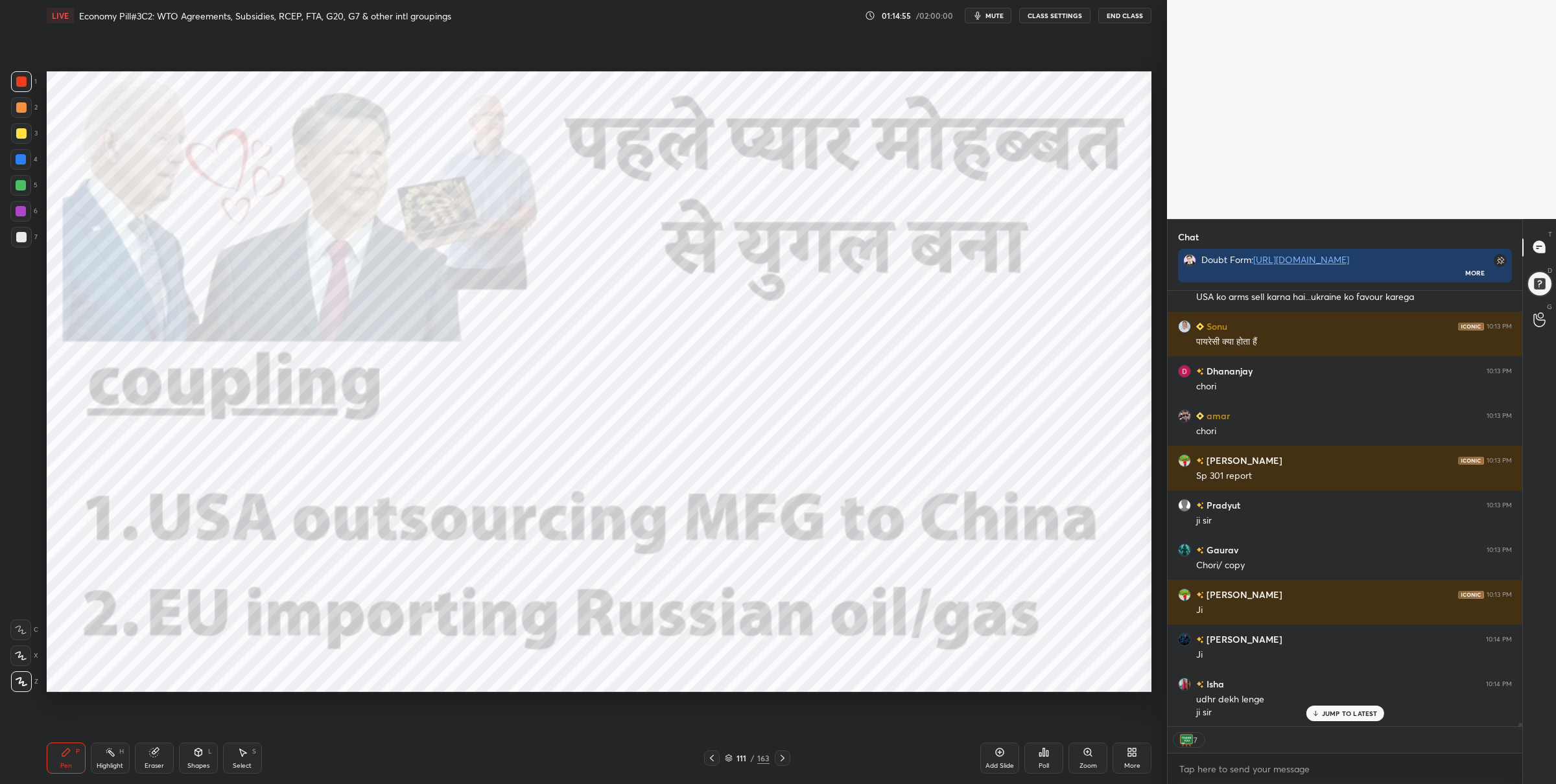
scroll to position [58080, 0]
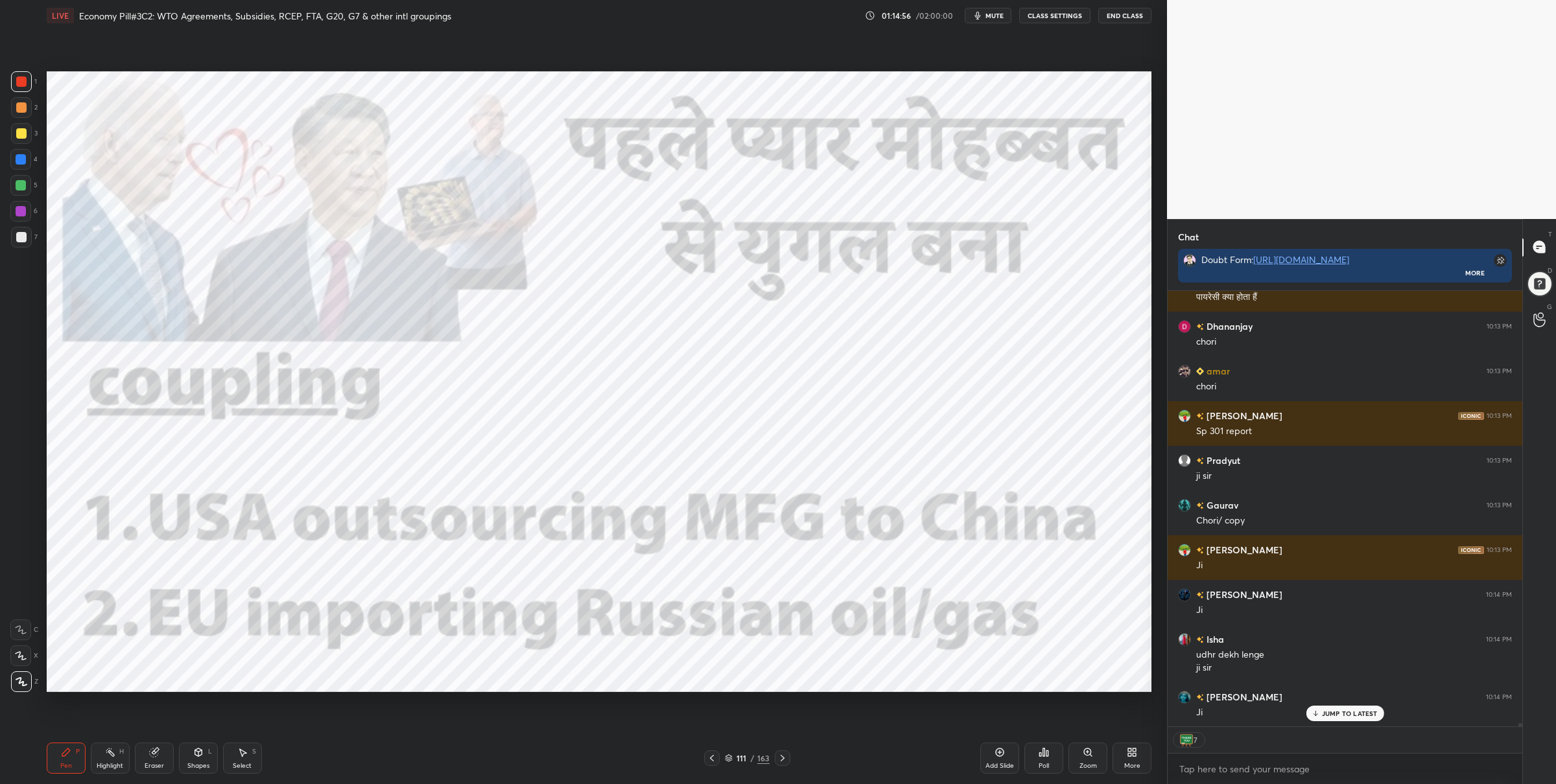
drag, startPoint x: 730, startPoint y: 755, endPoint x: 718, endPoint y: 747, distance: 14.4
click at [731, 757] on icon at bounding box center [728, 758] width 8 height 8
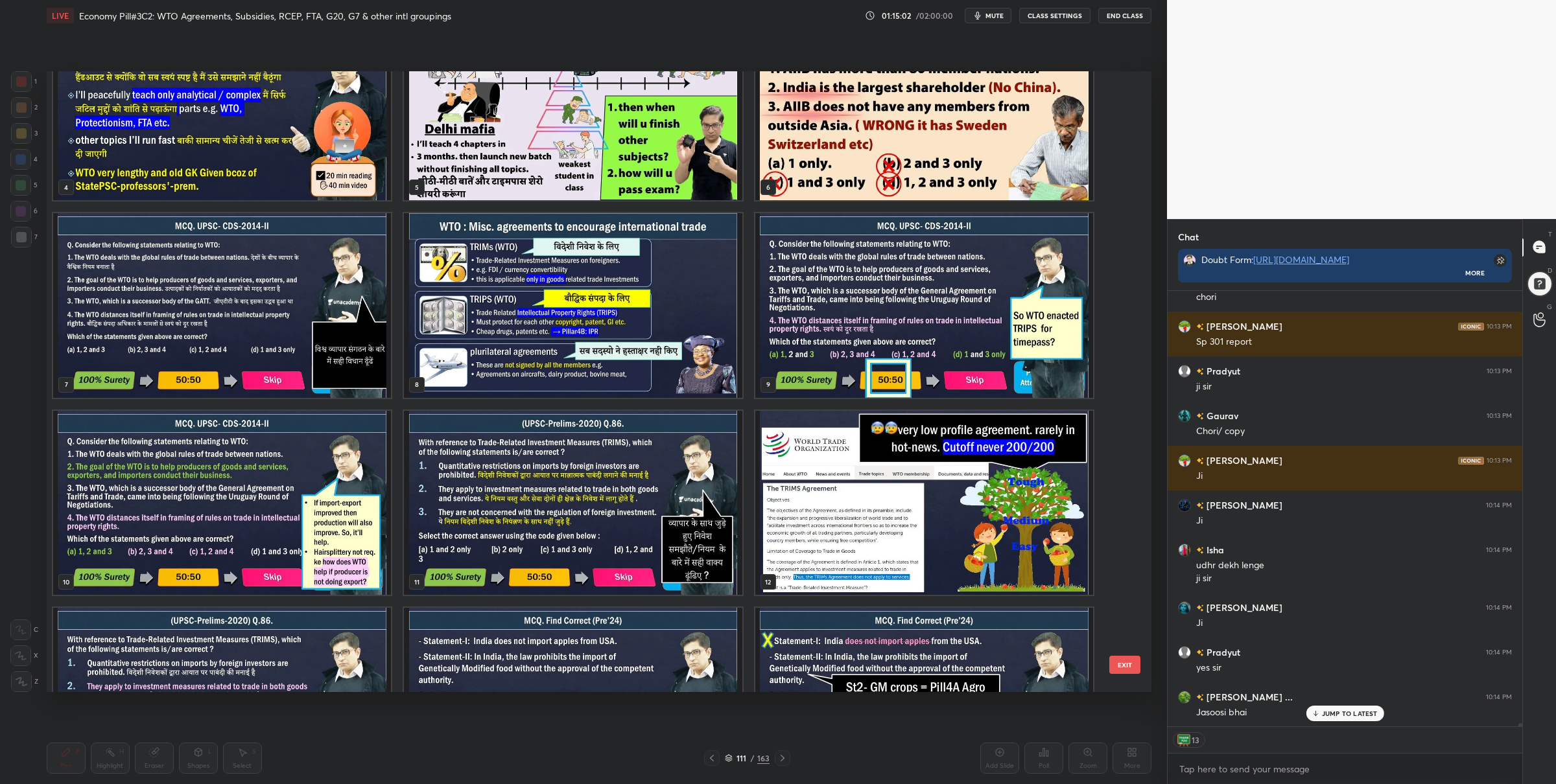
scroll to position [58215, 0]
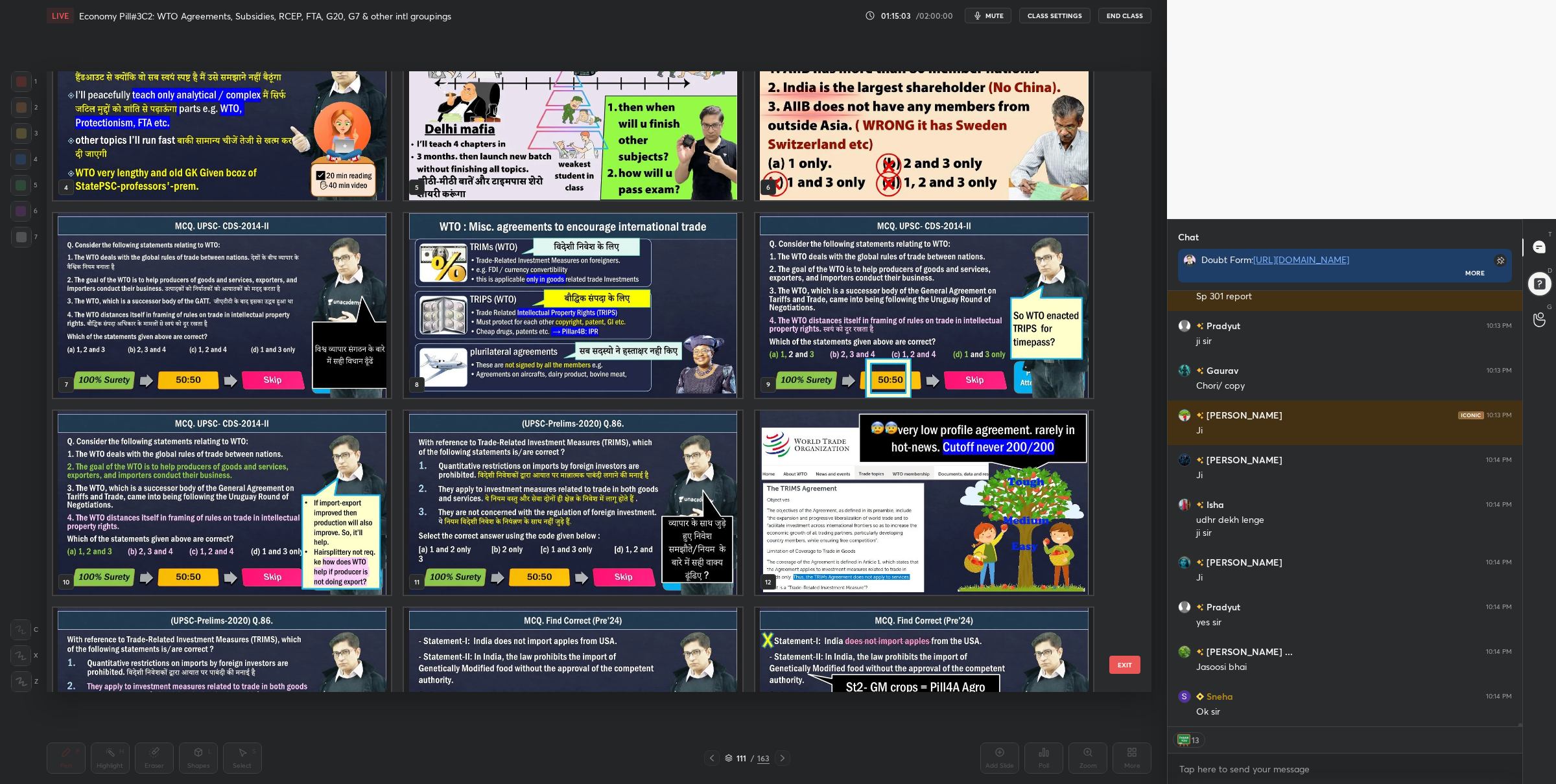
click at [484, 490] on img "grid" at bounding box center [573, 502] width 338 height 185
click at [483, 490] on img "grid" at bounding box center [573, 502] width 338 height 185
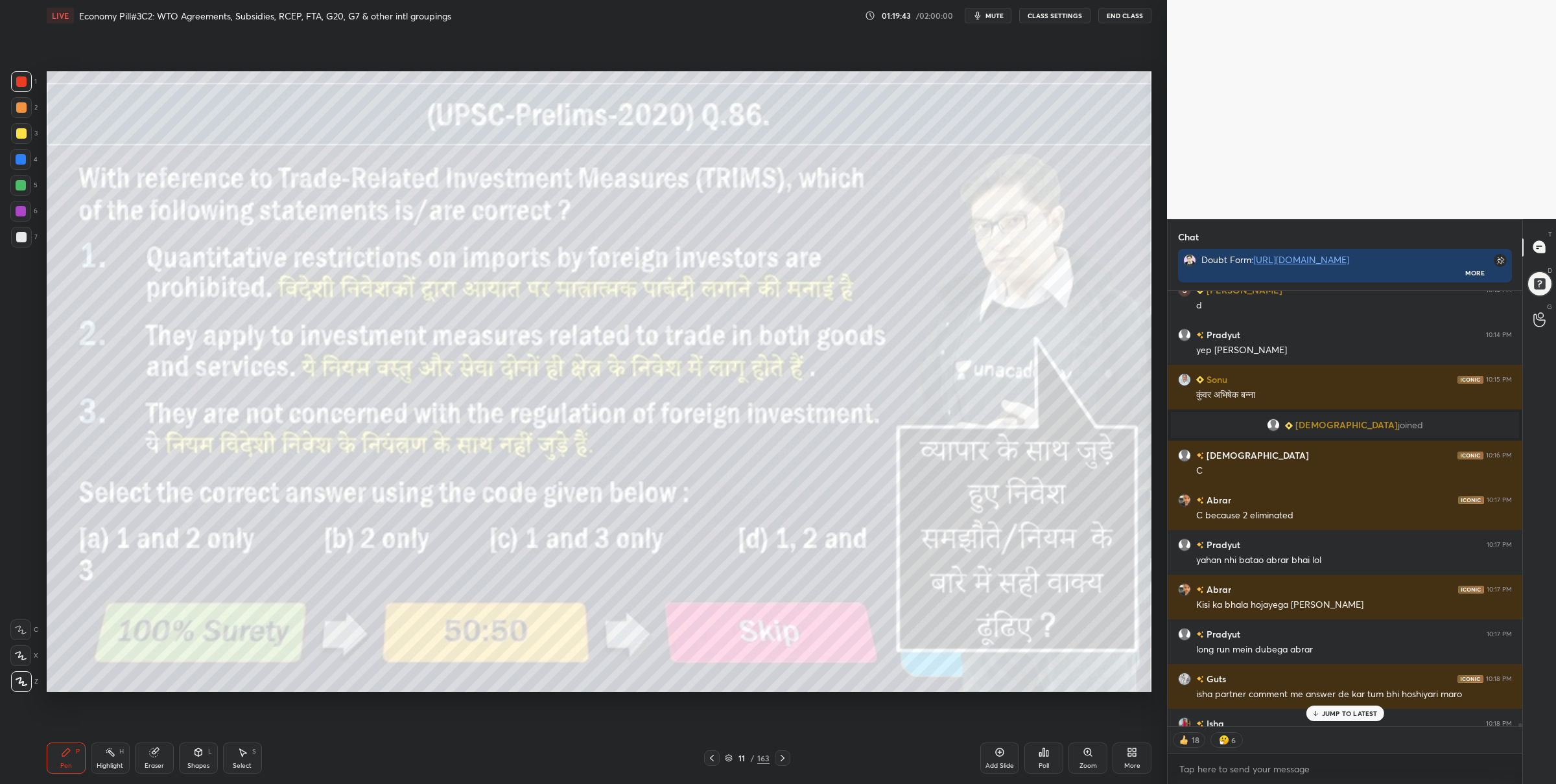
scroll to position [58765, 0]
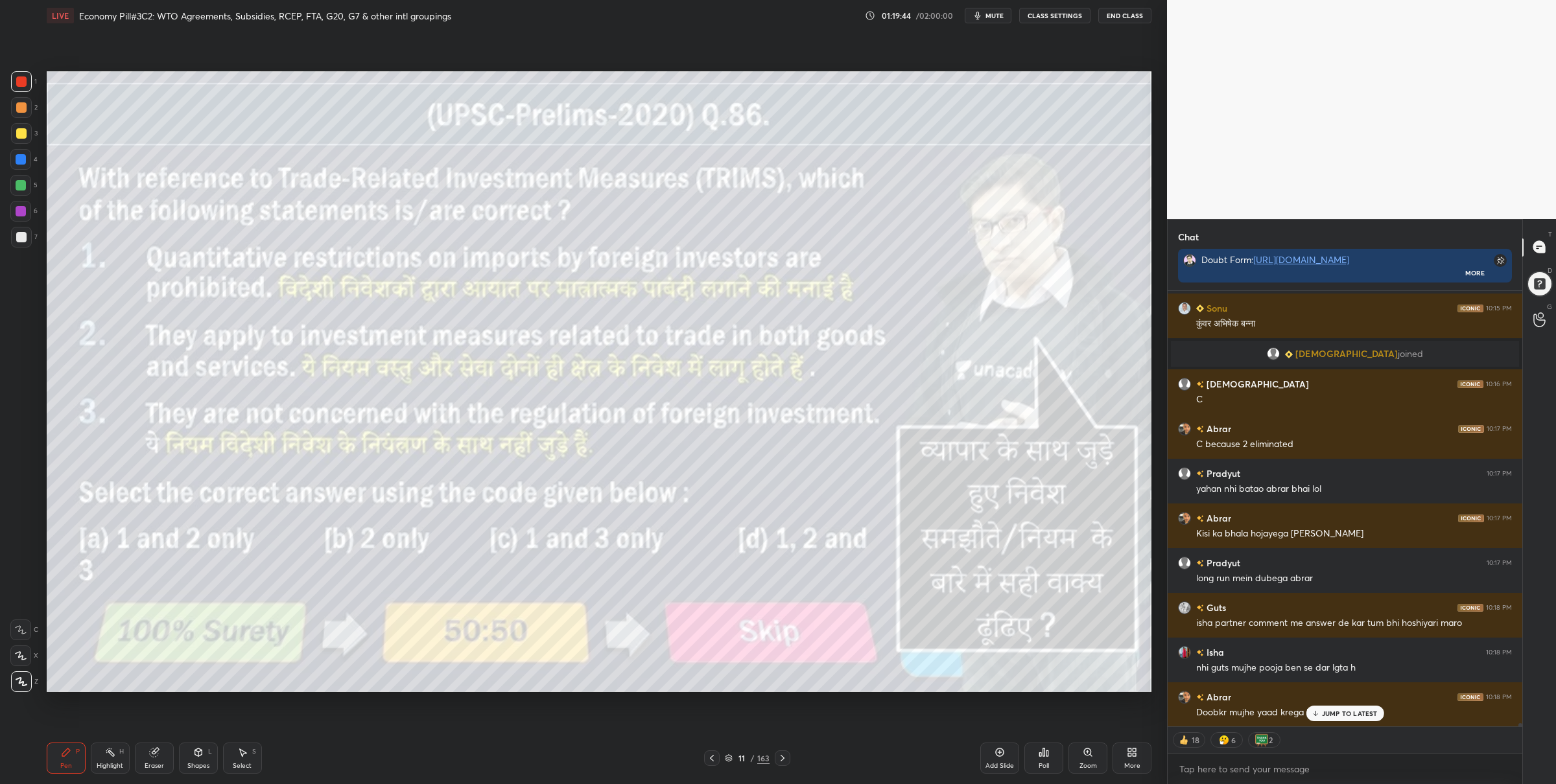
click at [727, 757] on icon at bounding box center [728, 758] width 8 height 8
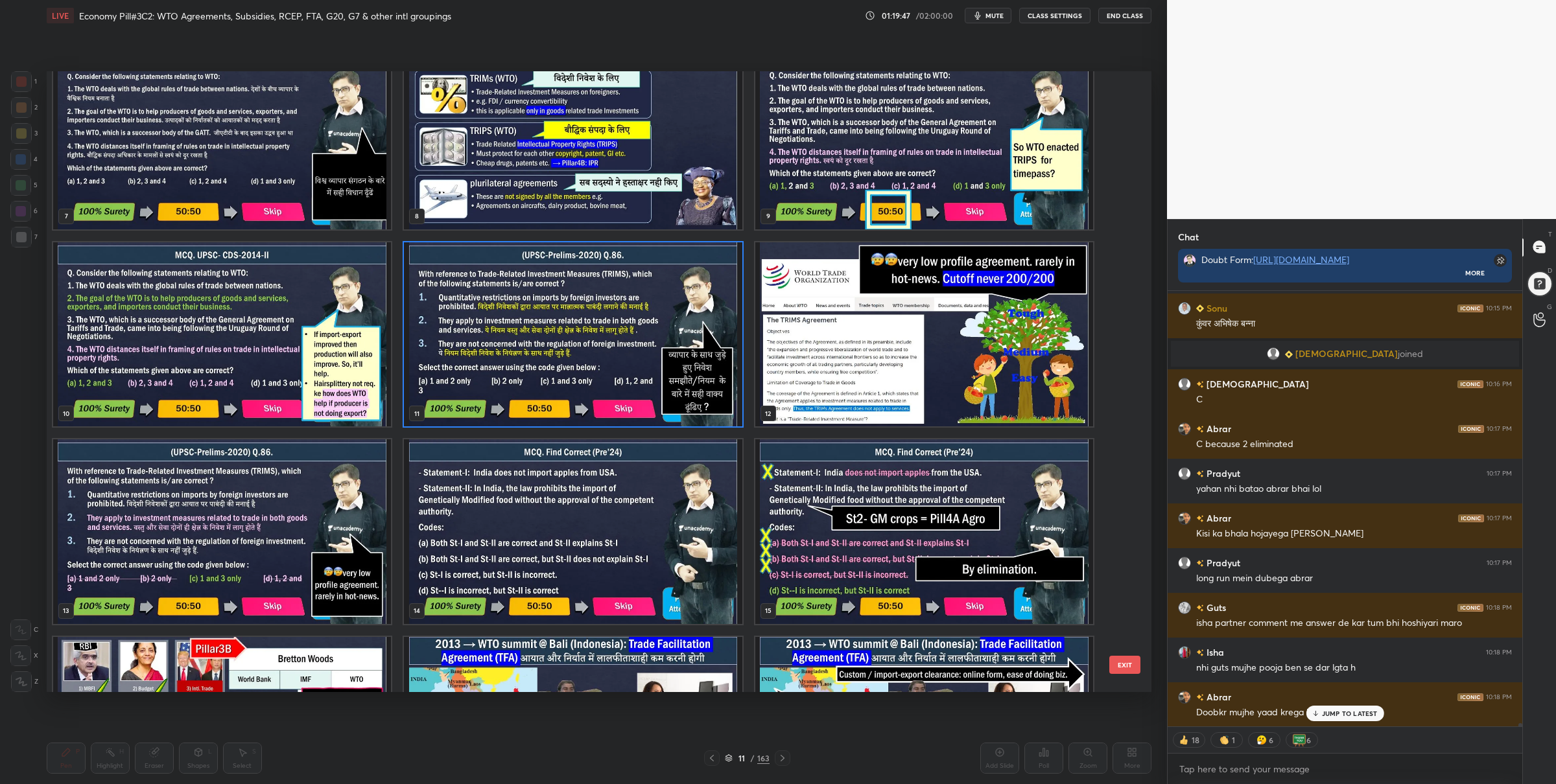
scroll to position [58810, 0]
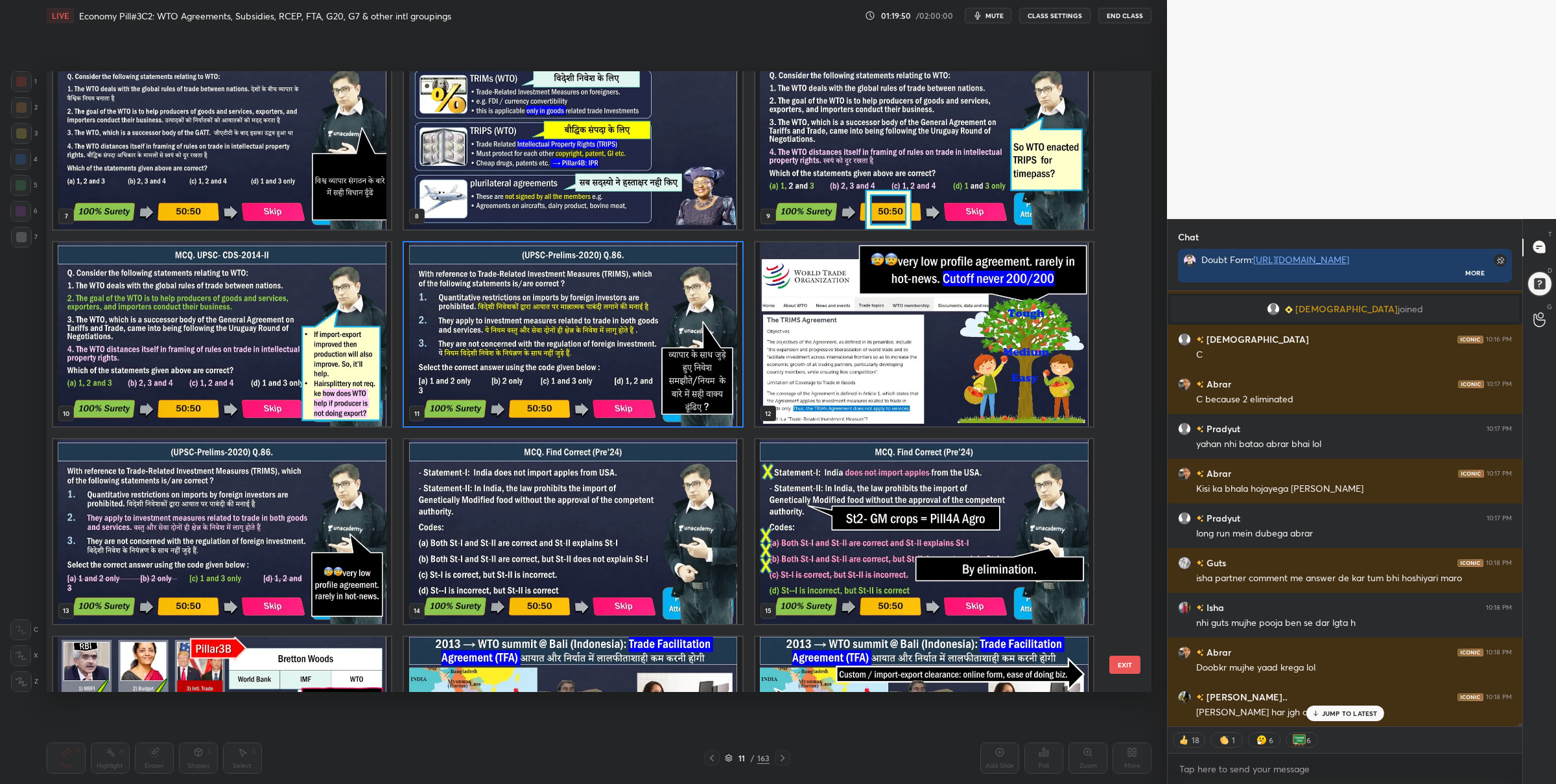
click at [581, 354] on img "grid" at bounding box center [573, 334] width 338 height 185
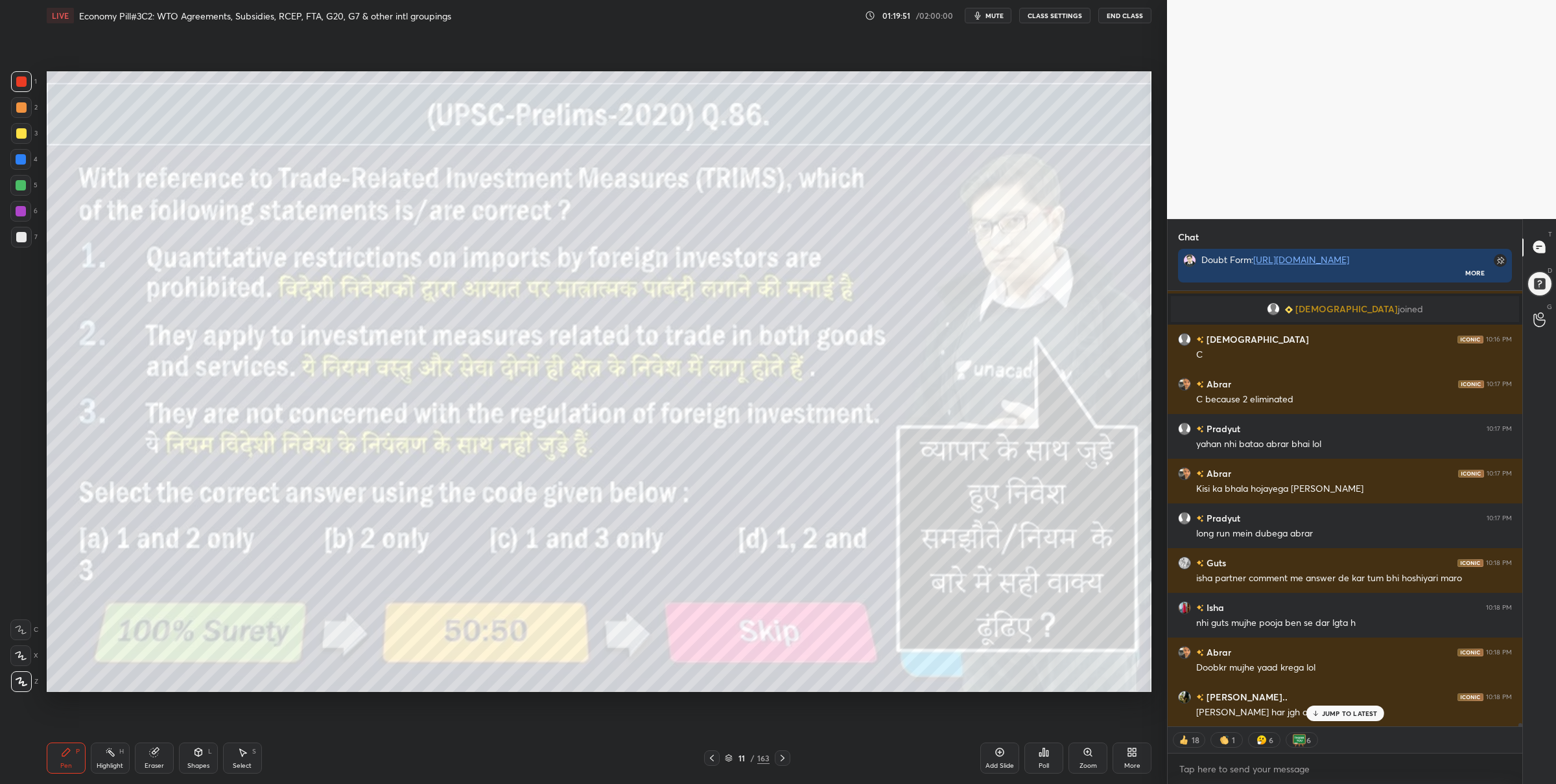
scroll to position [58854, 0]
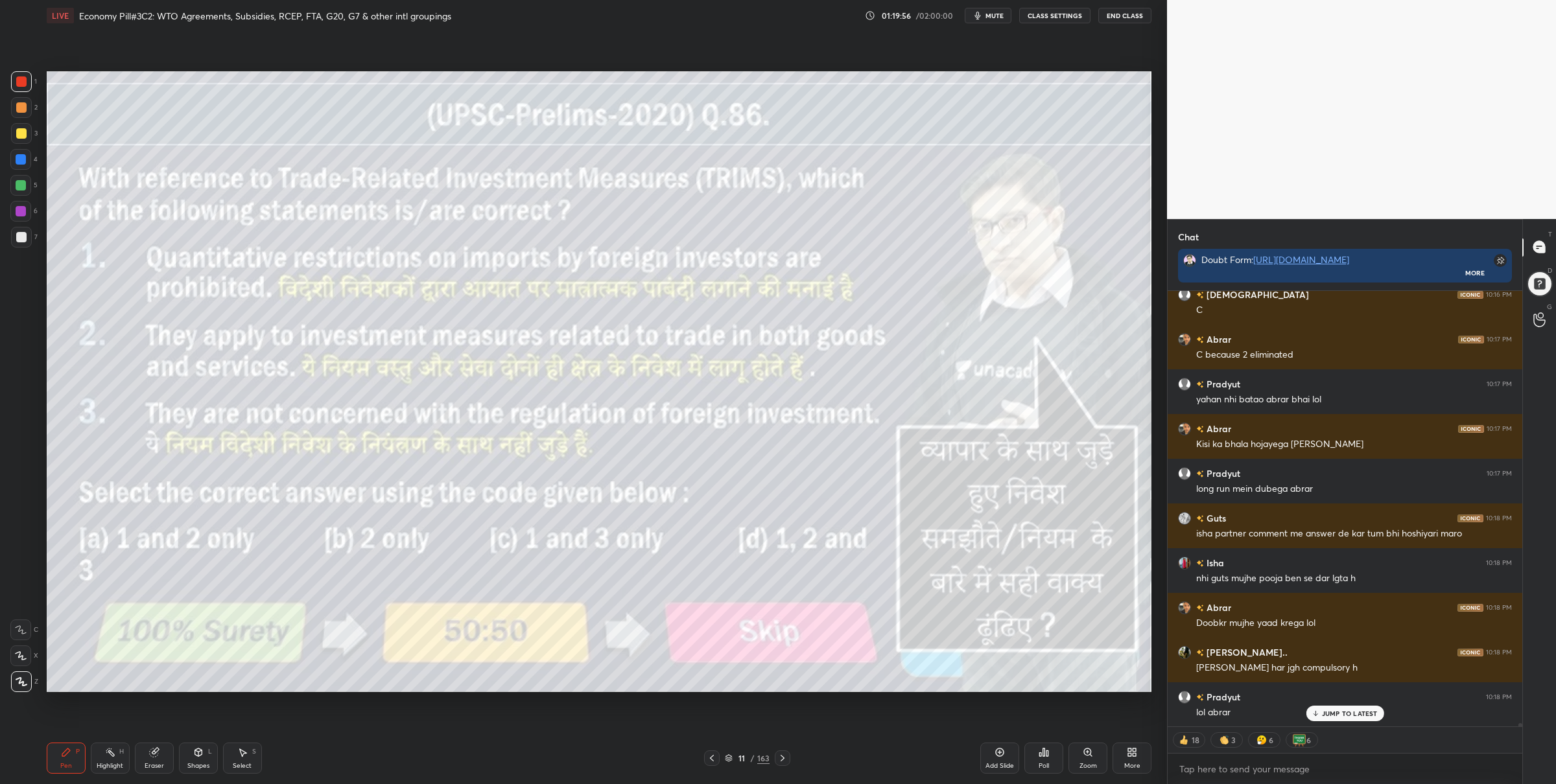
click at [1051, 767] on div "Poll" at bounding box center [1044, 758] width 39 height 31
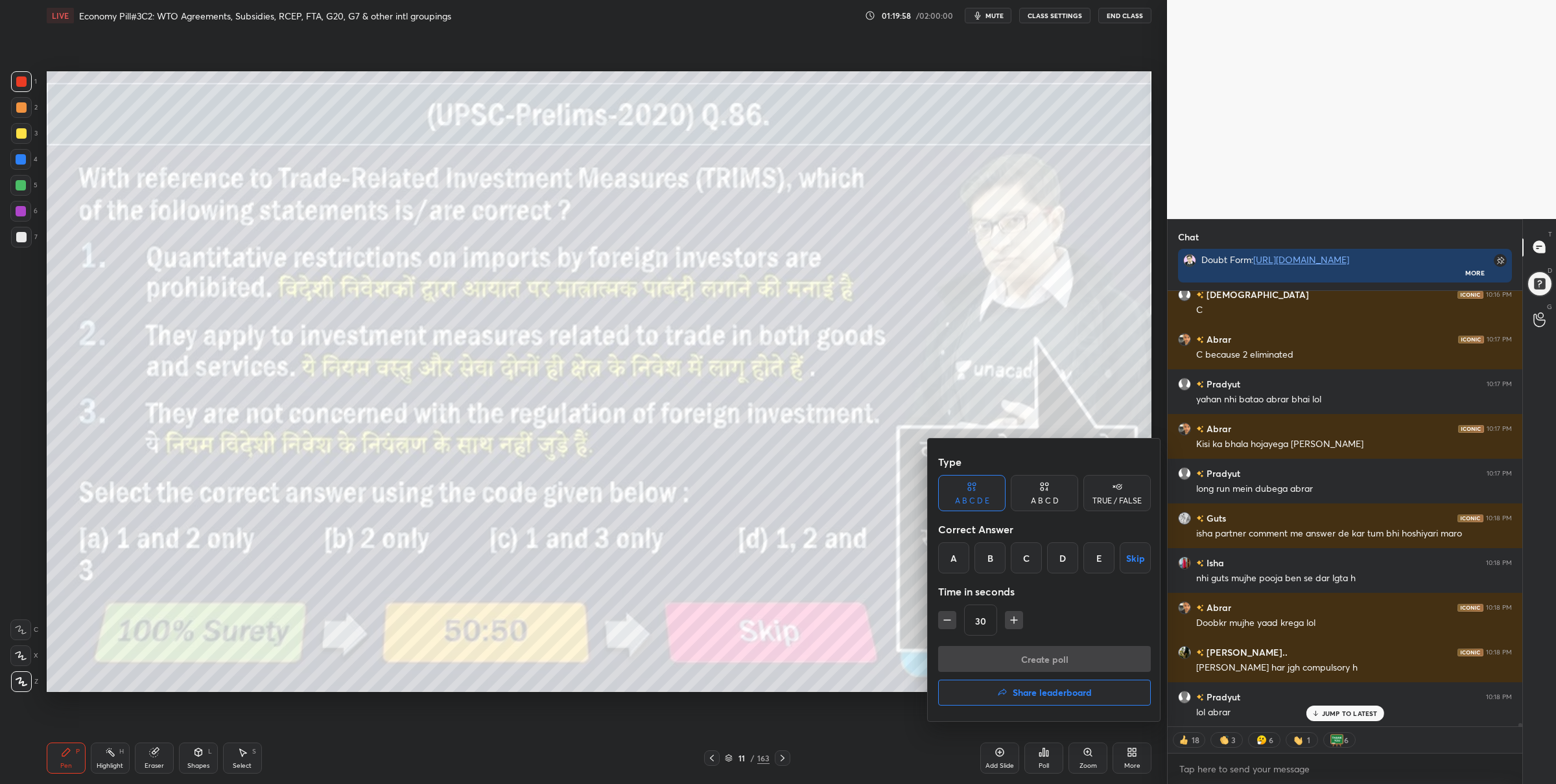
click at [1022, 558] on div "C" at bounding box center [1026, 558] width 31 height 31
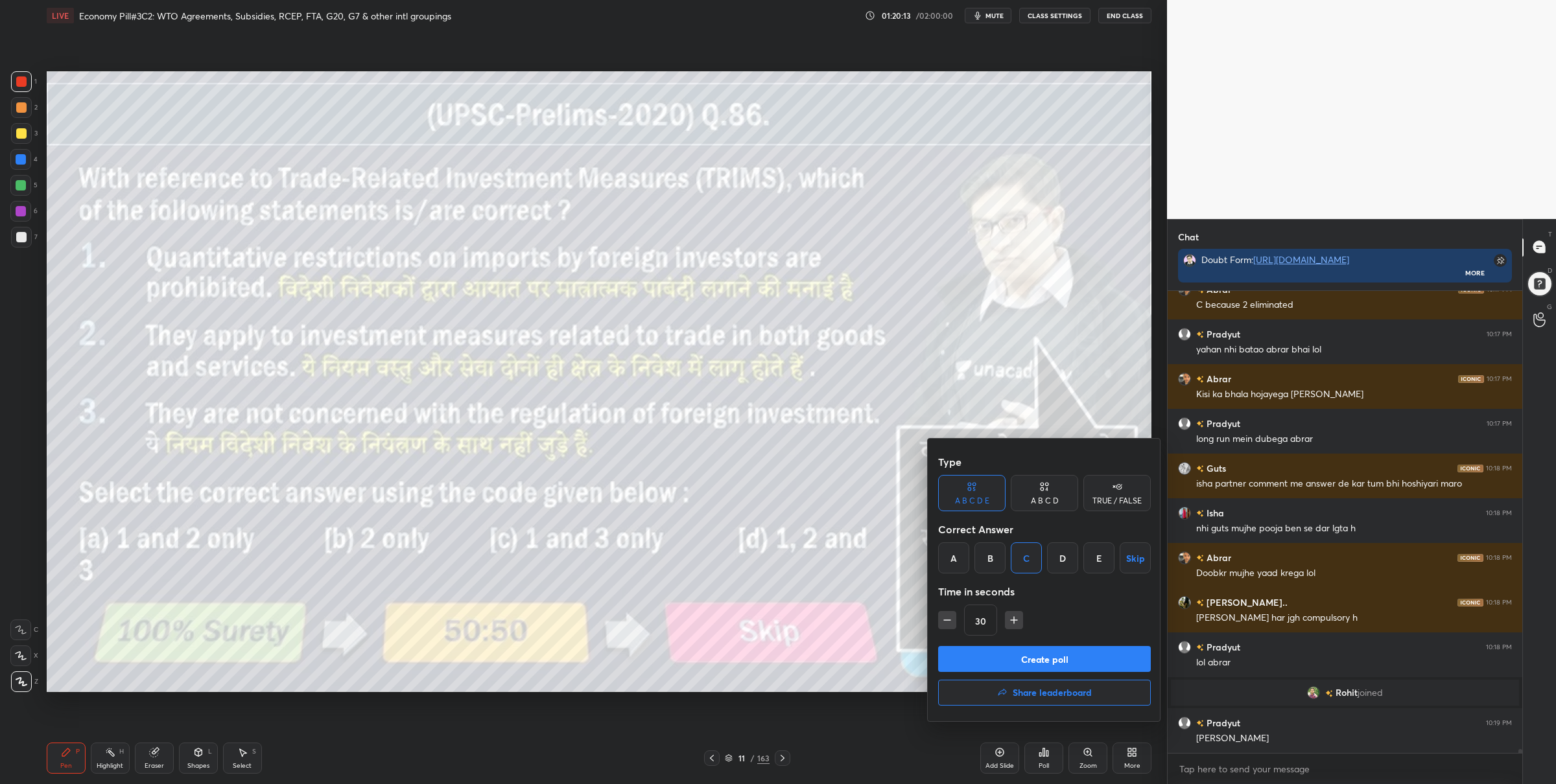
scroll to position [58949, 0]
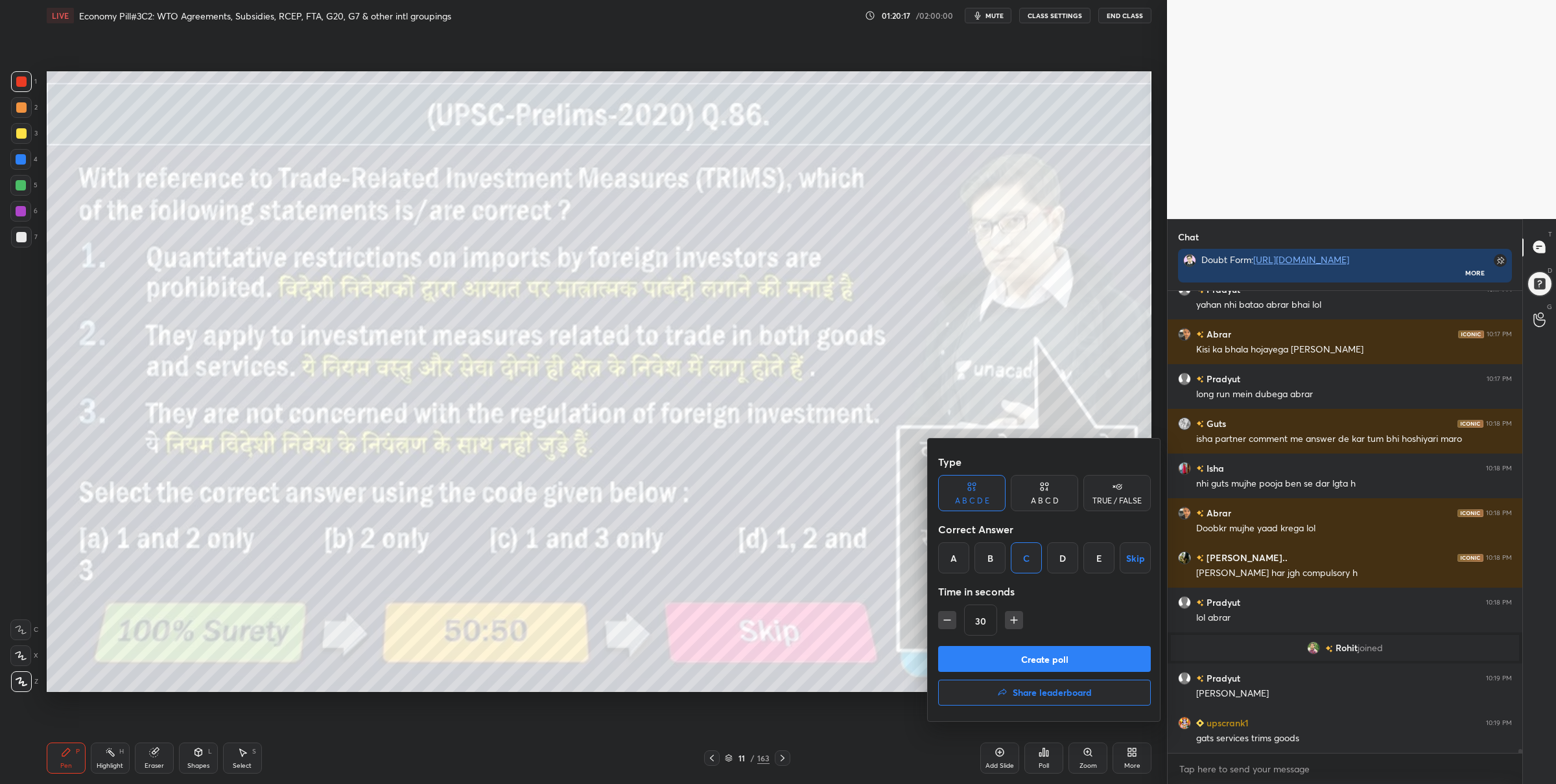
click at [1008, 656] on button "Create poll" at bounding box center [1045, 659] width 213 height 26
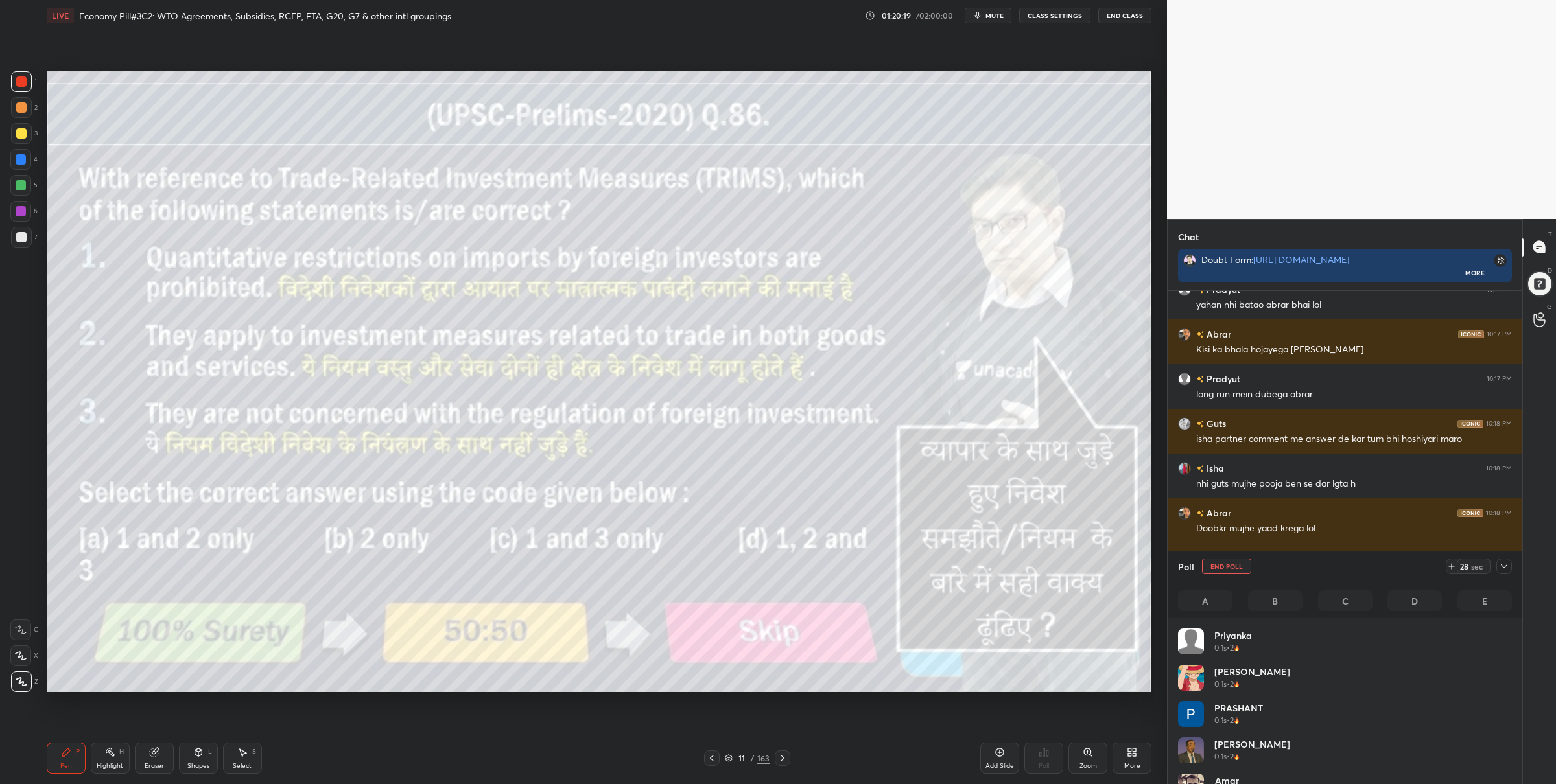
scroll to position [152, 331]
click at [731, 758] on icon at bounding box center [728, 759] width 6 height 2
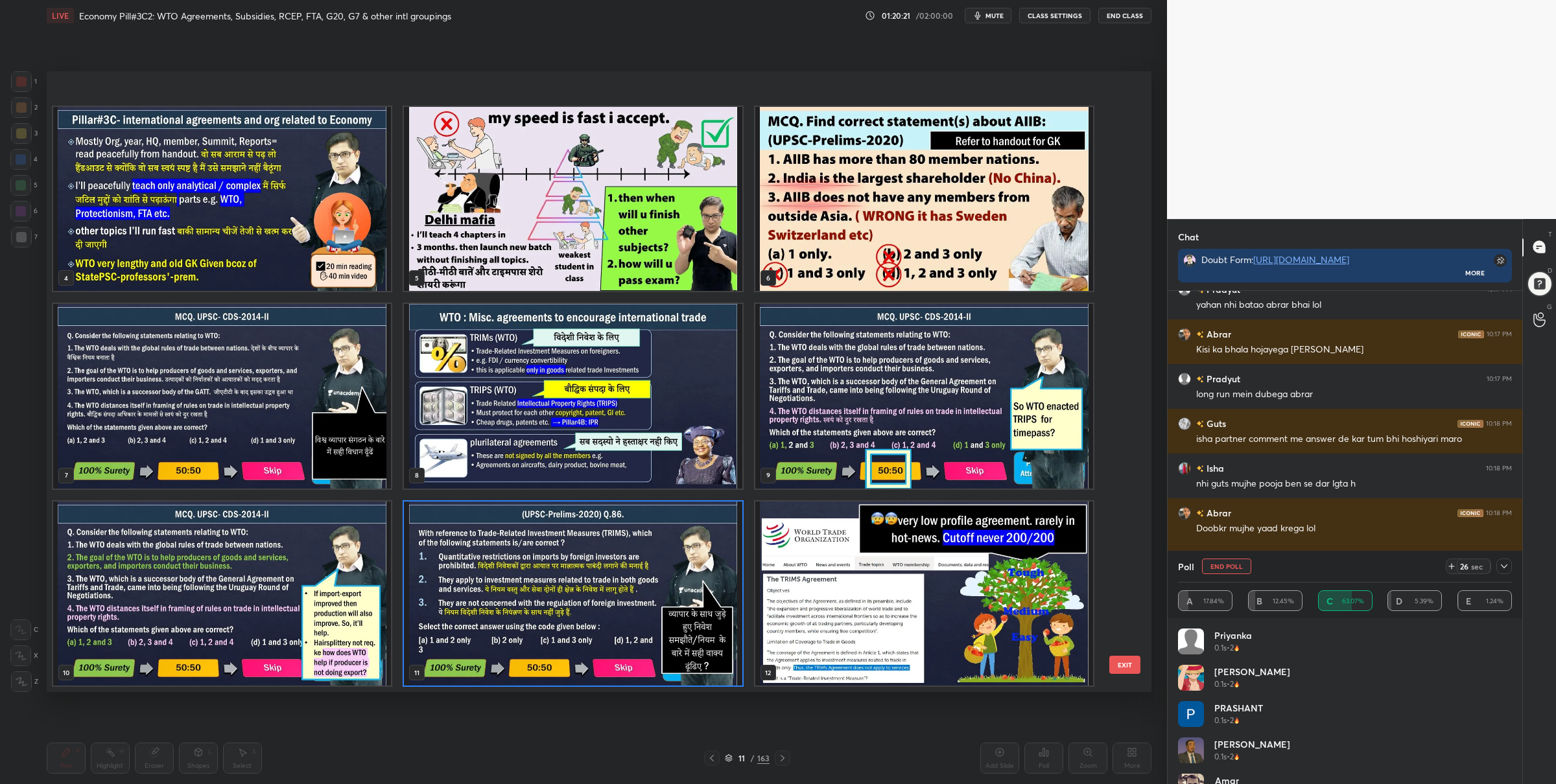
scroll to position [428, 0]
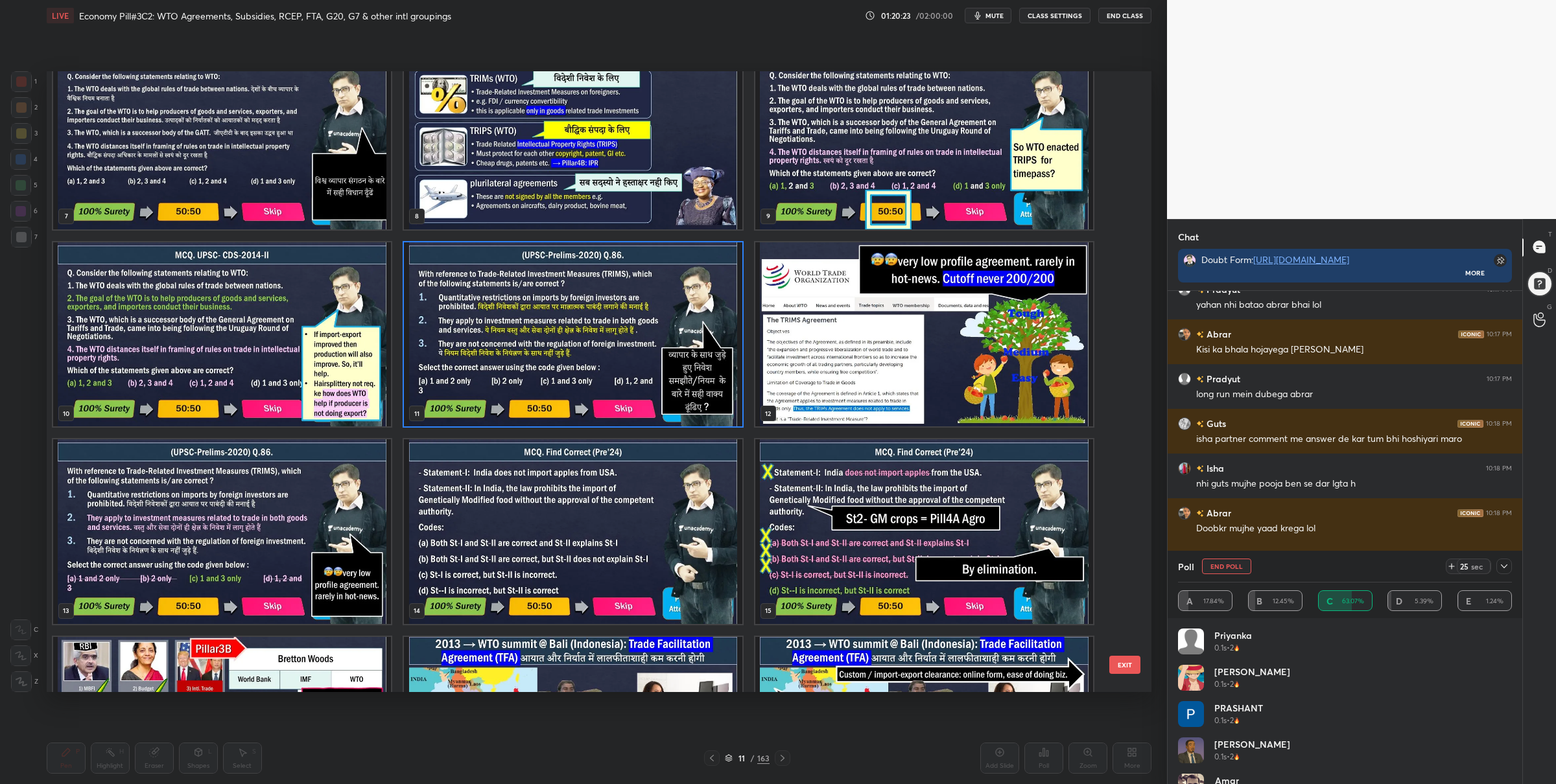
click at [690, 365] on img "grid" at bounding box center [573, 334] width 338 height 185
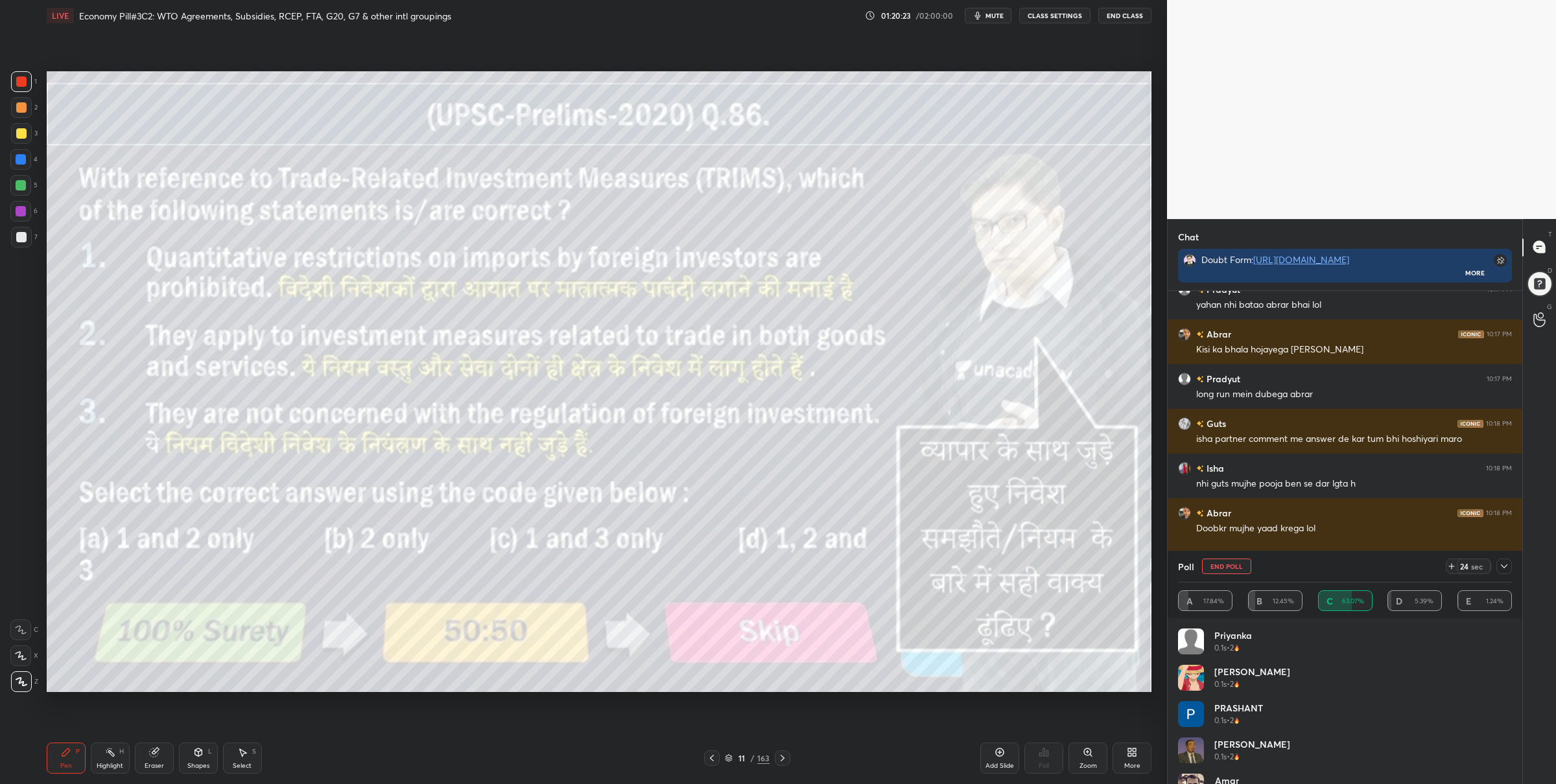
scroll to position [0, 0]
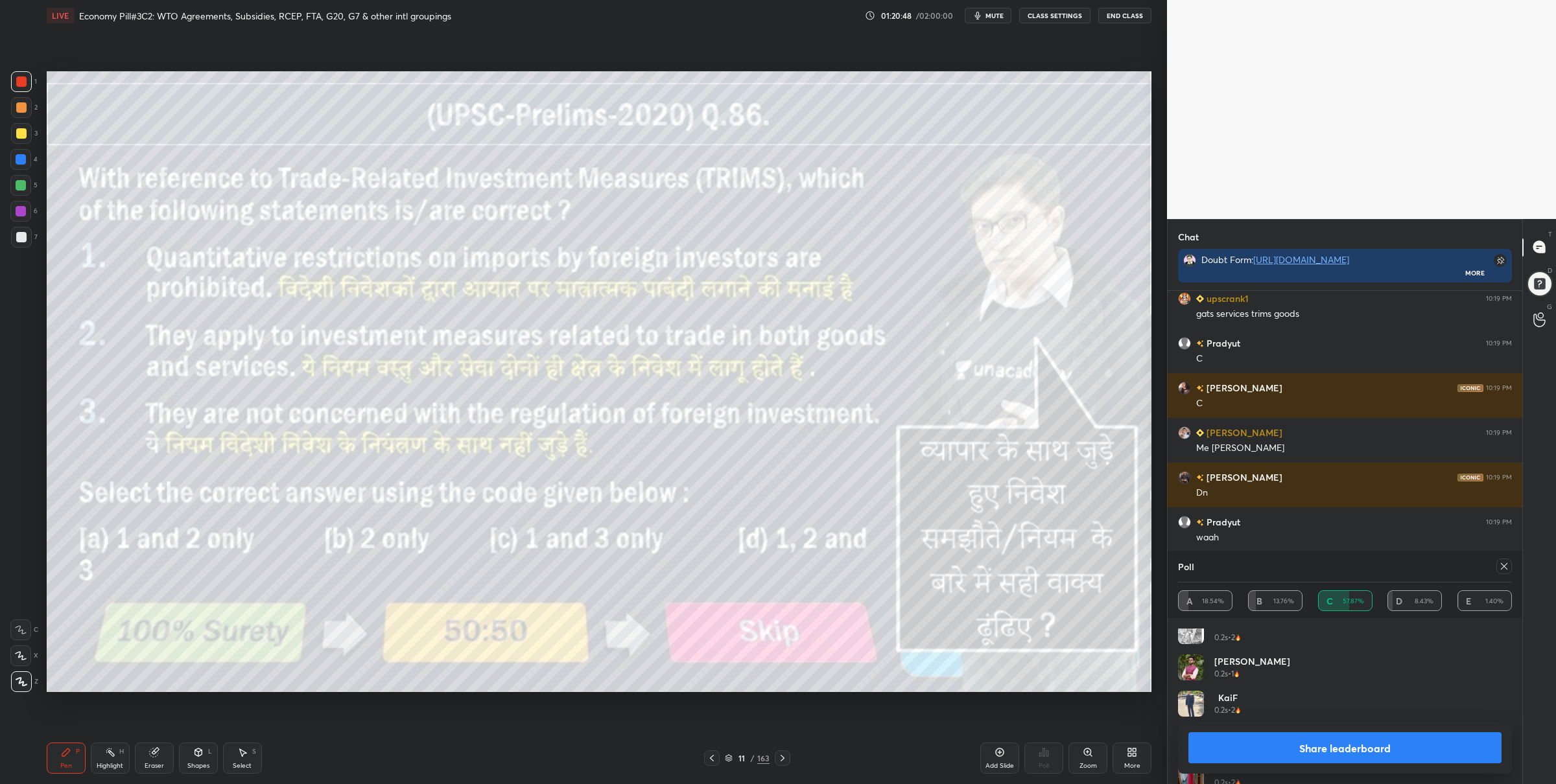
click at [1363, 747] on button "Share leaderboard" at bounding box center [1345, 748] width 313 height 31
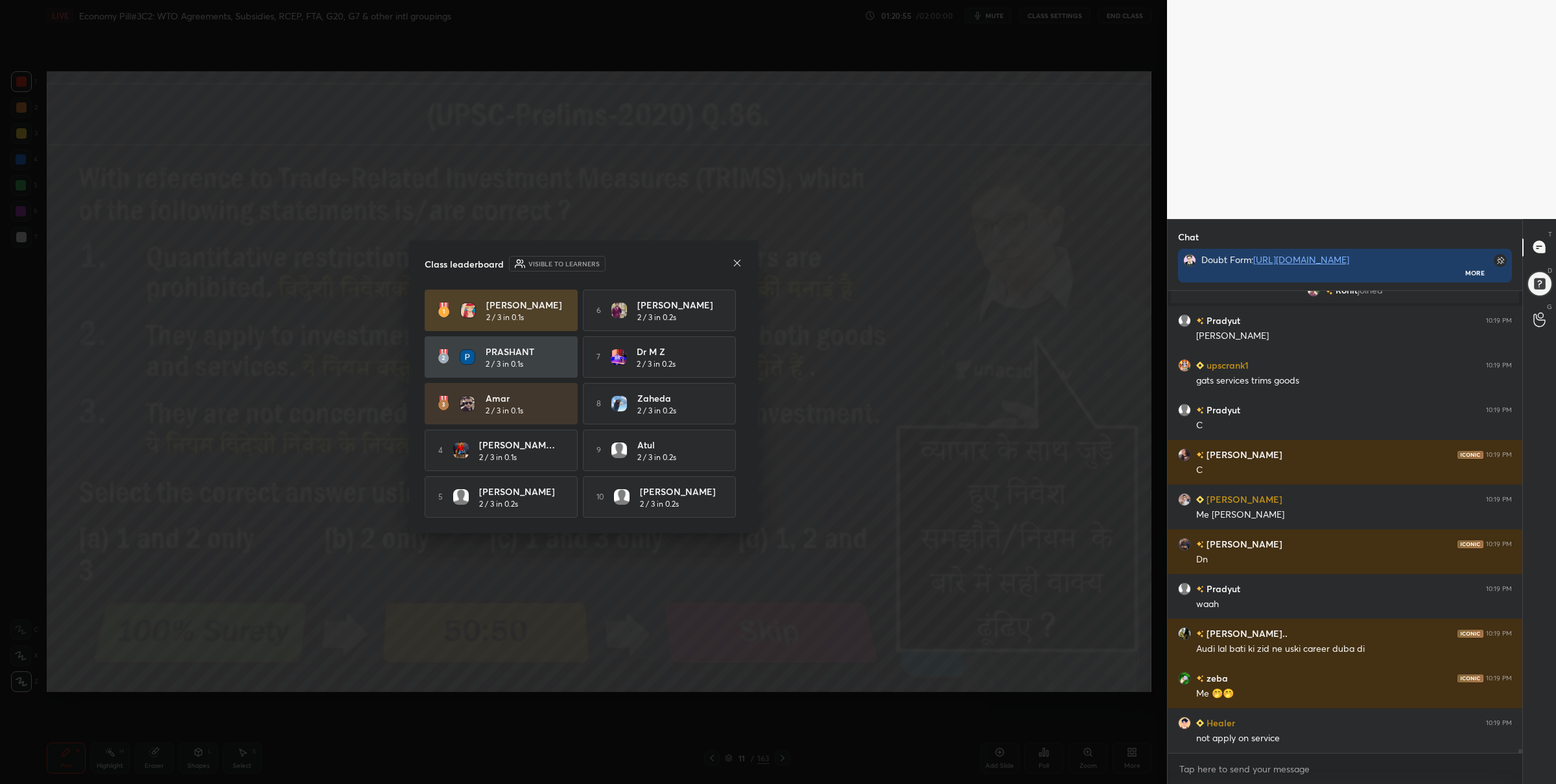
click at [744, 259] on div "Class leaderboard Visible to learners [PERSON_NAME] 2 / 3 in 0.1s 6 [PERSON_NAM…" at bounding box center [583, 387] width 349 height 293
click at [736, 262] on icon at bounding box center [737, 262] width 6 height 6
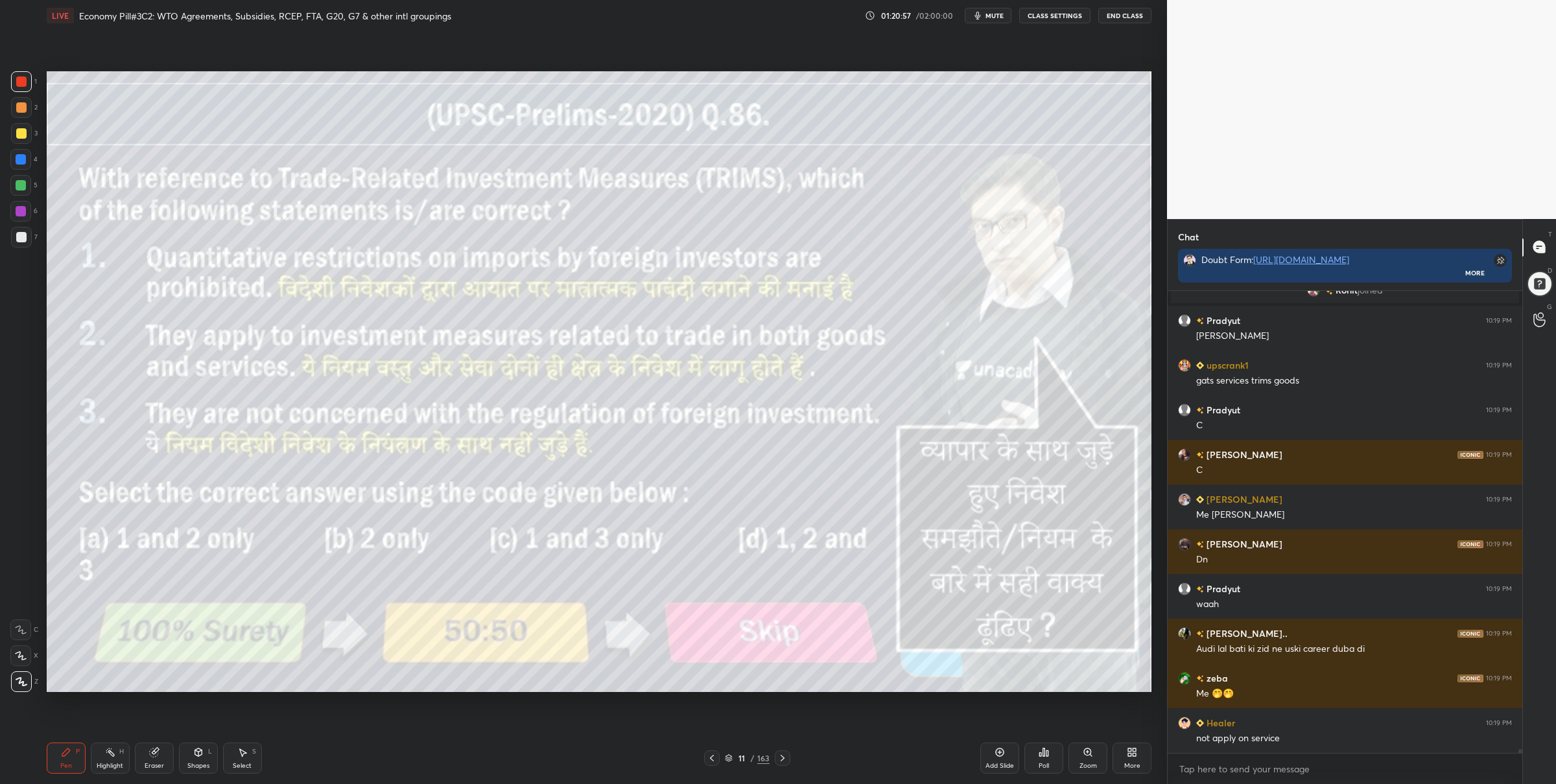
click at [786, 766] on div "Pen P Highlight H Eraser Shapes L Select S 11 / 163 Add Slide Poll Zoom More" at bounding box center [599, 758] width 1105 height 52
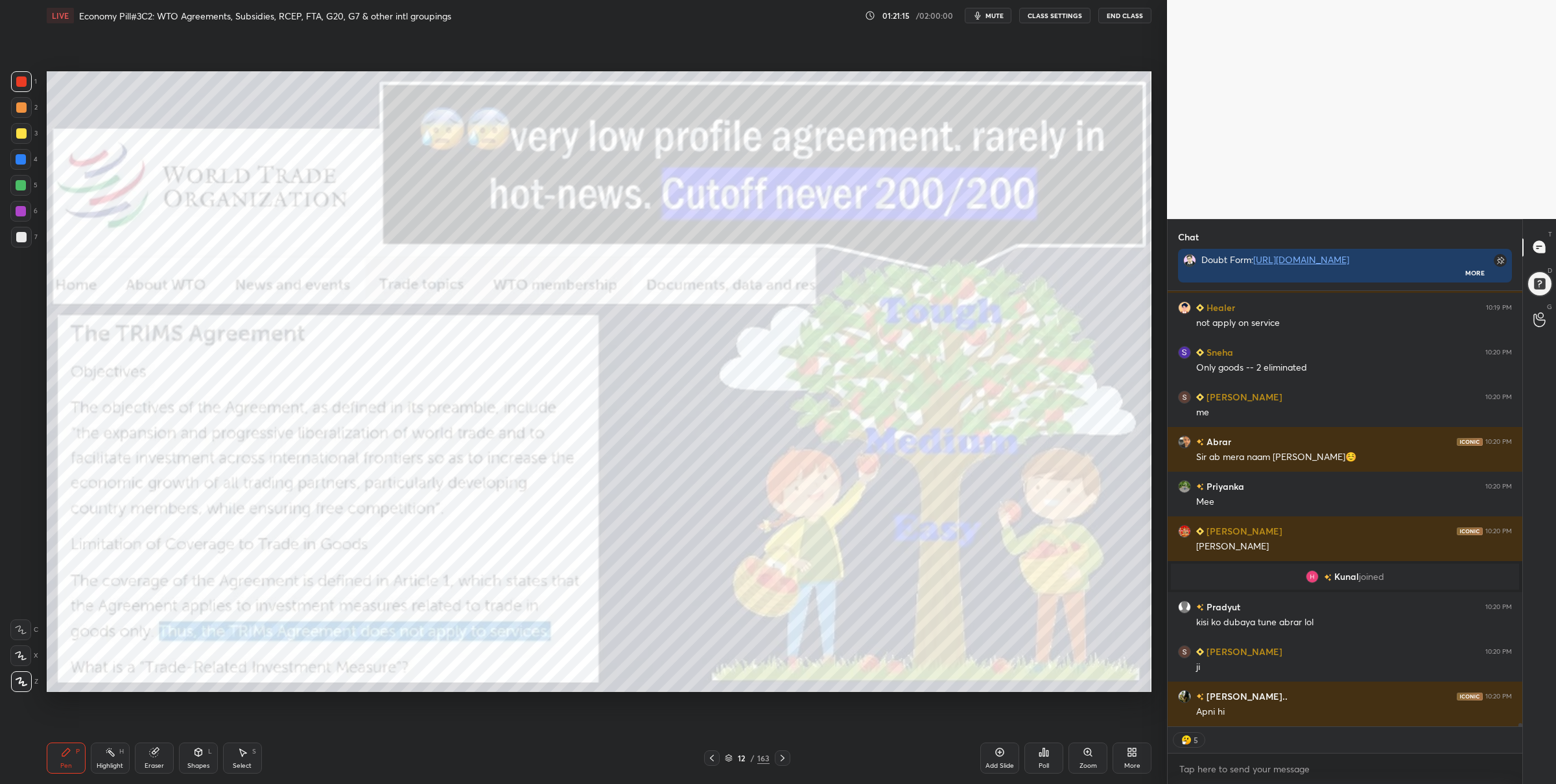
click at [1090, 766] on div "Zoom" at bounding box center [1088, 766] width 17 height 6
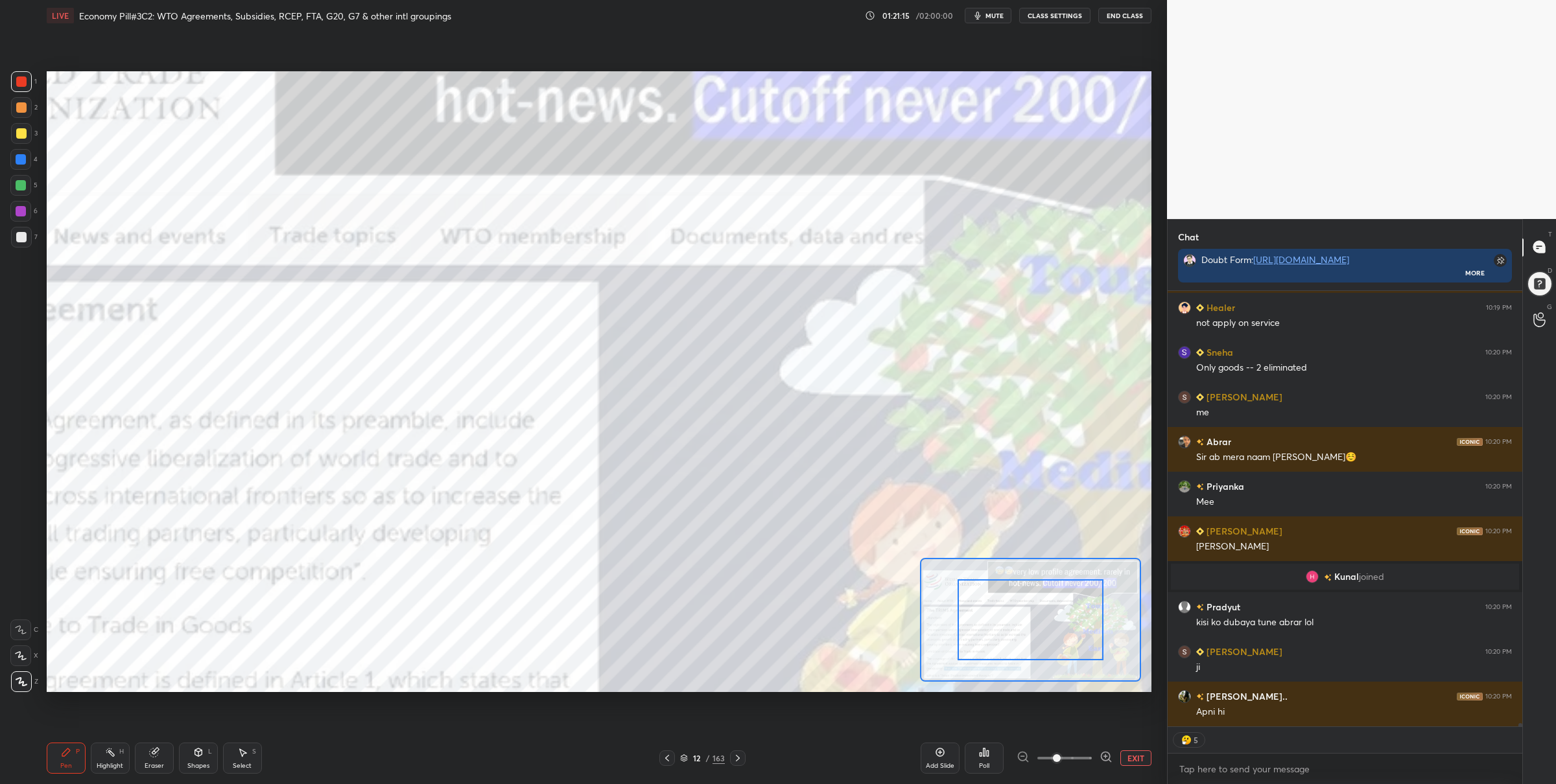
click at [1086, 764] on span at bounding box center [1065, 758] width 54 height 20
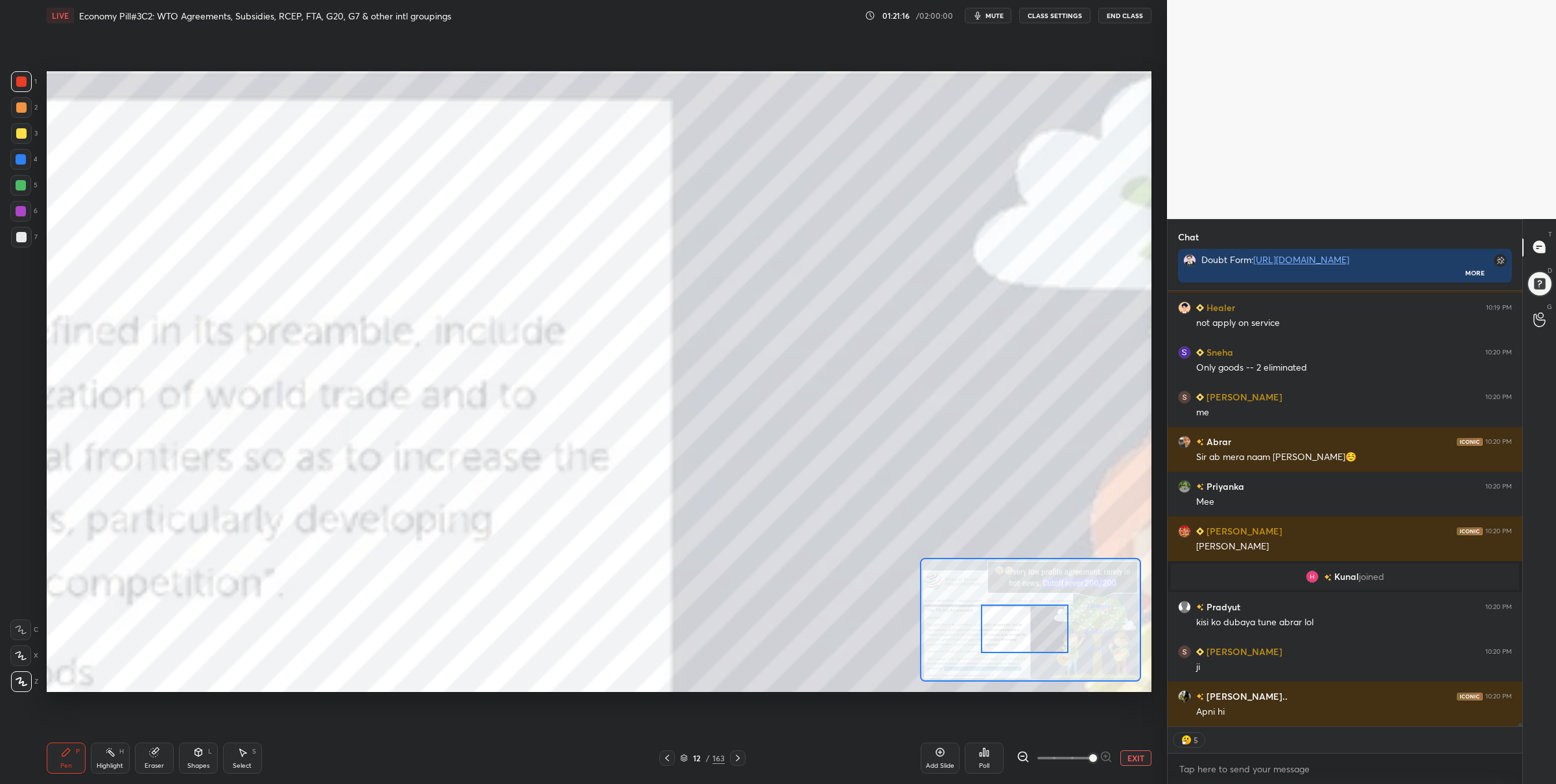
drag, startPoint x: 1032, startPoint y: 611, endPoint x: 1026, endPoint y: 619, distance: 10.0
click at [1026, 619] on div at bounding box center [1024, 629] width 87 height 49
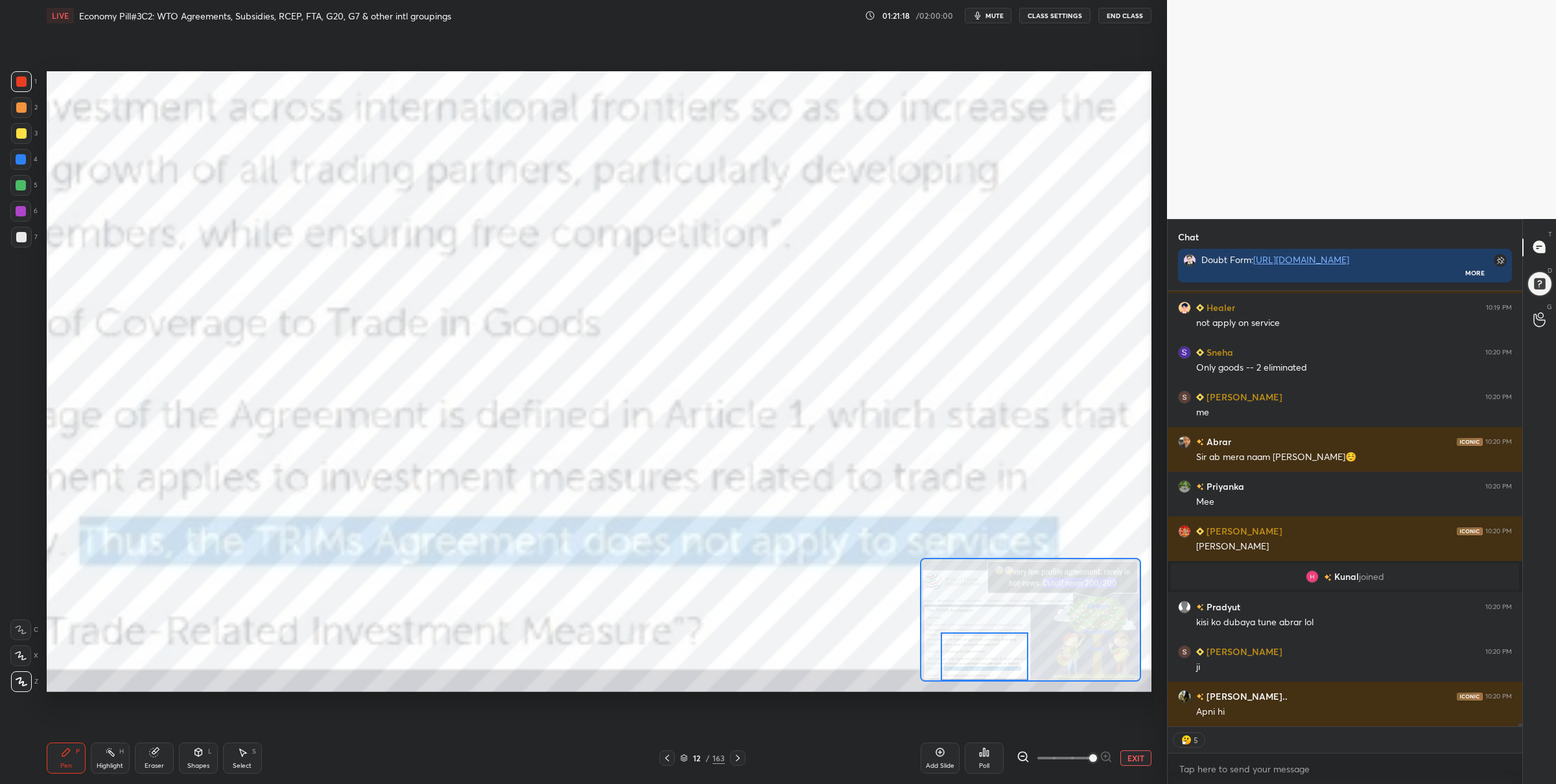
drag, startPoint x: 1024, startPoint y: 623, endPoint x: 994, endPoint y: 637, distance: 33.1
click at [993, 637] on div at bounding box center [984, 657] width 87 height 49
click at [922, 575] on div "Setting up your live class Poll for secs No correct answer Start poll" at bounding box center [599, 382] width 1105 height 621
click at [738, 757] on icon at bounding box center [738, 758] width 10 height 10
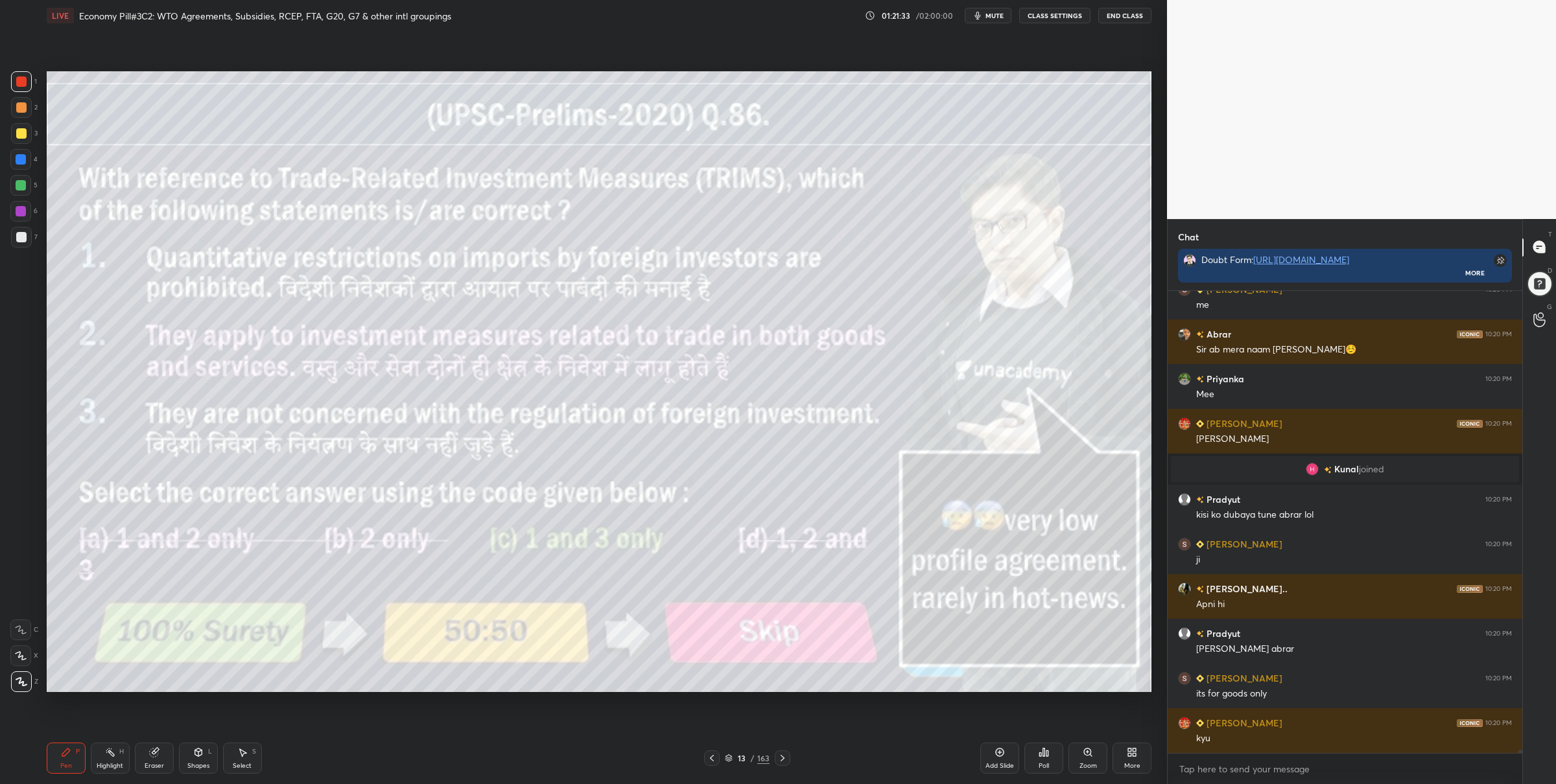
drag, startPoint x: 24, startPoint y: 188, endPoint x: 45, endPoint y: 202, distance: 25.2
click at [24, 190] on div at bounding box center [21, 186] width 21 height 21
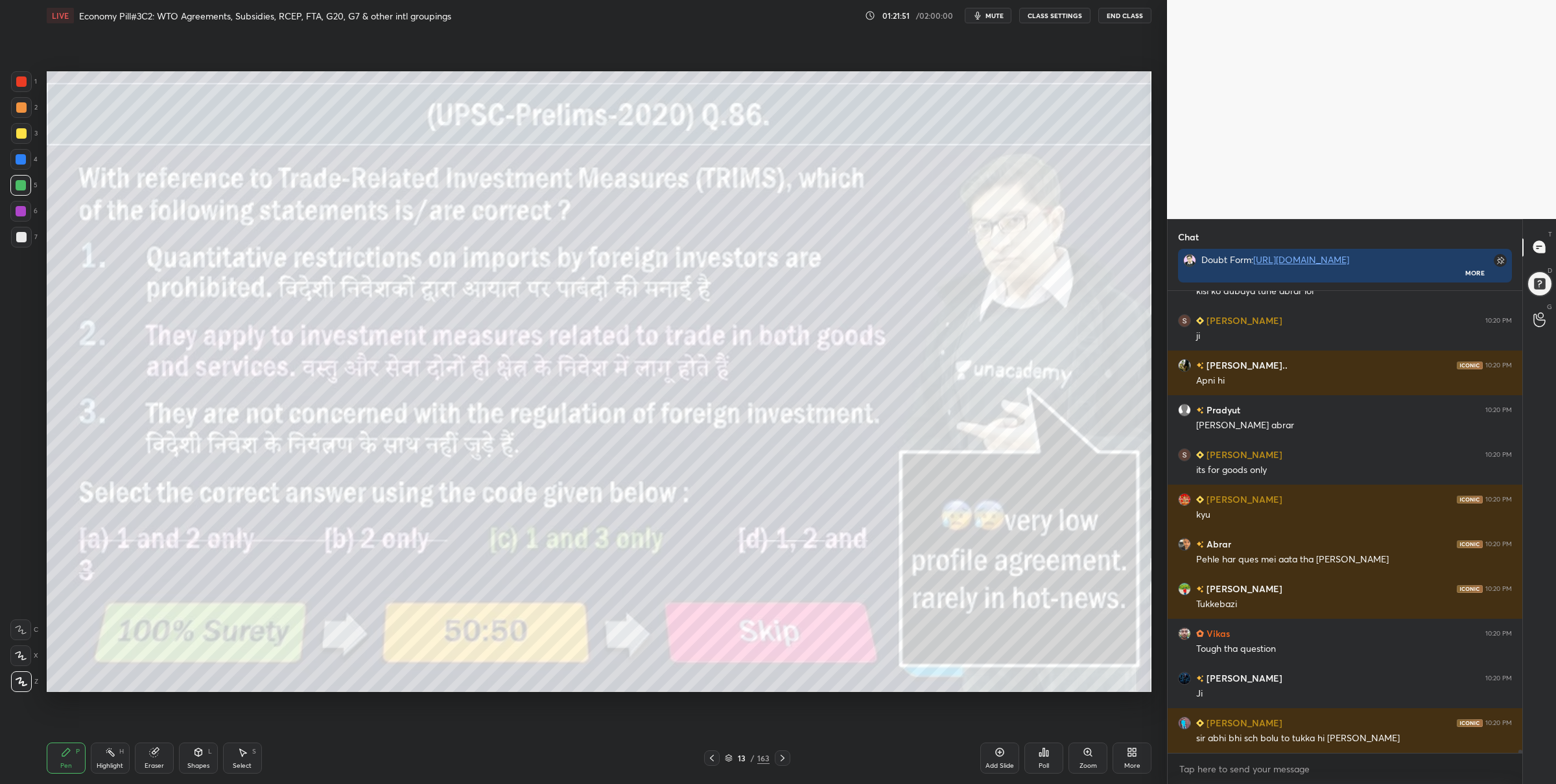
click at [14, 86] on div at bounding box center [22, 82] width 21 height 21
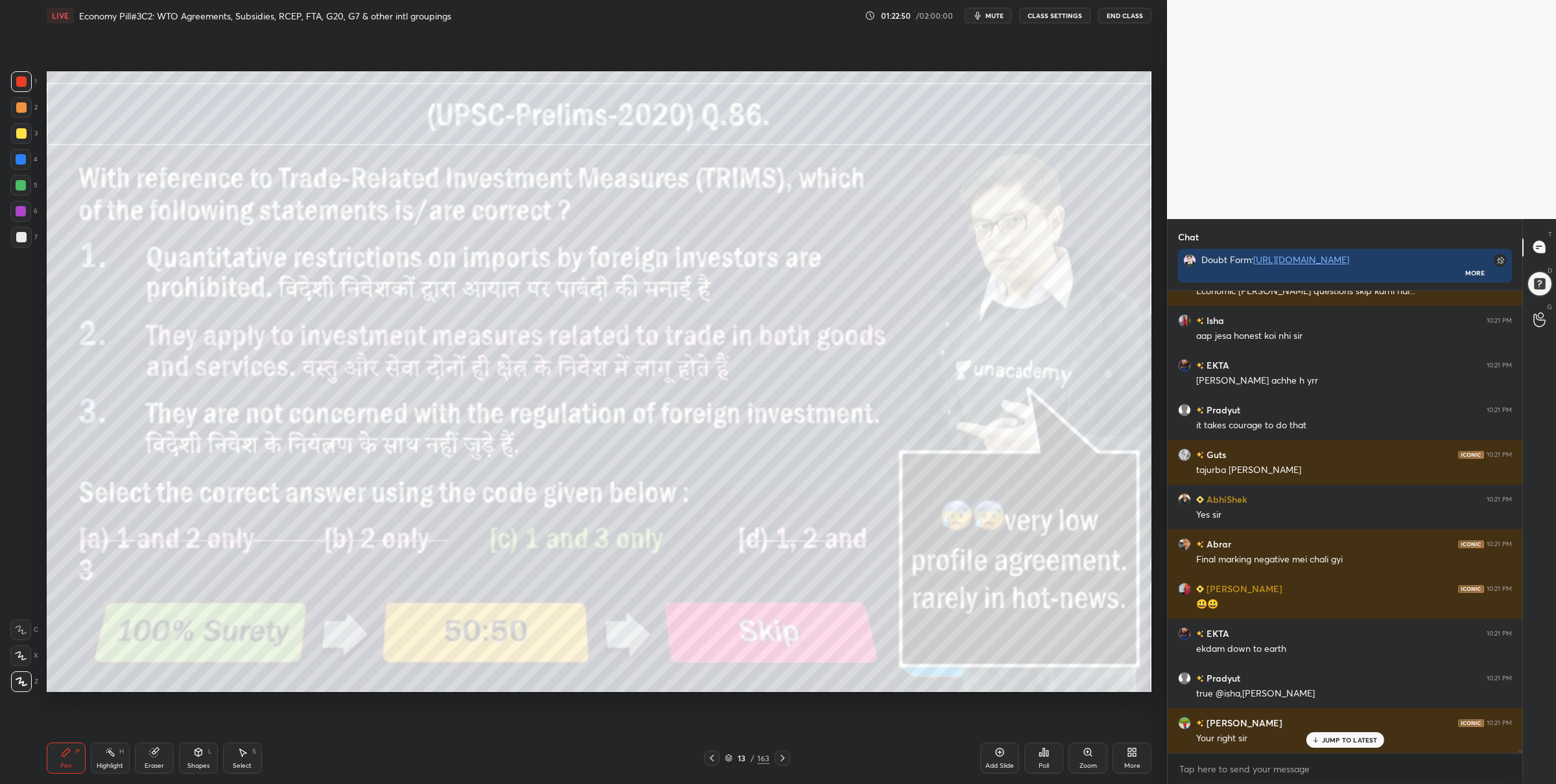
scroll to position [61426, 0]
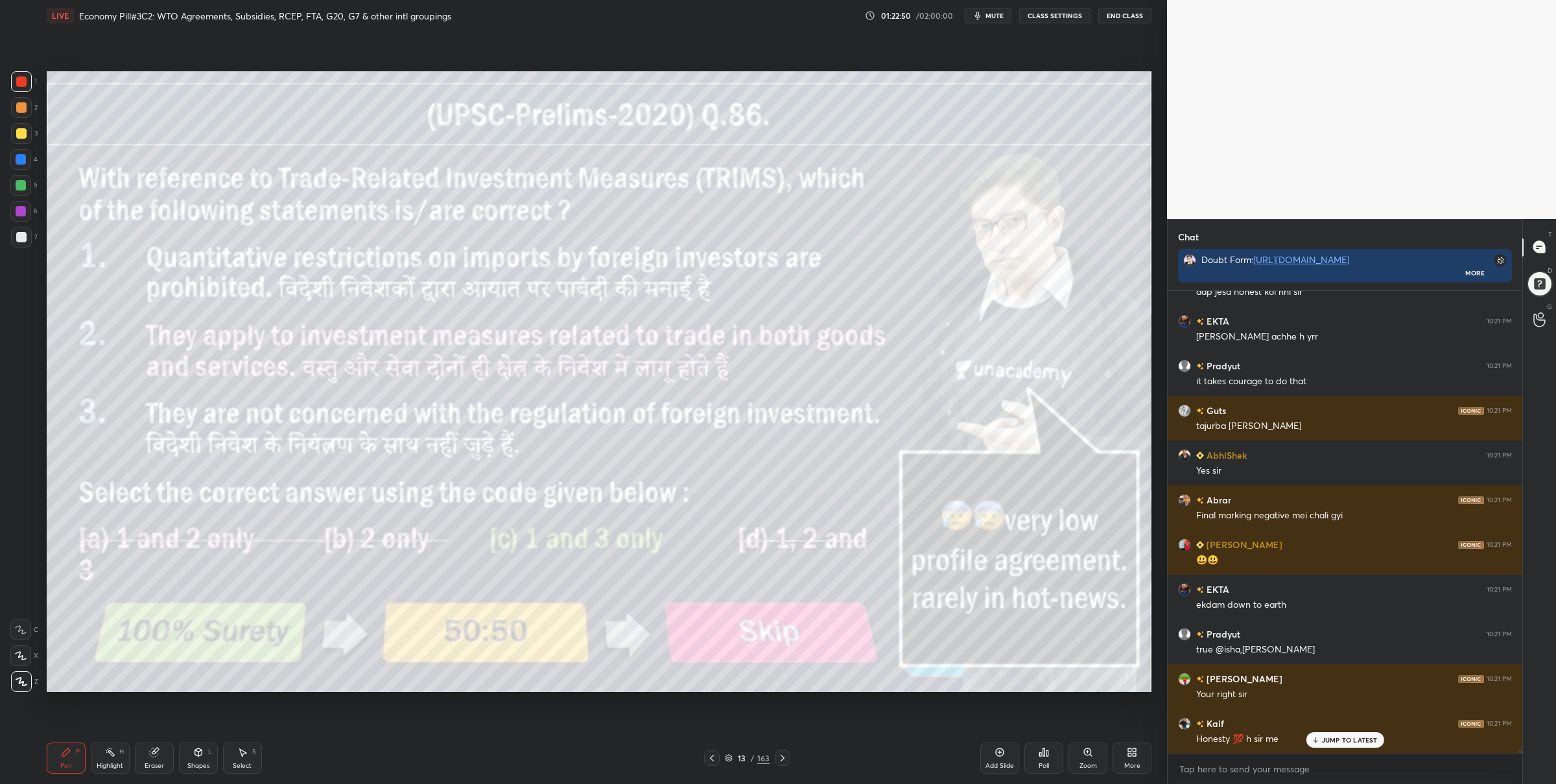
click at [732, 751] on div "13 / 163" at bounding box center [747, 758] width 87 height 15
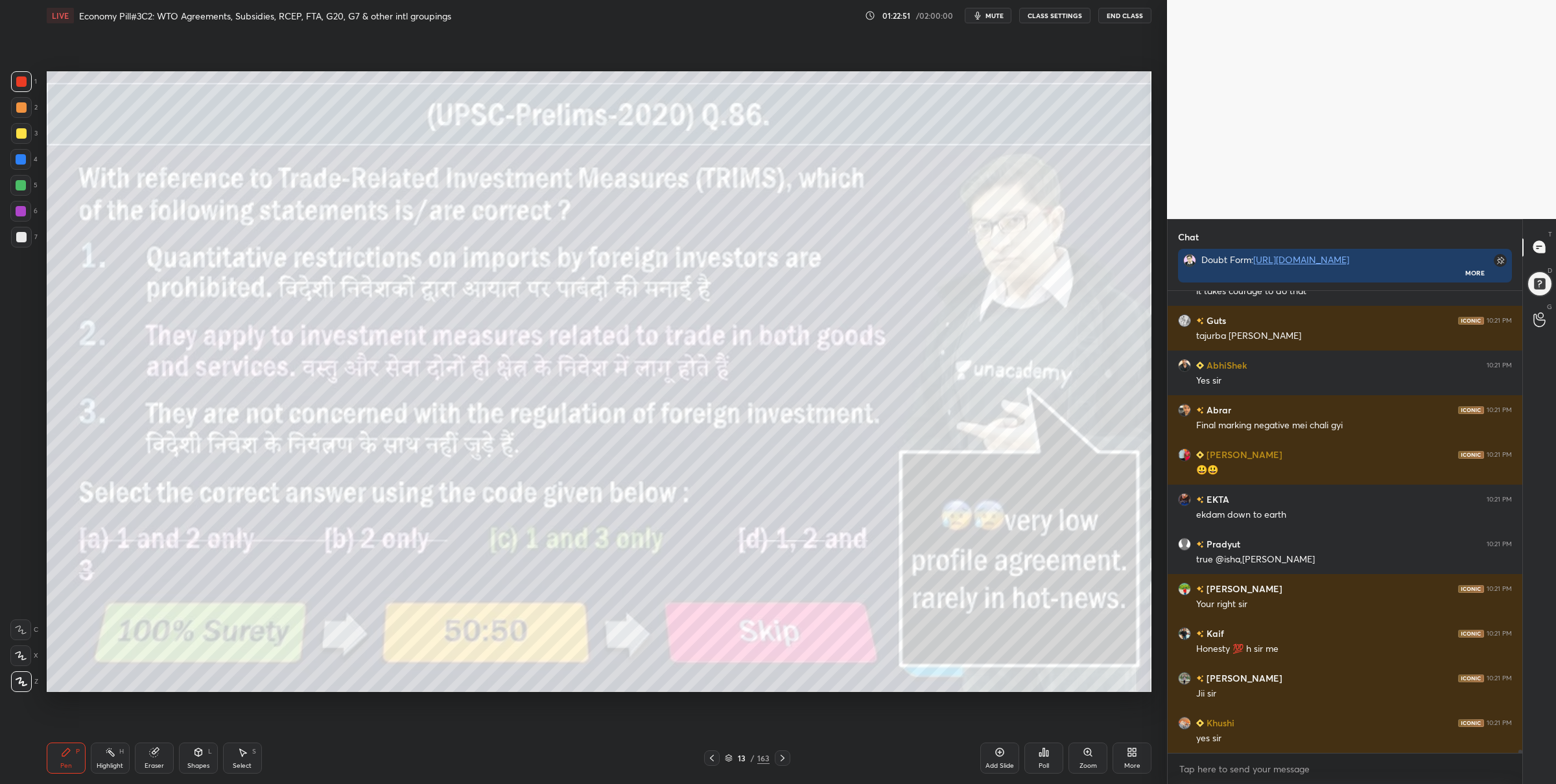
click at [728, 753] on div "13 / 163" at bounding box center [747, 758] width 45 height 12
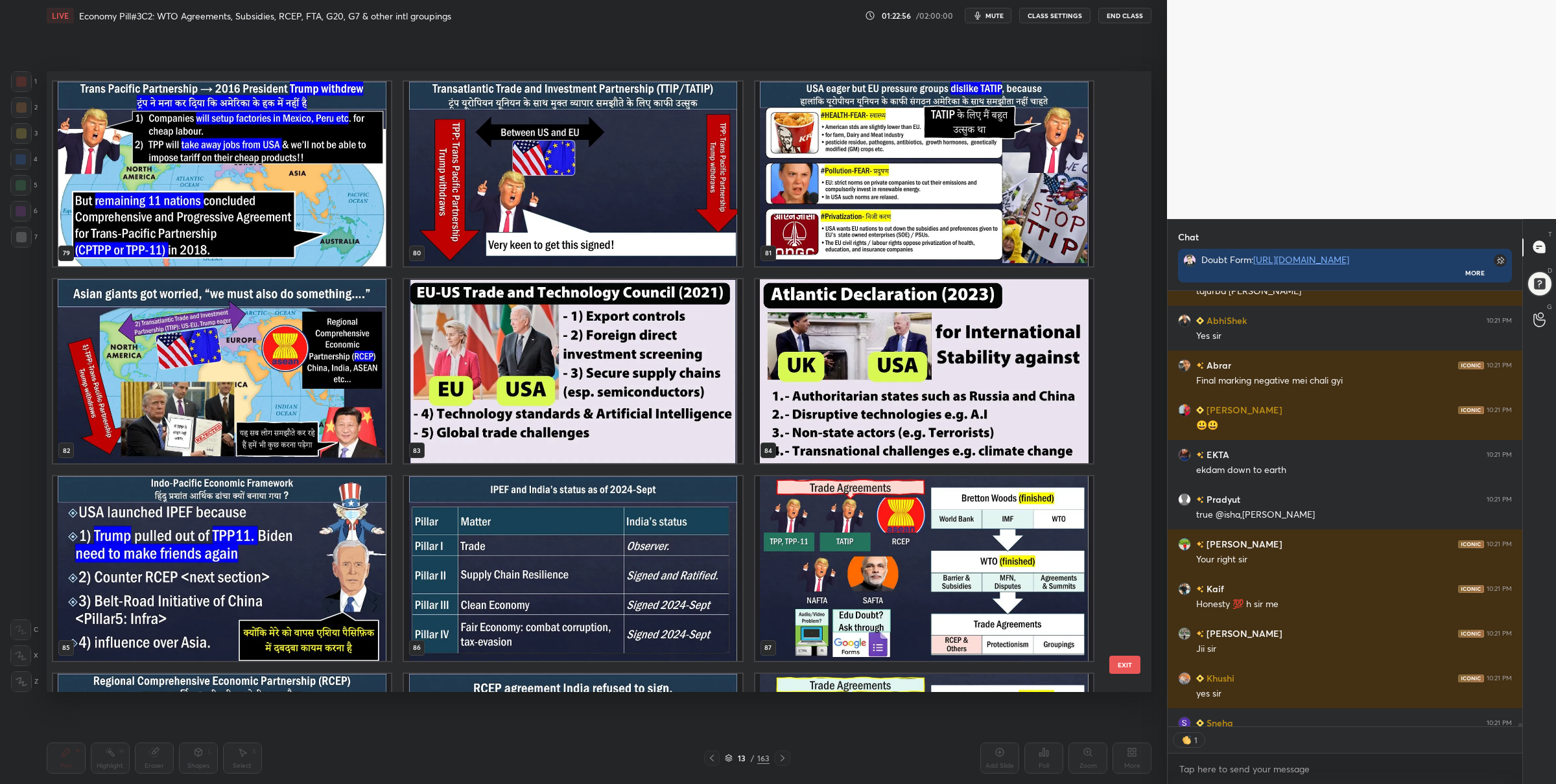
scroll to position [432, 352]
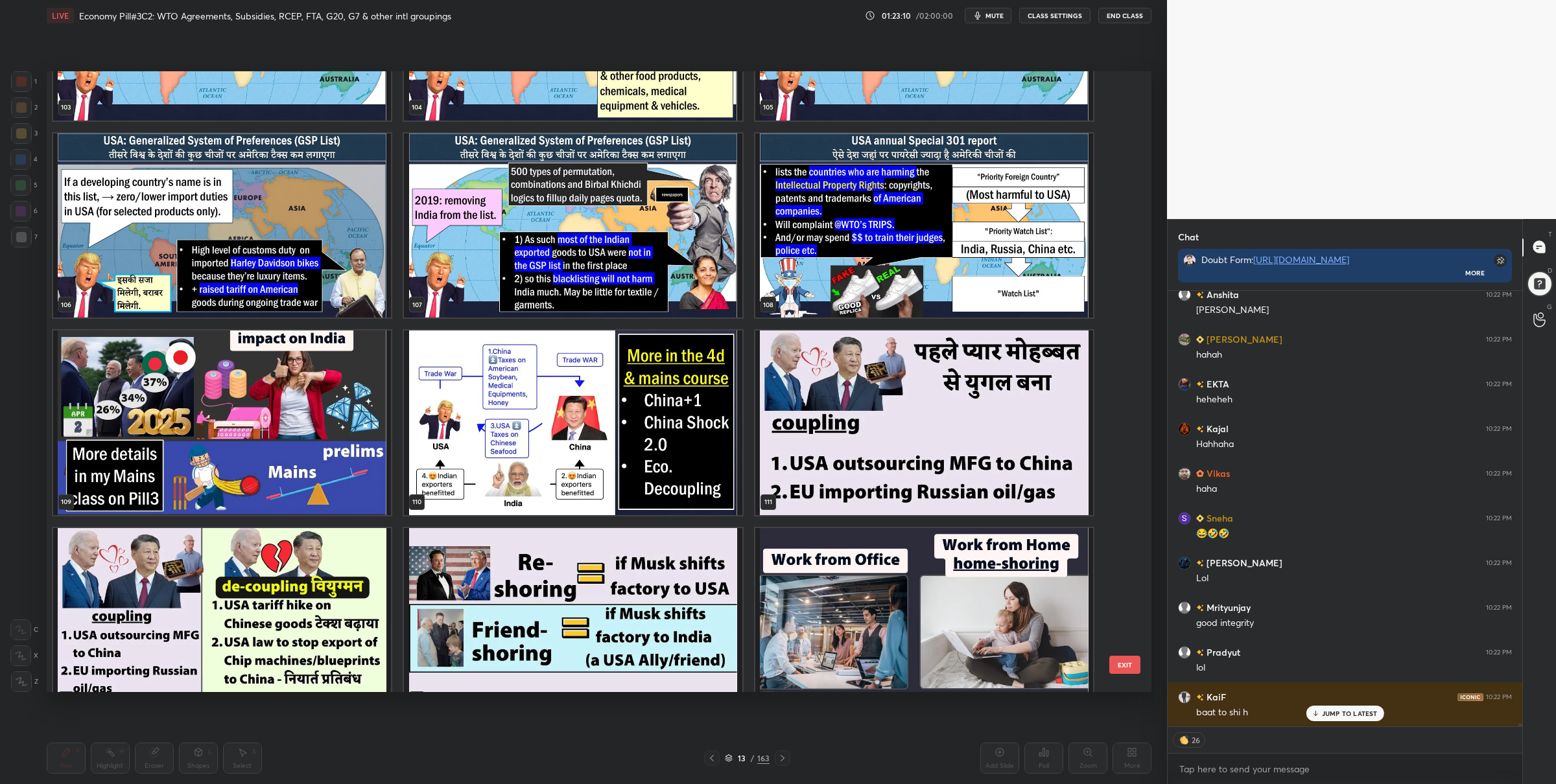
click at [664, 412] on img "grid" at bounding box center [573, 423] width 338 height 185
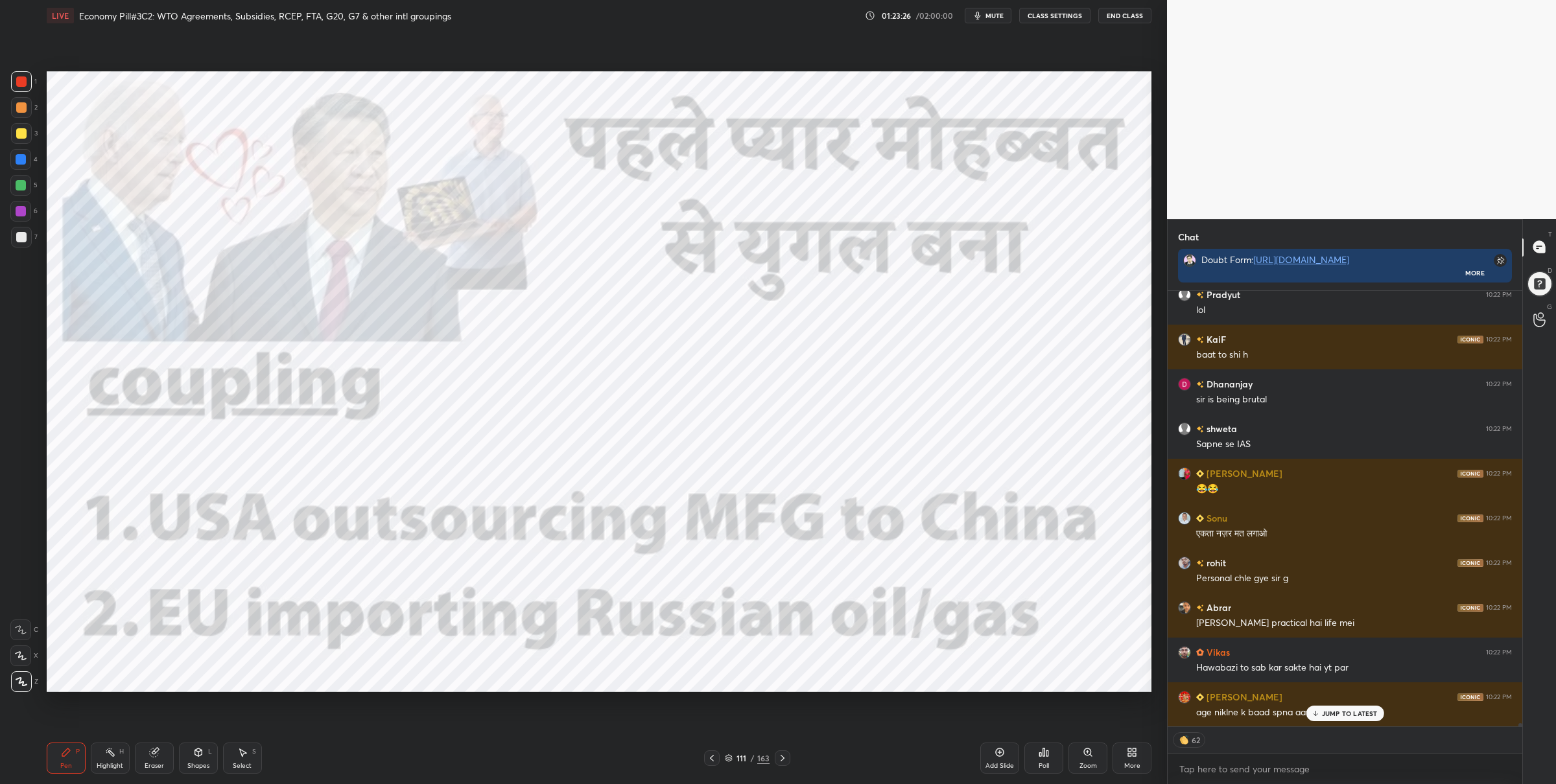
click at [21, 188] on div at bounding box center [20, 185] width 10 height 10
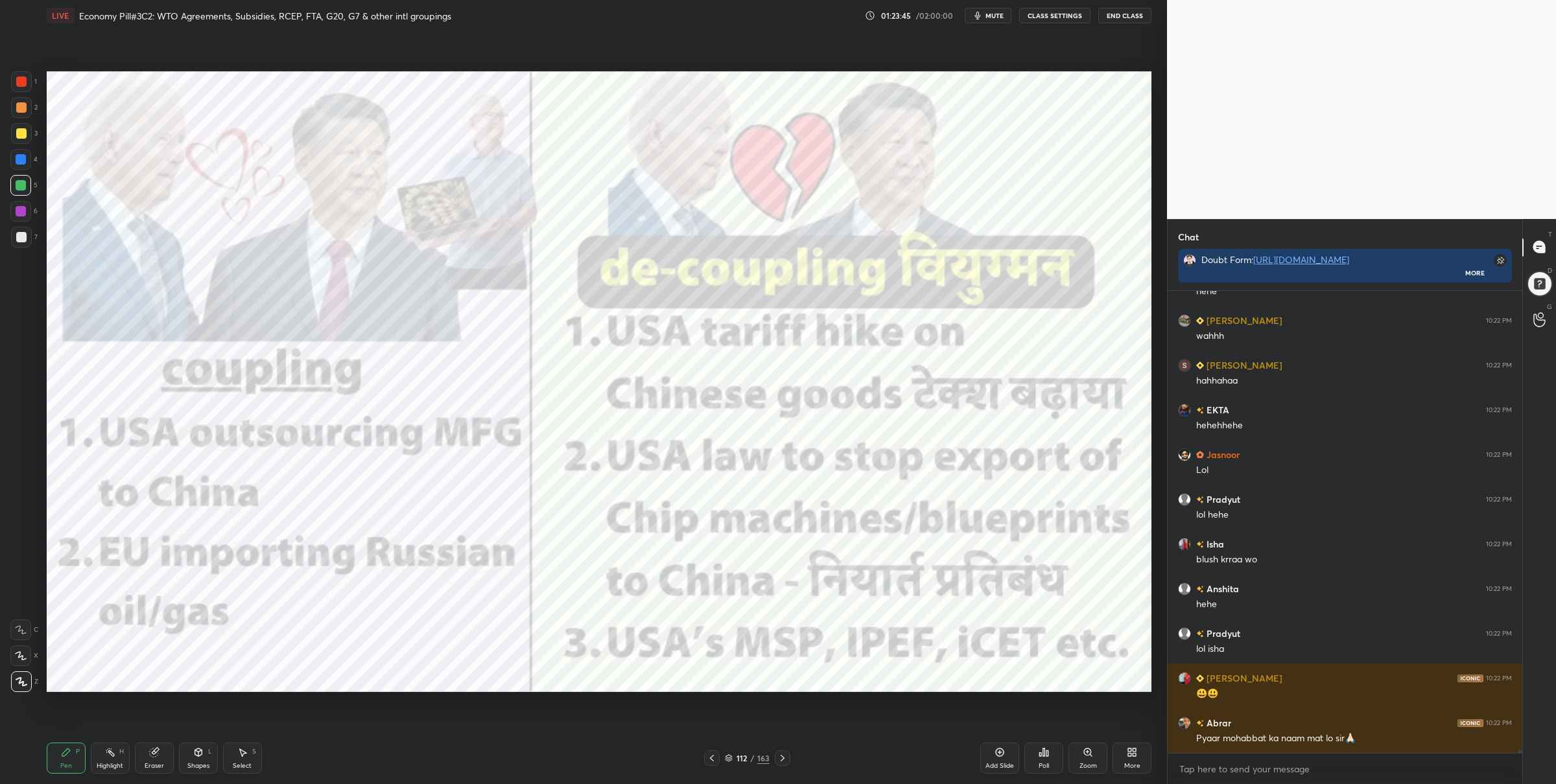
click at [29, 91] on div "1" at bounding box center [24, 84] width 26 height 26
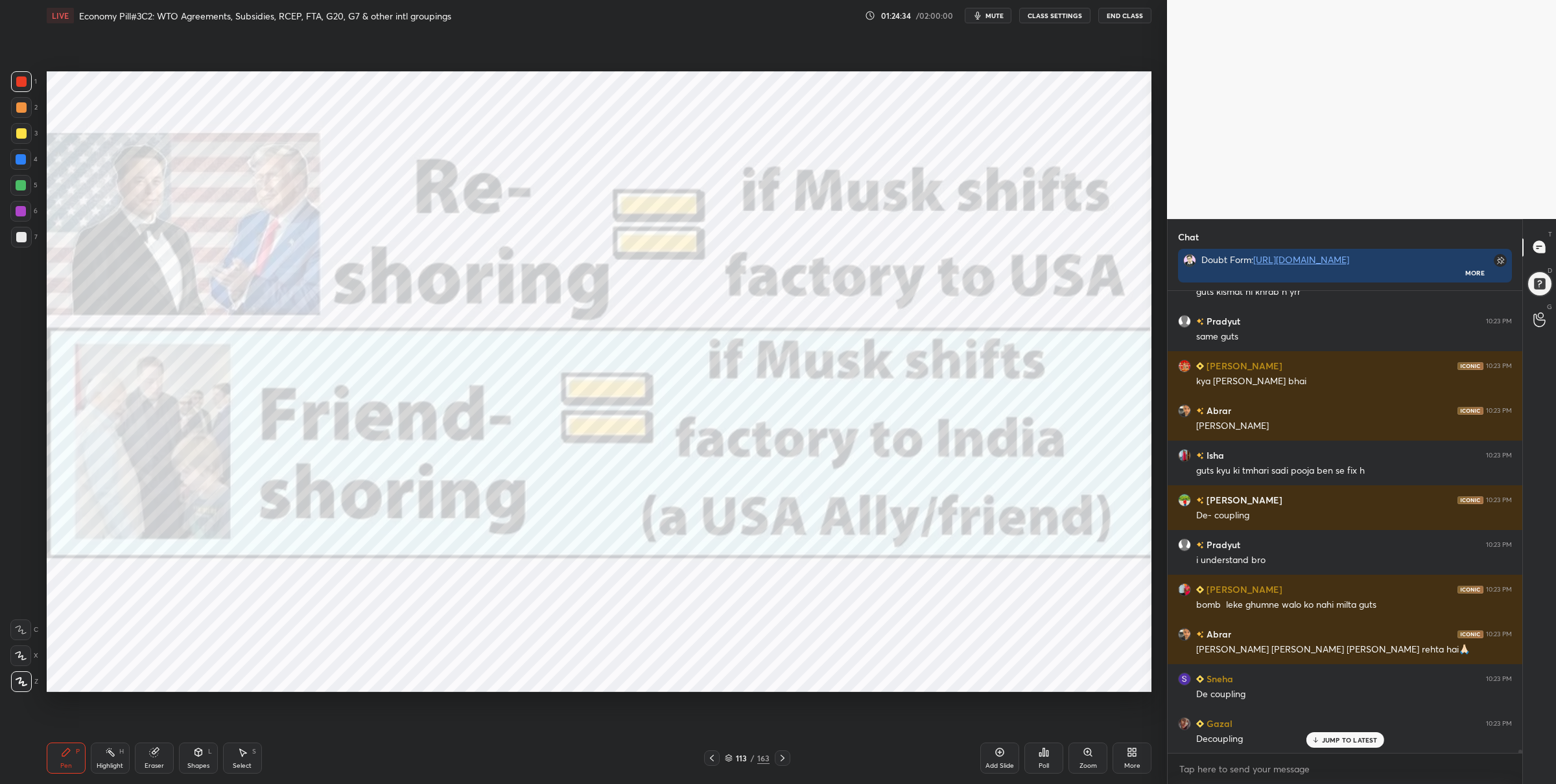
scroll to position [62839, 0]
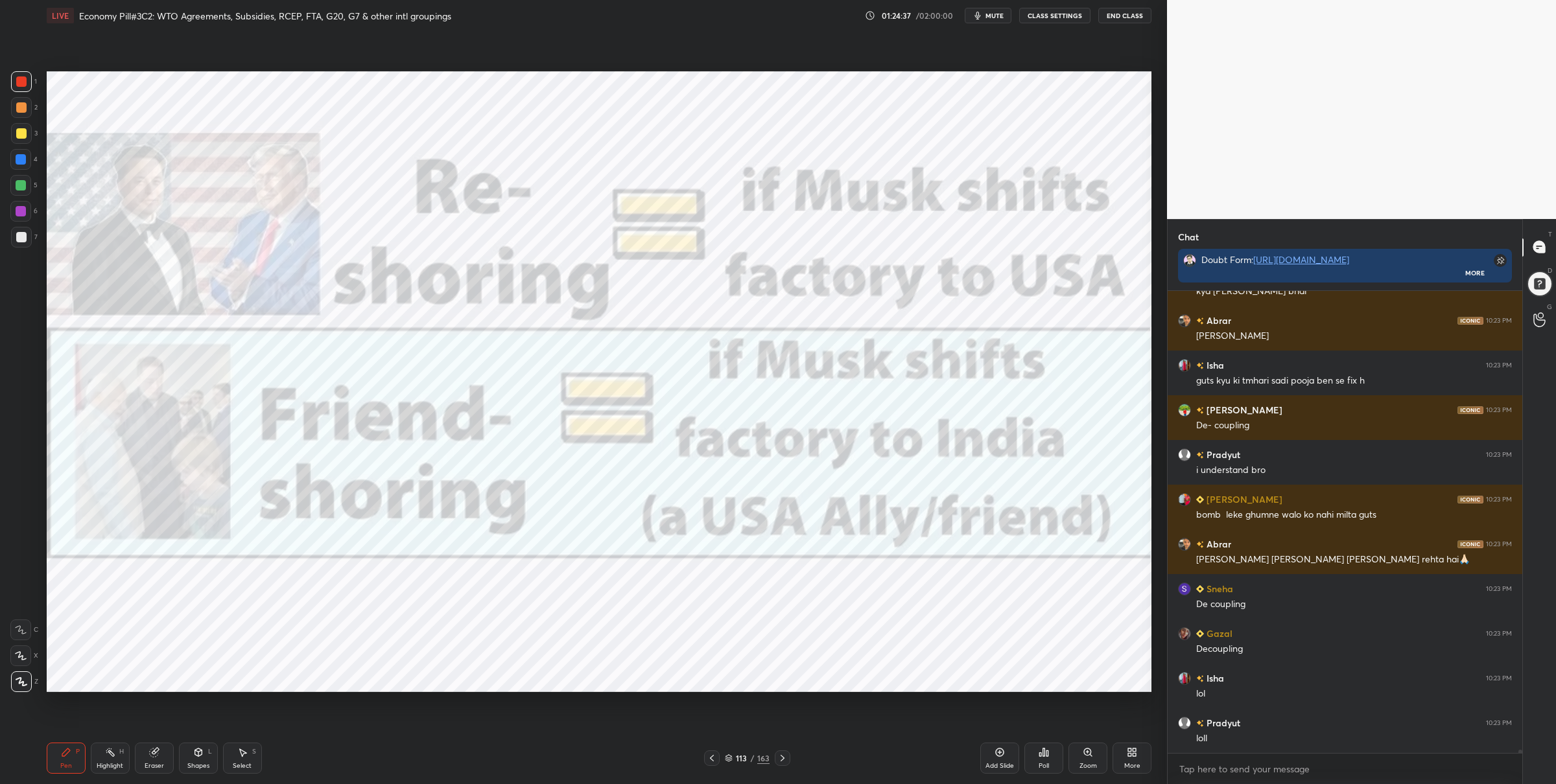
click at [22, 188] on div at bounding box center [21, 186] width 21 height 21
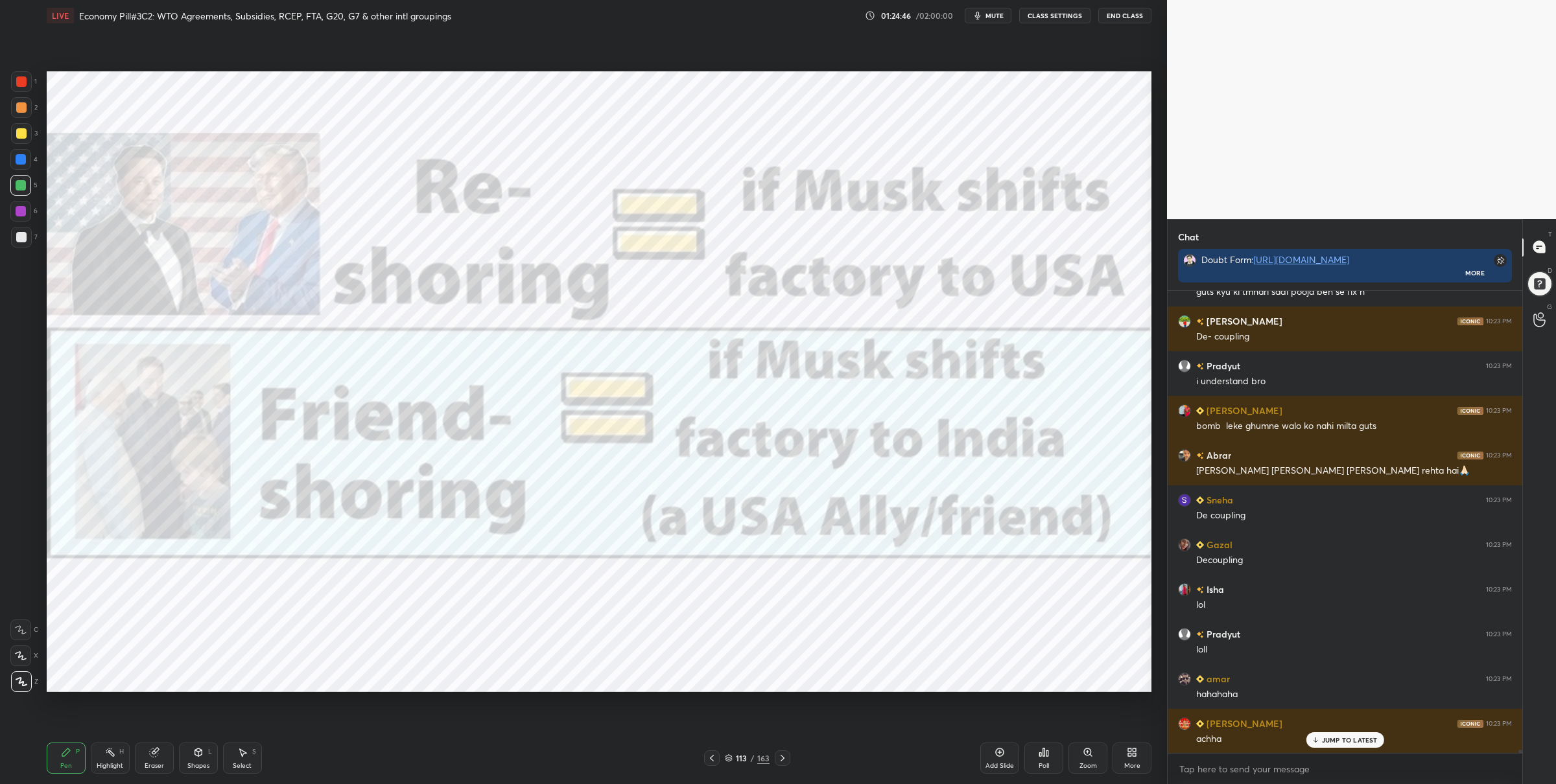
scroll to position [63016, 0]
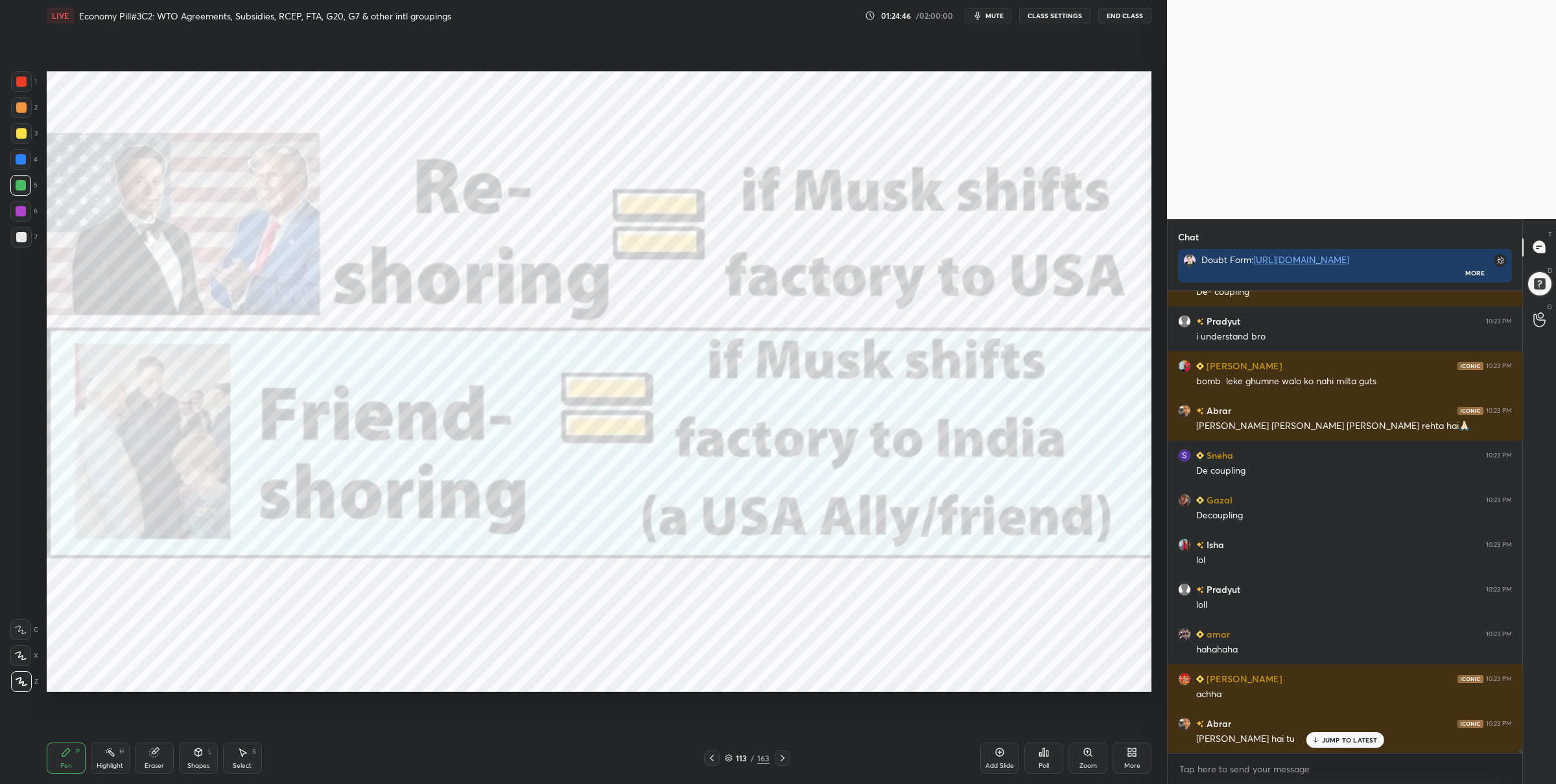
drag, startPoint x: 28, startPoint y: 82, endPoint x: 43, endPoint y: 91, distance: 17.5
click at [28, 84] on div at bounding box center [22, 82] width 21 height 21
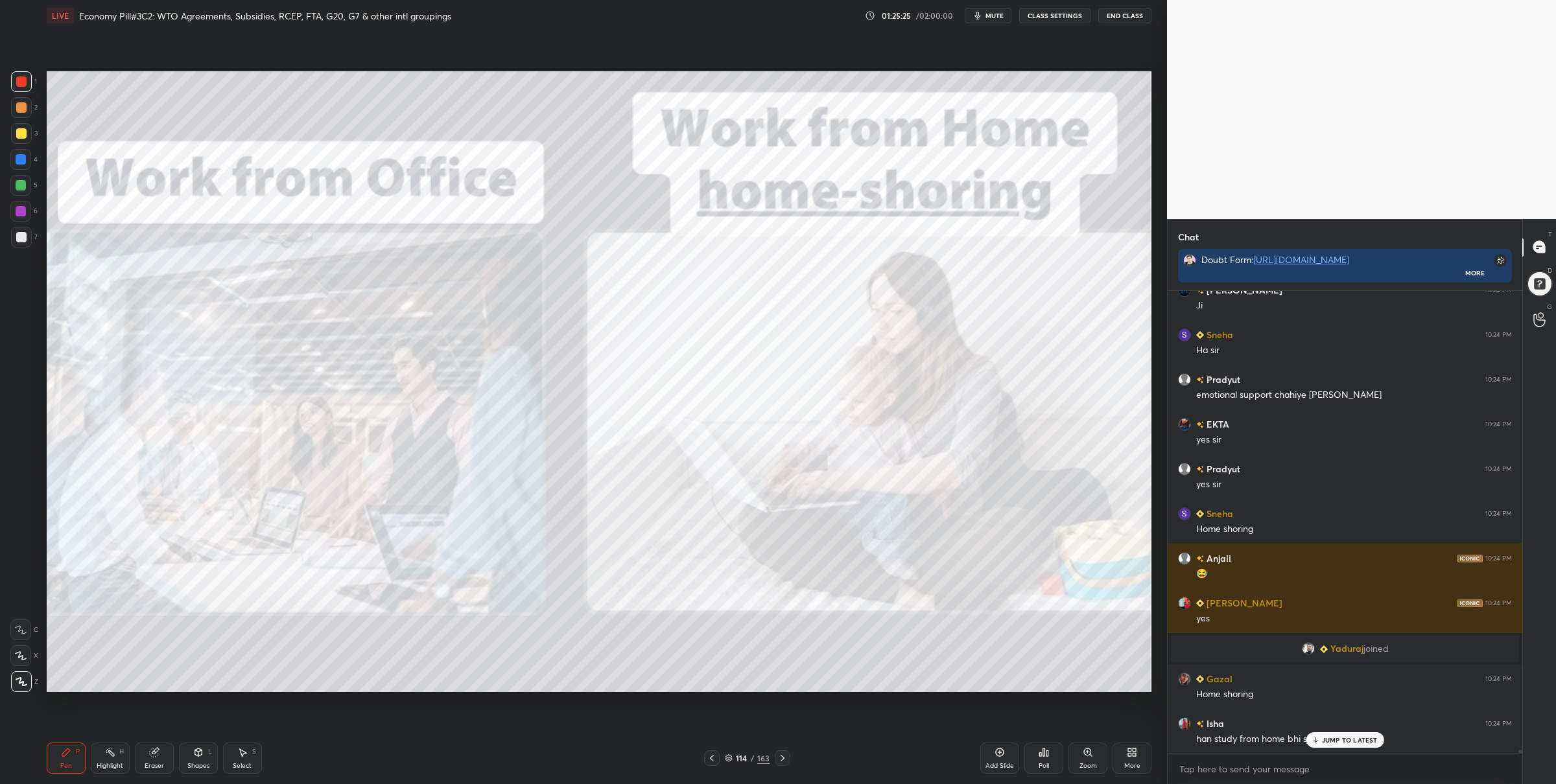
scroll to position [63315, 0]
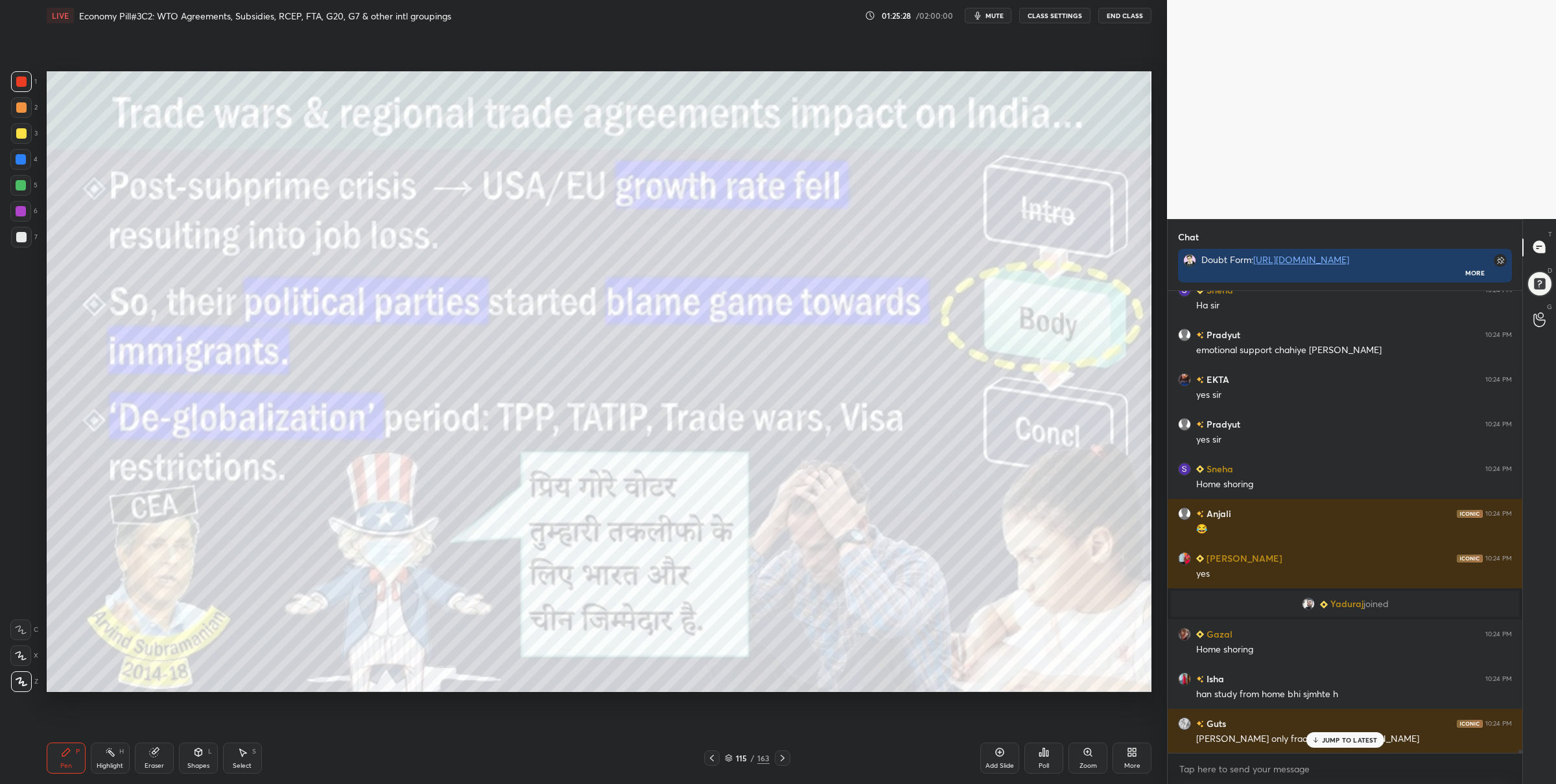
click at [27, 86] on div at bounding box center [22, 82] width 21 height 21
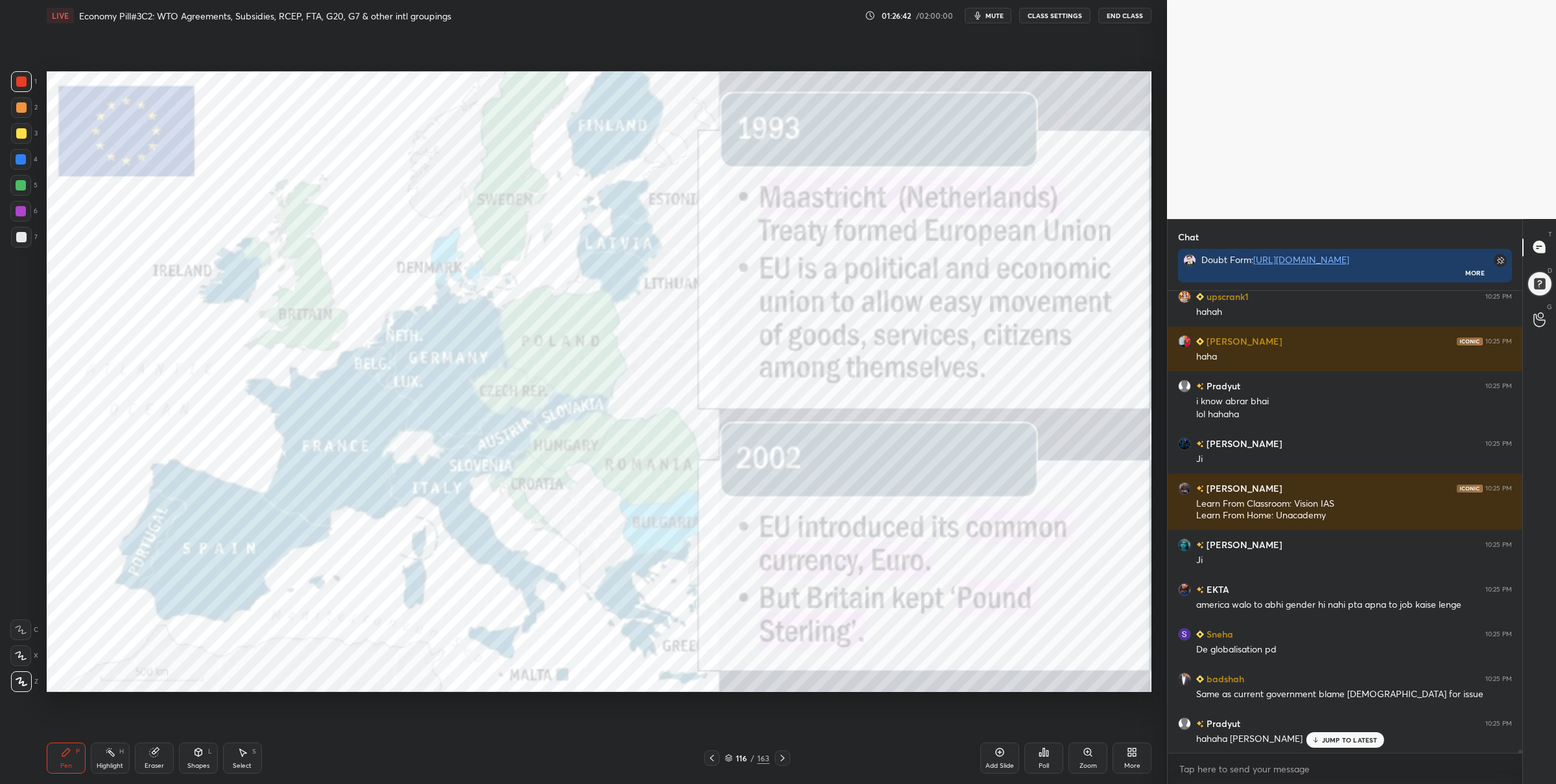
scroll to position [64514, 0]
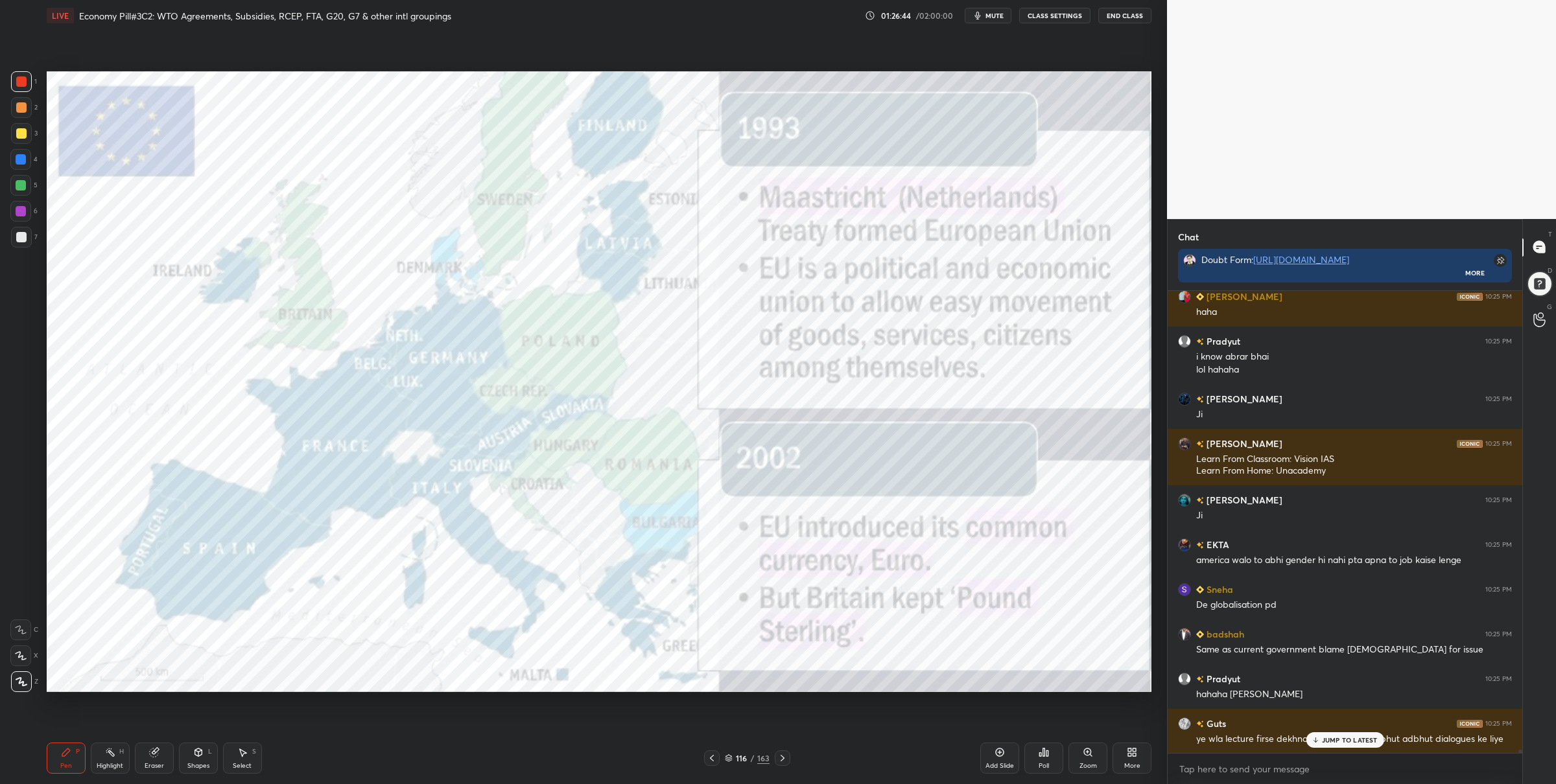
click at [22, 181] on div at bounding box center [20, 185] width 10 height 10
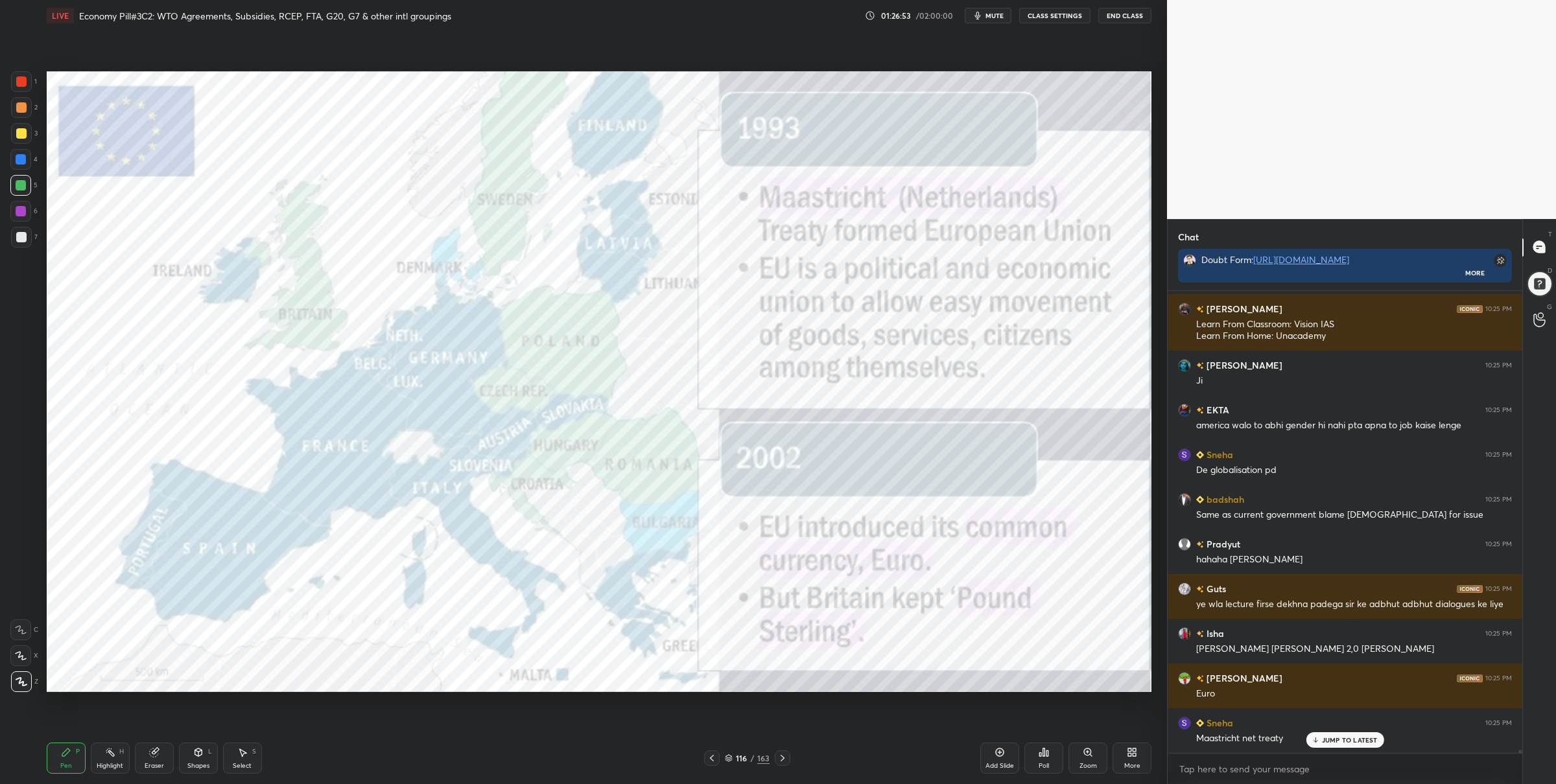
scroll to position [64693, 0]
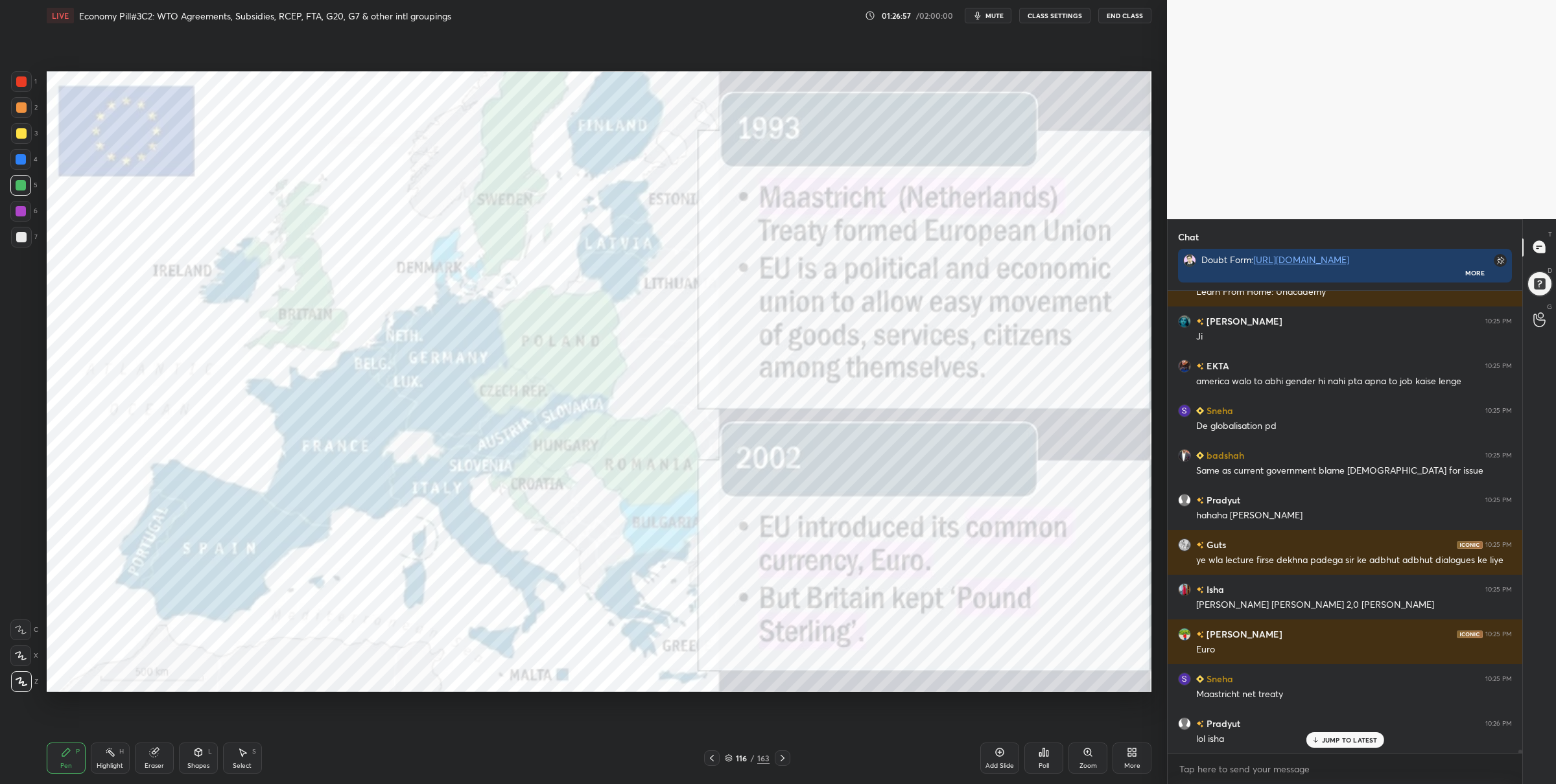
click at [20, 86] on div at bounding box center [21, 82] width 10 height 10
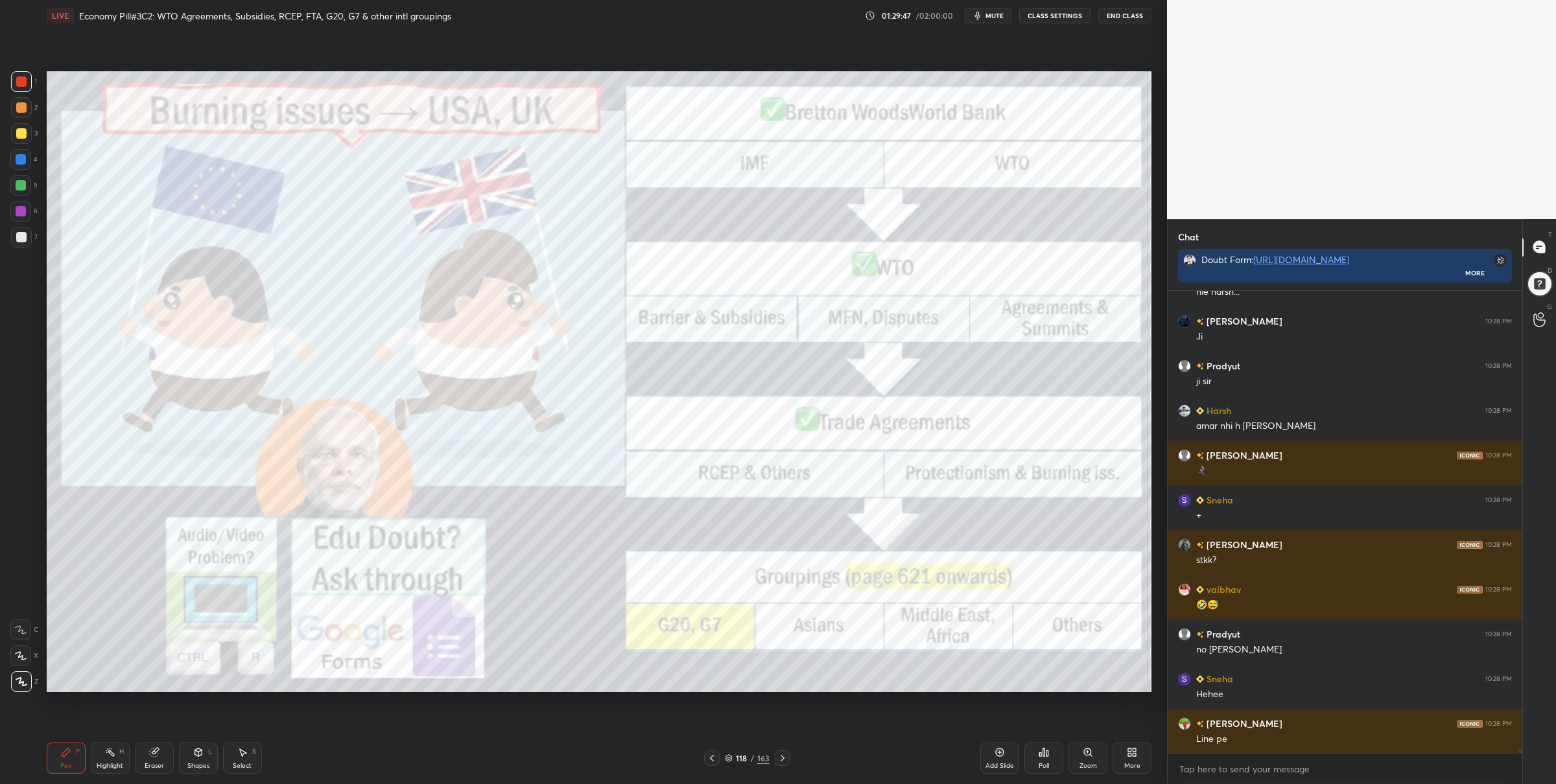
scroll to position [66847, 0]
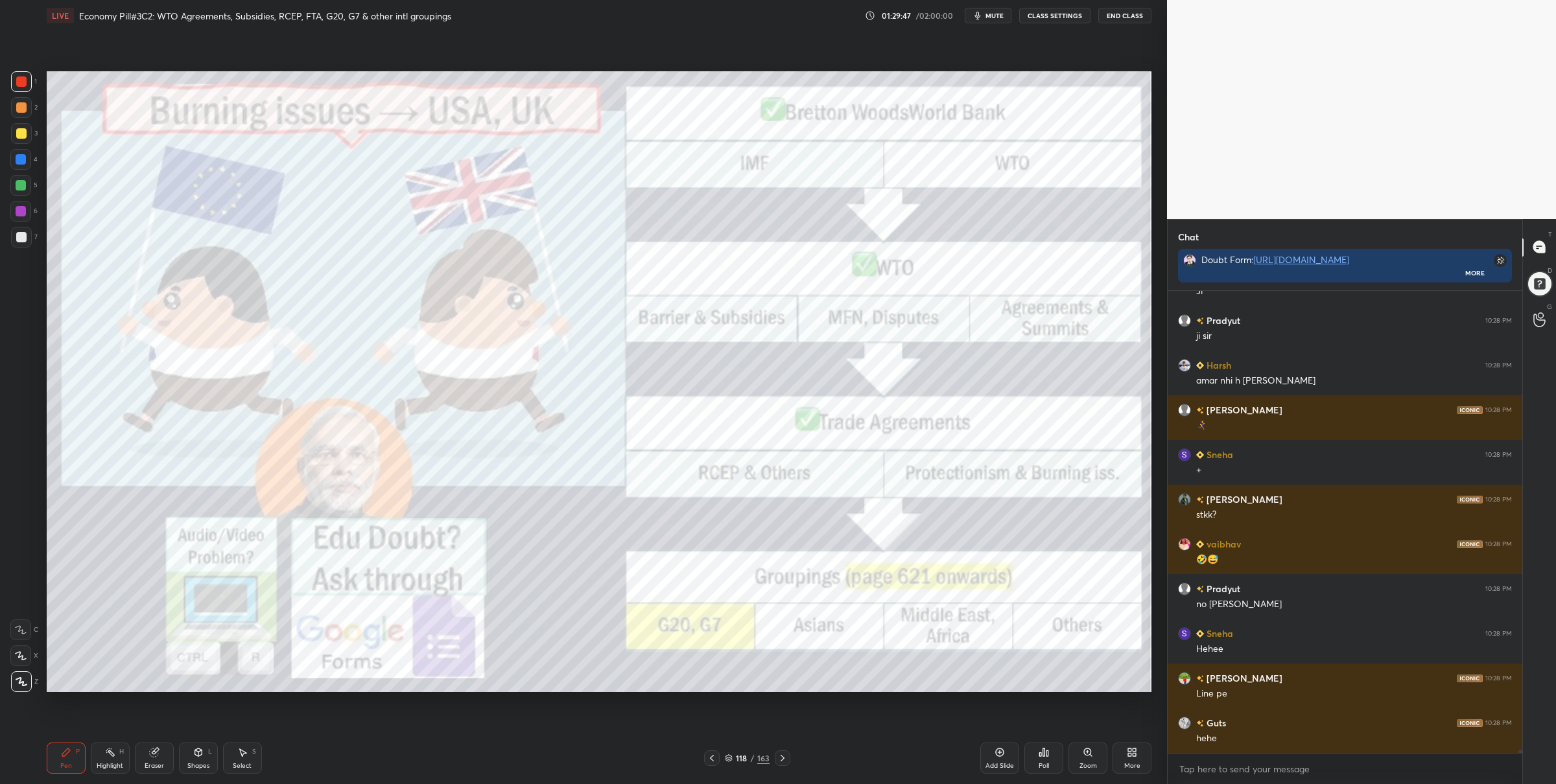
click at [728, 756] on icon at bounding box center [728, 758] width 8 height 8
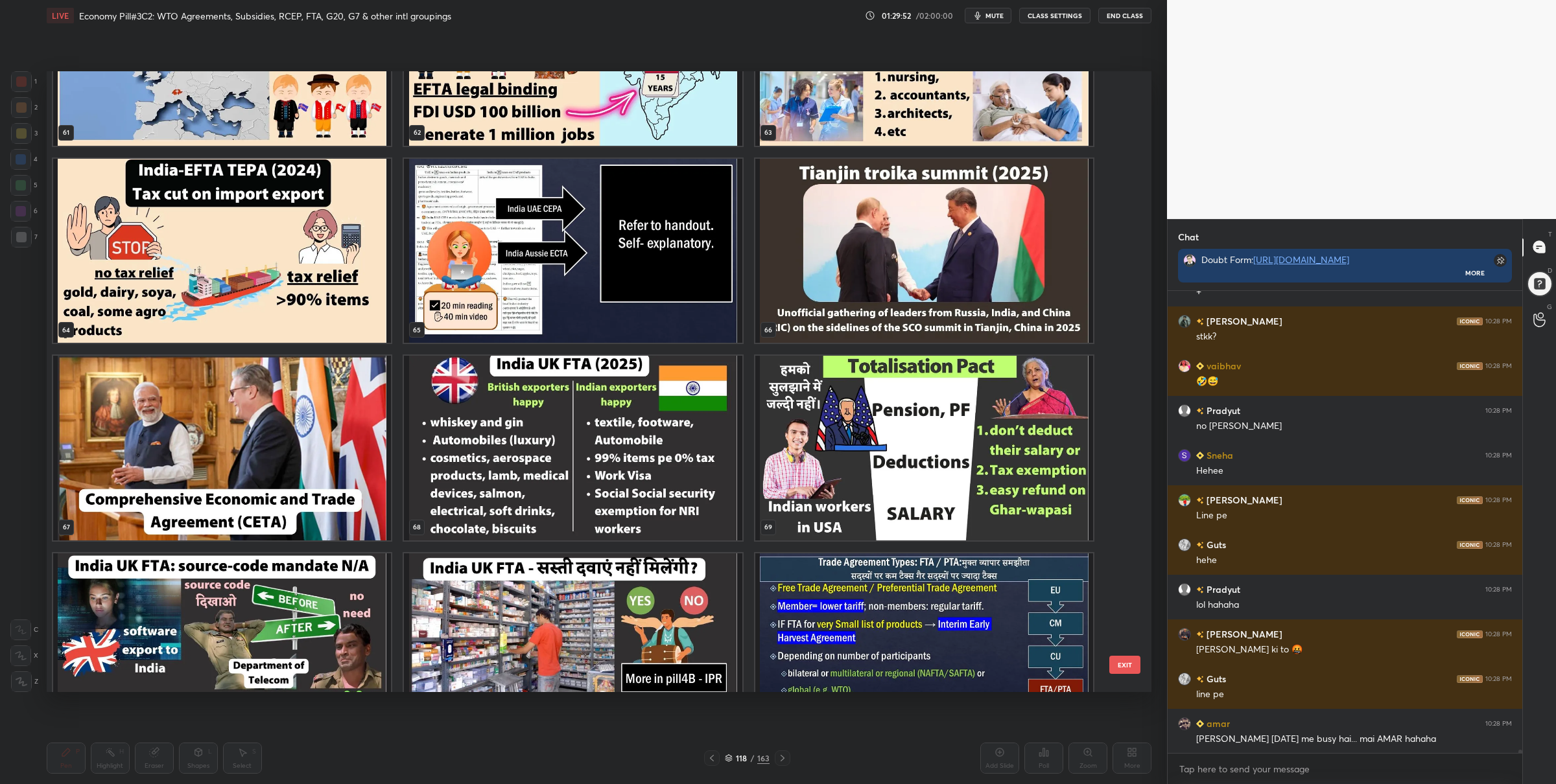
scroll to position [67071, 0]
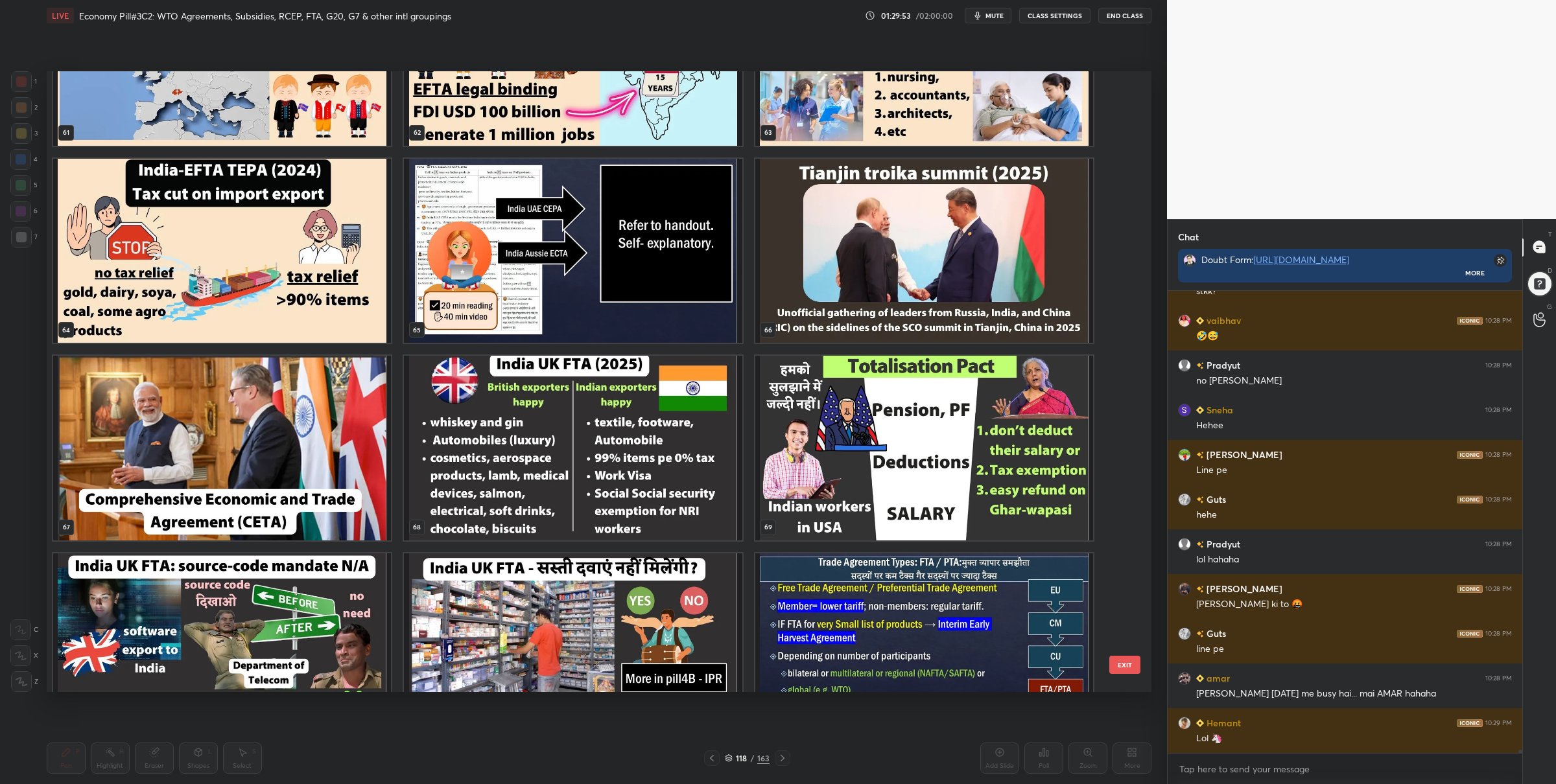
click at [319, 442] on img "grid" at bounding box center [222, 448] width 338 height 185
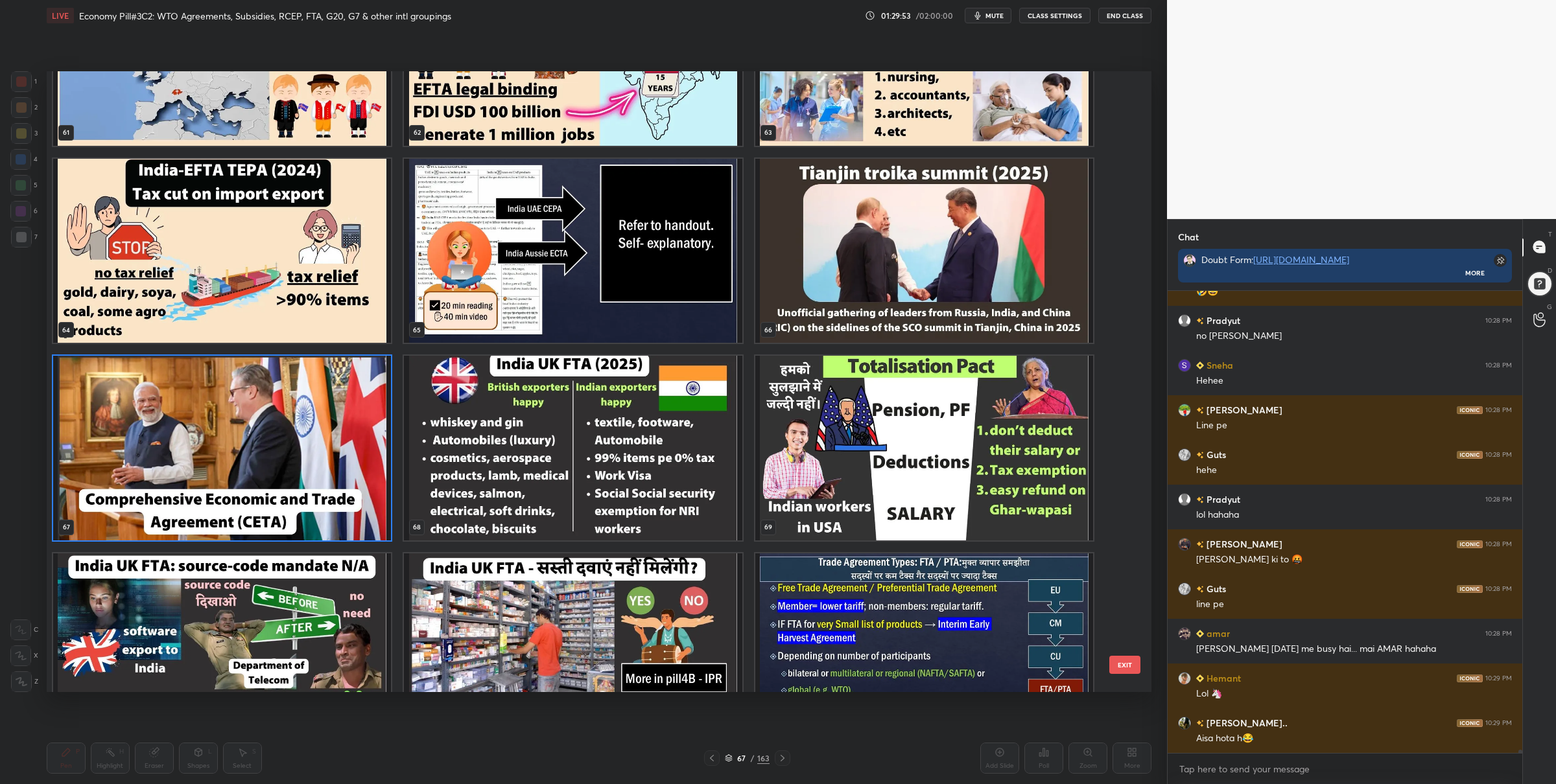
click at [319, 442] on img "grid" at bounding box center [222, 448] width 338 height 185
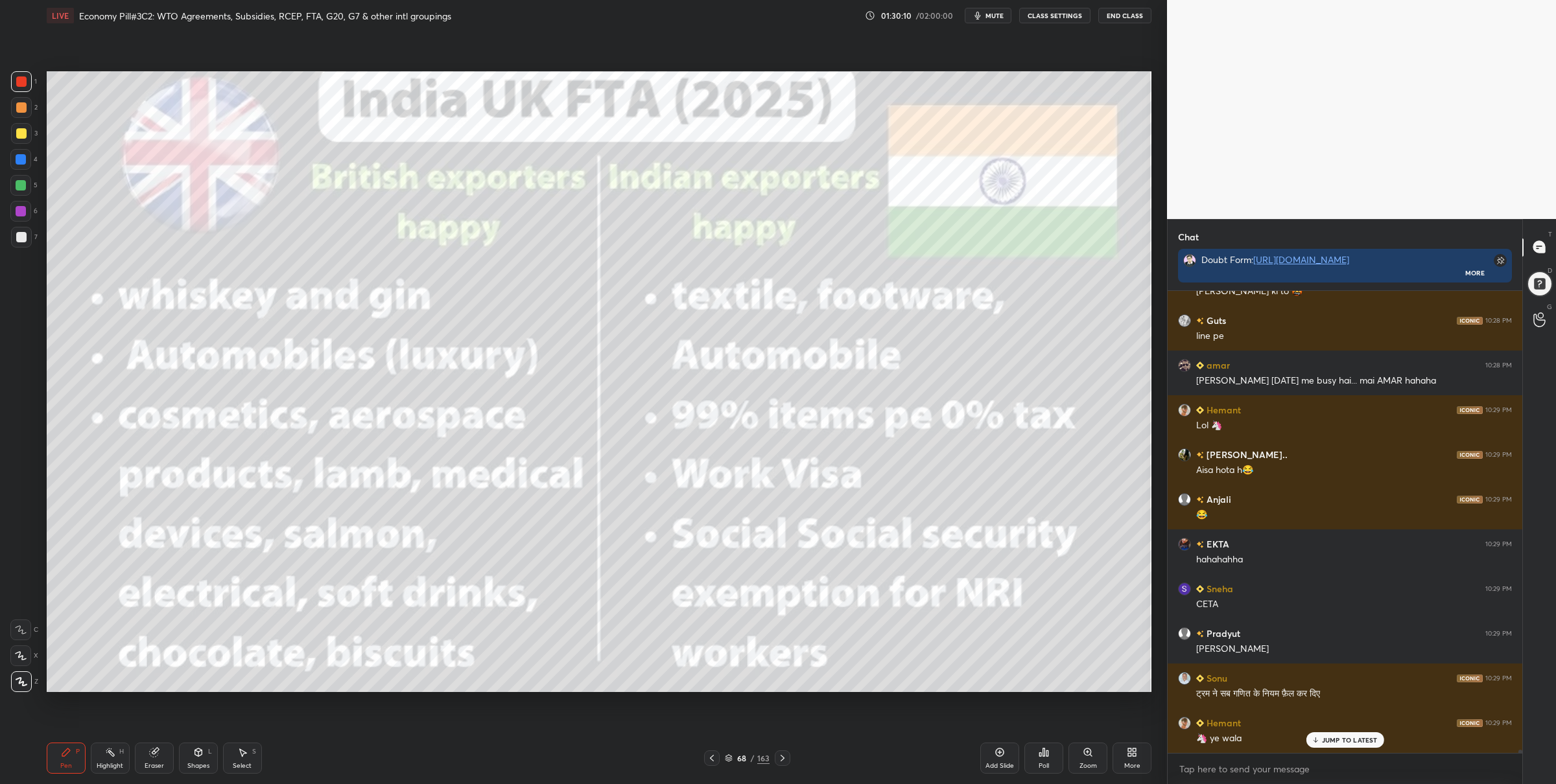
scroll to position [67428, 0]
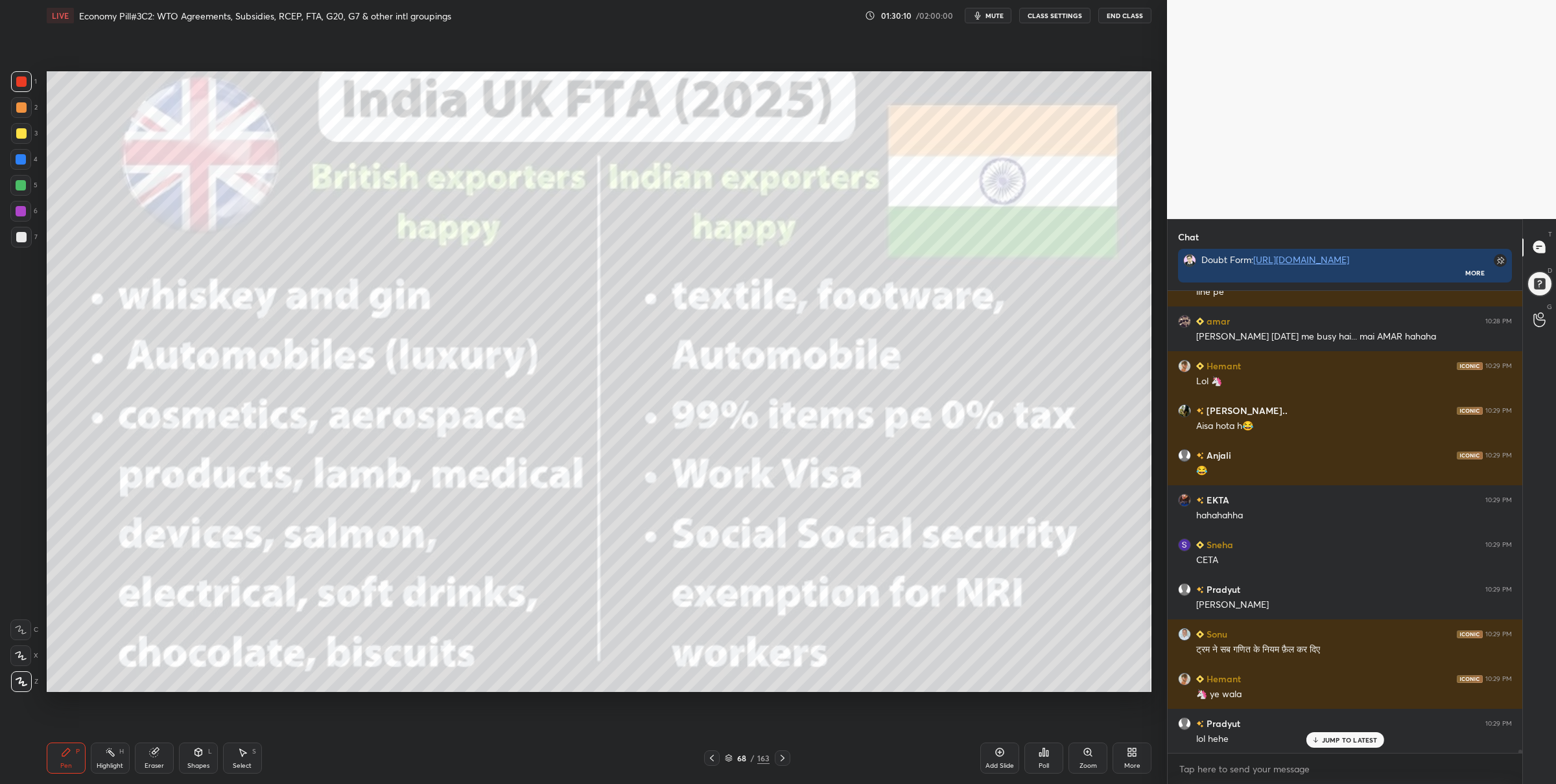
click at [710, 762] on icon at bounding box center [712, 758] width 10 height 10
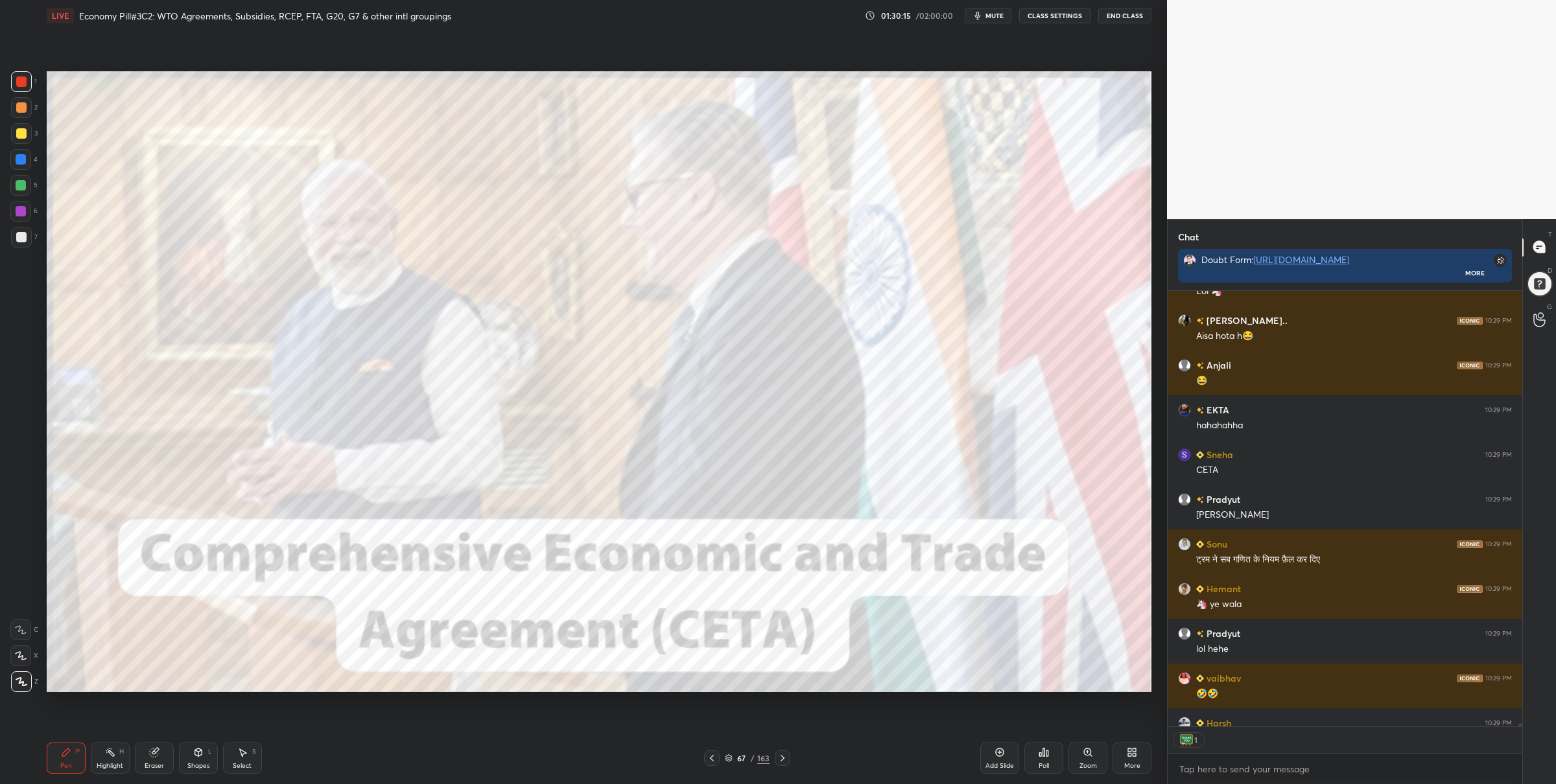
scroll to position [432, 352]
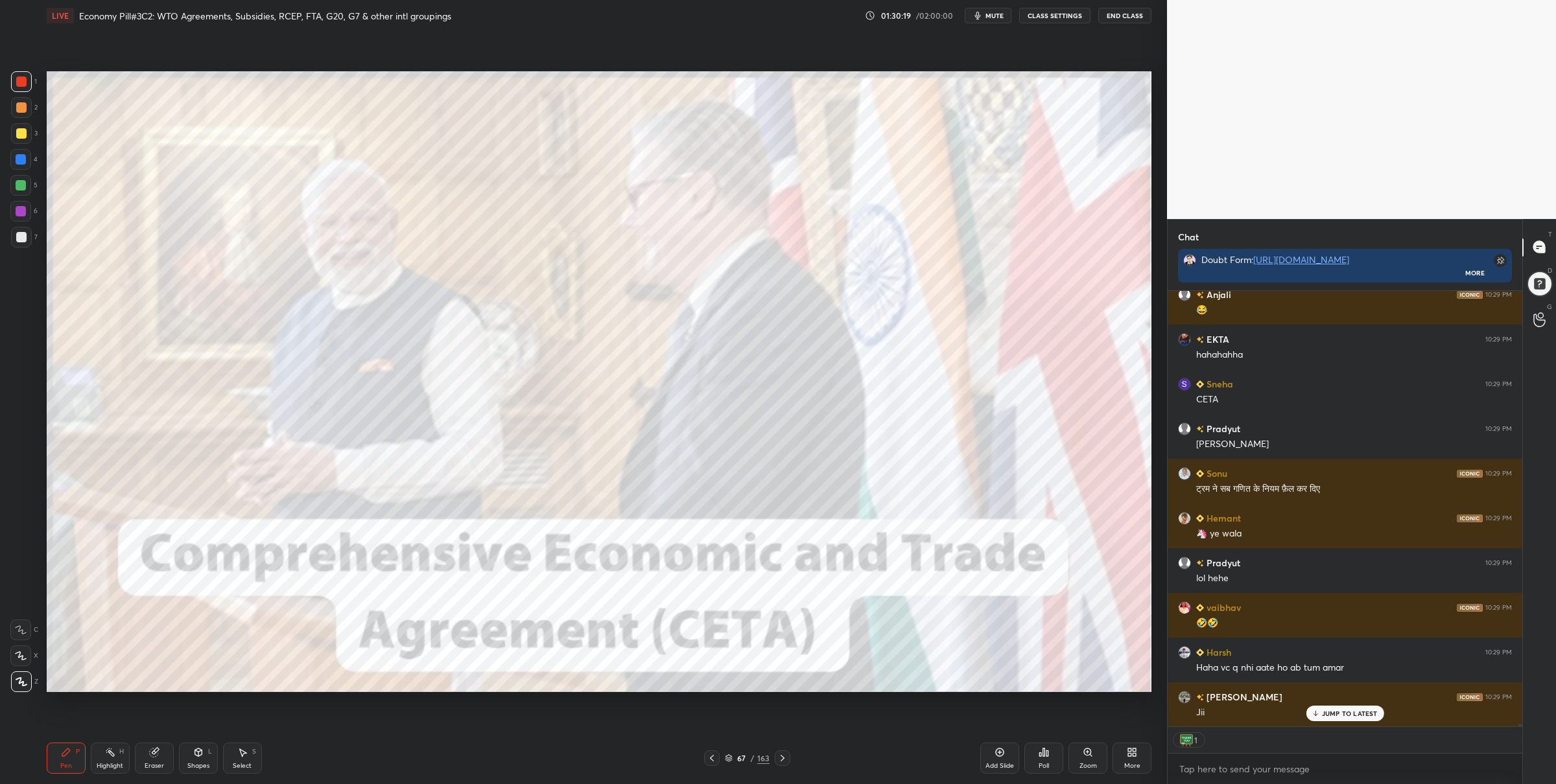
click at [729, 756] on icon at bounding box center [728, 758] width 8 height 8
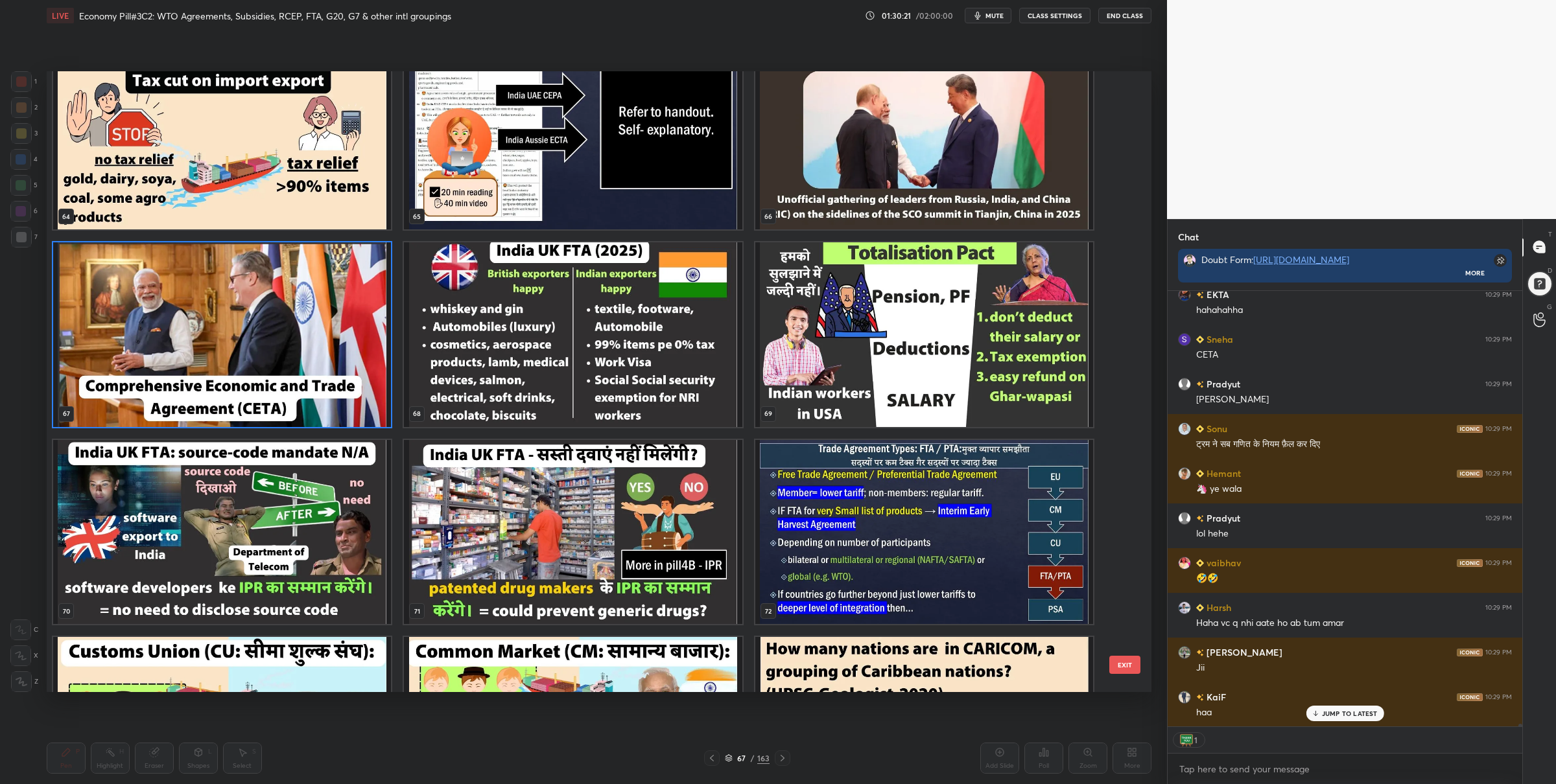
click at [323, 342] on img "grid" at bounding box center [222, 335] width 338 height 185
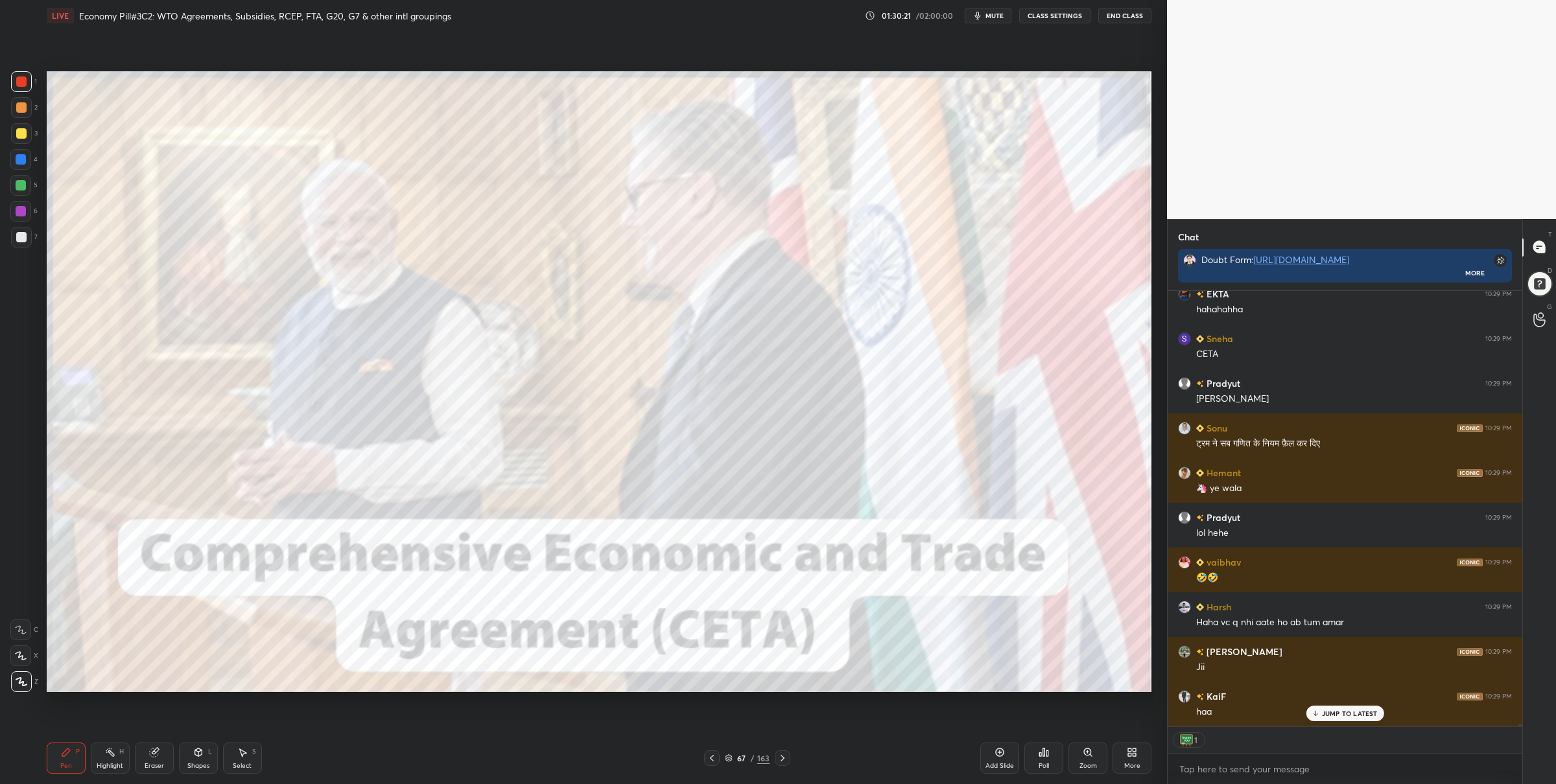
click at [323, 342] on img "grid" at bounding box center [222, 335] width 338 height 185
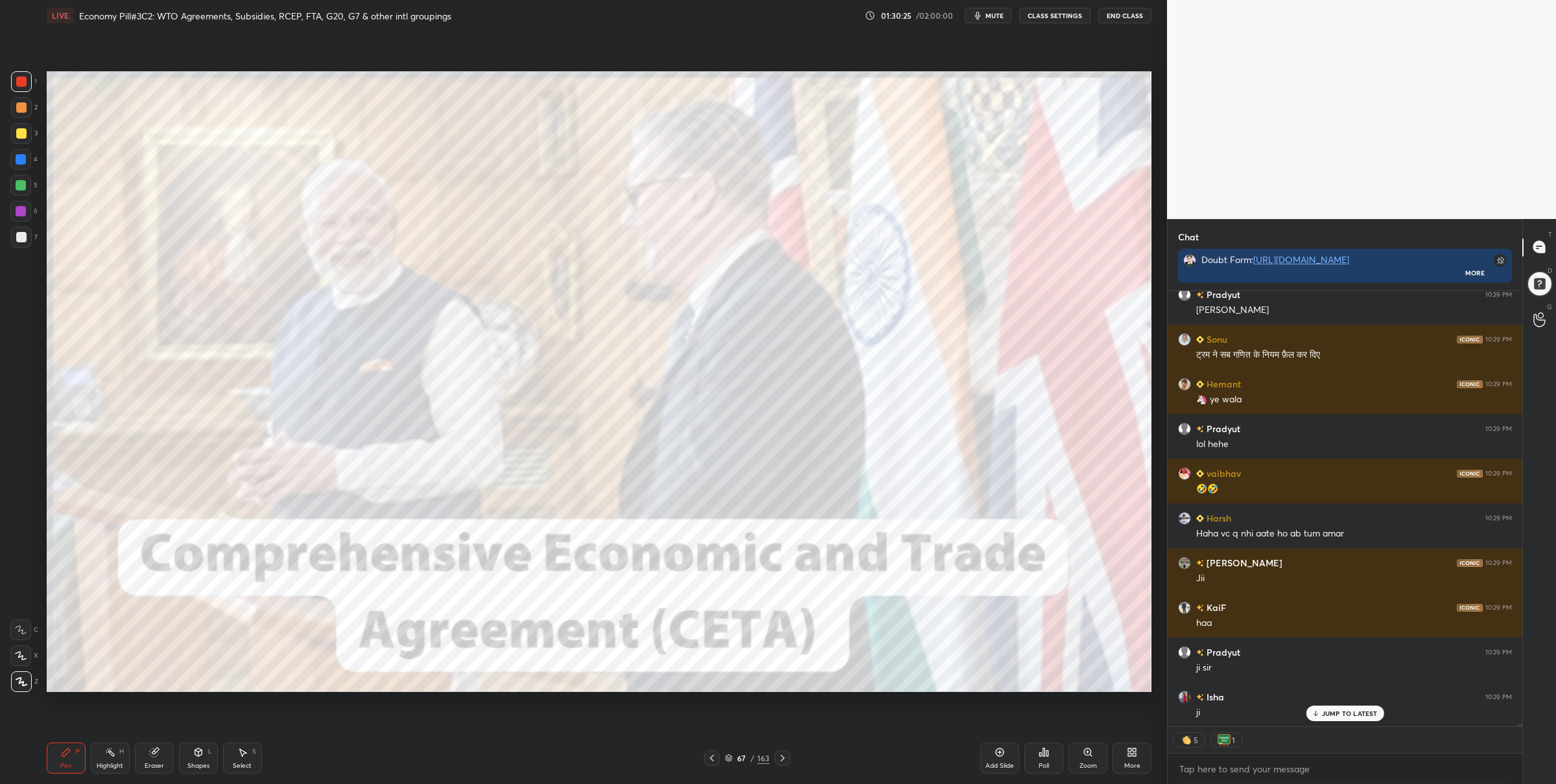
click at [725, 755] on div "67 / 163" at bounding box center [747, 758] width 87 height 15
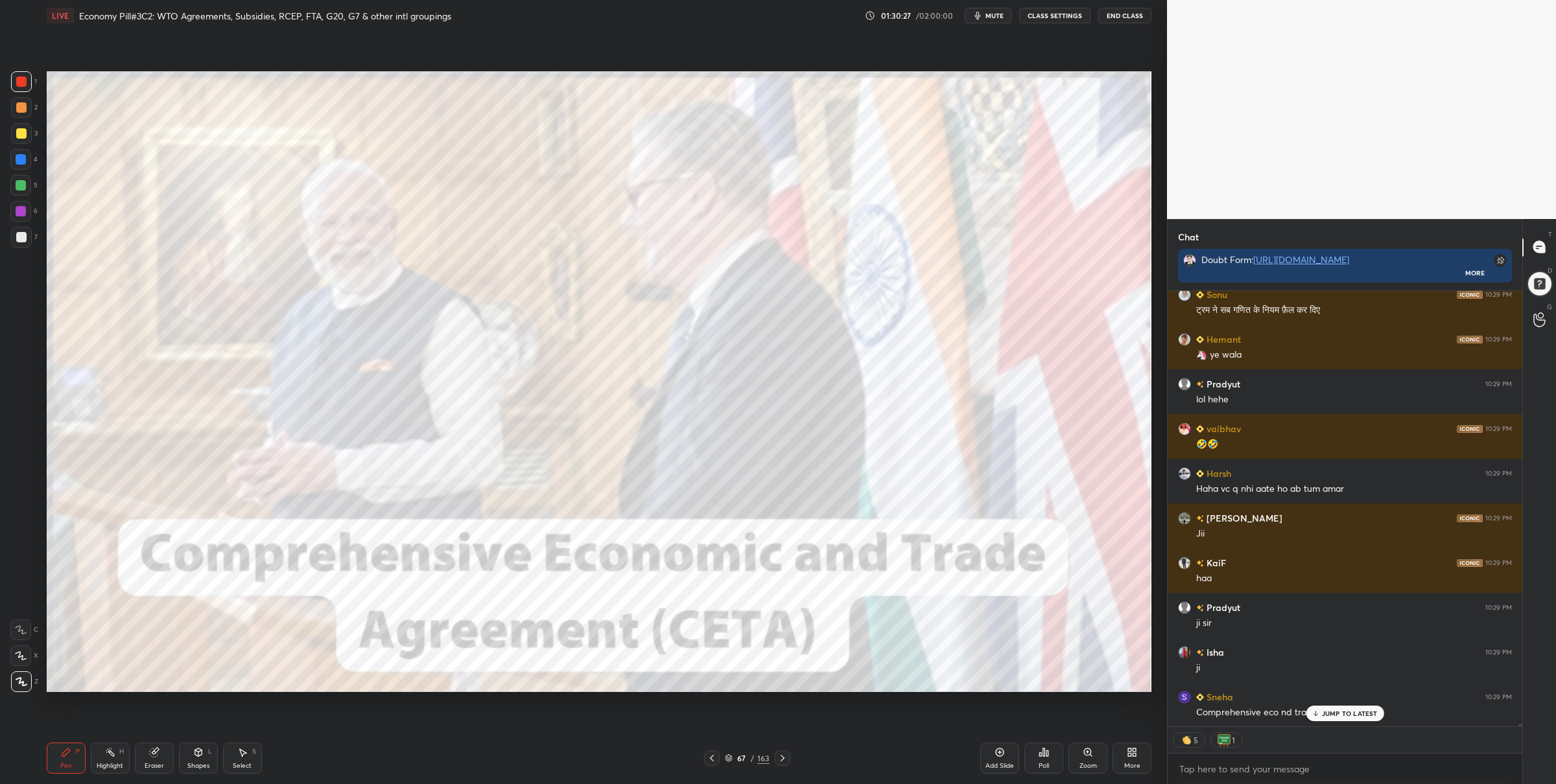
drag, startPoint x: 733, startPoint y: 757, endPoint x: 708, endPoint y: 721, distance: 43.8
click at [733, 757] on div "67 / 163" at bounding box center [747, 758] width 45 height 12
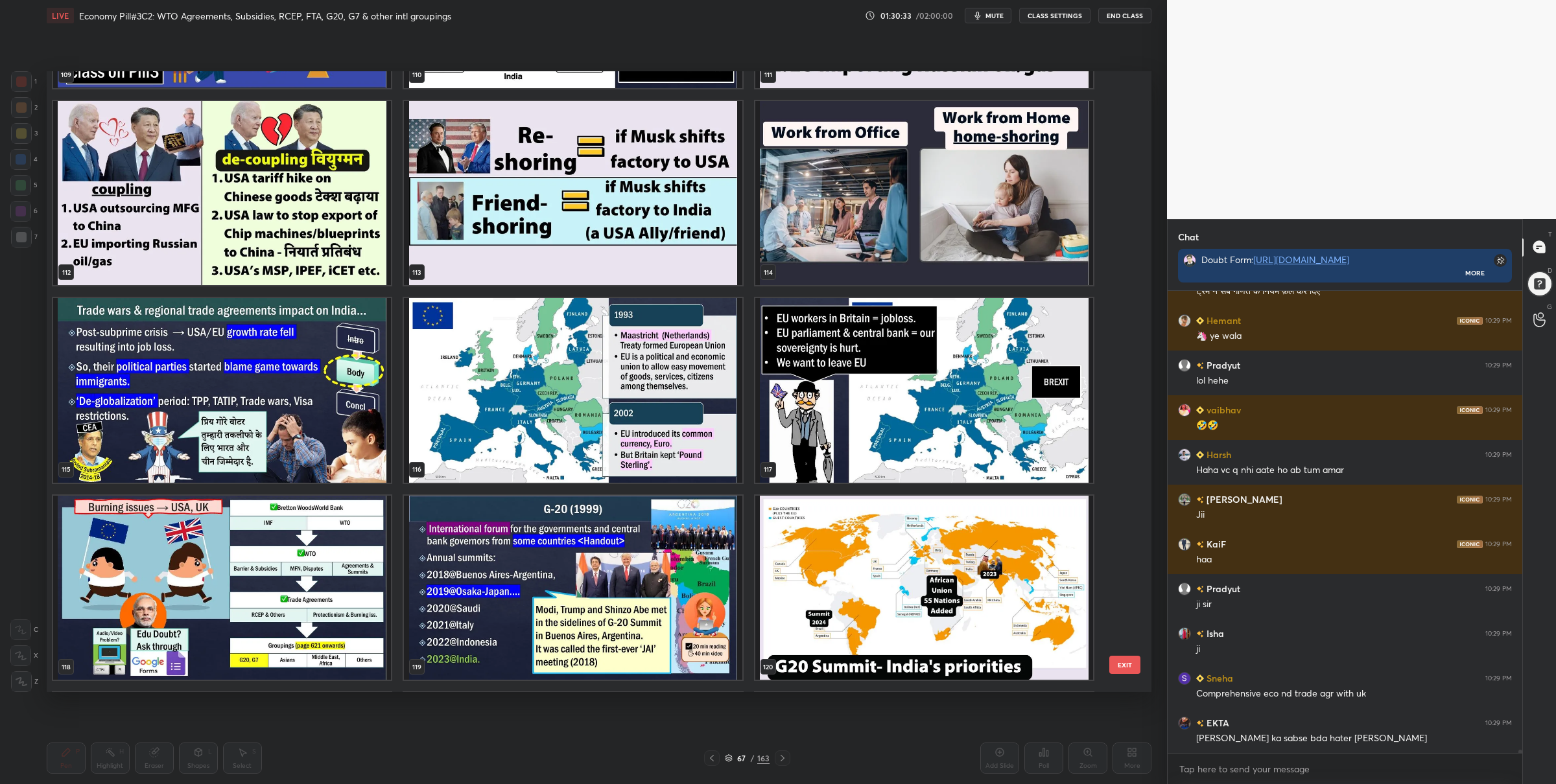
click at [294, 557] on img "grid" at bounding box center [222, 587] width 338 height 185
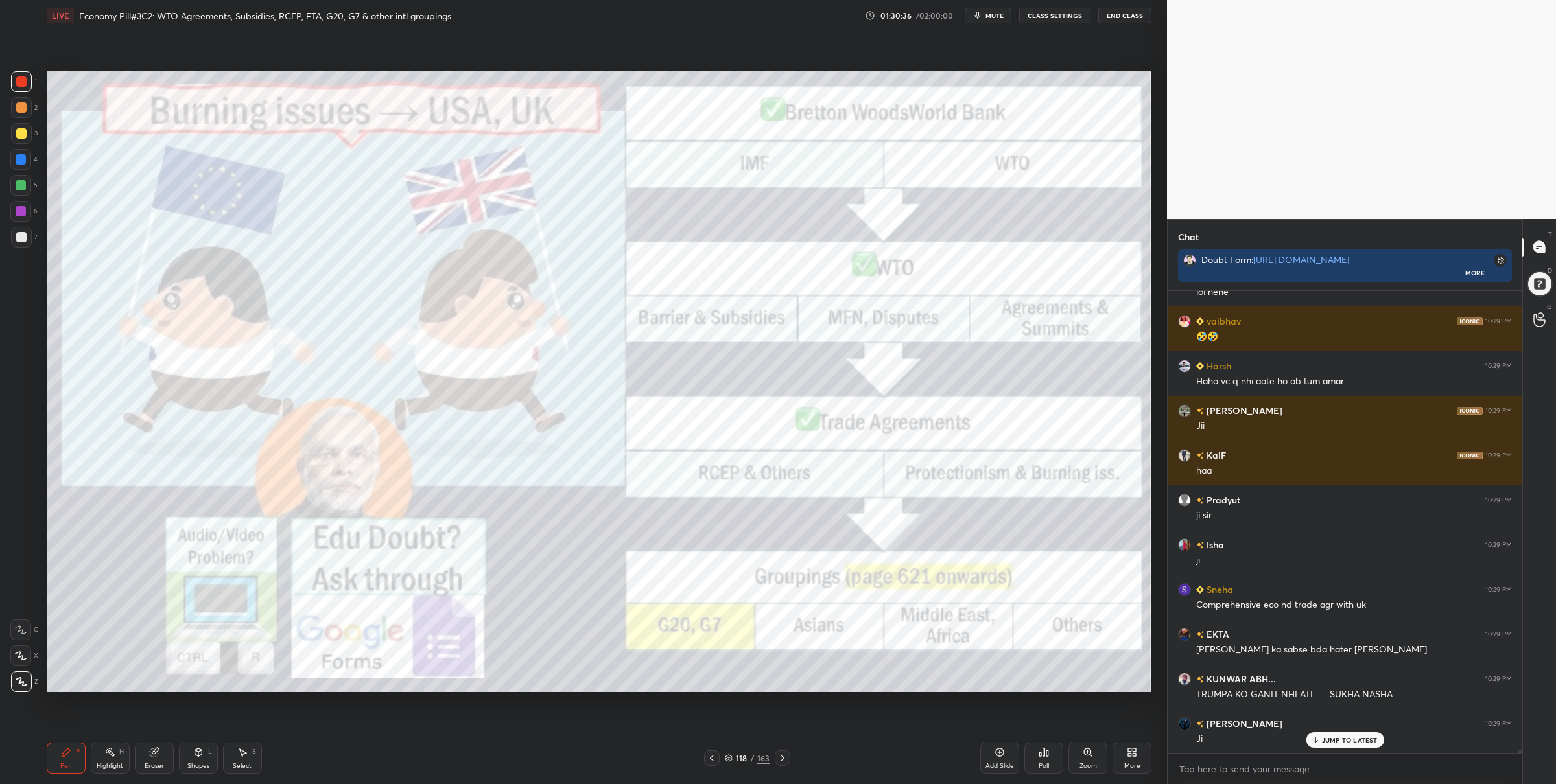
click at [781, 751] on div at bounding box center [783, 758] width 15 height 15
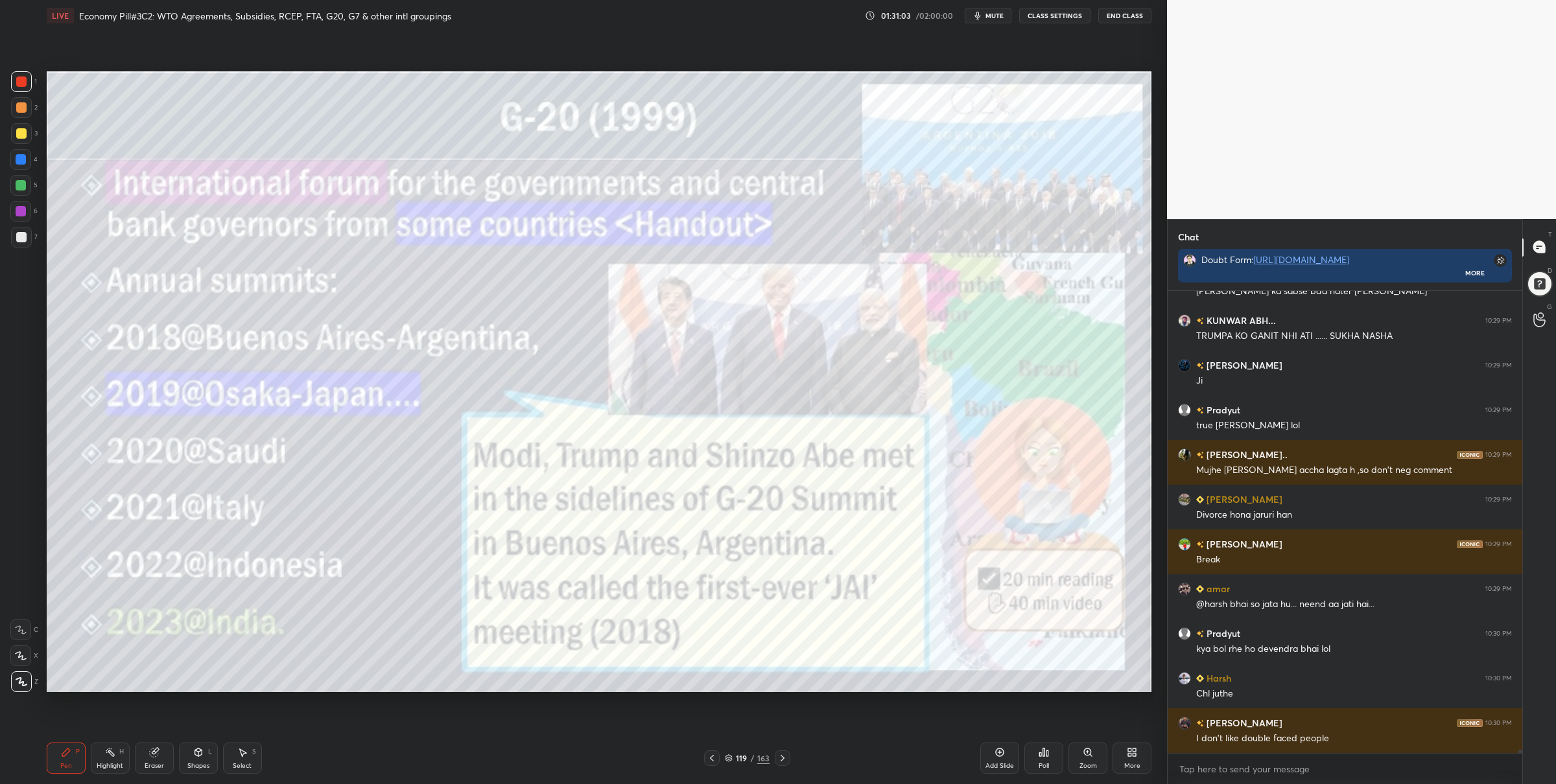
click at [773, 757] on div "119 / 163" at bounding box center [747, 758] width 87 height 15
click at [788, 757] on div at bounding box center [783, 758] width 15 height 15
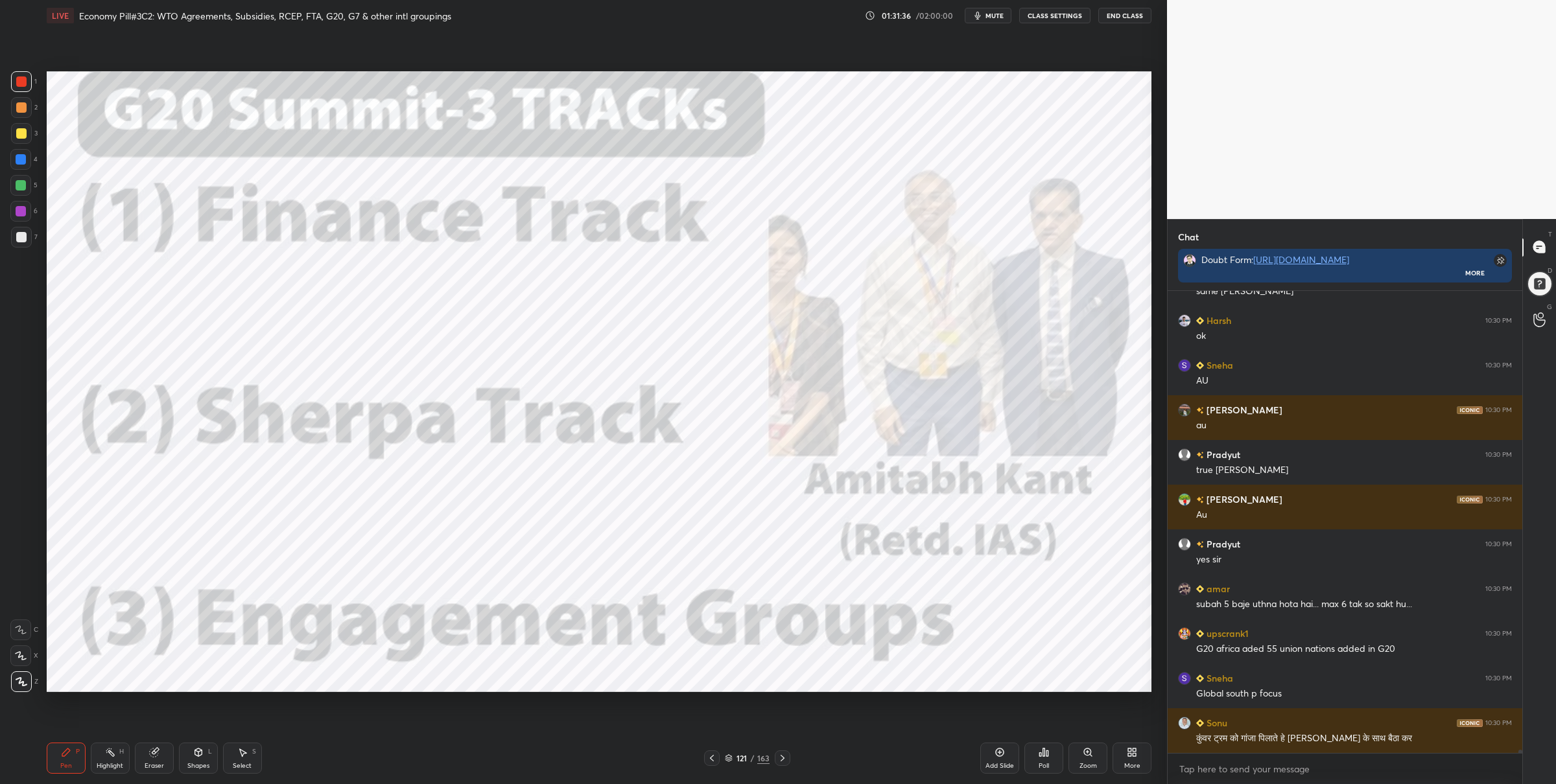
scroll to position [68949, 0]
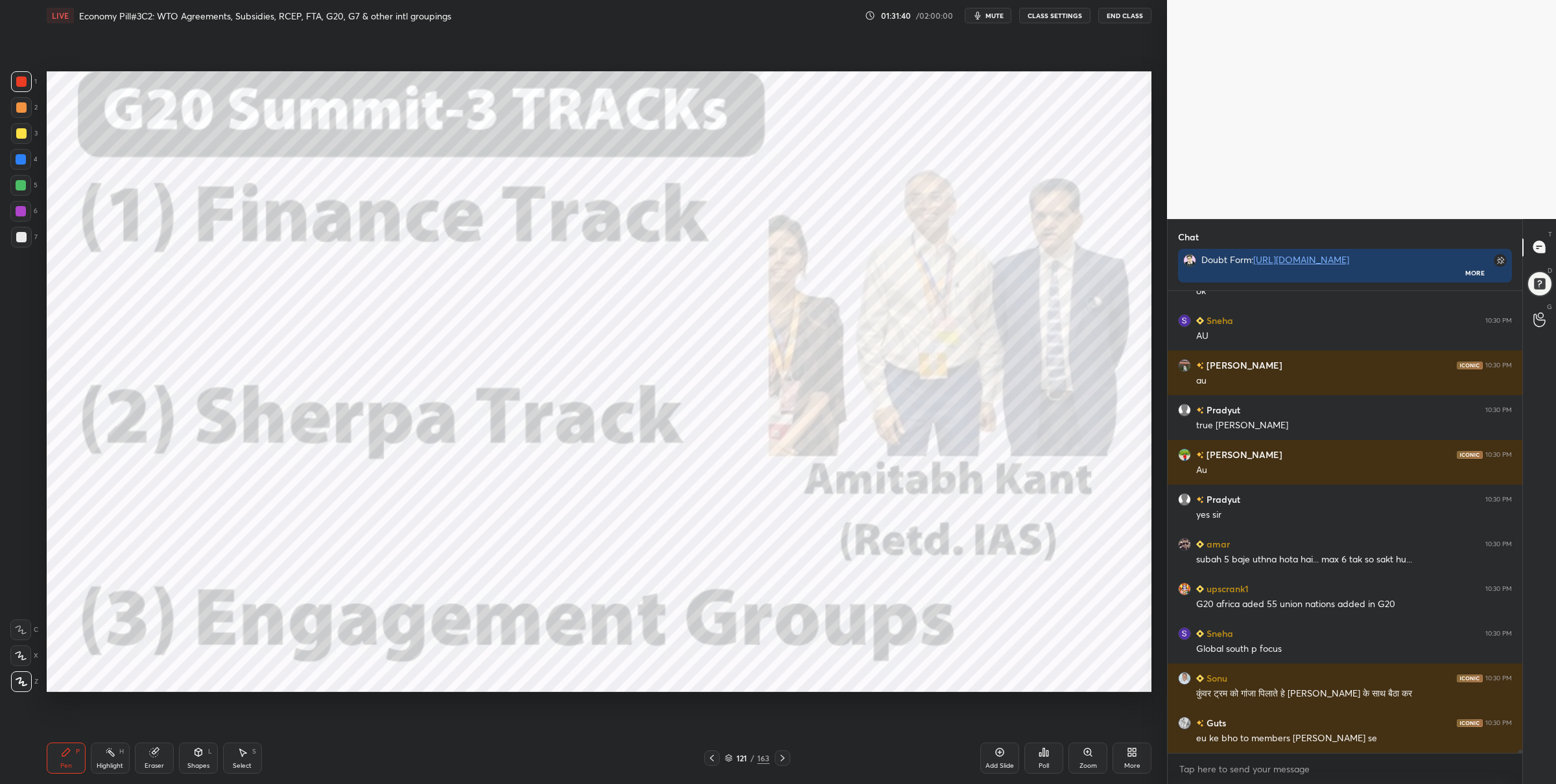
click at [24, 188] on div at bounding box center [20, 185] width 10 height 10
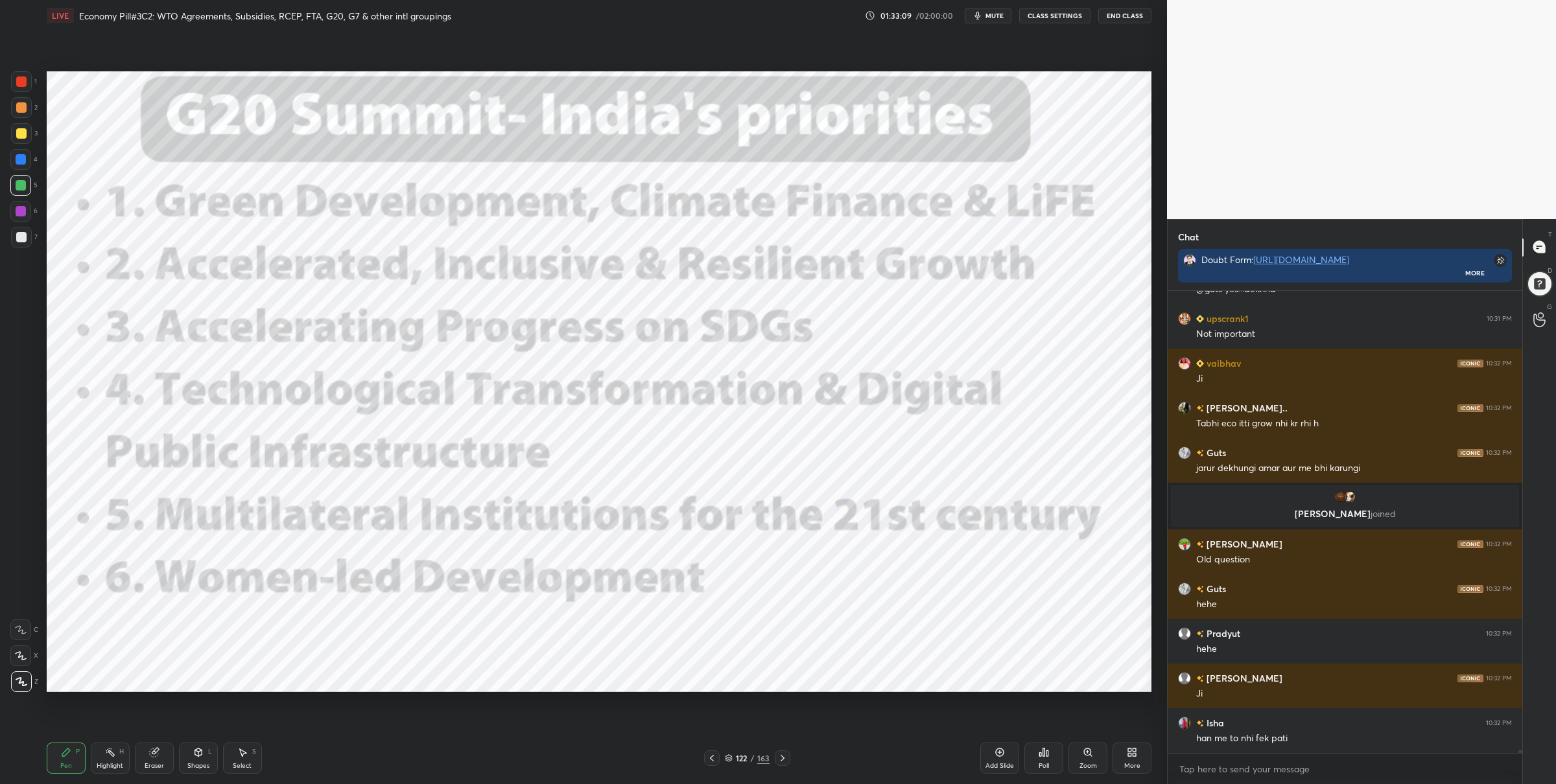
scroll to position [68704, 0]
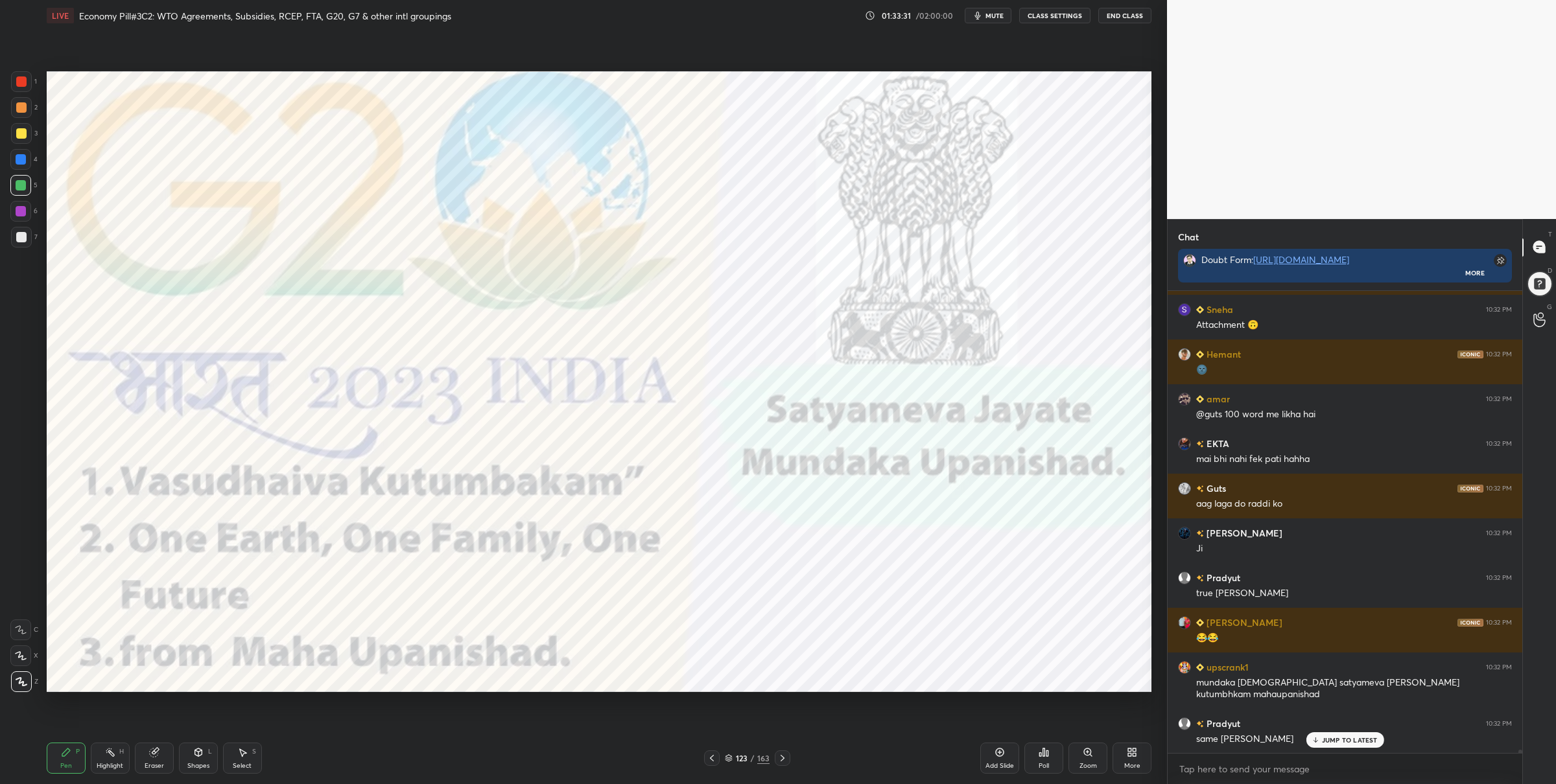
drag, startPoint x: 21, startPoint y: 86, endPoint x: 44, endPoint y: 97, distance: 25.5
click at [20, 88] on div at bounding box center [22, 82] width 21 height 21
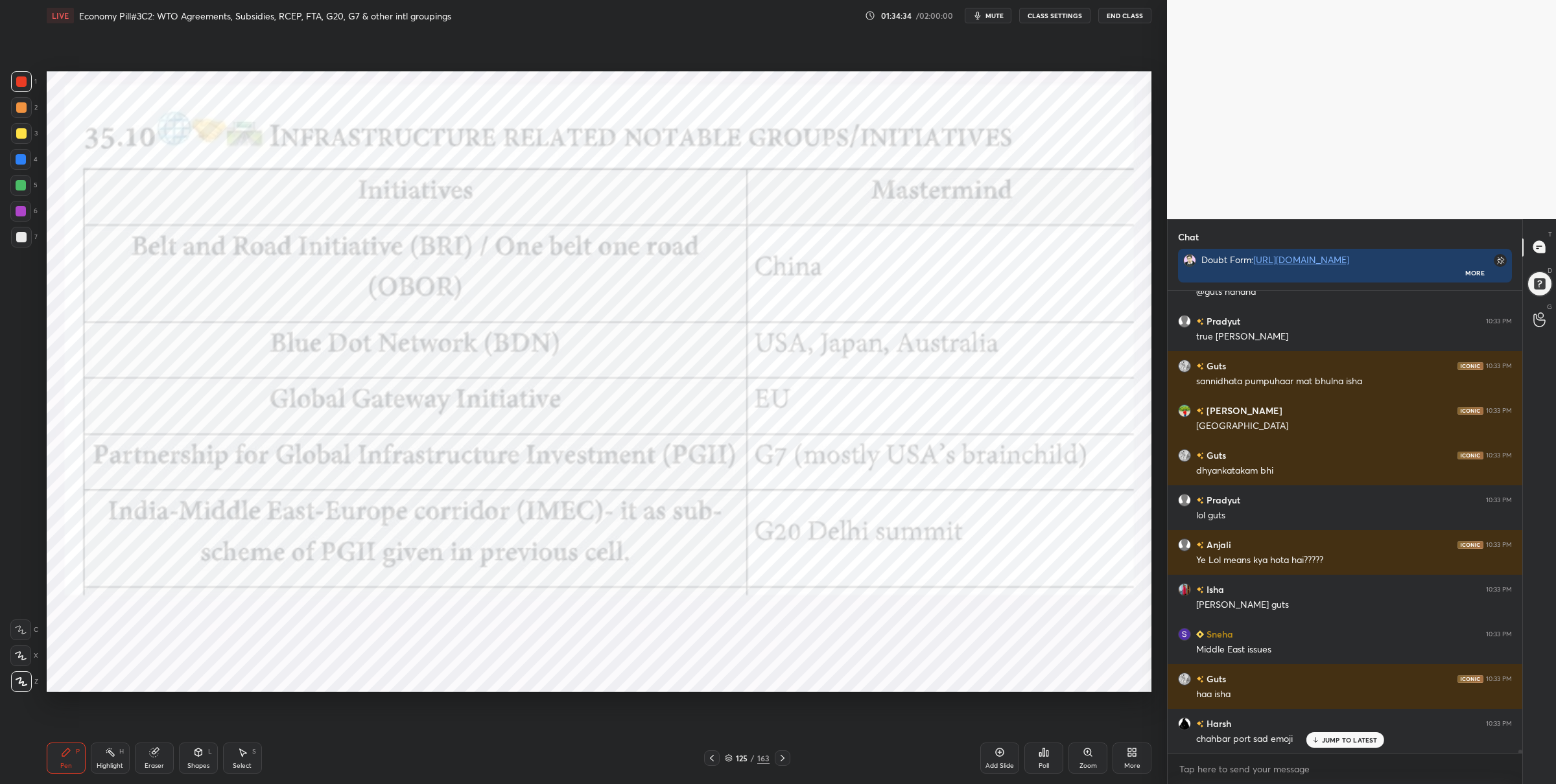
scroll to position [70506, 0]
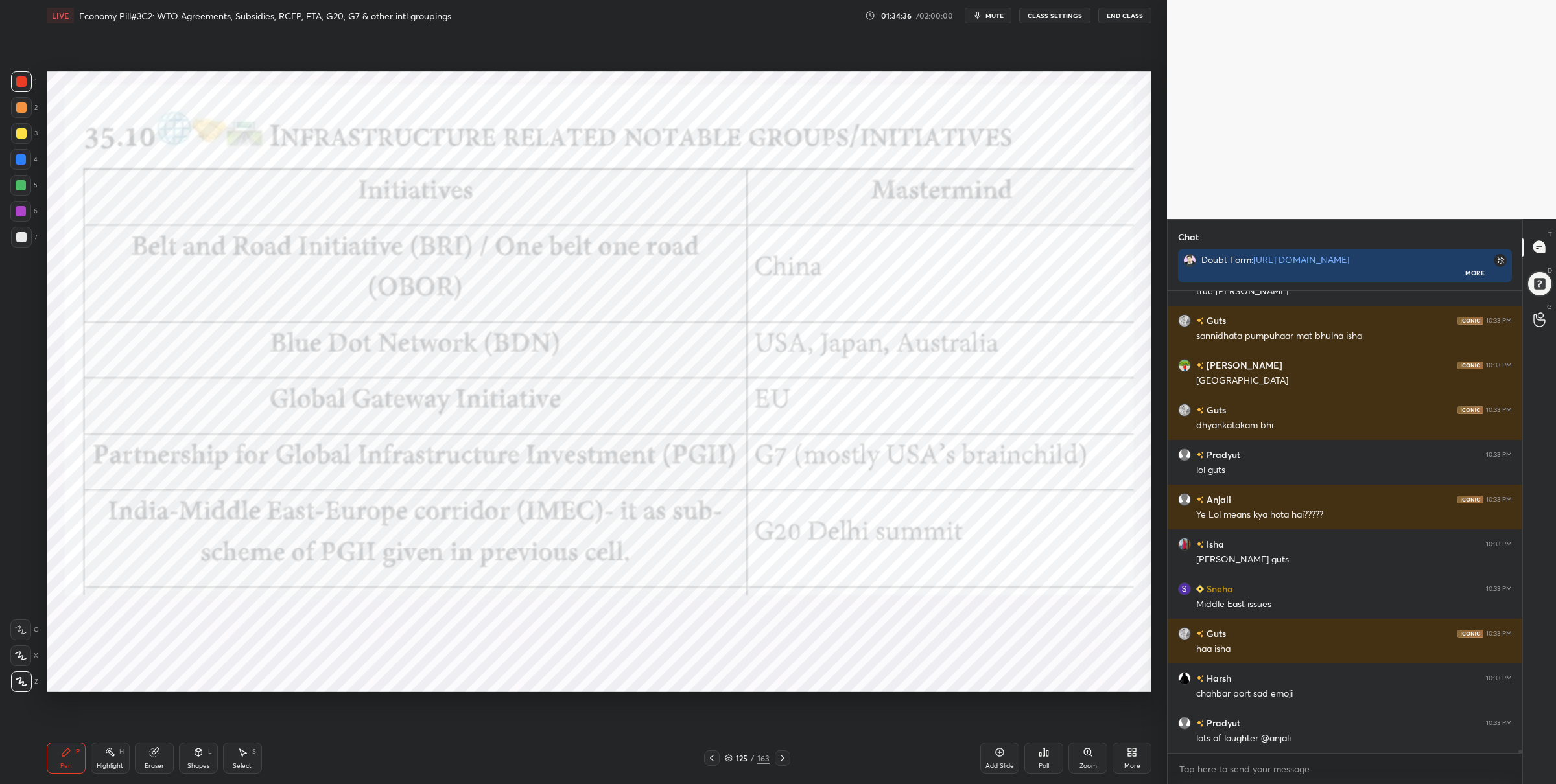
click at [19, 186] on div at bounding box center [21, 186] width 21 height 21
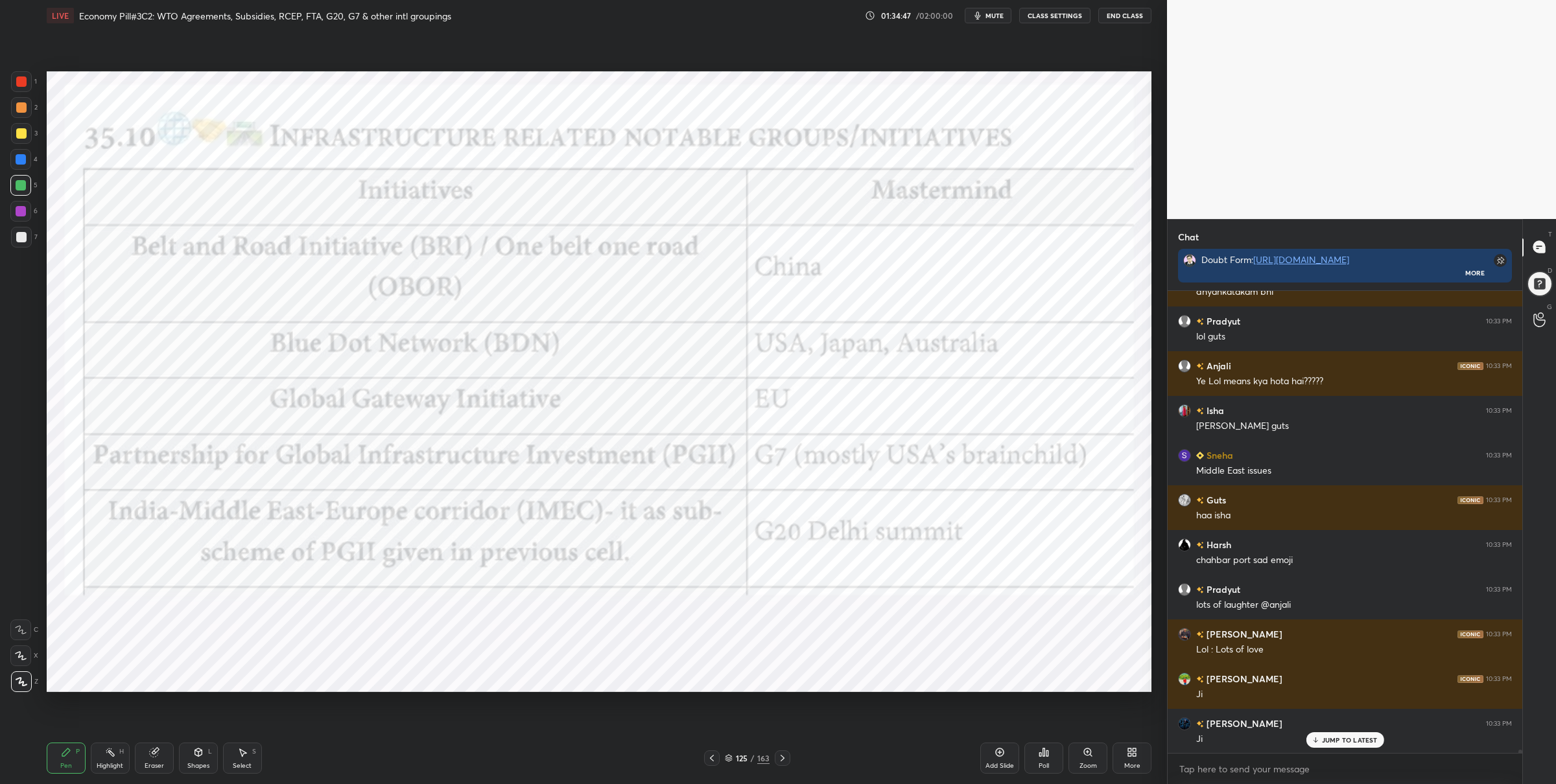
scroll to position [3, 4]
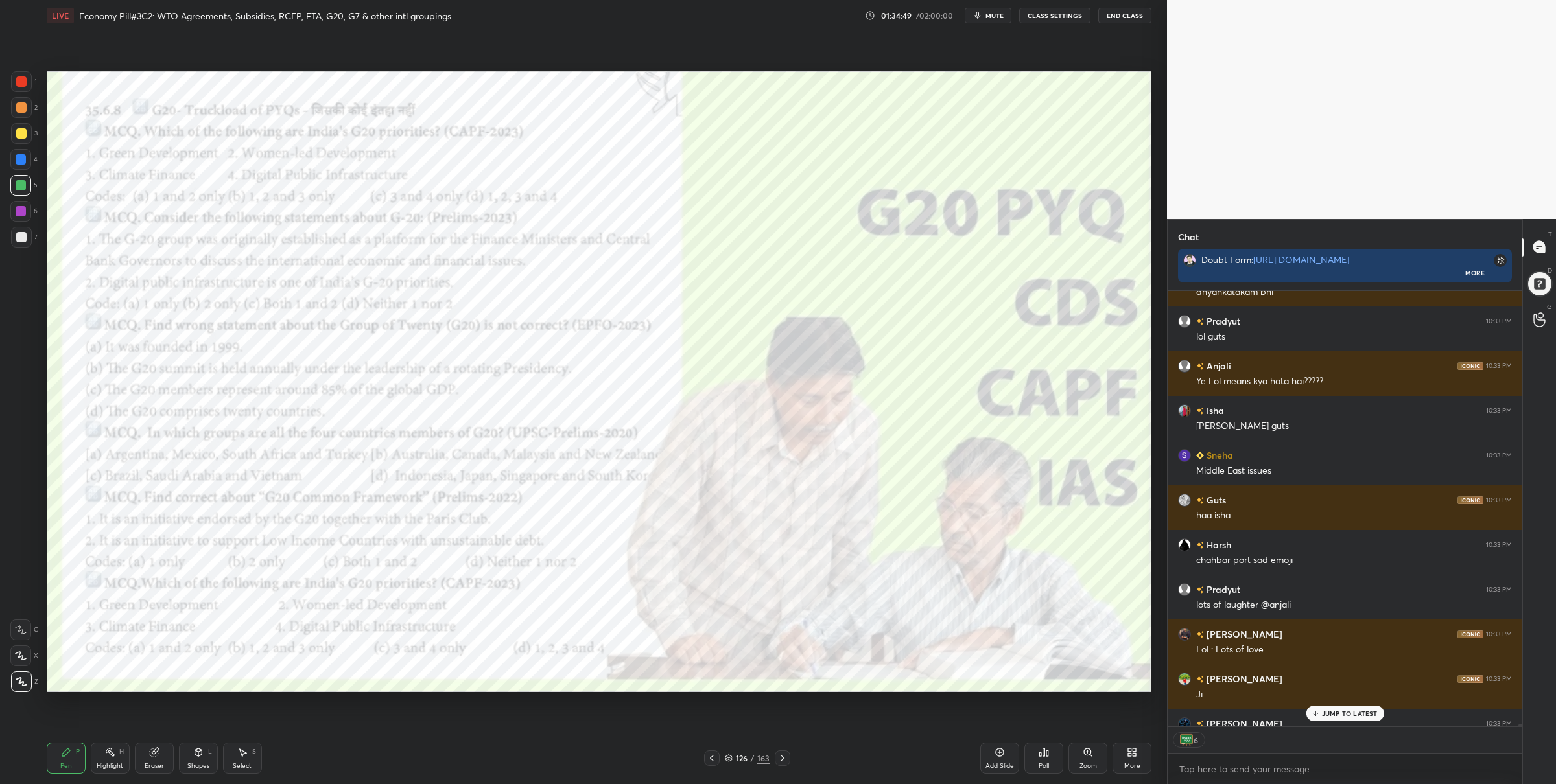
click at [33, 83] on div "1" at bounding box center [24, 82] width 26 height 21
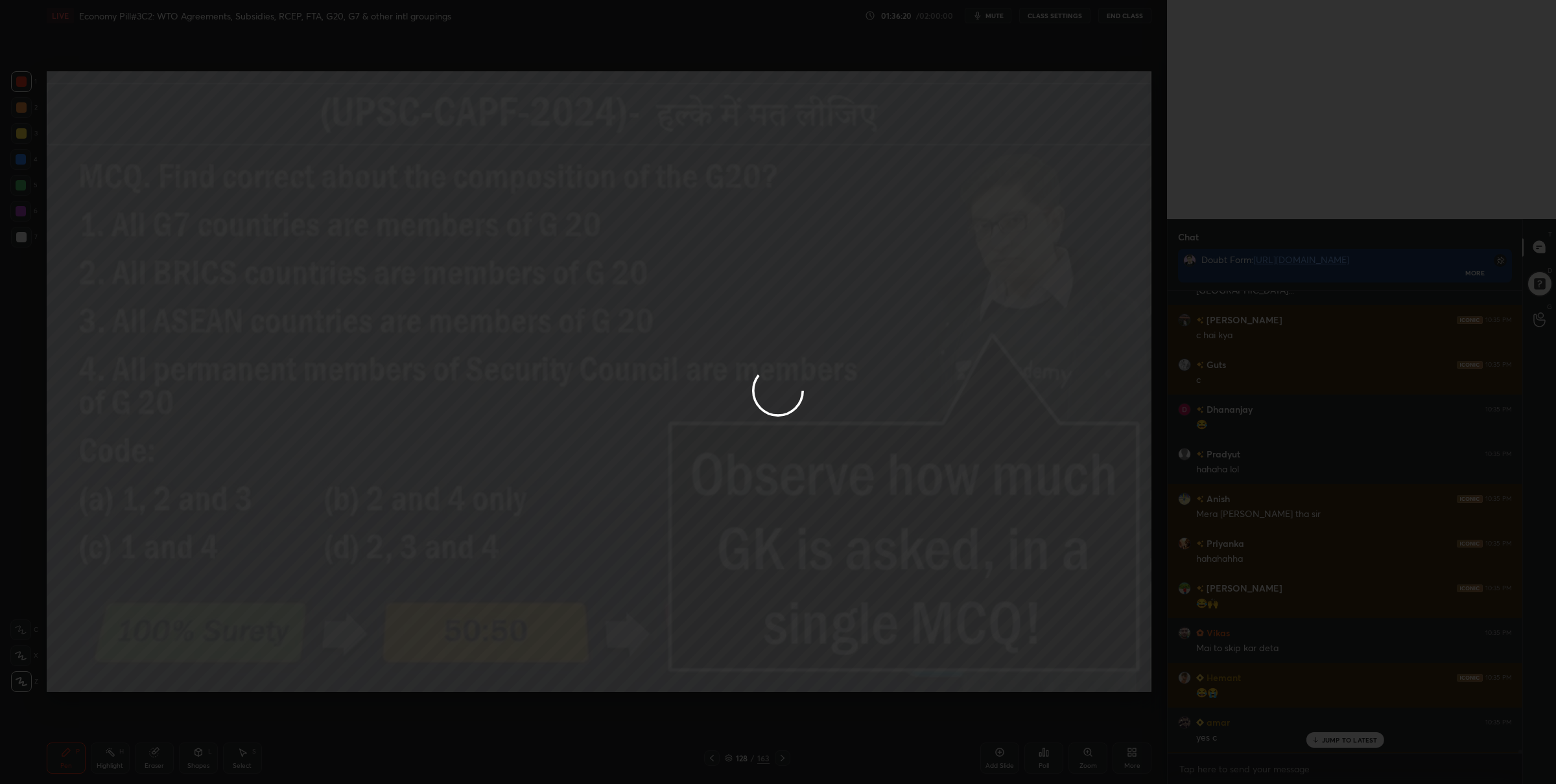
scroll to position [71972, 0]
drag, startPoint x: 438, startPoint y: 416, endPoint x: 456, endPoint y: 412, distance: 18.4
click at [444, 414] on div at bounding box center [778, 392] width 1556 height 784
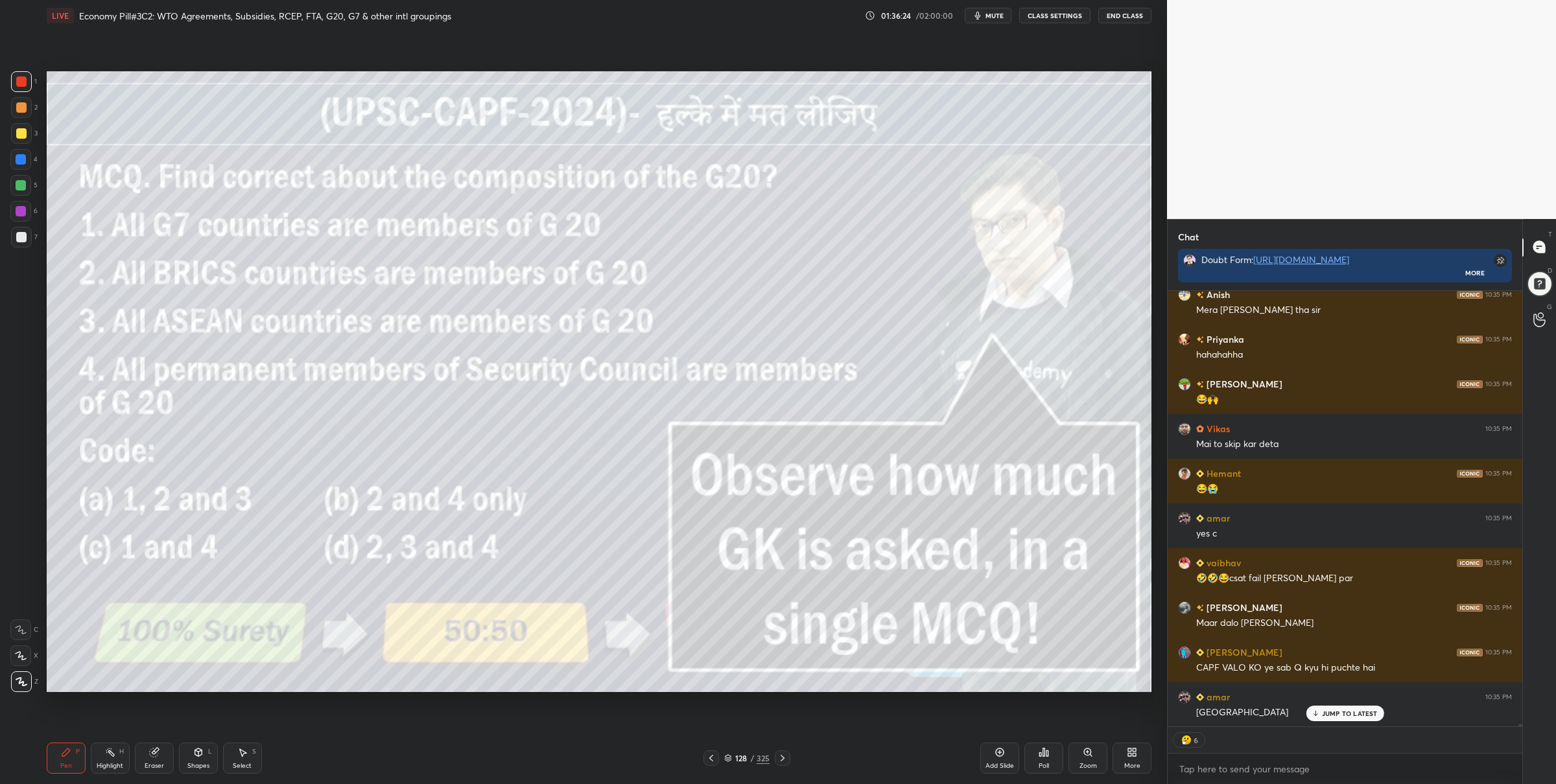
scroll to position [72178, 0]
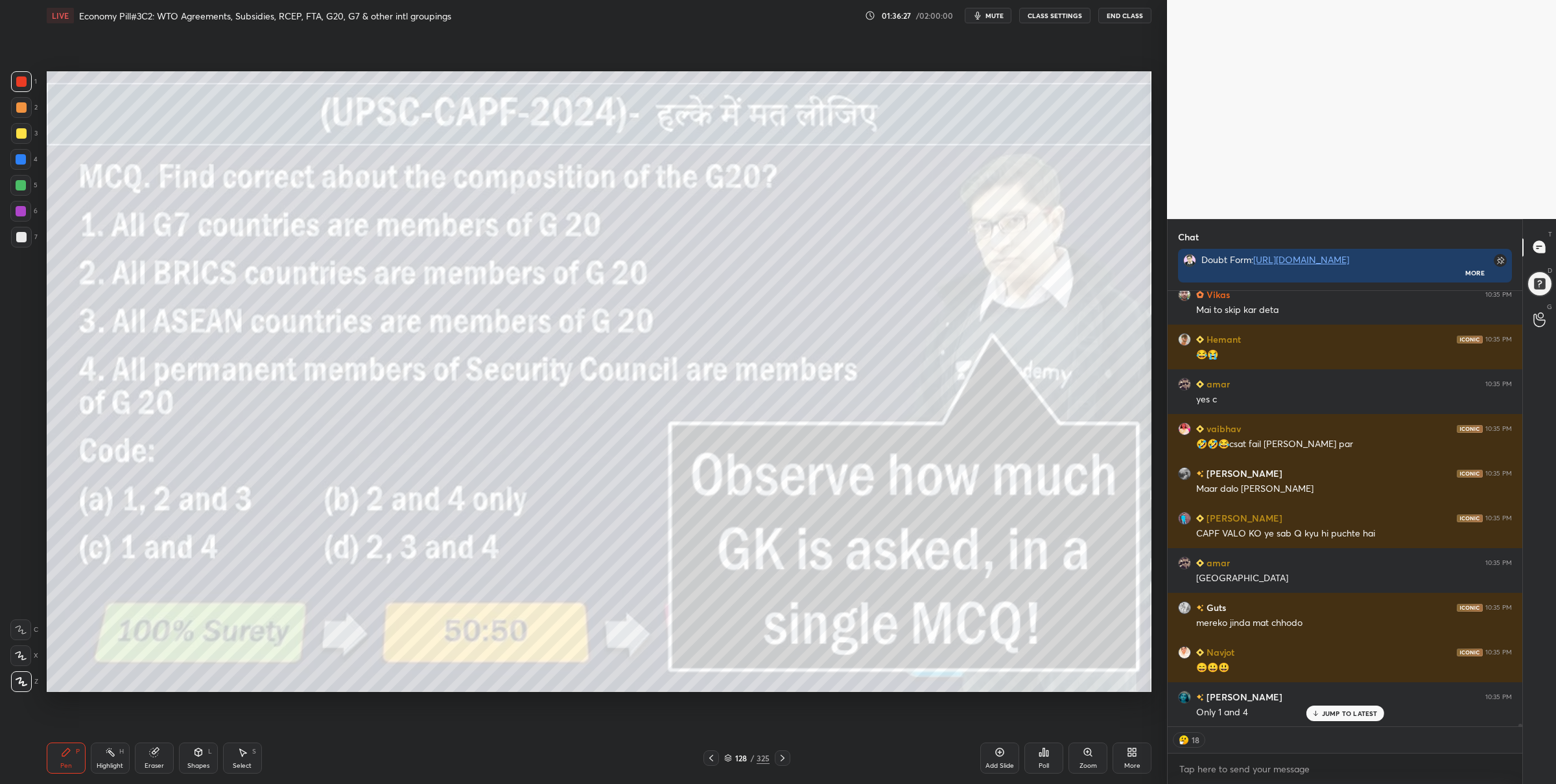
click at [730, 753] on div "128 / 325" at bounding box center [747, 758] width 45 height 12
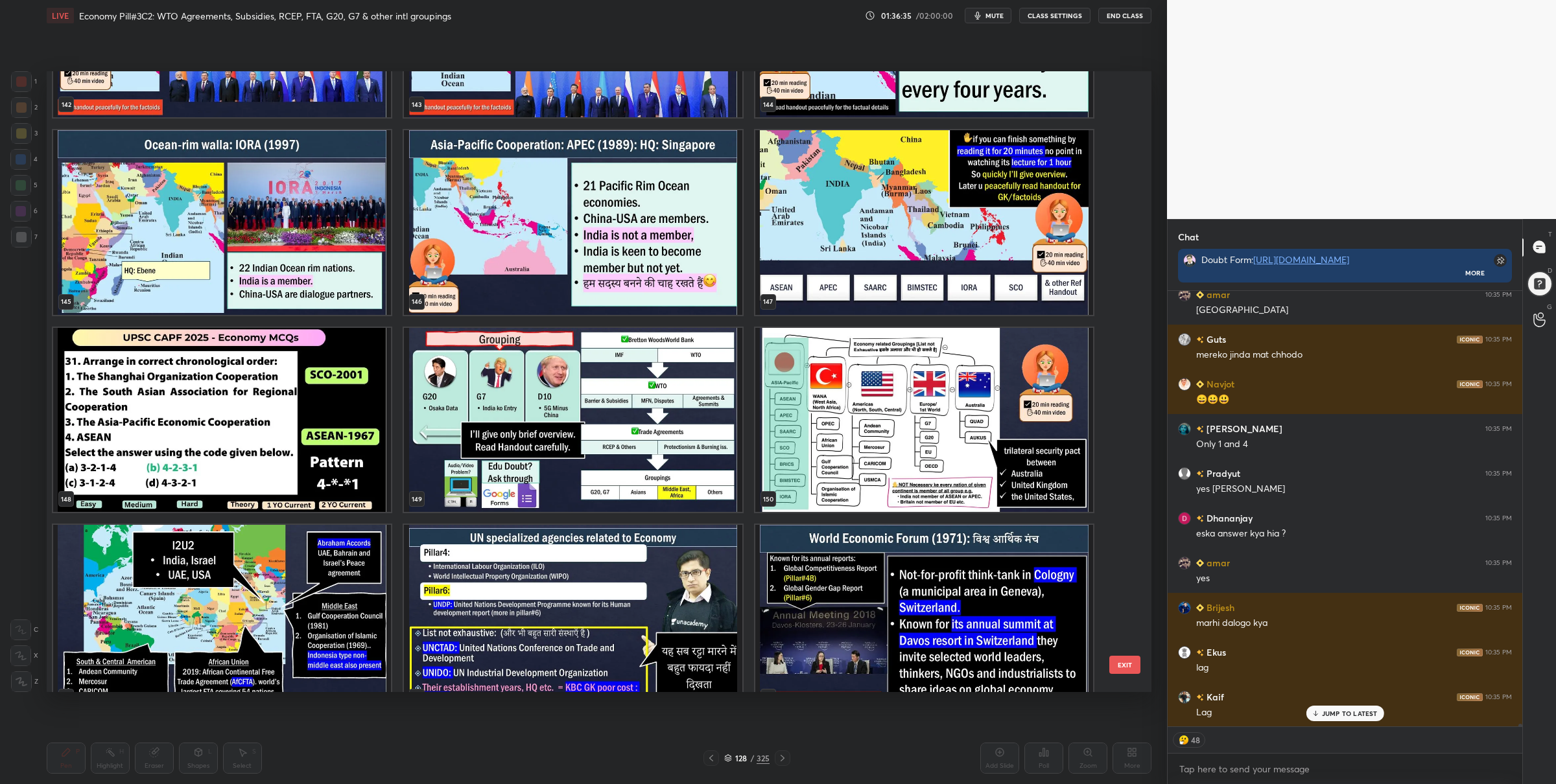
click at [323, 440] on img "grid" at bounding box center [222, 419] width 338 height 185
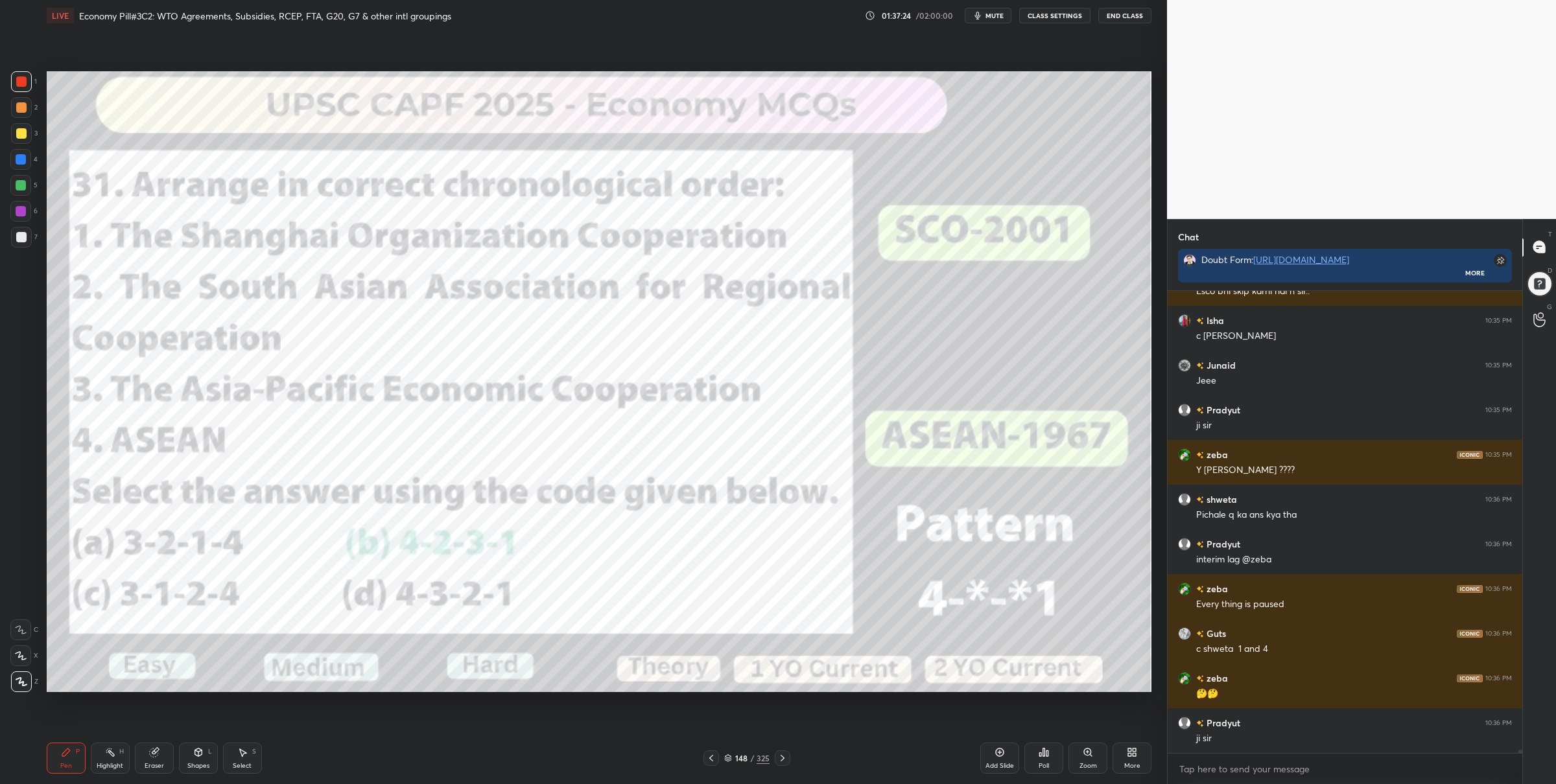
scroll to position [72567, 0]
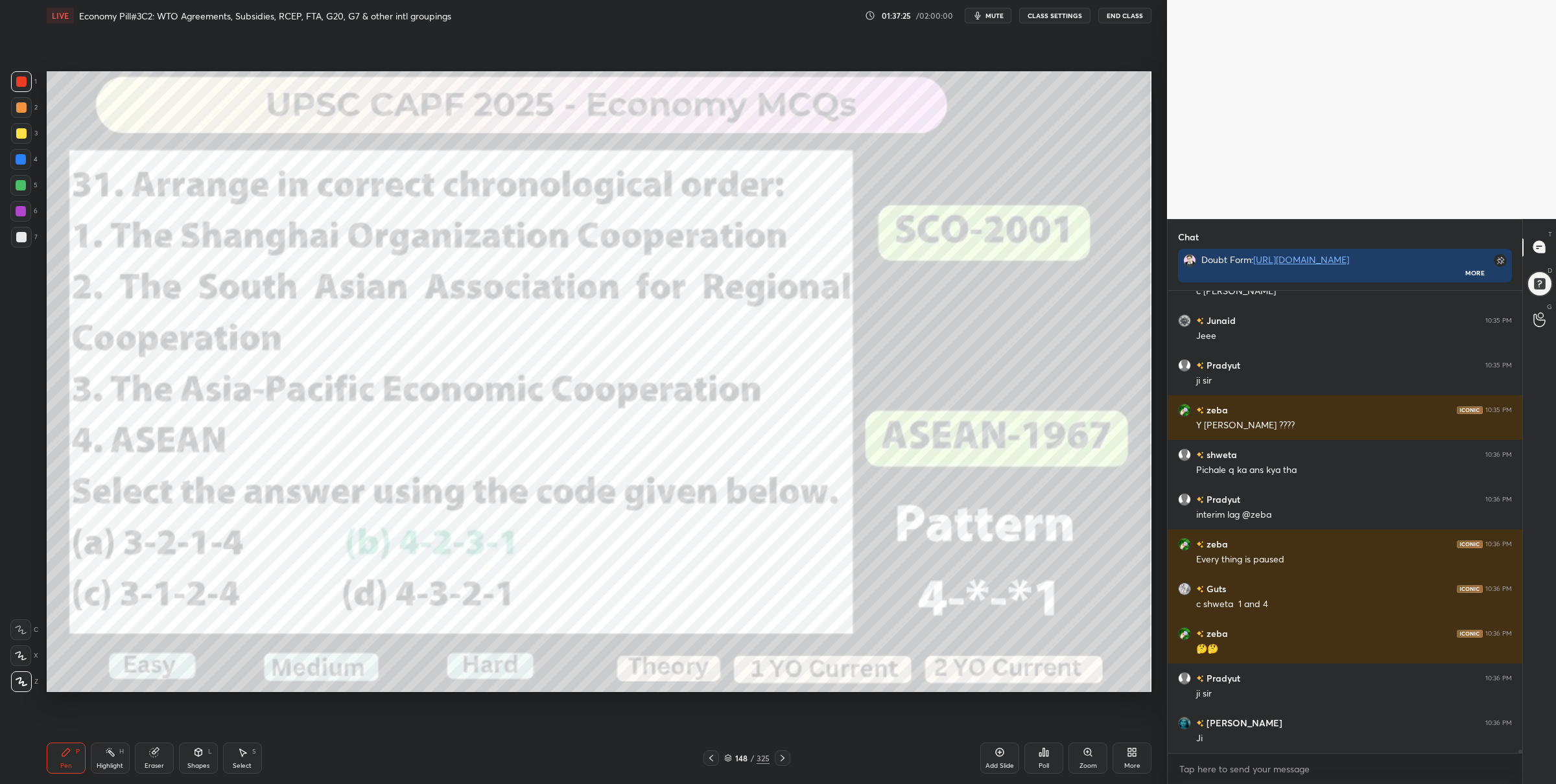
click at [728, 755] on icon at bounding box center [728, 757] width 6 height 3
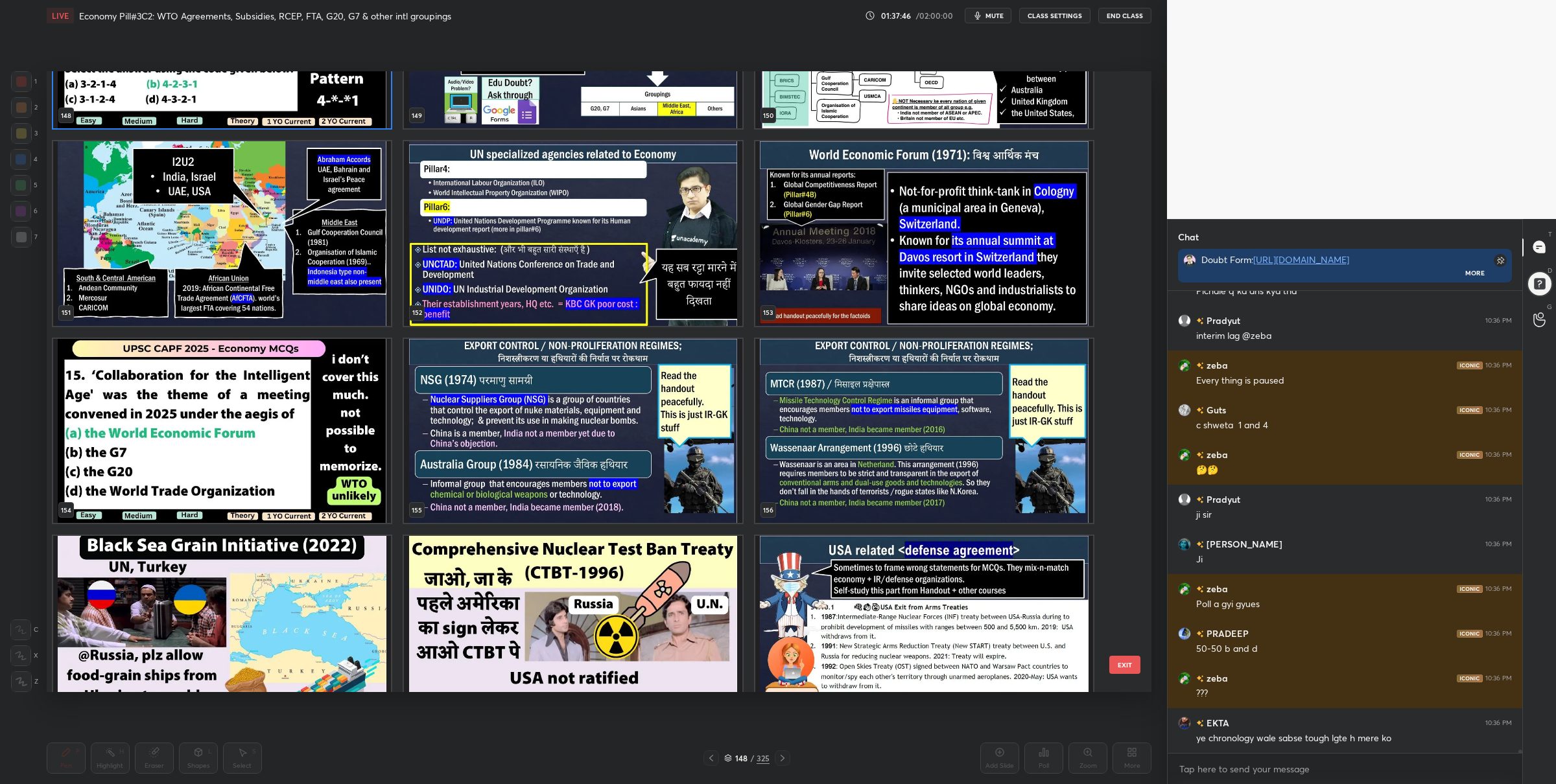
scroll to position [9824, 0]
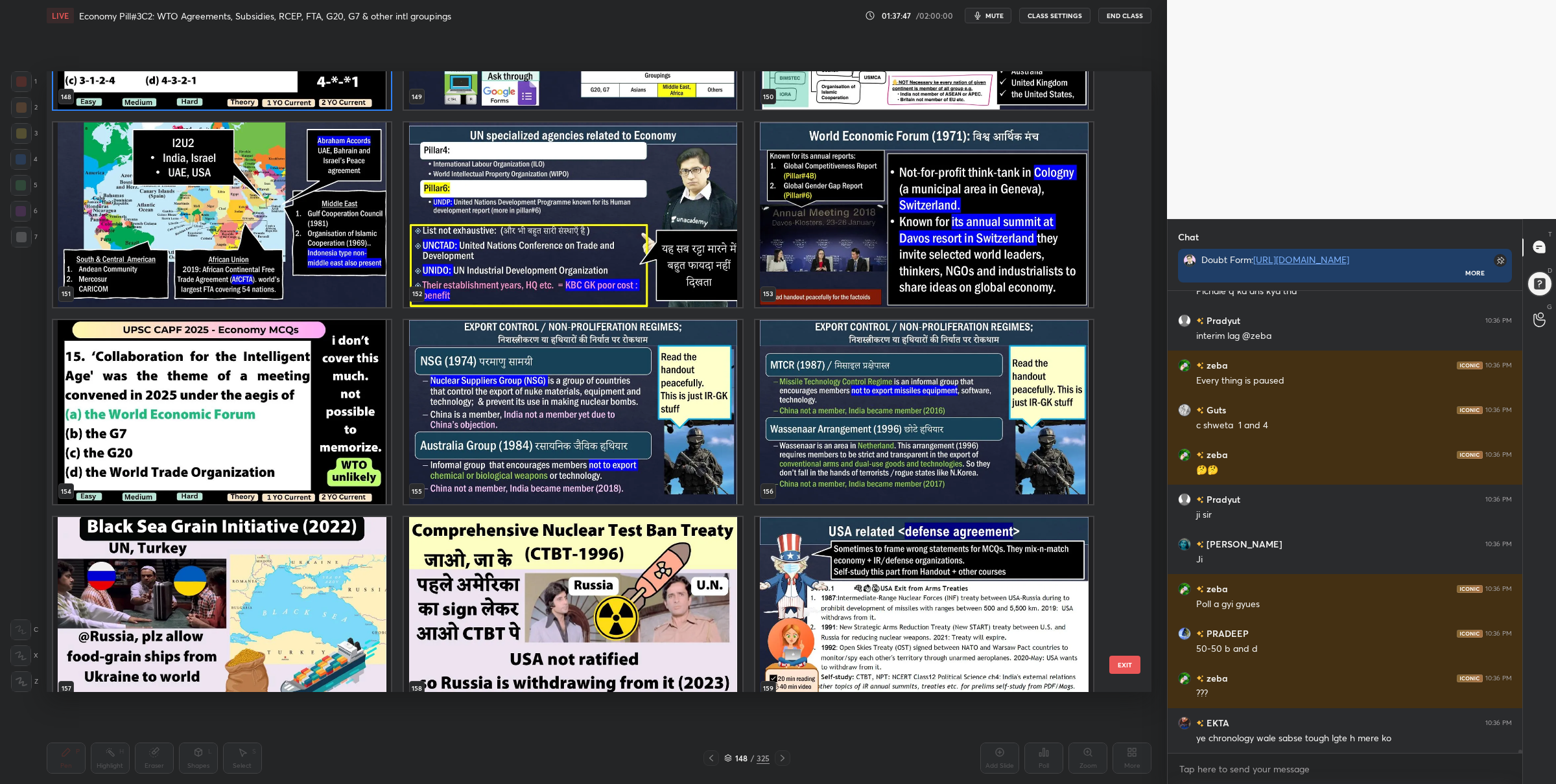
click at [357, 456] on img "grid" at bounding box center [222, 412] width 338 height 185
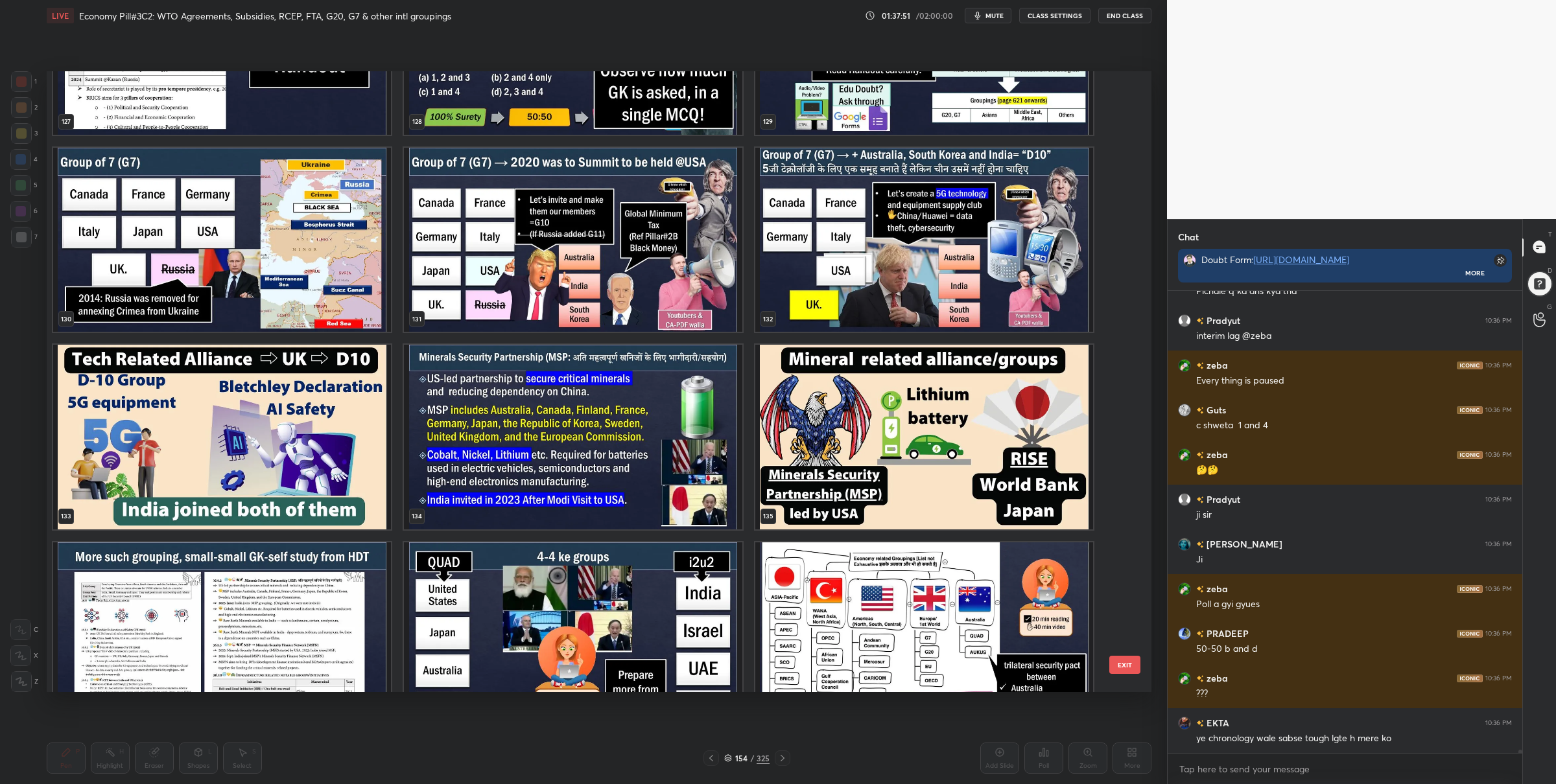
scroll to position [8166, 0]
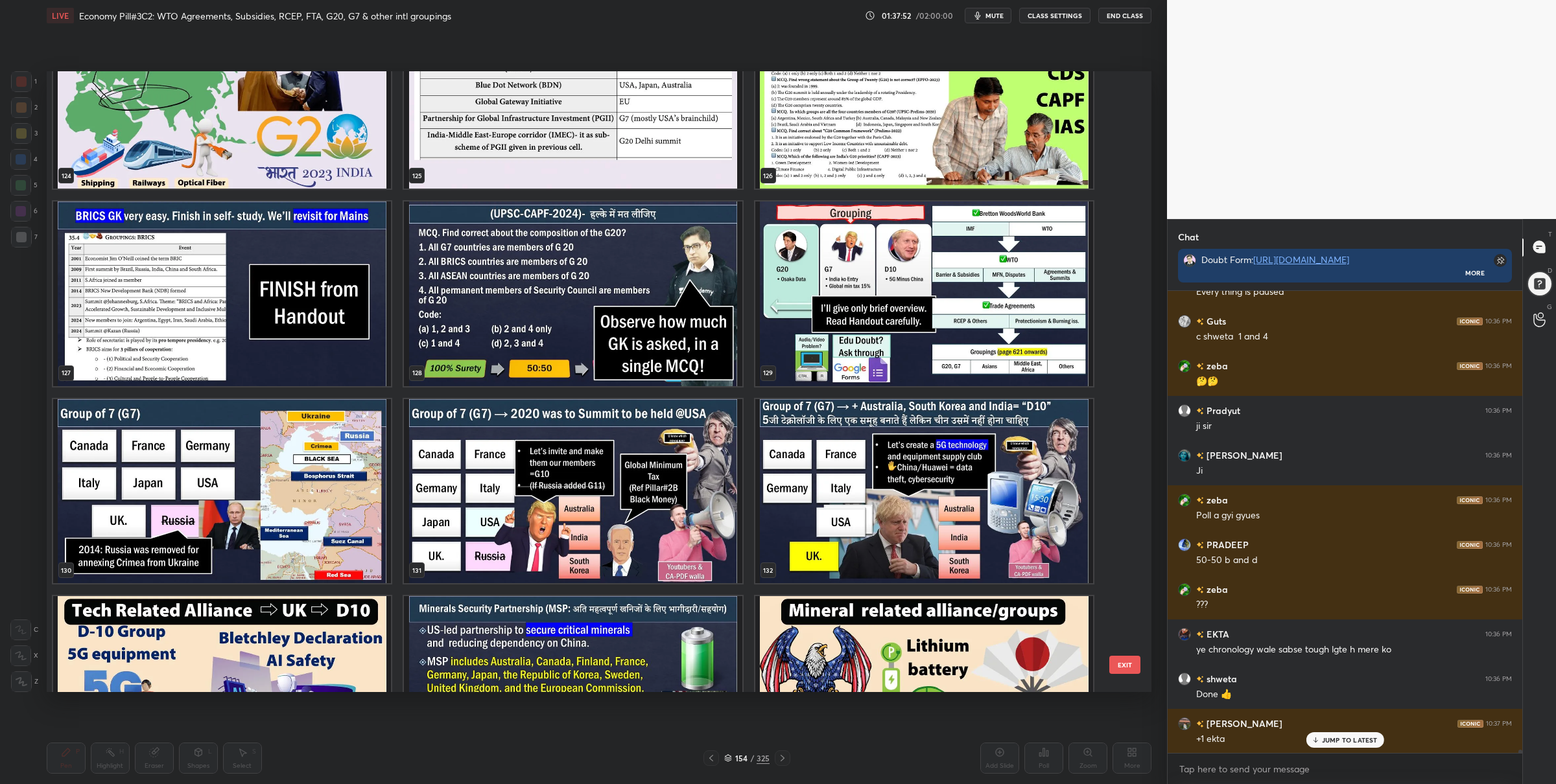
click at [643, 301] on img "grid" at bounding box center [573, 294] width 338 height 185
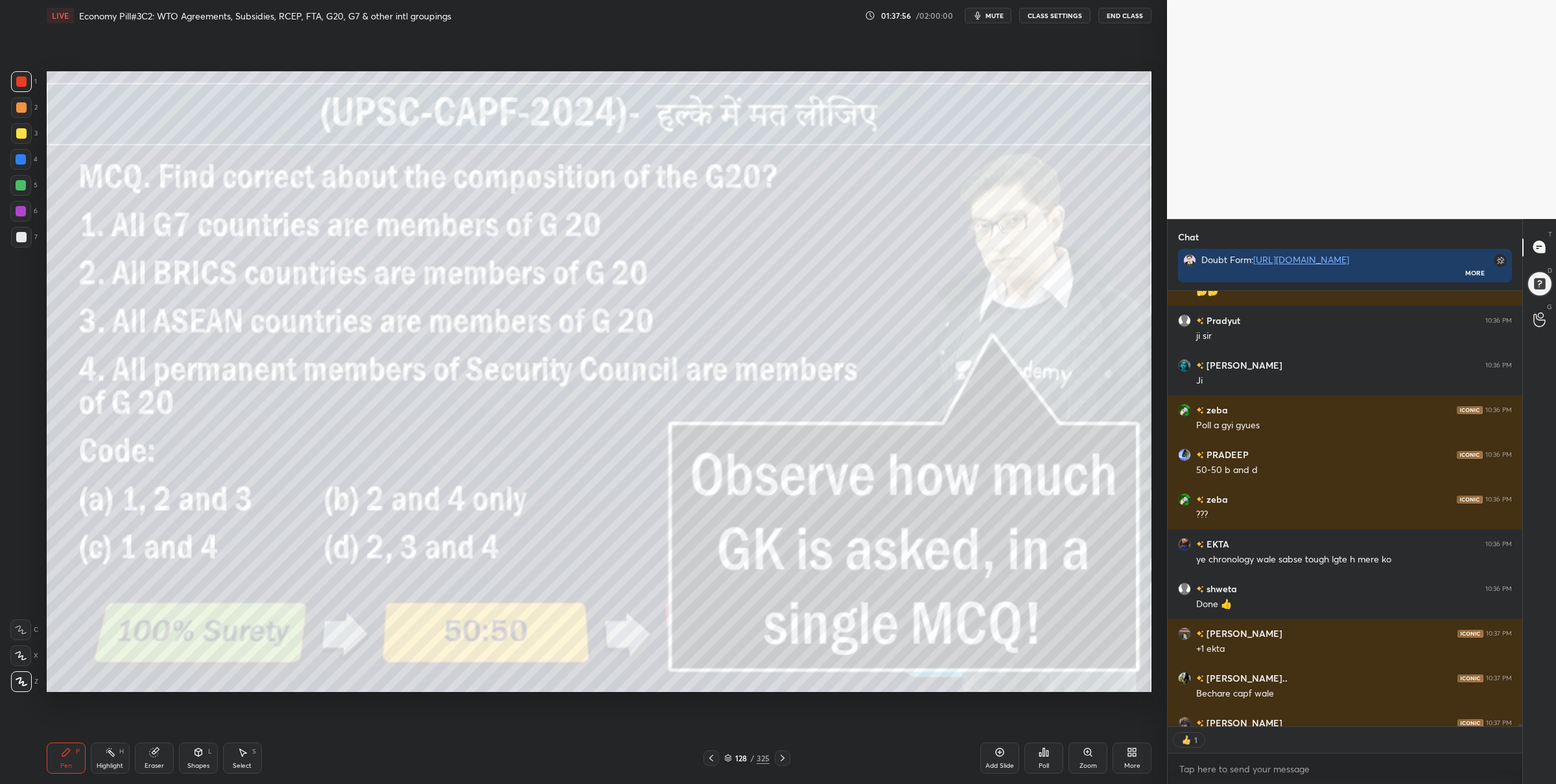
click at [1038, 757] on div "Poll" at bounding box center [1044, 758] width 39 height 31
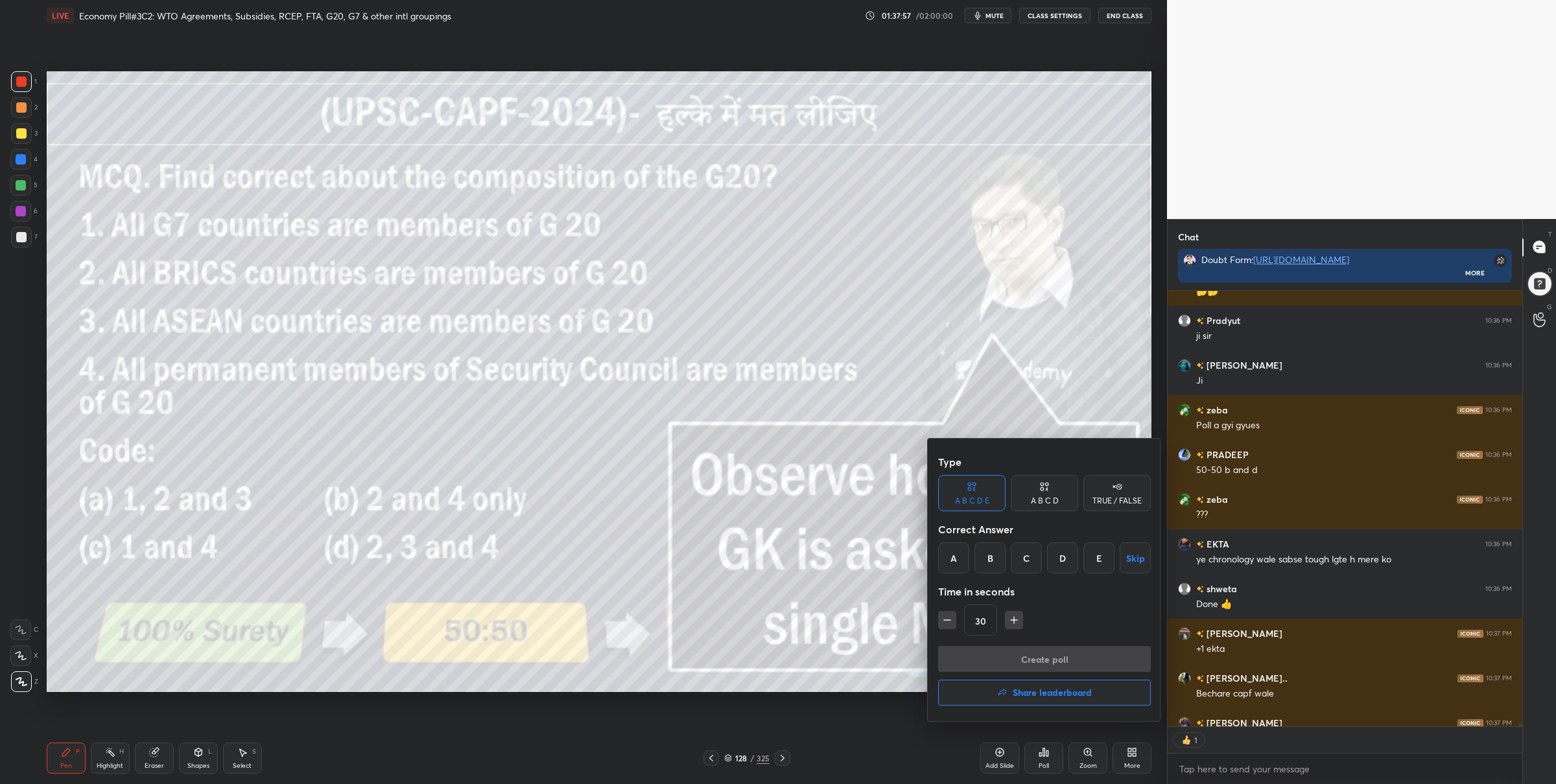
click at [1105, 497] on div "TRUE / FALSE" at bounding box center [1117, 501] width 50 height 8
drag, startPoint x: 1111, startPoint y: 552, endPoint x: 1111, endPoint y: 562, distance: 10.0
click at [1111, 552] on button "Skip" at bounding box center [1117, 558] width 68 height 31
drag, startPoint x: 1008, startPoint y: 647, endPoint x: 1009, endPoint y: 654, distance: 7.1
click at [1008, 651] on button "Create poll" at bounding box center [1045, 659] width 213 height 26
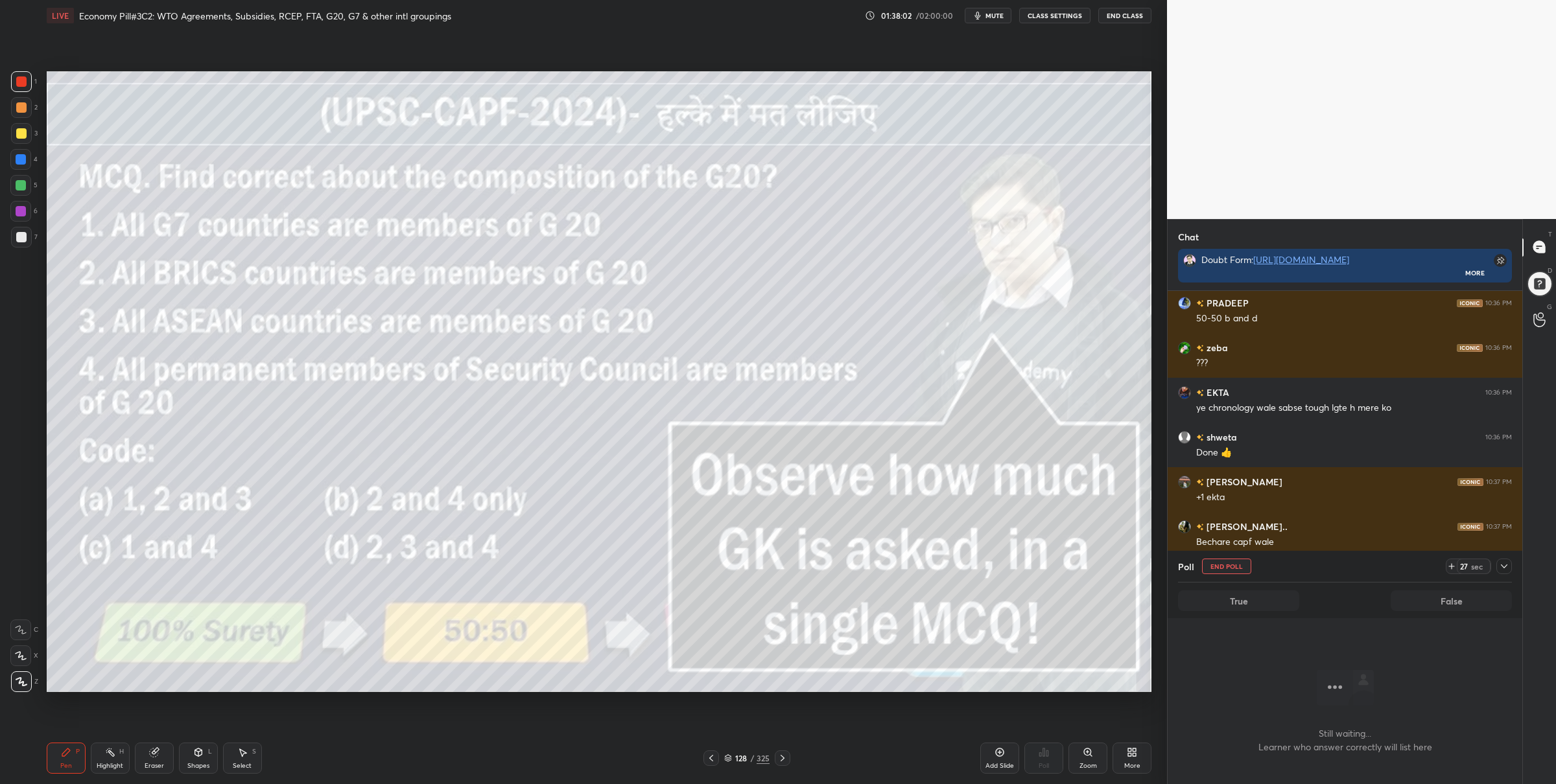
click at [1505, 562] on icon at bounding box center [1504, 566] width 10 height 10
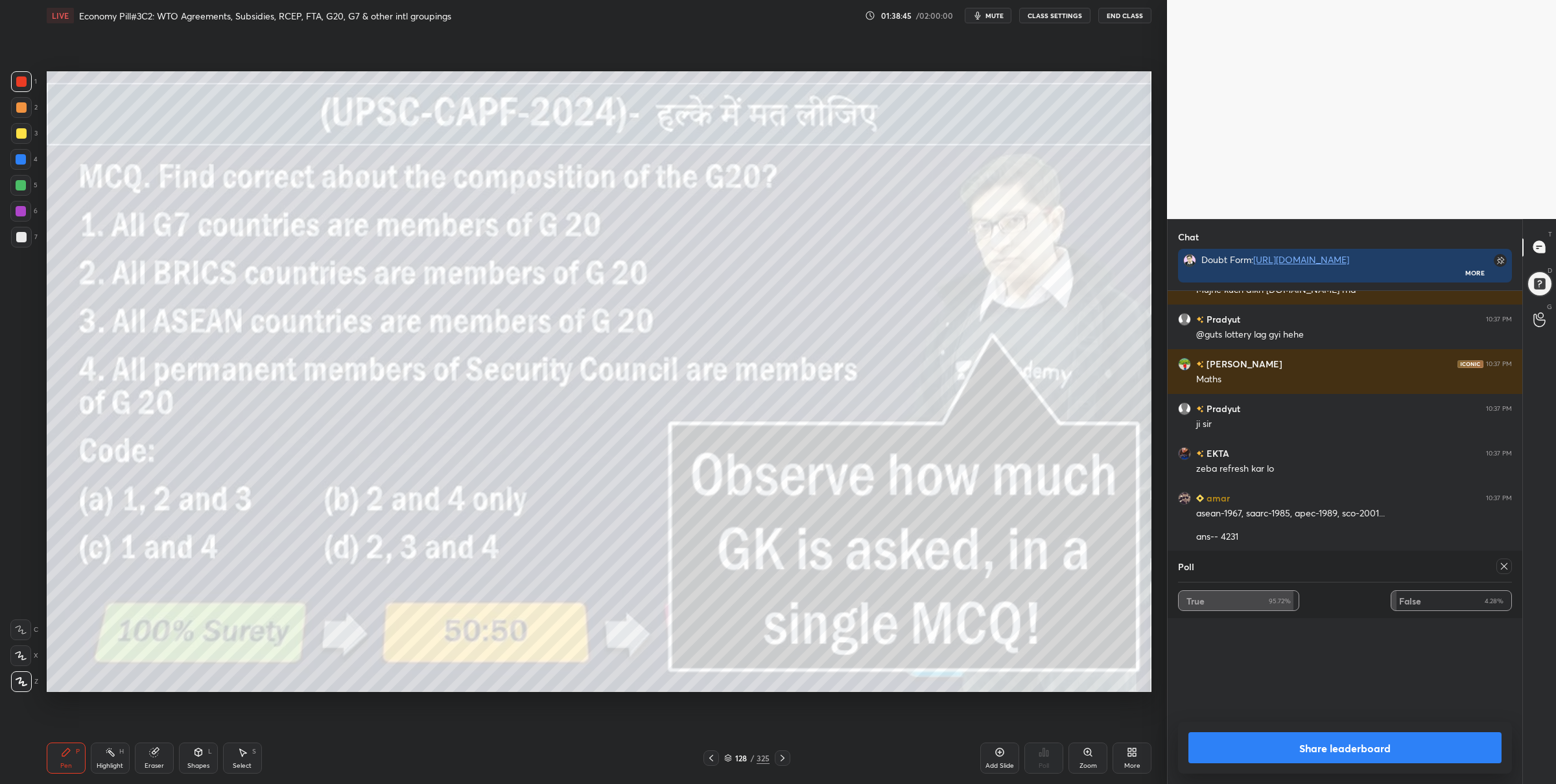
click at [786, 761] on icon at bounding box center [782, 758] width 10 height 10
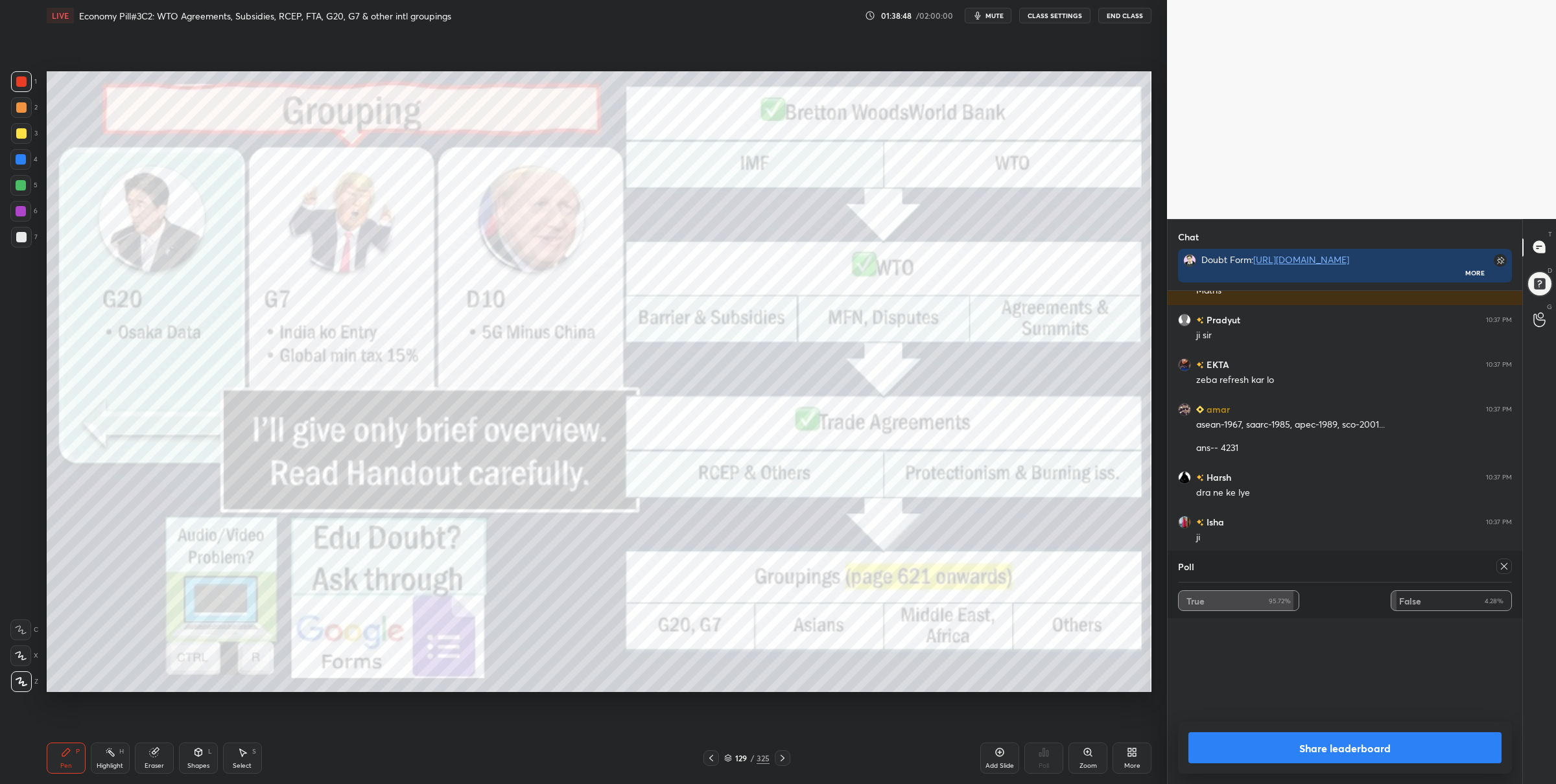
click at [1502, 565] on icon at bounding box center [1504, 566] width 10 height 10
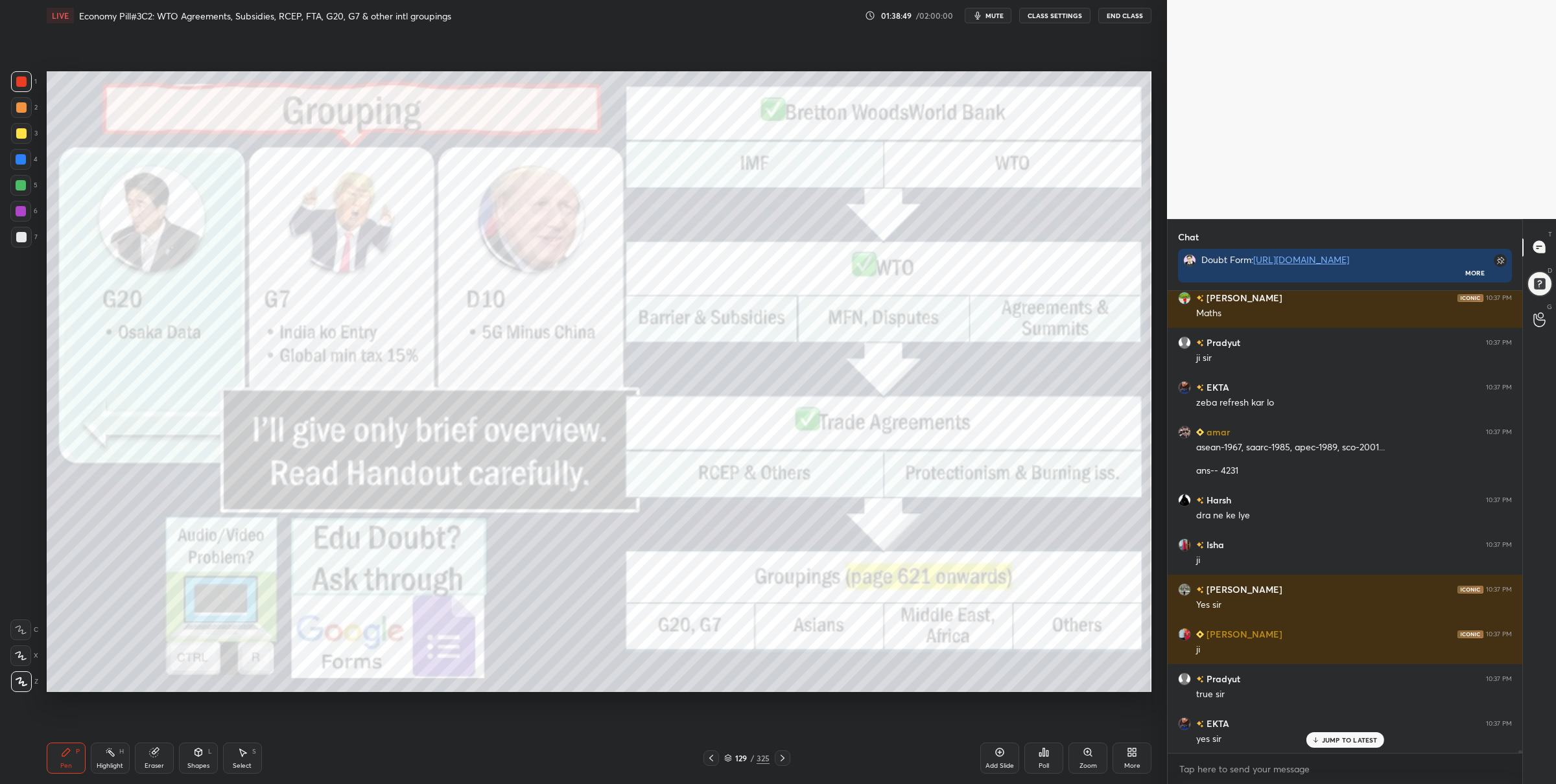
click at [732, 757] on div "129 / 325" at bounding box center [747, 758] width 45 height 12
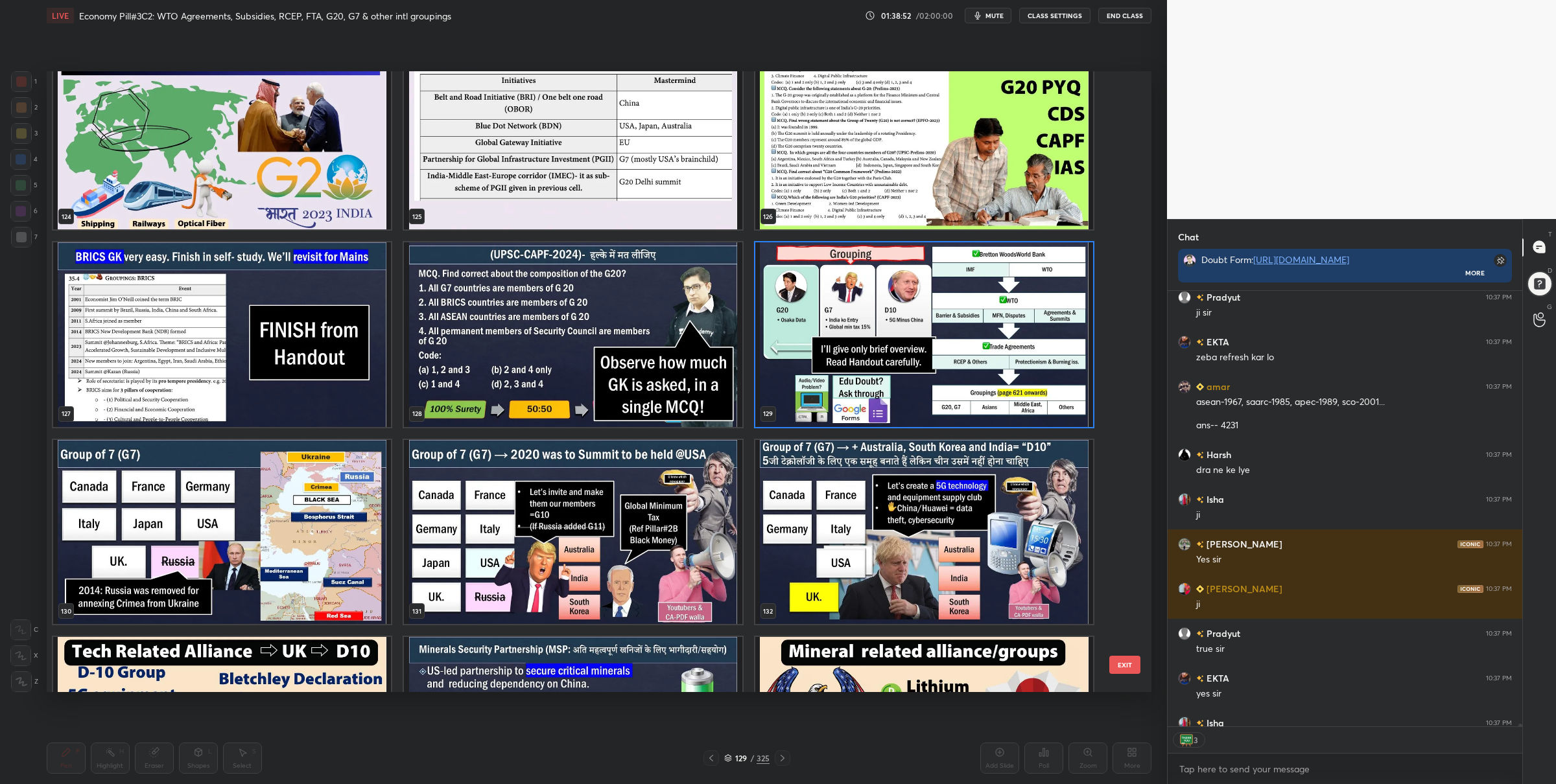
click at [775, 371] on img "grid" at bounding box center [925, 335] width 338 height 185
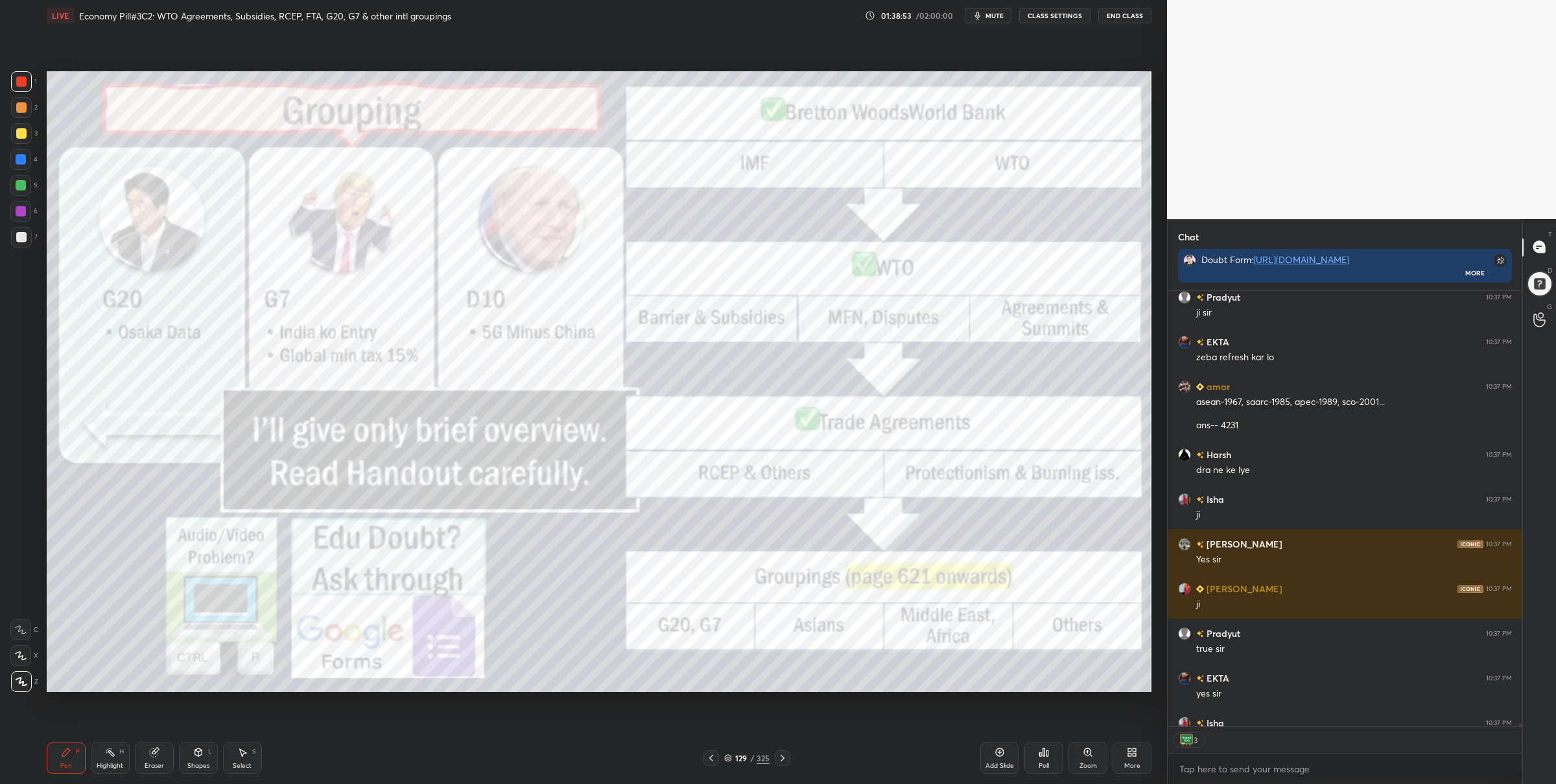
click at [775, 371] on img "grid" at bounding box center [925, 335] width 338 height 185
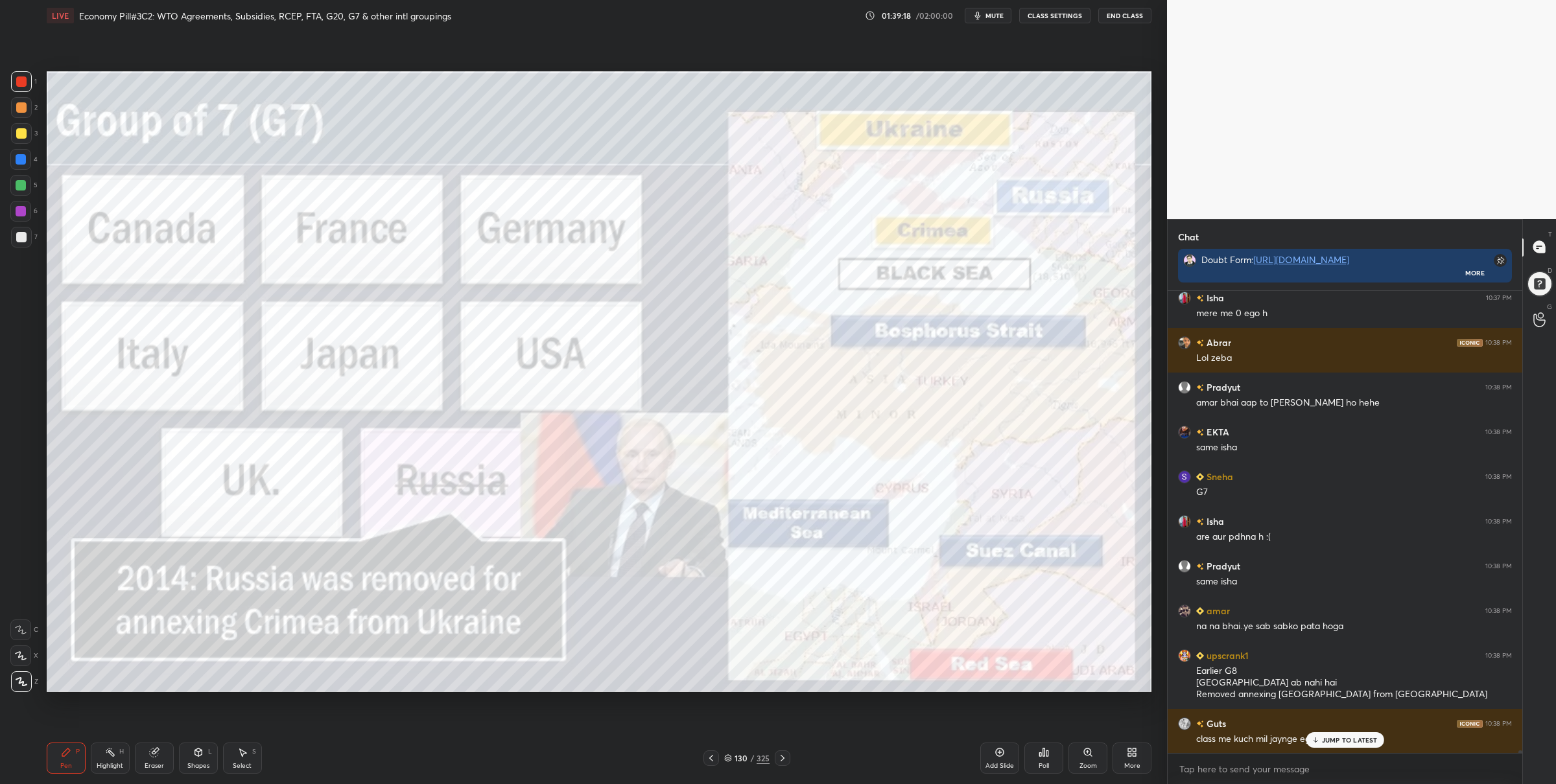
click at [1086, 763] on div "Zoom" at bounding box center [1088, 766] width 17 height 6
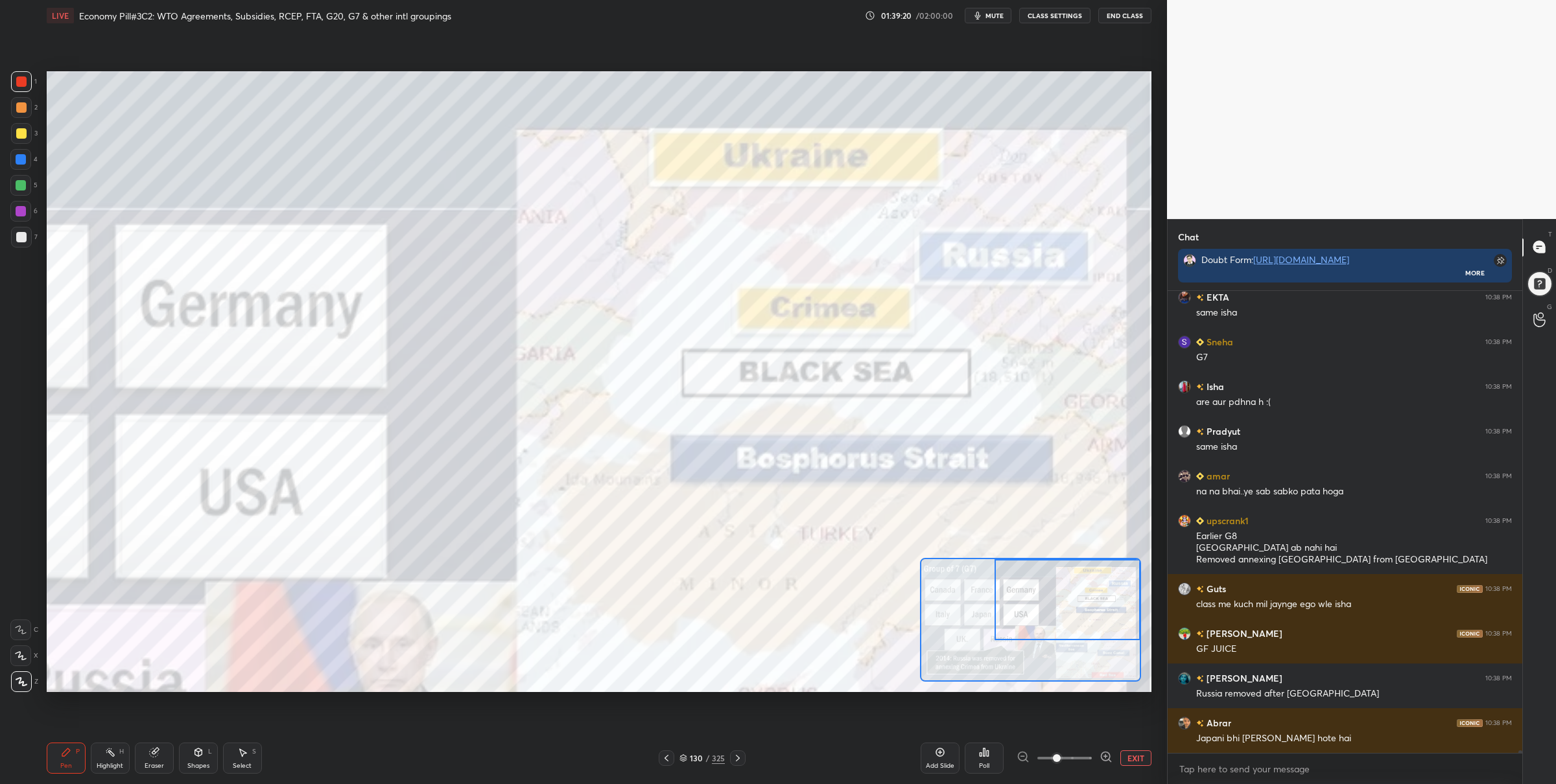
drag, startPoint x: 1036, startPoint y: 612, endPoint x: 1070, endPoint y: 578, distance: 48.1
click at [1069, 590] on div at bounding box center [1068, 600] width 146 height 81
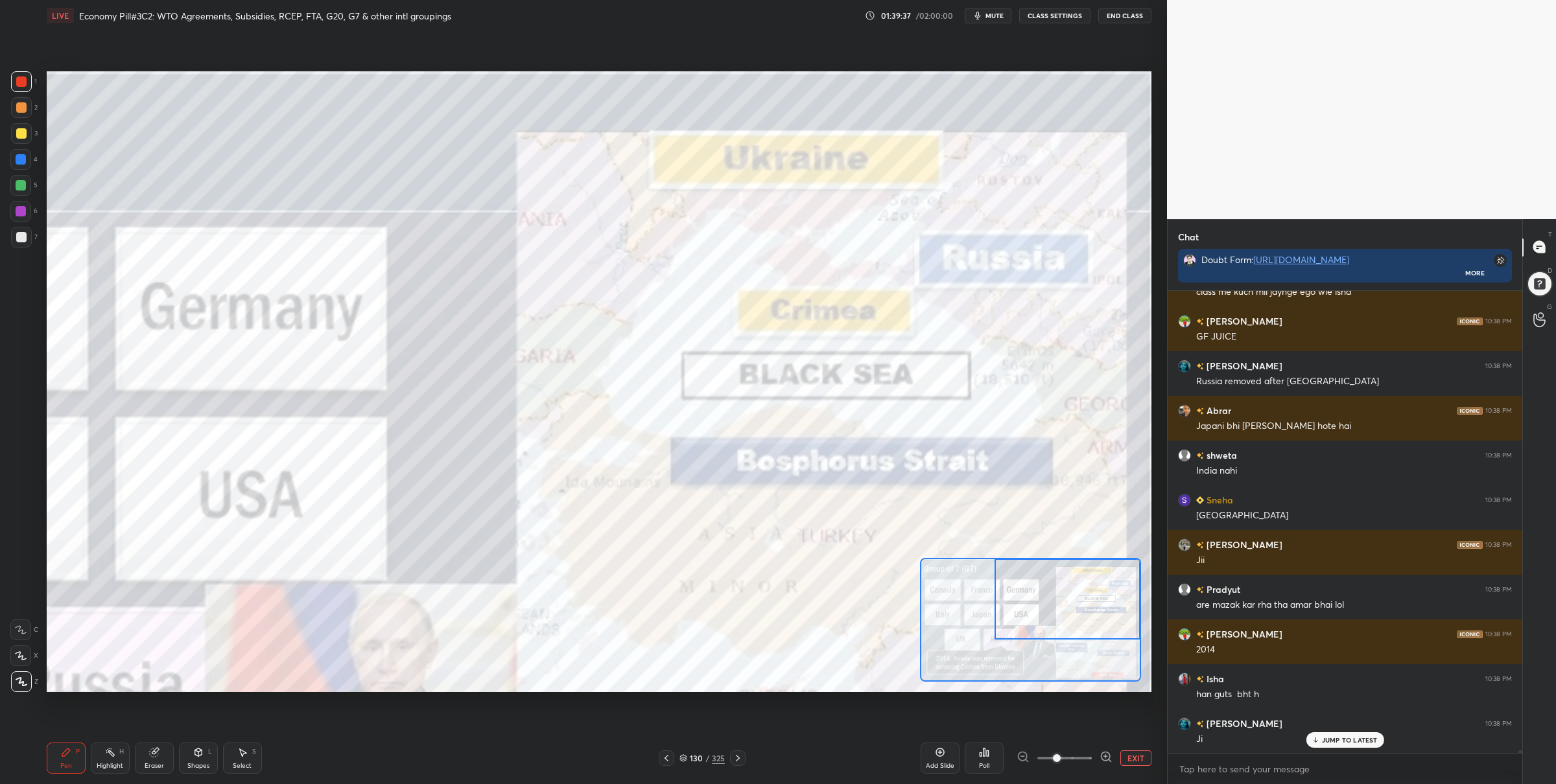
drag, startPoint x: 1117, startPoint y: 757, endPoint x: 1110, endPoint y: 751, distance: 9.2
click at [1118, 757] on div "EXIT" at bounding box center [1084, 758] width 135 height 15
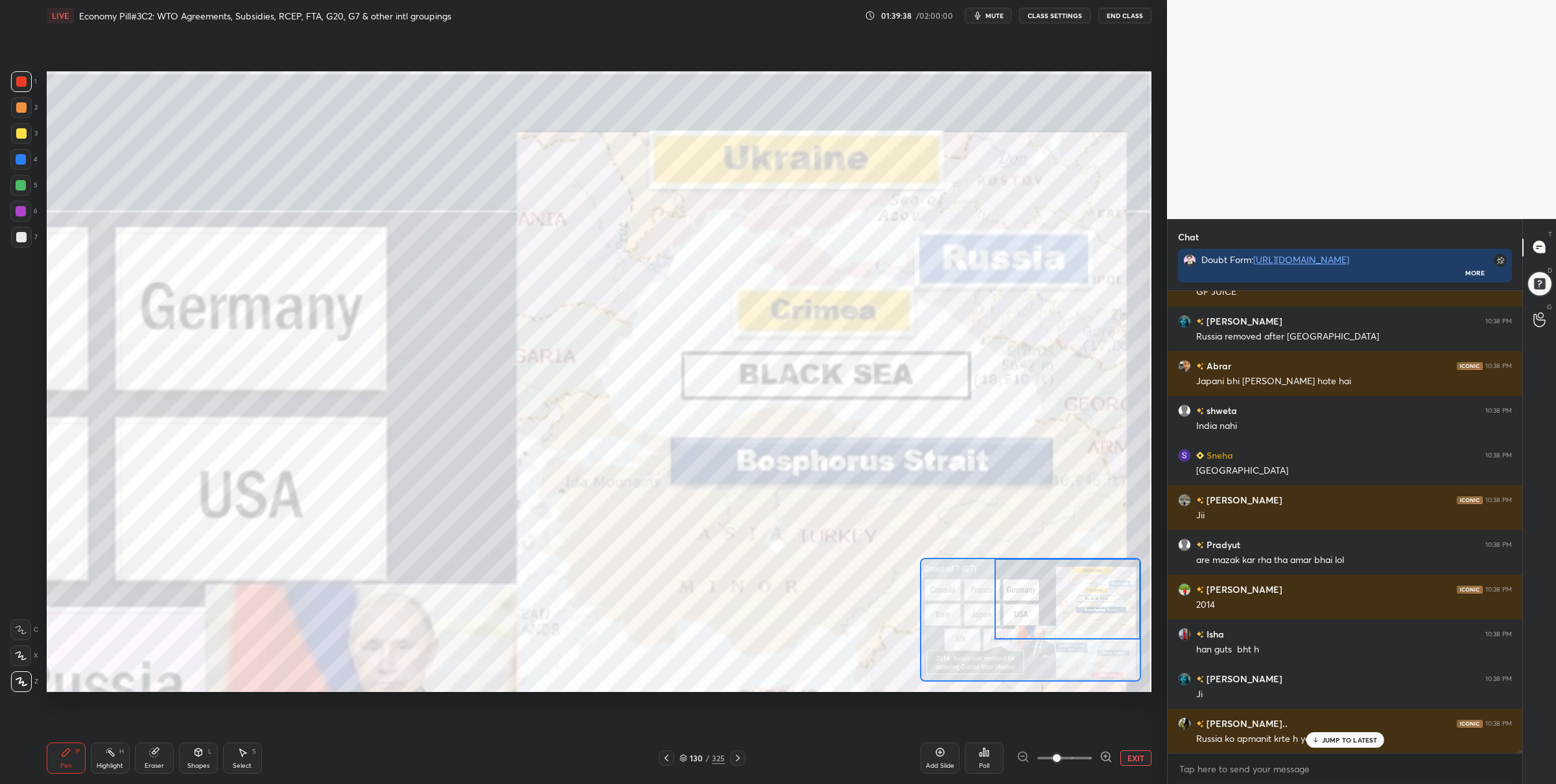
click at [1124, 762] on button "EXIT" at bounding box center [1136, 758] width 31 height 15
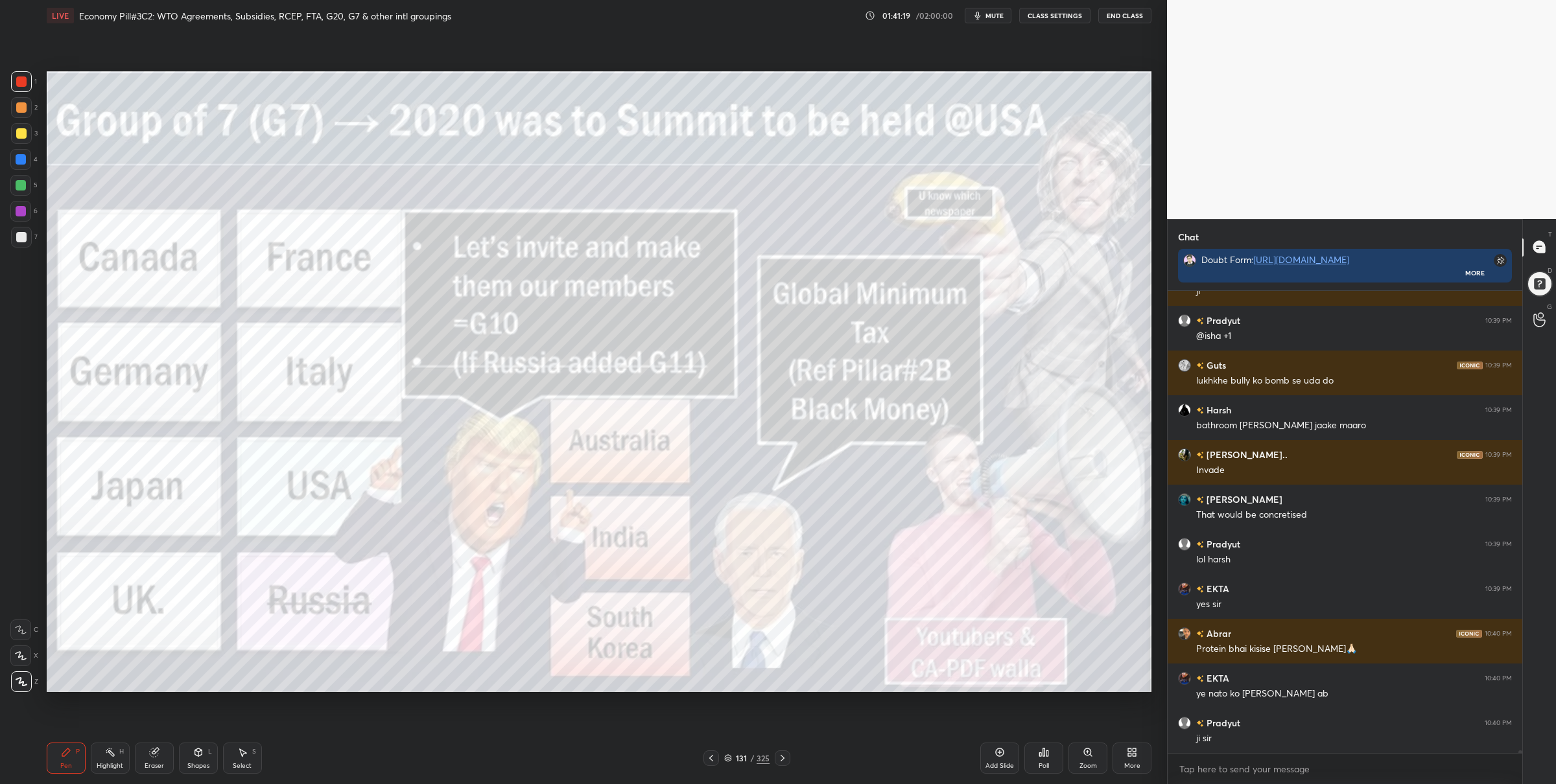
scroll to position [75706, 0]
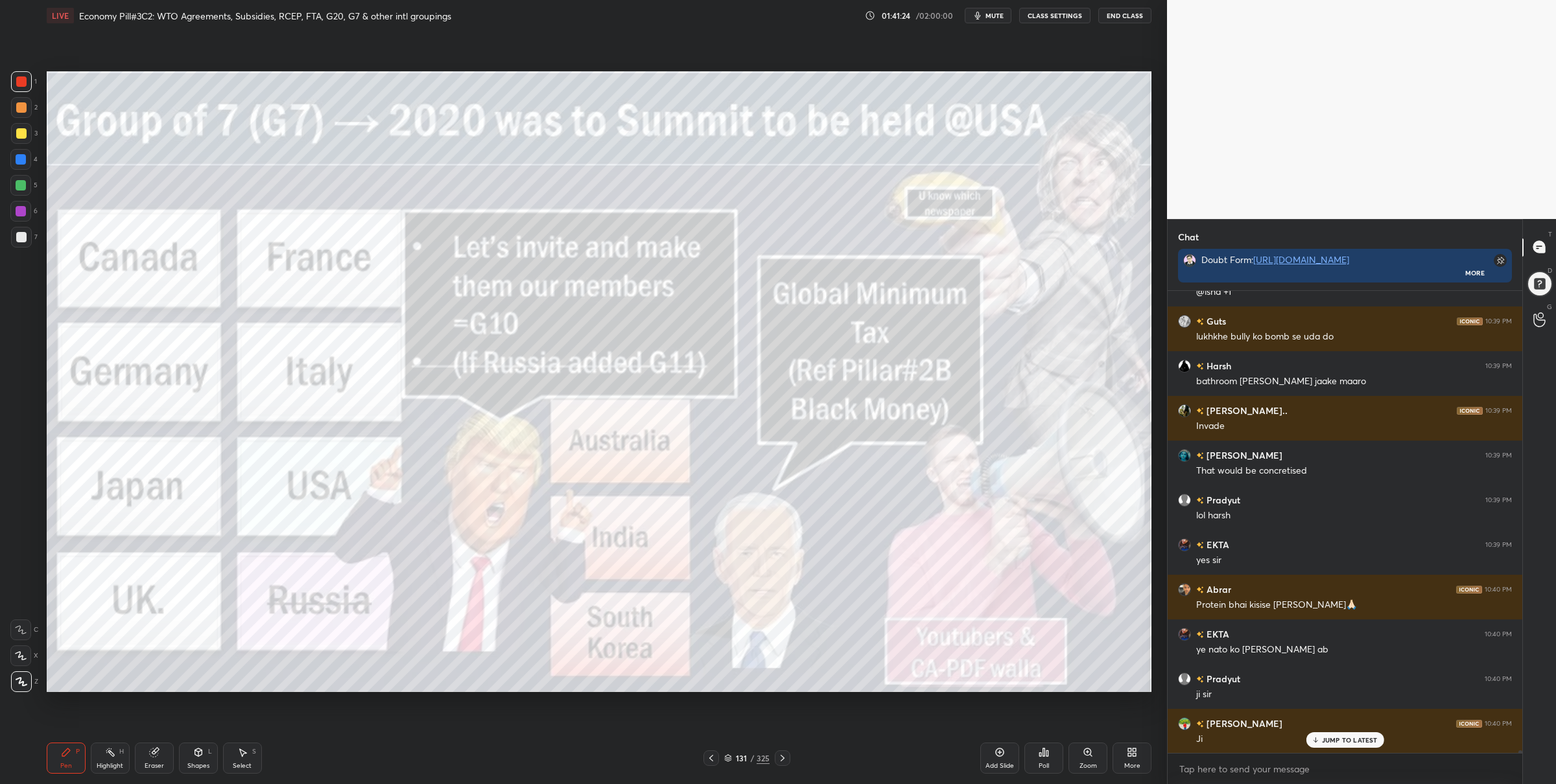
drag, startPoint x: 14, startPoint y: 193, endPoint x: 23, endPoint y: 202, distance: 12.7
click at [15, 193] on div at bounding box center [21, 186] width 21 height 21
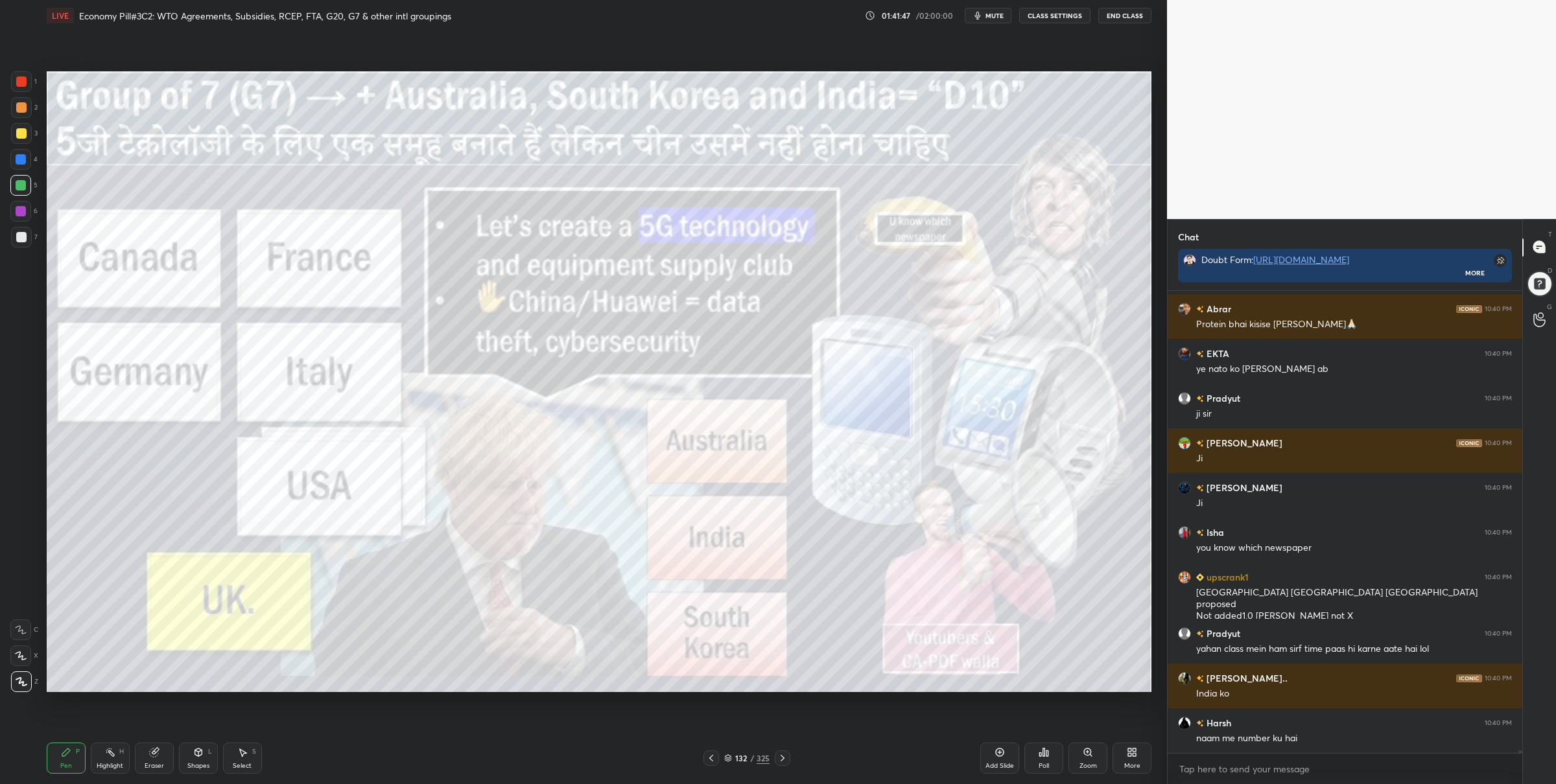
scroll to position [76031, 0]
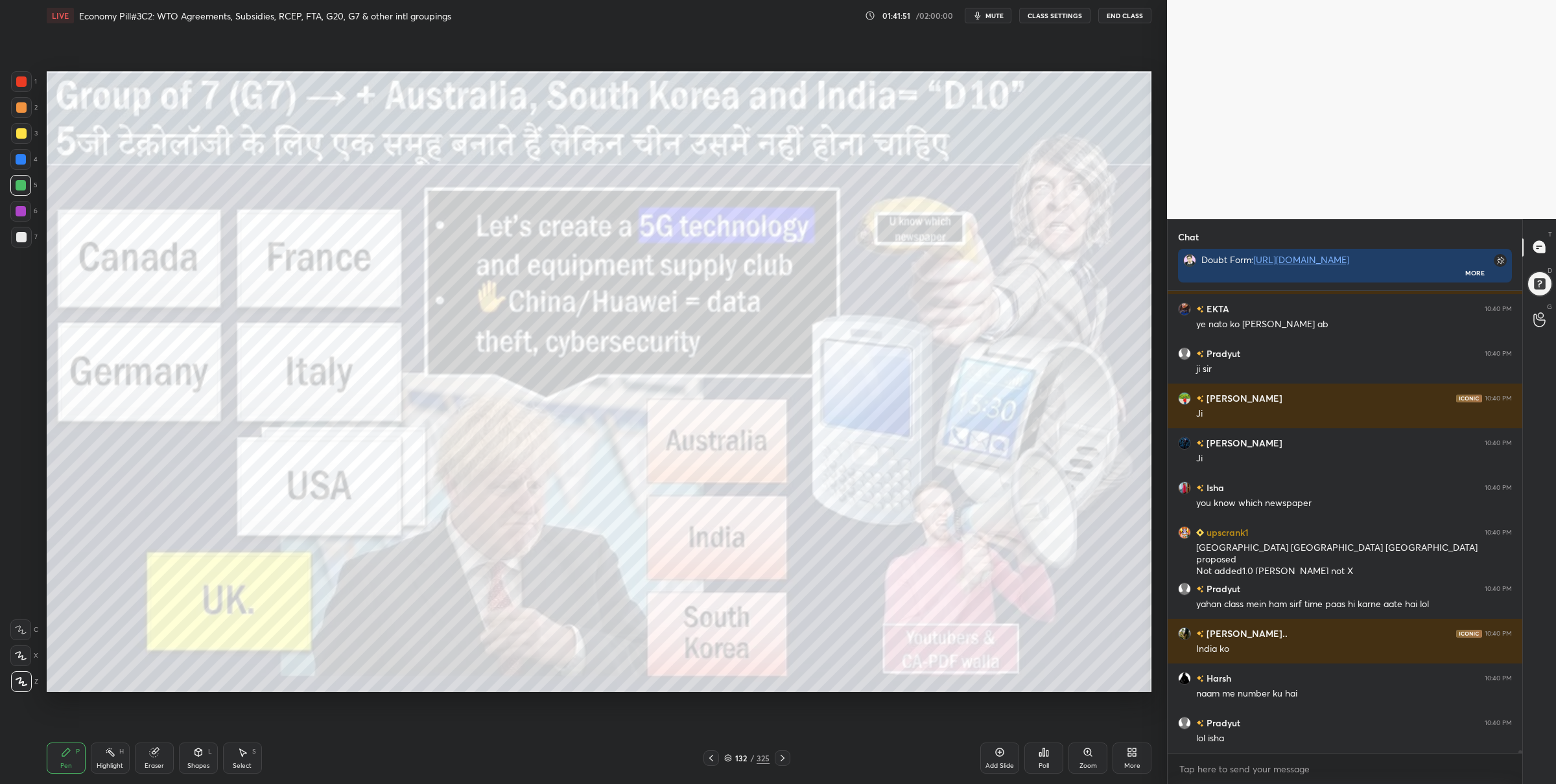
click at [26, 89] on div at bounding box center [22, 82] width 21 height 21
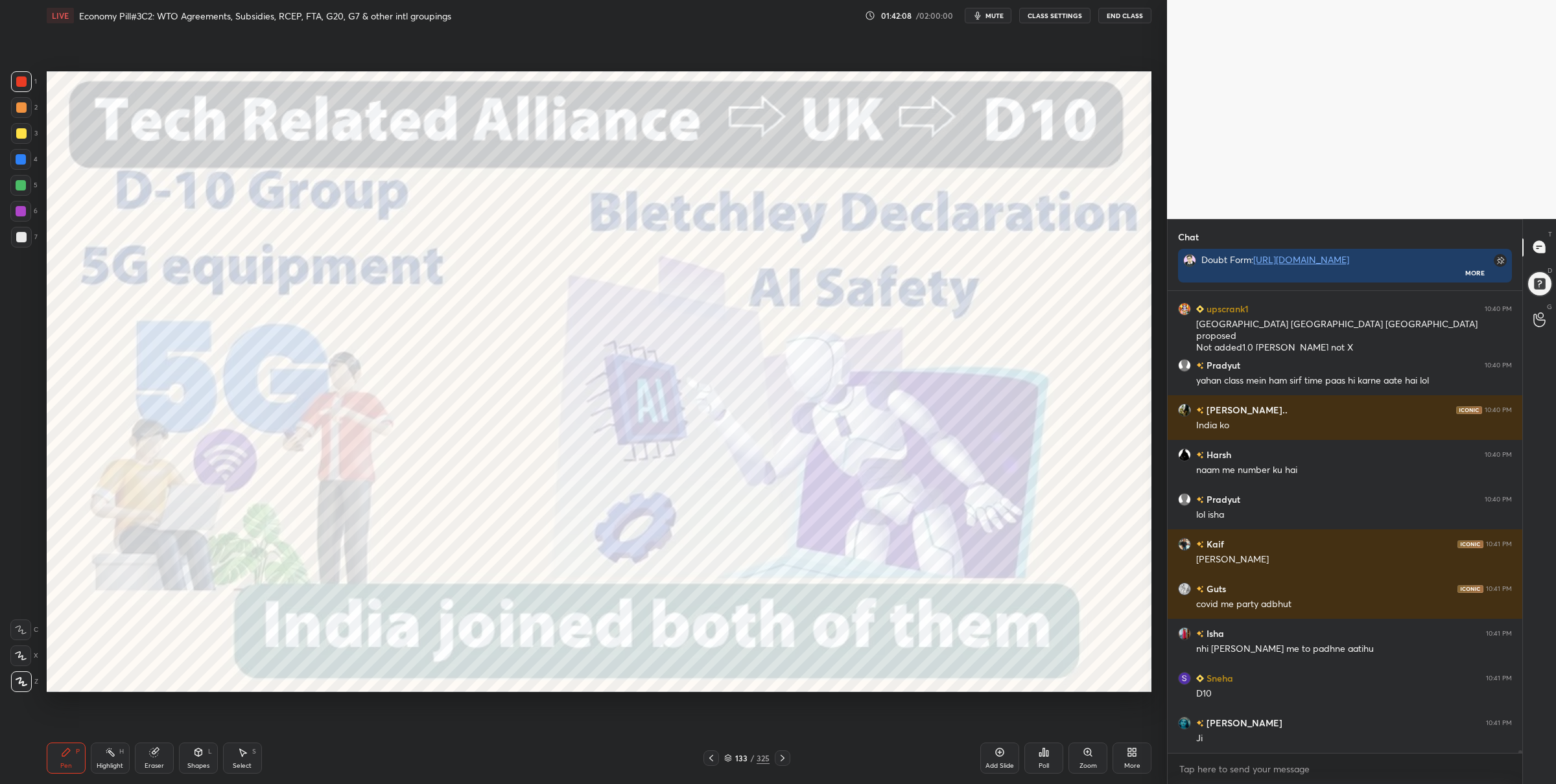
scroll to position [76311, 0]
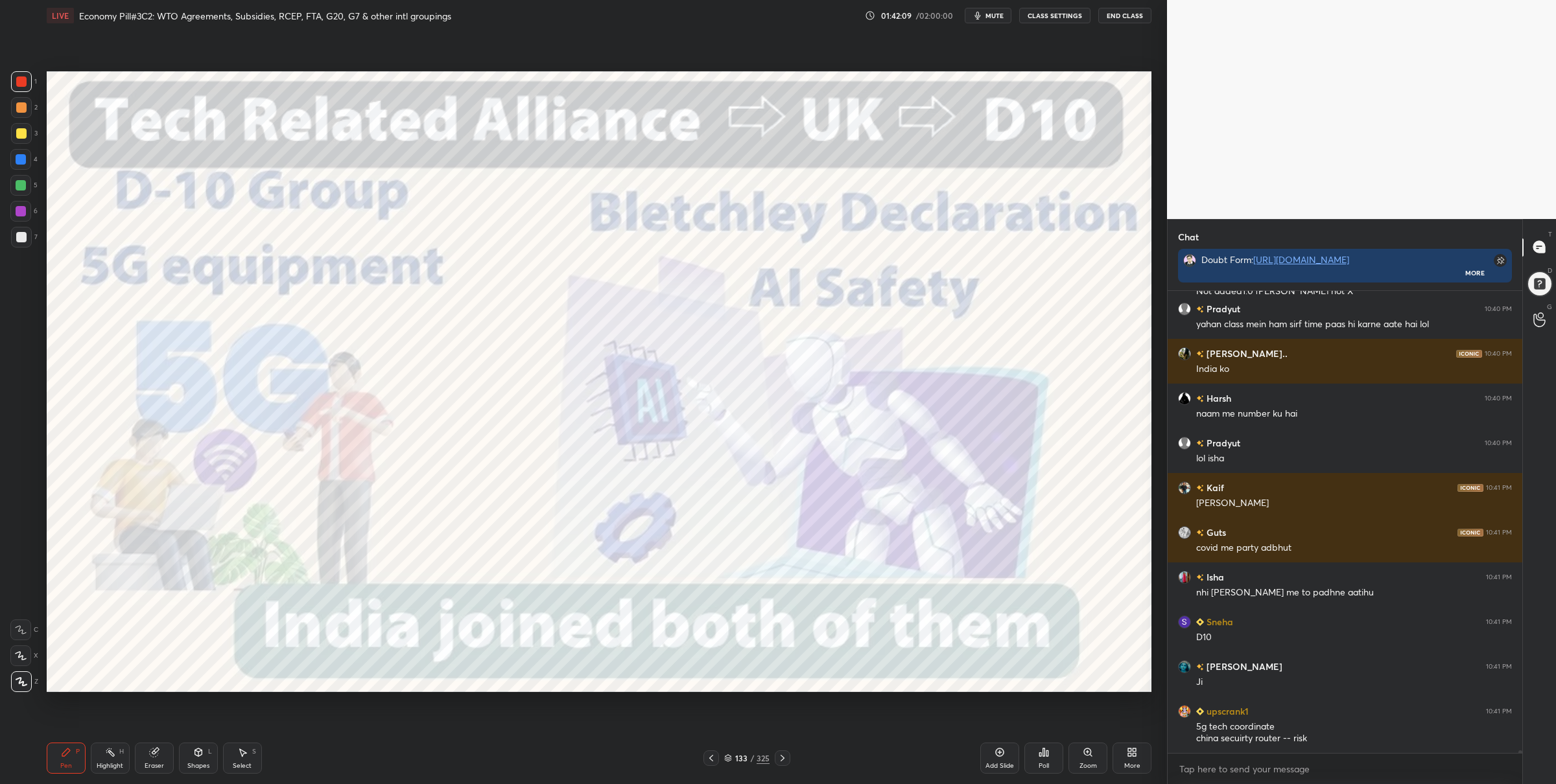
drag, startPoint x: 12, startPoint y: 183, endPoint x: 45, endPoint y: 197, distance: 35.8
click at [14, 182] on div at bounding box center [21, 186] width 21 height 21
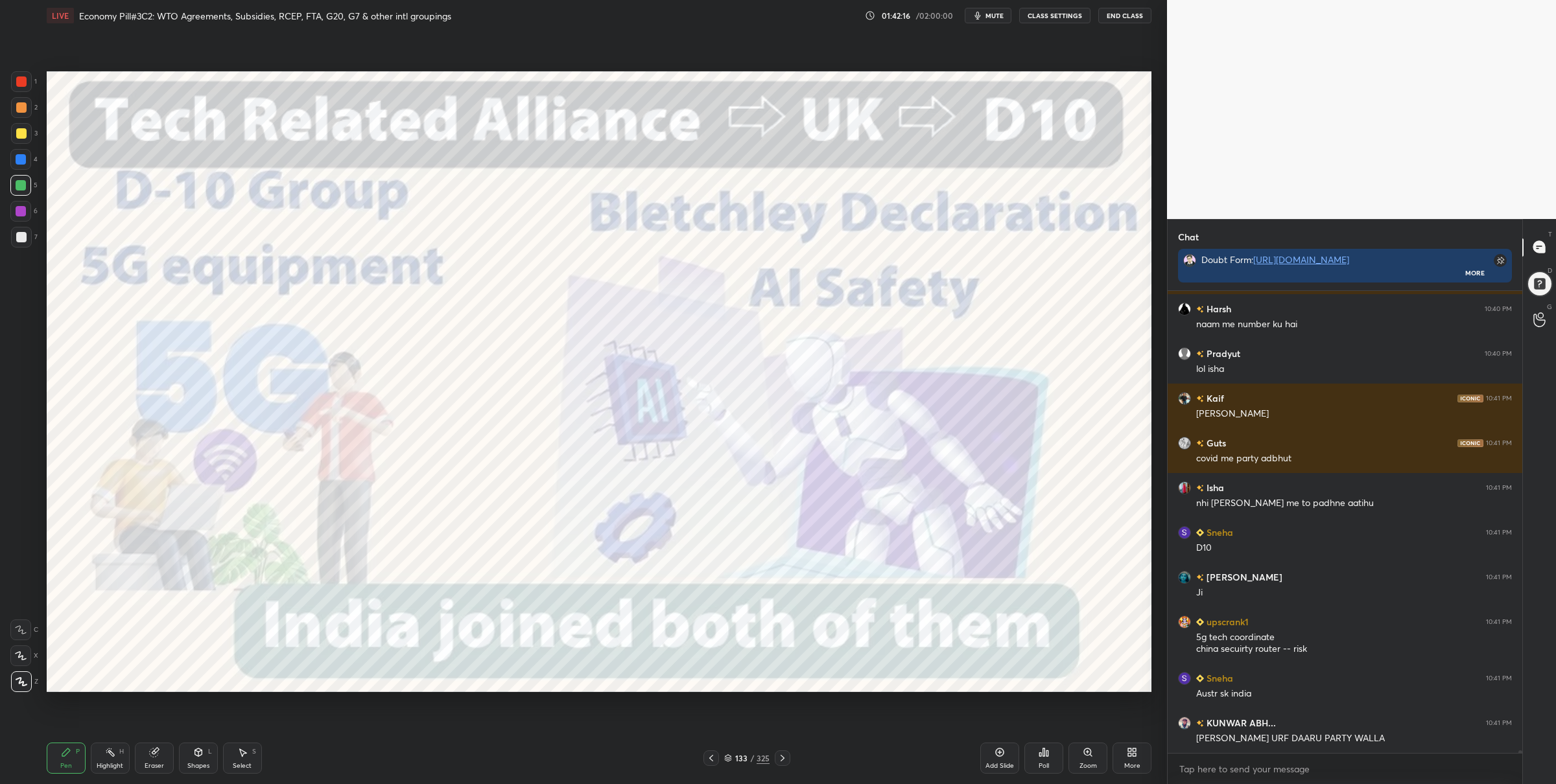
scroll to position [76445, 0]
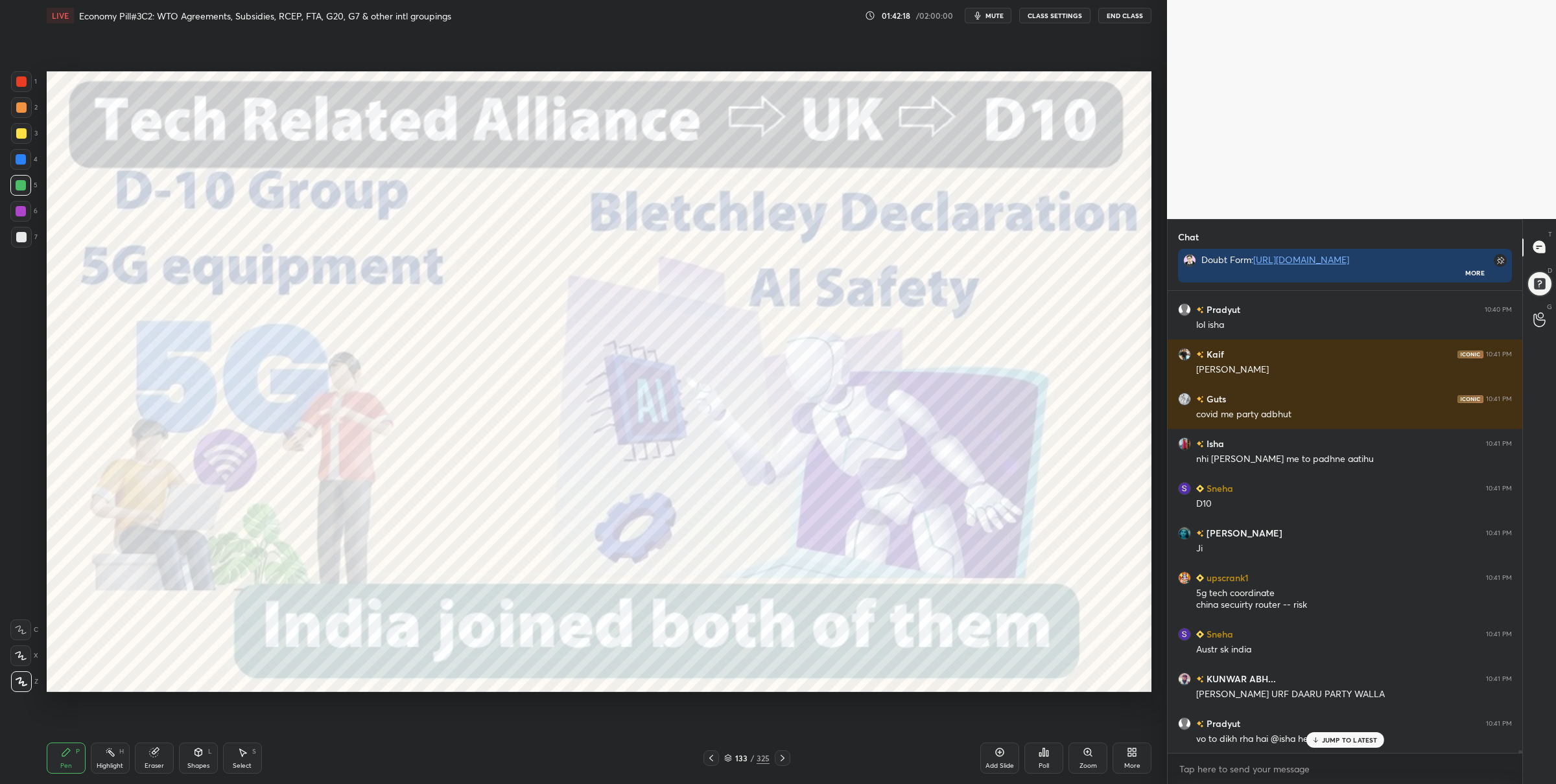
drag, startPoint x: 24, startPoint y: 77, endPoint x: 43, endPoint y: 89, distance: 22.5
click at [24, 76] on div at bounding box center [22, 82] width 21 height 21
click at [787, 762] on icon at bounding box center [782, 758] width 10 height 10
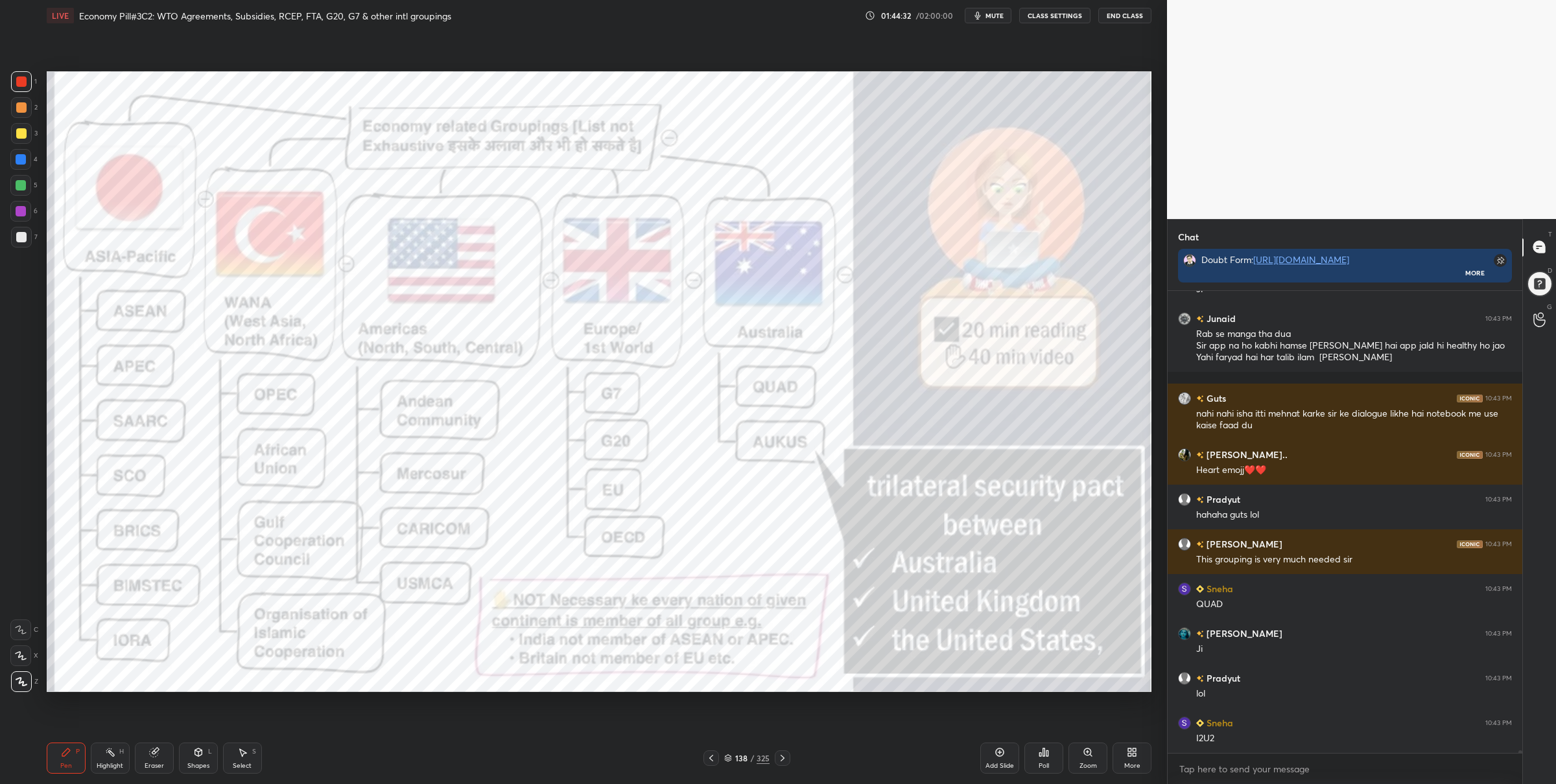
scroll to position [78035, 0]
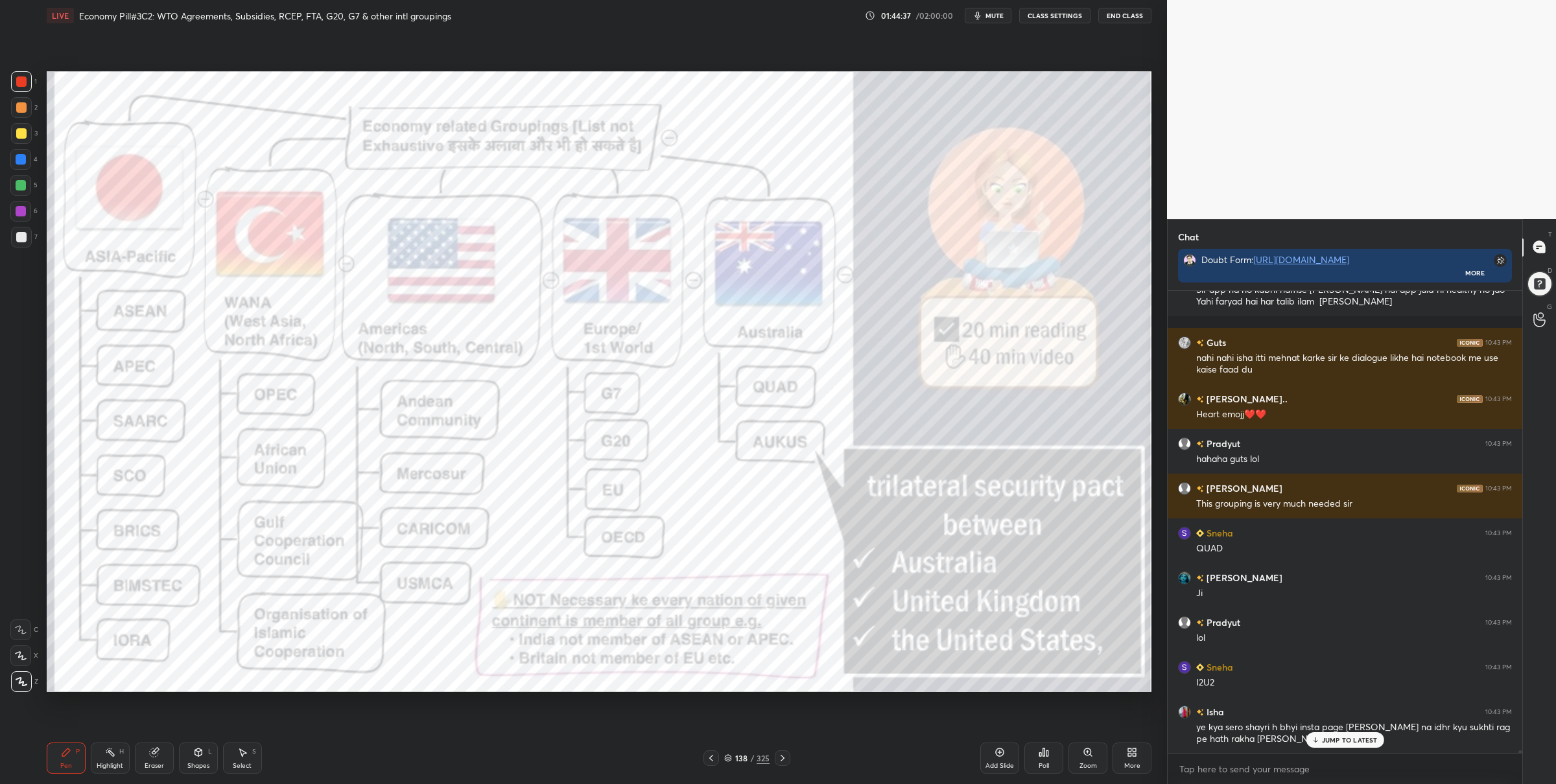
drag, startPoint x: 726, startPoint y: 764, endPoint x: 720, endPoint y: 757, distance: 9.2
click at [728, 764] on div "138 / 325" at bounding box center [747, 758] width 87 height 15
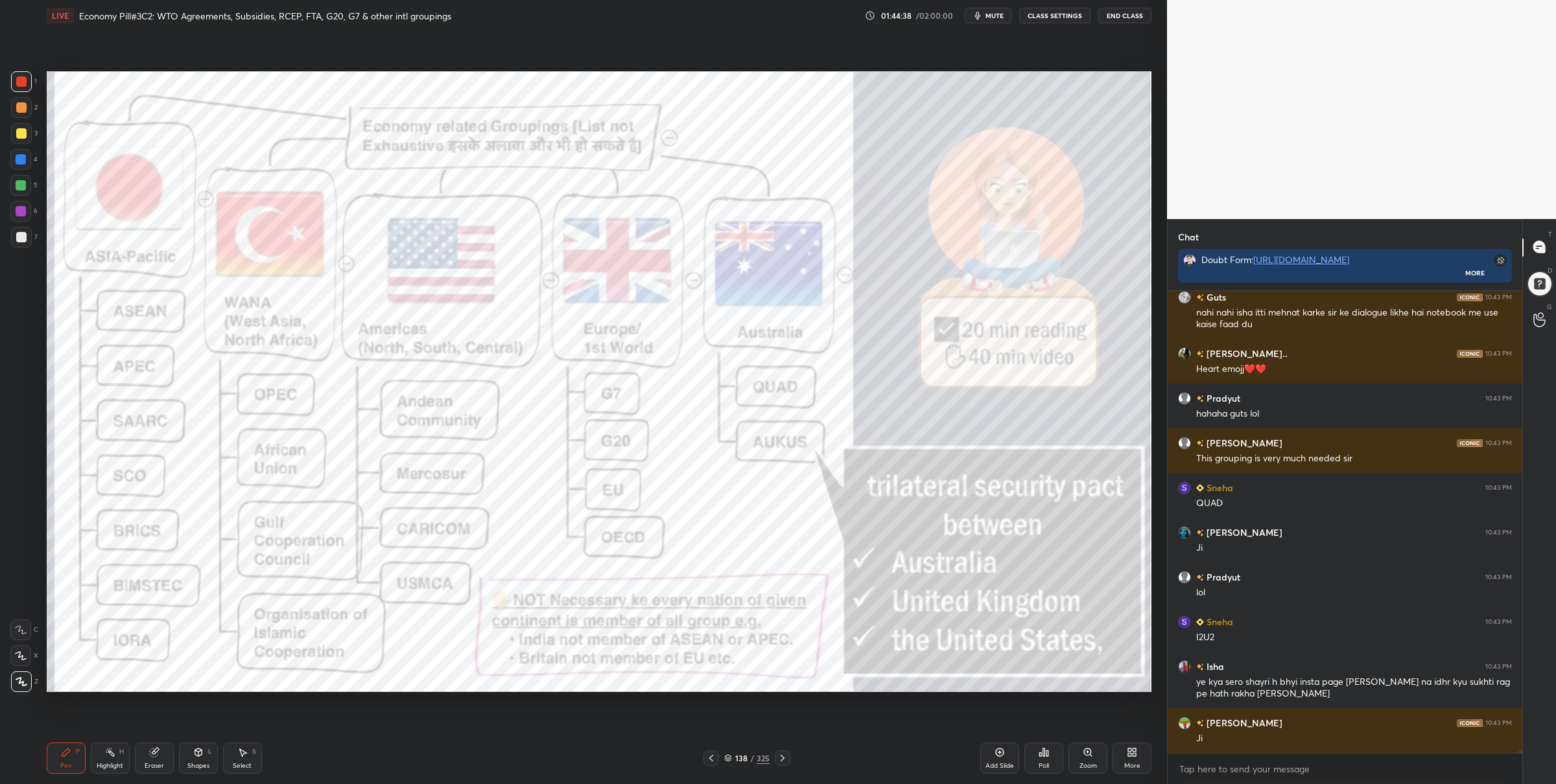
click at [728, 757] on icon at bounding box center [728, 758] width 8 height 8
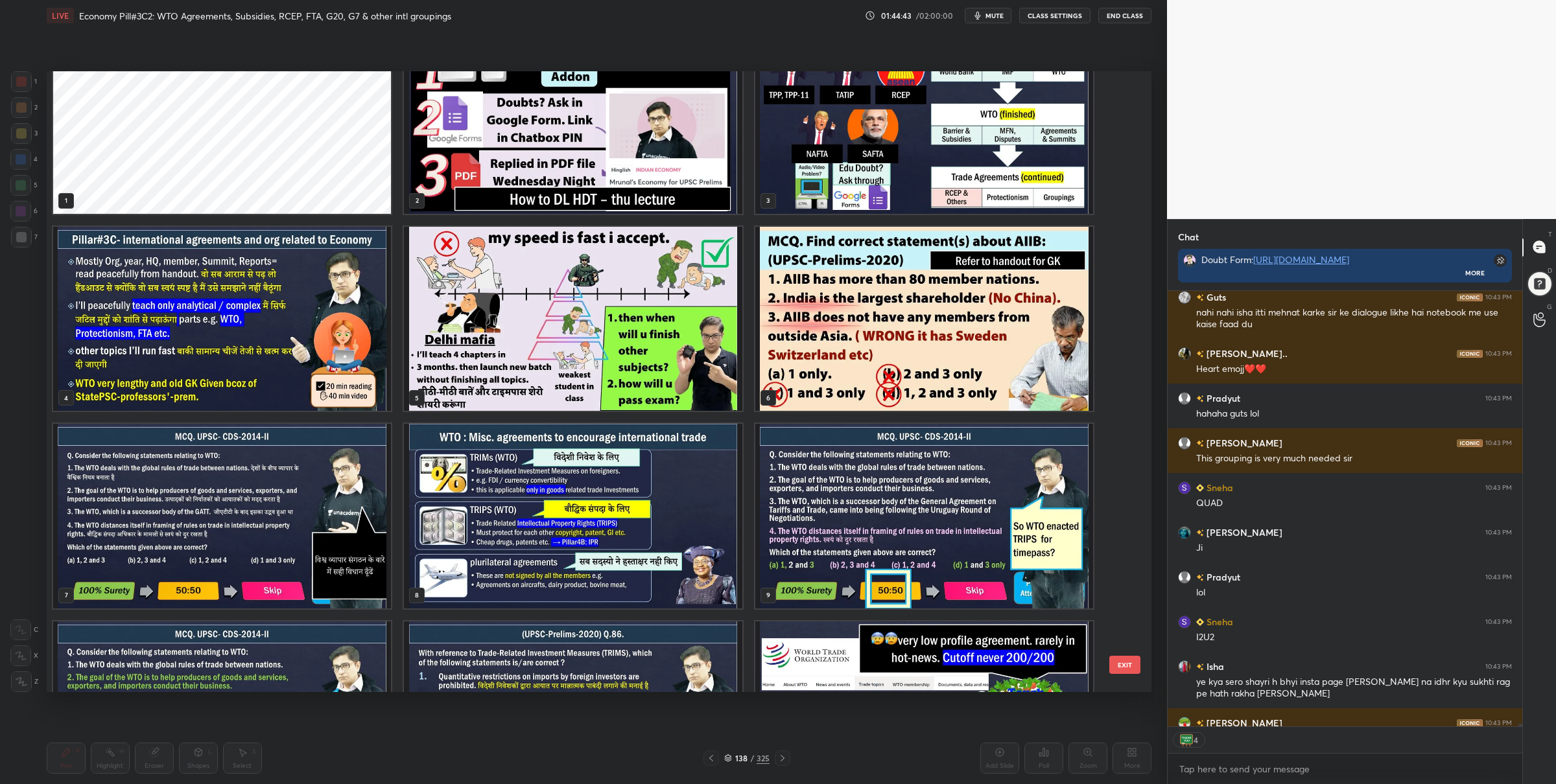
scroll to position [0, 0]
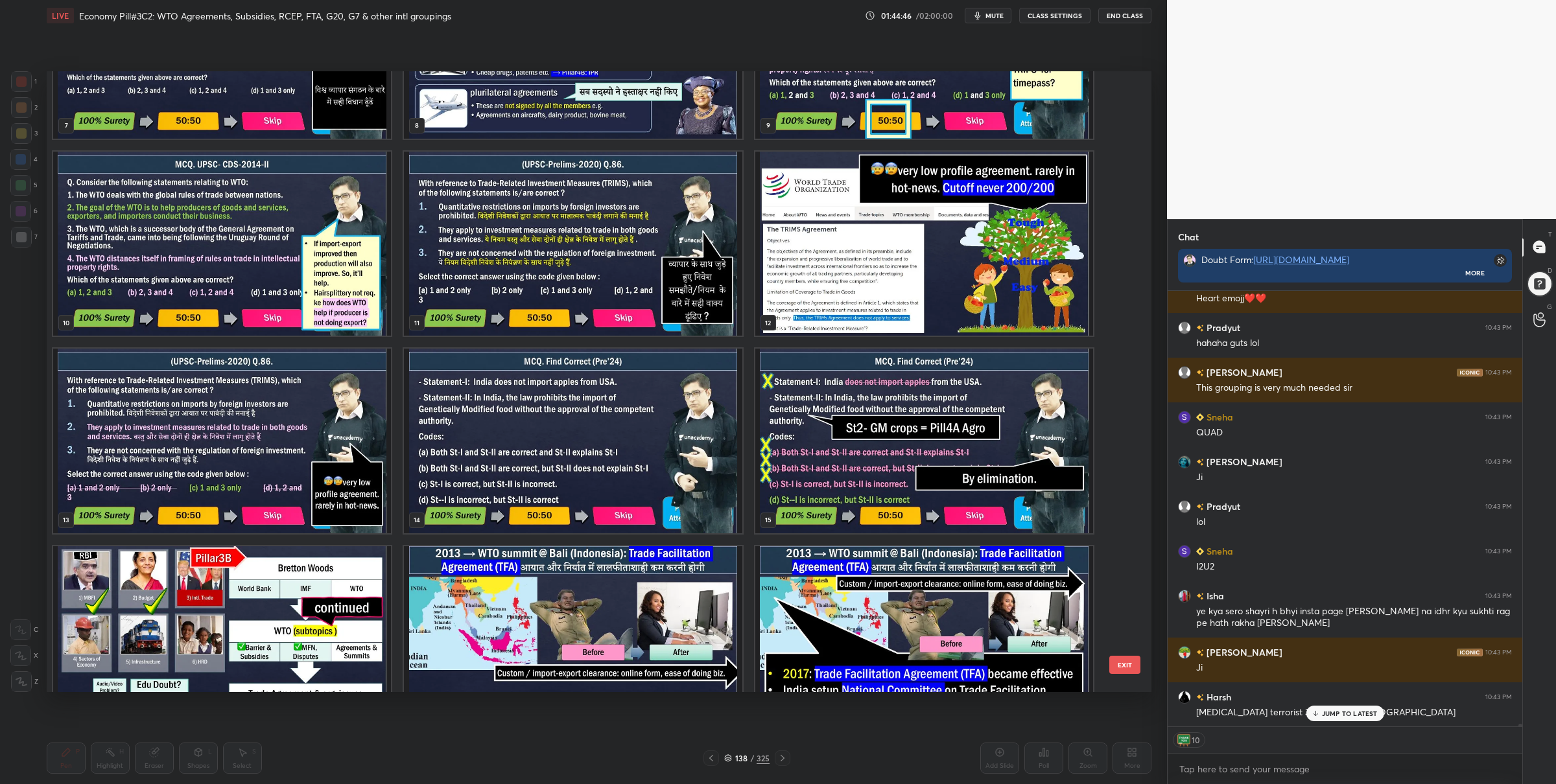
click at [567, 407] on img "grid" at bounding box center [573, 441] width 338 height 185
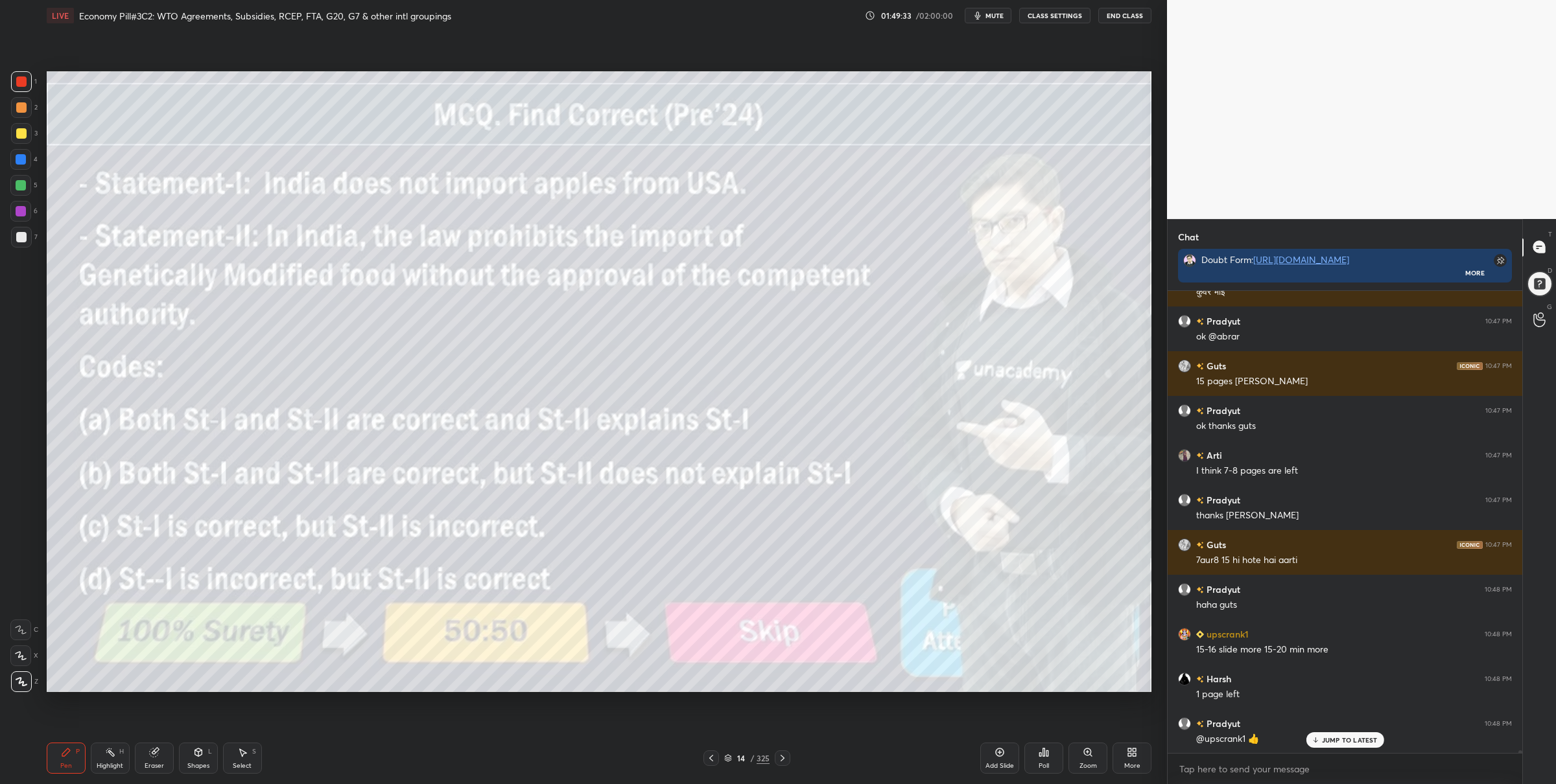
scroll to position [79741, 0]
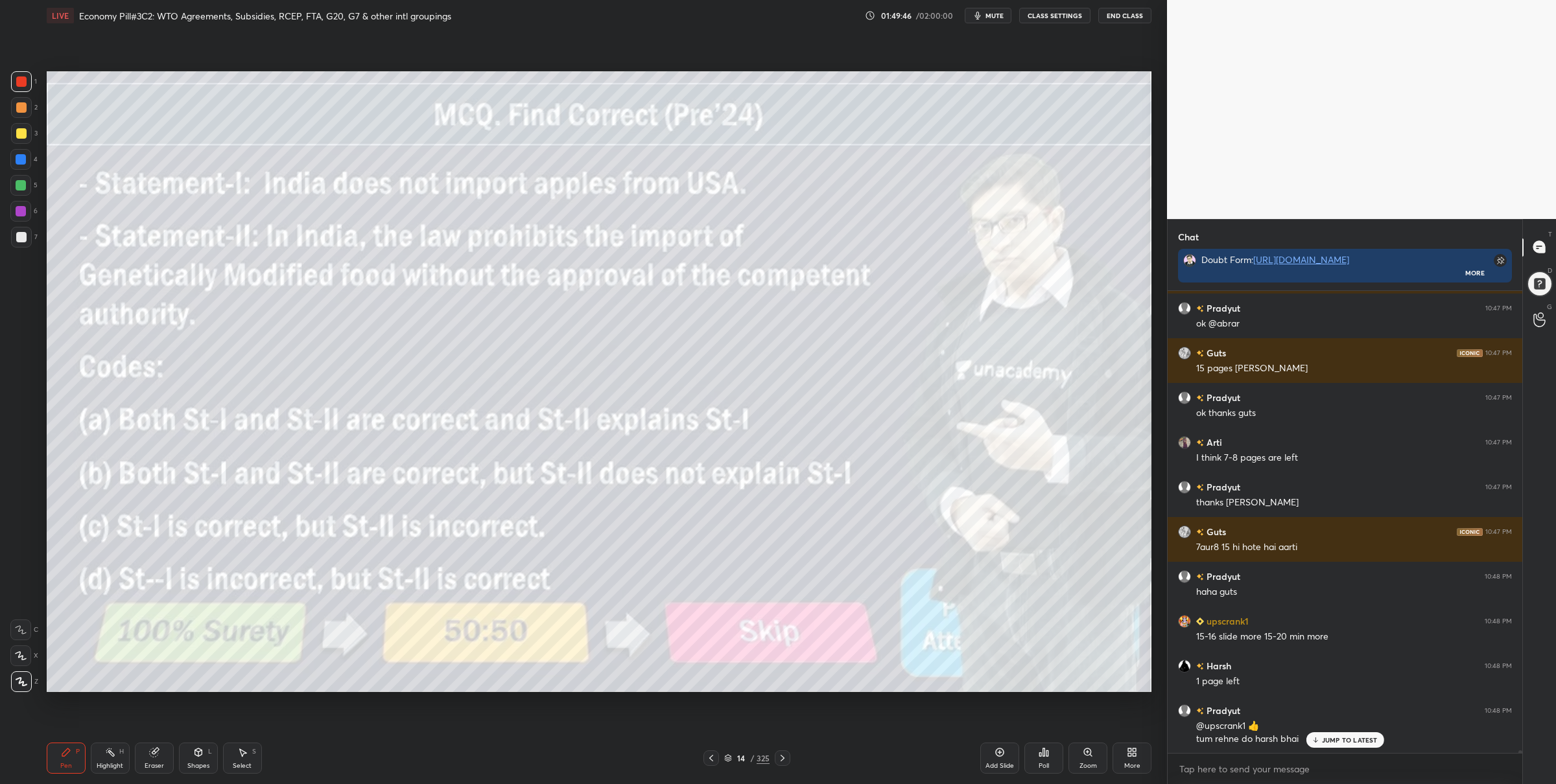
click at [735, 755] on div "14" at bounding box center [741, 758] width 13 height 8
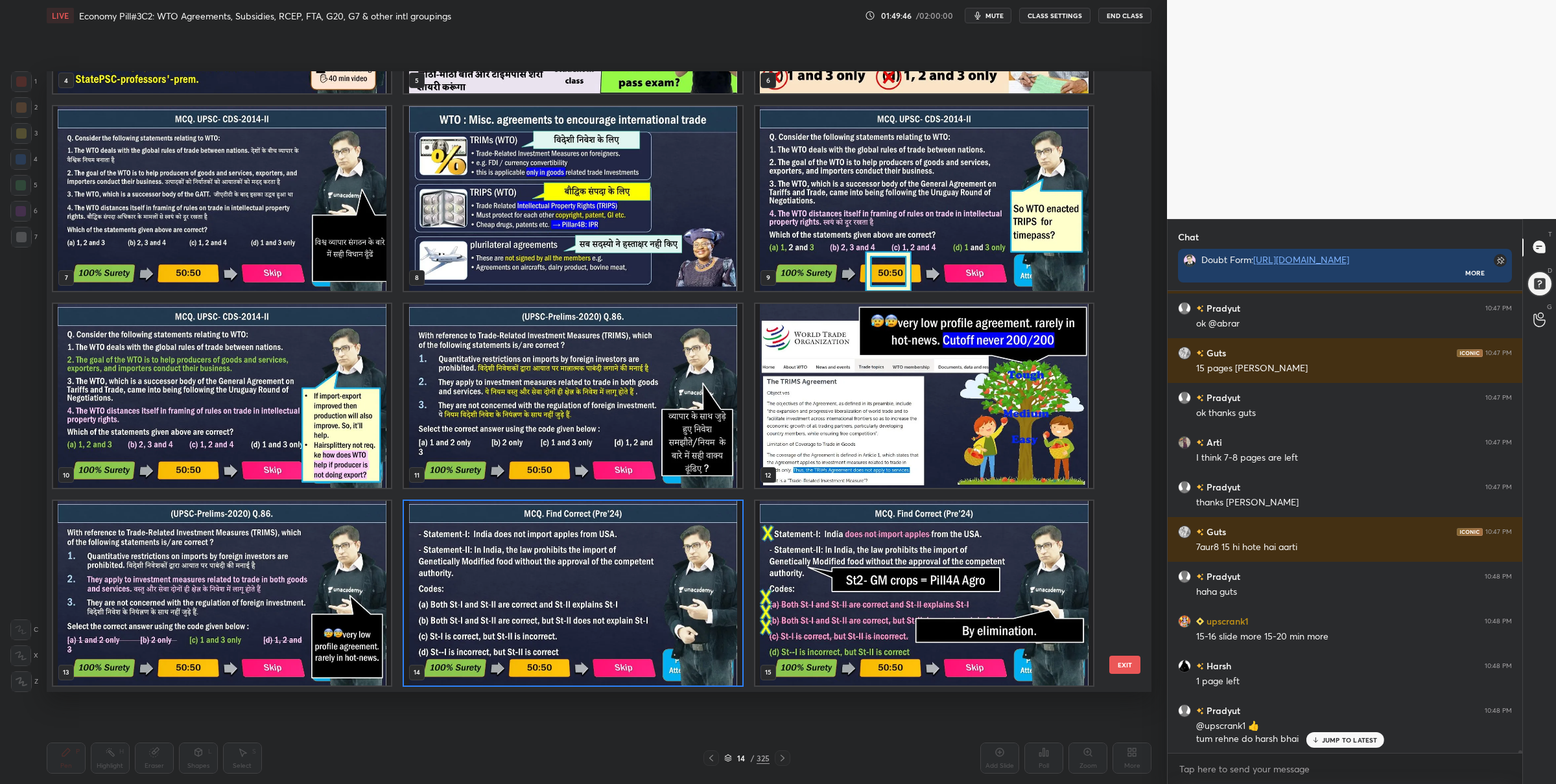
scroll to position [79785, 0]
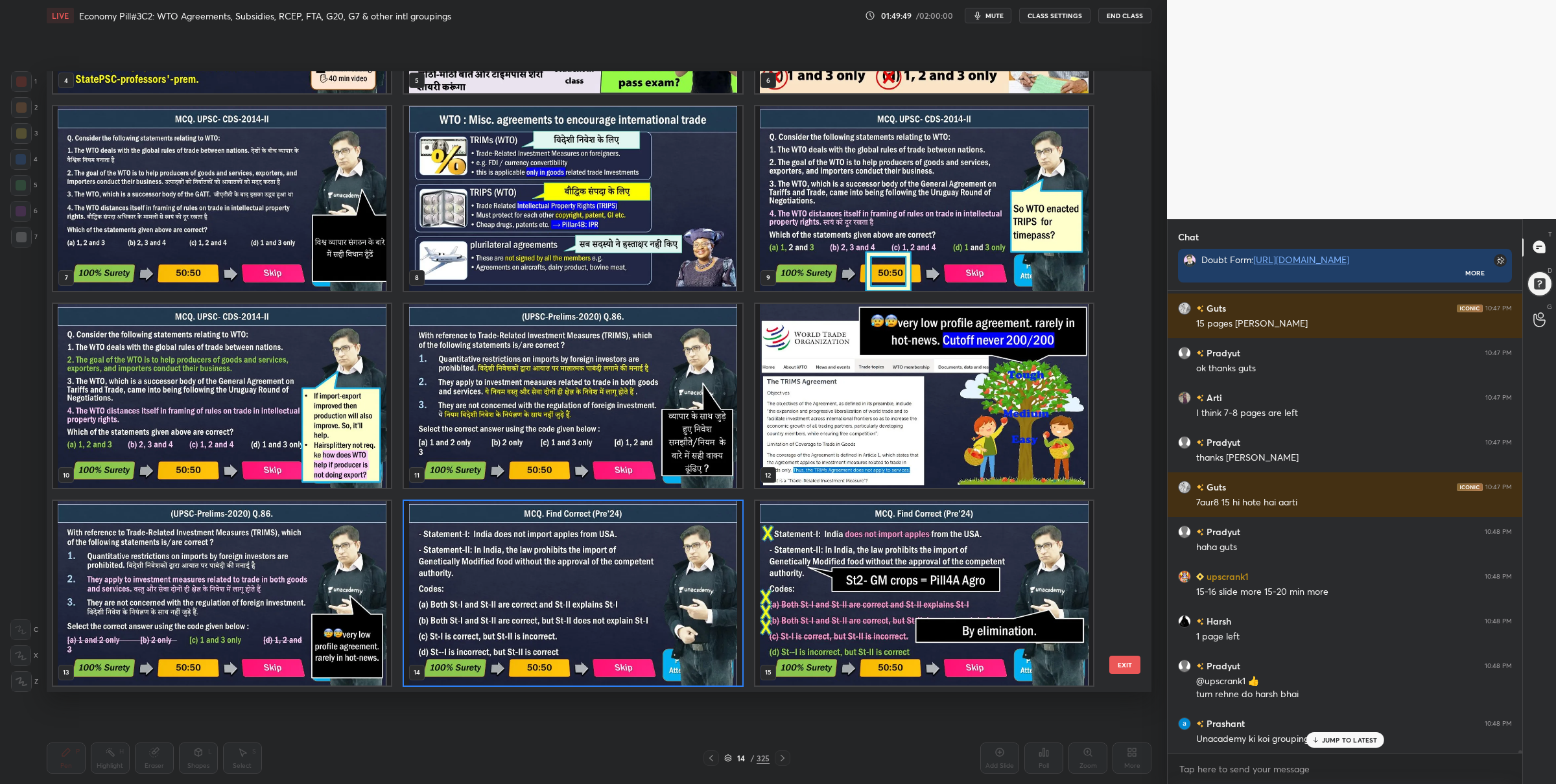
click at [574, 588] on img "grid" at bounding box center [573, 593] width 338 height 185
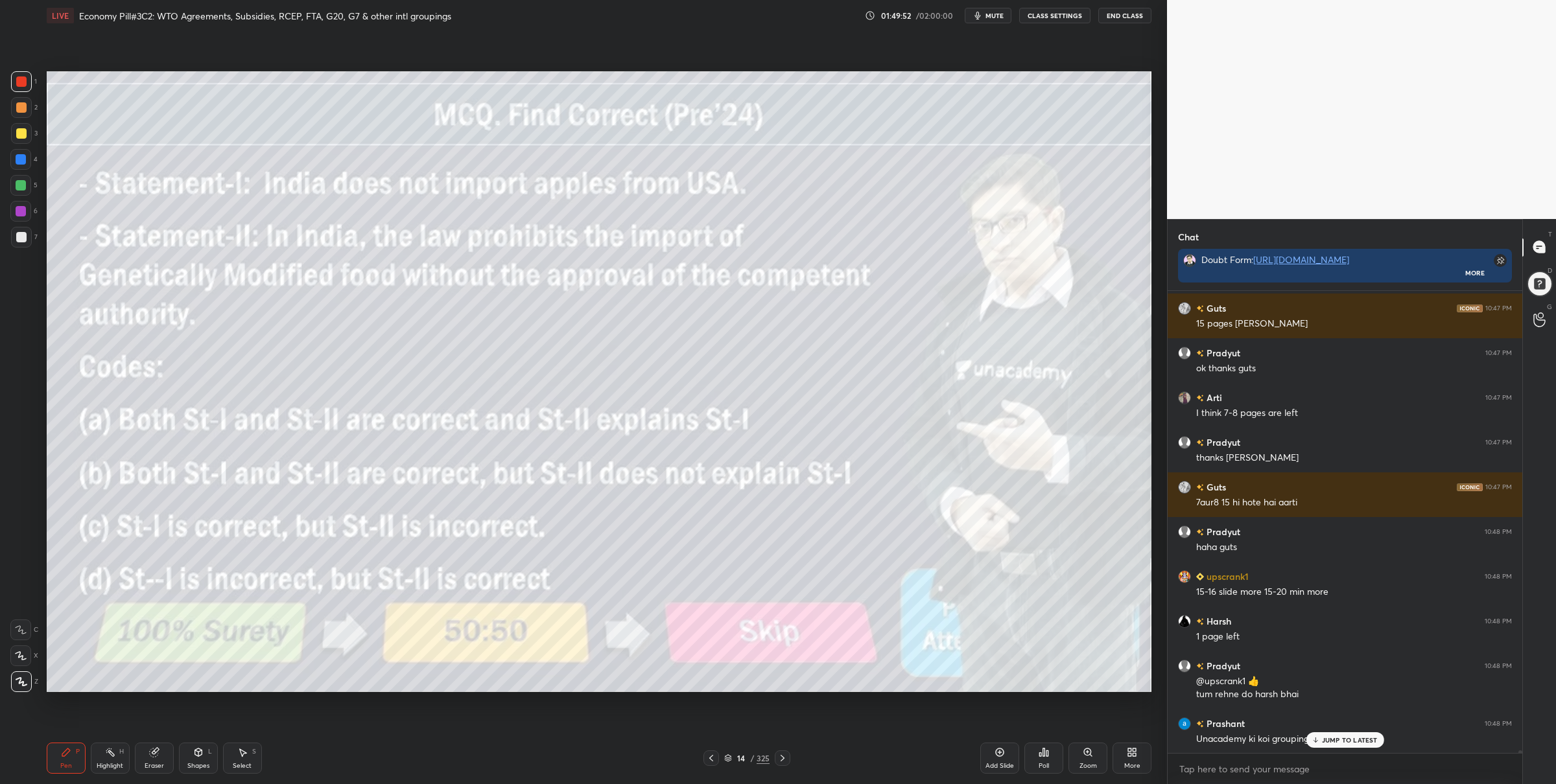
click at [1046, 756] on icon at bounding box center [1044, 752] width 10 height 10
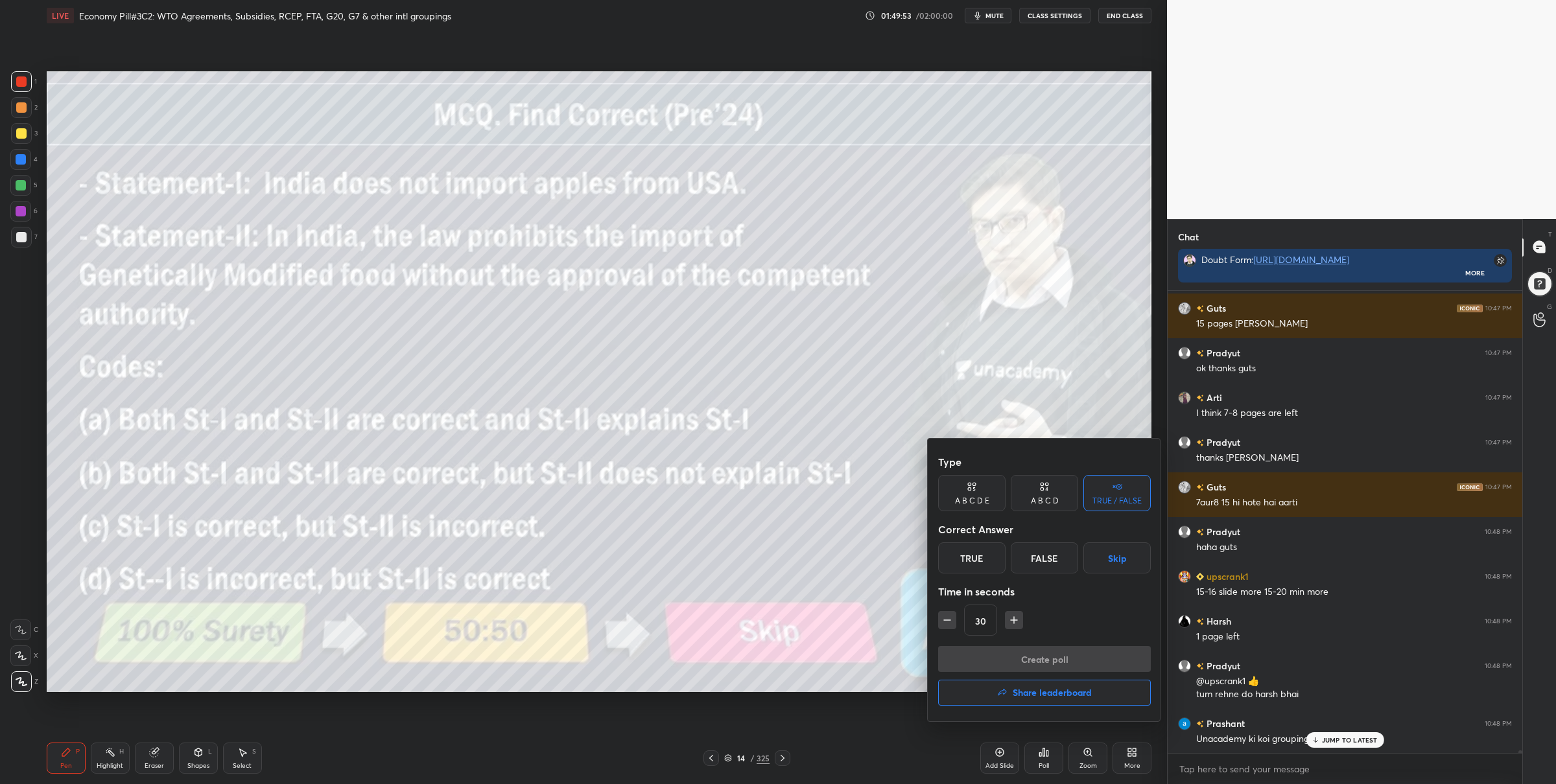
click at [968, 501] on div "A B C D E" at bounding box center [972, 501] width 34 height 8
click at [1064, 559] on div "D" at bounding box center [1063, 558] width 31 height 31
click at [1030, 656] on button "Create poll" at bounding box center [1045, 659] width 213 height 26
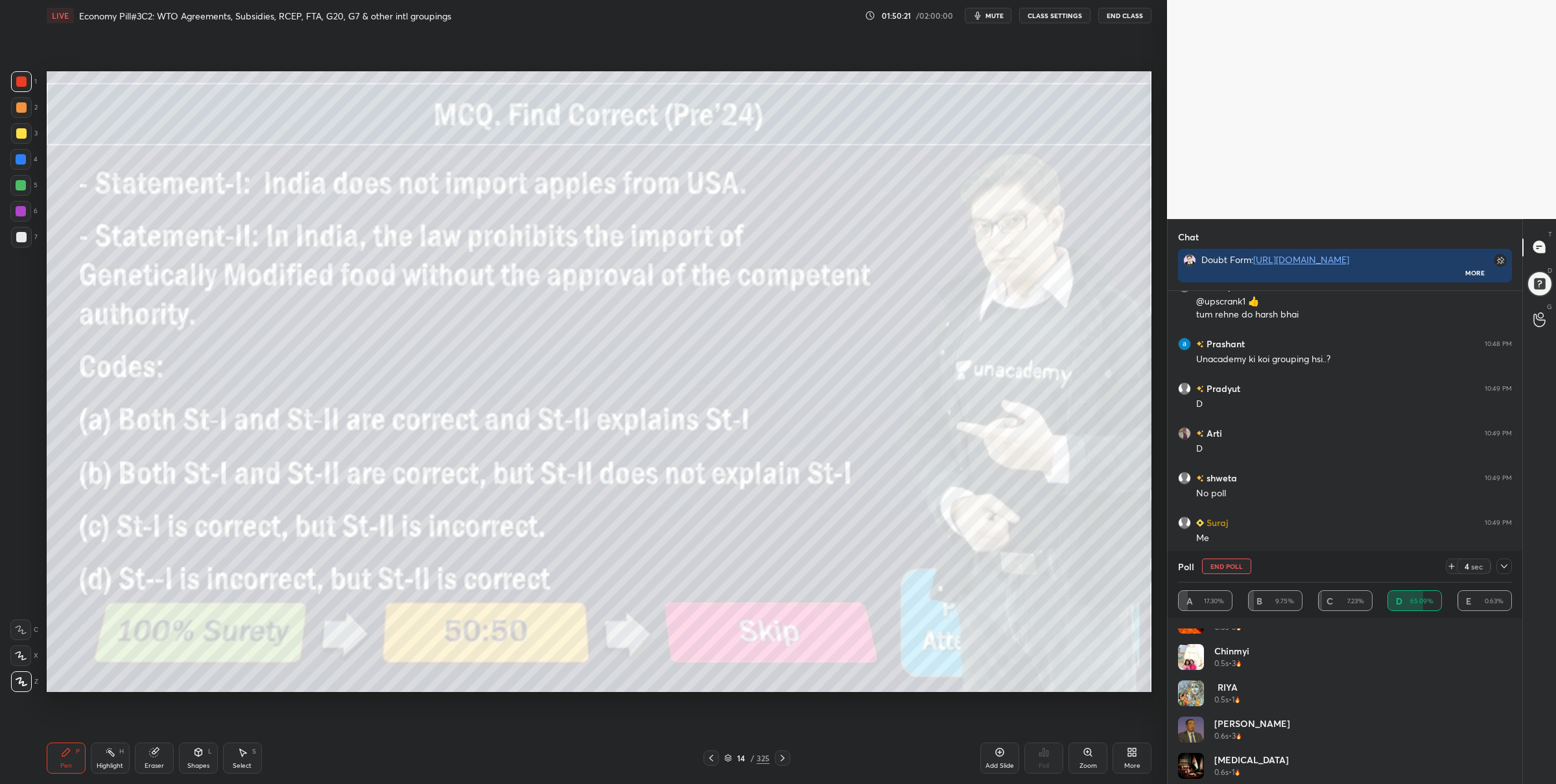
scroll to position [80210, 0]
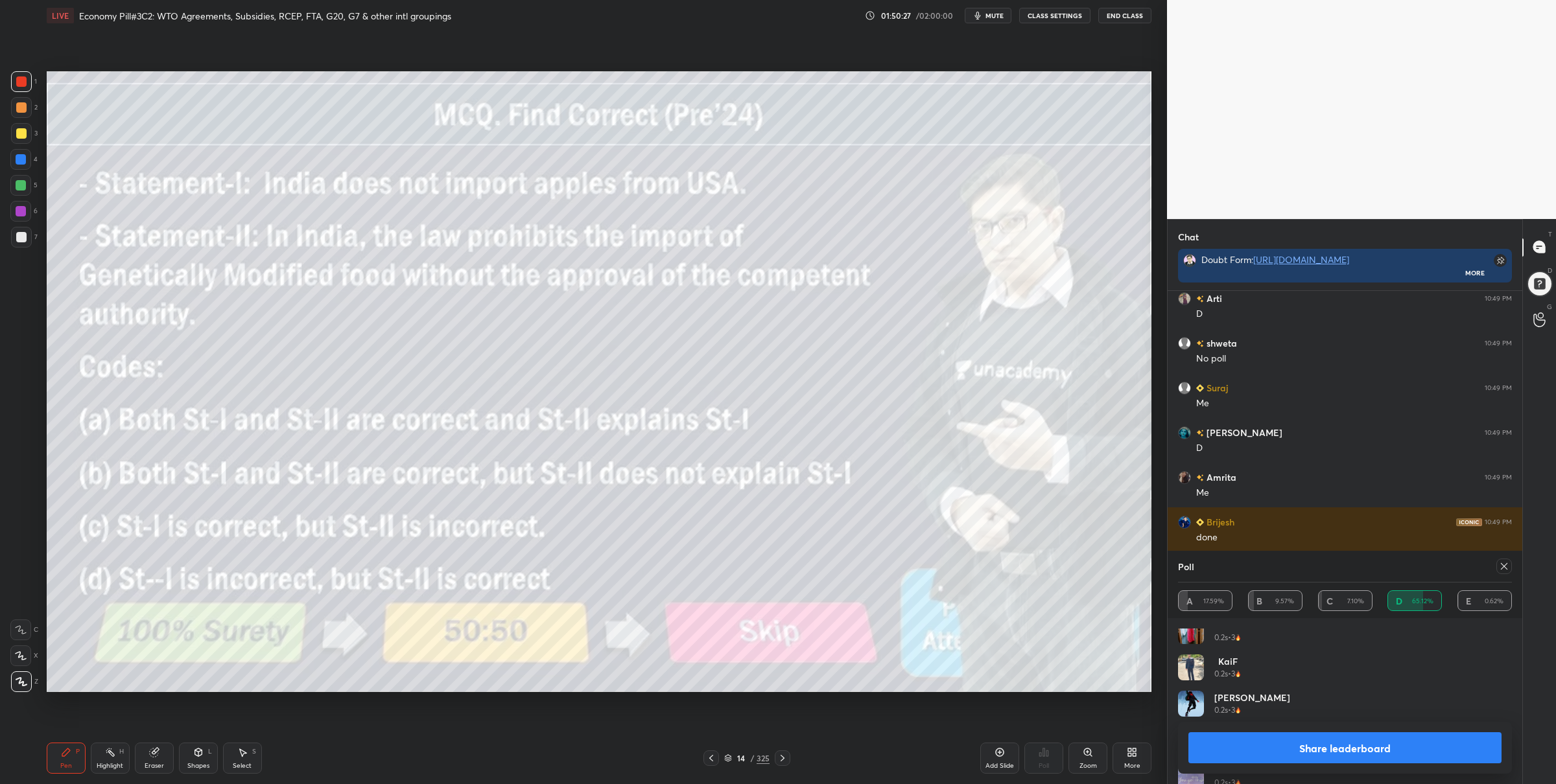
click at [1276, 755] on button "Share leaderboard" at bounding box center [1345, 748] width 313 height 31
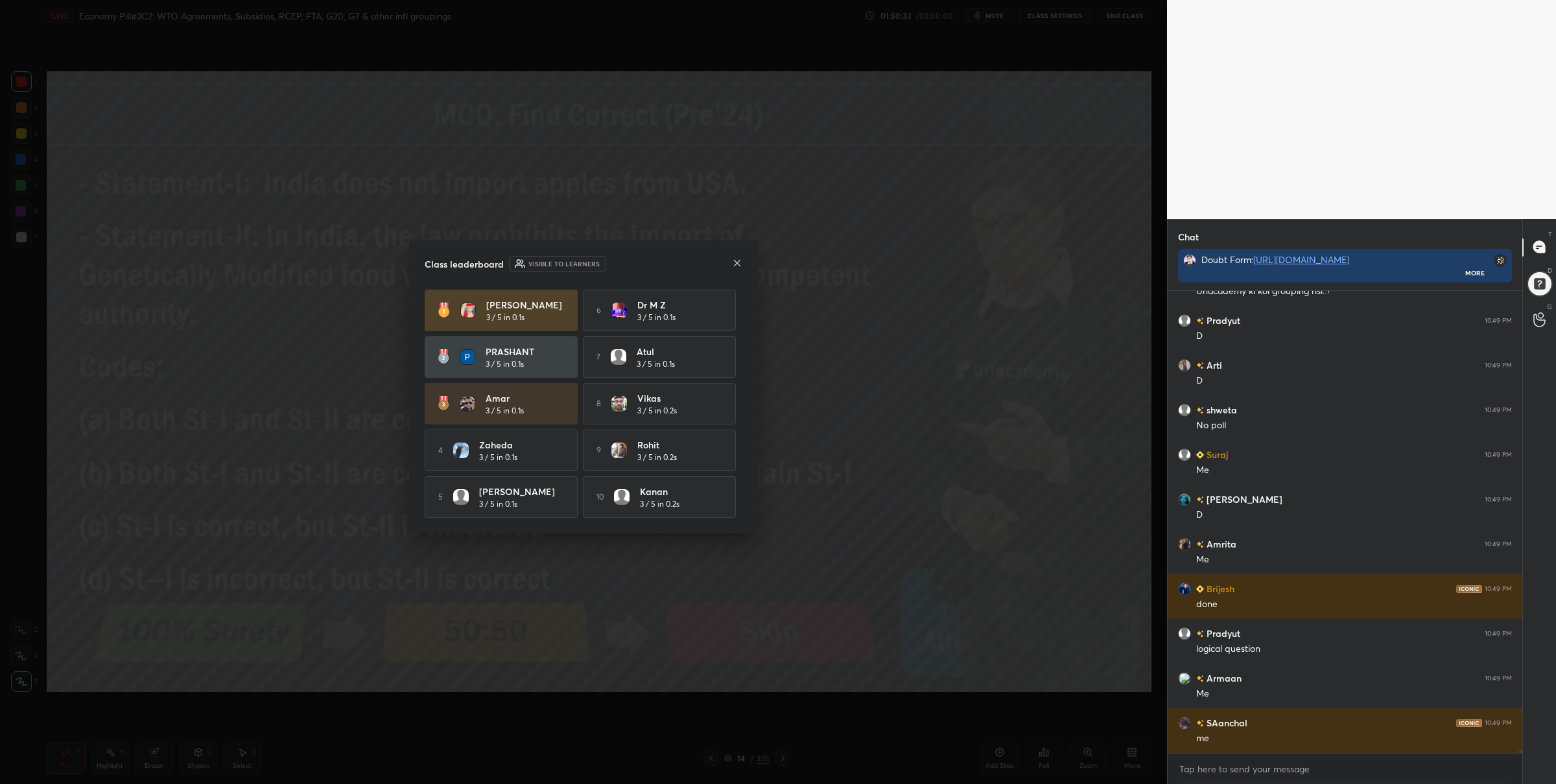
click at [734, 259] on icon at bounding box center [737, 263] width 10 height 10
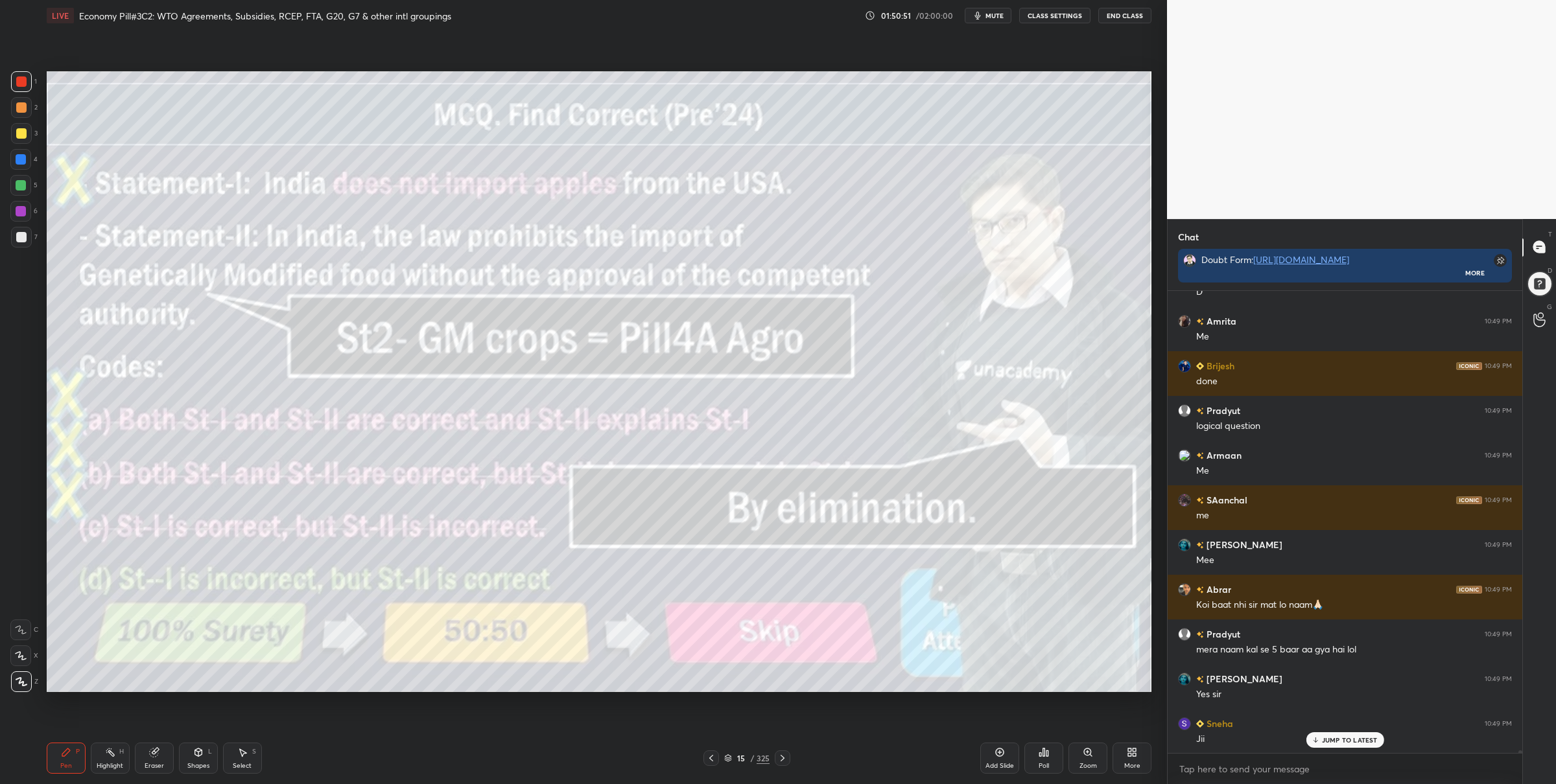
drag, startPoint x: 29, startPoint y: 189, endPoint x: 40, endPoint y: 187, distance: 11.2
click at [30, 190] on div at bounding box center [21, 186] width 21 height 21
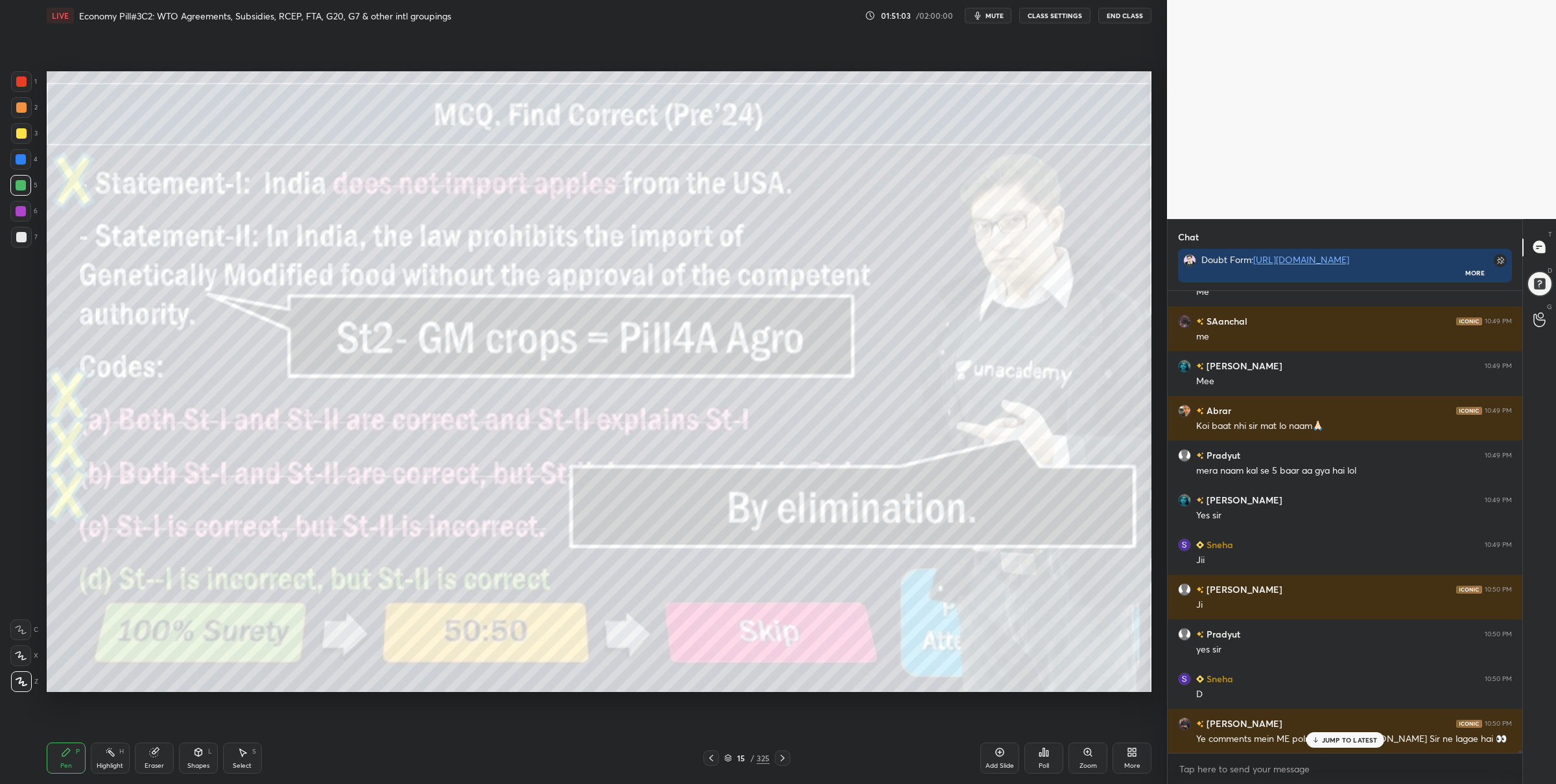
click at [24, 86] on div at bounding box center [22, 82] width 21 height 21
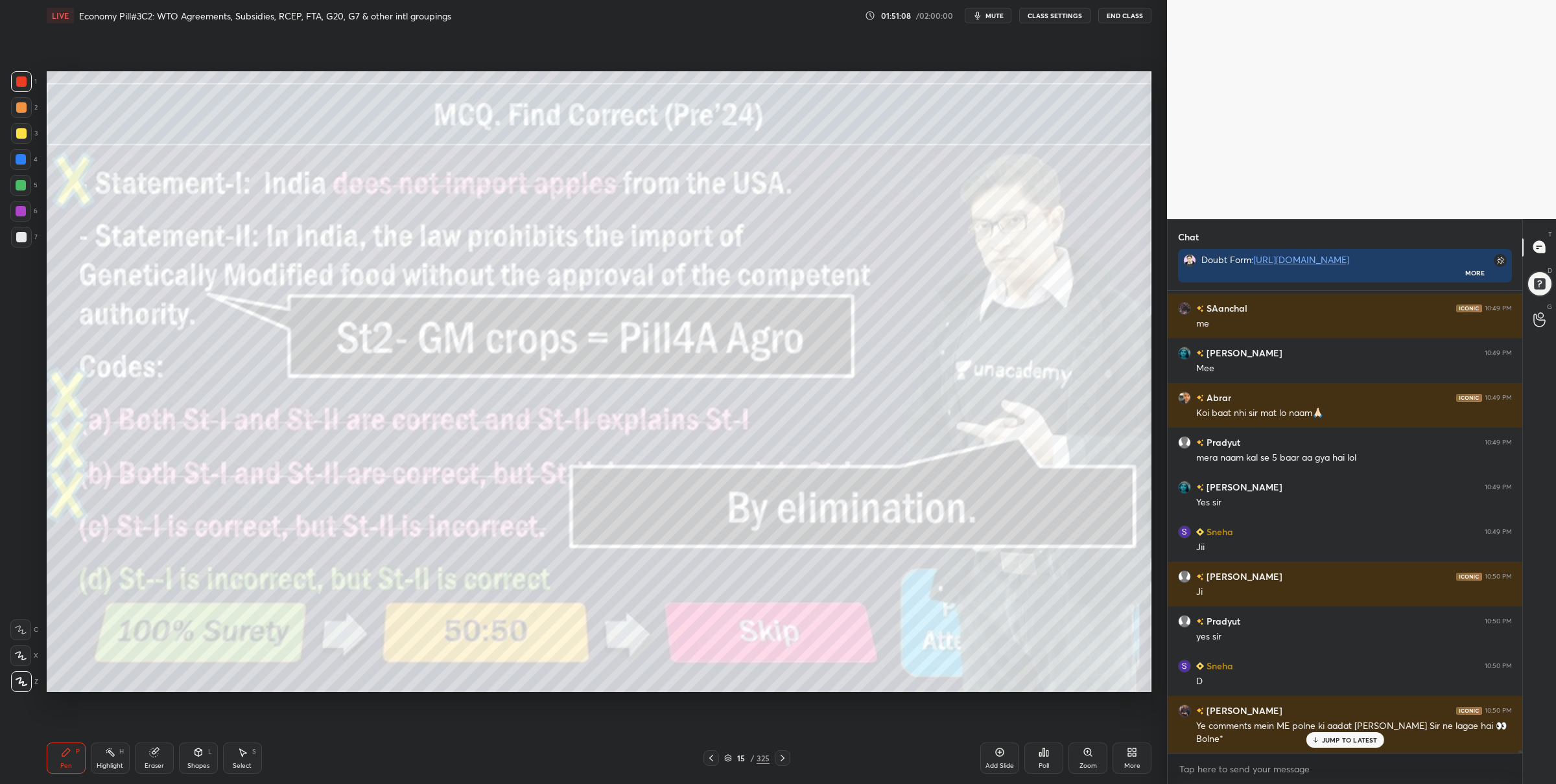
drag, startPoint x: 15, startPoint y: 130, endPoint x: 43, endPoint y: 181, distance: 58.2
click at [16, 131] on div at bounding box center [21, 133] width 10 height 10
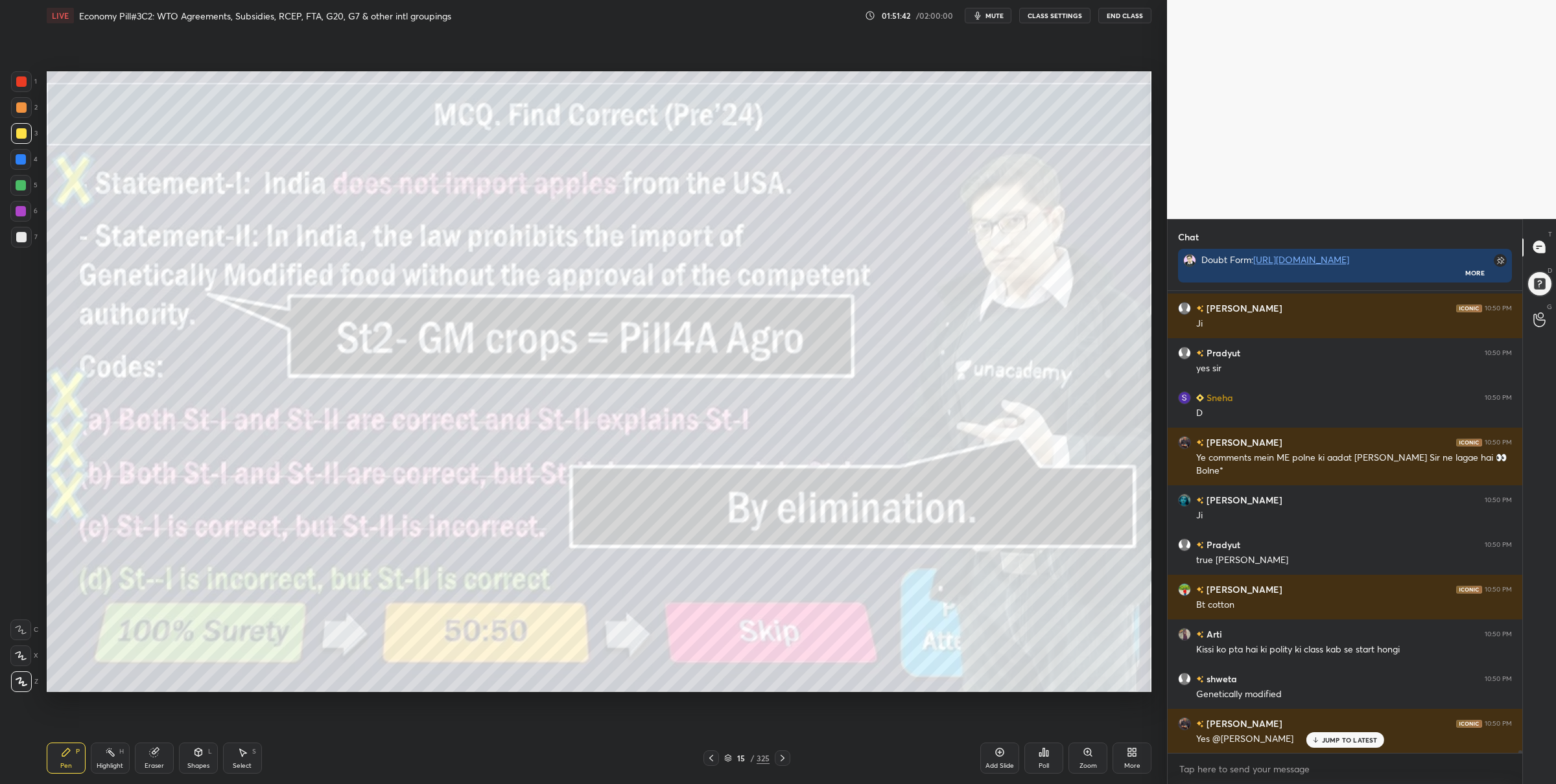
scroll to position [80962, 0]
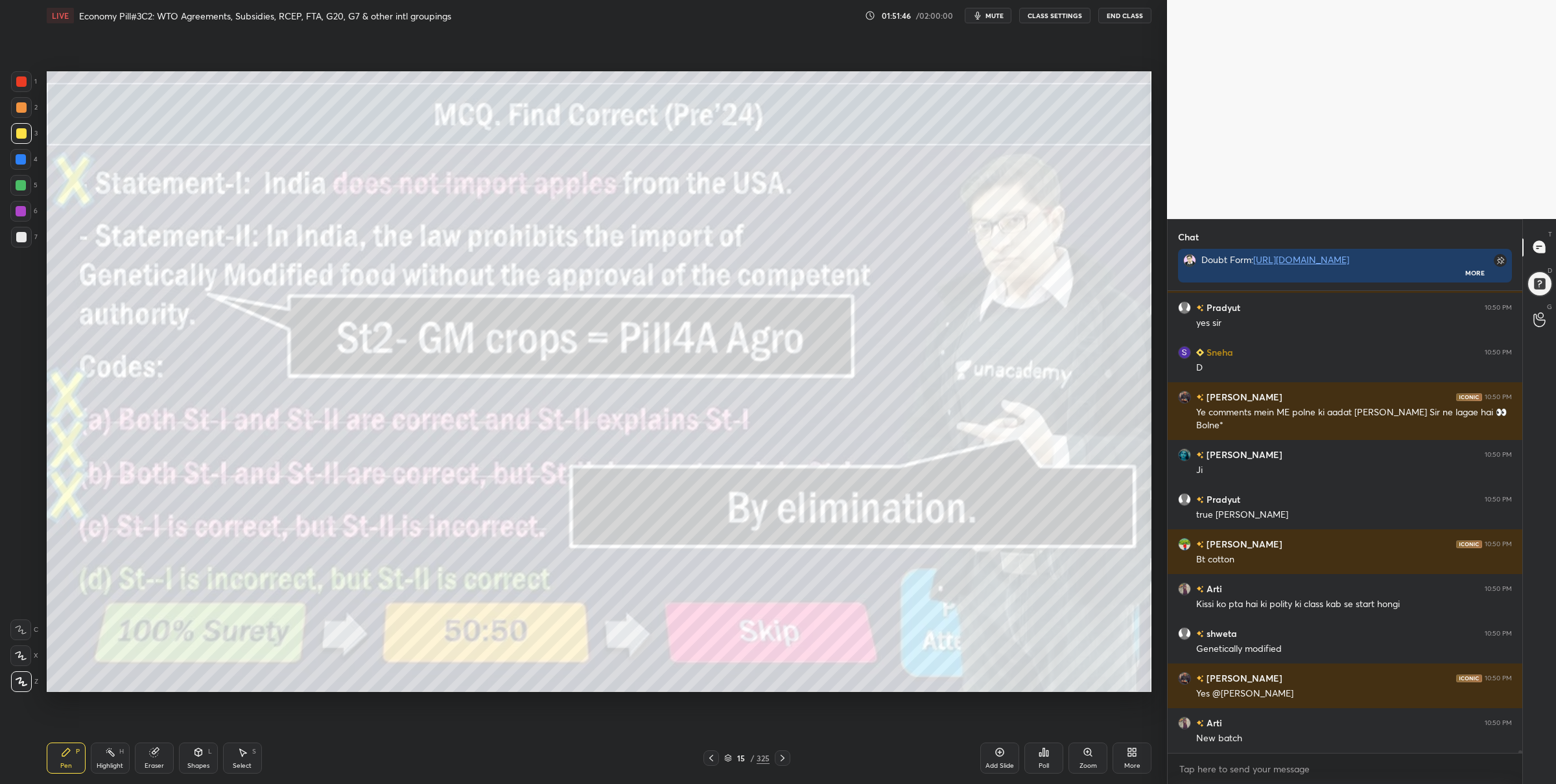
click at [726, 753] on div "15 / 325" at bounding box center [747, 758] width 45 height 12
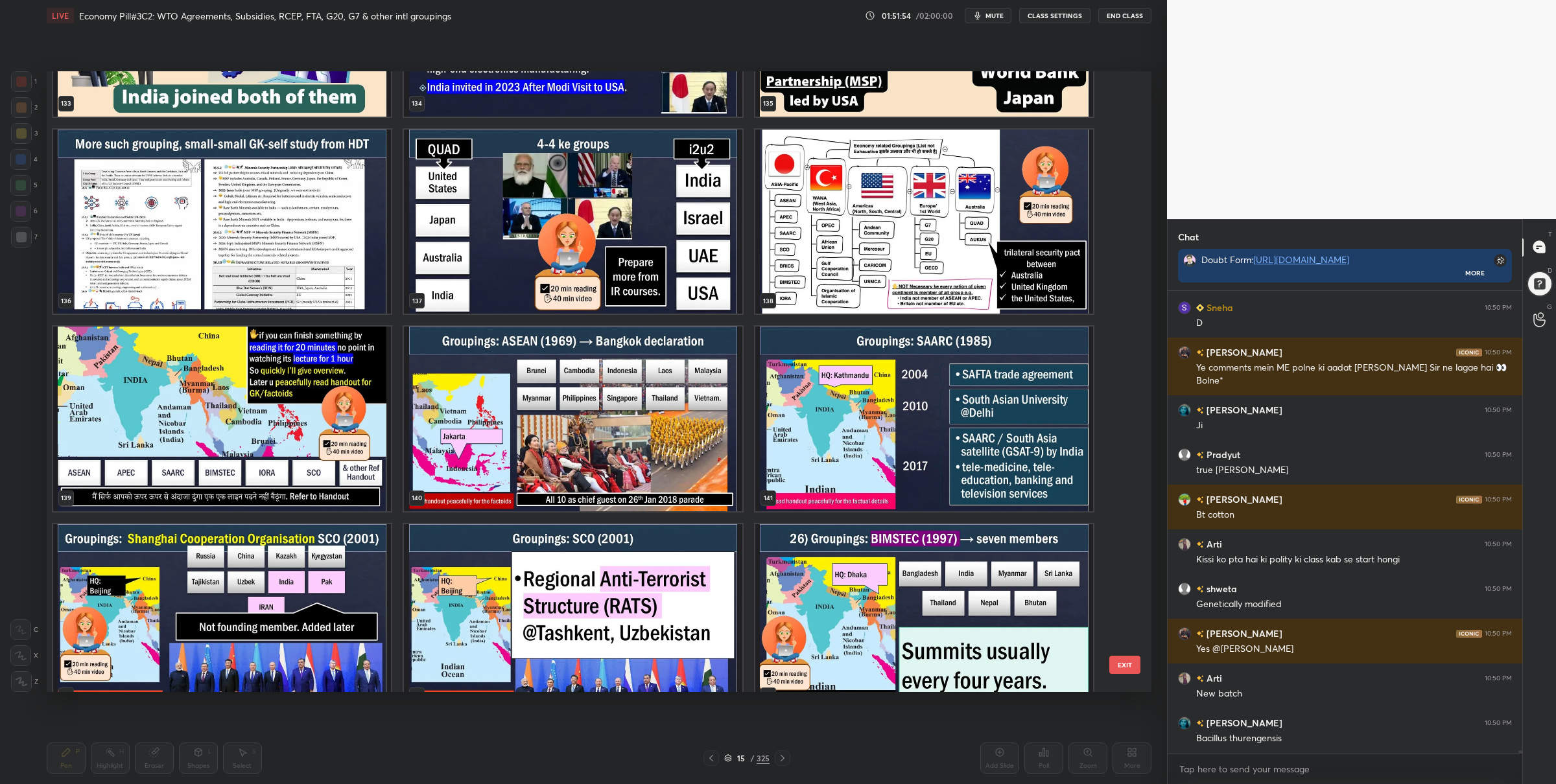
scroll to position [81037, 0]
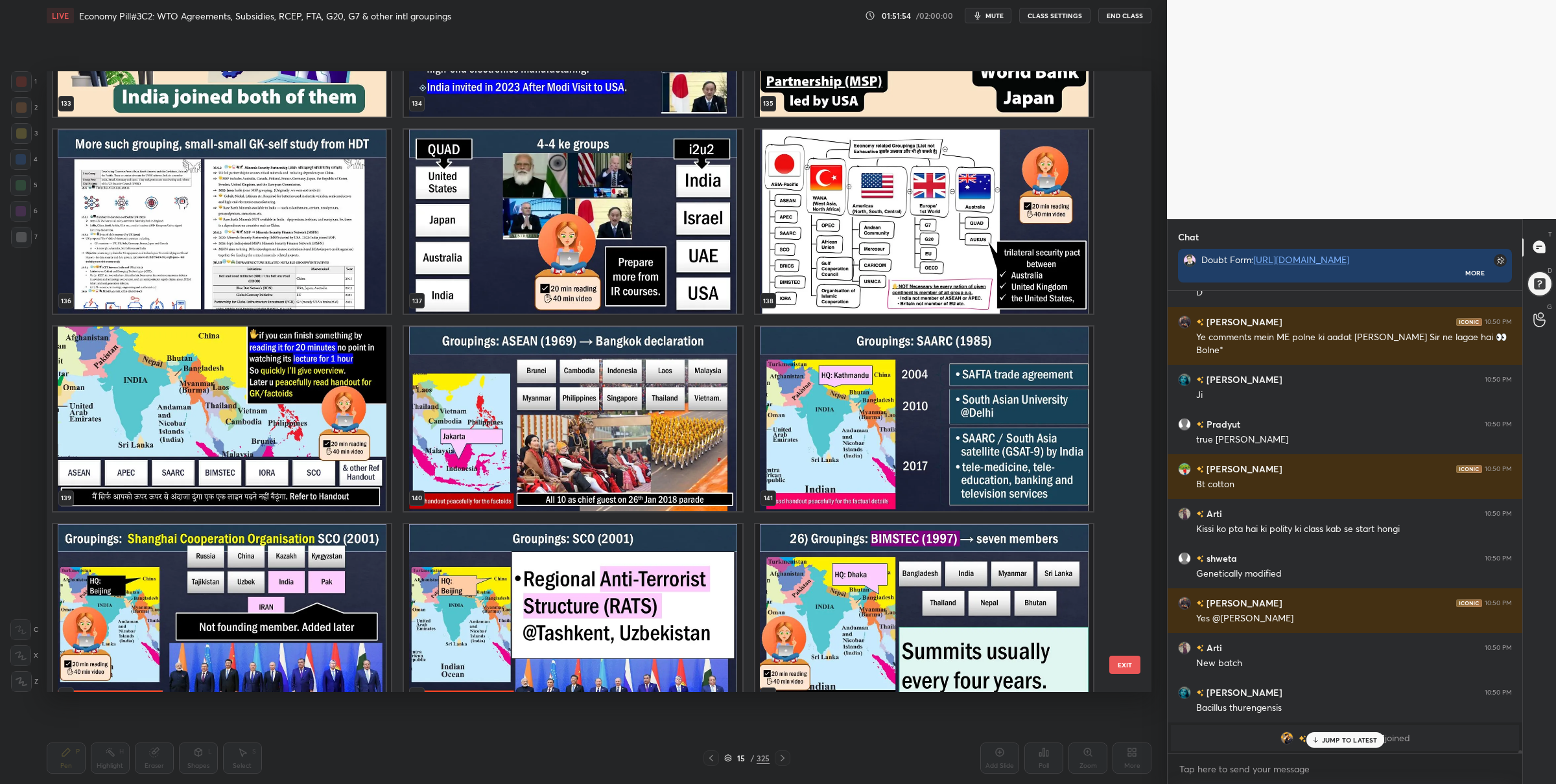
click at [634, 191] on img "grid" at bounding box center [573, 221] width 338 height 185
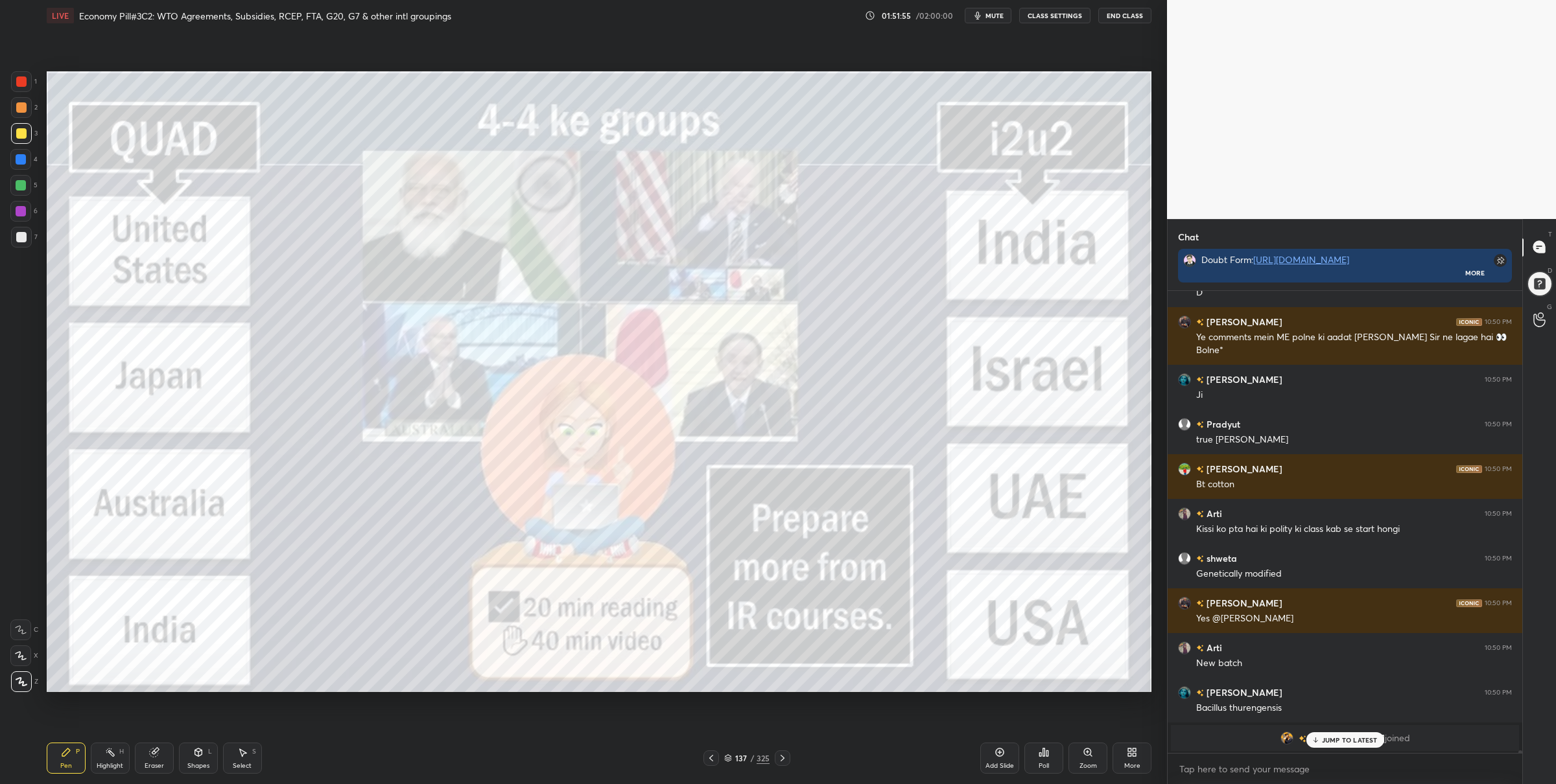
scroll to position [79083, 0]
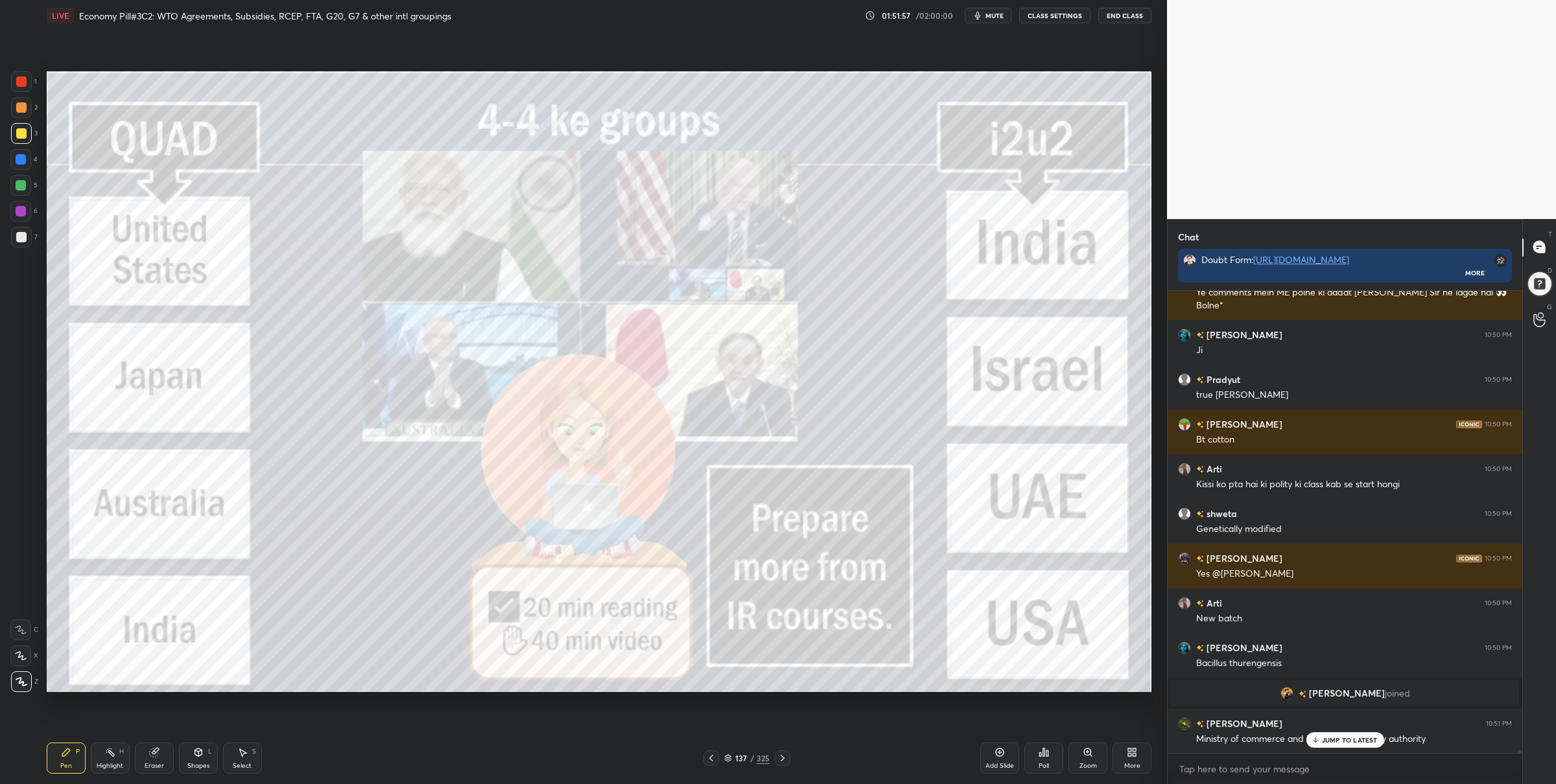
drag, startPoint x: 21, startPoint y: 79, endPoint x: 39, endPoint y: 86, distance: 19.3
click at [21, 78] on div at bounding box center [21, 82] width 10 height 10
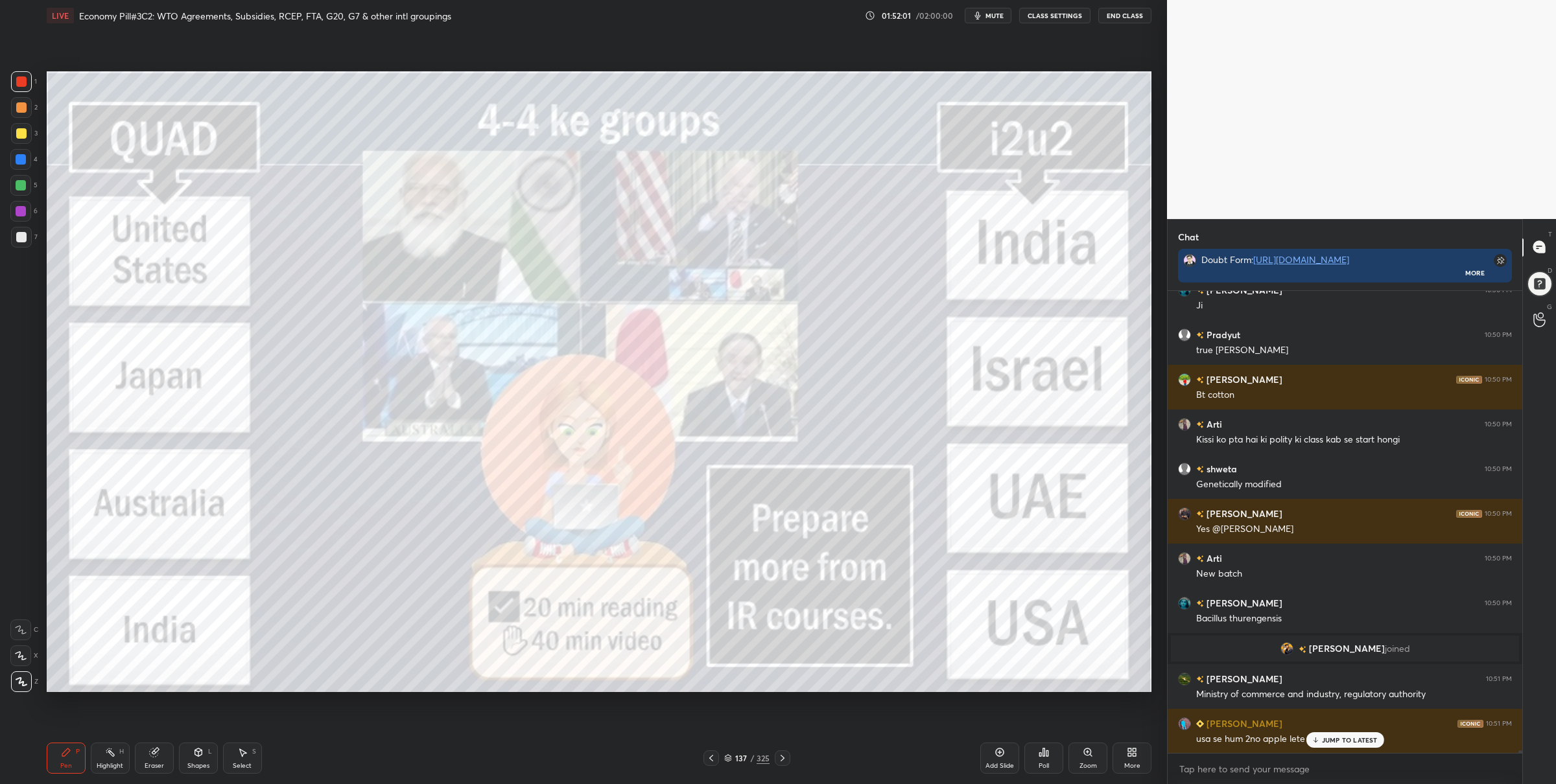
click at [789, 757] on div at bounding box center [783, 758] width 15 height 15
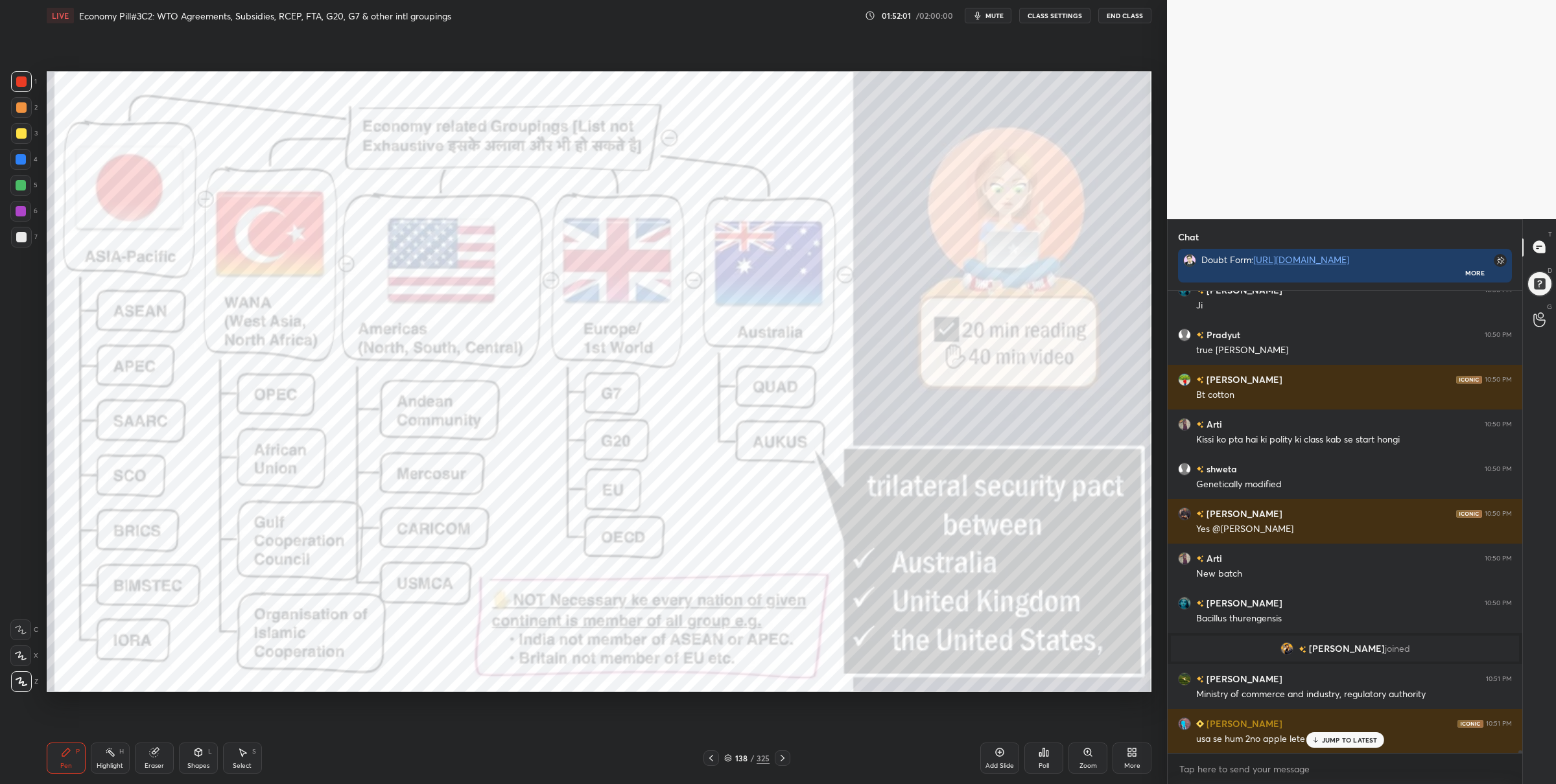
scroll to position [79173, 0]
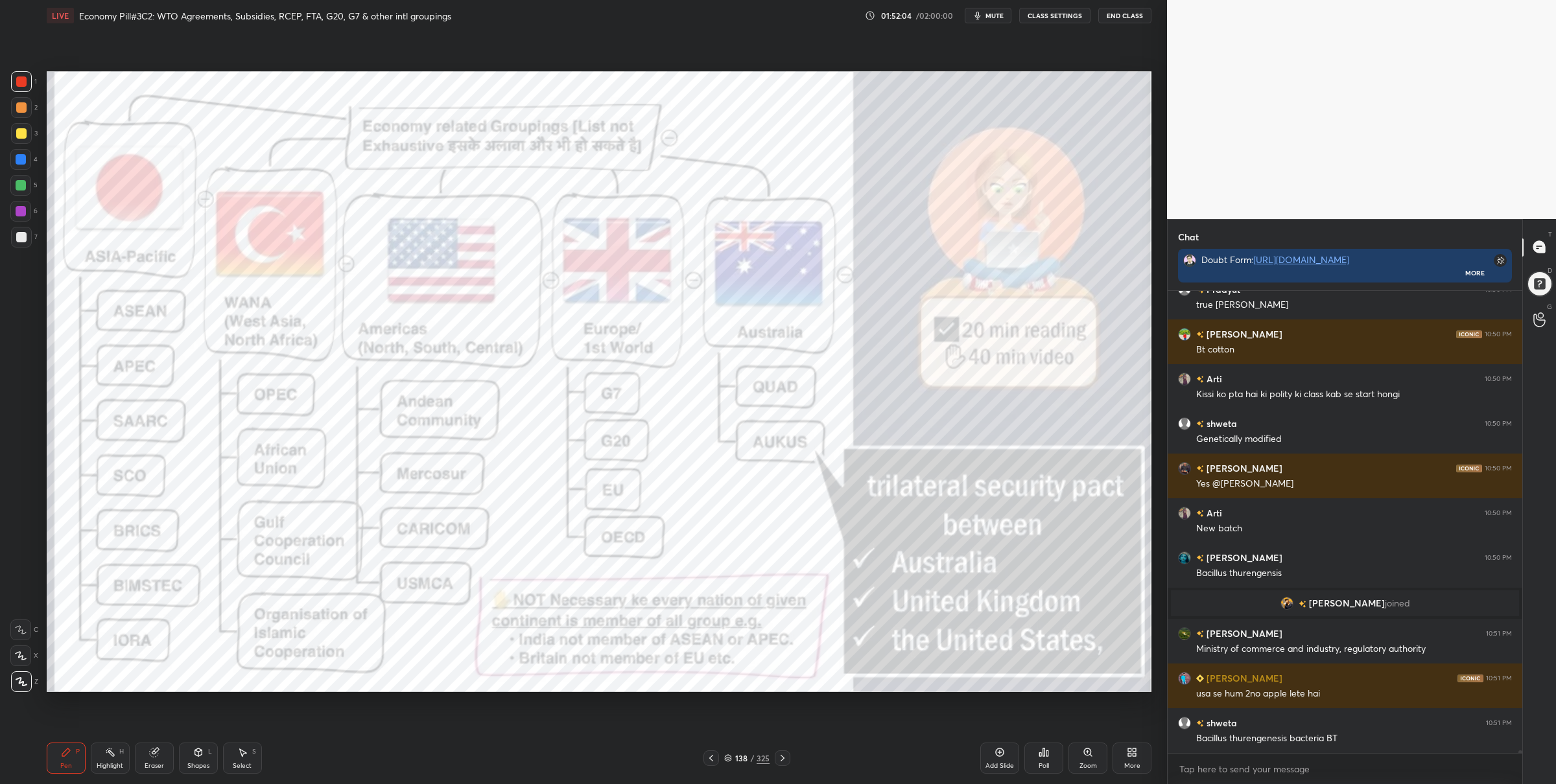
click at [784, 757] on icon at bounding box center [782, 758] width 10 height 10
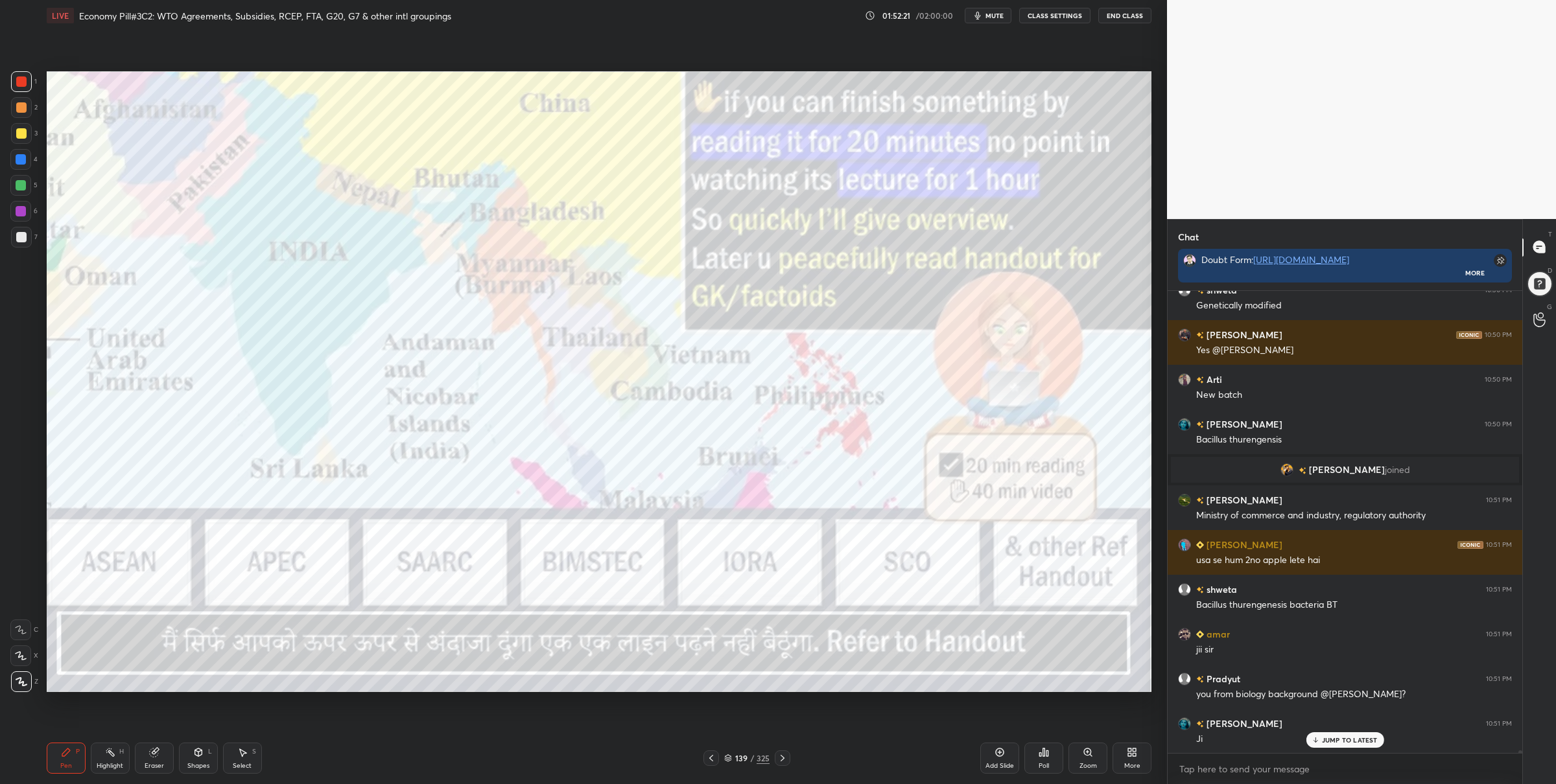
scroll to position [79363, 0]
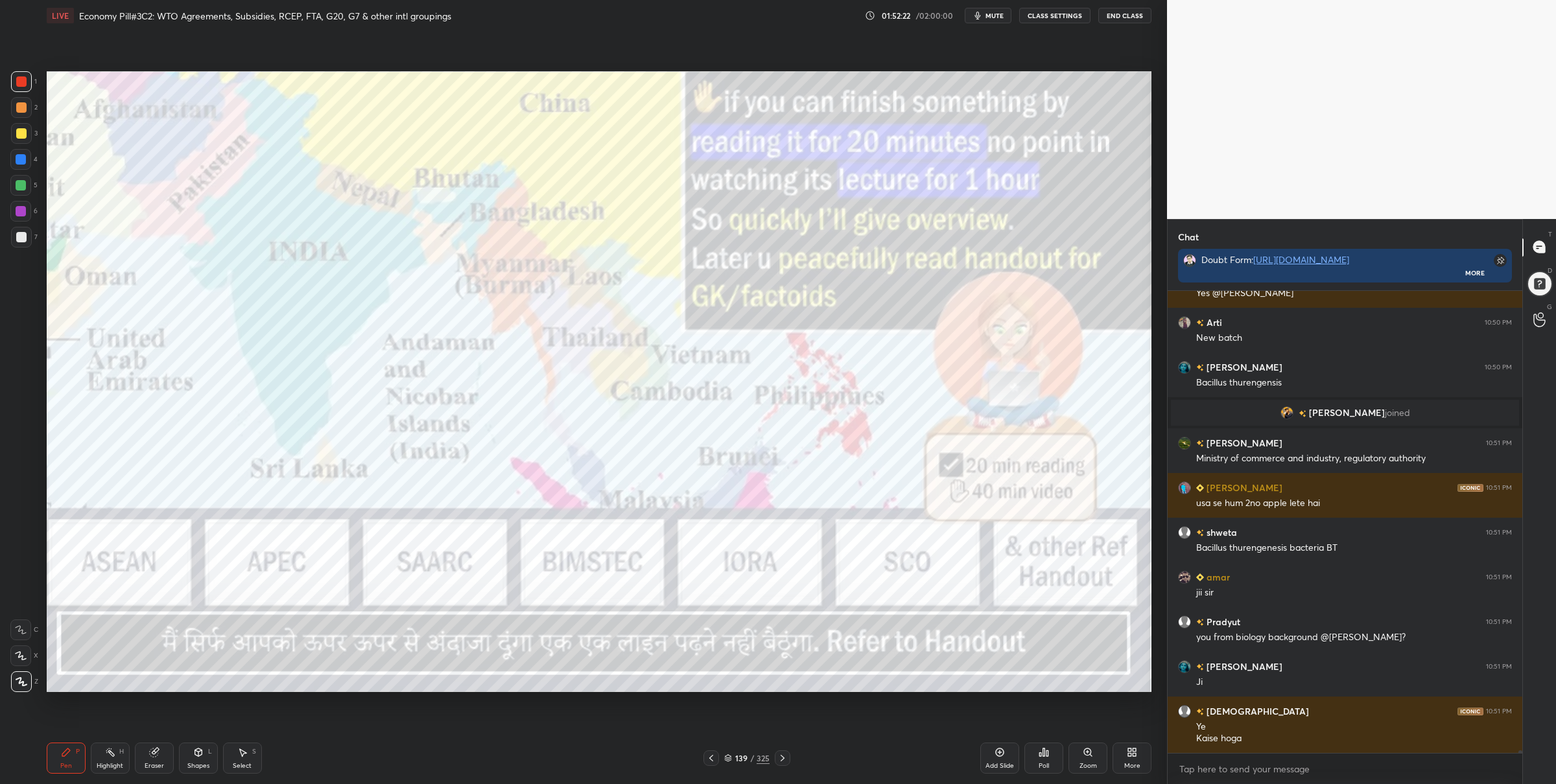
click at [781, 757] on icon at bounding box center [782, 758] width 10 height 10
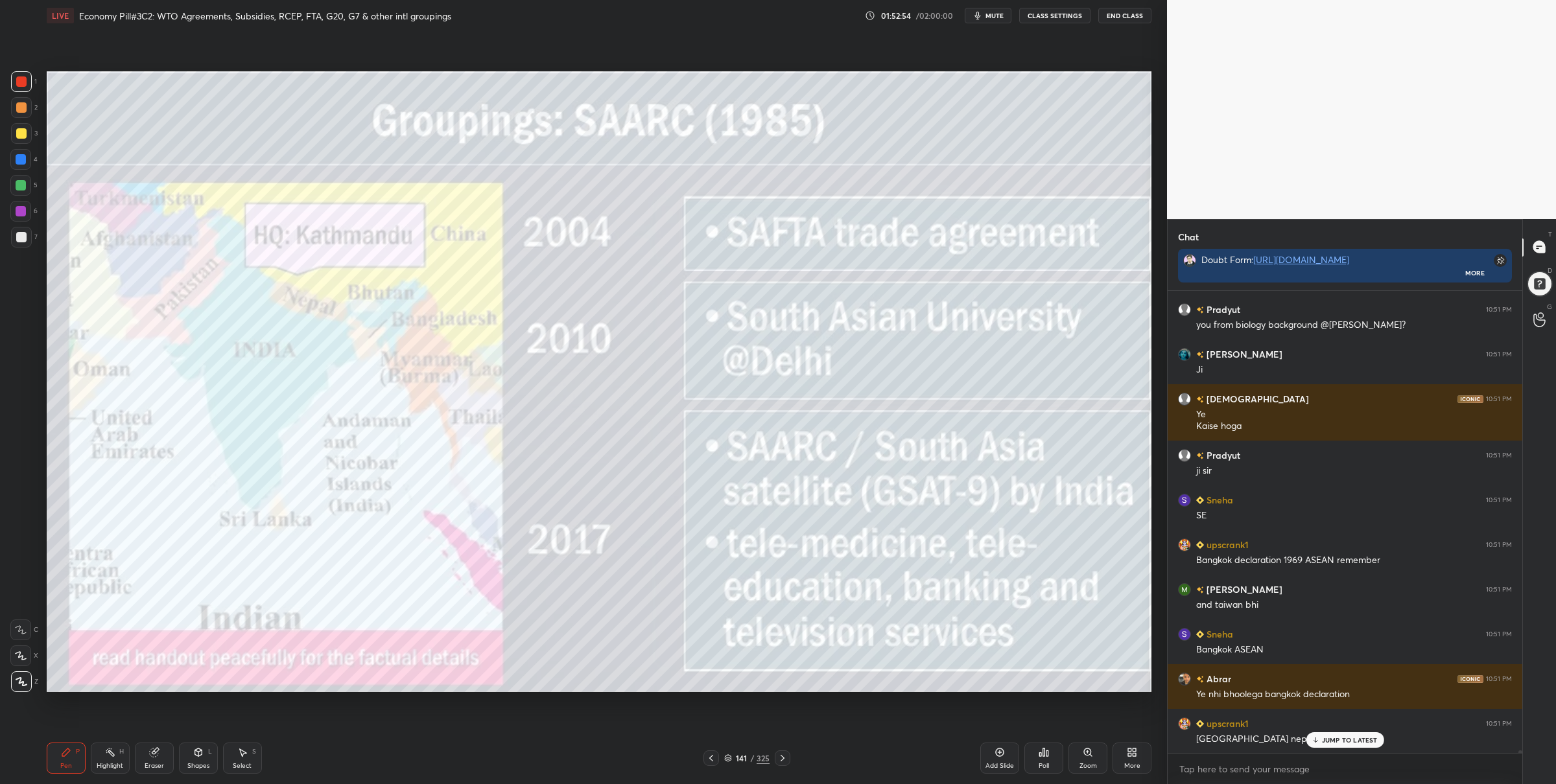
scroll to position [79721, 0]
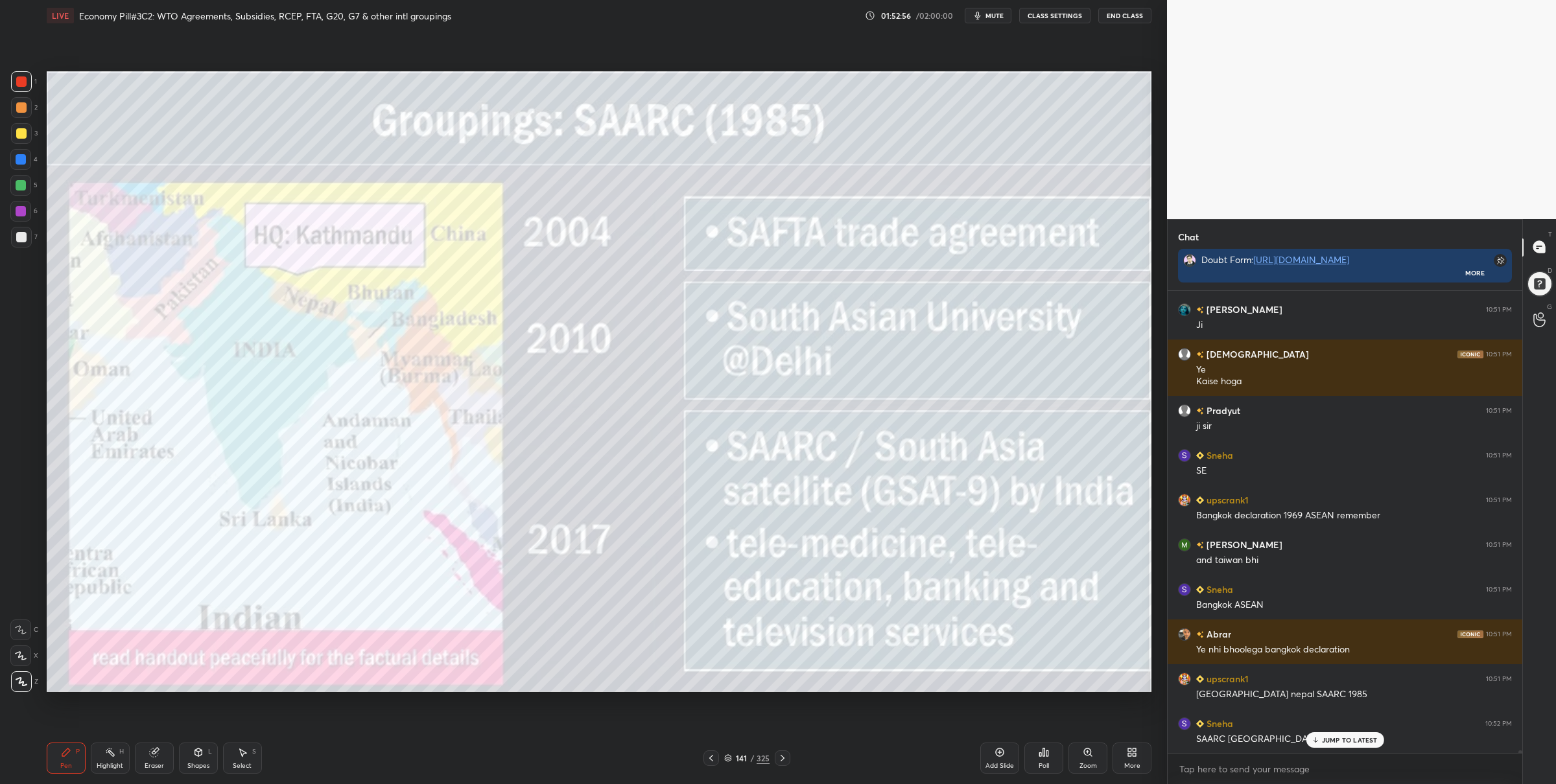
click at [784, 758] on icon at bounding box center [782, 758] width 10 height 10
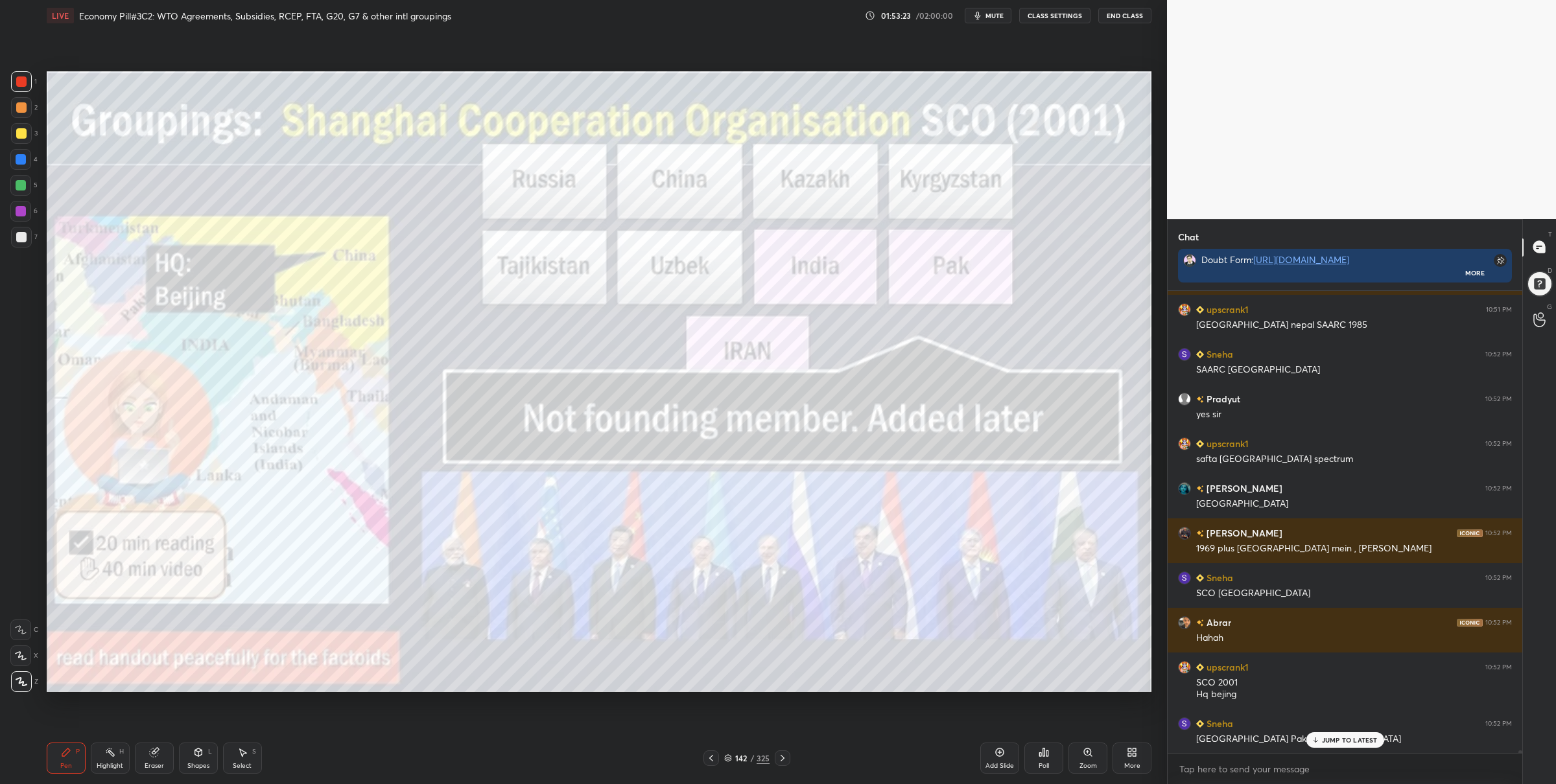
scroll to position [80135, 0]
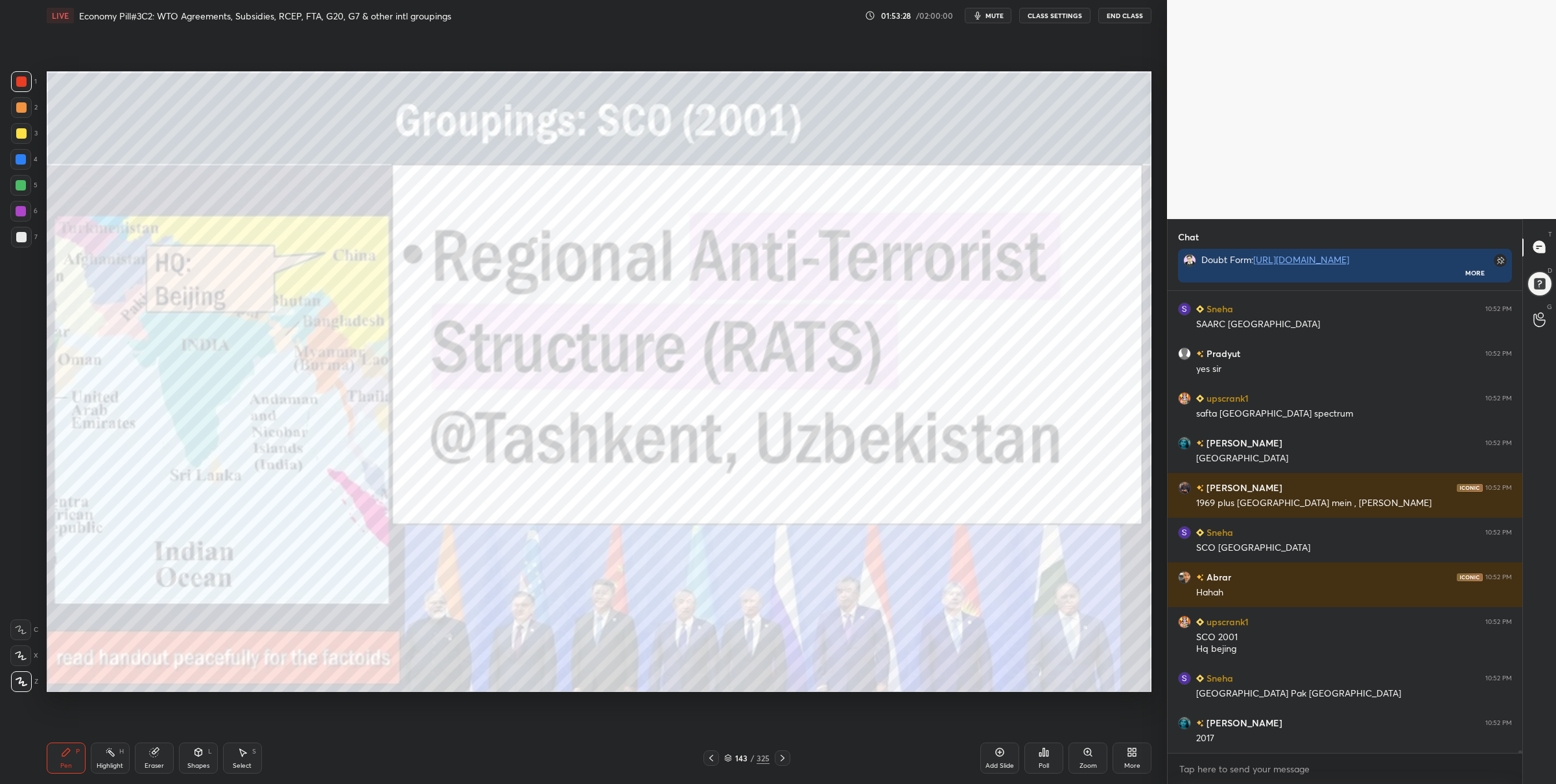
click at [27, 185] on div at bounding box center [21, 186] width 21 height 21
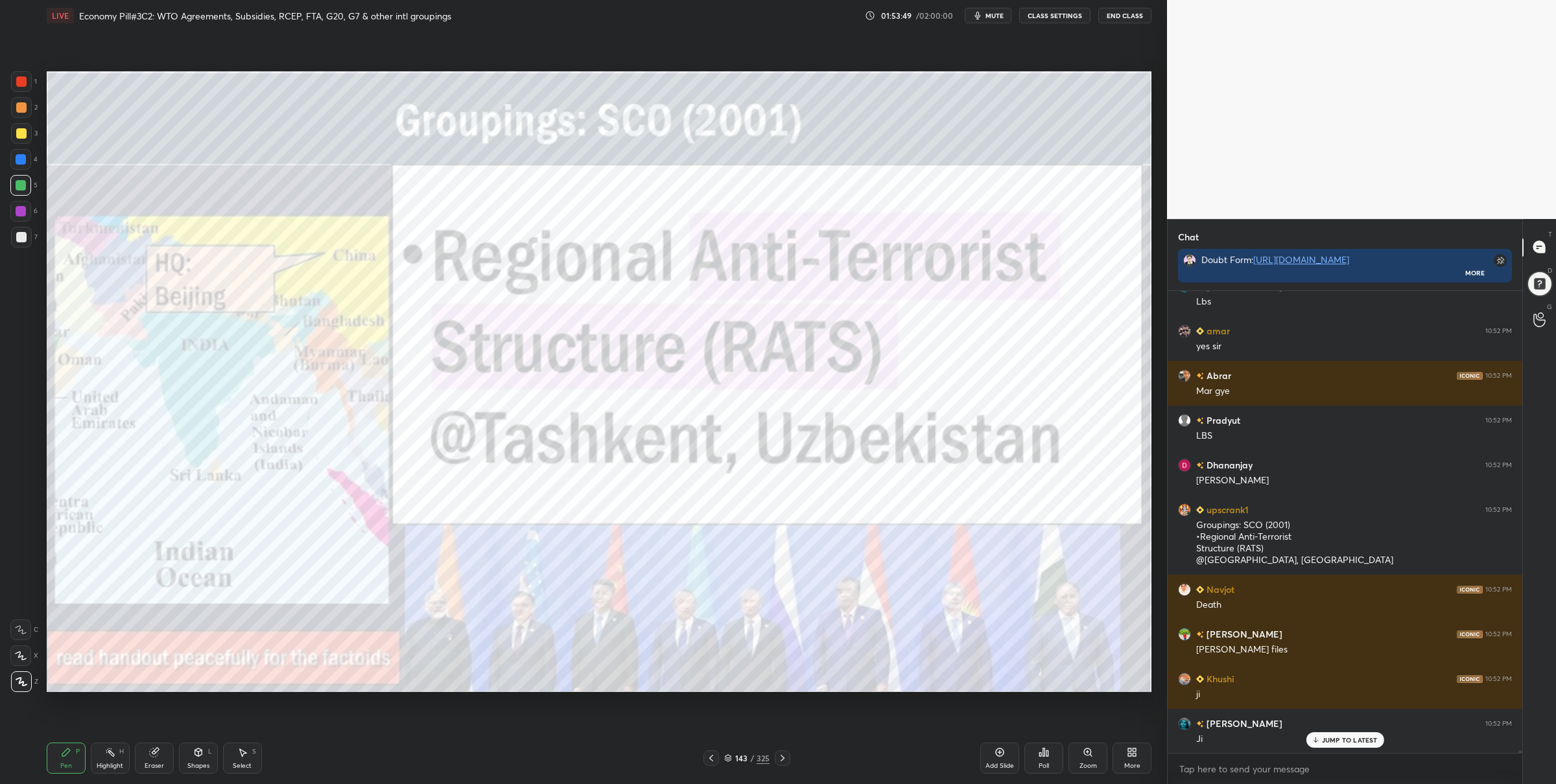
scroll to position [81088, 0]
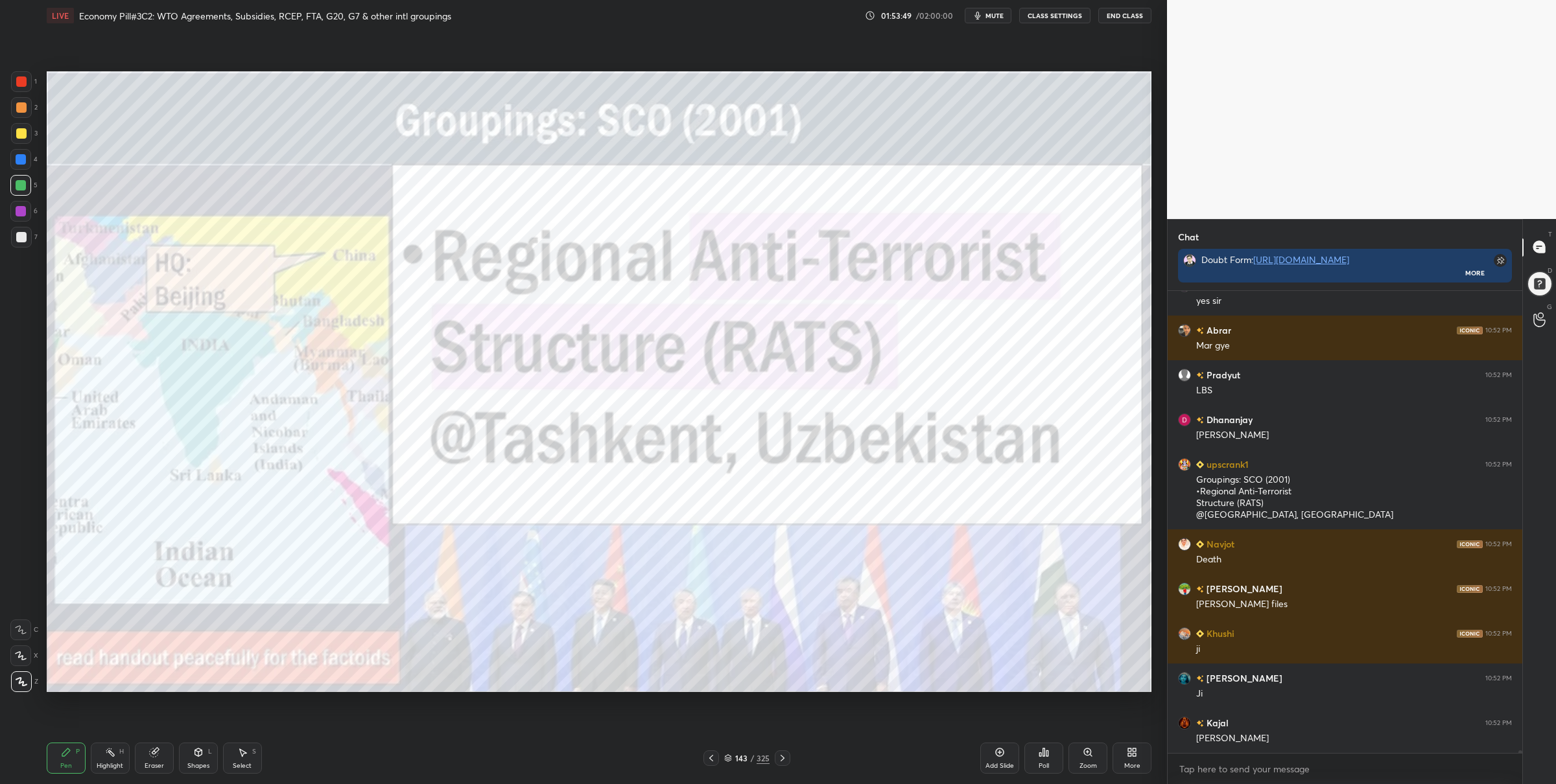
click at [781, 755] on icon at bounding box center [783, 758] width 4 height 6
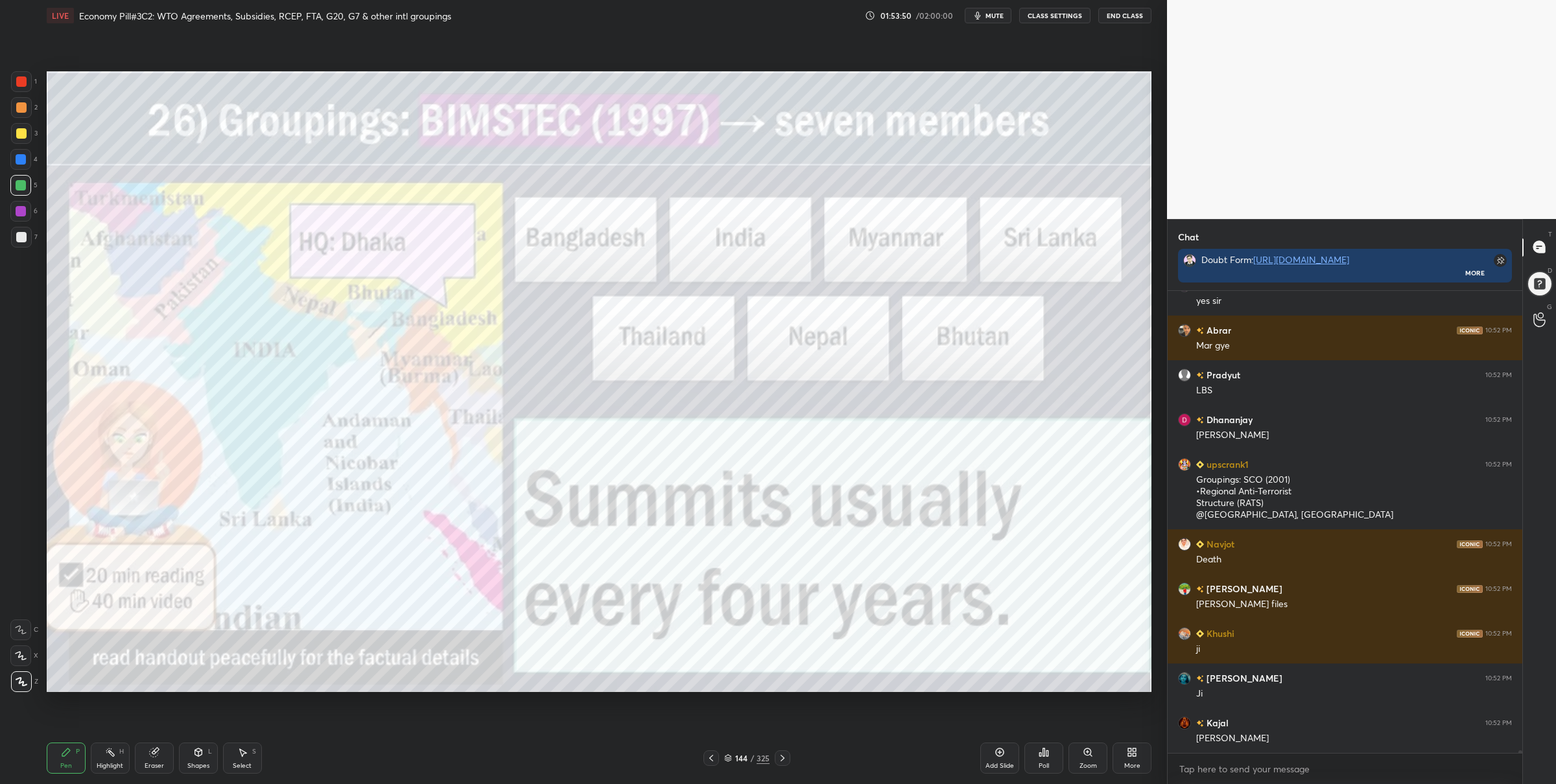
scroll to position [81133, 0]
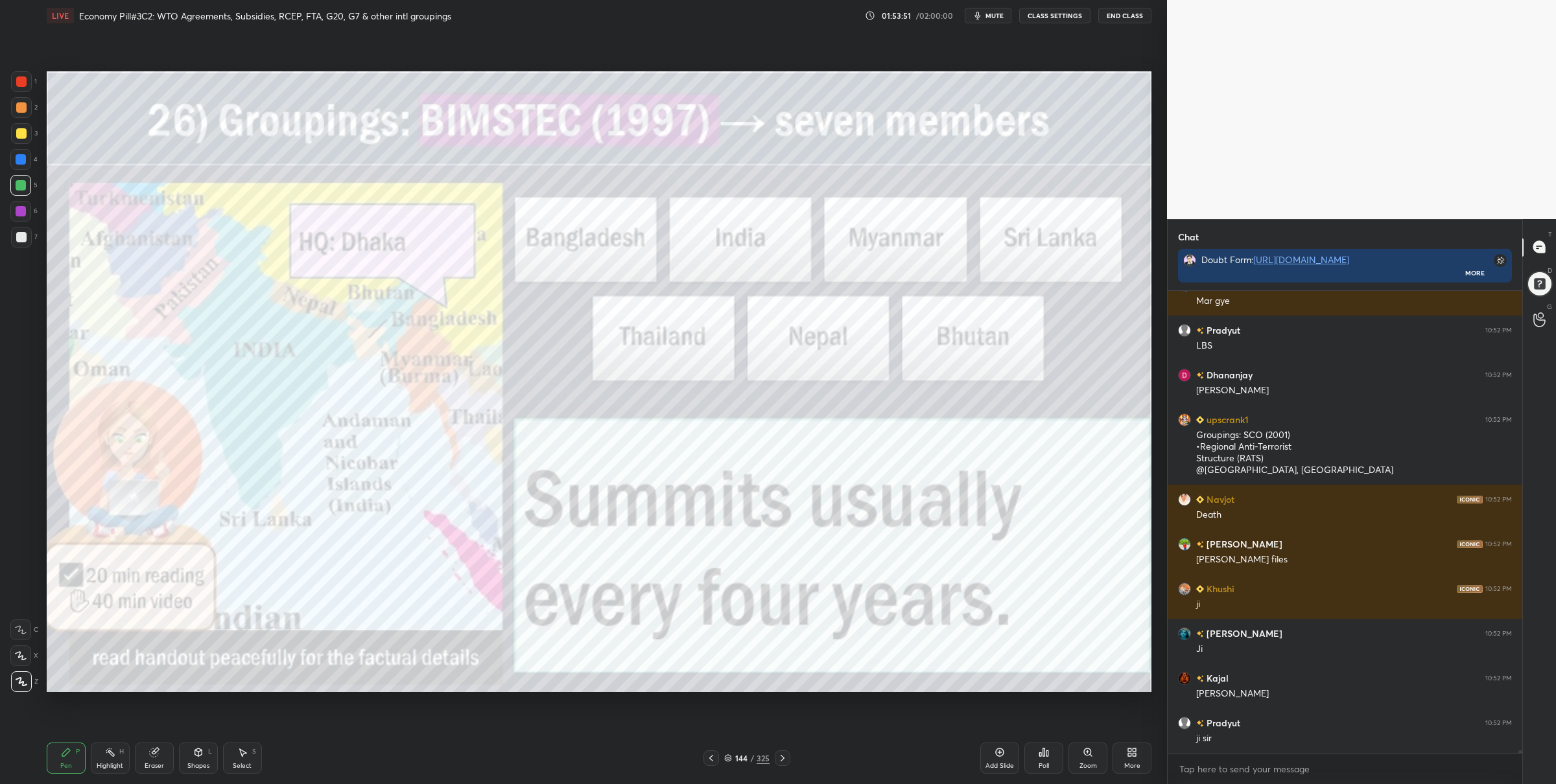
drag, startPoint x: 31, startPoint y: 80, endPoint x: 43, endPoint y: 84, distance: 12.6
click at [32, 81] on div "1" at bounding box center [24, 82] width 26 height 21
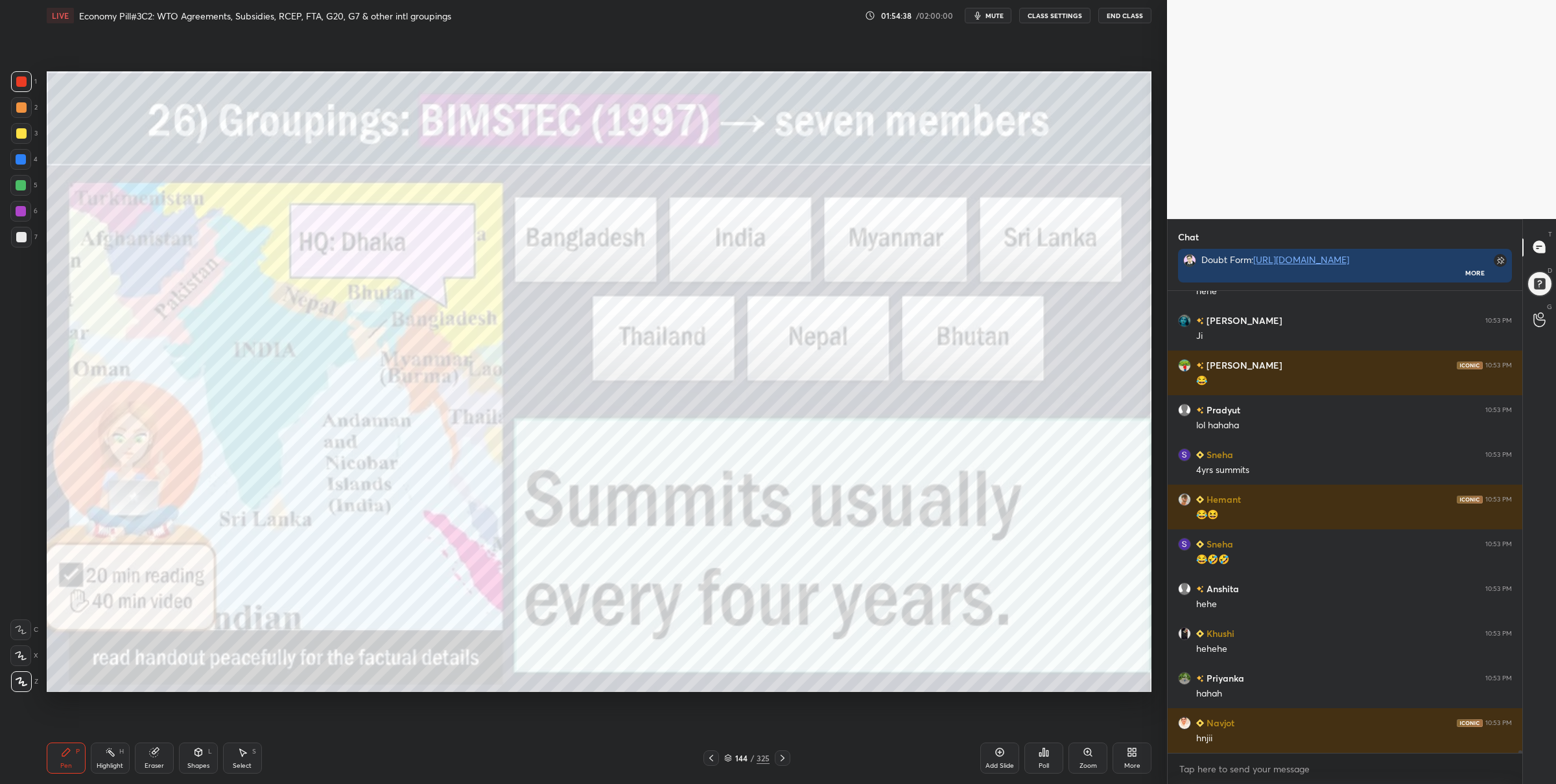
scroll to position [82028, 0]
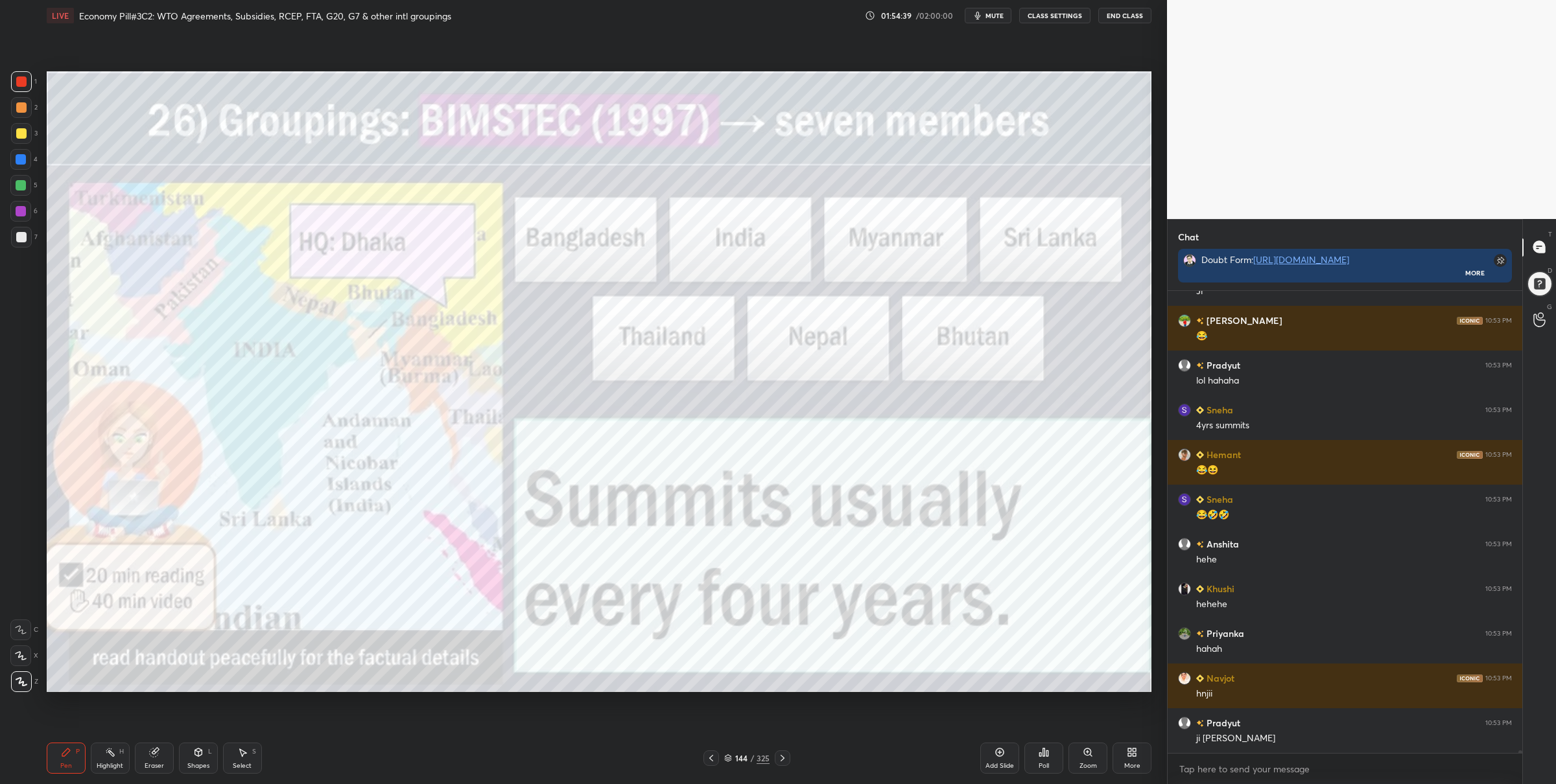
click at [784, 767] on div "Pen P Highlight H Eraser Shapes L Select S 144 / 325 Add Slide Poll Zoom More" at bounding box center [599, 758] width 1105 height 52
click at [784, 754] on icon at bounding box center [782, 758] width 10 height 10
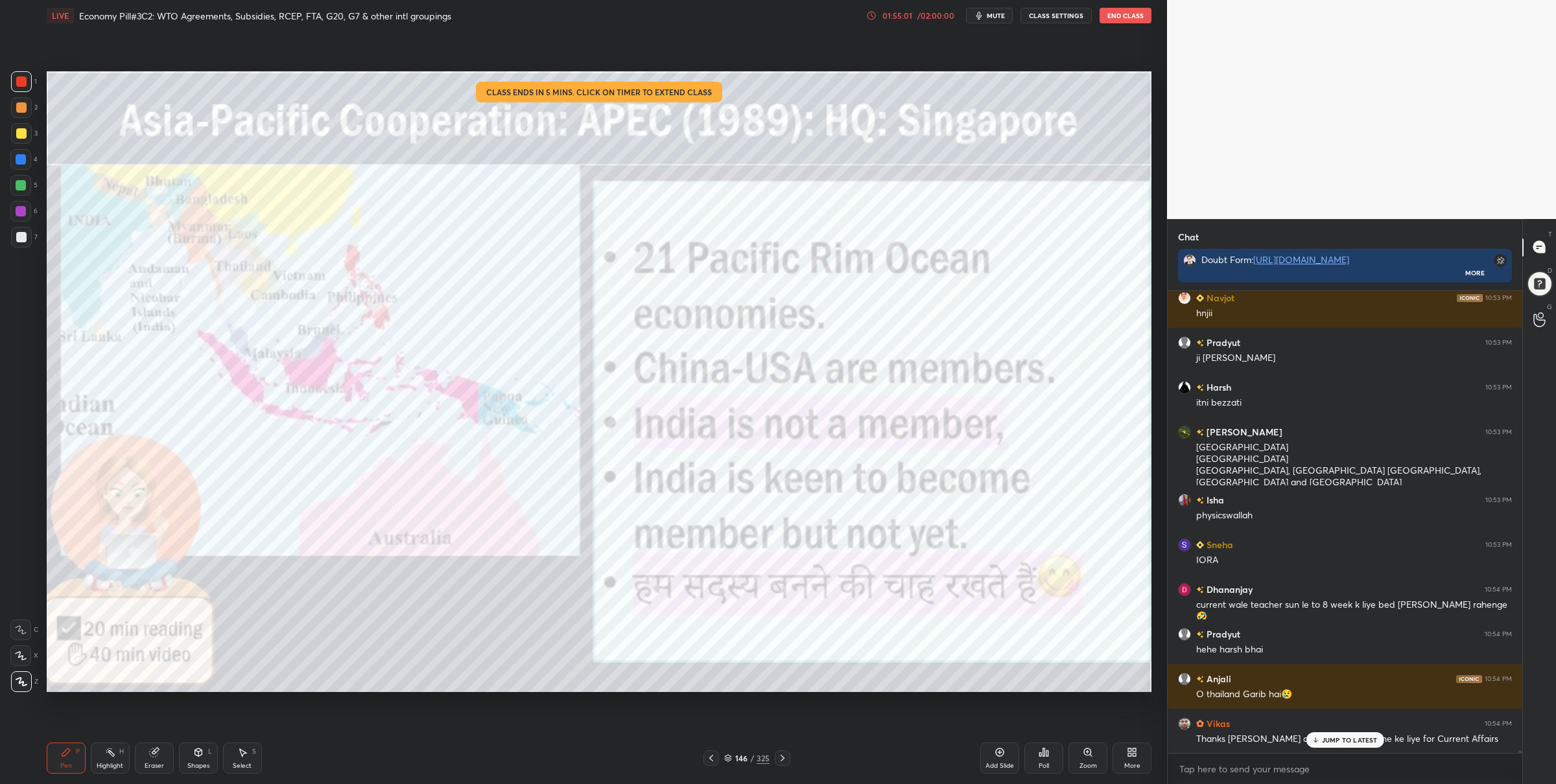
scroll to position [82453, 0]
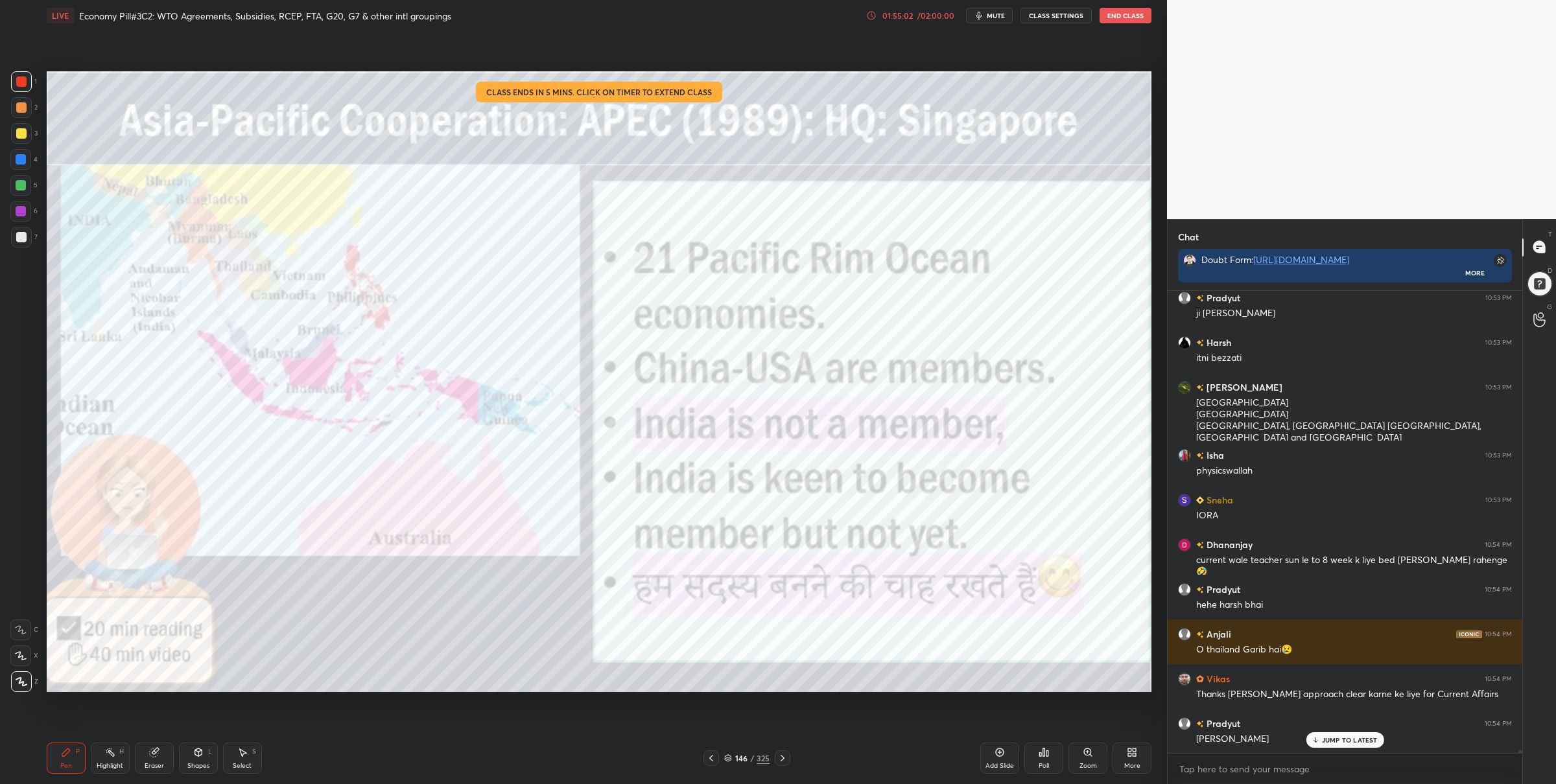
click at [892, 16] on div "01:55:02" at bounding box center [897, 15] width 36 height 8
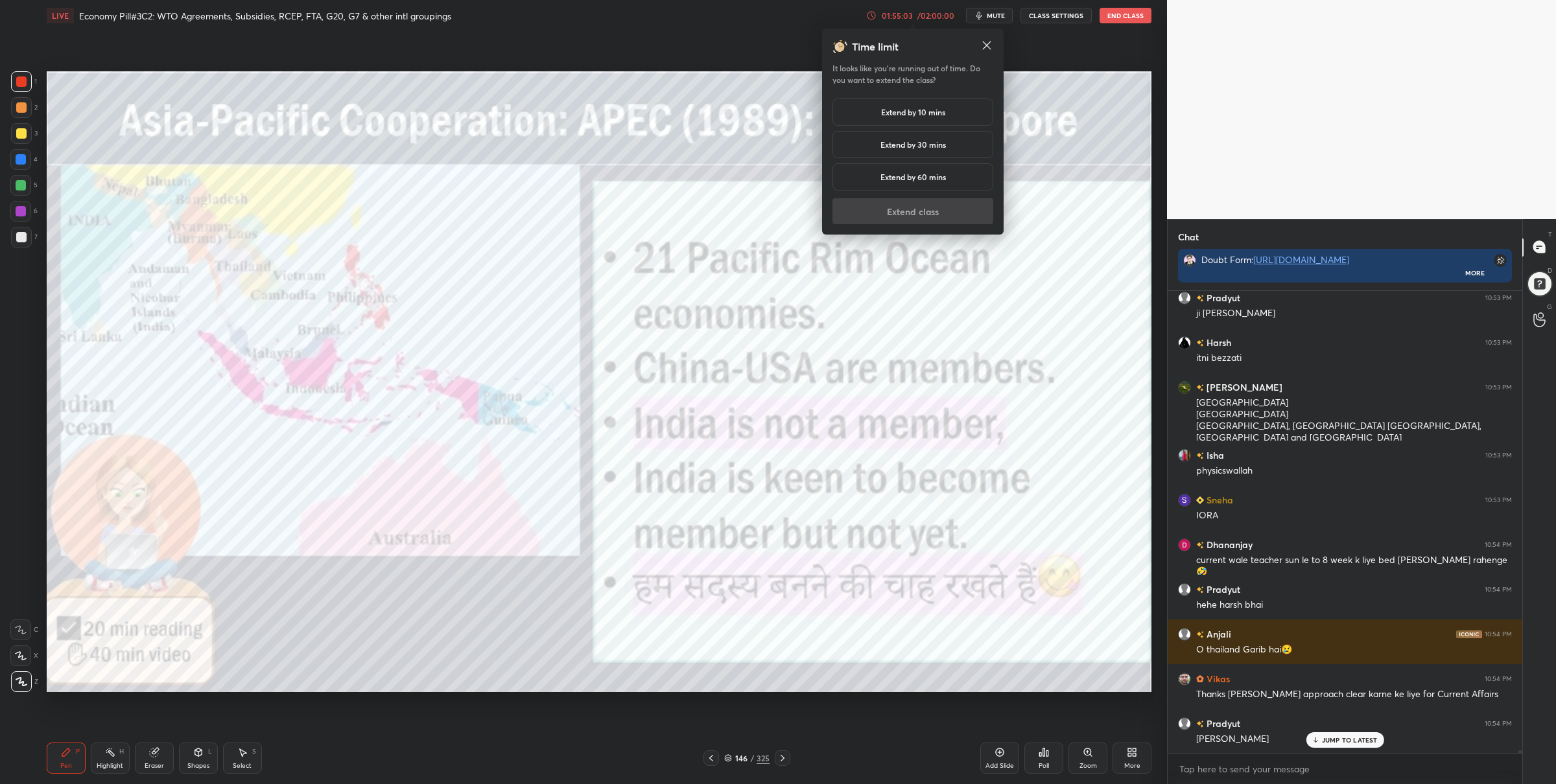
click at [906, 143] on h5 "Extend by 30 mins" at bounding box center [913, 144] width 66 height 12
click at [914, 213] on button "Extend class" at bounding box center [913, 211] width 160 height 26
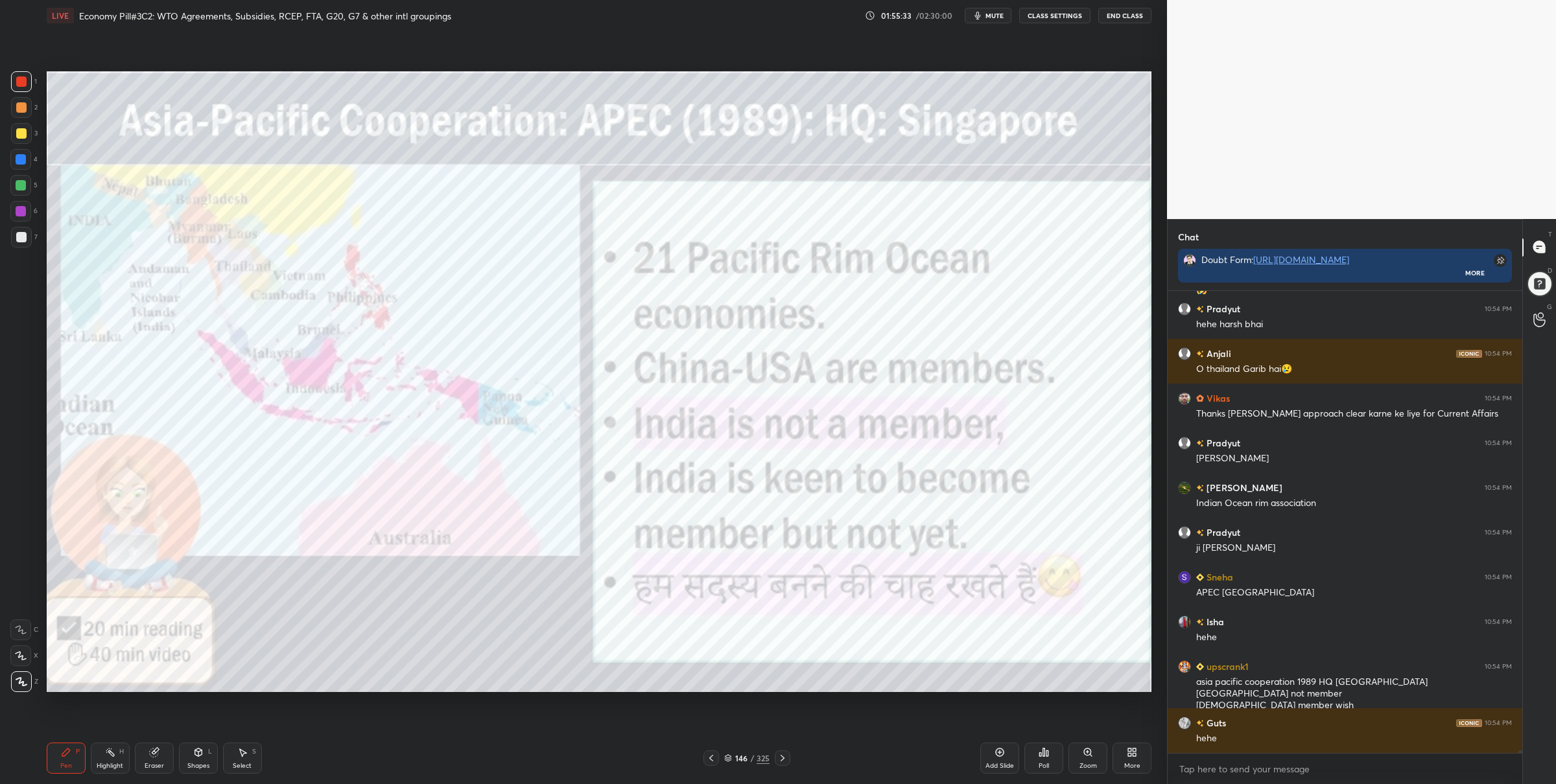
scroll to position [82778, 0]
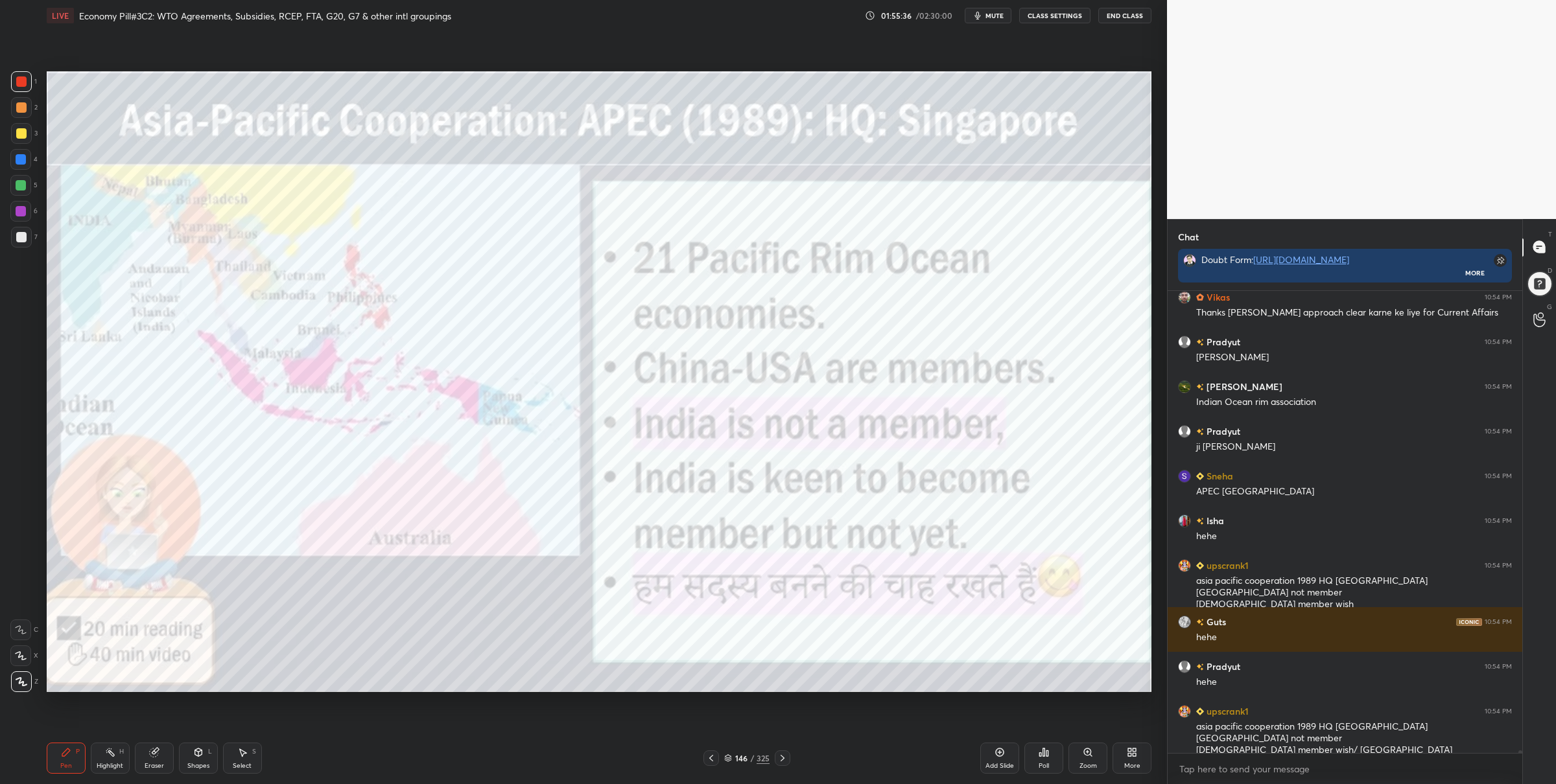
click at [779, 752] on div at bounding box center [783, 758] width 15 height 15
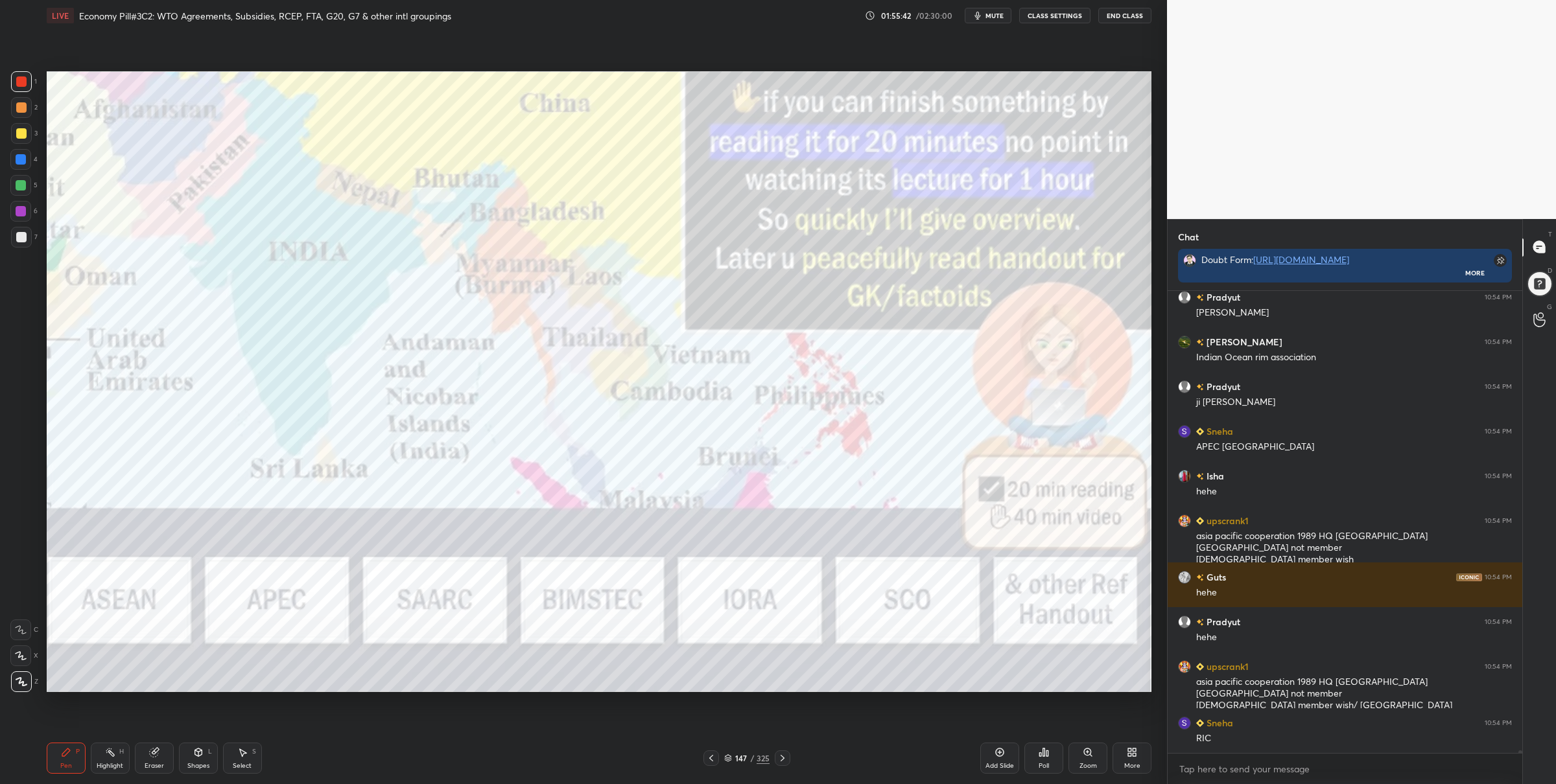
scroll to position [82923, 0]
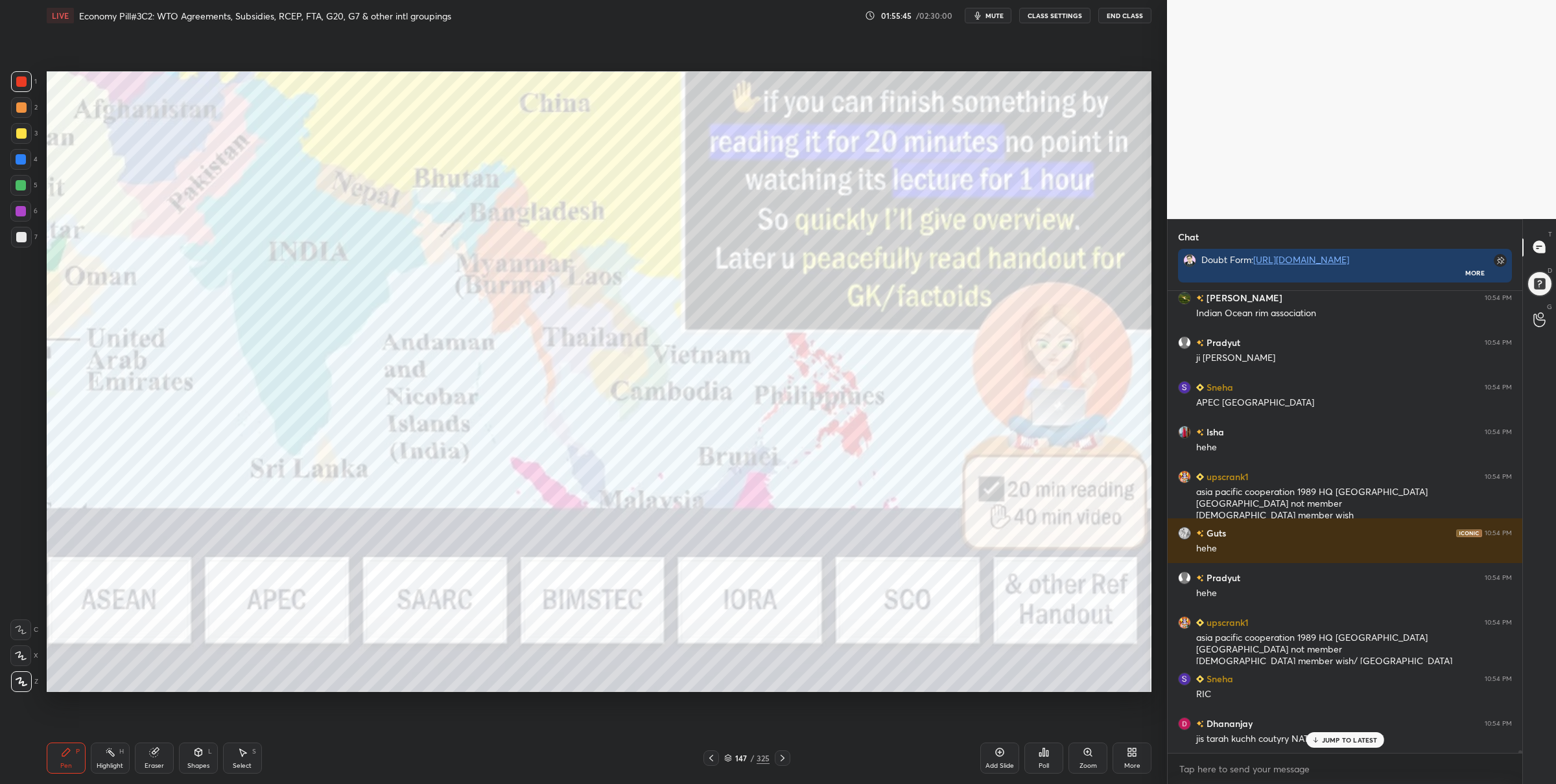
click at [790, 760] on div at bounding box center [783, 758] width 15 height 15
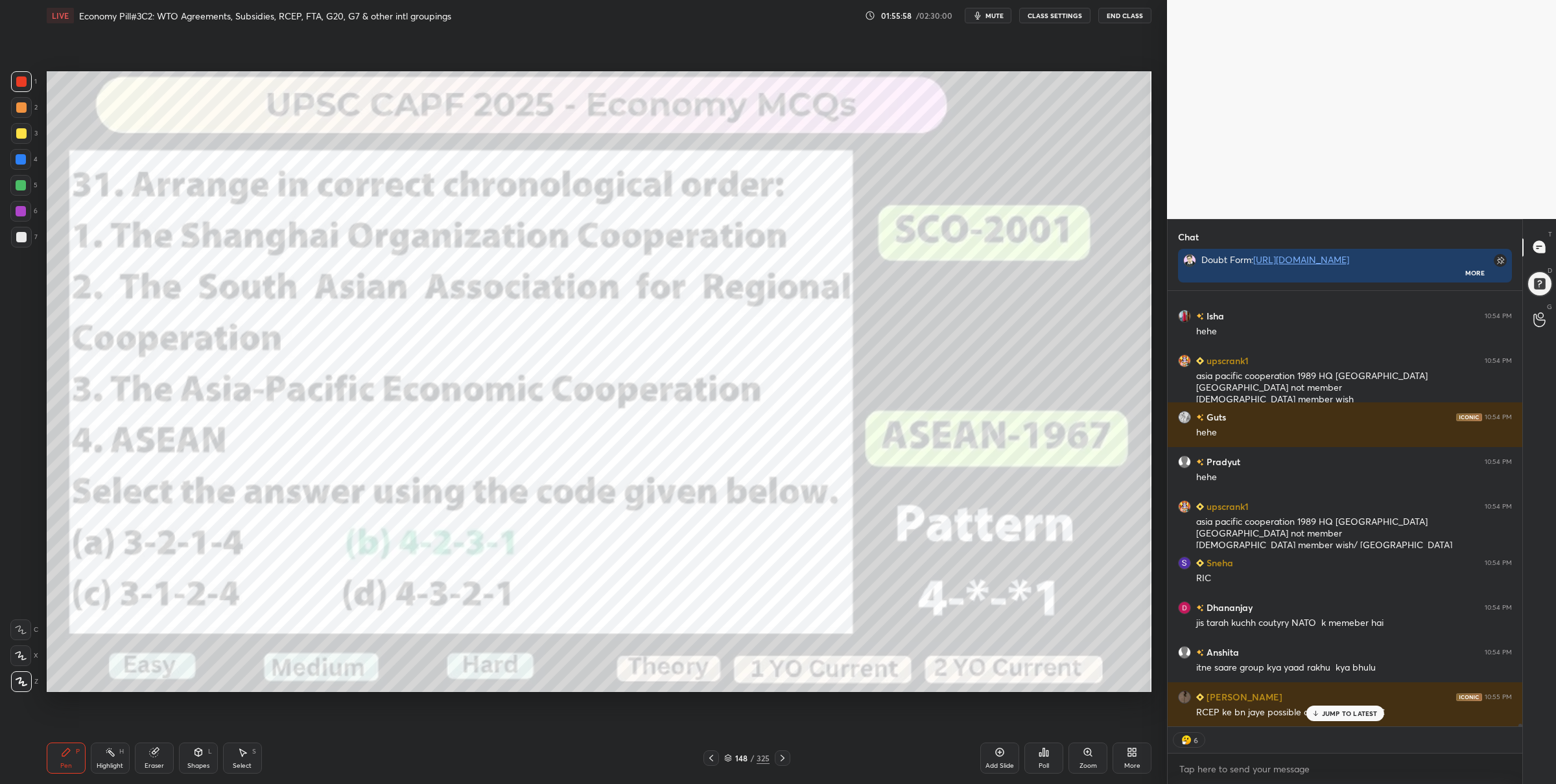
scroll to position [83084, 0]
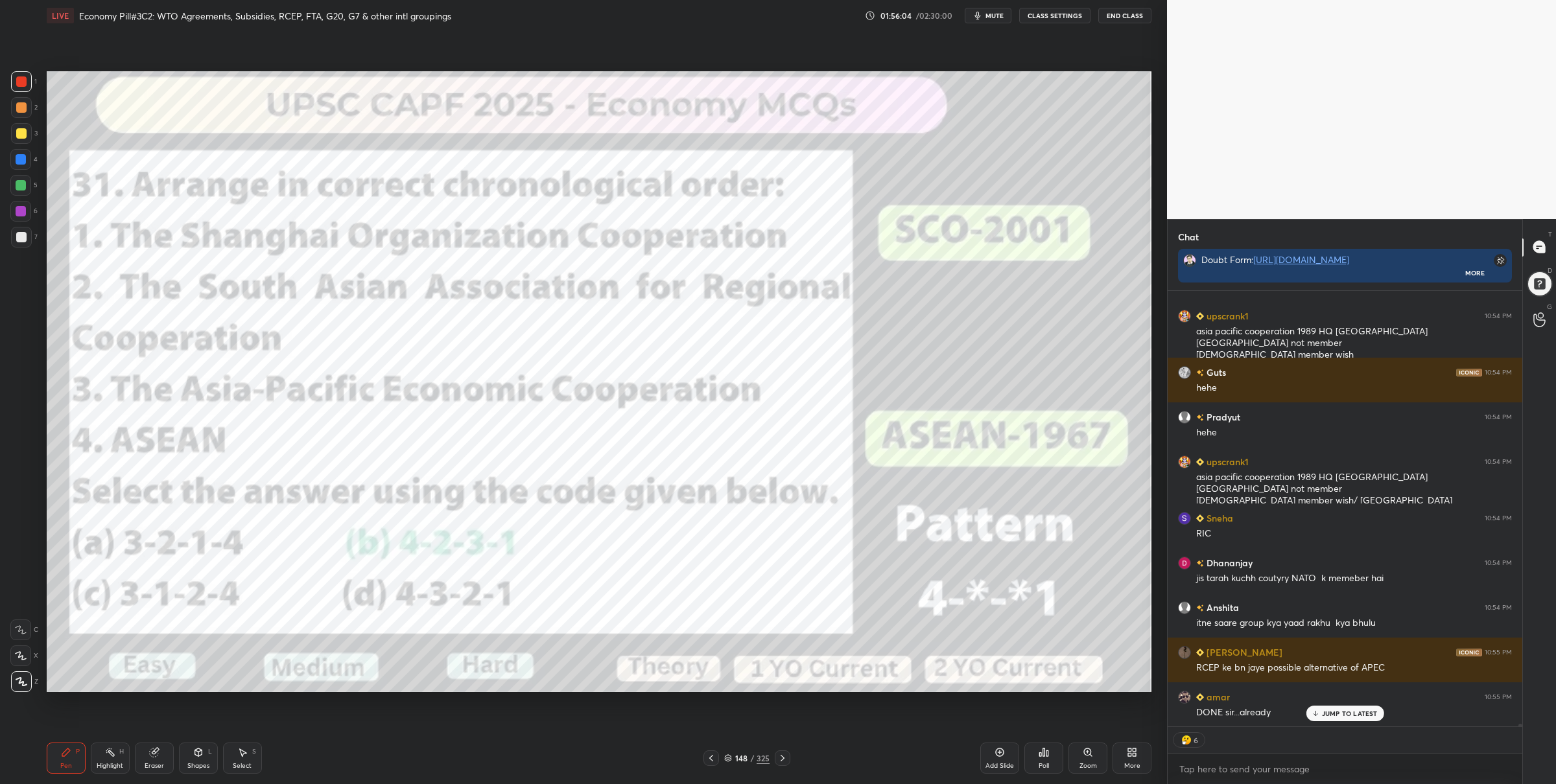
type textarea "x"
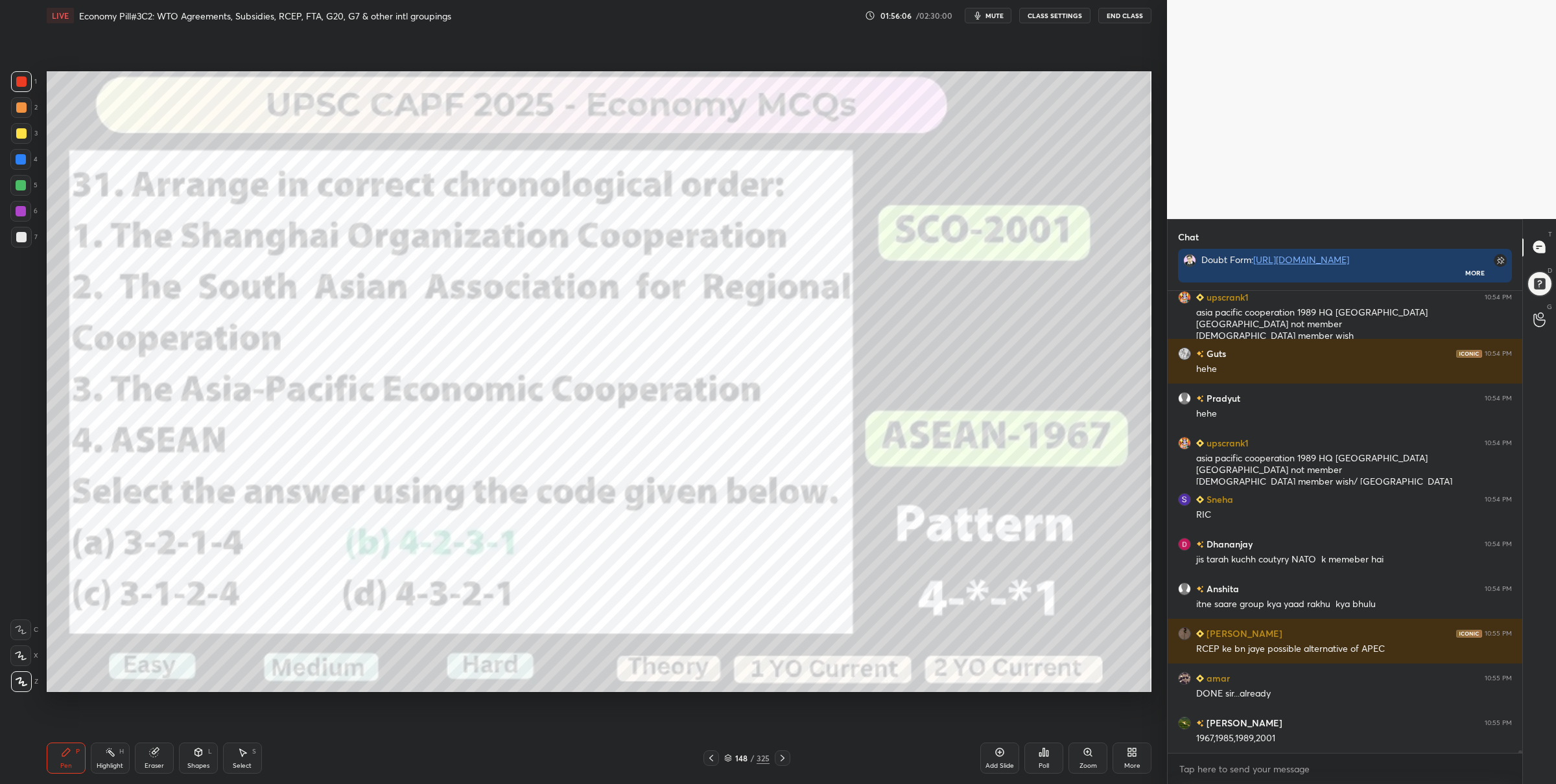
scroll to position [83147, 0]
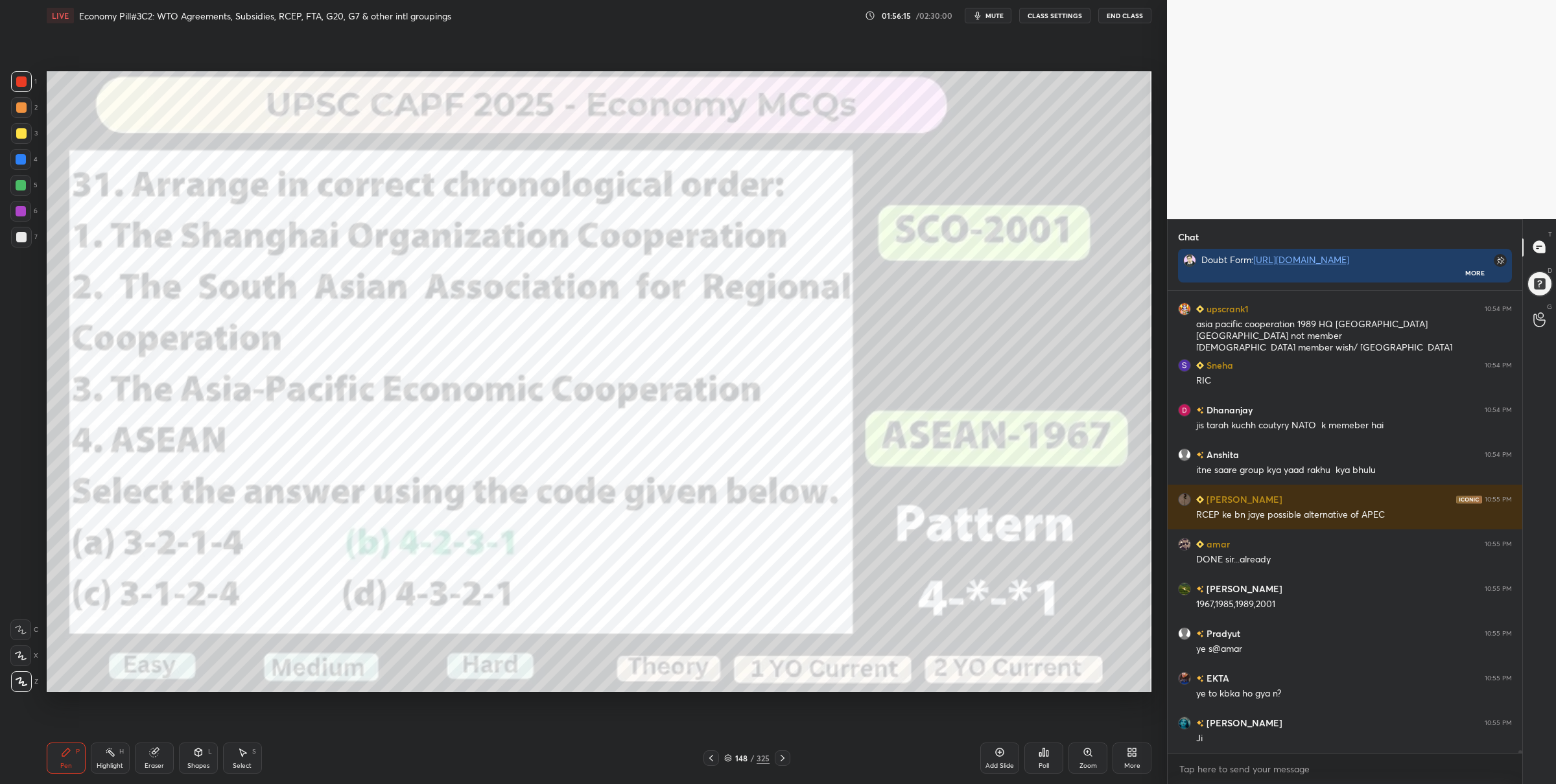
scroll to position [83282, 0]
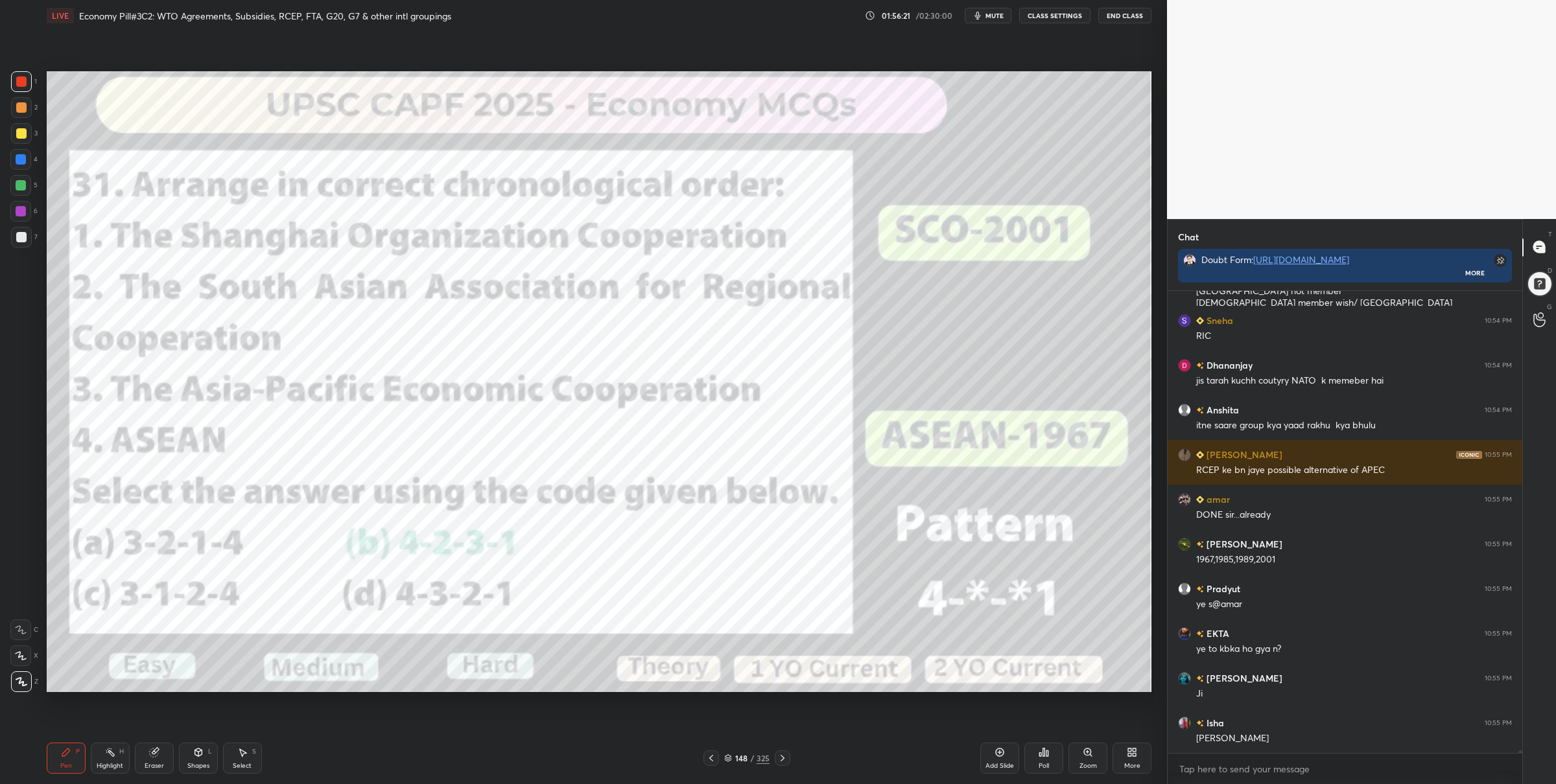
click at [729, 753] on div "148 / 325" at bounding box center [747, 758] width 45 height 12
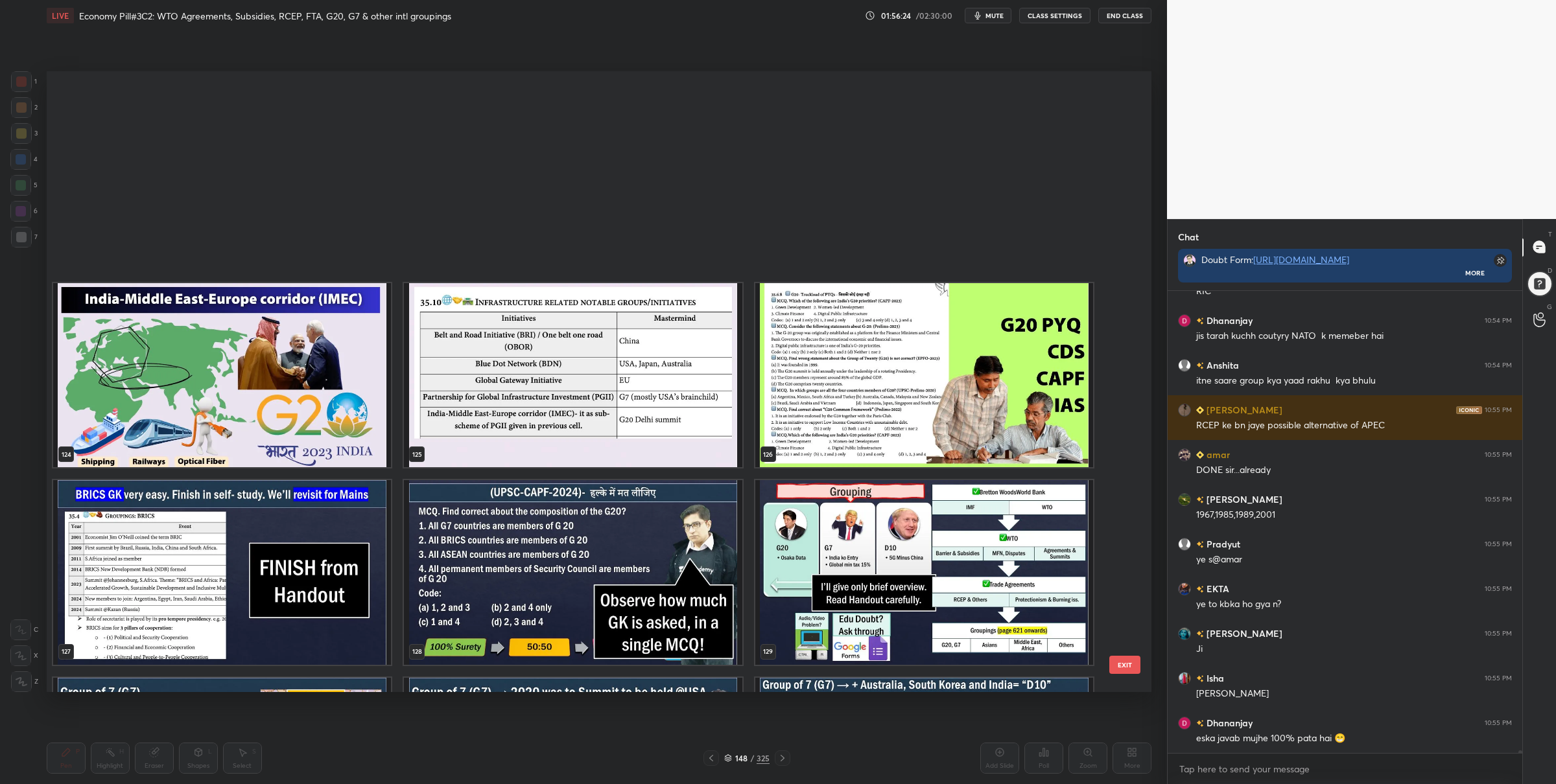
scroll to position [8140, 0]
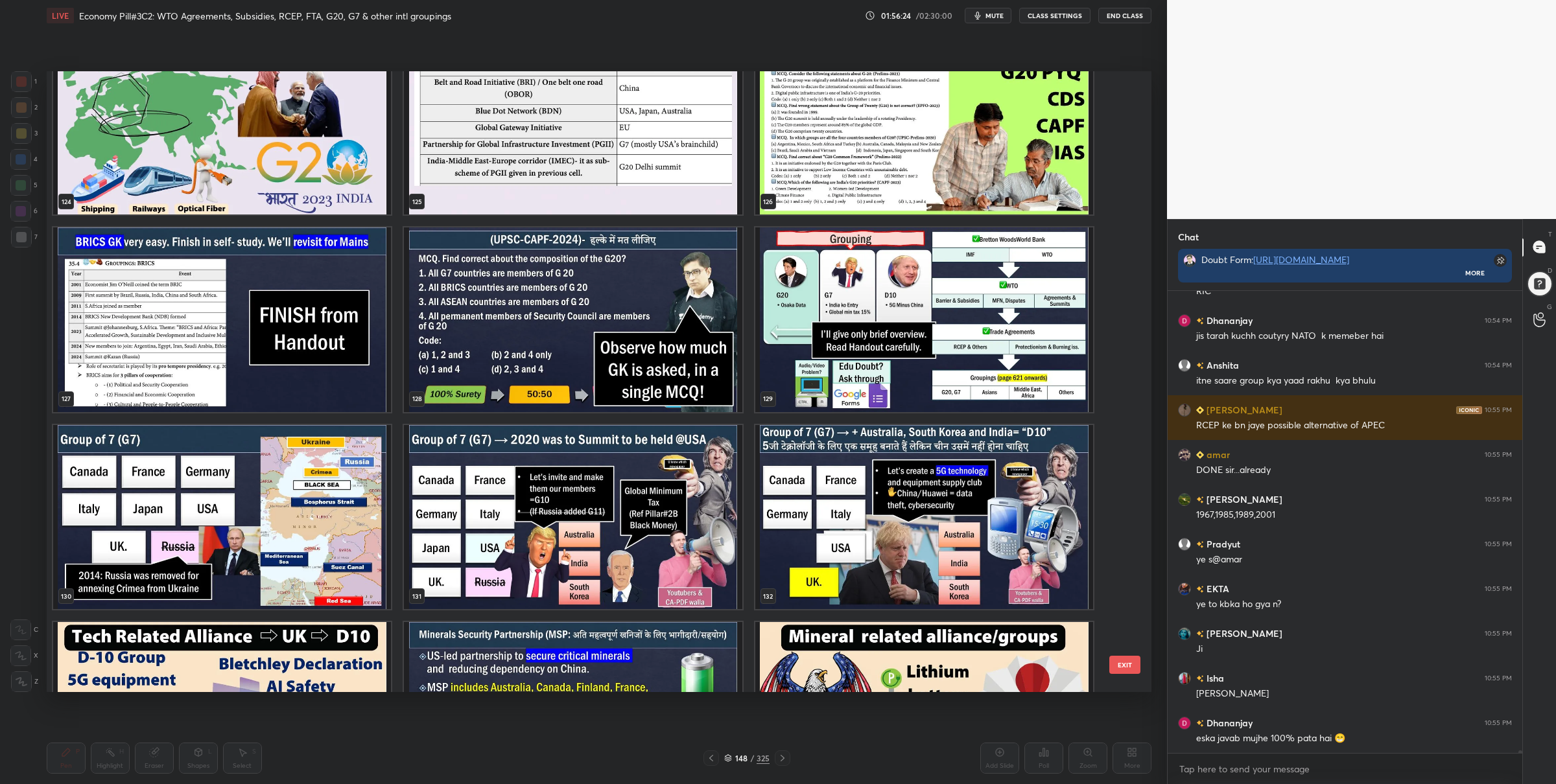
click at [630, 375] on img "grid" at bounding box center [573, 319] width 338 height 185
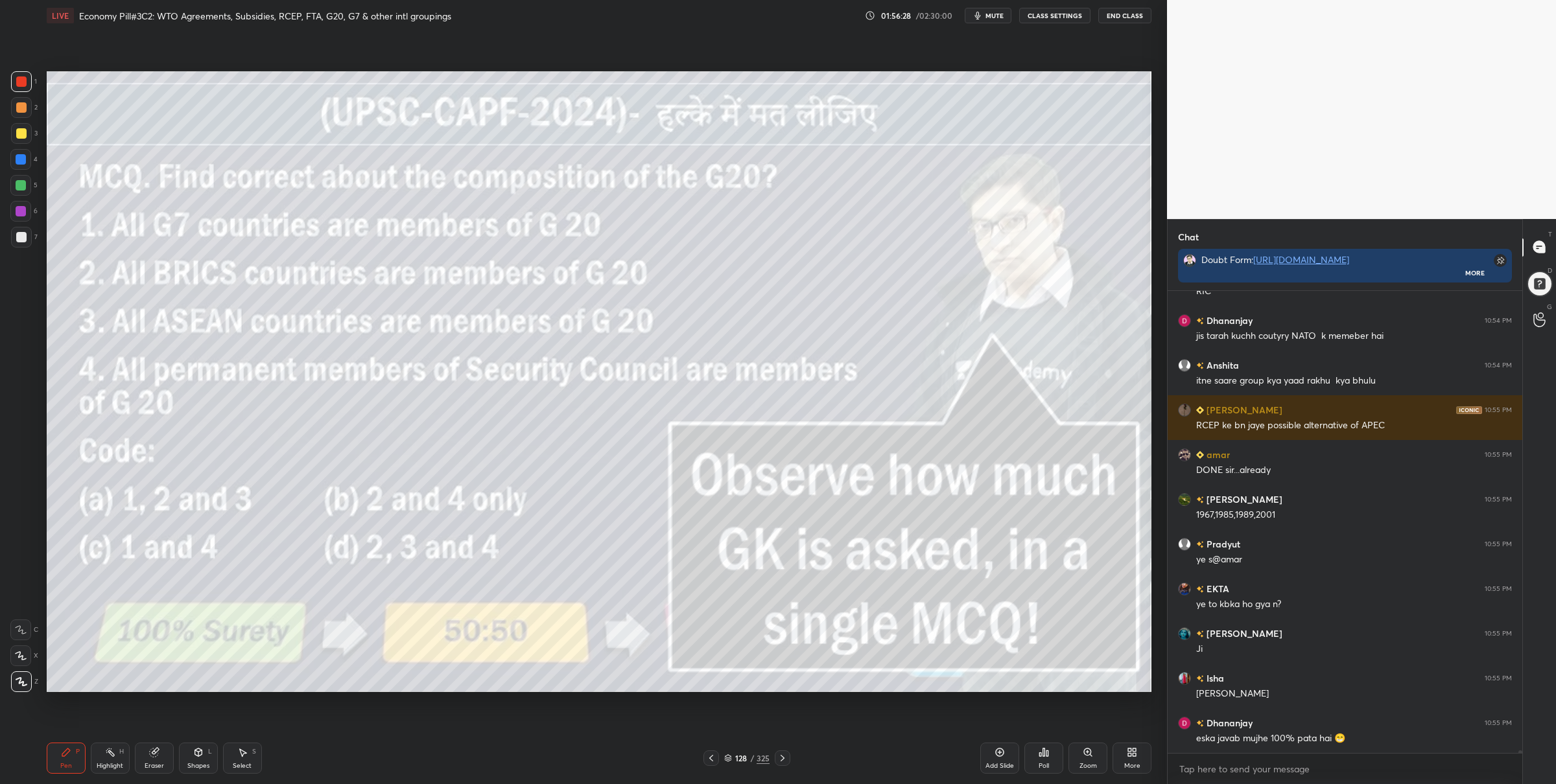
scroll to position [83370, 0]
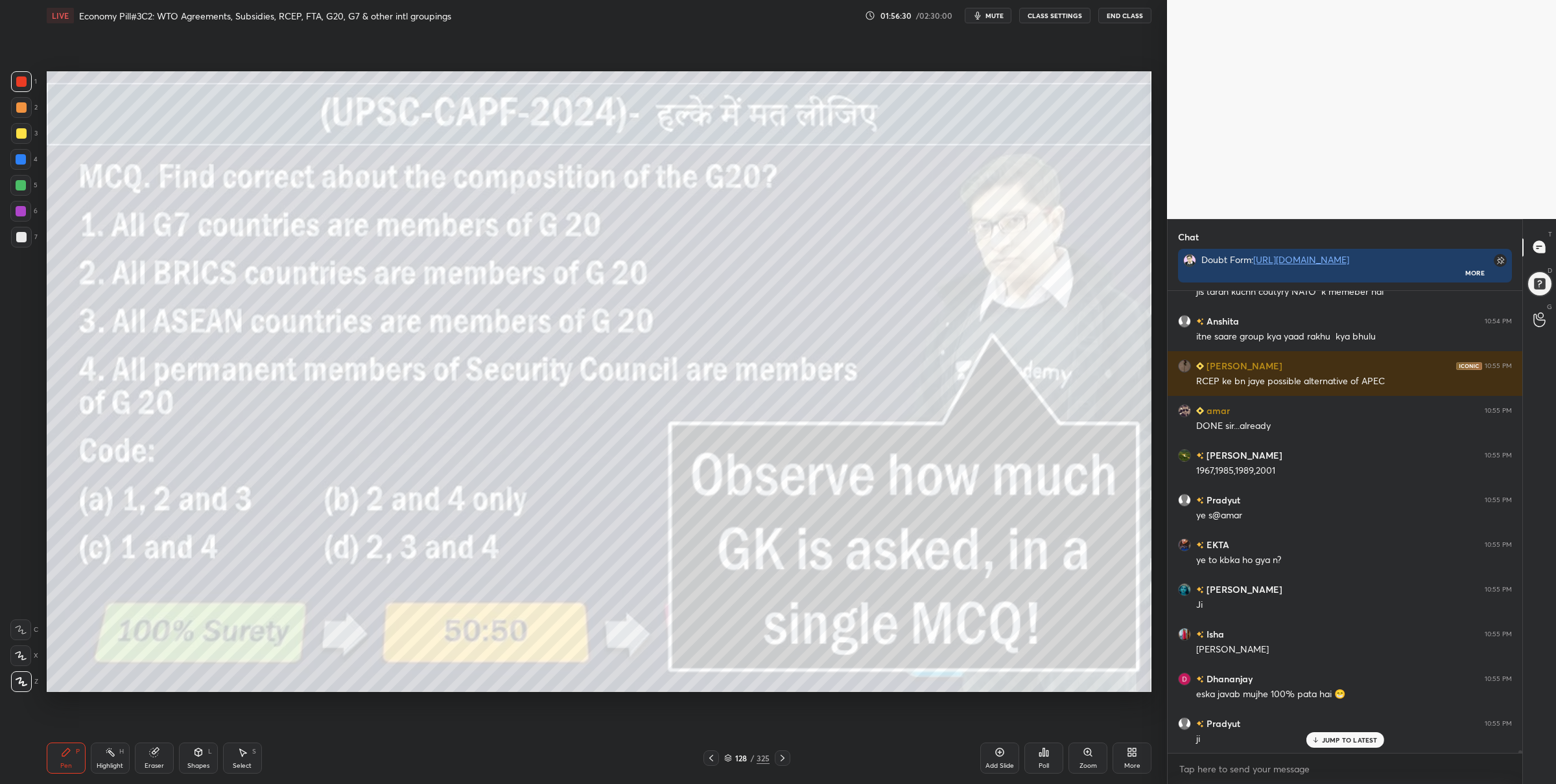
click at [733, 755] on div "128 / 325" at bounding box center [747, 758] width 45 height 12
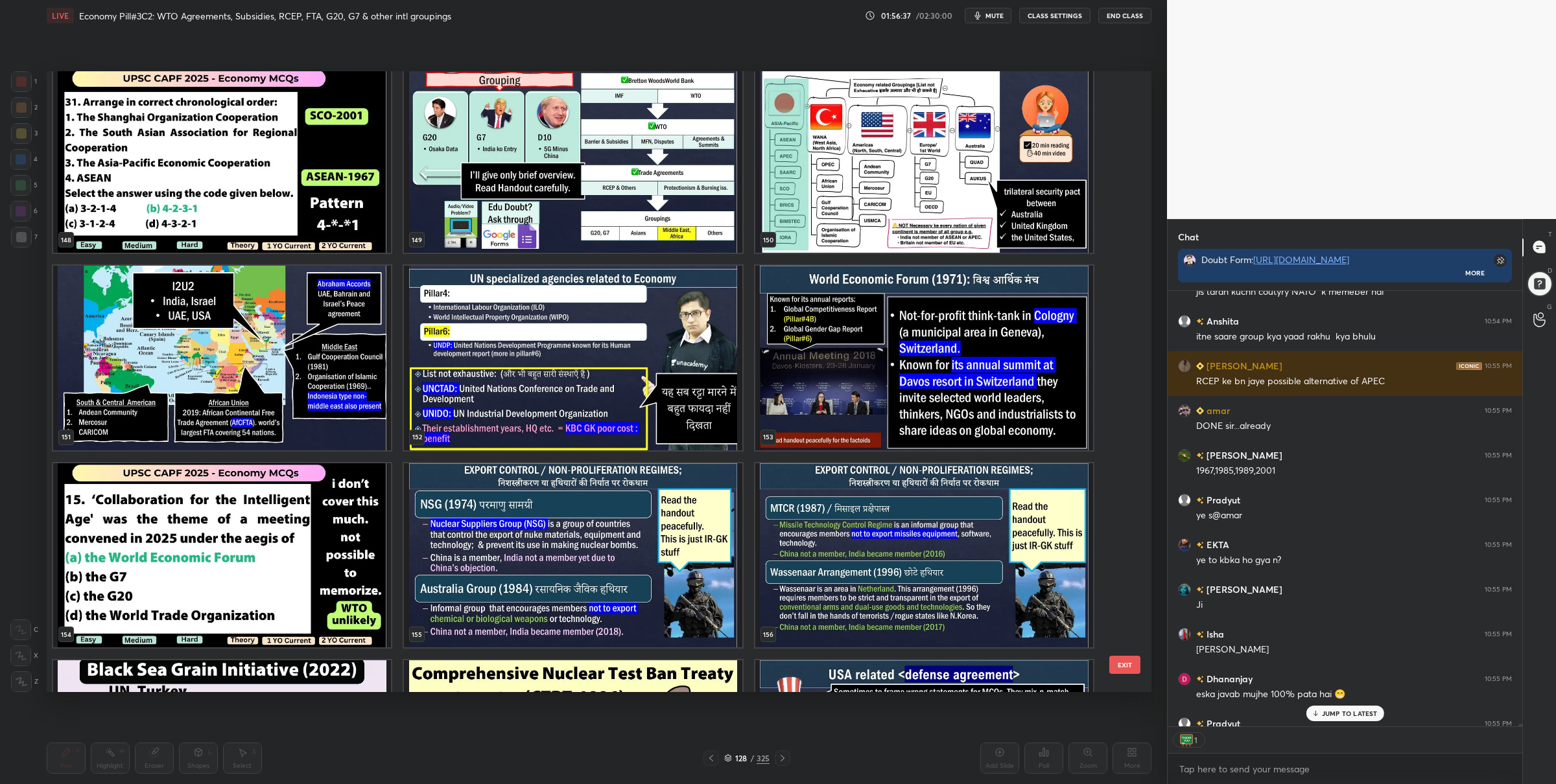
scroll to position [9422, 0]
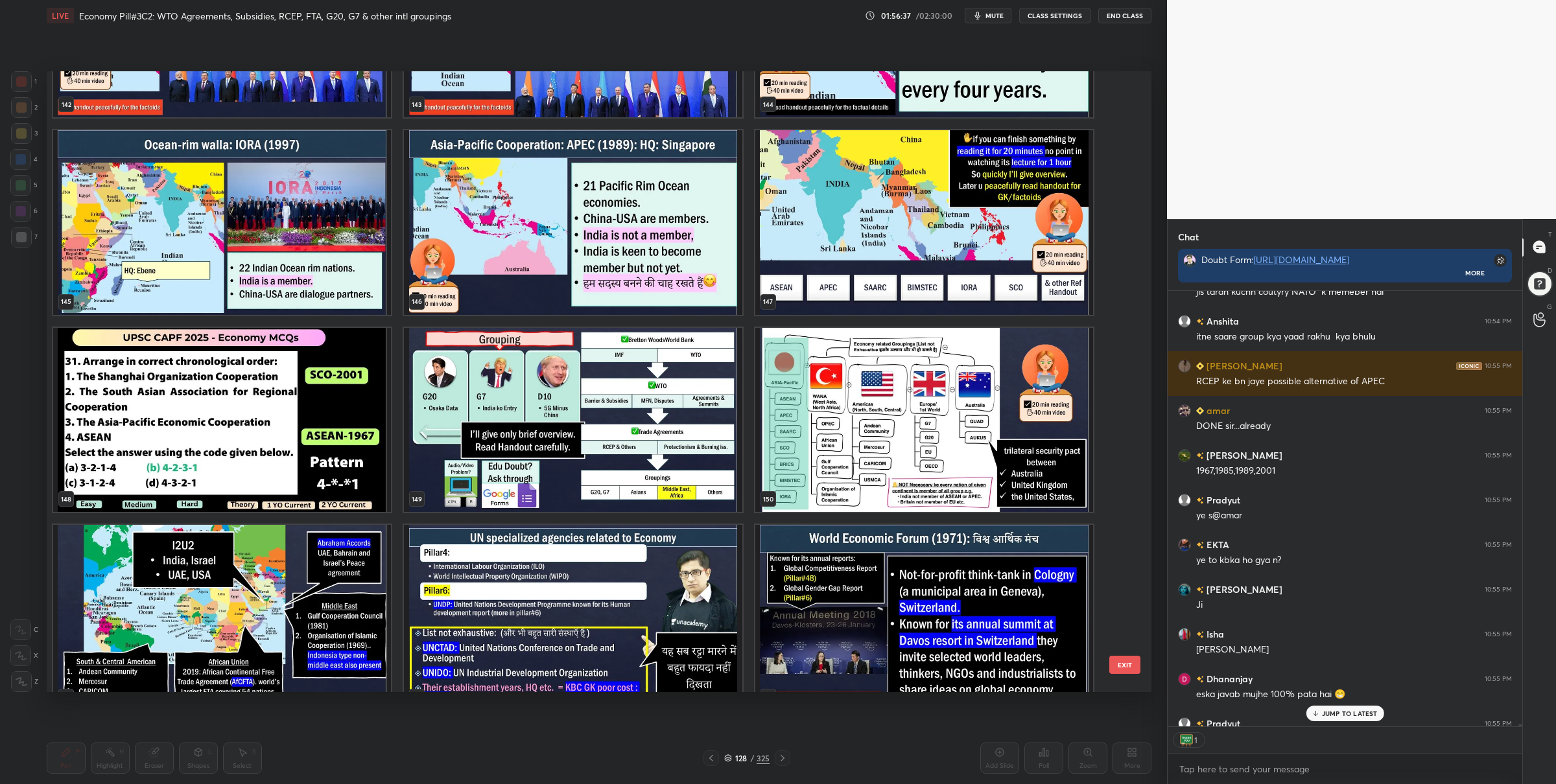
click at [296, 406] on img "grid" at bounding box center [222, 419] width 338 height 185
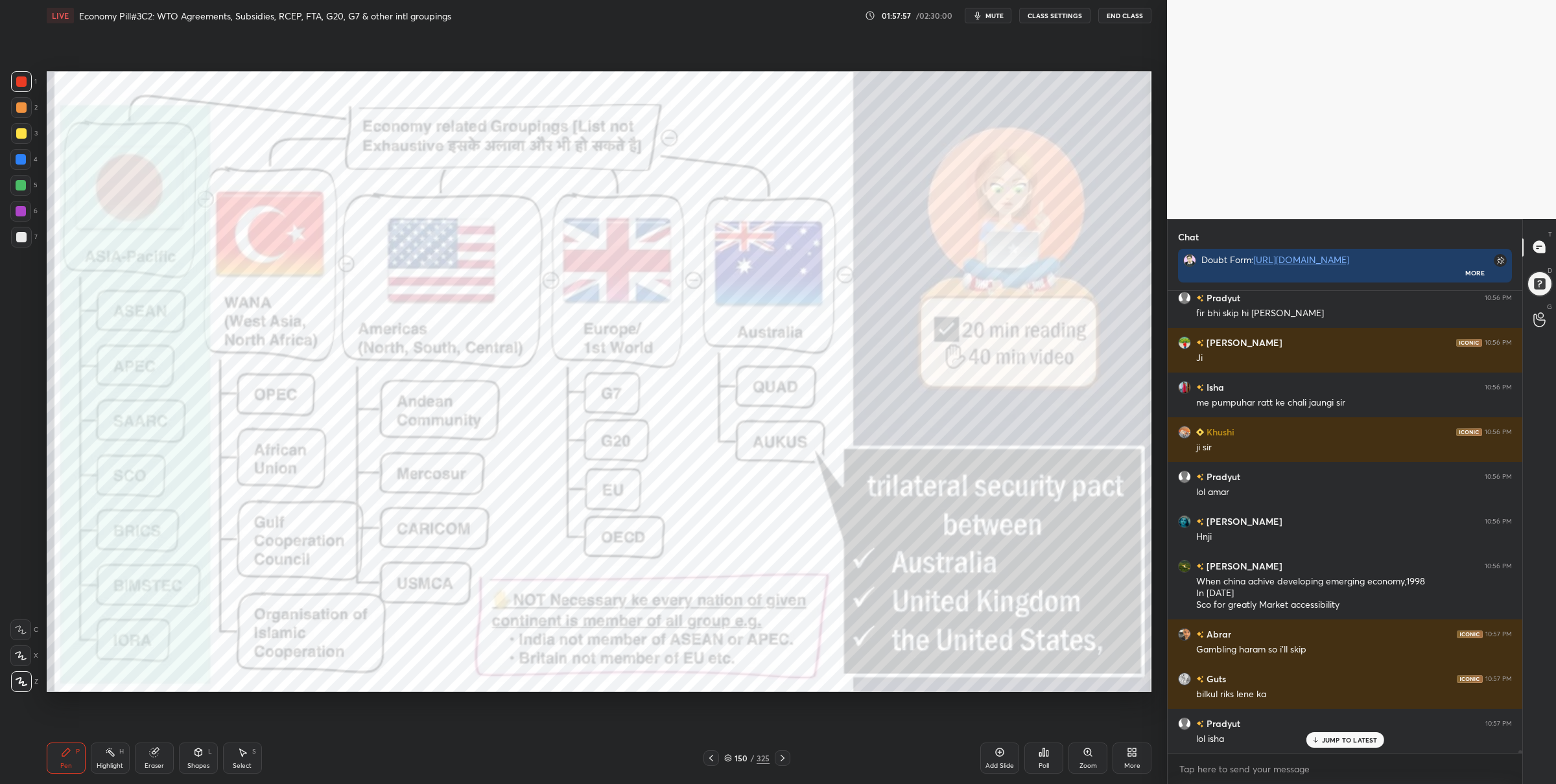
scroll to position [83509, 0]
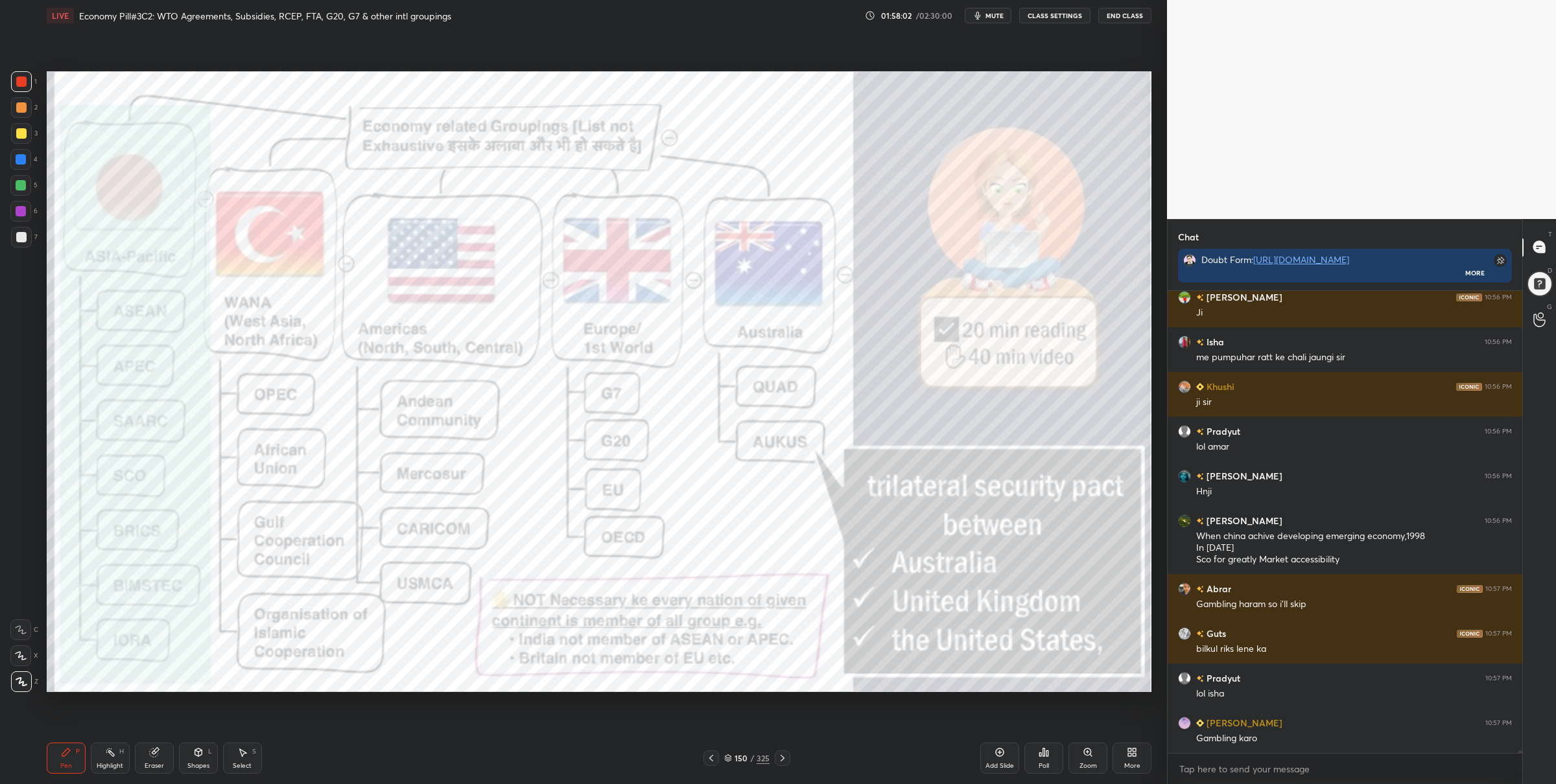
click at [780, 753] on icon at bounding box center [782, 758] width 10 height 10
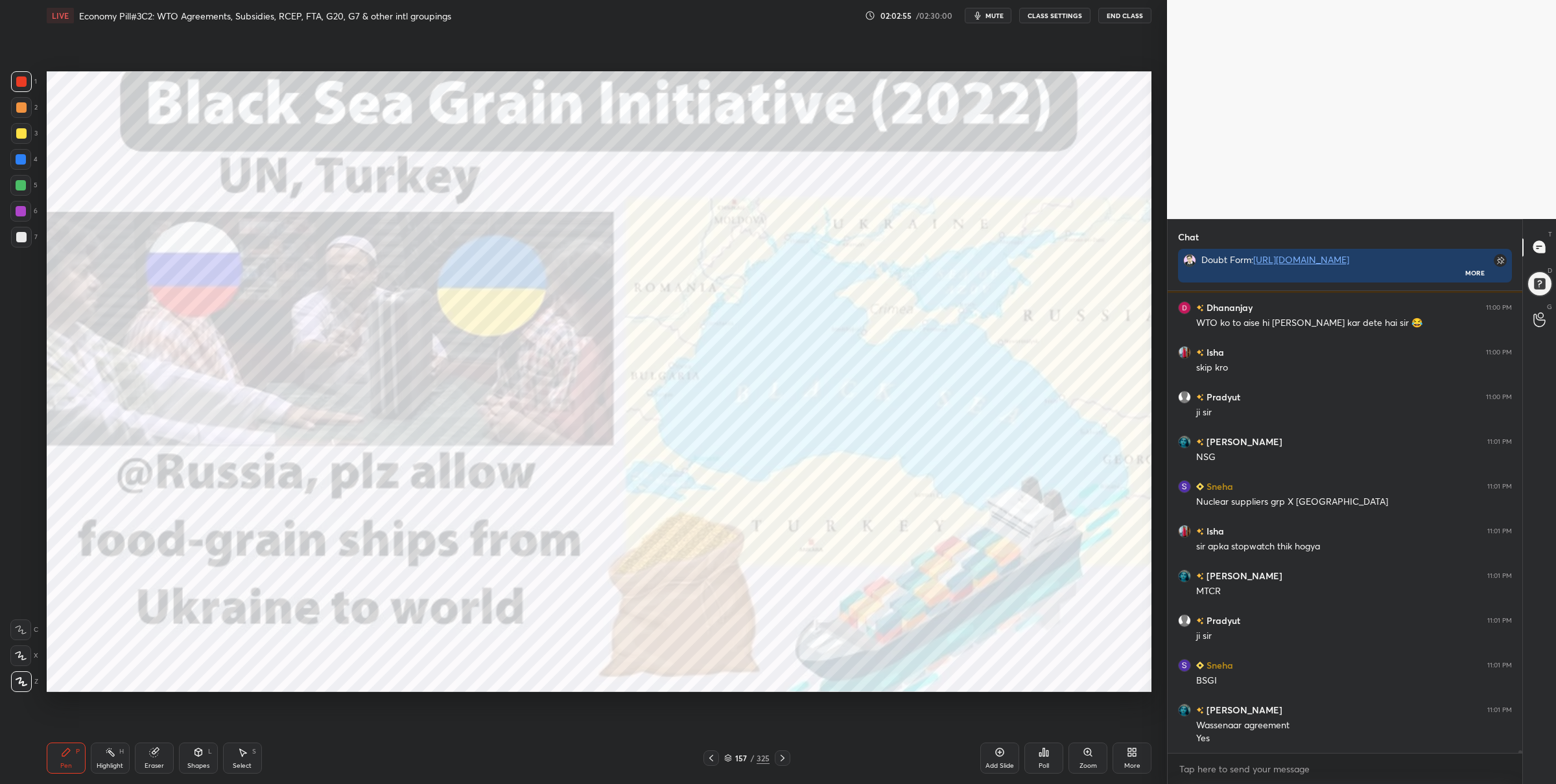
scroll to position [86791, 0]
click at [26, 191] on div at bounding box center [21, 186] width 21 height 21
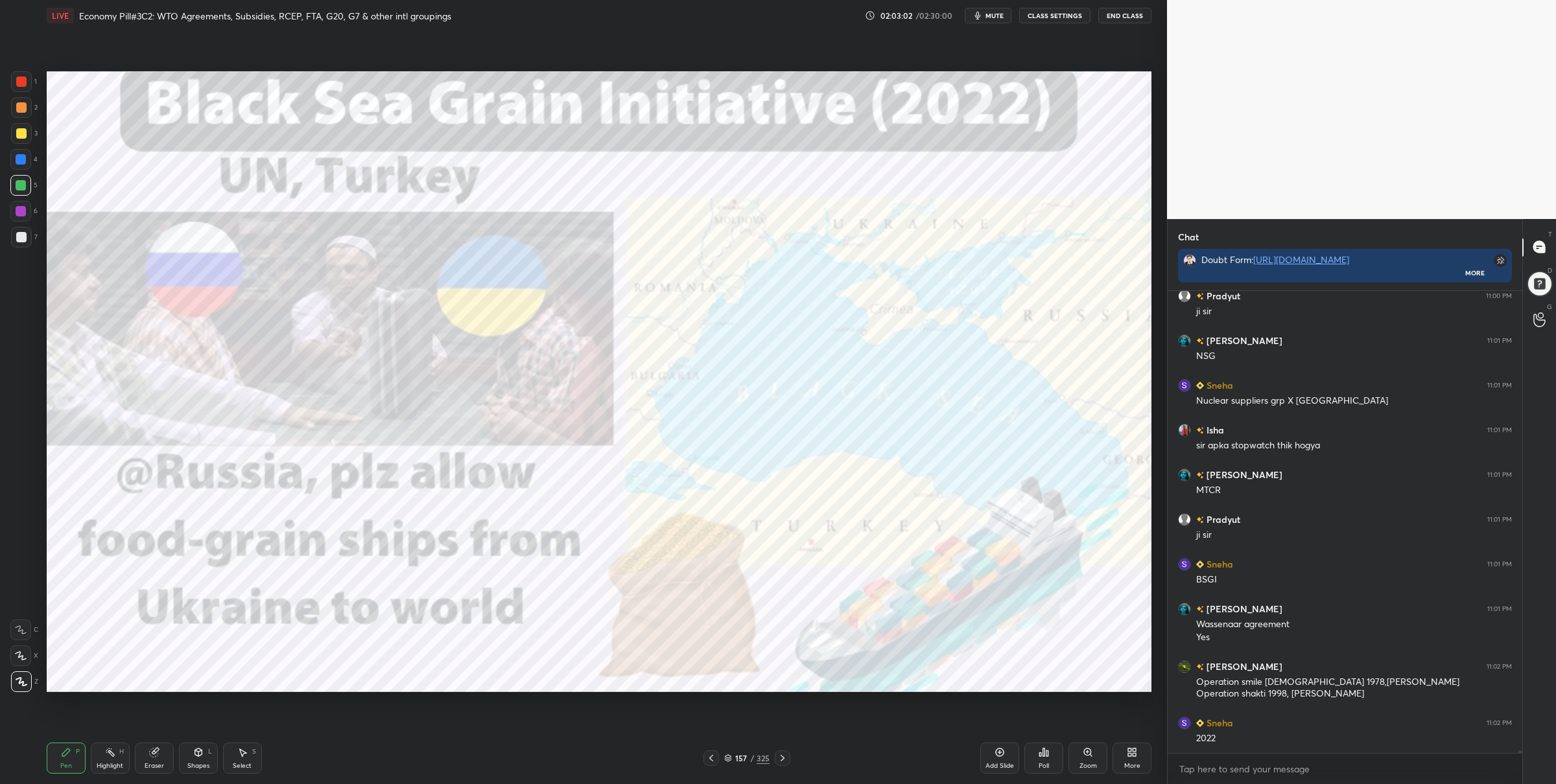
scroll to position [86938, 0]
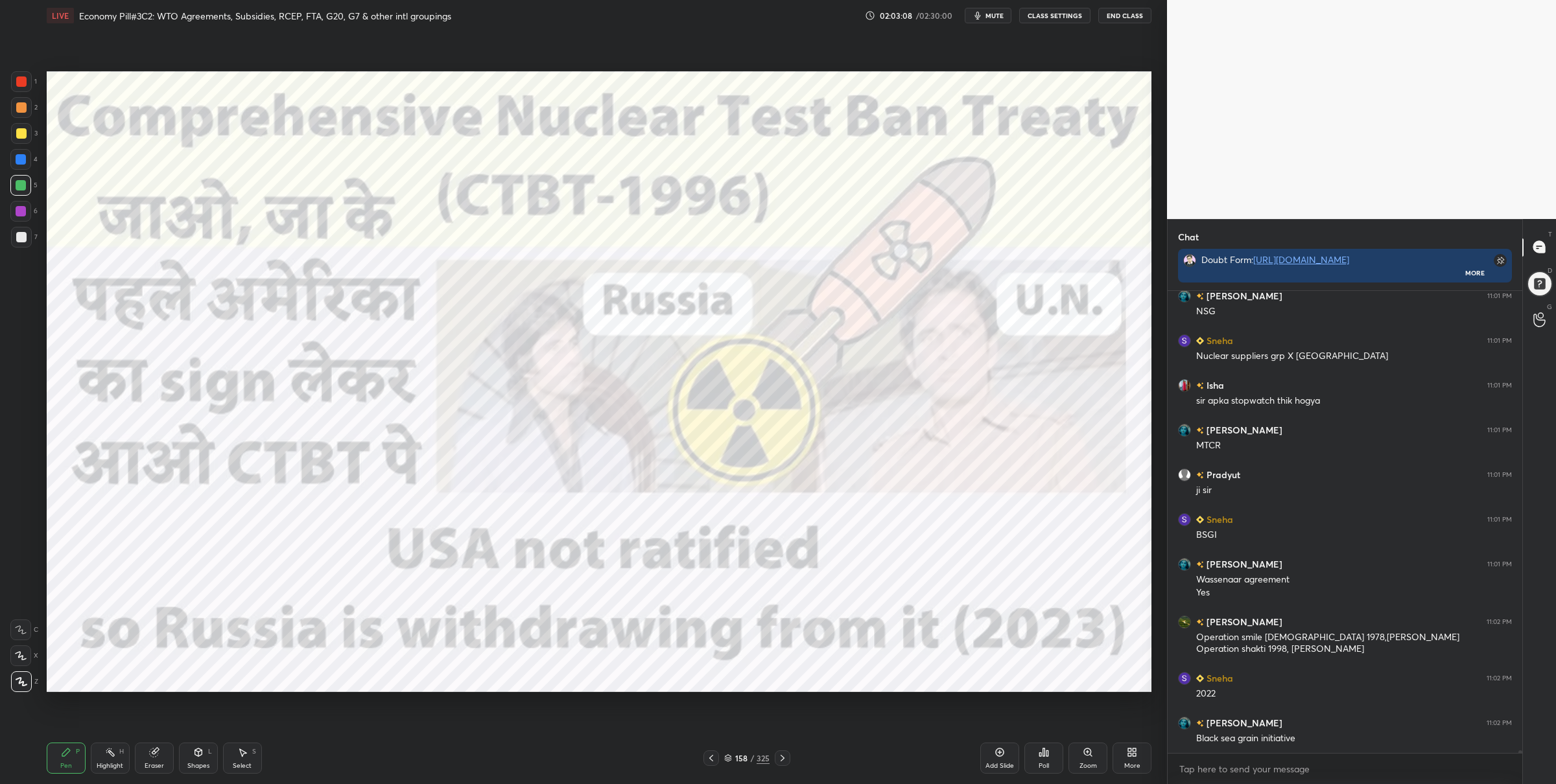
click at [27, 82] on div at bounding box center [22, 82] width 21 height 21
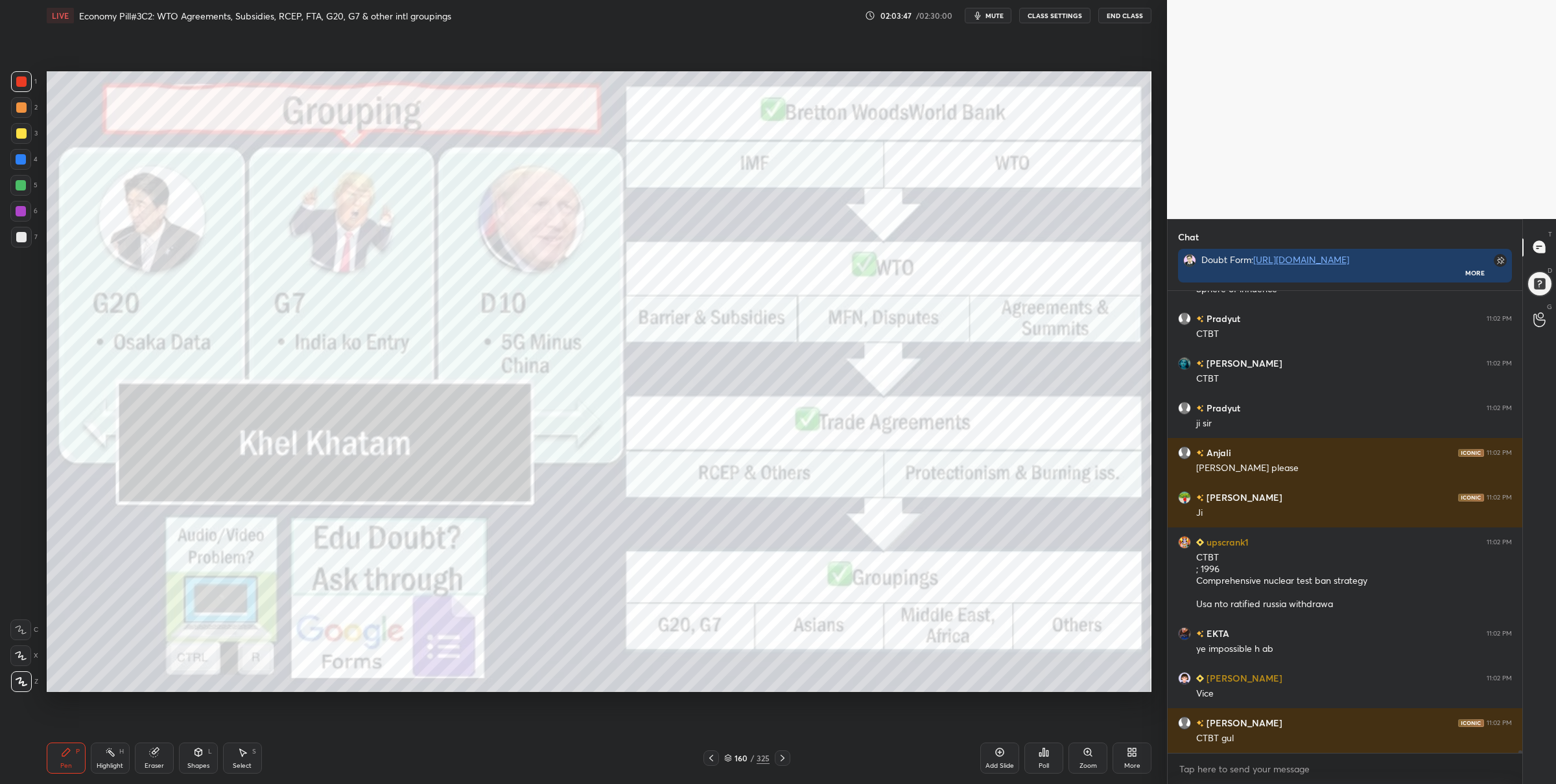
scroll to position [87521, 0]
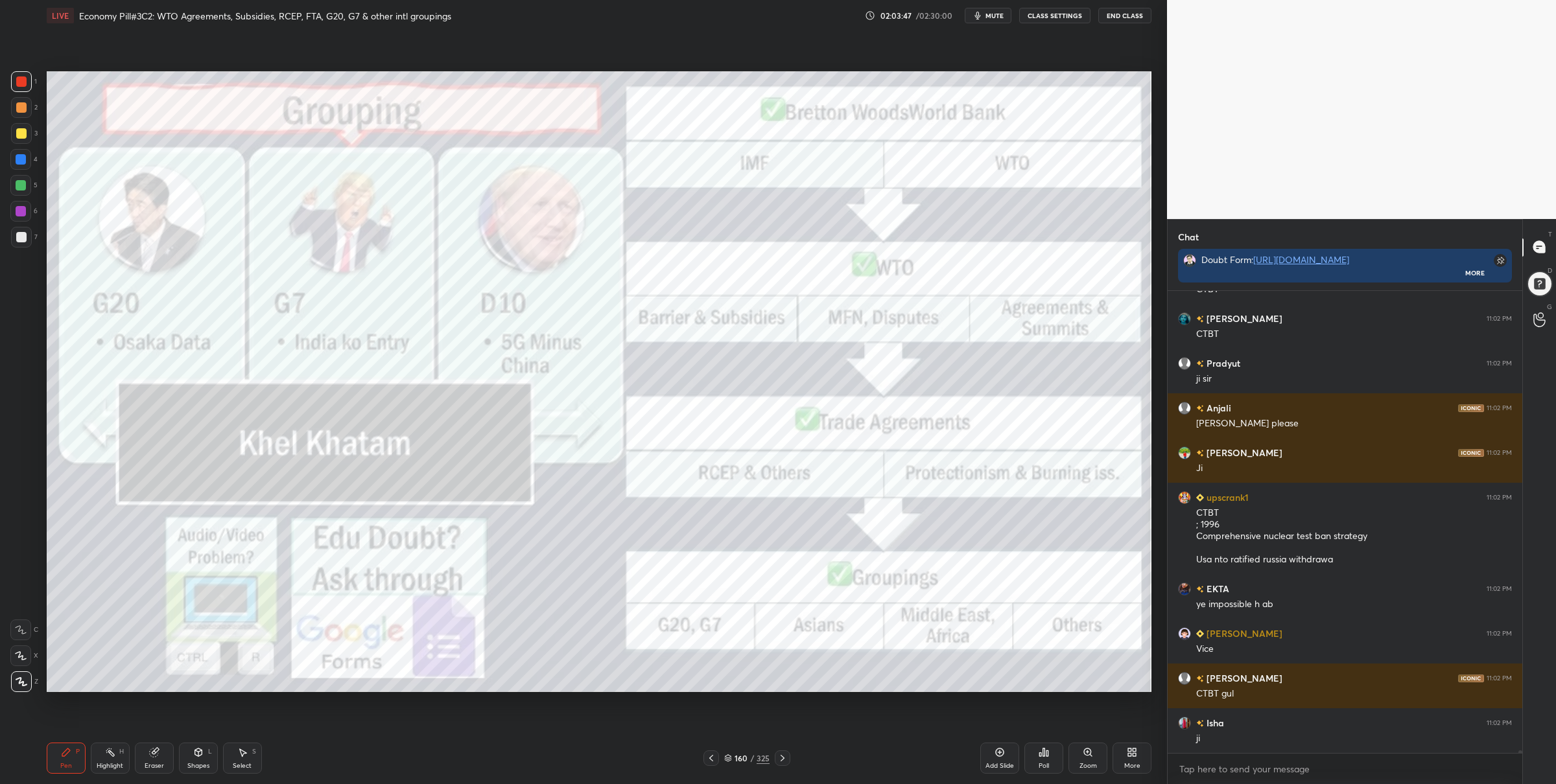
click at [782, 753] on icon at bounding box center [782, 758] width 10 height 10
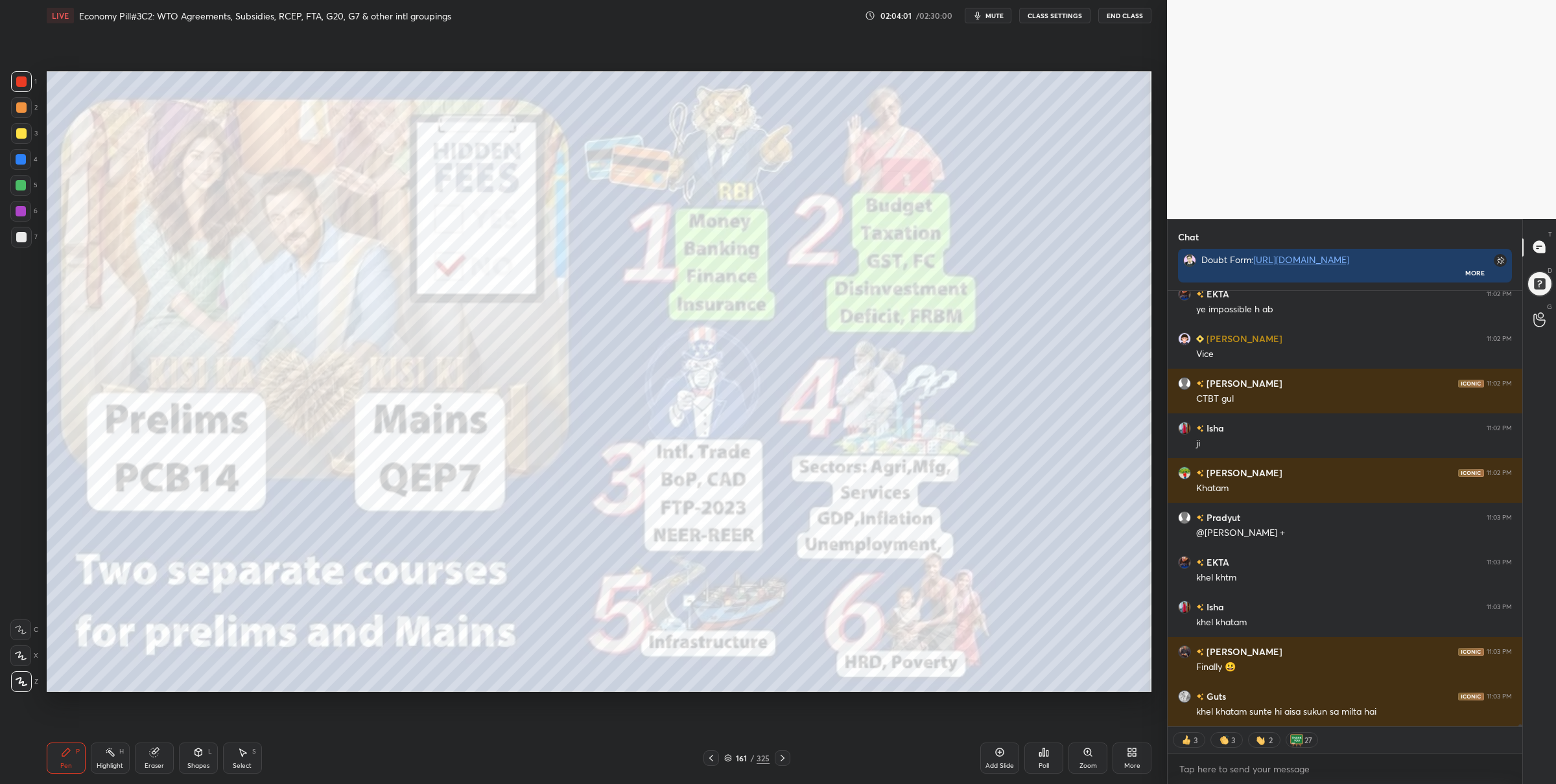
scroll to position [87904, 0]
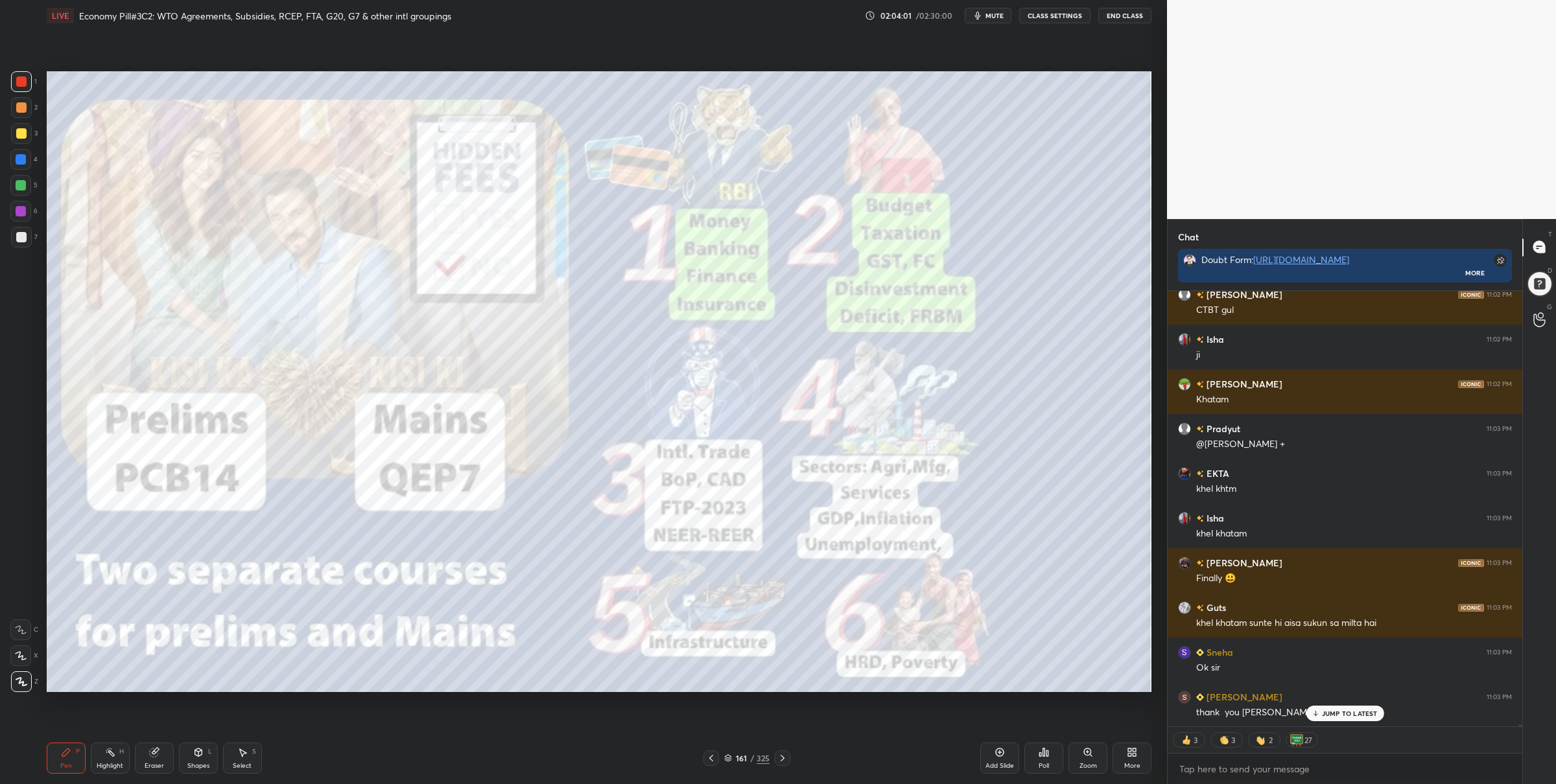
click at [782, 755] on icon at bounding box center [782, 758] width 10 height 10
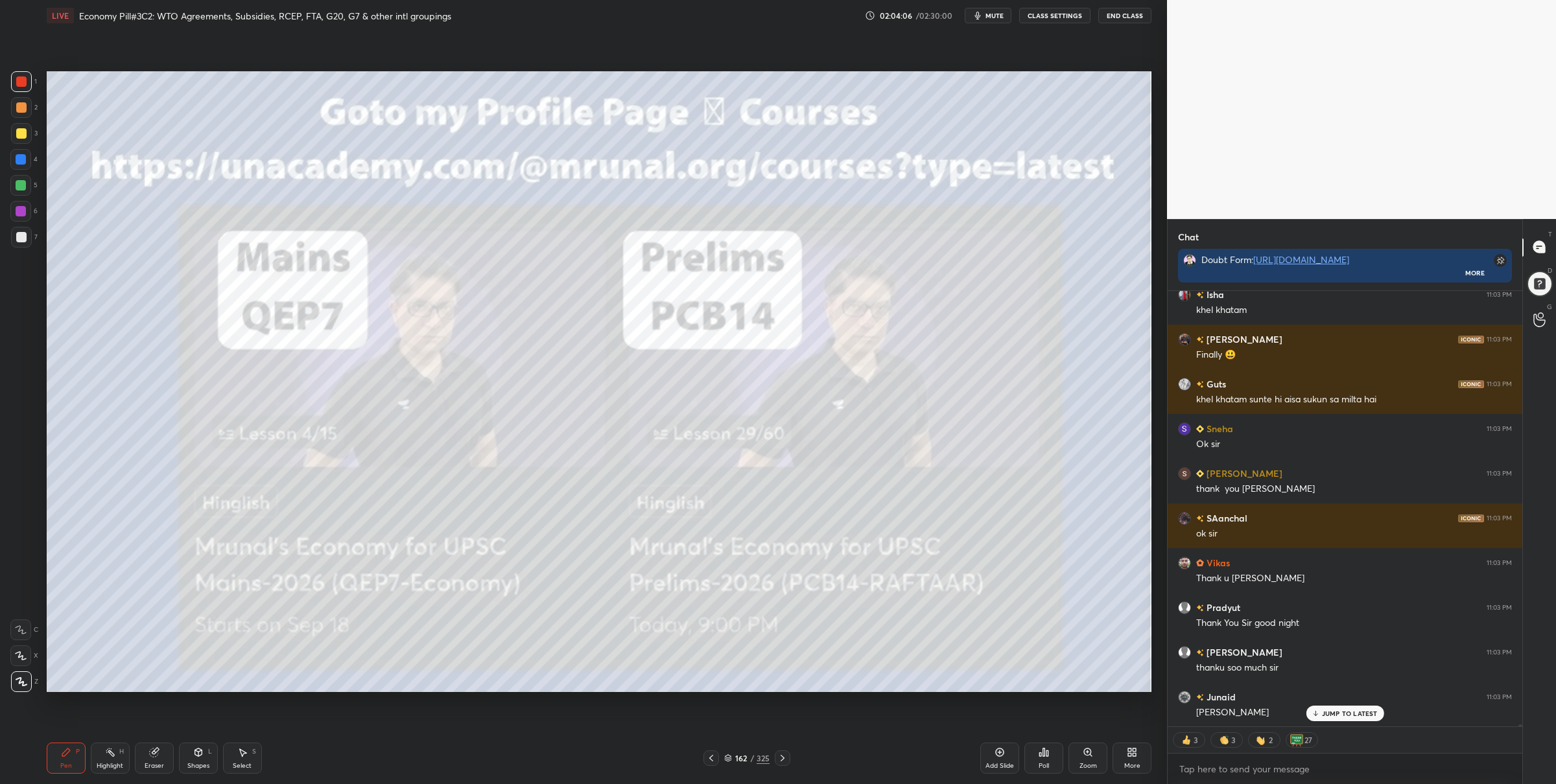
scroll to position [88173, 0]
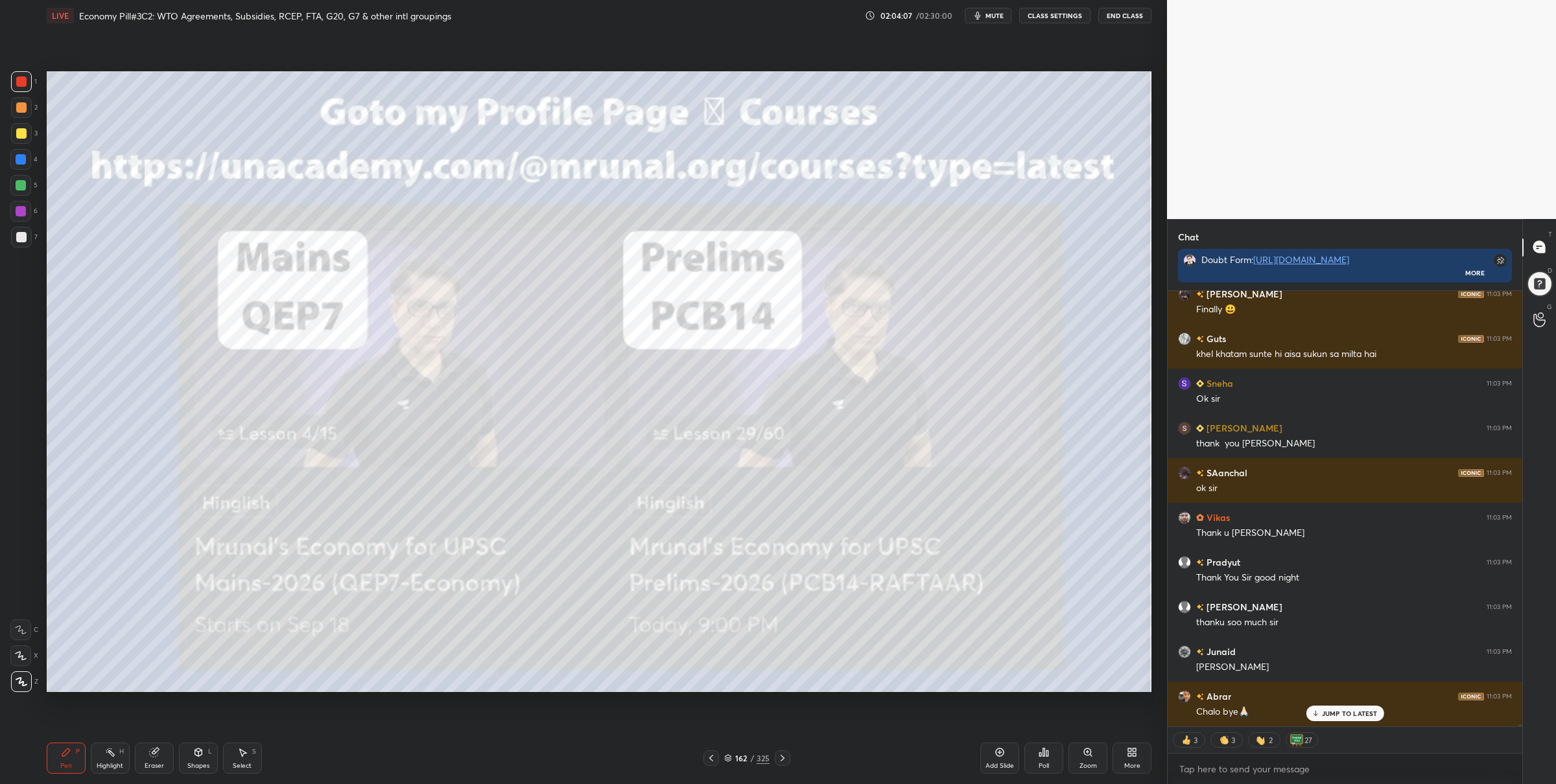
click at [788, 754] on div at bounding box center [783, 758] width 15 height 15
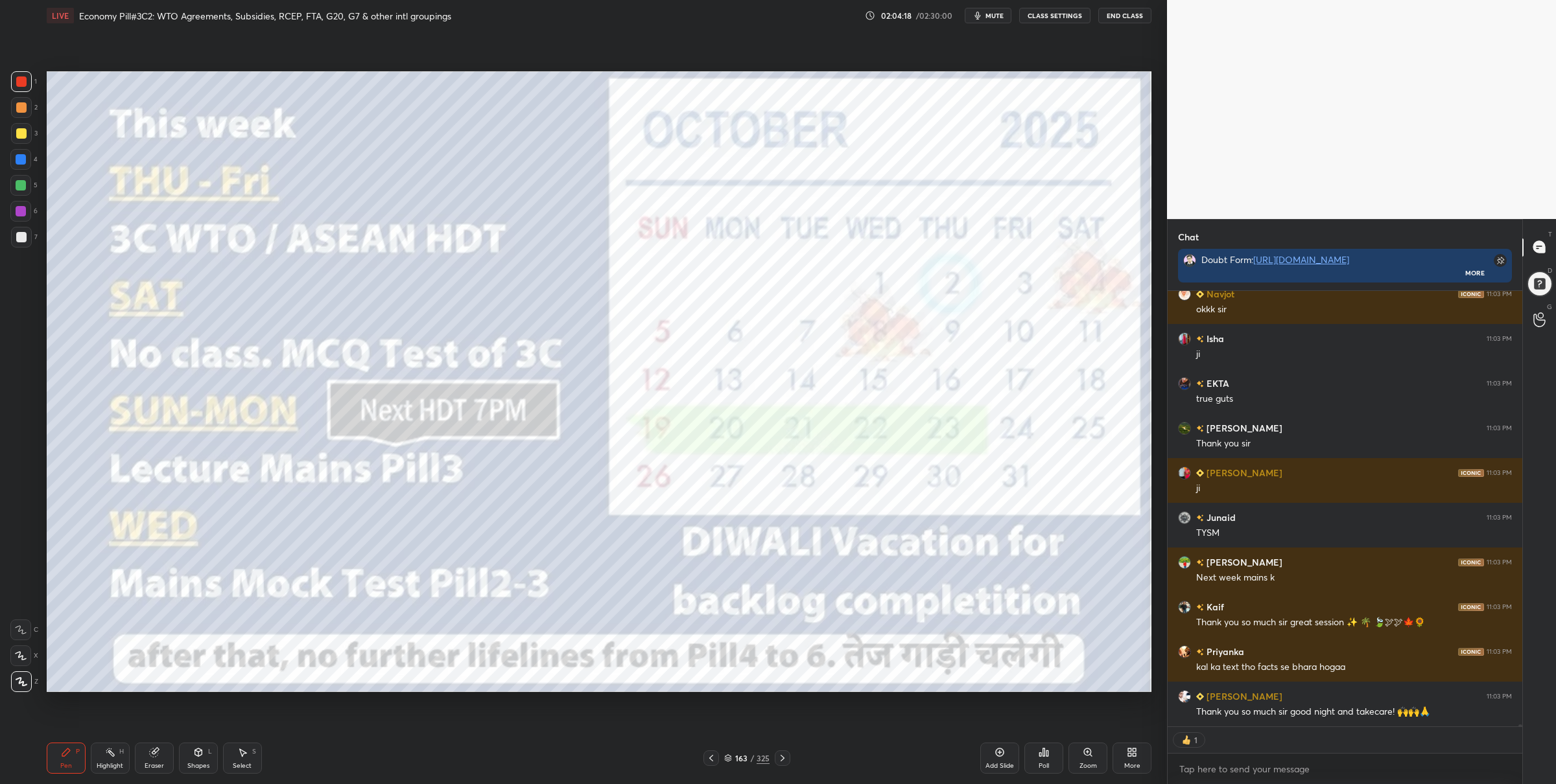
scroll to position [88754, 0]
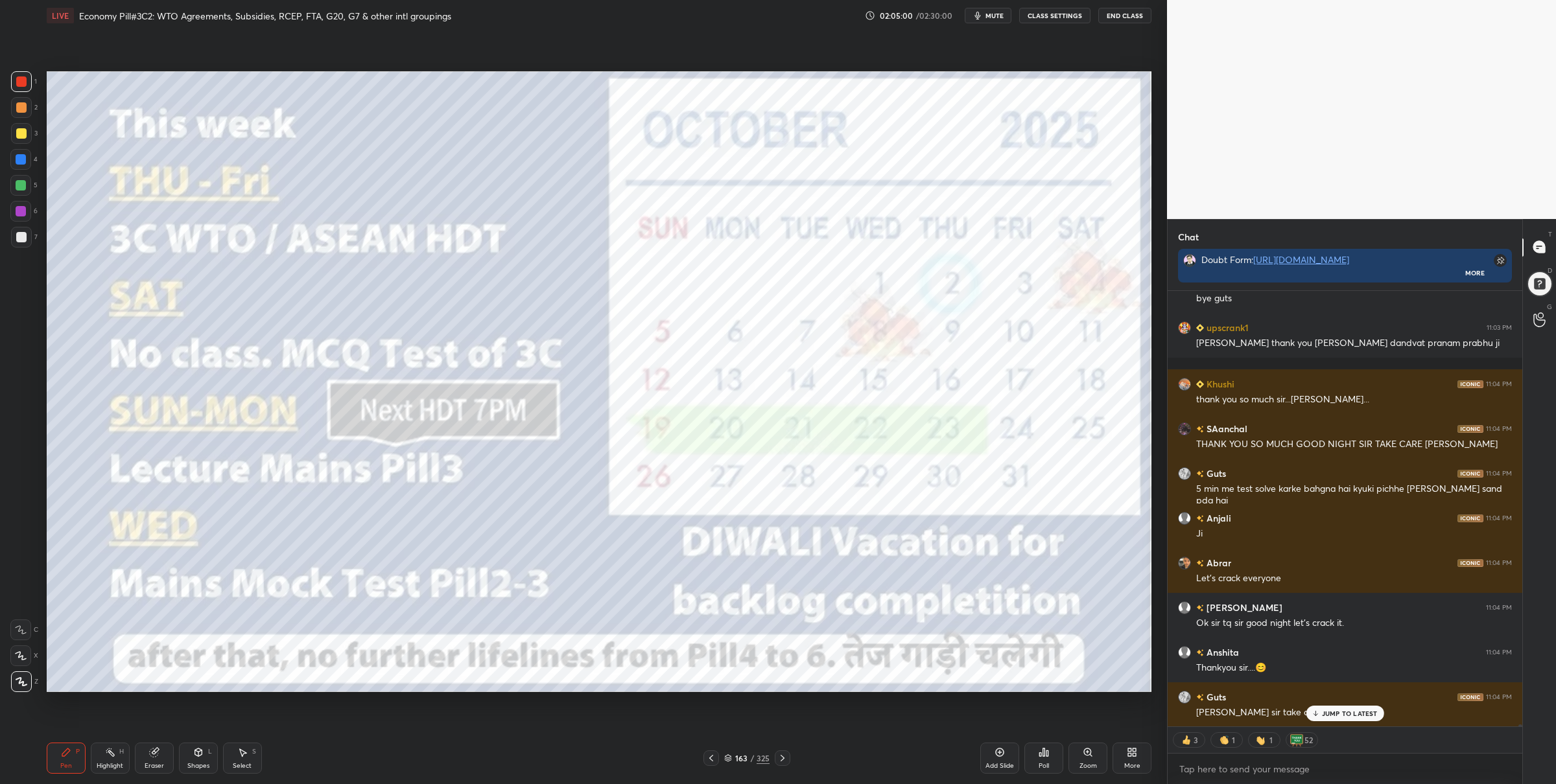
click at [1125, 13] on button "End Class" at bounding box center [1125, 15] width 53 height 15
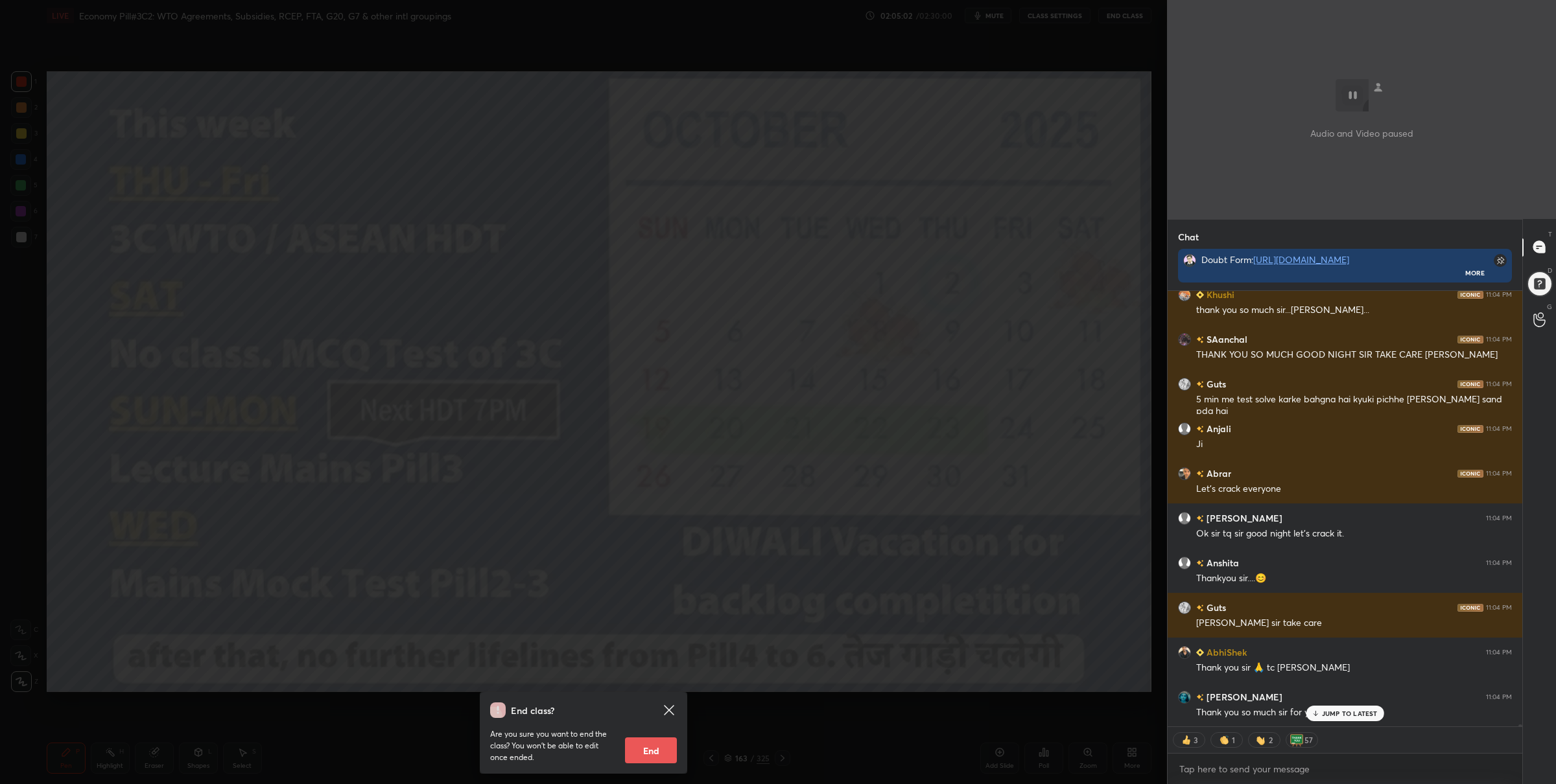
click at [671, 705] on icon at bounding box center [669, 710] width 15 height 15
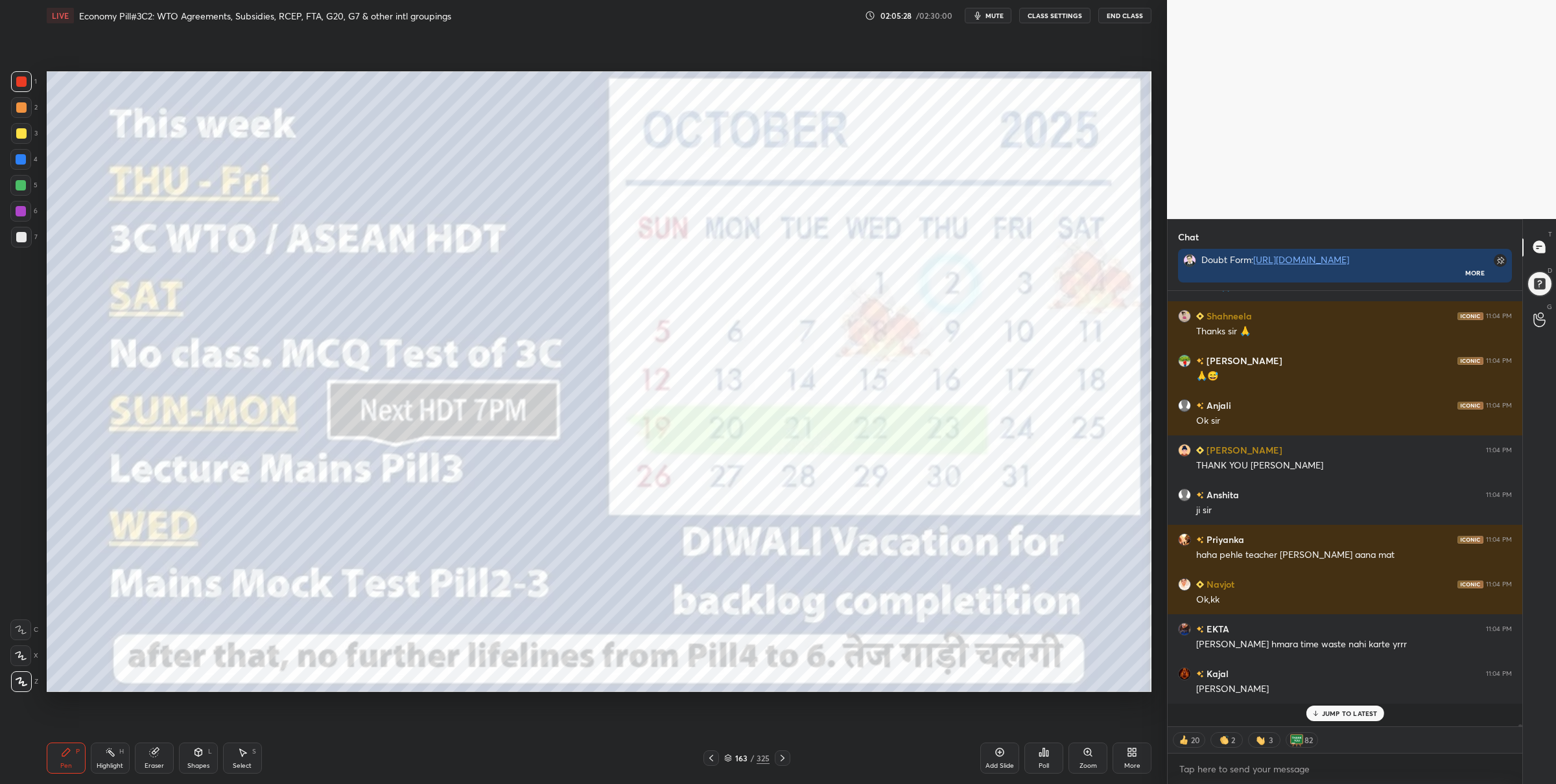
scroll to position [89120, 0]
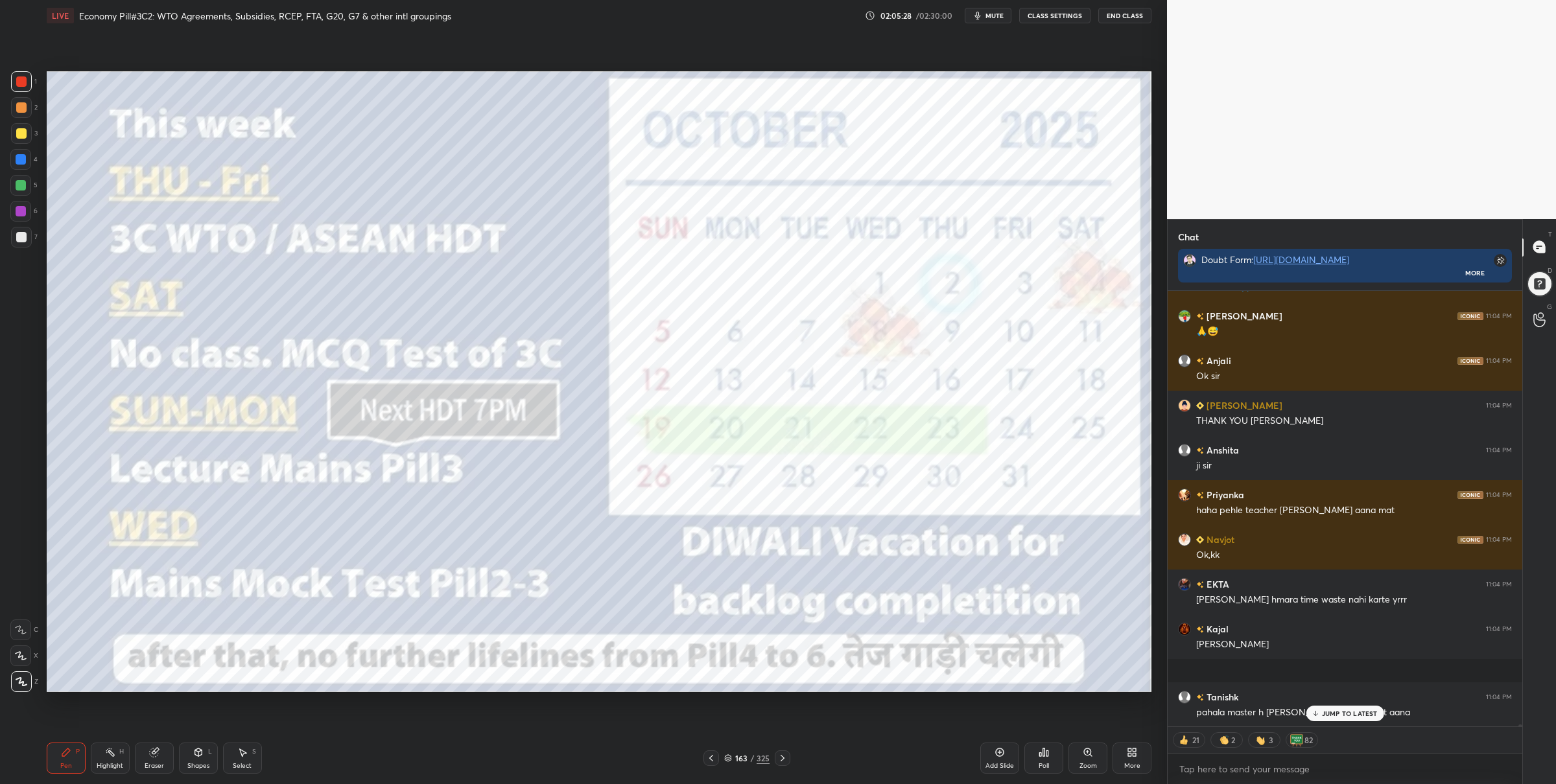
click at [1121, 17] on button "End Class" at bounding box center [1125, 15] width 53 height 15
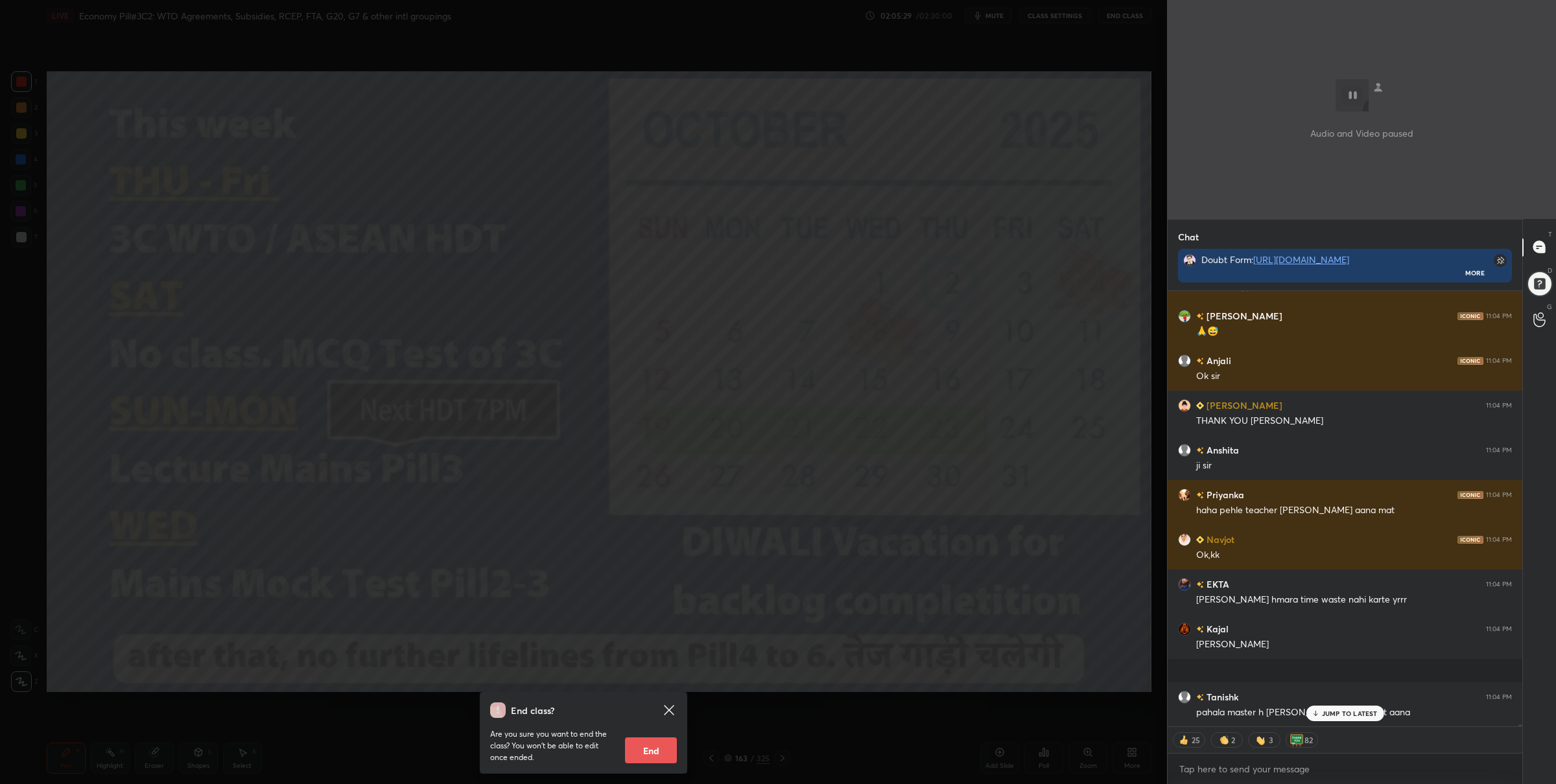
scroll to position [89165, 0]
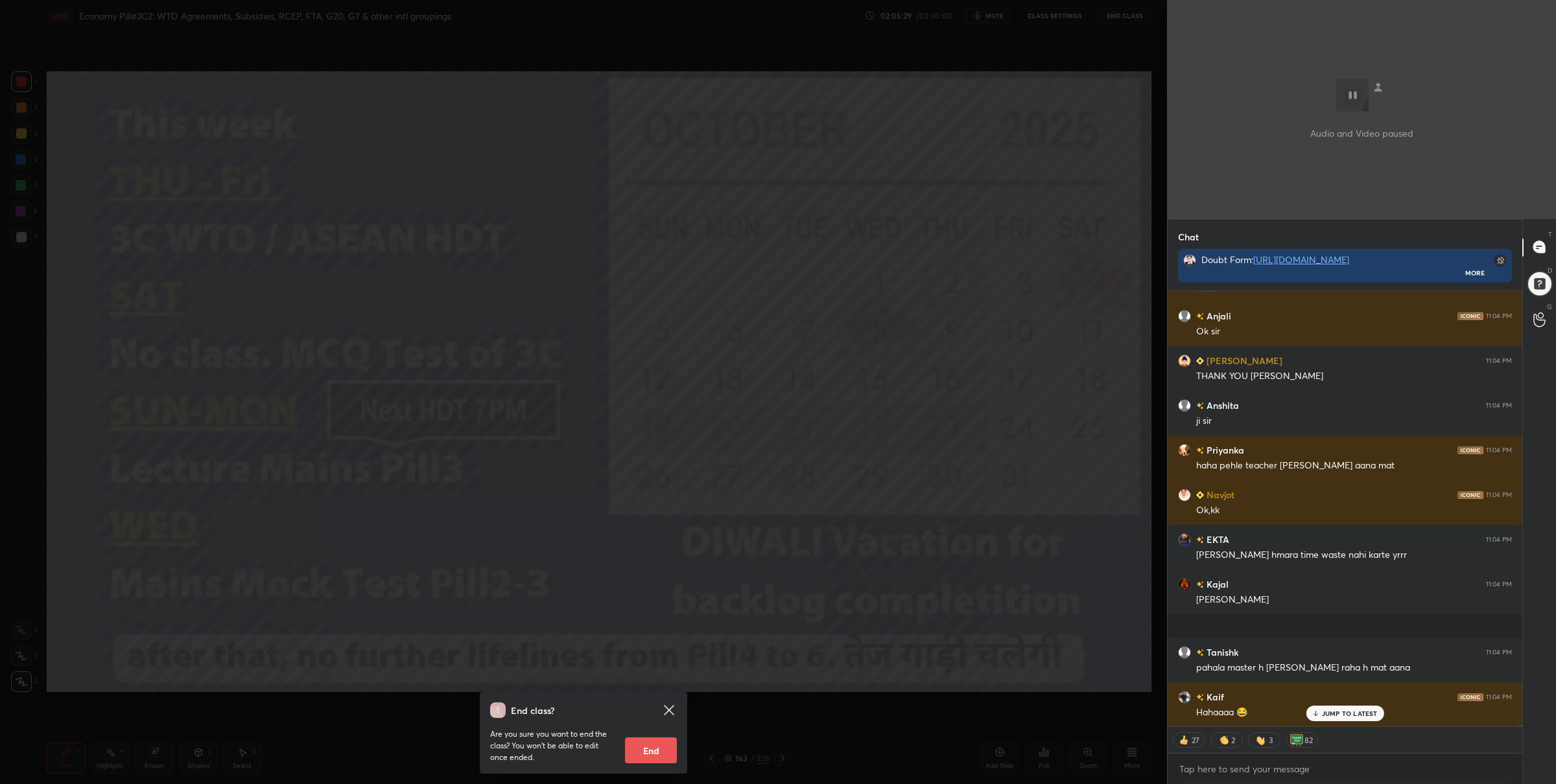
click at [648, 751] on button "End" at bounding box center [651, 751] width 52 height 26
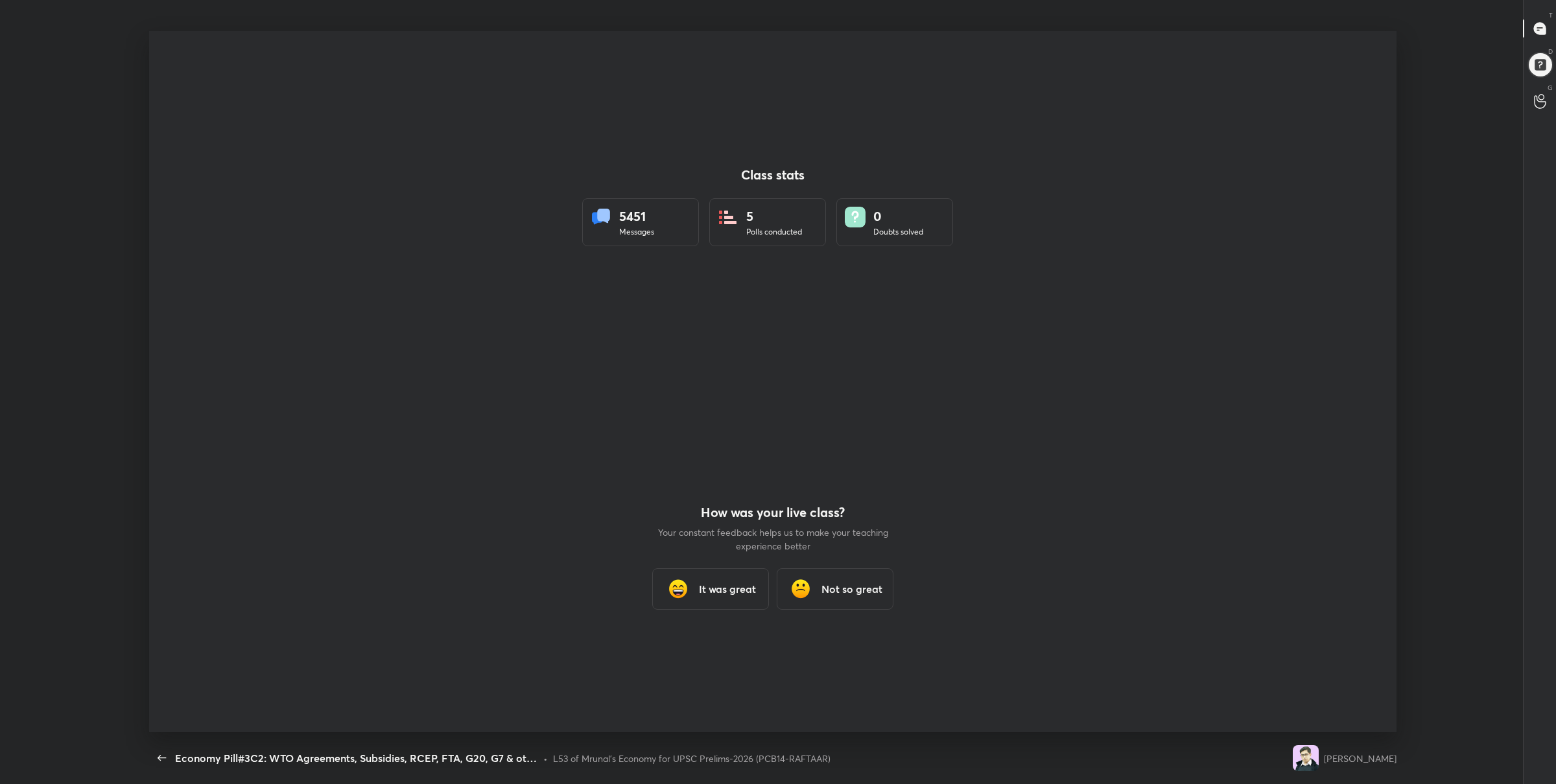
click at [733, 582] on h3 "It was great" at bounding box center [728, 589] width 57 height 15
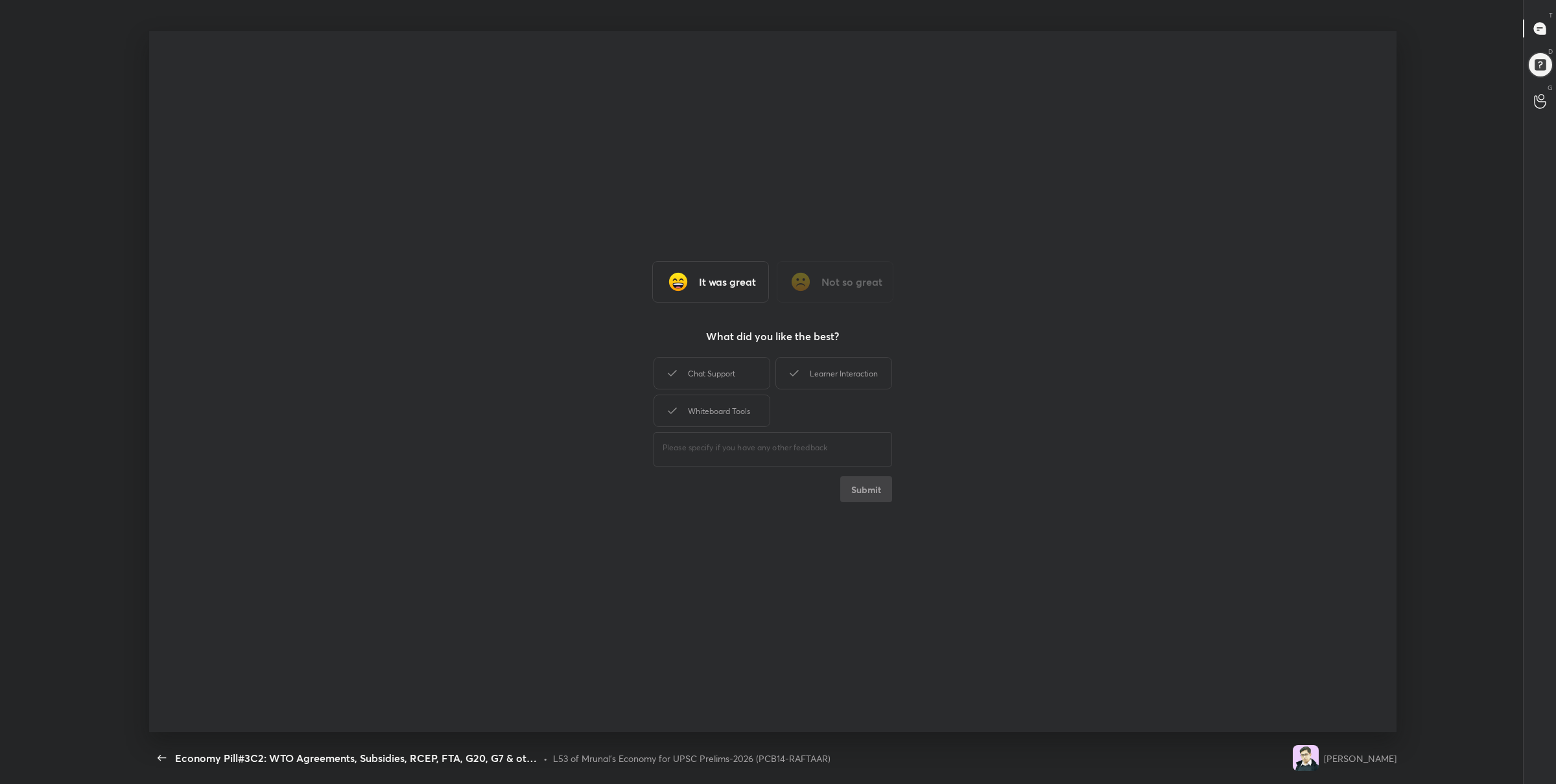
click at [703, 391] on div "Chat Support Learner Interaction Whiteboard Tools" at bounding box center [773, 392] width 239 height 75
click at [794, 378] on icon at bounding box center [794, 373] width 15 height 15
drag, startPoint x: 755, startPoint y: 365, endPoint x: 748, endPoint y: 393, distance: 28.9
click at [754, 365] on div "Chat Support" at bounding box center [712, 373] width 117 height 32
click at [747, 398] on div "Whiteboard Tools" at bounding box center [712, 411] width 117 height 32
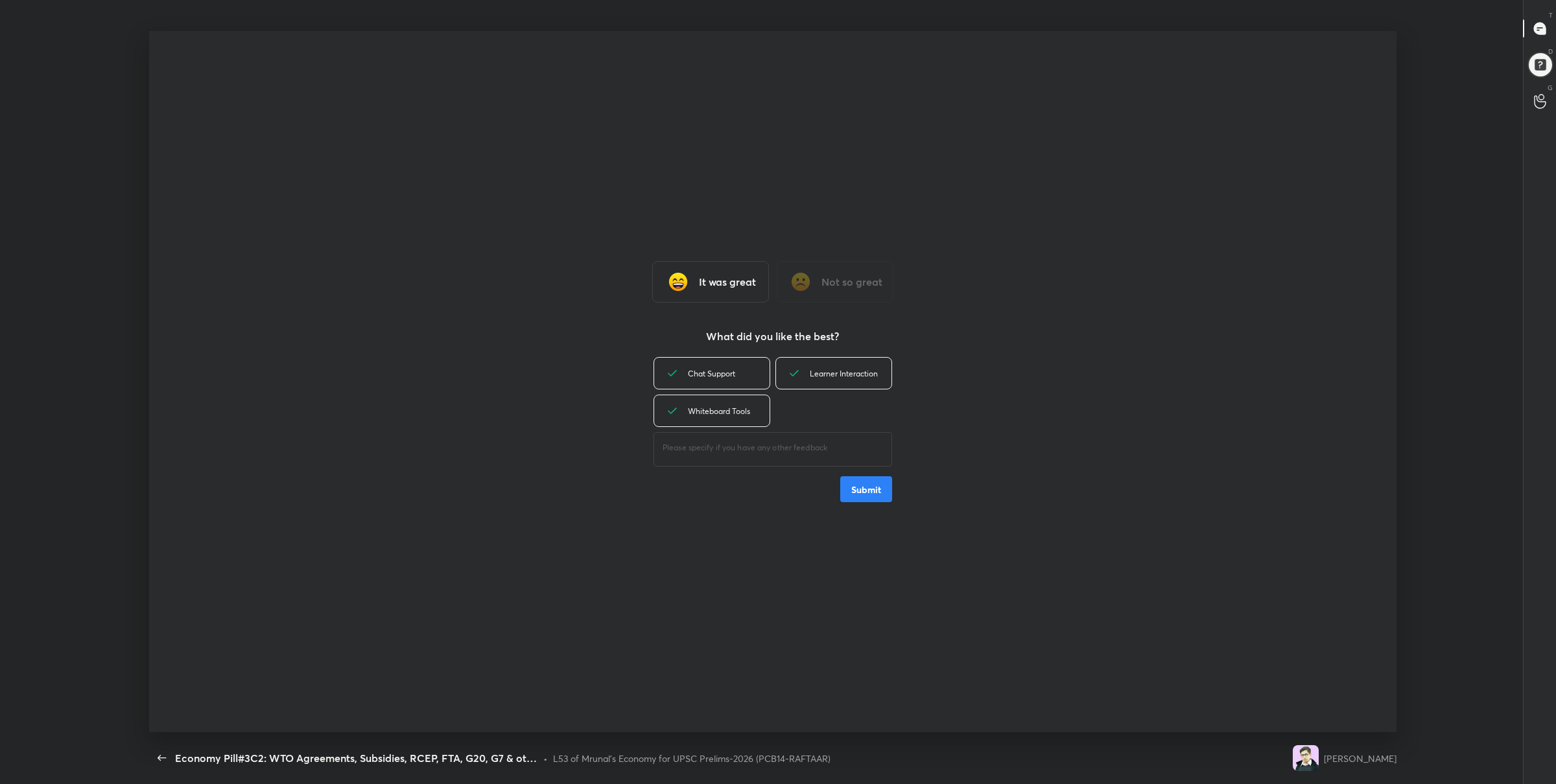
click at [858, 488] on button "Submit" at bounding box center [866, 489] width 52 height 26
